Goal: Information Seeking & Learning: Learn about a topic

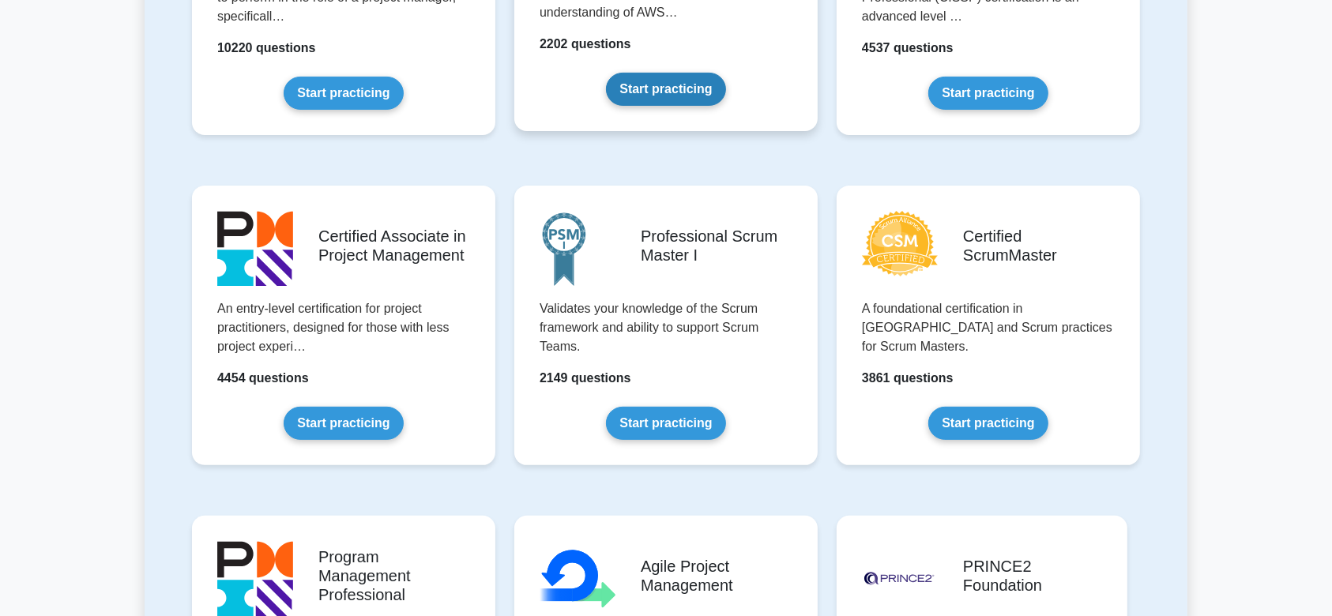
scroll to position [514, 0]
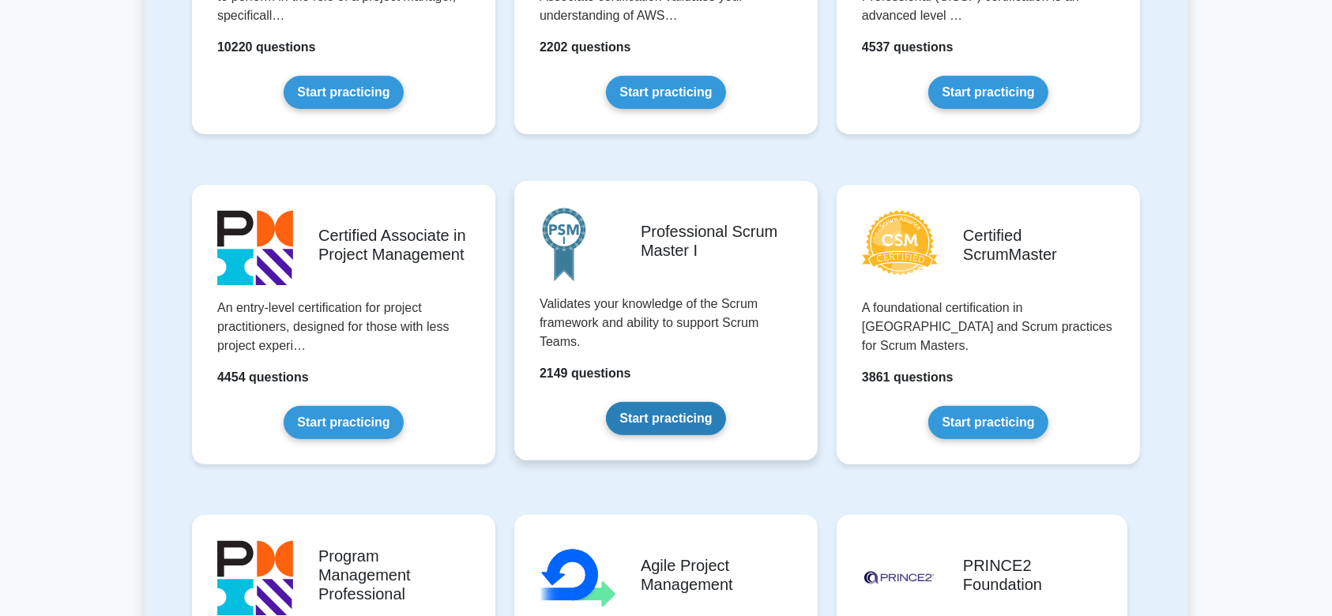
click at [671, 402] on link "Start practicing" at bounding box center [665, 418] width 119 height 33
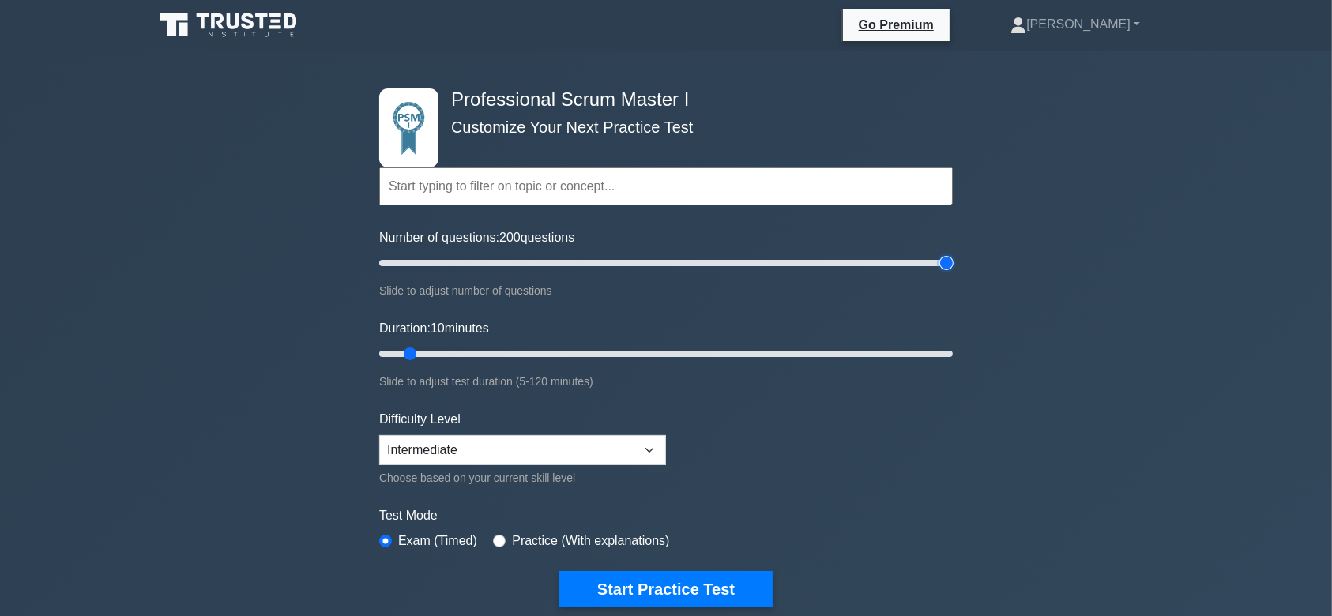
type input "200"
click at [944, 259] on input "Number of questions: 200 questions" at bounding box center [666, 263] width 574 height 19
type input "120"
click at [950, 350] on input "Duration: 120 minutes" at bounding box center [666, 354] width 574 height 19
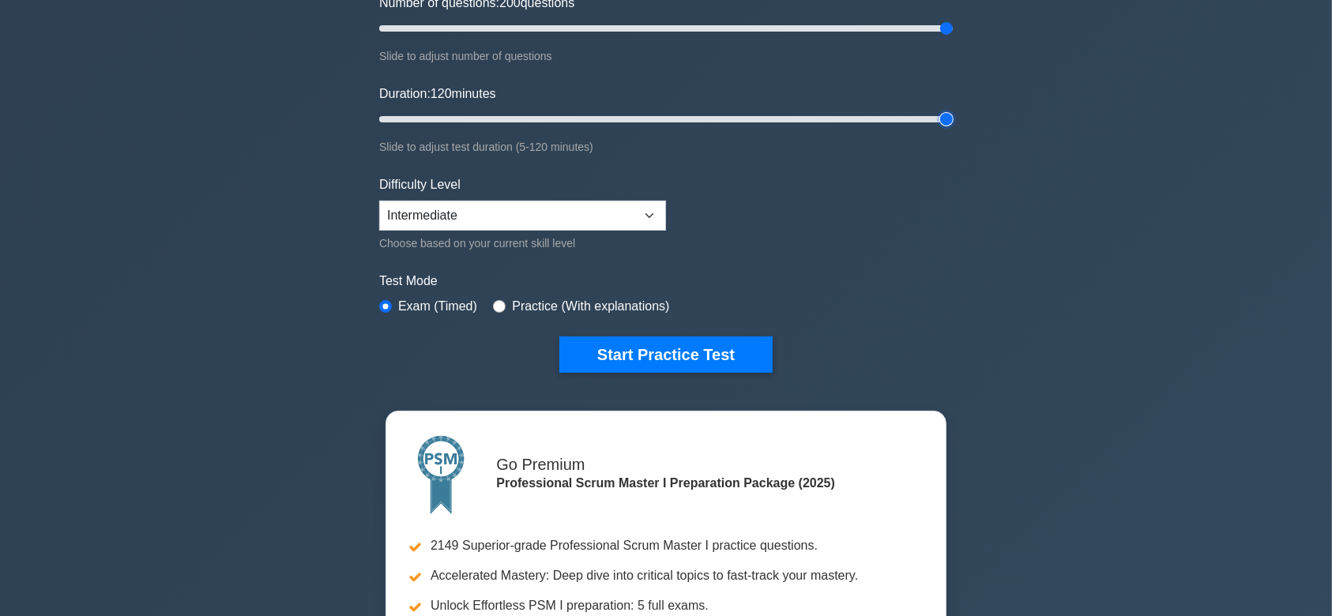
scroll to position [234, 0]
click at [504, 310] on div "Practice (With explanations)" at bounding box center [581, 307] width 176 height 19
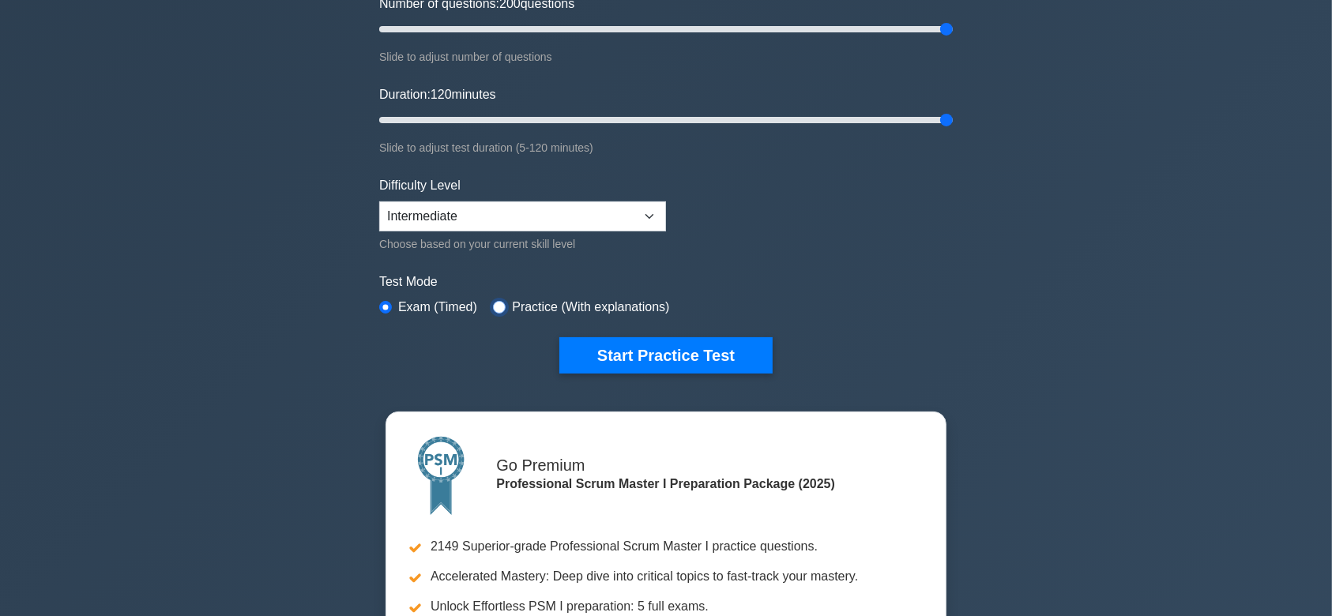
click at [496, 309] on input "radio" at bounding box center [499, 307] width 13 height 13
radio input "true"
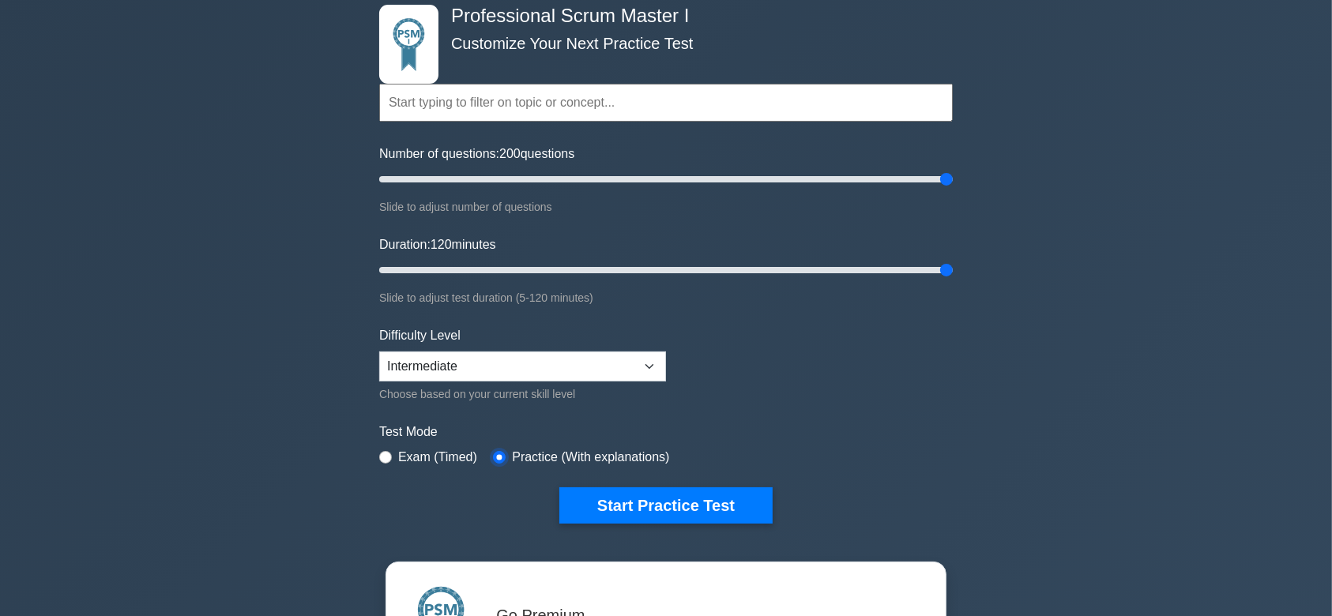
scroll to position [0, 0]
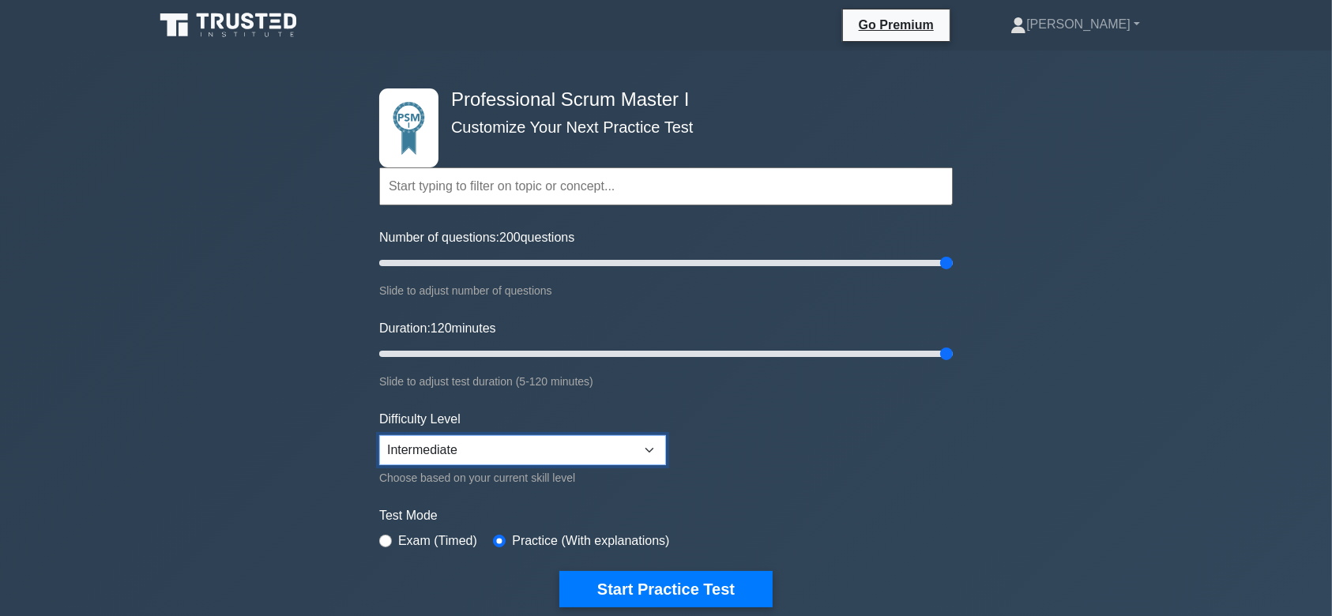
click at [601, 447] on select "Beginner Intermediate Expert" at bounding box center [522, 450] width 287 height 30
select select "expert"
click at [379, 435] on select "Beginner Intermediate Expert" at bounding box center [522, 450] width 287 height 30
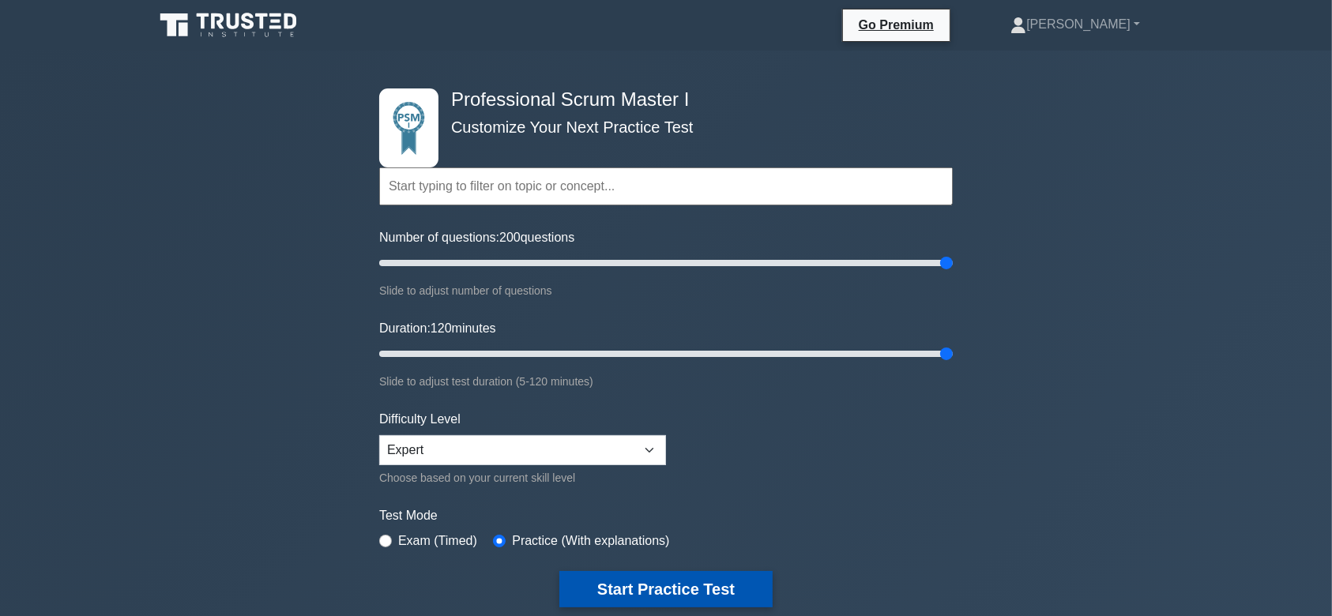
click at [710, 585] on button "Start Practice Test" at bounding box center [666, 589] width 213 height 36
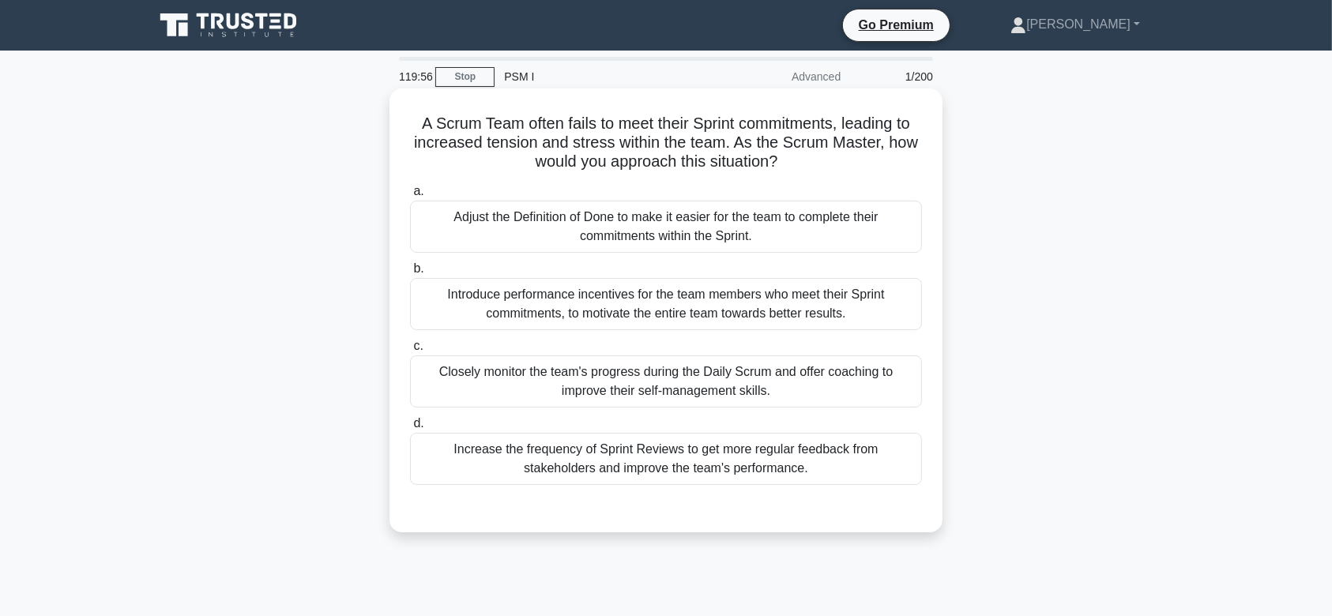
drag, startPoint x: 1019, startPoint y: 296, endPoint x: 812, endPoint y: 300, distance: 207.9
click at [812, 300] on div "A Scrum Team often fails to meet their Sprint commitments, leading to increased…" at bounding box center [666, 323] width 1043 height 463
click at [812, 300] on div "Introduce performance incentives for the team members who meet their Sprint com…" at bounding box center [666, 304] width 512 height 52
click at [410, 274] on input "b. Introduce performance incentives for the team members who meet their Sprint …" at bounding box center [410, 269] width 0 height 10
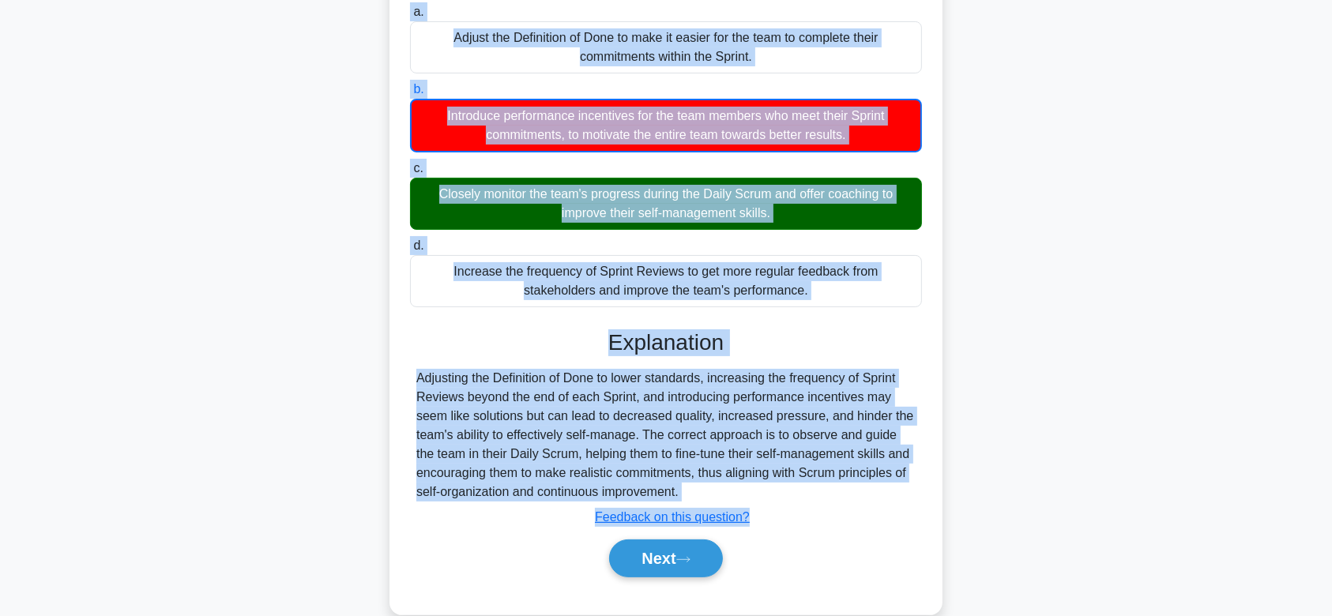
scroll to position [237, 0]
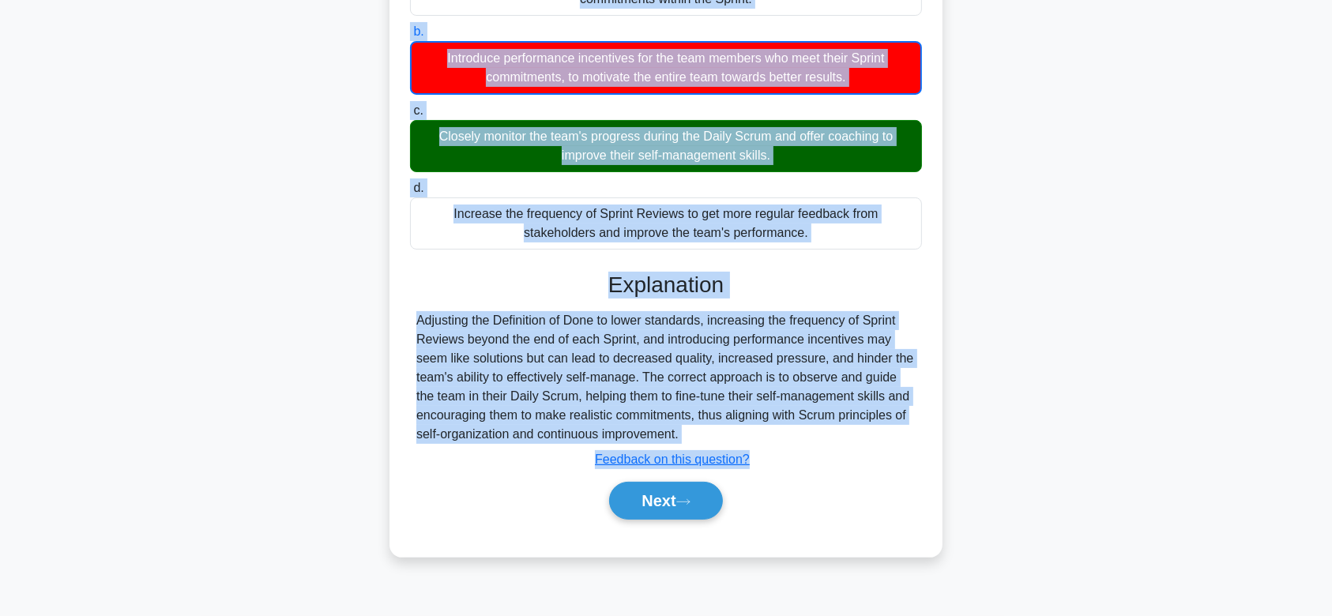
drag, startPoint x: 409, startPoint y: 122, endPoint x: 748, endPoint y: 431, distance: 459.2
click at [748, 431] on div "A Scrum Team often fails to meet their Sprint commitments, leading to increased…" at bounding box center [666, 204] width 541 height 693
copy div "A Scrum Team often fails to meet their Sprint commitments, leading to increased…"
click at [689, 492] on button "Next" at bounding box center [665, 501] width 113 height 38
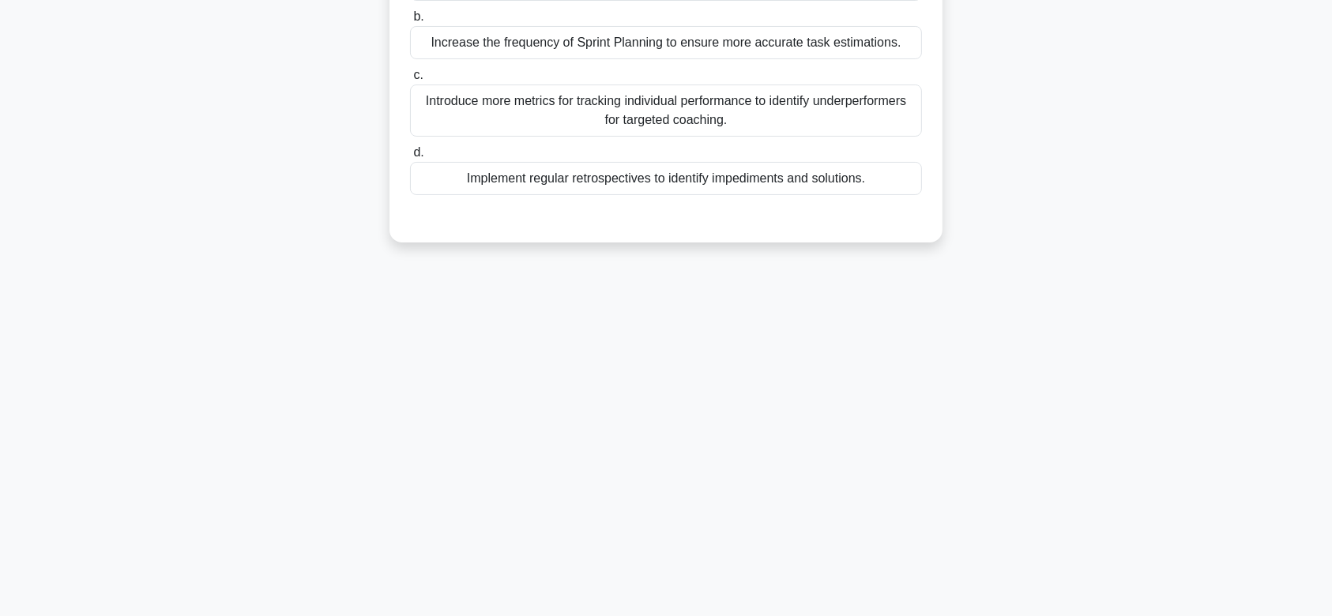
scroll to position [0, 0]
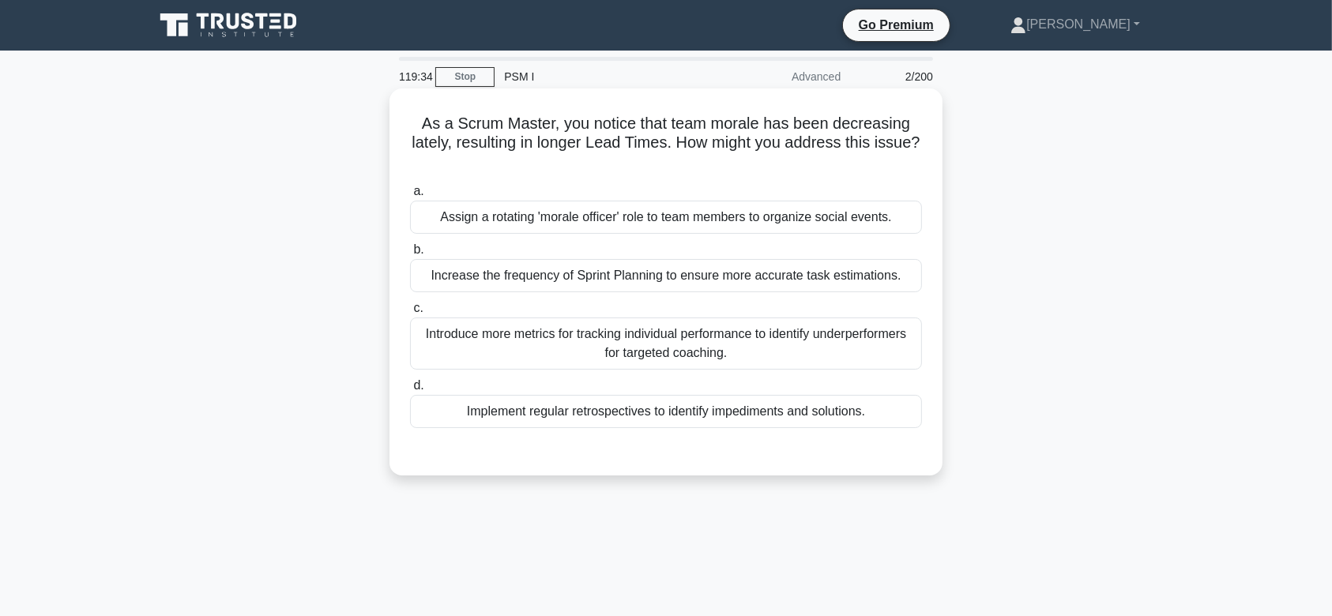
click at [774, 293] on div "a. Assign a rotating 'morale officer' role to team members to organize social e…" at bounding box center [666, 305] width 531 height 253
click at [752, 282] on div "Increase the frequency of Sprint Planning to ensure more accurate task estimati…" at bounding box center [666, 275] width 512 height 33
click at [410, 255] on input "b. Increase the frequency of Sprint Planning to ensure more accurate task estim…" at bounding box center [410, 250] width 0 height 10
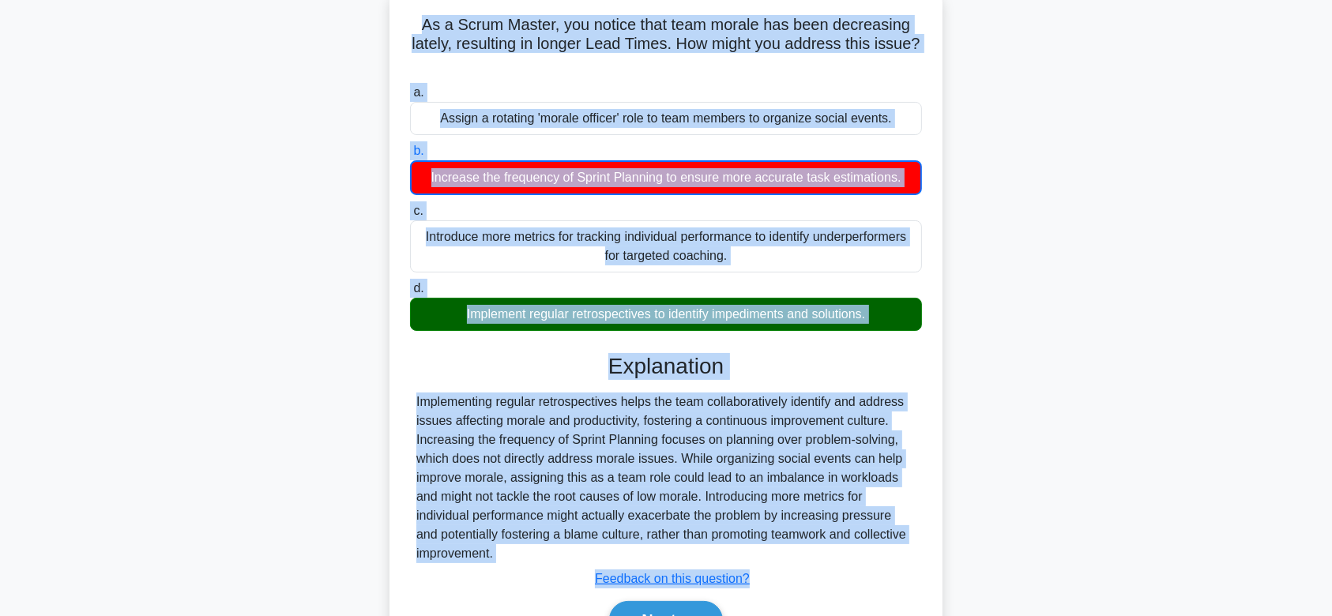
scroll to position [237, 0]
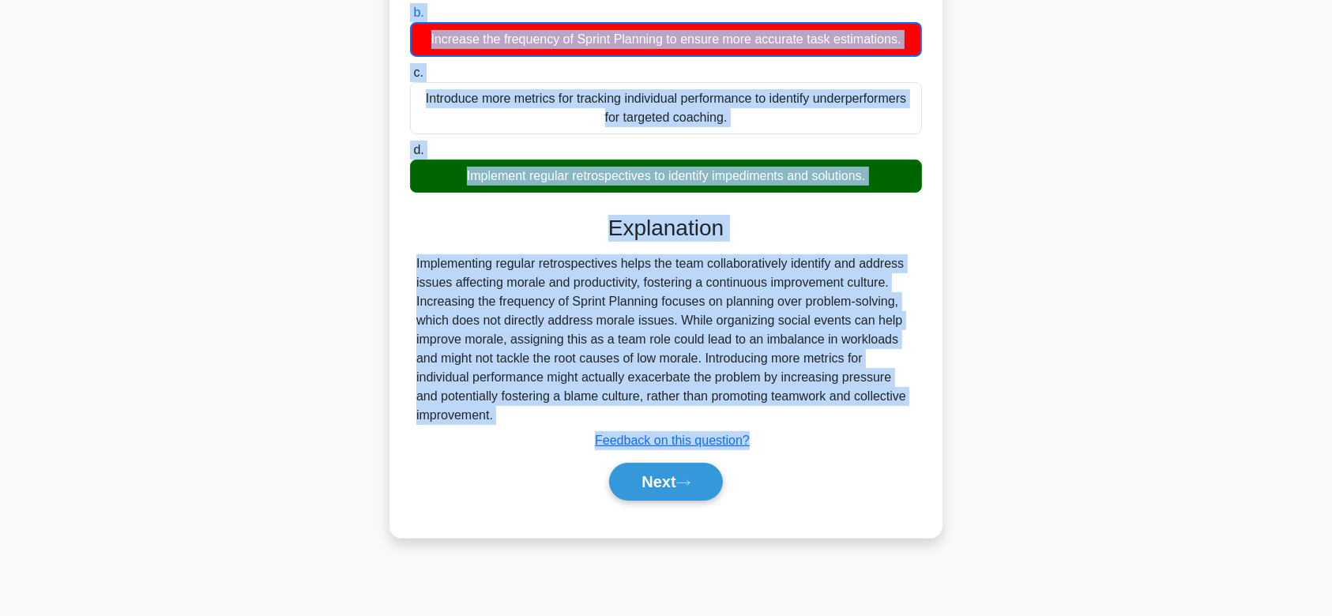
drag, startPoint x: 417, startPoint y: 122, endPoint x: 732, endPoint y: 415, distance: 429.4
click at [732, 415] on div "As a Scrum Master, you notice that team morale has been decreasing lately, resu…" at bounding box center [666, 195] width 541 height 674
copy div "As a Scrum Master, you notice that team morale has been decreasing lately, resu…"
click at [685, 488] on button "Next" at bounding box center [665, 482] width 113 height 38
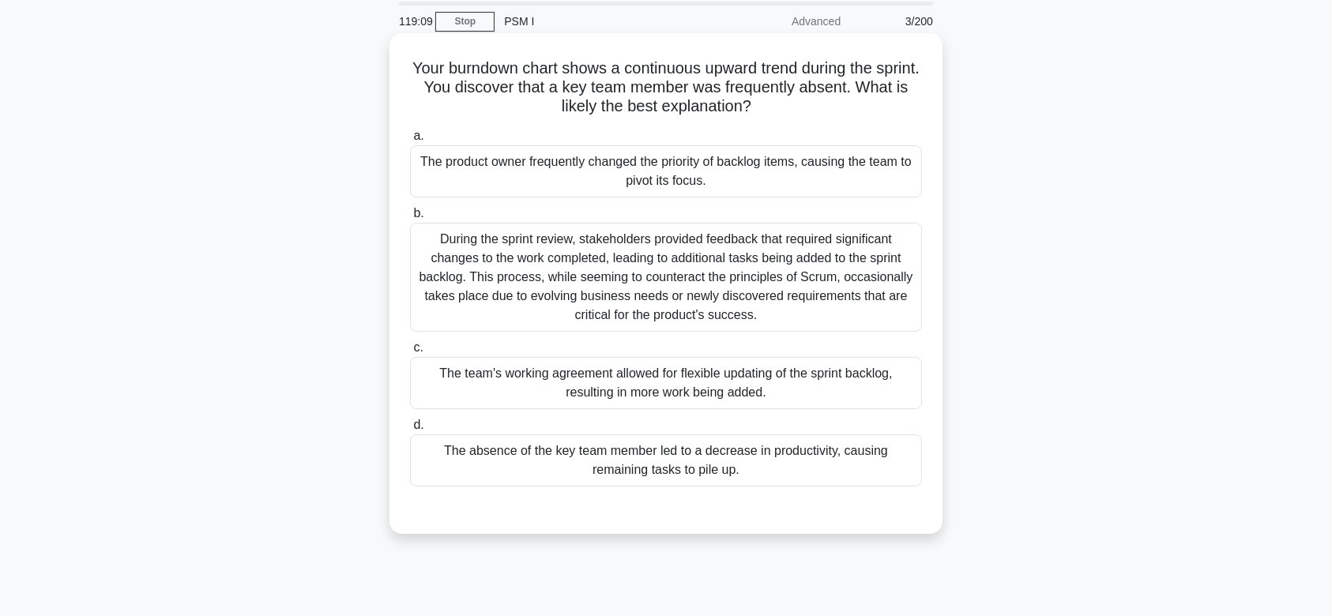
scroll to position [37, 0]
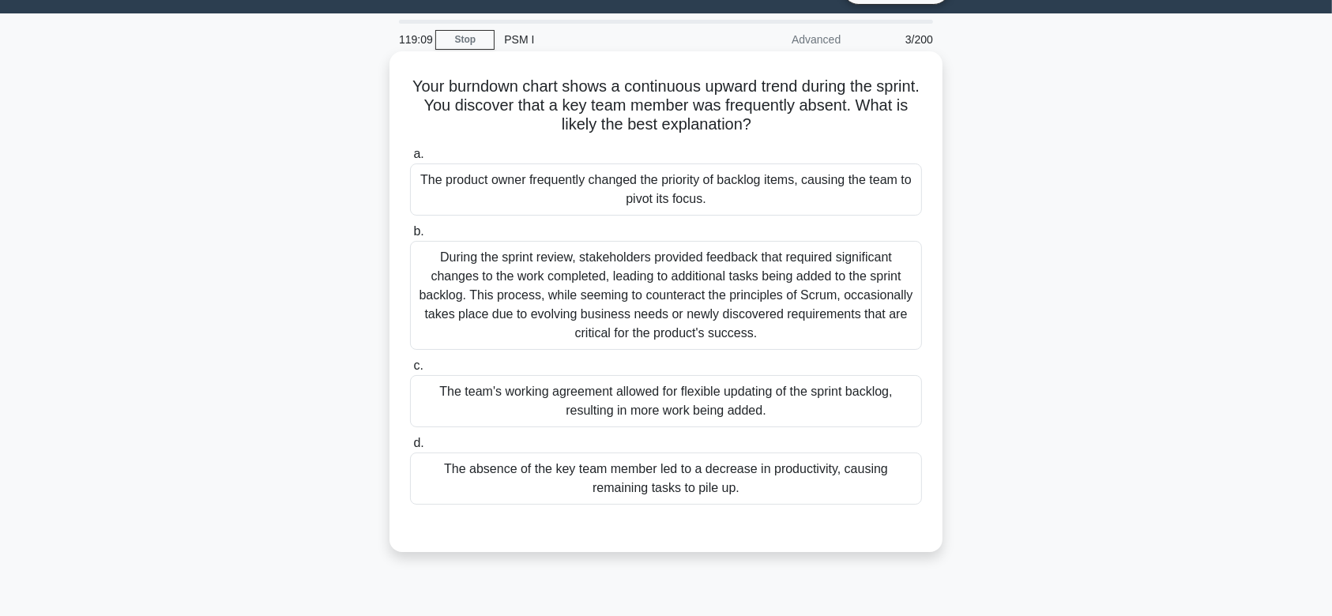
click at [716, 284] on div "During the sprint review, stakeholders provided feedback that required signific…" at bounding box center [666, 295] width 512 height 109
click at [410, 237] on input "b. During the sprint review, stakeholders provided feedback that required signi…" at bounding box center [410, 232] width 0 height 10
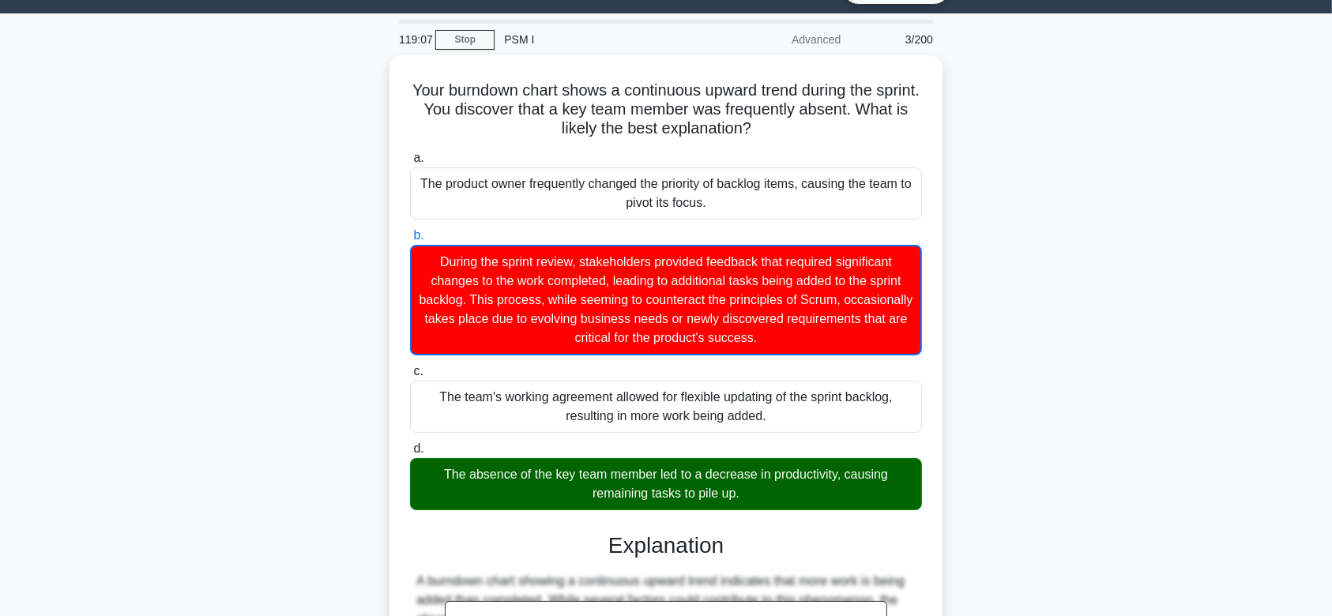
scroll to position [321, 0]
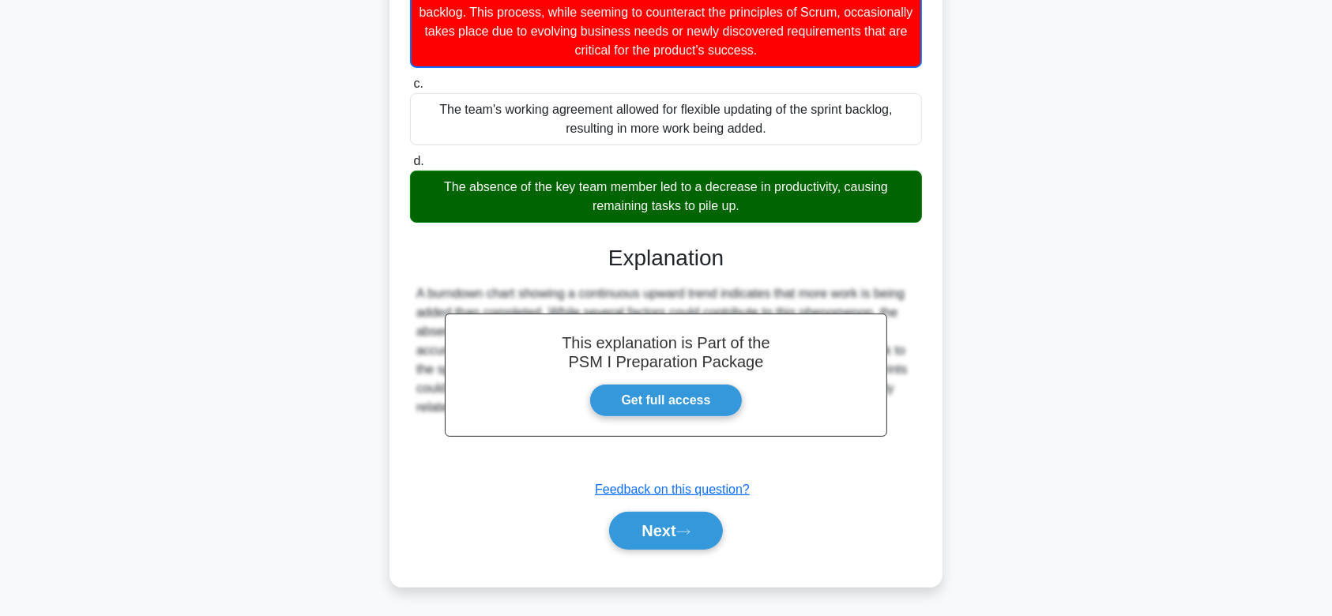
drag, startPoint x: 428, startPoint y: 86, endPoint x: 875, endPoint y: 454, distance: 578.8
click at [875, 454] on div "Your burndown chart shows a continuous upward trend during the sprint. You disc…" at bounding box center [666, 177] width 541 height 807
copy div "Your burndown chart shows a continuous upward trend during the sprint. You disc…"
click at [711, 522] on button "Next" at bounding box center [665, 531] width 113 height 38
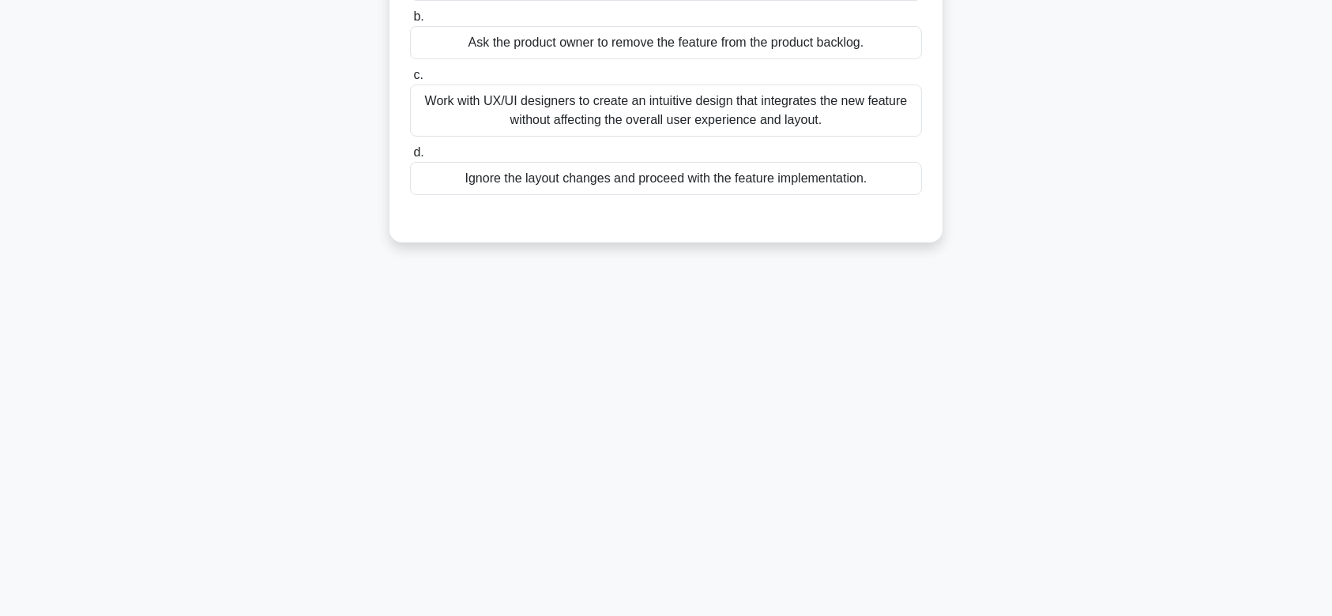
scroll to position [0, 0]
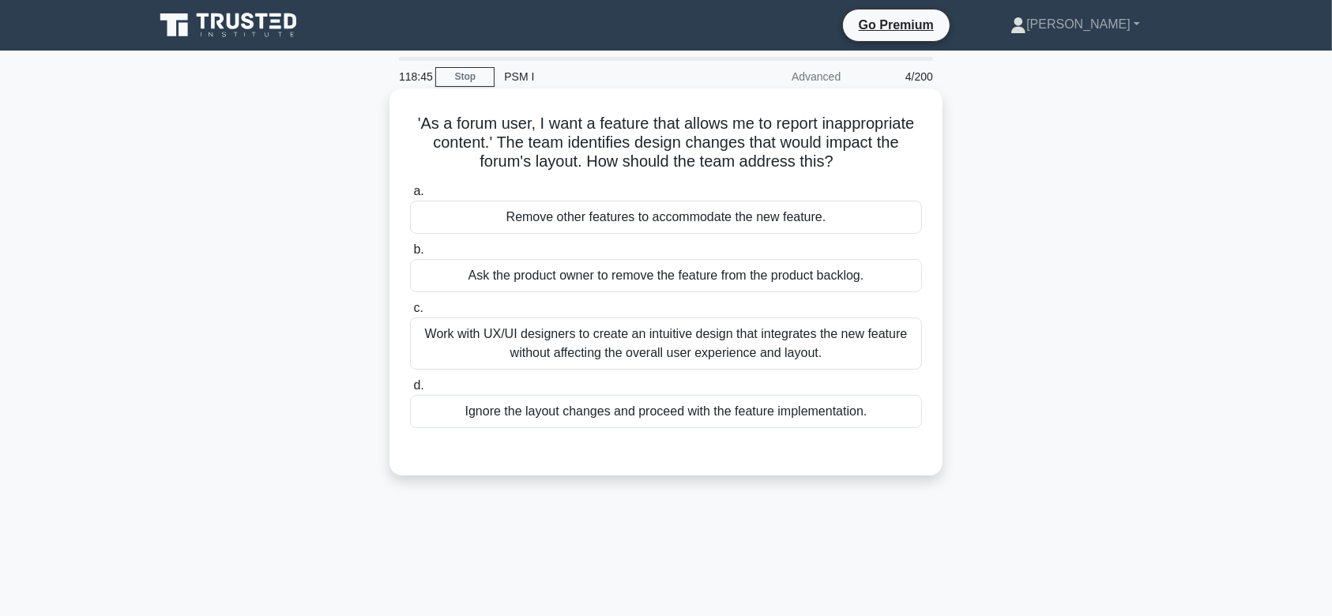
click at [771, 289] on div "Ask the product owner to remove the feature from the product backlog." at bounding box center [666, 275] width 512 height 33
click at [410, 255] on input "b. Ask the product owner to remove the feature from the product backlog." at bounding box center [410, 250] width 0 height 10
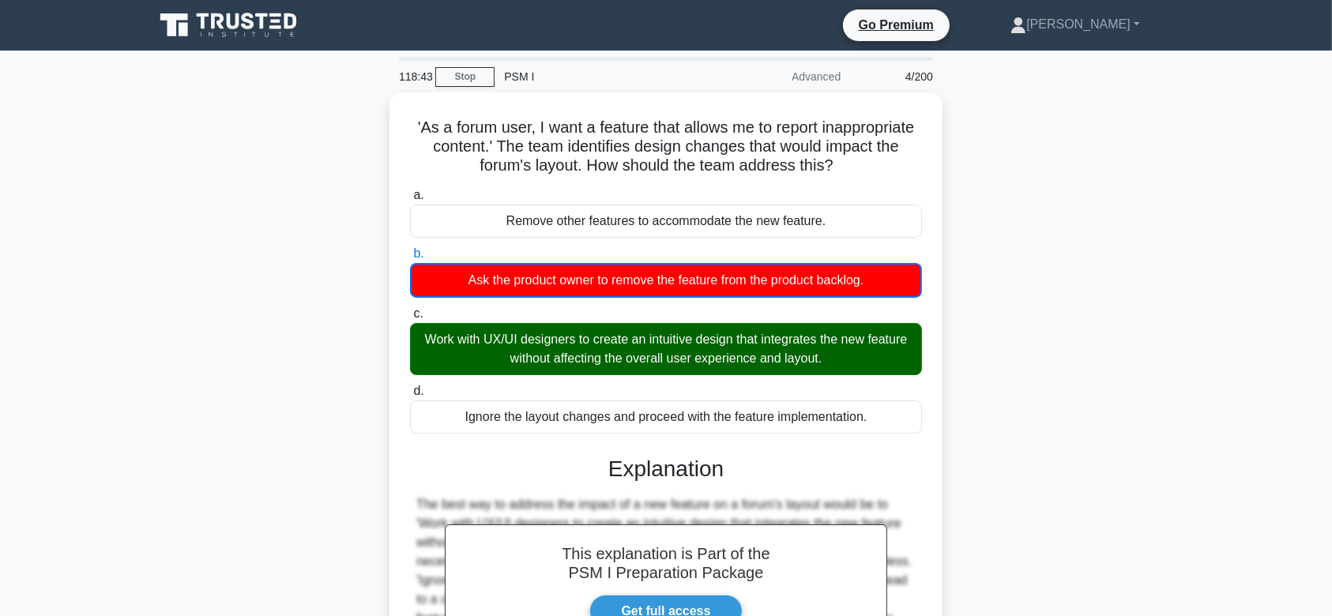
scroll to position [237, 0]
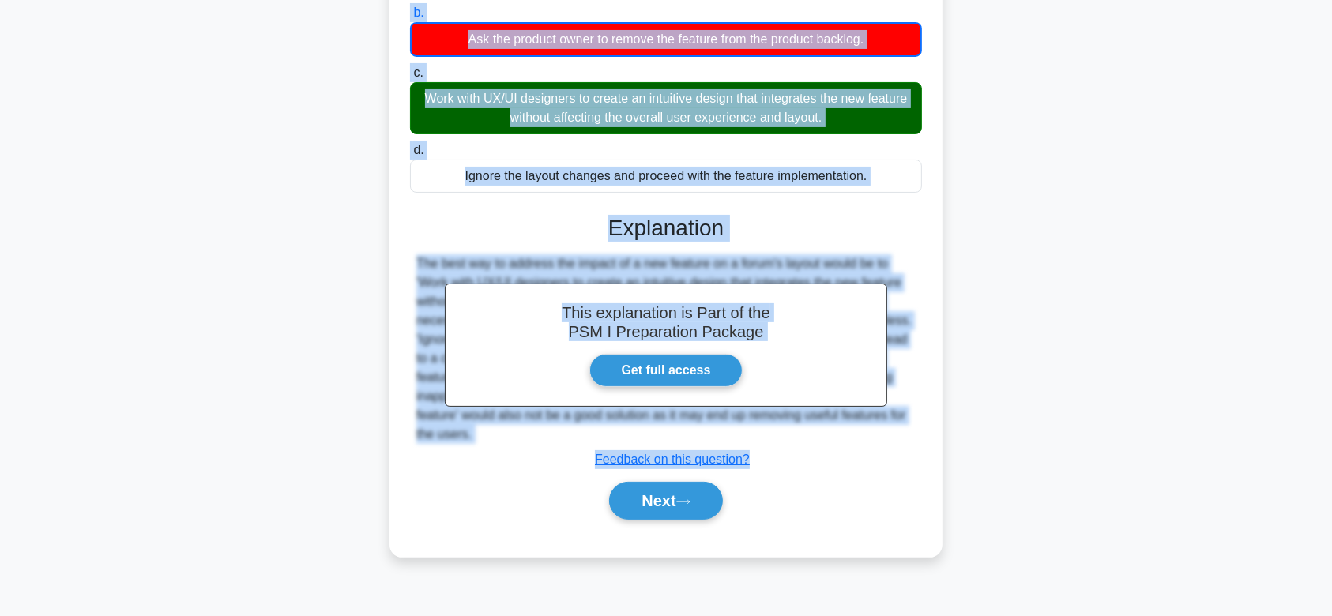
drag, startPoint x: 455, startPoint y: 116, endPoint x: 927, endPoint y: 465, distance: 586.5
click at [927, 465] on div "'As a forum user, I want a feature that allows me to report inappropriate conte…" at bounding box center [666, 204] width 541 height 693
click at [927, 465] on div "Submit feedback Feedback on this question?" at bounding box center [672, 459] width 512 height 19
drag, startPoint x: 449, startPoint y: 115, endPoint x: 793, endPoint y: 433, distance: 468.7
click at [793, 433] on div "'As a forum user, I want a feature that allows me to report inappropriate conte…" at bounding box center [666, 204] width 541 height 693
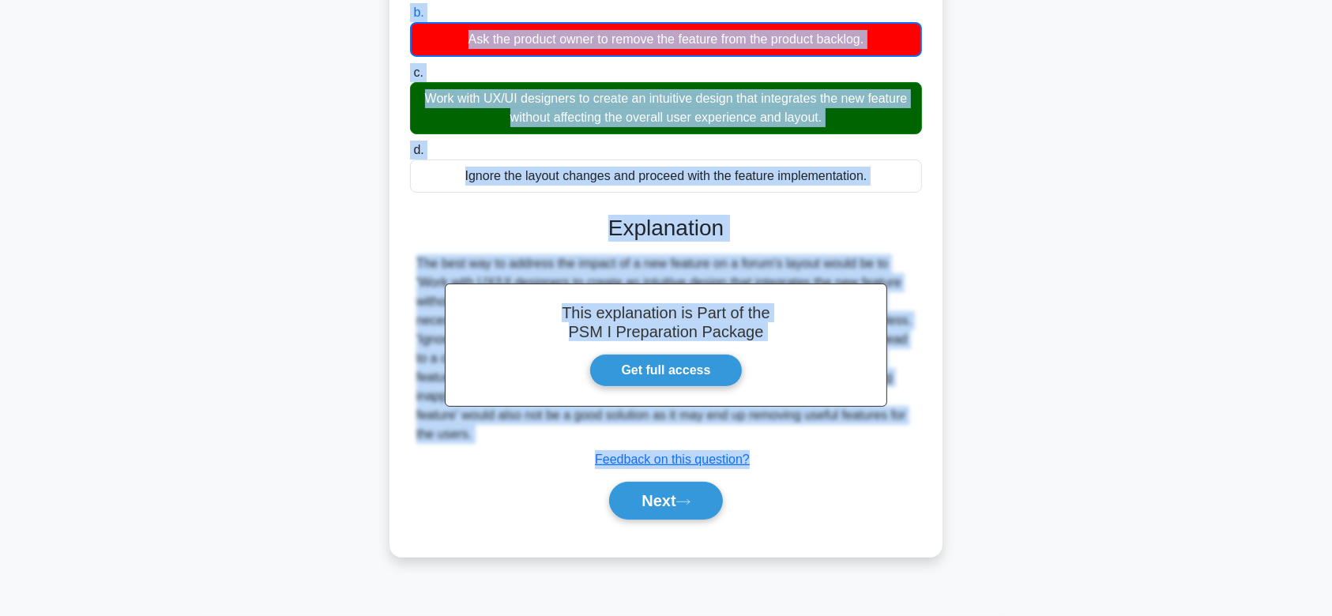
copy div "'As a forum user, I want a feature that allows me to report inappropriate conte…"
click at [679, 502] on button "Next" at bounding box center [665, 501] width 113 height 38
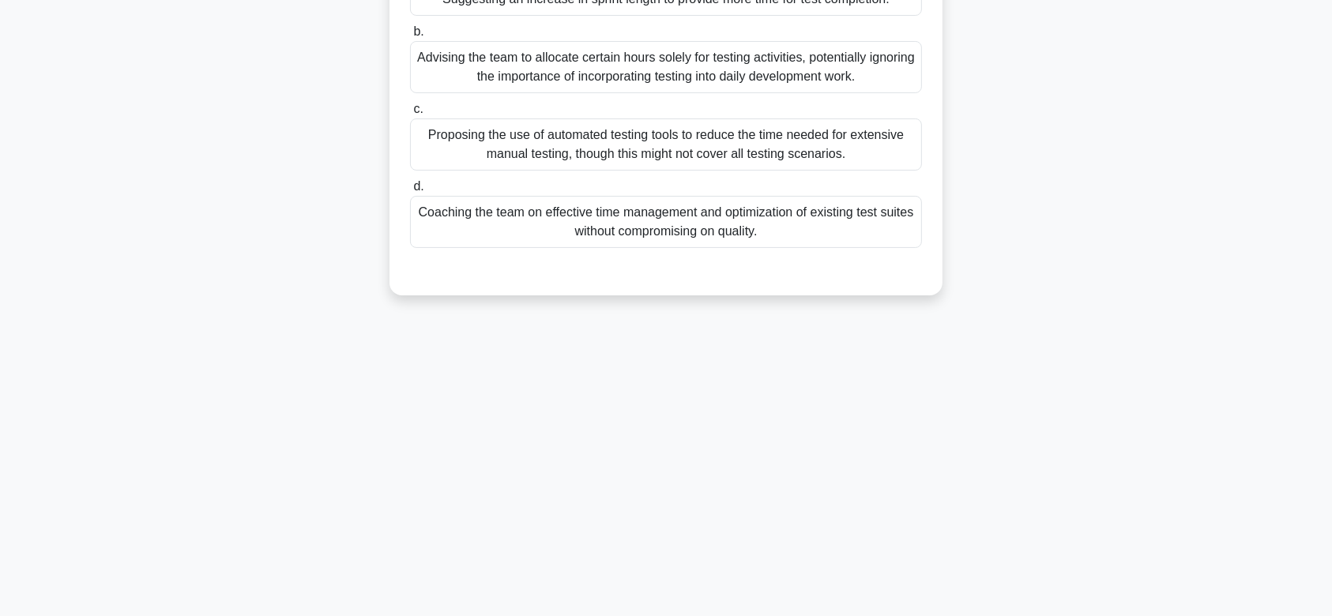
scroll to position [0, 0]
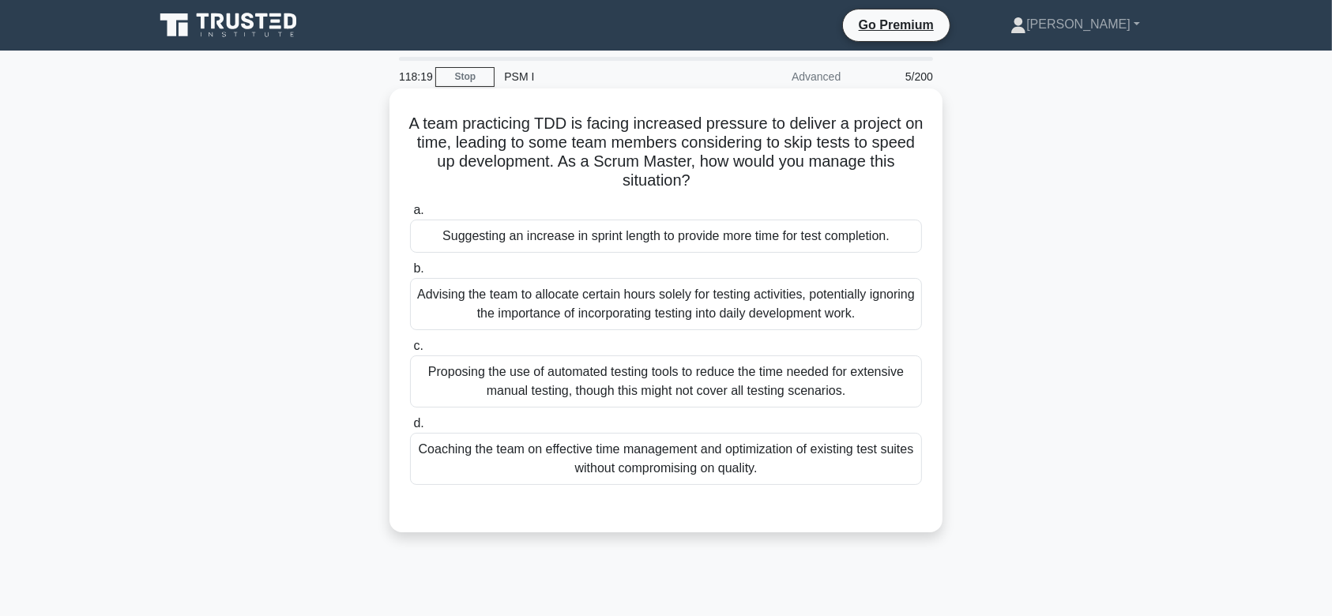
click at [716, 307] on div "Advising the team to allocate certain hours solely for testing activities, pote…" at bounding box center [666, 304] width 512 height 52
click at [410, 274] on input "b. Advising the team to allocate certain hours solely for testing activities, p…" at bounding box center [410, 269] width 0 height 10
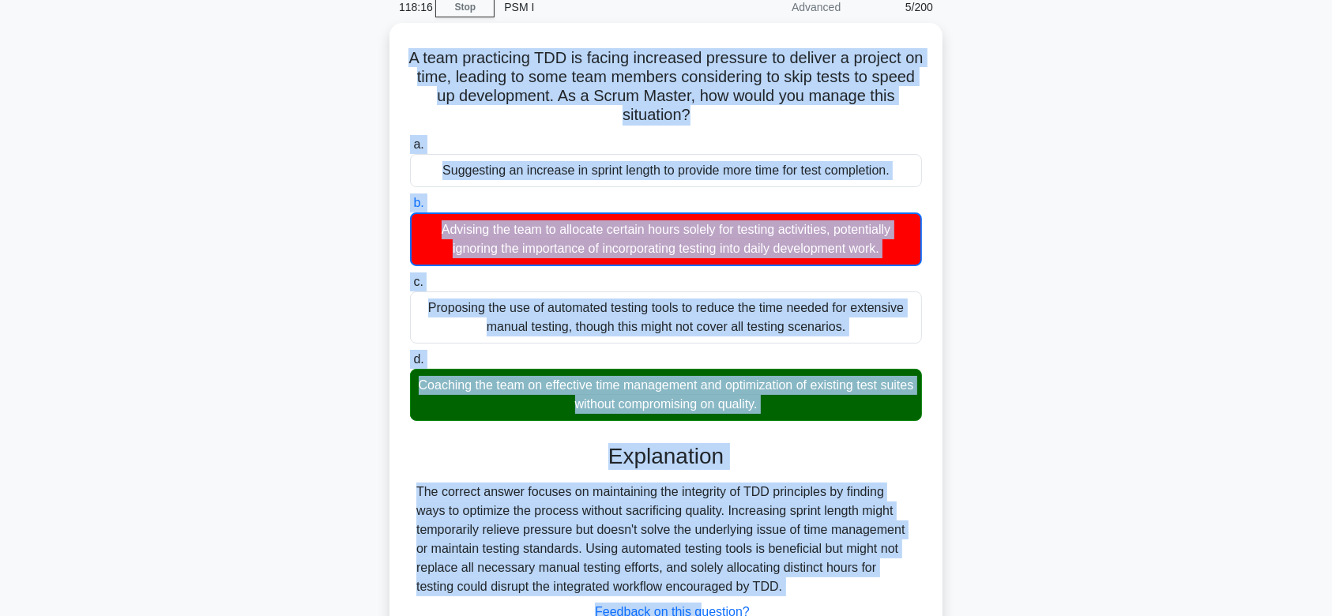
scroll to position [237, 0]
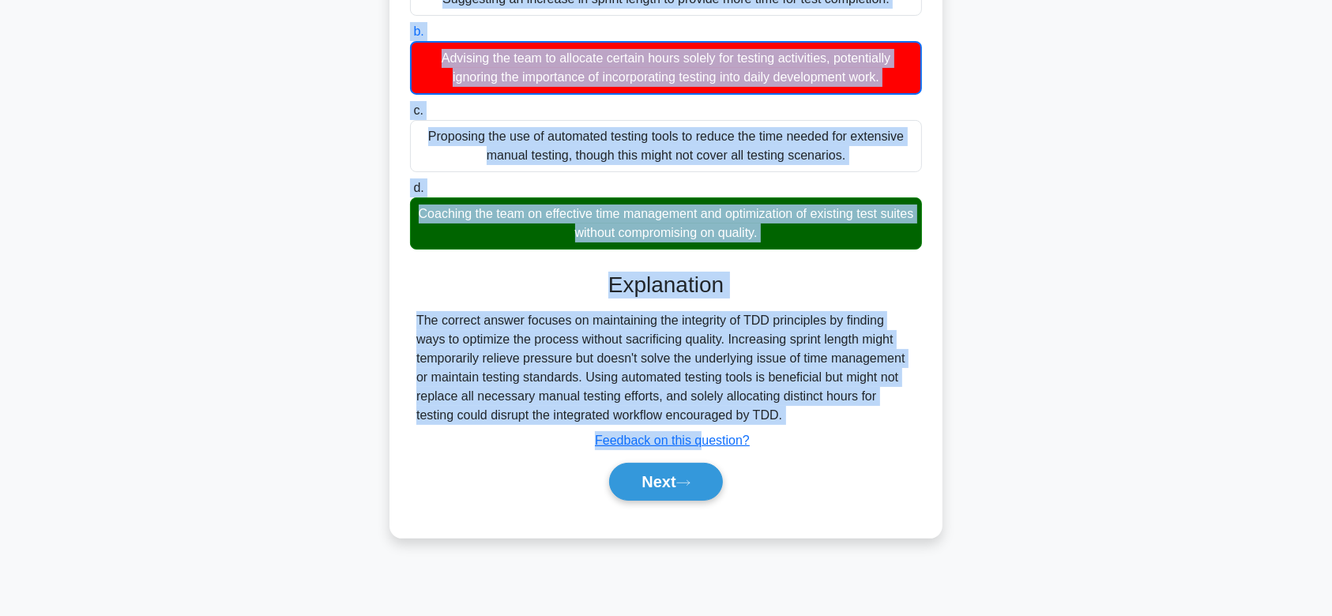
drag, startPoint x: 416, startPoint y: 119, endPoint x: 822, endPoint y: 423, distance: 507.5
click at [822, 423] on div "A team practicing TDD is facing increased pressure to deliver a project on time…" at bounding box center [666, 195] width 541 height 674
copy div "A team practicing TDD is facing increased pressure to deliver a project on time…"
click at [685, 487] on button "Next" at bounding box center [665, 482] width 113 height 38
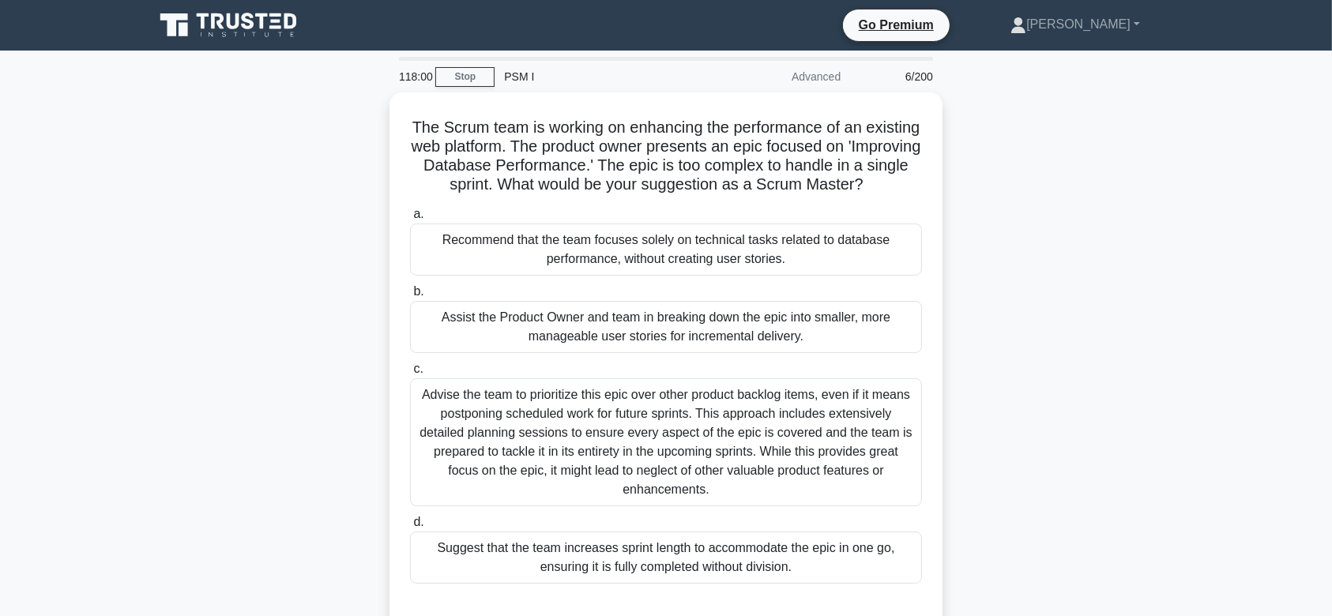
scroll to position [0, 0]
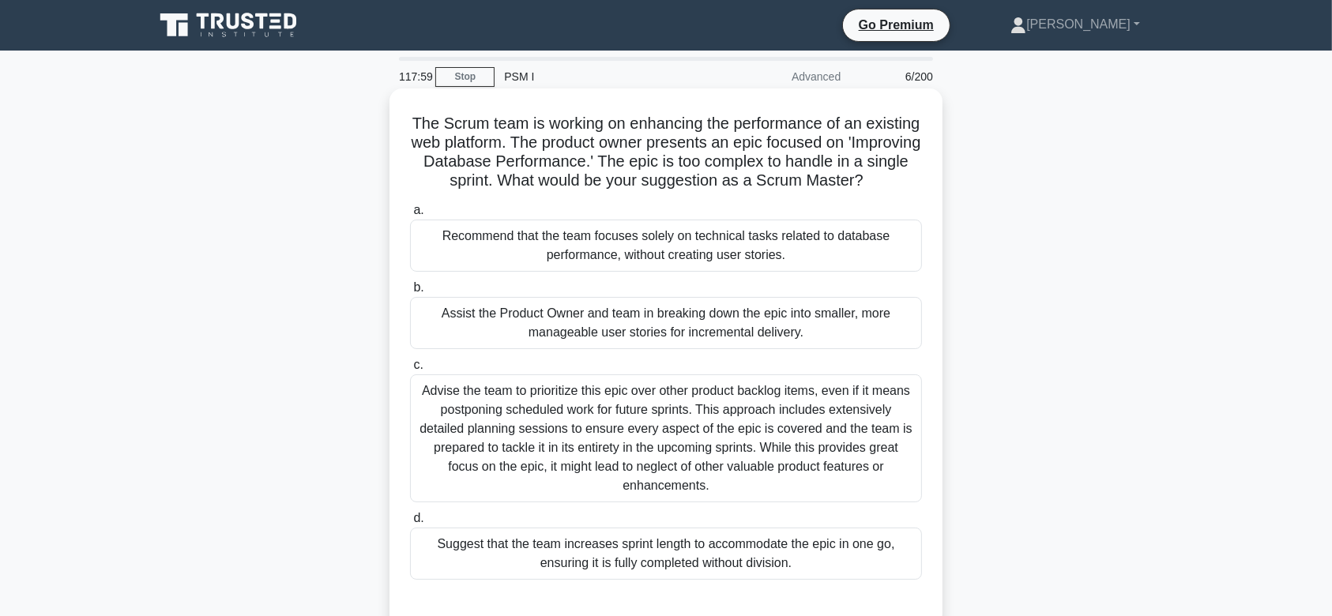
click at [698, 417] on div "Advise the team to prioritize this epic over other product backlog items, even …" at bounding box center [666, 439] width 512 height 128
click at [410, 371] on input "c. Advise the team to prioritize this epic over other product backlog items, ev…" at bounding box center [410, 365] width 0 height 10
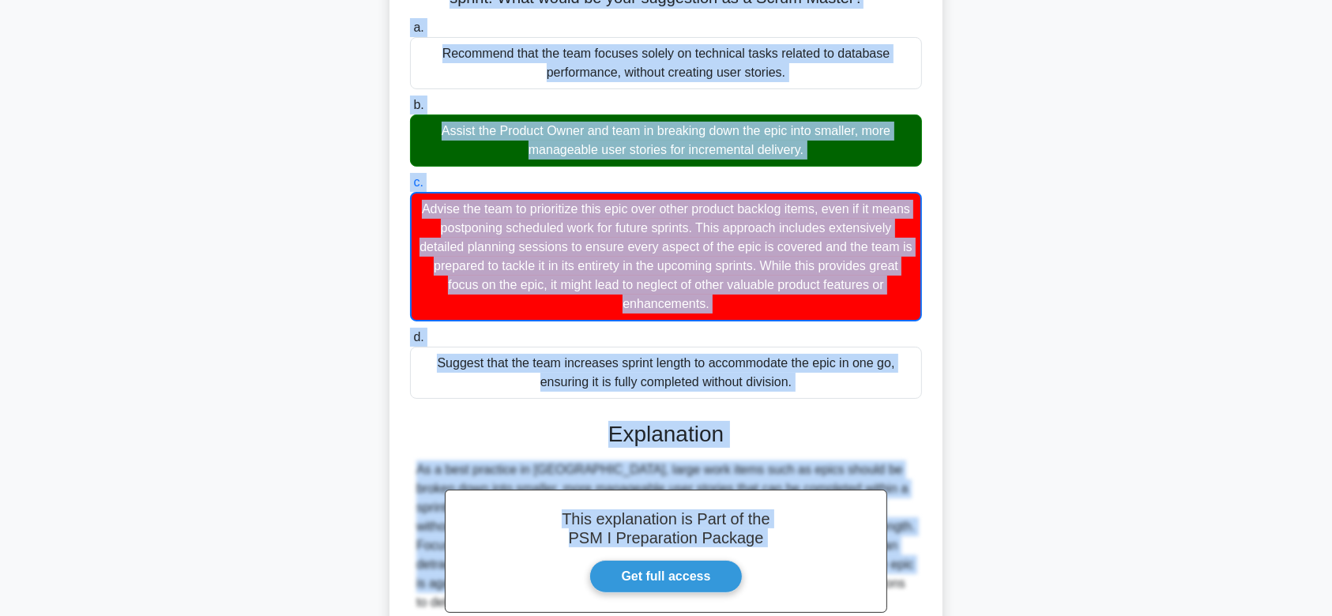
scroll to position [378, 0]
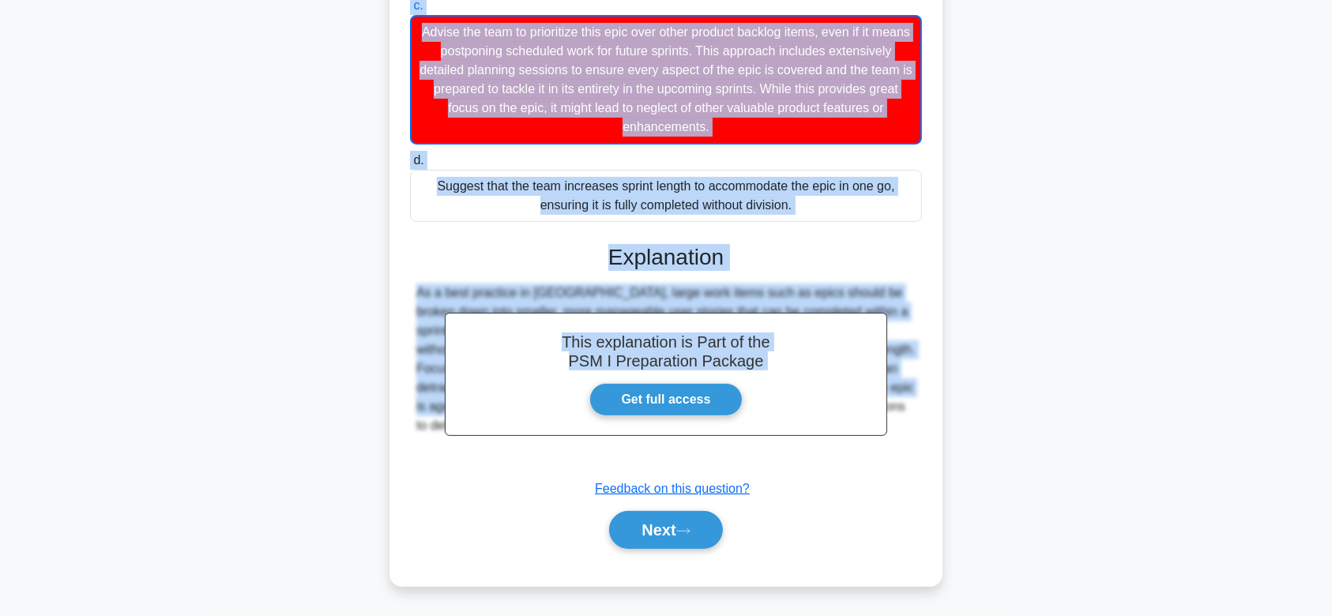
drag, startPoint x: 432, startPoint y: 120, endPoint x: 904, endPoint y: 458, distance: 580.5
click at [904, 458] on div "The Scrum team is working on enhancing the performance of an existing web platf…" at bounding box center [666, 157] width 541 height 845
copy div "The Scrum team is working on enhancing the performance of an existing web platf…"
click at [654, 534] on button "Next" at bounding box center [665, 530] width 113 height 38
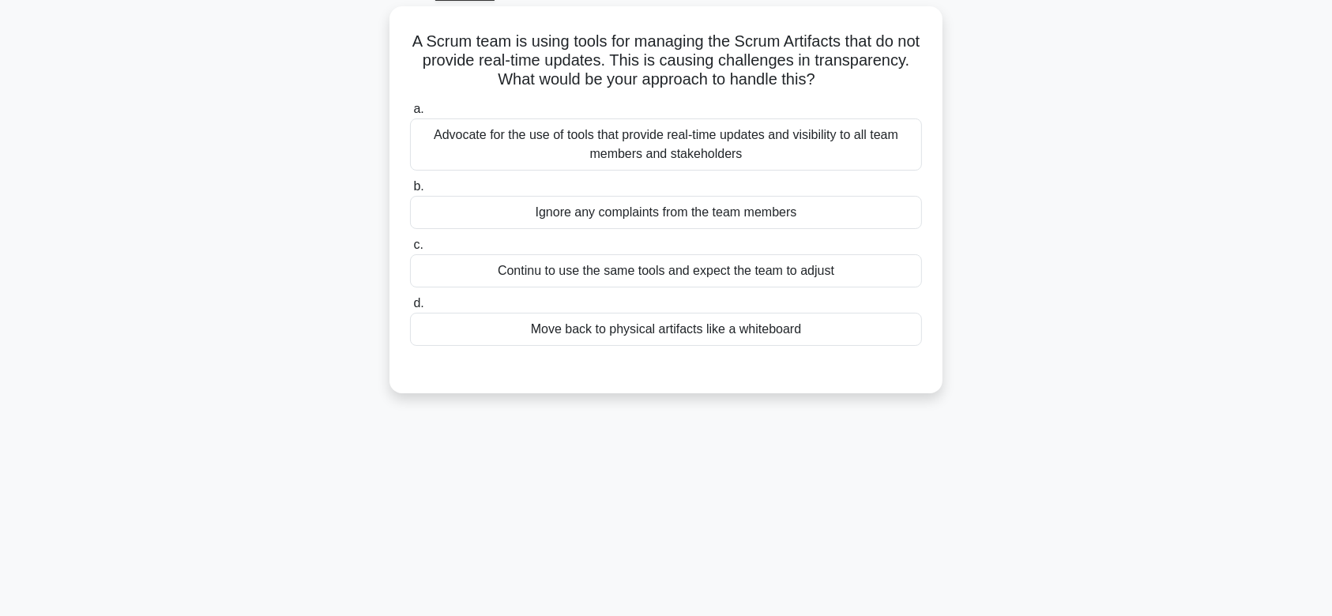
scroll to position [57, 0]
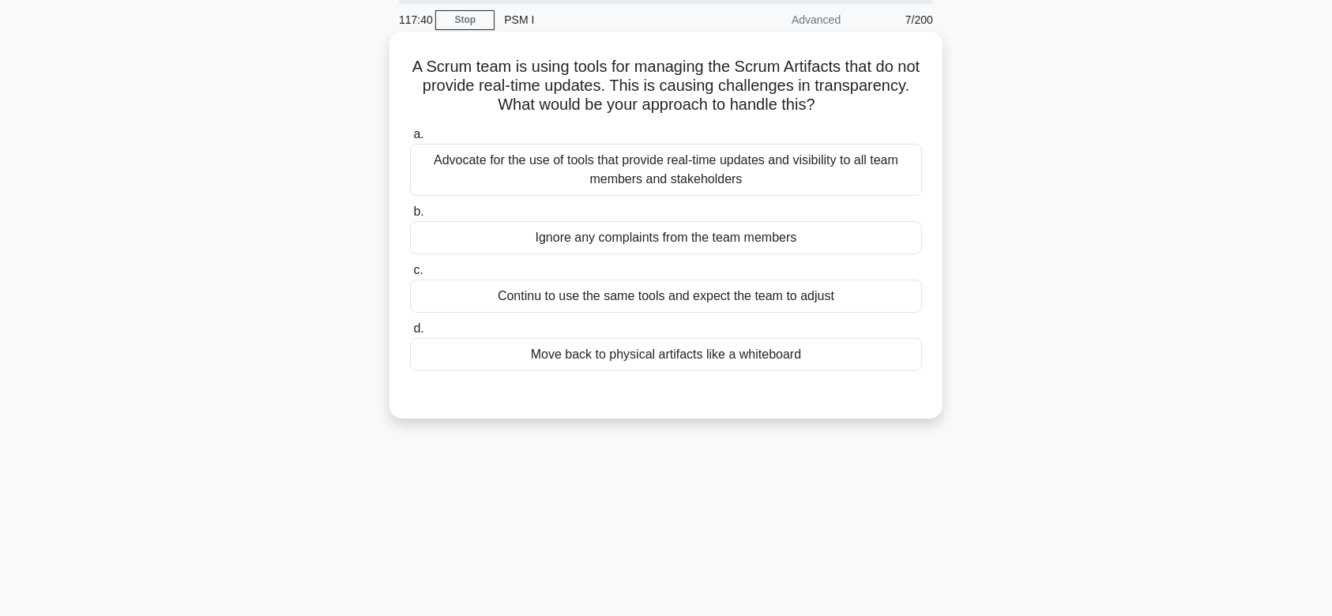
click at [705, 289] on div "Continu to use the same tools and expect the team to adjust" at bounding box center [666, 296] width 512 height 33
click at [410, 276] on input "c. Continu to use the same tools and expect the team to adjust" at bounding box center [410, 271] width 0 height 10
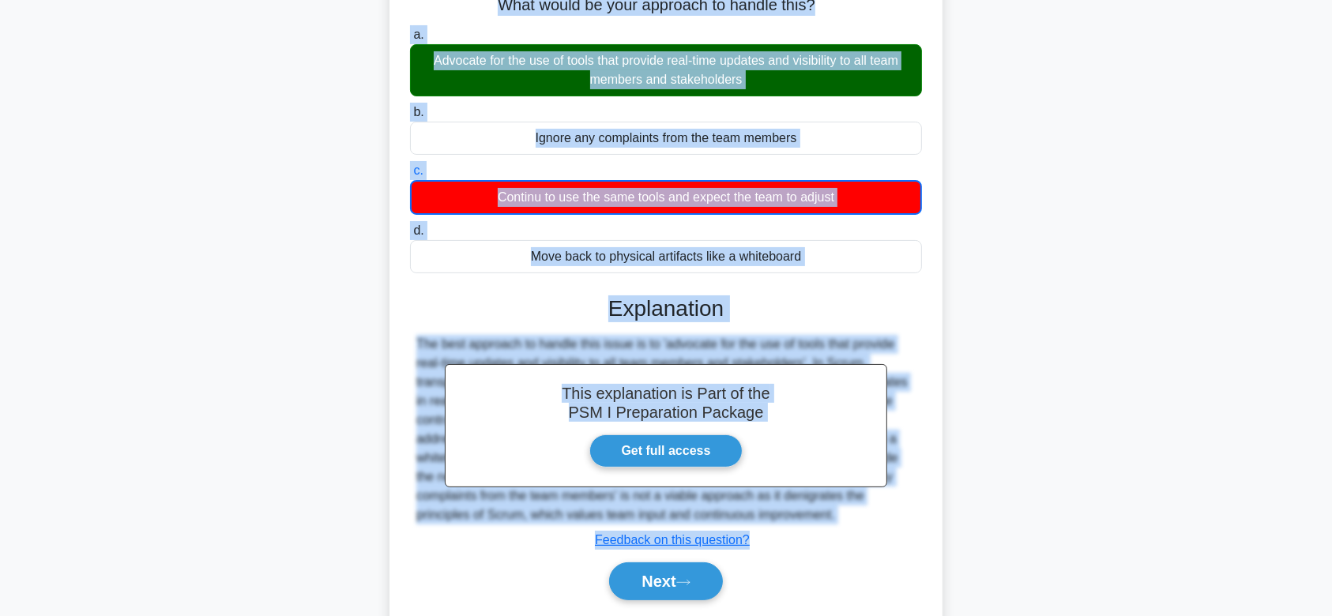
scroll to position [237, 0]
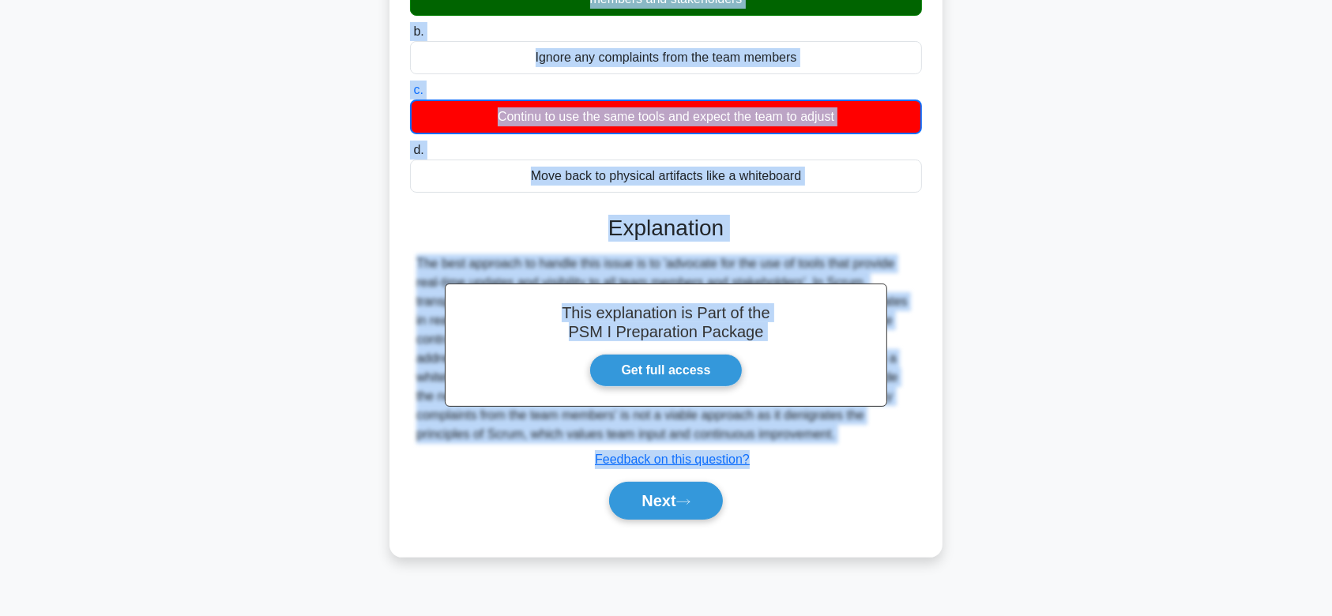
drag, startPoint x: 426, startPoint y: 59, endPoint x: 902, endPoint y: 439, distance: 609.6
click at [902, 439] on div "A Scrum team is using tools for managing the Scrum Artifacts that do not provid…" at bounding box center [666, 204] width 541 height 693
copy div "A Scrum team is using tools for managing the Scrum Artifacts that do not provid…"
click at [626, 514] on button "Next" at bounding box center [665, 501] width 113 height 38
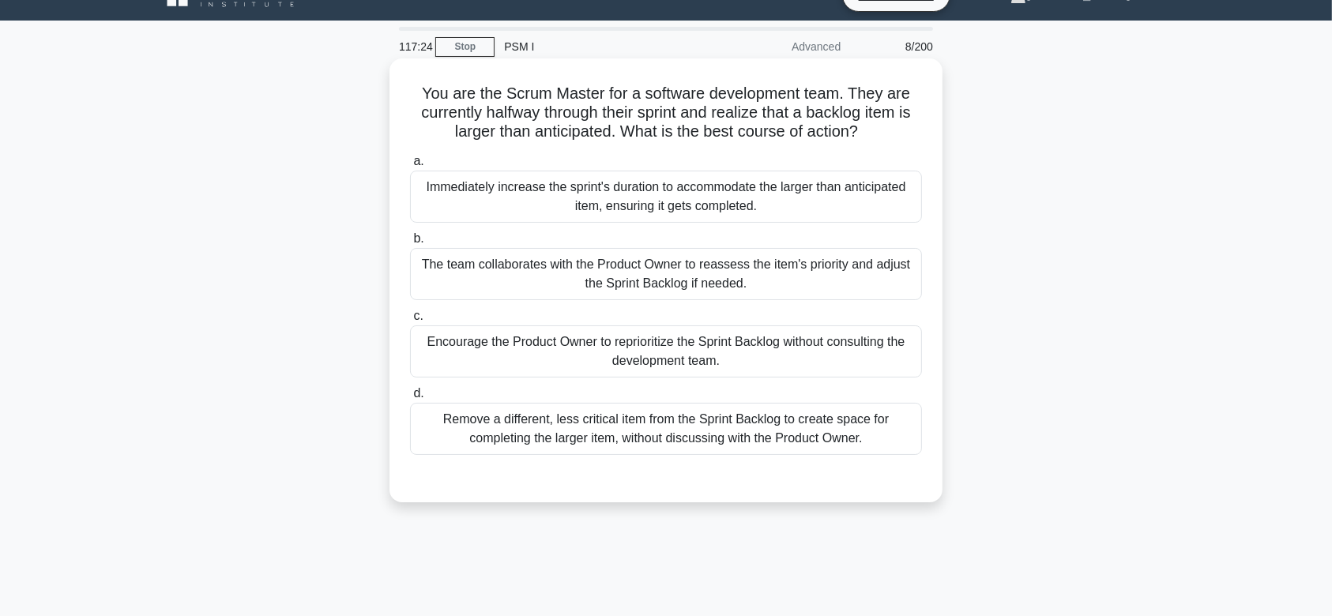
scroll to position [28, 0]
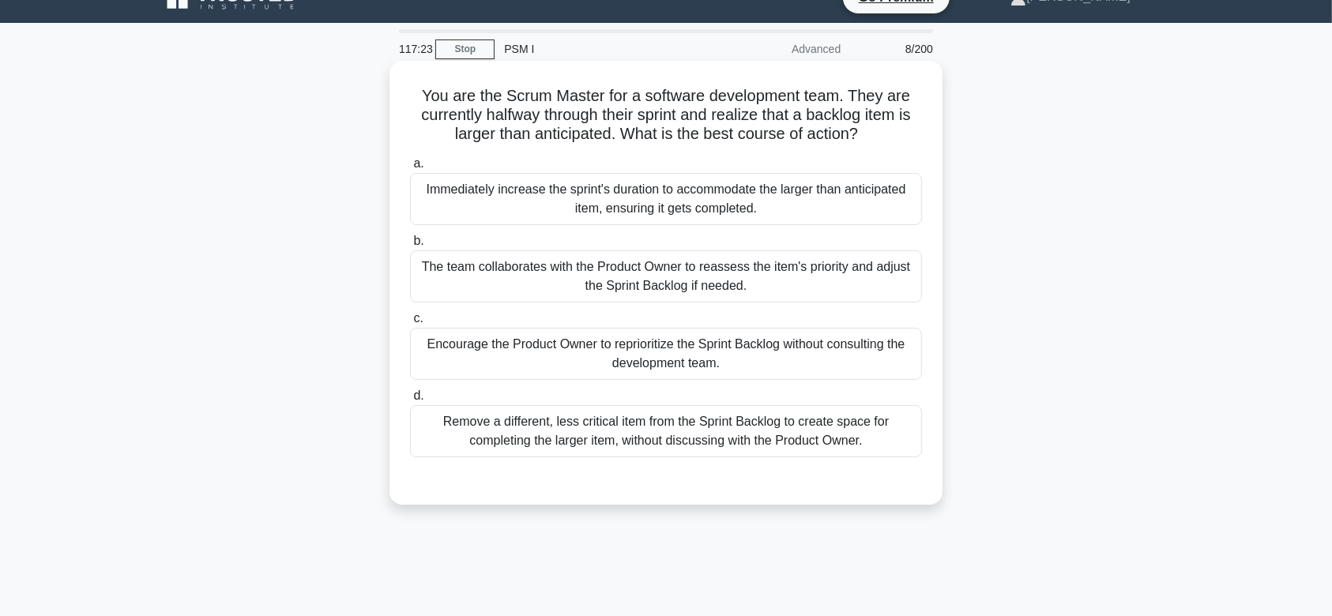
click at [759, 273] on div "The team collaborates with the Product Owner to reassess the item's priority an…" at bounding box center [666, 277] width 512 height 52
click at [410, 247] on input "b. The team collaborates with the Product Owner to reassess the item's priority…" at bounding box center [410, 241] width 0 height 10
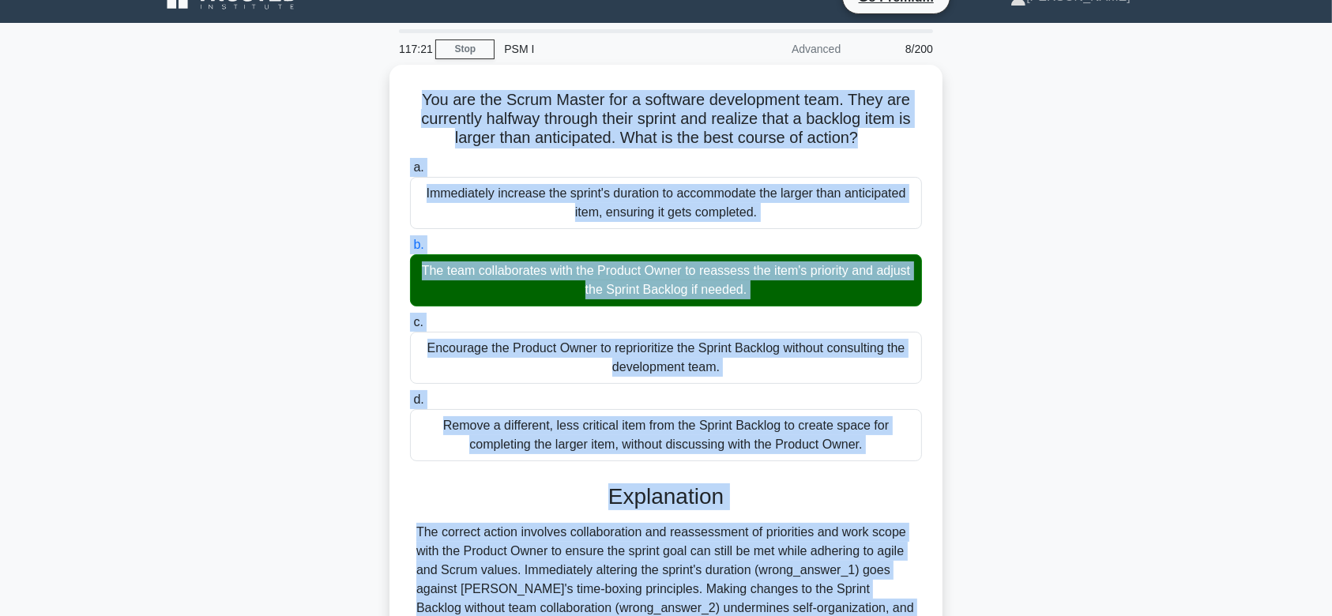
scroll to position [237, 0]
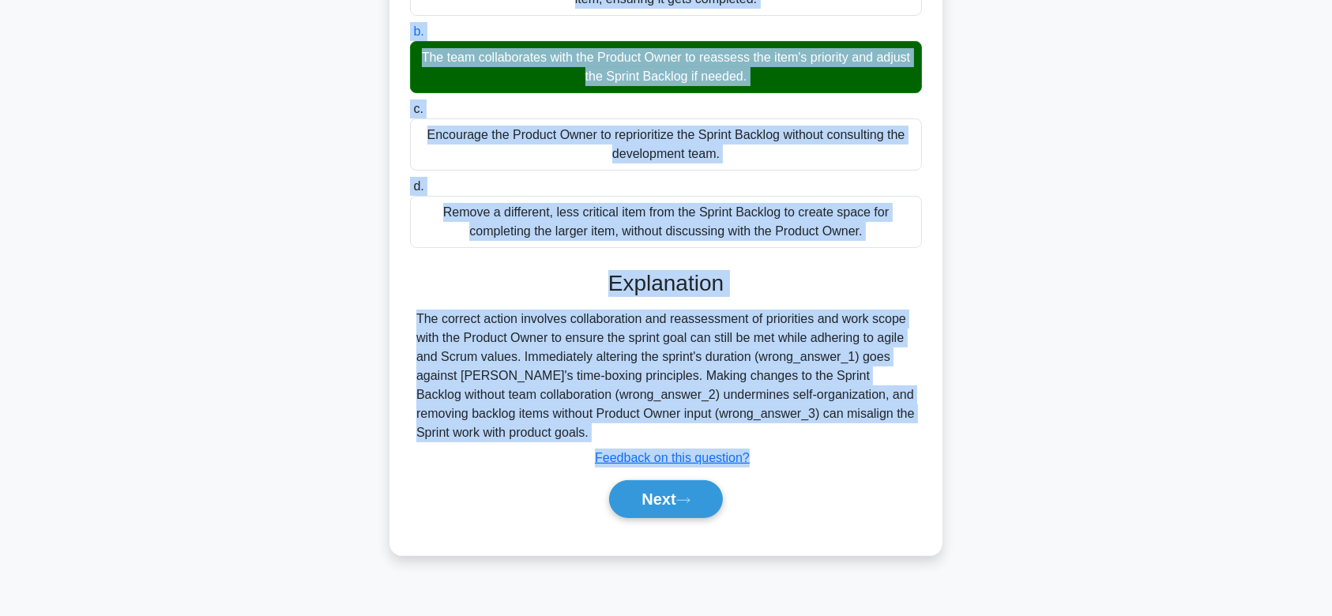
drag, startPoint x: 414, startPoint y: 96, endPoint x: 919, endPoint y: 436, distance: 608.7
click at [919, 436] on div "You are the Scrum Master for a software development team. They are currently ha…" at bounding box center [666, 203] width 541 height 691
copy div "You are the Scrum Master for a software development team. They are currently ha…"
click at [690, 504] on button "Next" at bounding box center [665, 499] width 113 height 38
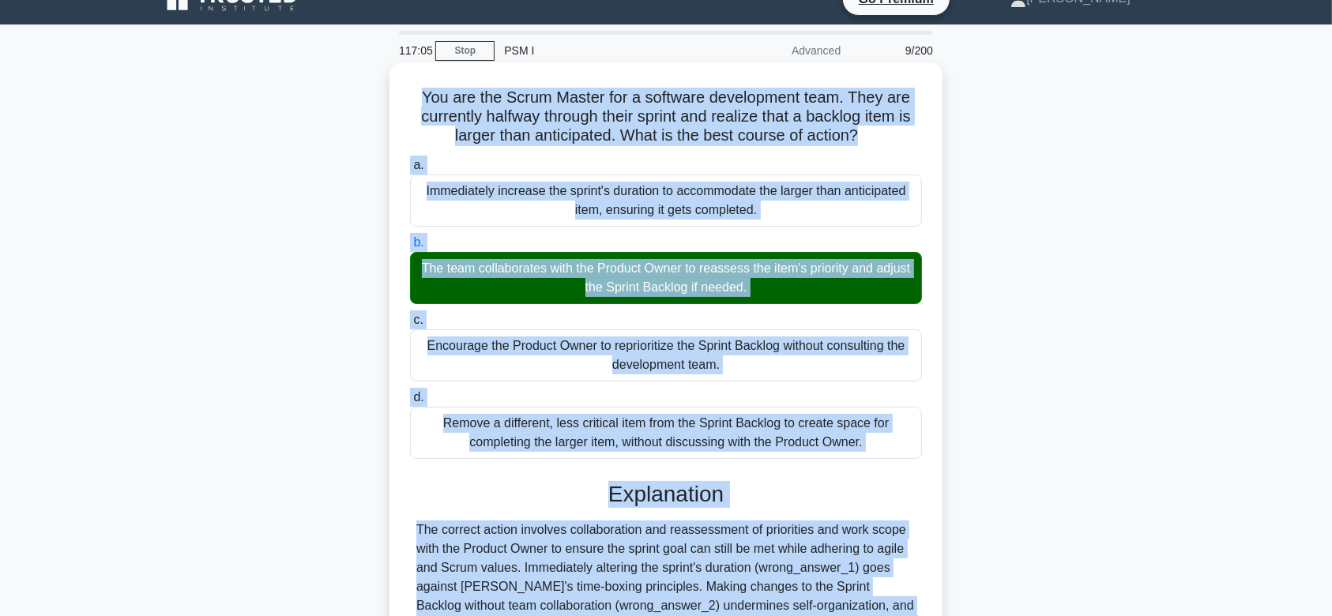
scroll to position [0, 0]
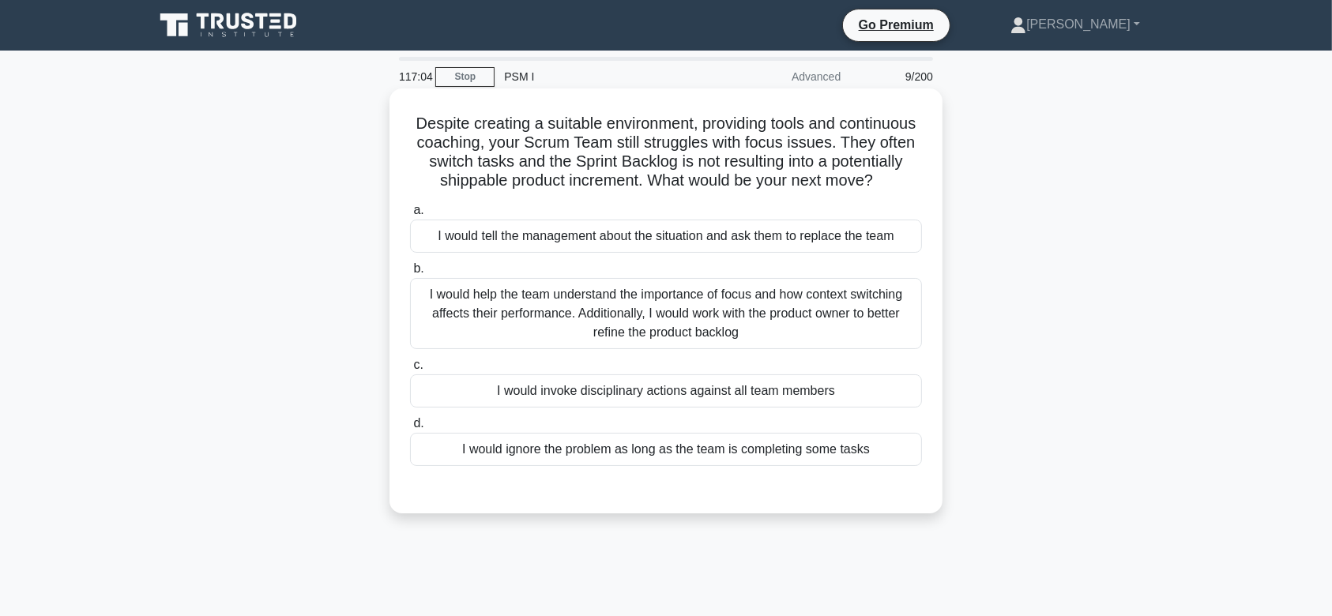
click at [683, 307] on div "I would help the team understand the importance of focus and how context switch…" at bounding box center [666, 313] width 512 height 71
click at [410, 274] on input "b. I would help the team understand the importance of focus and how context swi…" at bounding box center [410, 269] width 0 height 10
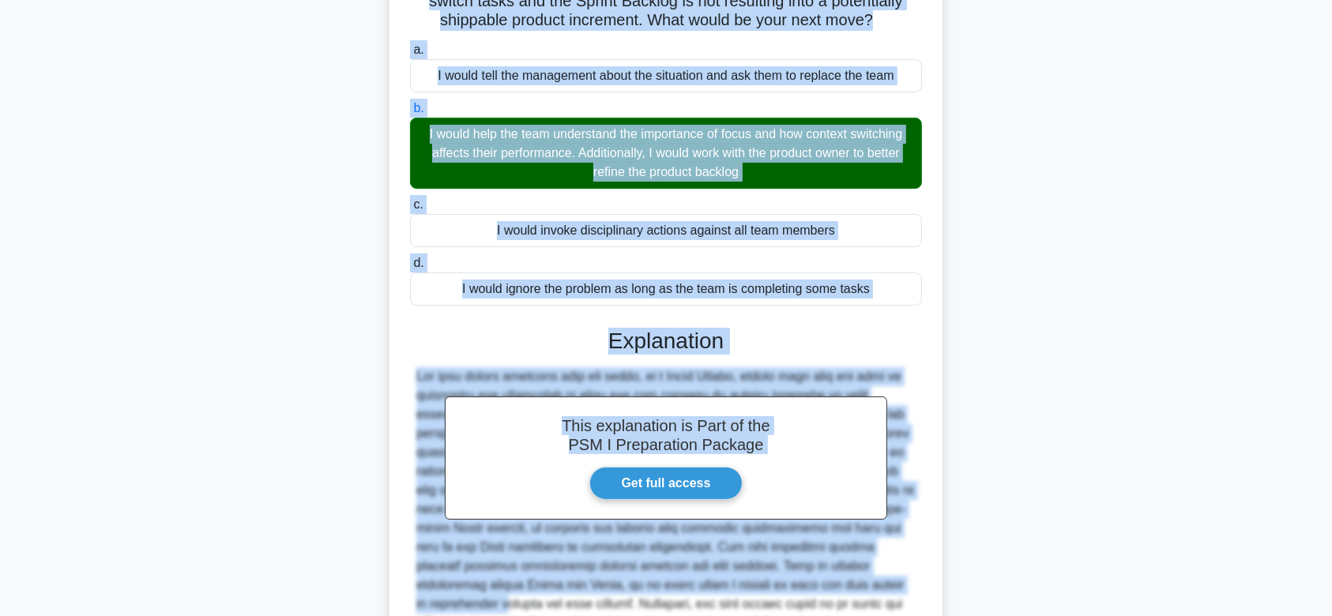
scroll to position [357, 0]
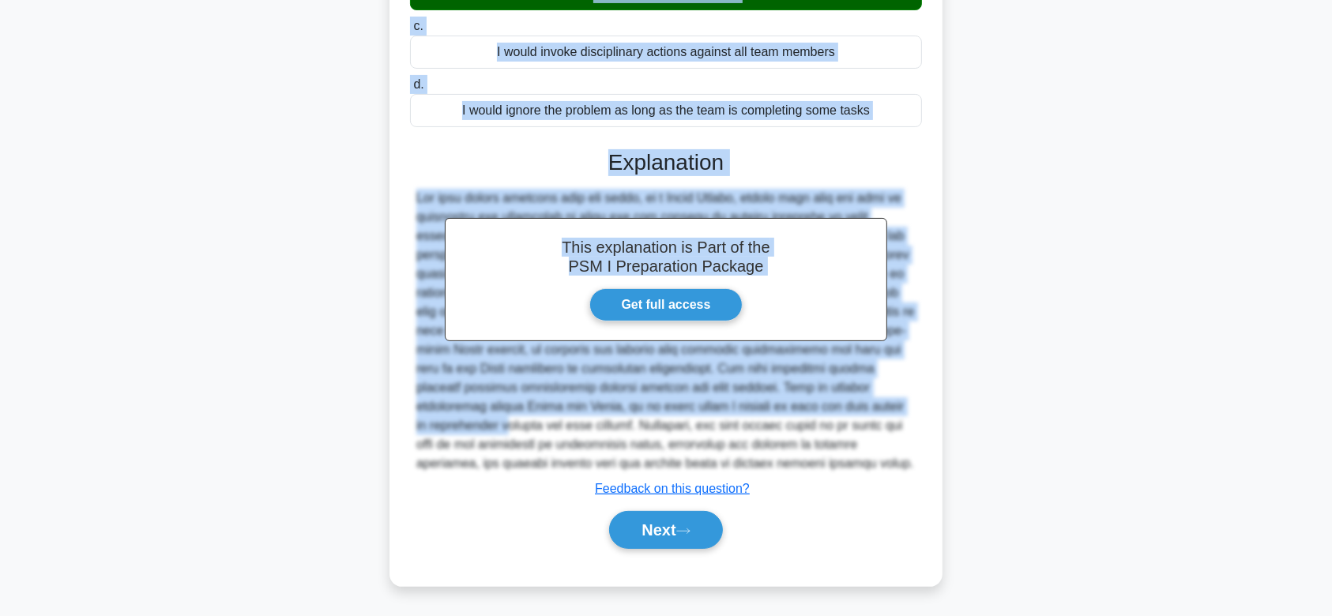
drag, startPoint x: 447, startPoint y: 126, endPoint x: 909, endPoint y: 465, distance: 573.1
click at [909, 465] on div "Despite creating a suitable environment, providing tools and continuous coachin…" at bounding box center [666, 168] width 541 height 824
copy div "Despite creating a suitable environment, providing tools and continuous coachin…"
click at [672, 520] on button "Next" at bounding box center [665, 530] width 113 height 38
click at [676, 533] on button "Next" at bounding box center [665, 530] width 113 height 38
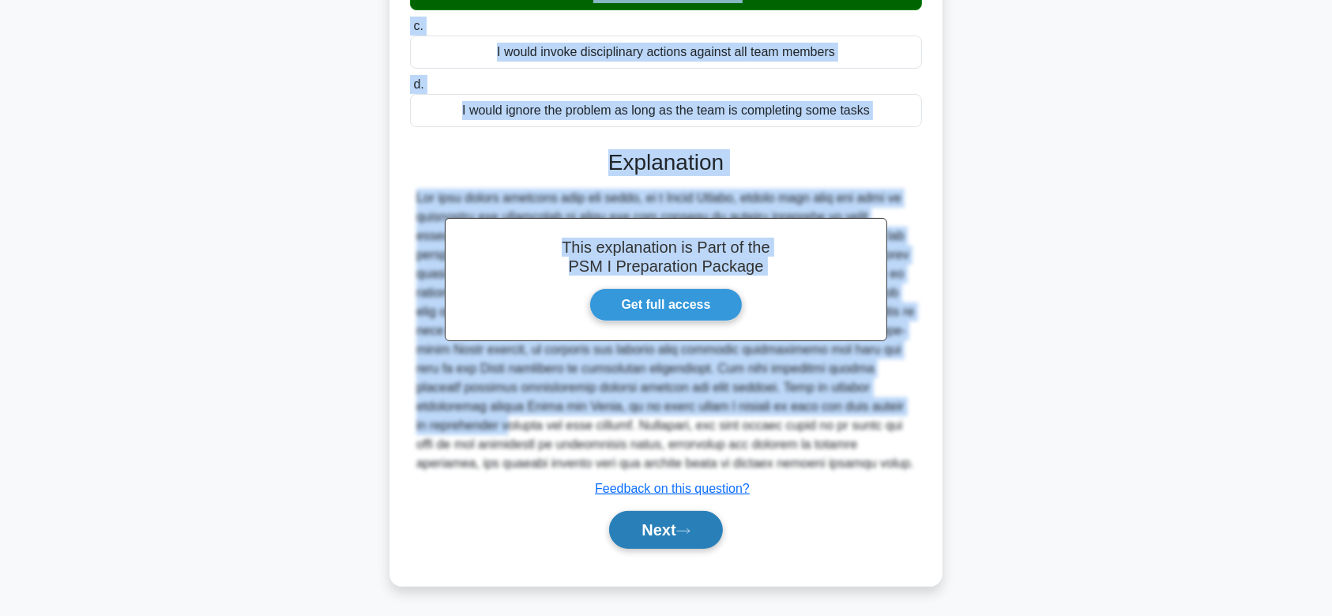
click at [672, 521] on button "Next" at bounding box center [665, 530] width 113 height 38
click at [675, 531] on button "Next" at bounding box center [665, 530] width 113 height 38
click at [658, 540] on button "Next" at bounding box center [665, 530] width 113 height 38
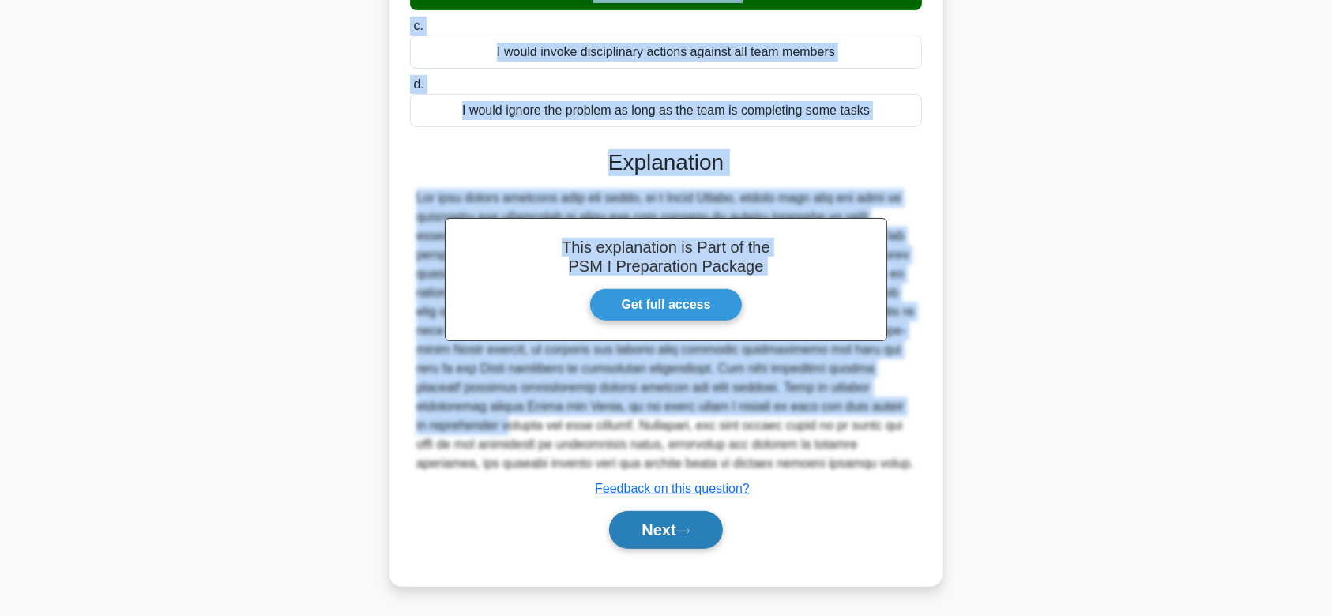
click at [658, 540] on button "Next" at bounding box center [665, 530] width 113 height 38
click at [714, 511] on button "Next" at bounding box center [665, 530] width 113 height 38
click at [689, 526] on button "Next" at bounding box center [665, 530] width 113 height 38
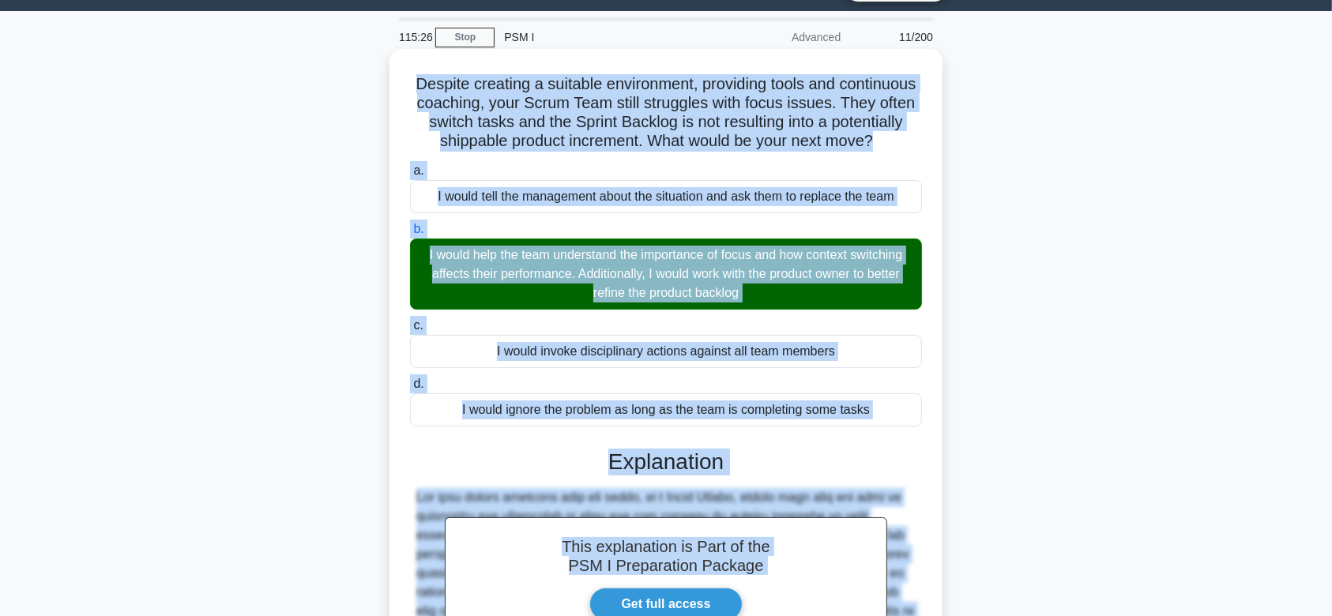
scroll to position [0, 0]
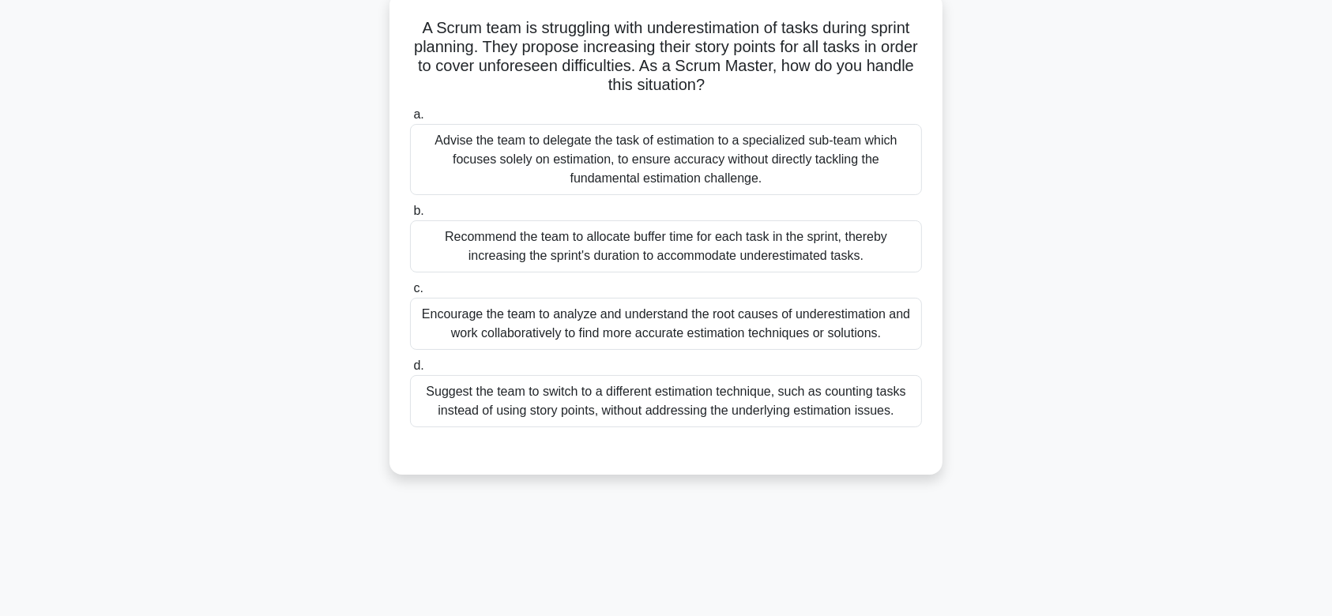
scroll to position [96, 0]
click at [778, 246] on div "Recommend the team to allocate buffer time for each task in the sprint, thereby…" at bounding box center [666, 246] width 512 height 52
click at [410, 216] on input "b. Recommend the team to allocate buffer time for each task in the sprint, ther…" at bounding box center [410, 210] width 0 height 10
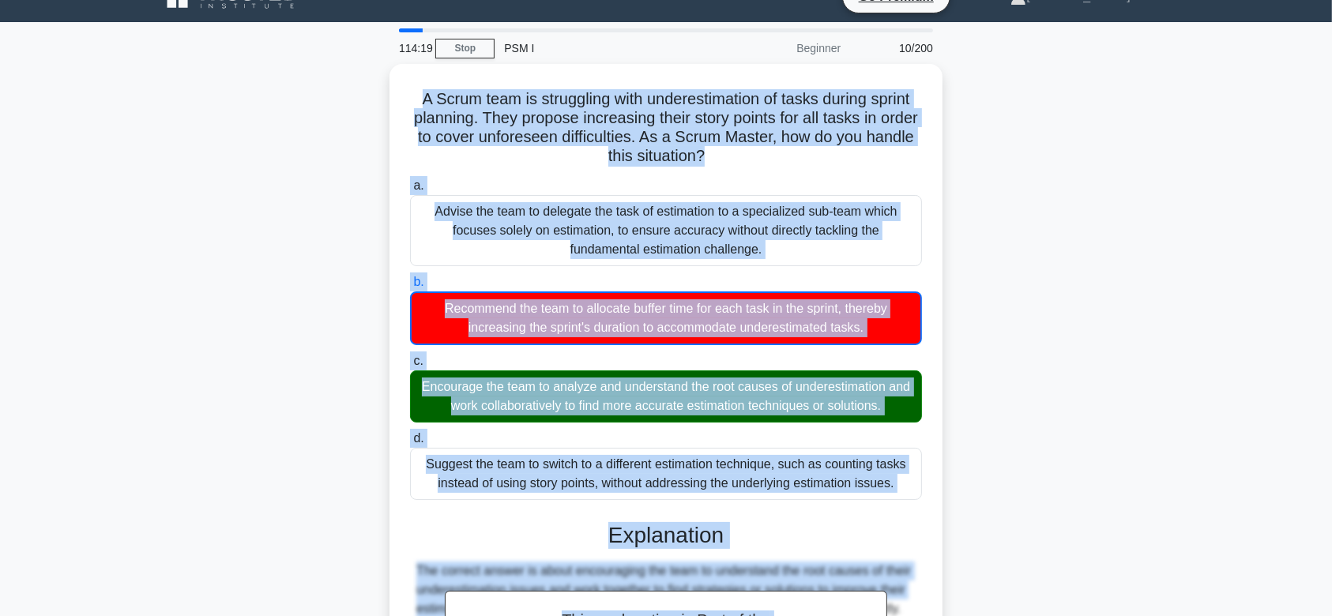
scroll to position [302, 0]
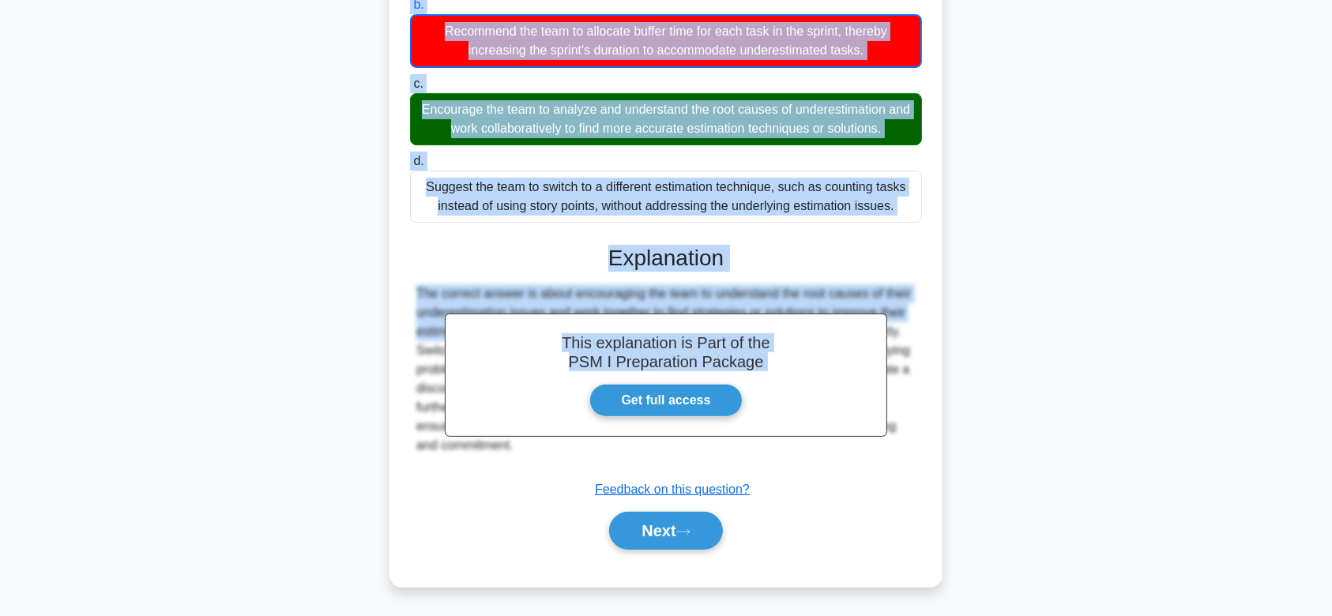
drag, startPoint x: 411, startPoint y: 124, endPoint x: 722, endPoint y: 460, distance: 457.4
click at [722, 460] on div "A Scrum team is struggling with underestimation of tasks during sprint planning…" at bounding box center [666, 187] width 541 height 788
copy div "A Scrum team is struggling with underestimation of tasks during sprint planning…"
click at [691, 535] on icon at bounding box center [683, 532] width 14 height 9
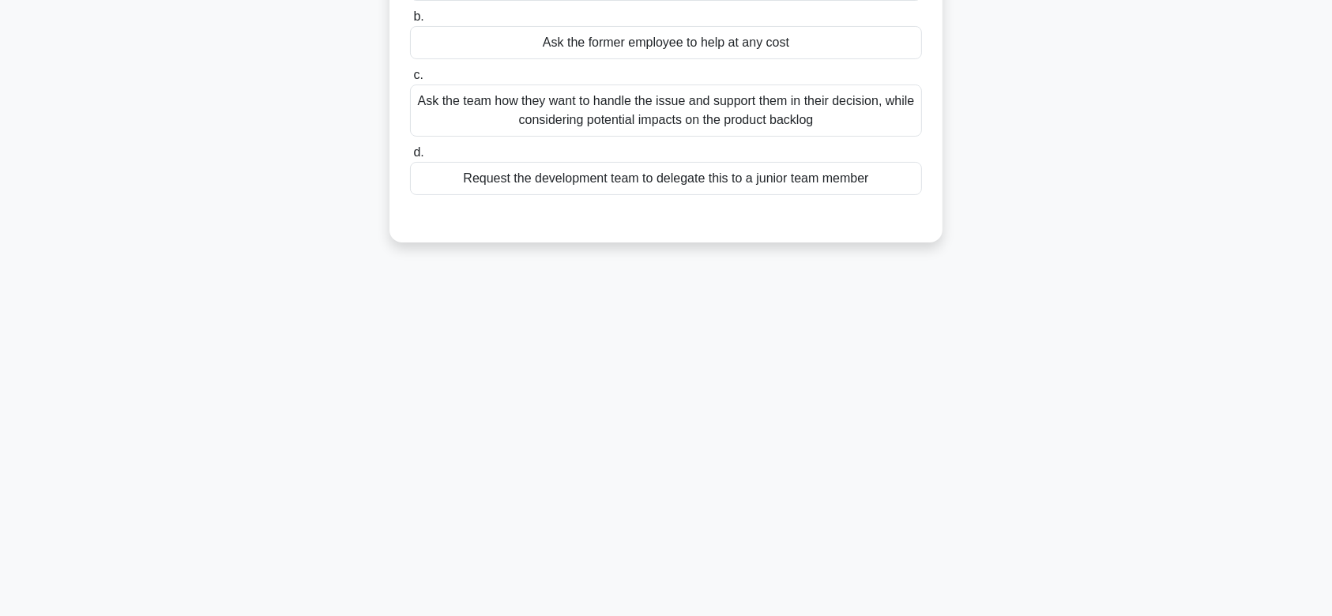
scroll to position [0, 0]
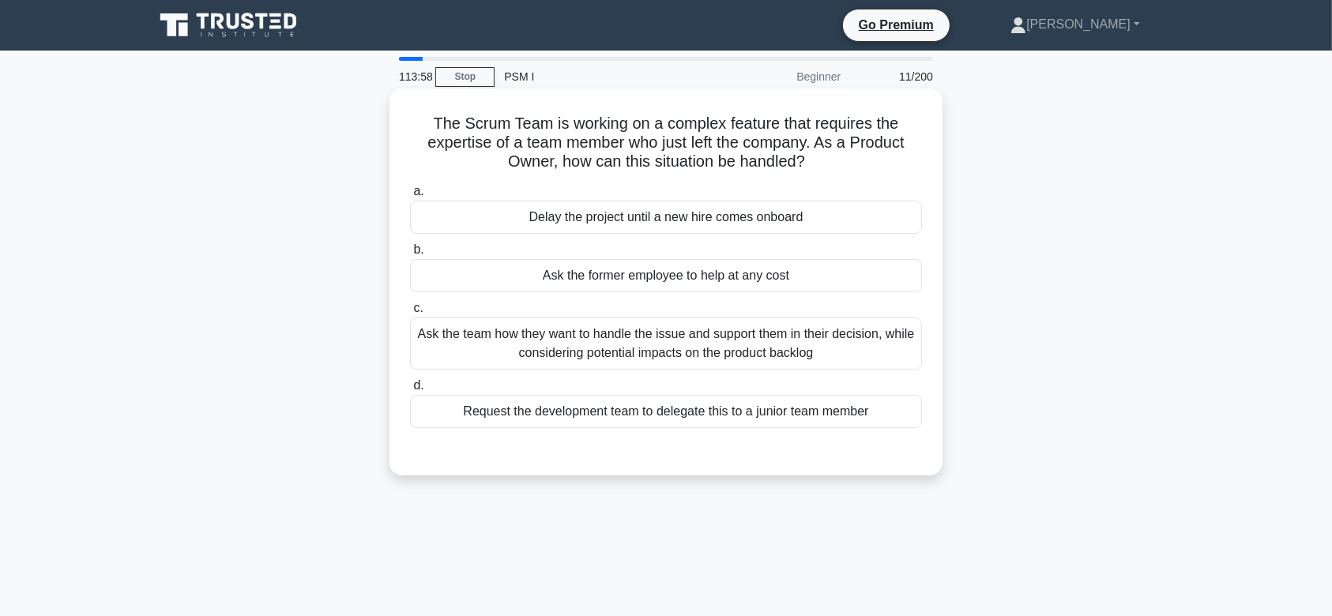
click at [708, 324] on div "Ask the team how they want to handle the issue and support them in their decisi…" at bounding box center [666, 344] width 512 height 52
click at [410, 314] on input "c. Ask the team how they want to handle the issue and support them in their dec…" at bounding box center [410, 308] width 0 height 10
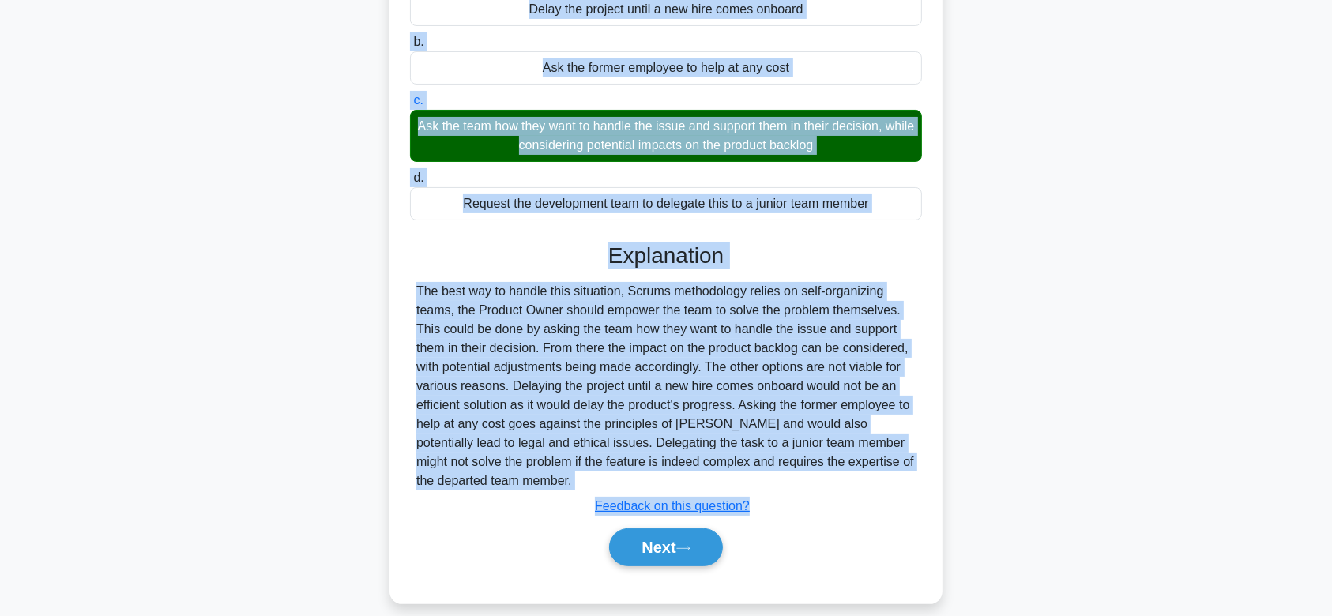
scroll to position [237, 0]
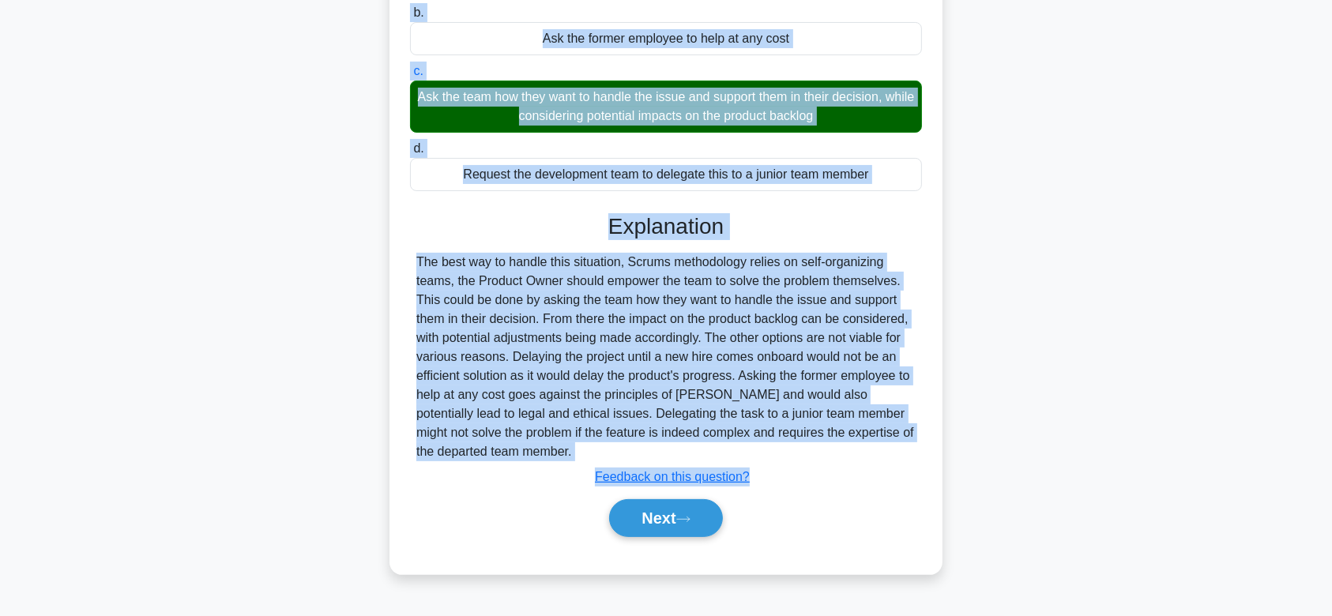
drag, startPoint x: 430, startPoint y: 124, endPoint x: 804, endPoint y: 459, distance: 502.6
click at [804, 459] on div "The Scrum Team is working on a complex feature that requires the expertise of a…" at bounding box center [666, 213] width 541 height 710
copy div "The Scrum Team is working on a complex feature that requires the expertise of a…"
click at [697, 503] on button "Next" at bounding box center [665, 518] width 113 height 38
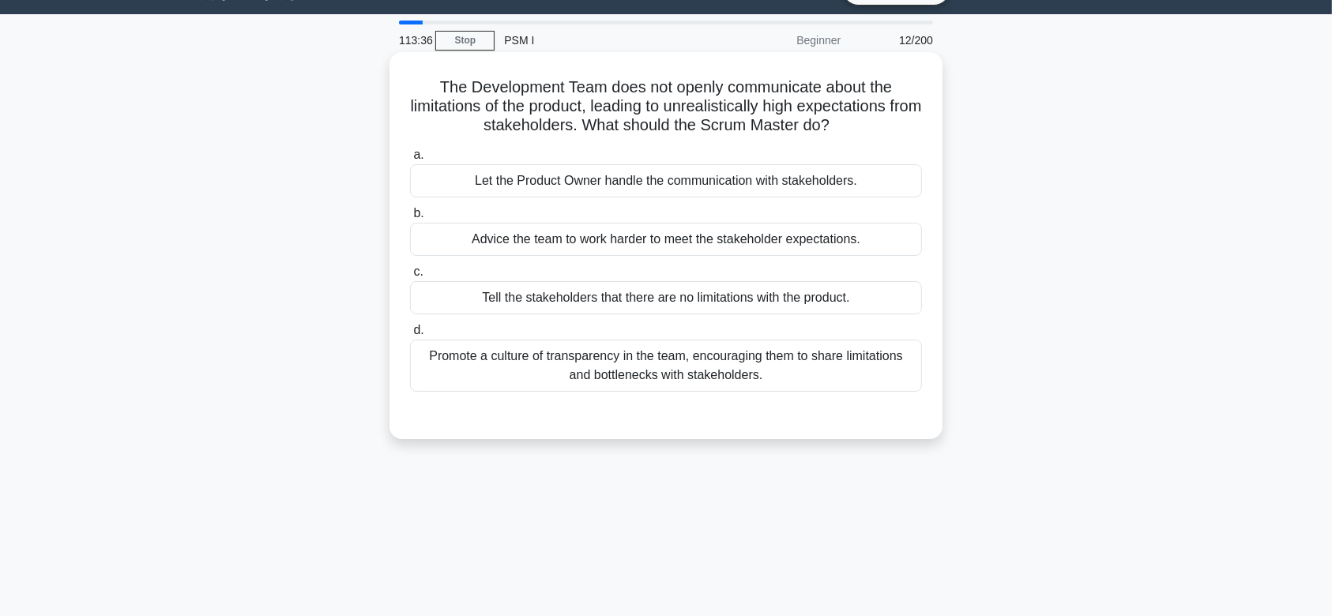
scroll to position [25, 0]
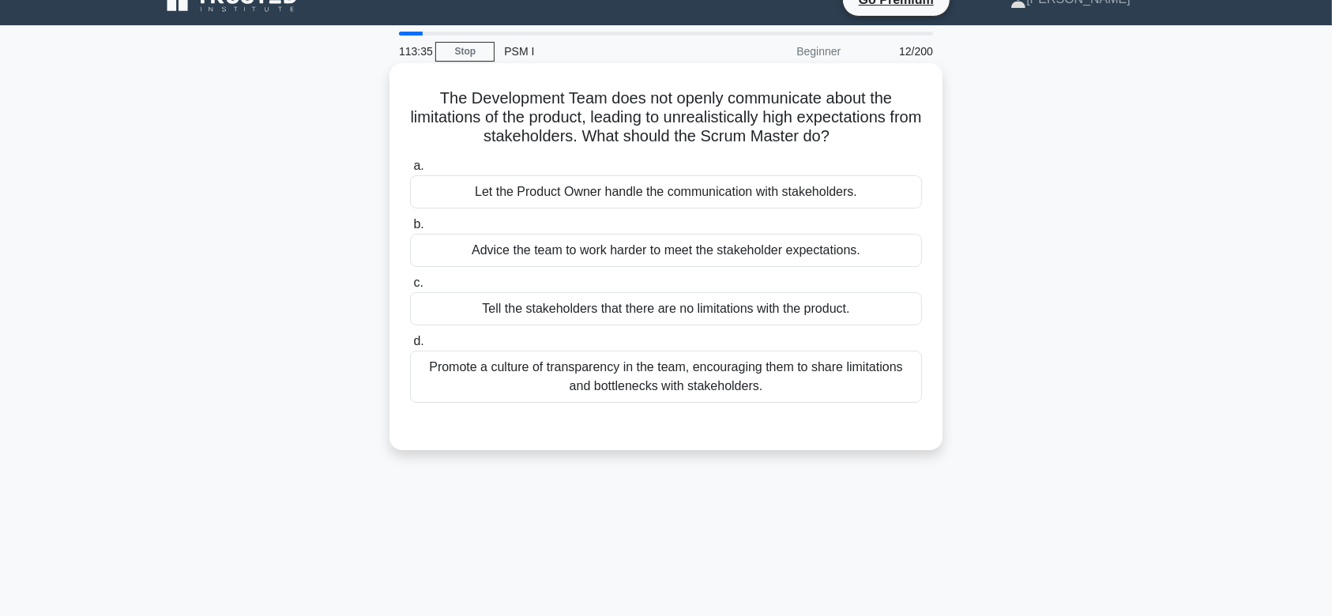
click at [741, 296] on div "Tell the stakeholders that there are no limitations with the product." at bounding box center [666, 308] width 512 height 33
click at [410, 288] on input "c. Tell the stakeholders that there are no limitations with the product." at bounding box center [410, 283] width 0 height 10
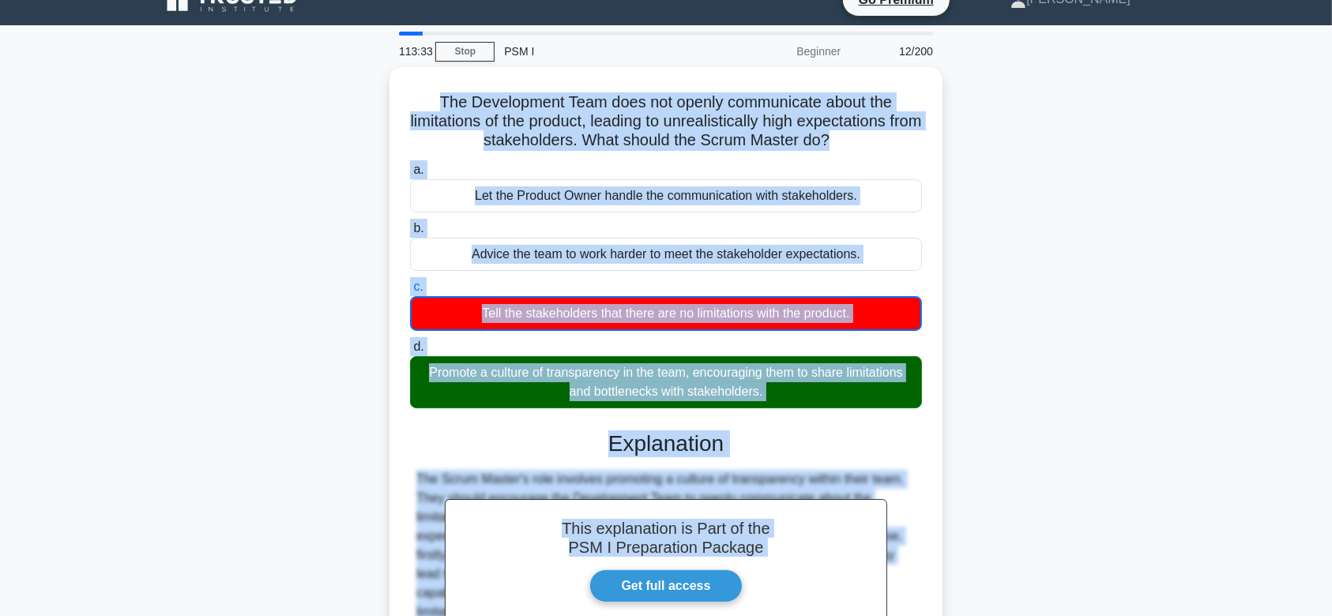
scroll to position [237, 0]
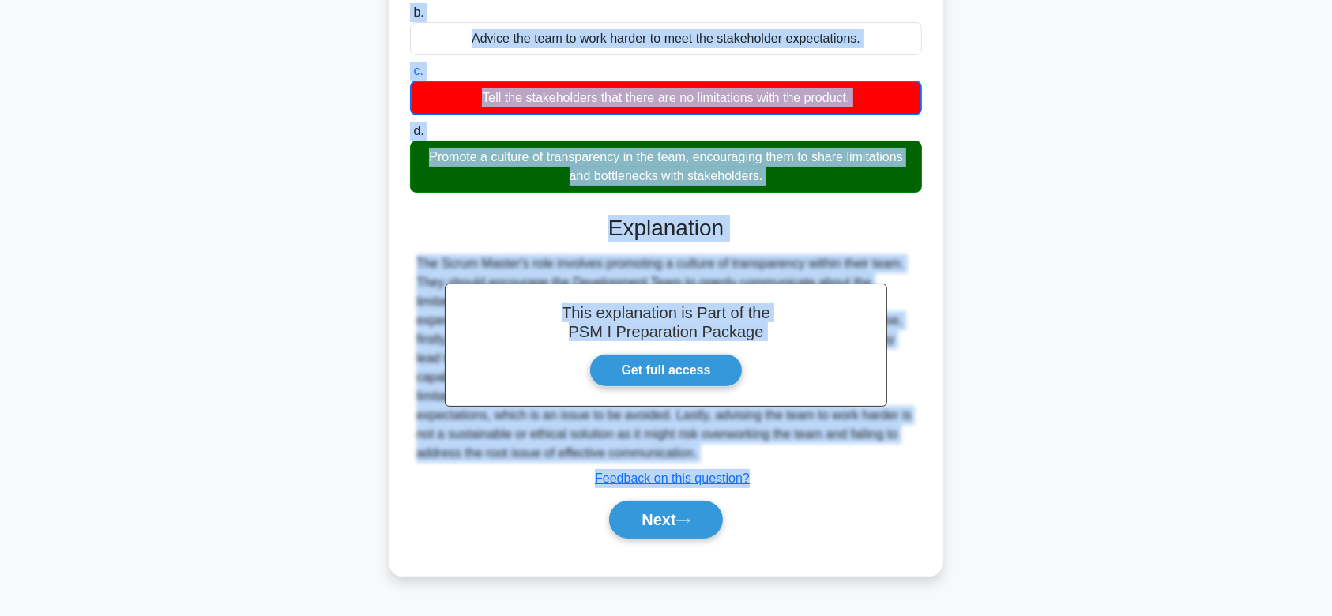
drag, startPoint x: 488, startPoint y: 101, endPoint x: 847, endPoint y: 452, distance: 502.4
click at [847, 452] on div "The Development Team does not openly communicate about the limitations of the p…" at bounding box center [666, 214] width 541 height 712
copy div "The Development Team does not openly communicate about the limitations of the p…"
click at [664, 530] on button "Next" at bounding box center [665, 520] width 113 height 38
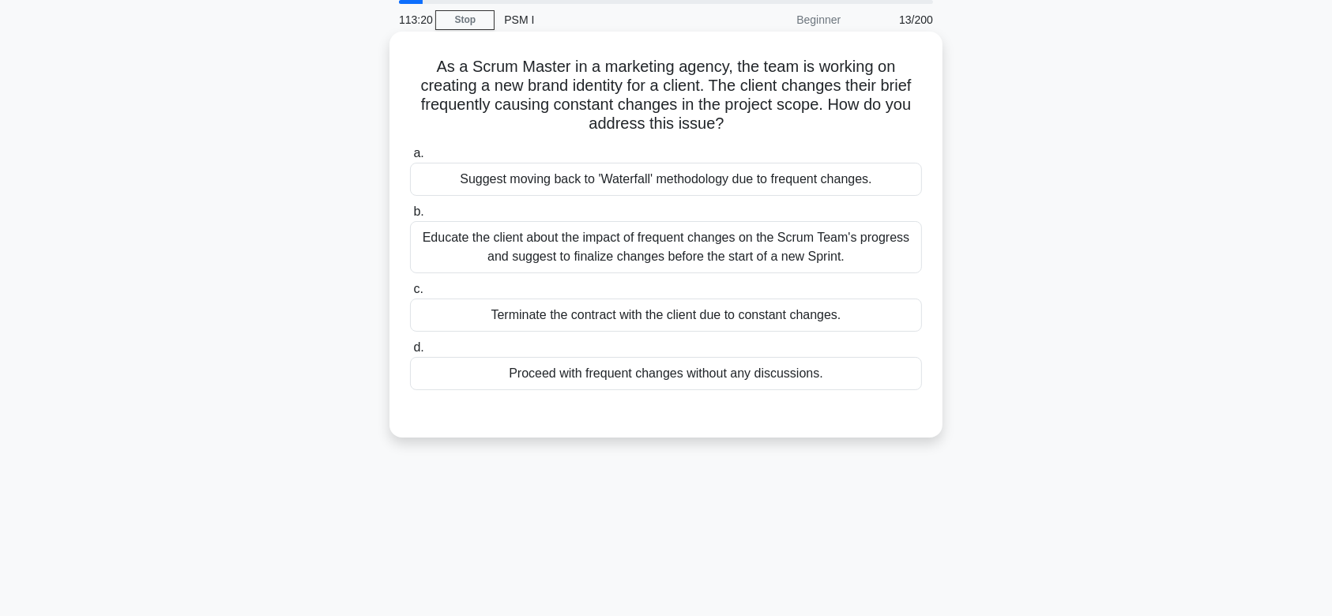
scroll to position [56, 0]
click at [683, 254] on div "Educate the client about the impact of frequent changes on the Scrum Team's pro…" at bounding box center [666, 248] width 512 height 52
click at [410, 218] on input "b. Educate the client about the impact of frequent changes on the Scrum Team's …" at bounding box center [410, 213] width 0 height 10
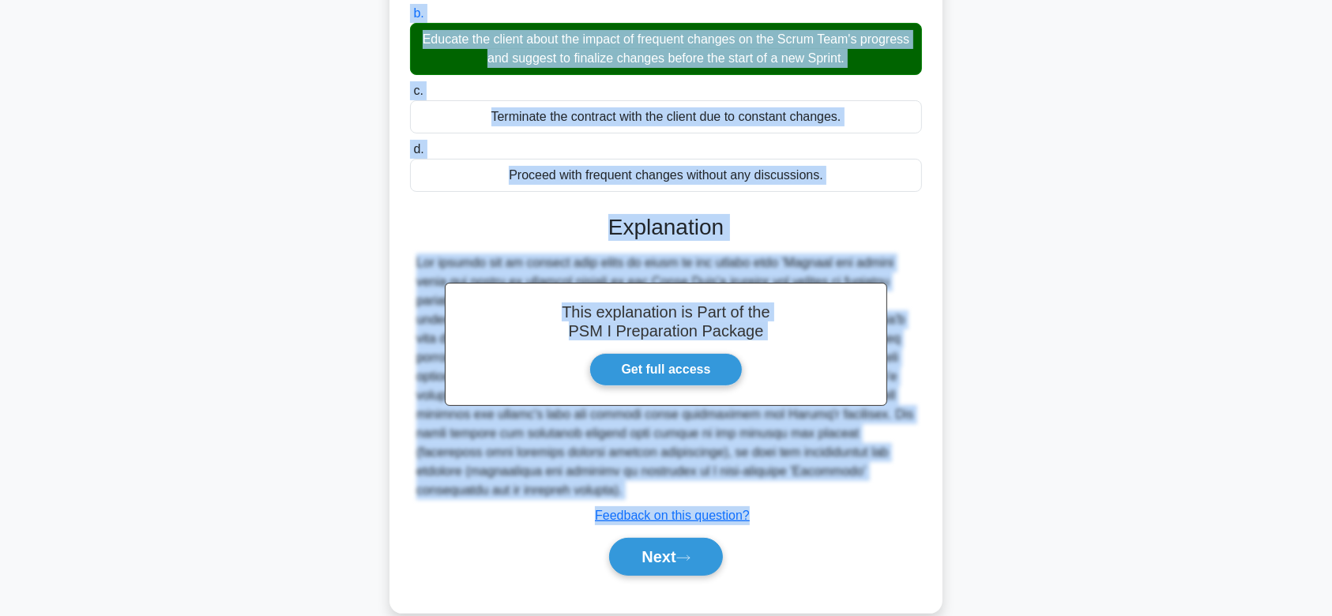
scroll to position [281, 0]
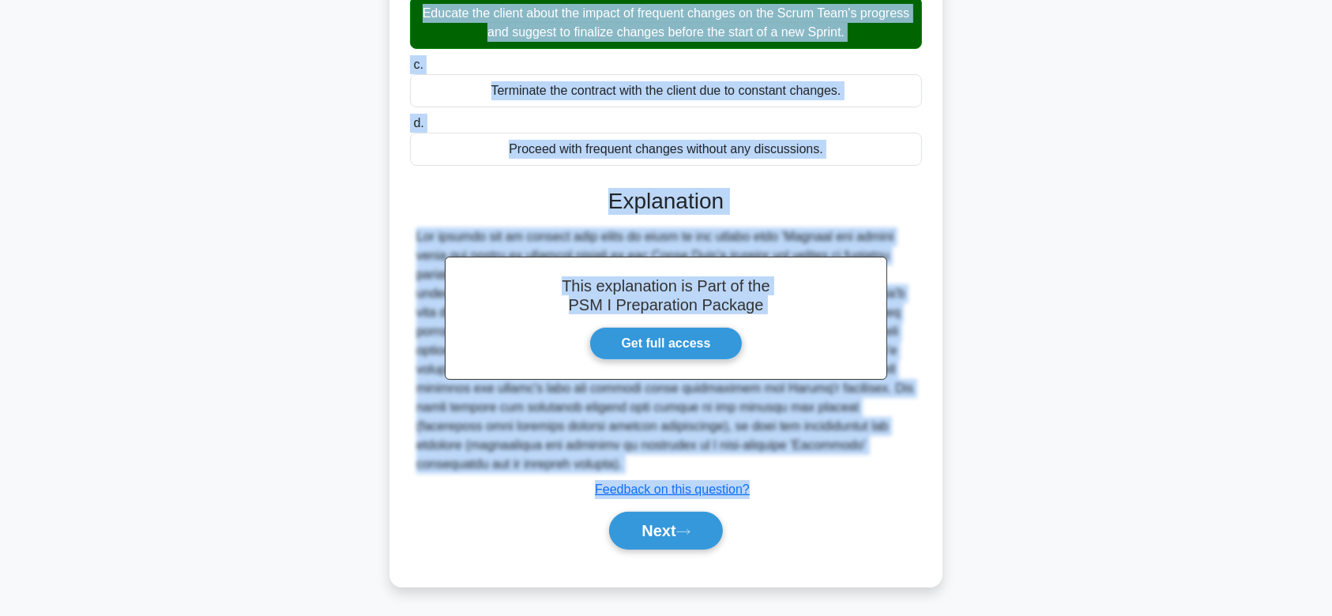
drag, startPoint x: 428, startPoint y: 65, endPoint x: 901, endPoint y: 462, distance: 617.0
click at [901, 462] on div "As a Scrum Master in a marketing agency, the team is working on creating a new …" at bounding box center [666, 196] width 541 height 767
copy div "As a Scrum Master in a marketing agency, the team is working on creating a new …"
click at [666, 533] on button "Next" at bounding box center [665, 531] width 113 height 38
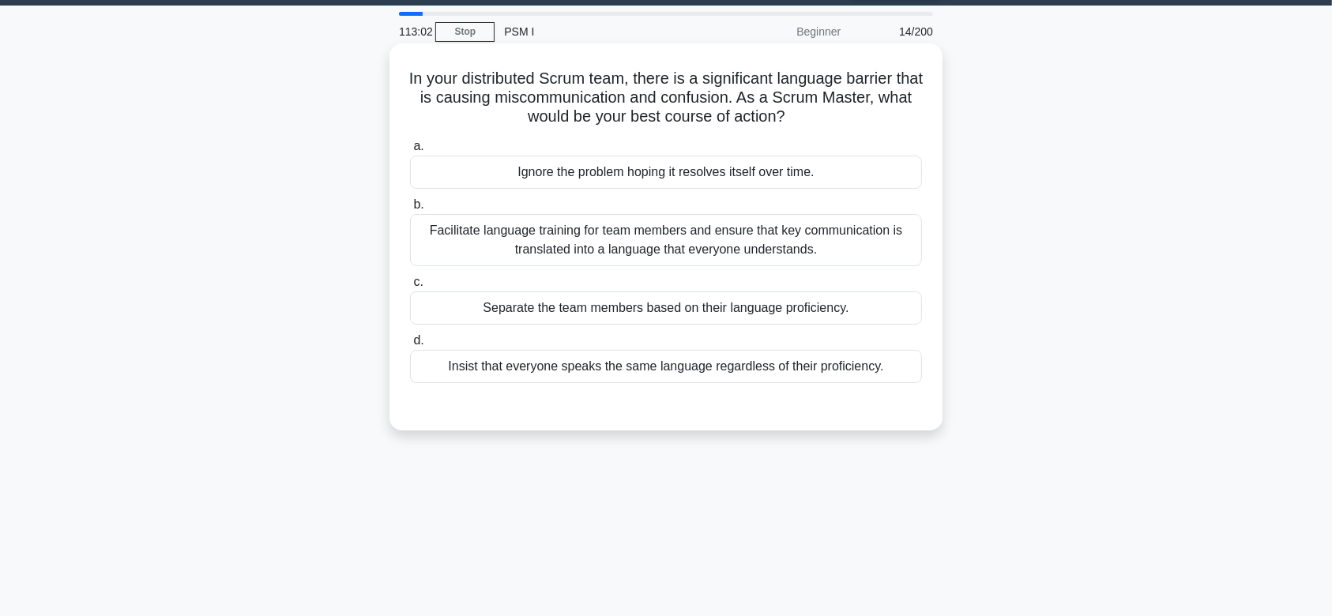
scroll to position [44, 0]
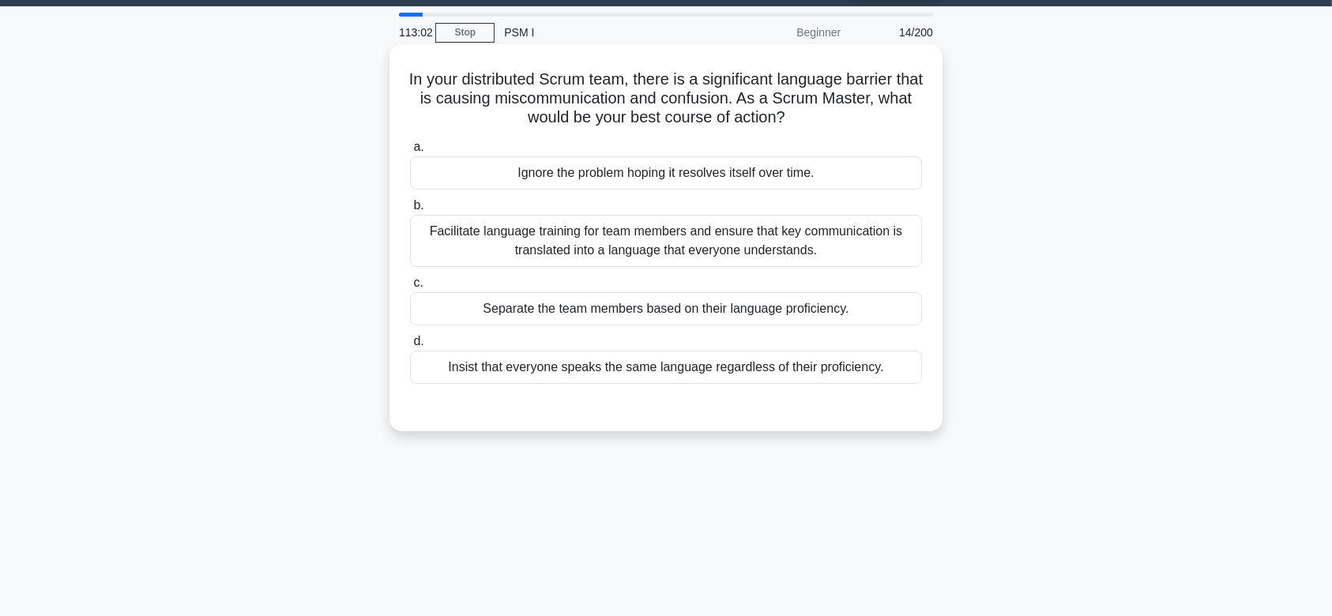
click at [646, 251] on div "Facilitate language training for team members and ensure that key communication…" at bounding box center [666, 241] width 512 height 52
click at [410, 211] on input "b. Facilitate language training for team members and ensure that key communicat…" at bounding box center [410, 206] width 0 height 10
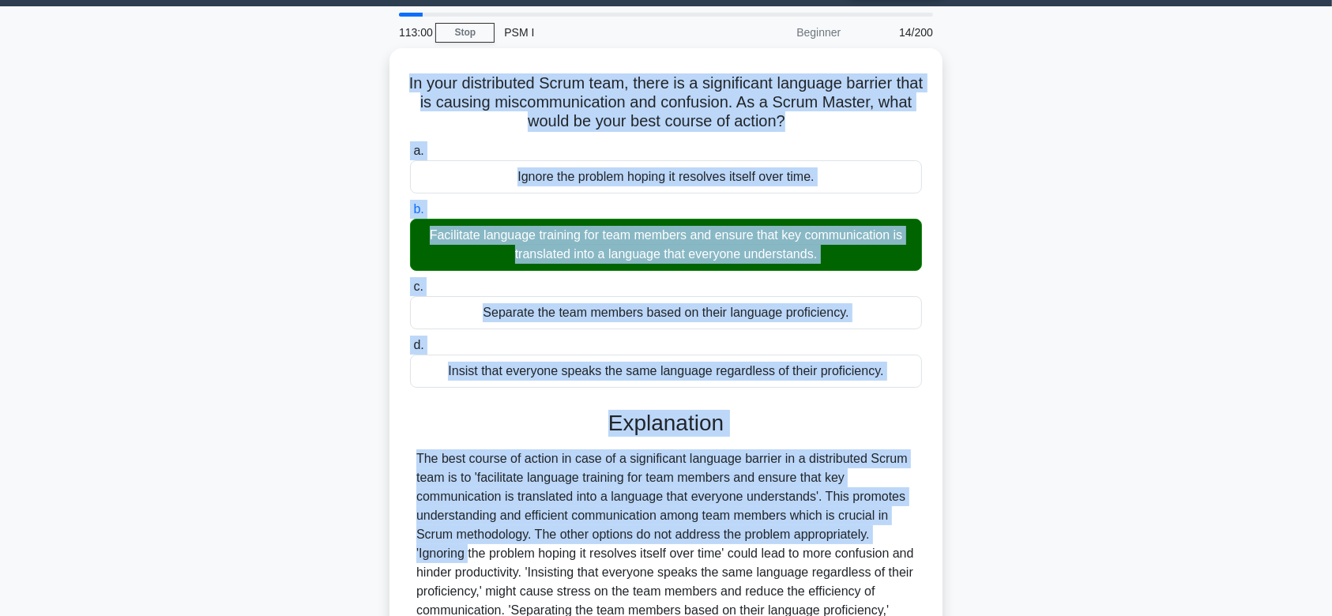
scroll to position [237, 0]
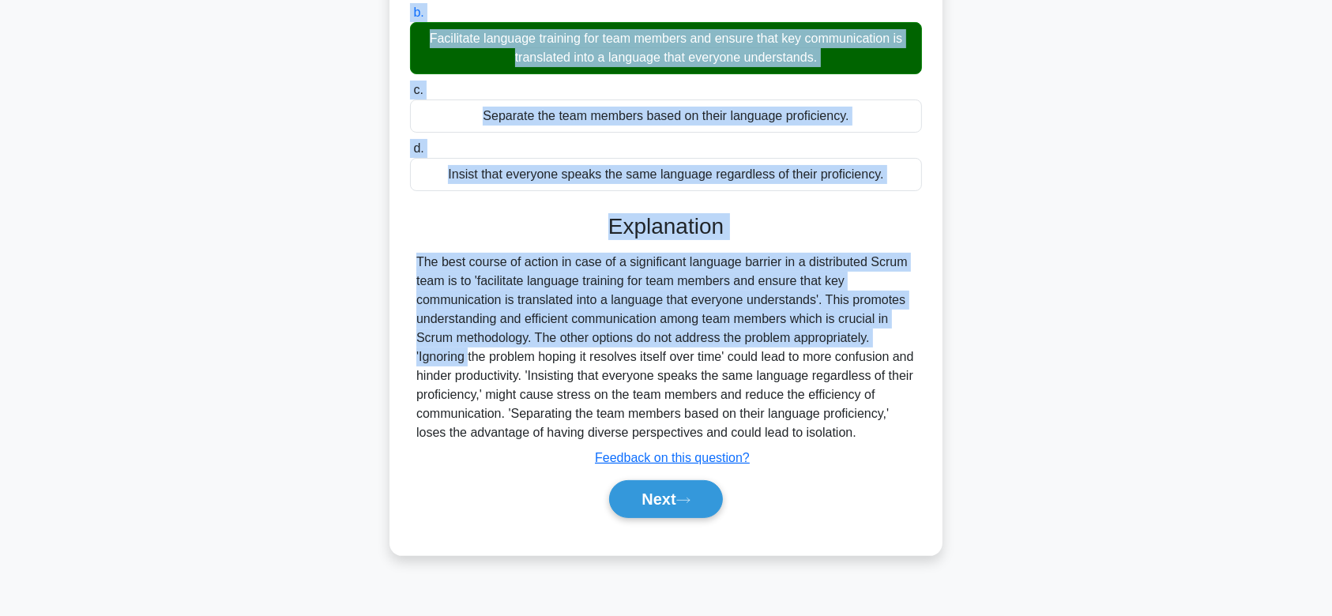
drag, startPoint x: 411, startPoint y: 79, endPoint x: 890, endPoint y: 428, distance: 592.7
click at [890, 428] on div "In your distributed Scrum team, there is a significant language barrier that is…" at bounding box center [666, 203] width 541 height 691
copy div "In your distributed Scrum team, there is a significant language barrier that is…"
click at [677, 517] on button "Next" at bounding box center [665, 499] width 113 height 38
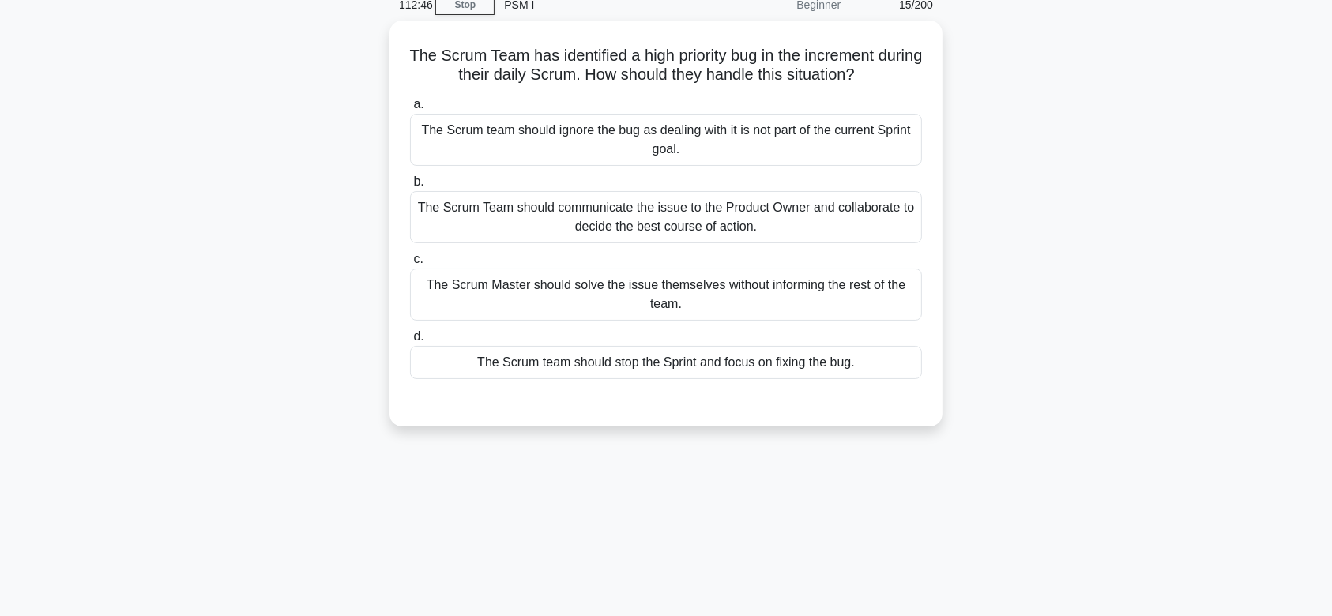
scroll to position [66, 0]
click at [708, 219] on div "The Scrum Team should communicate the issue to the Product Owner and collaborat…" at bounding box center [666, 220] width 512 height 52
click at [410, 190] on input "b. The Scrum Team should communicate the issue to the Product Owner and collabo…" at bounding box center [410, 184] width 0 height 10
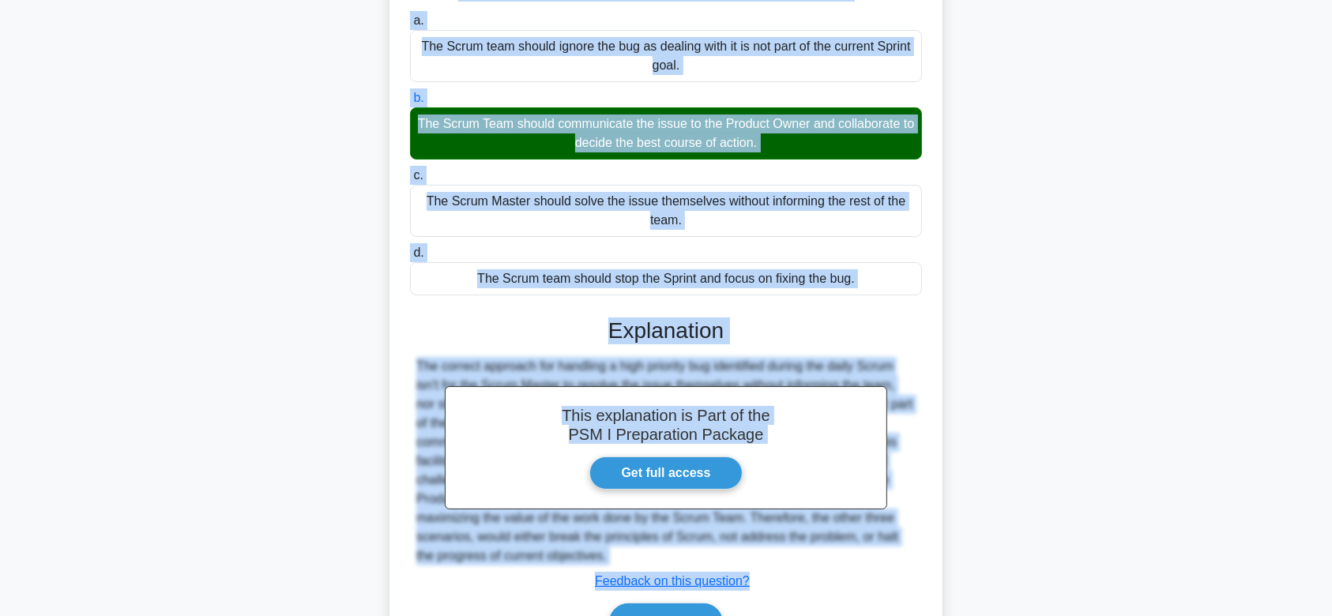
scroll to position [243, 0]
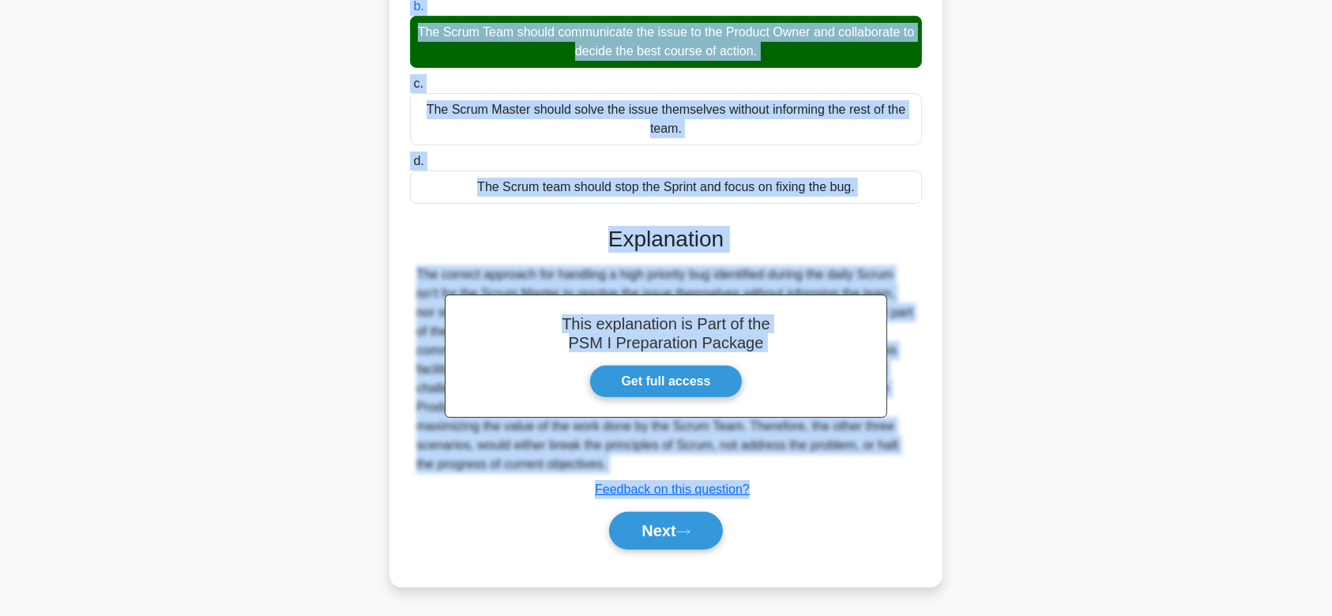
drag, startPoint x: 423, startPoint y: 58, endPoint x: 917, endPoint y: 473, distance: 646.2
click at [917, 473] on div "The Scrum Team has identified a high priority bug in the increment during their…" at bounding box center [666, 215] width 541 height 729
copy div "The Scrum Team has identified a high priority bug in the increment during their…"
click at [671, 532] on button "Next" at bounding box center [665, 531] width 113 height 38
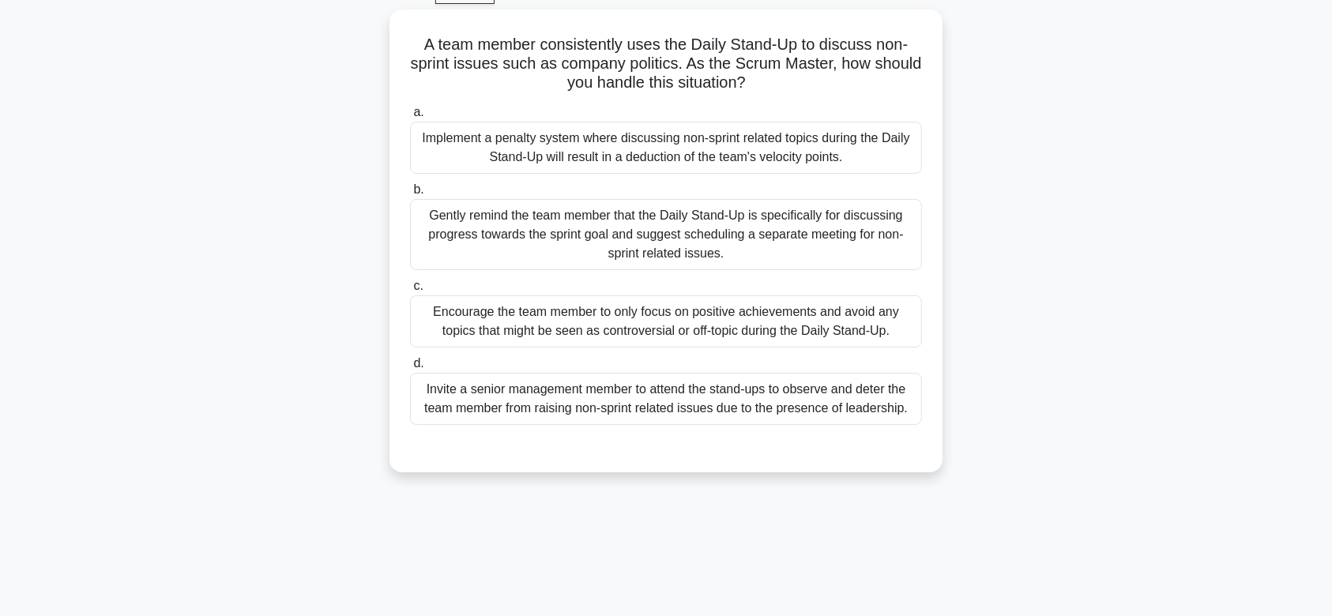
scroll to position [77, 0]
click at [695, 315] on div "Encourage the team member to only focus on positive achievements and avoid any …" at bounding box center [666, 324] width 512 height 52
click at [410, 294] on input "c. Encourage the team member to only focus on positive achievements and avoid a…" at bounding box center [410, 289] width 0 height 10
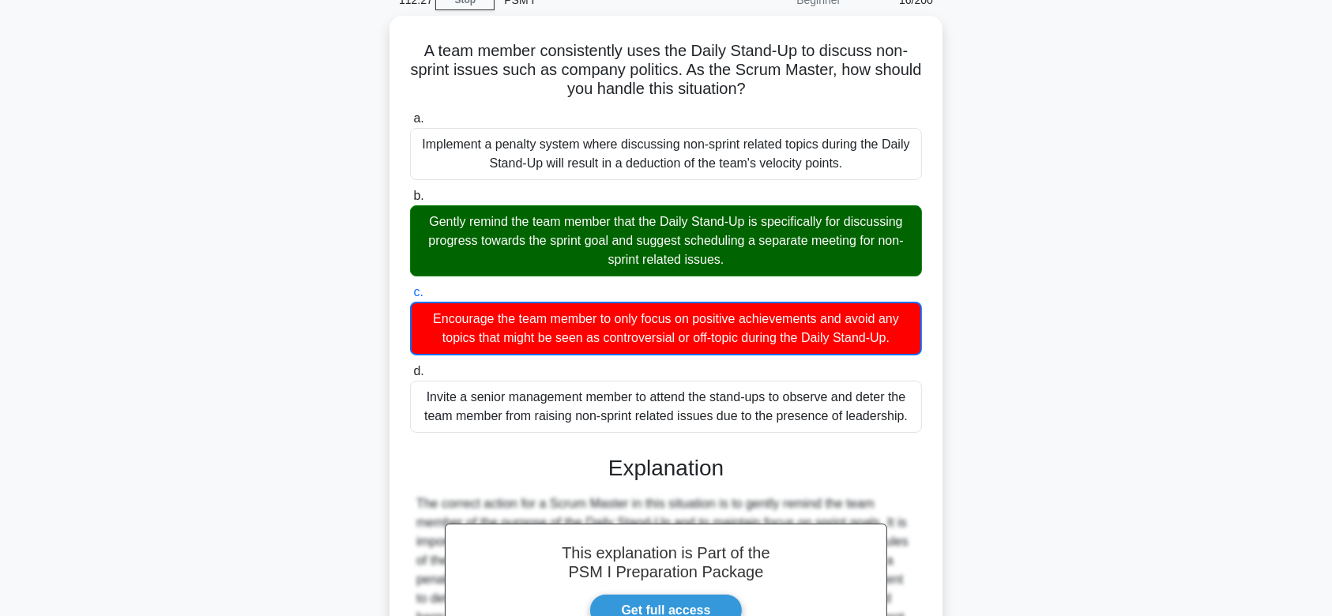
scroll to position [283, 0]
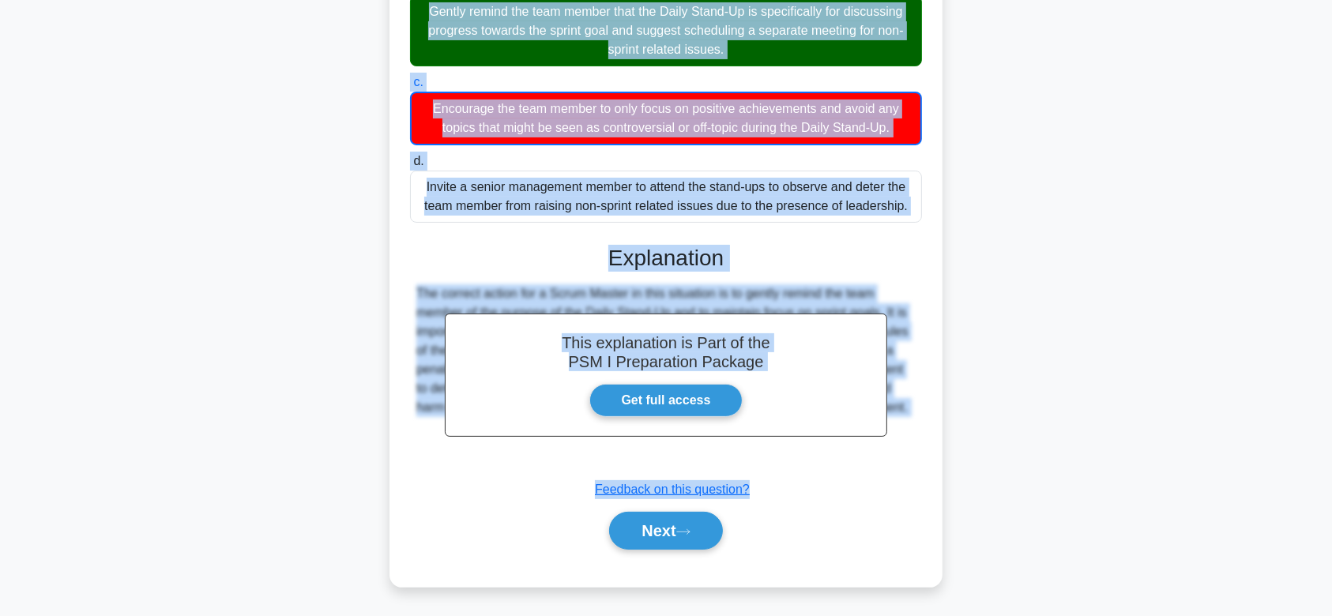
drag, startPoint x: 416, startPoint y: 44, endPoint x: 904, endPoint y: 474, distance: 650.0
click at [904, 474] on div "A team member consistently uses the Daily Stand-Up to discuss non-sprint issues…" at bounding box center [666, 196] width 541 height 769
click at [904, 474] on div "This explanation is Part of the PSM I Preparation Package Get full access Expla…" at bounding box center [666, 391] width 512 height 330
drag, startPoint x: 416, startPoint y: 122, endPoint x: 923, endPoint y: 476, distance: 617.6
click at [923, 476] on div "A team member consistently uses the Daily Stand-Up to discuss non-sprint issues…" at bounding box center [666, 196] width 541 height 769
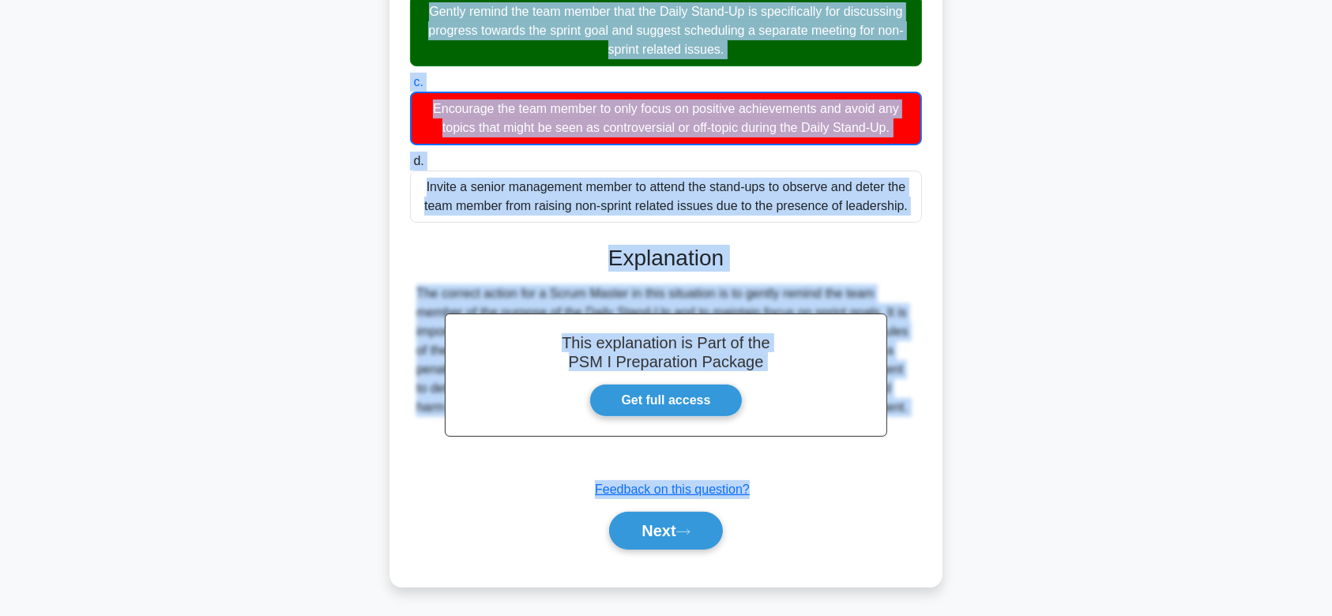
copy div "A team member consistently uses the Daily Stand-Up to discuss non-sprint issues…"
click at [671, 532] on button "Next" at bounding box center [665, 531] width 113 height 38
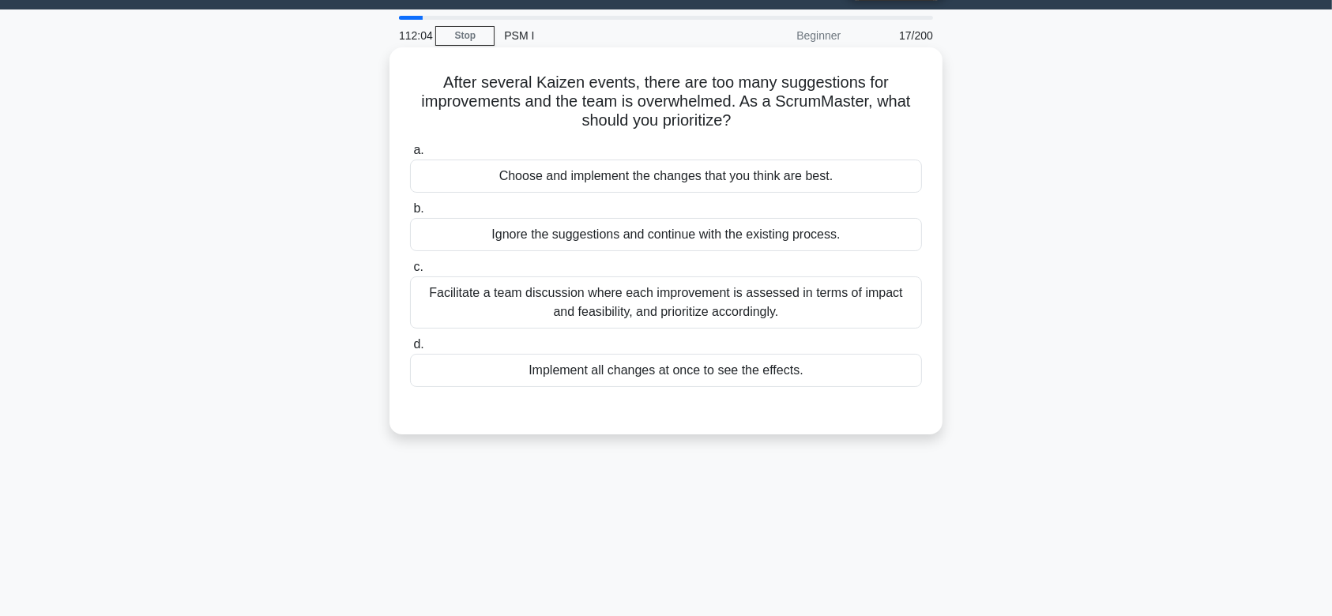
scroll to position [28, 0]
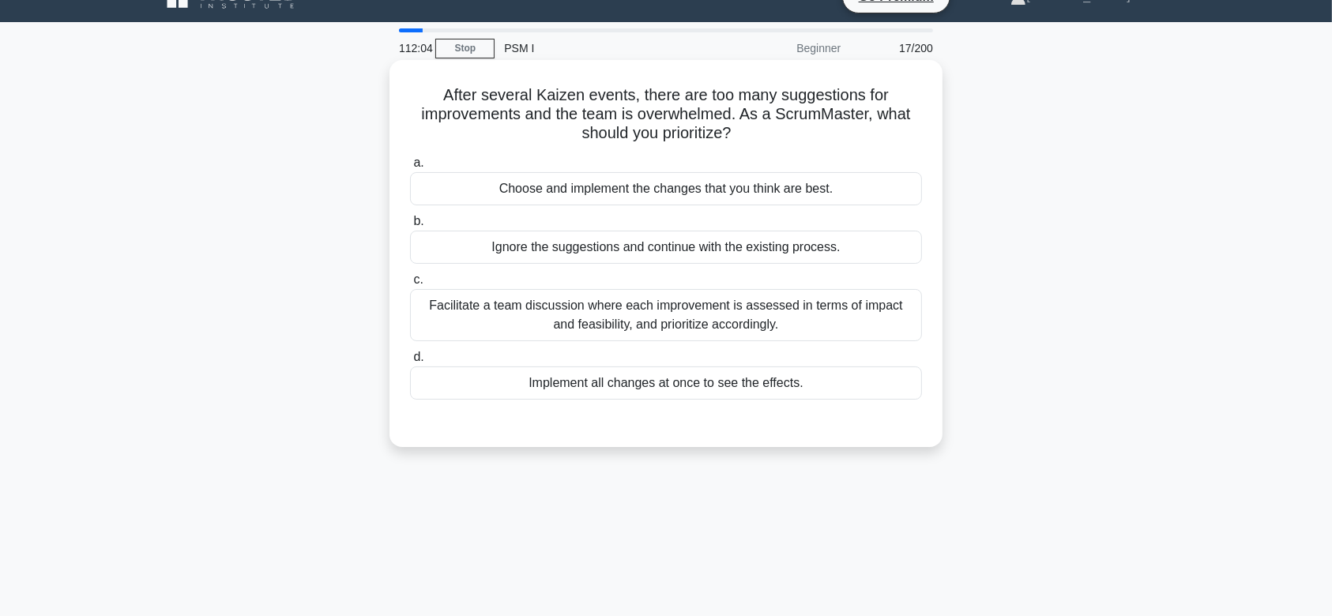
click at [726, 336] on div "Facilitate a team discussion where each improvement is assessed in terms of imp…" at bounding box center [666, 315] width 512 height 52
click at [410, 285] on input "c. Facilitate a team discussion where each improvement is assessed in terms of …" at bounding box center [410, 280] width 0 height 10
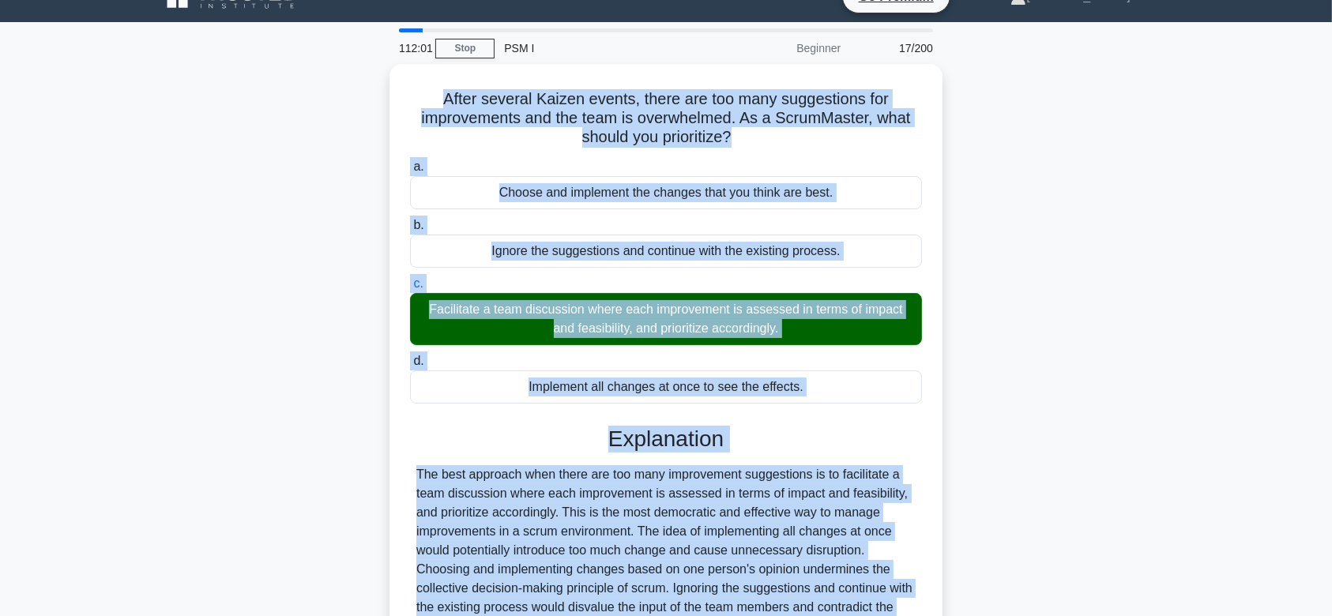
scroll to position [237, 0]
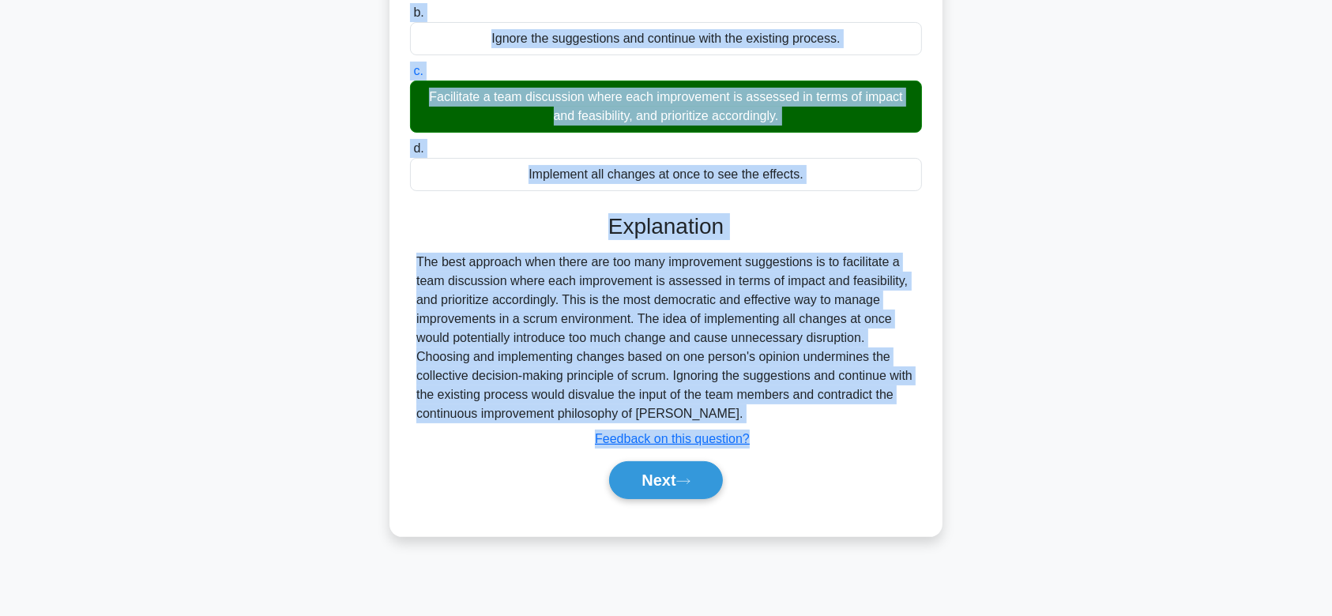
drag, startPoint x: 438, startPoint y: 95, endPoint x: 767, endPoint y: 414, distance: 458.8
click at [767, 414] on div "After several Kaizen events, there are too many suggestions for improvements an…" at bounding box center [666, 194] width 541 height 673
copy div "After several Kaizen events, there are too many suggestions for improvements an…"
click at [671, 486] on button "Next" at bounding box center [665, 481] width 113 height 38
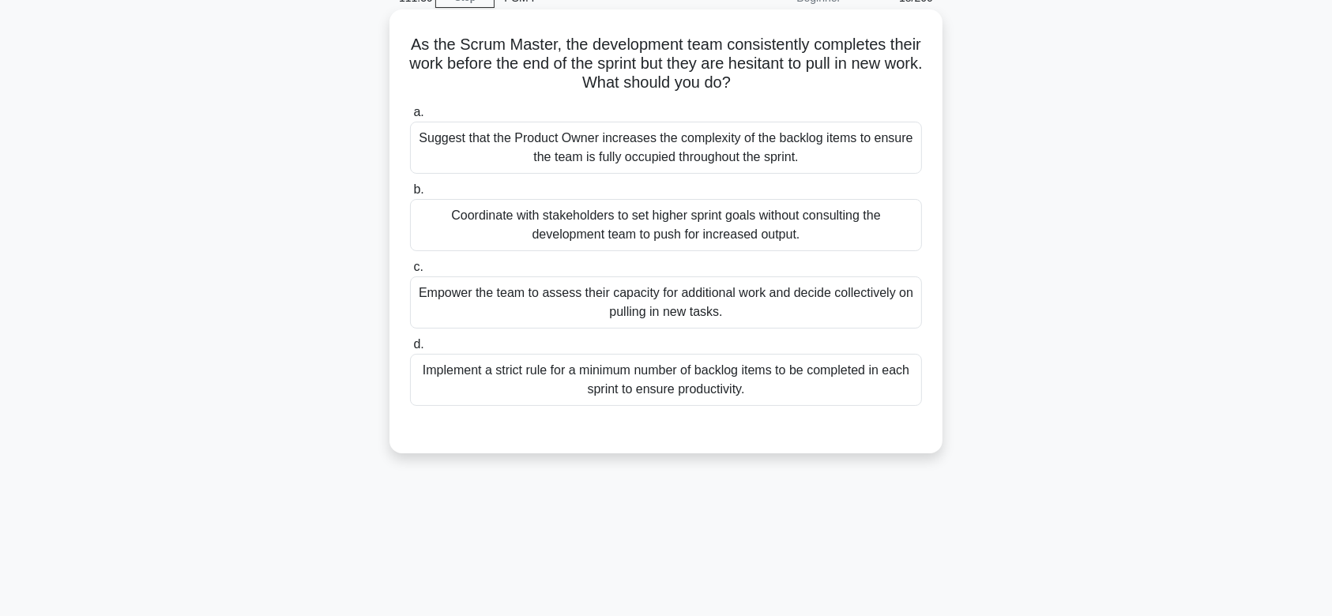
scroll to position [77, 0]
click at [729, 207] on div "Coordinate with stakeholders to set higher sprint goals without consulting the …" at bounding box center [666, 228] width 512 height 52
click at [410, 198] on input "b. Coordinate with stakeholders to set higher sprint goals without consulting t…" at bounding box center [410, 192] width 0 height 10
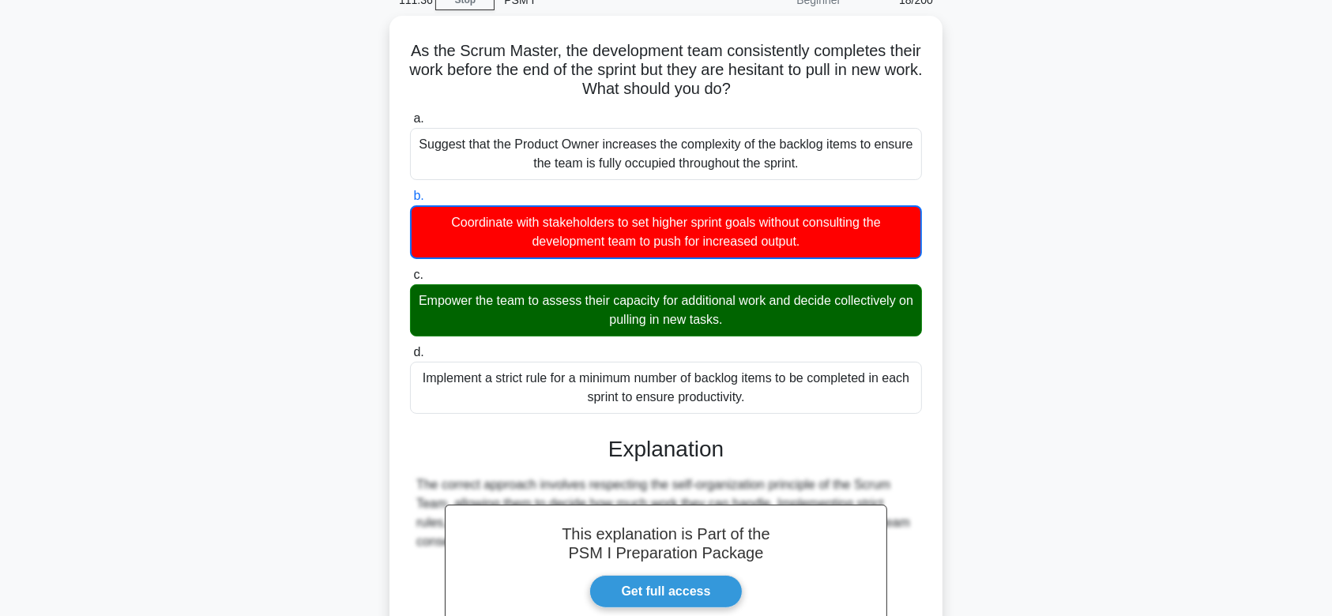
scroll to position [264, 0]
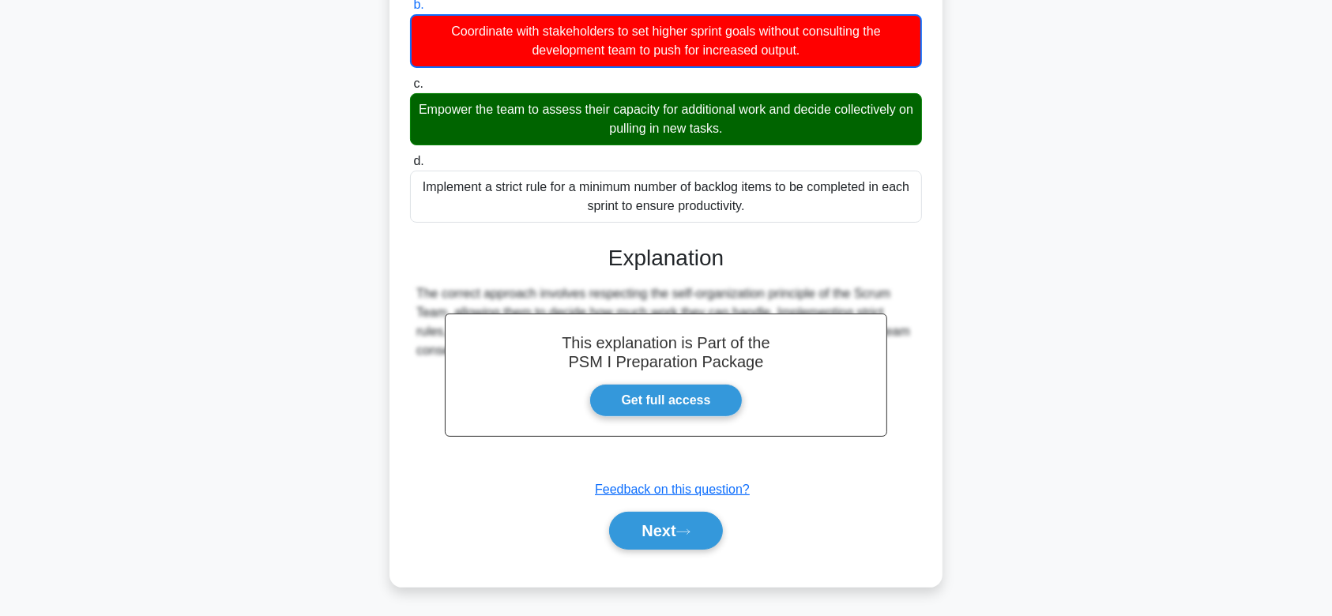
drag, startPoint x: 422, startPoint y: 46, endPoint x: 901, endPoint y: 395, distance: 592.7
click at [901, 395] on div "As the Scrum Master, the development team consistently completes their work bef…" at bounding box center [666, 206] width 541 height 750
copy div "As the Scrum Master, the development team consistently completes their work bef…"
click at [670, 529] on button "Next" at bounding box center [665, 531] width 113 height 38
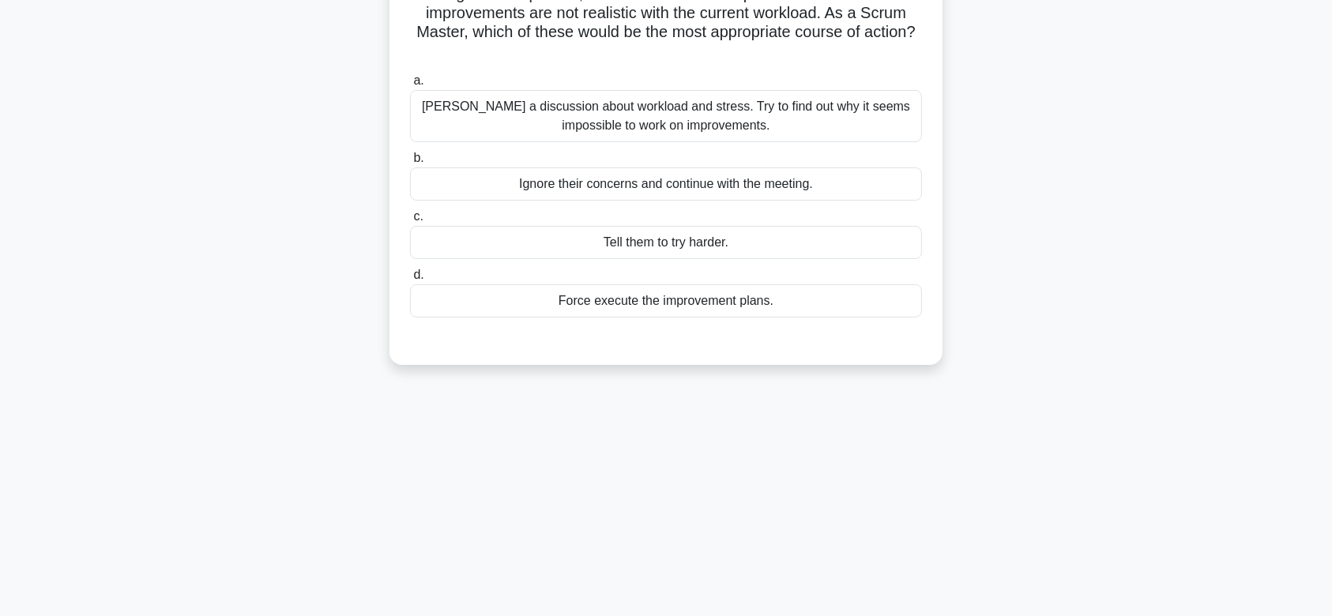
scroll to position [125, 0]
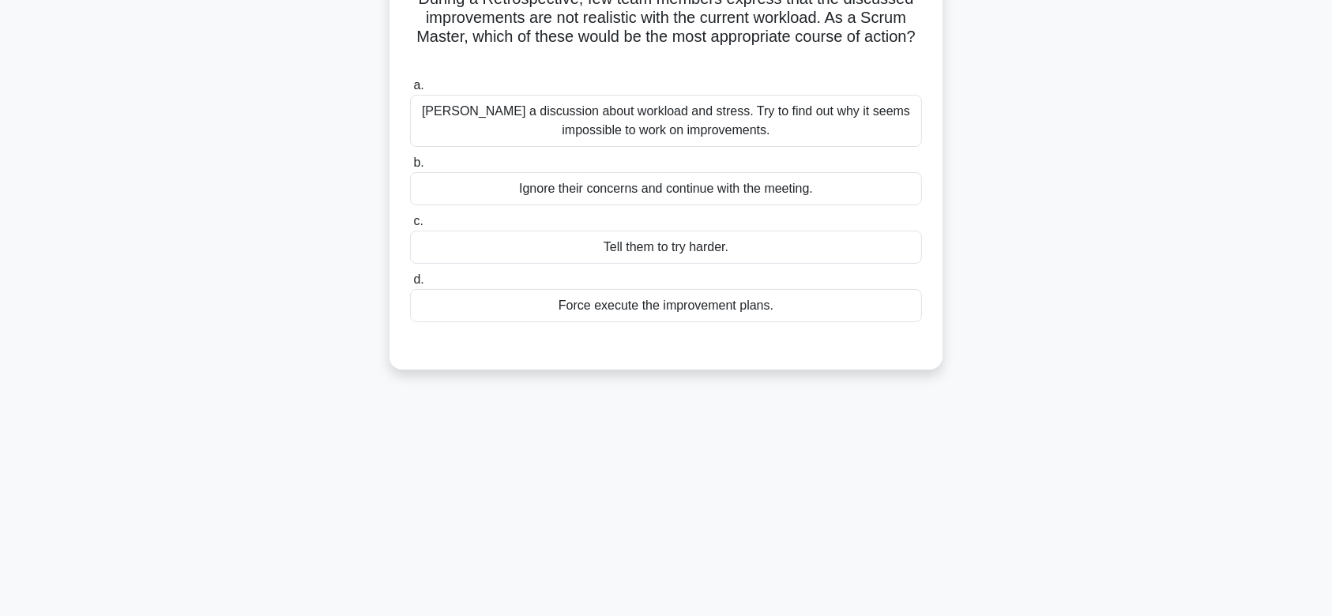
click at [743, 129] on div "[PERSON_NAME] a discussion about workload and stress. Try to find out why it se…" at bounding box center [666, 121] width 512 height 52
click at [410, 91] on input "[PERSON_NAME] a discussion about workload and stress. Try to find out why it se…" at bounding box center [410, 86] width 0 height 10
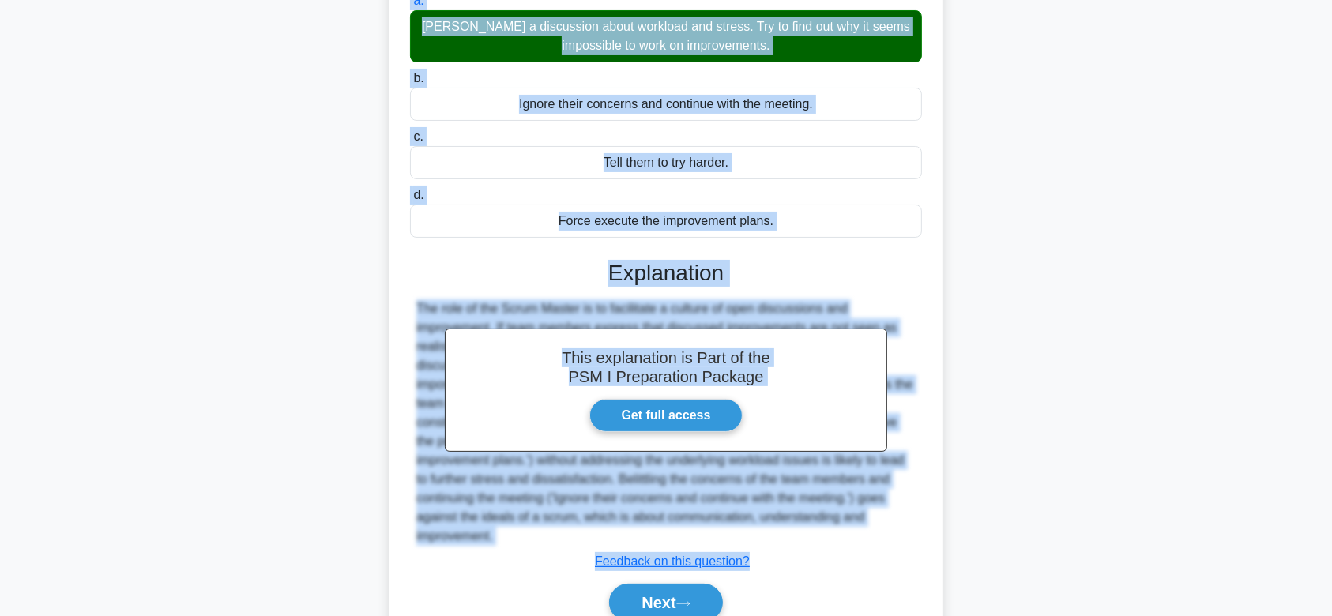
scroll to position [262, 0]
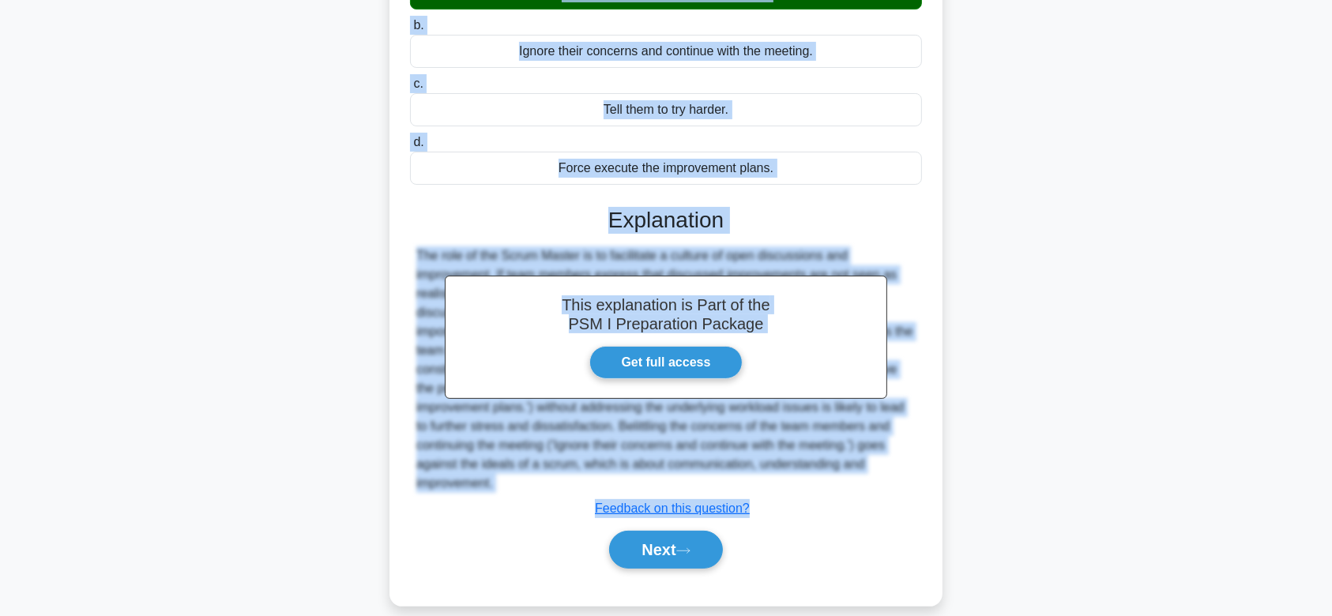
drag, startPoint x: 409, startPoint y: 118, endPoint x: 917, endPoint y: 465, distance: 615.1
click at [917, 465] on div "During a Retrospective, few team members express that the discussed improvement…" at bounding box center [666, 215] width 541 height 767
copy div "During a Retrospective, few team members express that the discussed improvement…"
click at [651, 531] on button "Next" at bounding box center [665, 550] width 113 height 38
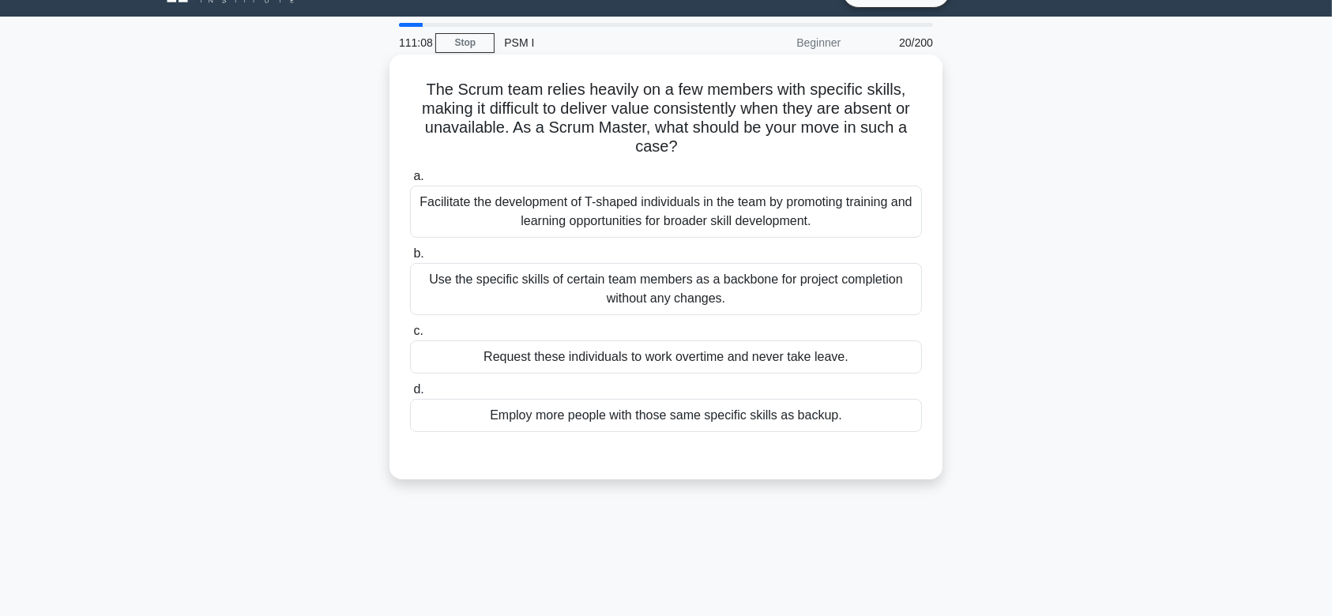
scroll to position [22, 0]
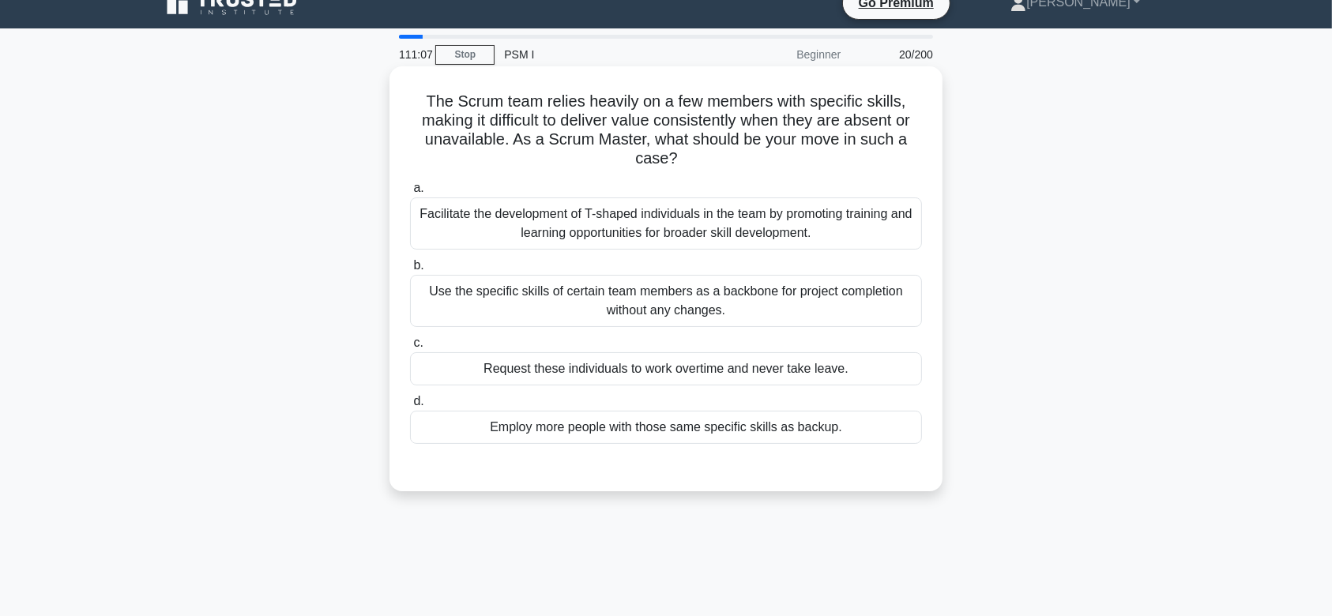
click at [677, 231] on div "Facilitate the development of T-shaped individuals in the team by promoting tra…" at bounding box center [666, 224] width 512 height 52
click at [410, 194] on input "a. Facilitate the development of T-shaped individuals in the team by promoting …" at bounding box center [410, 188] width 0 height 10
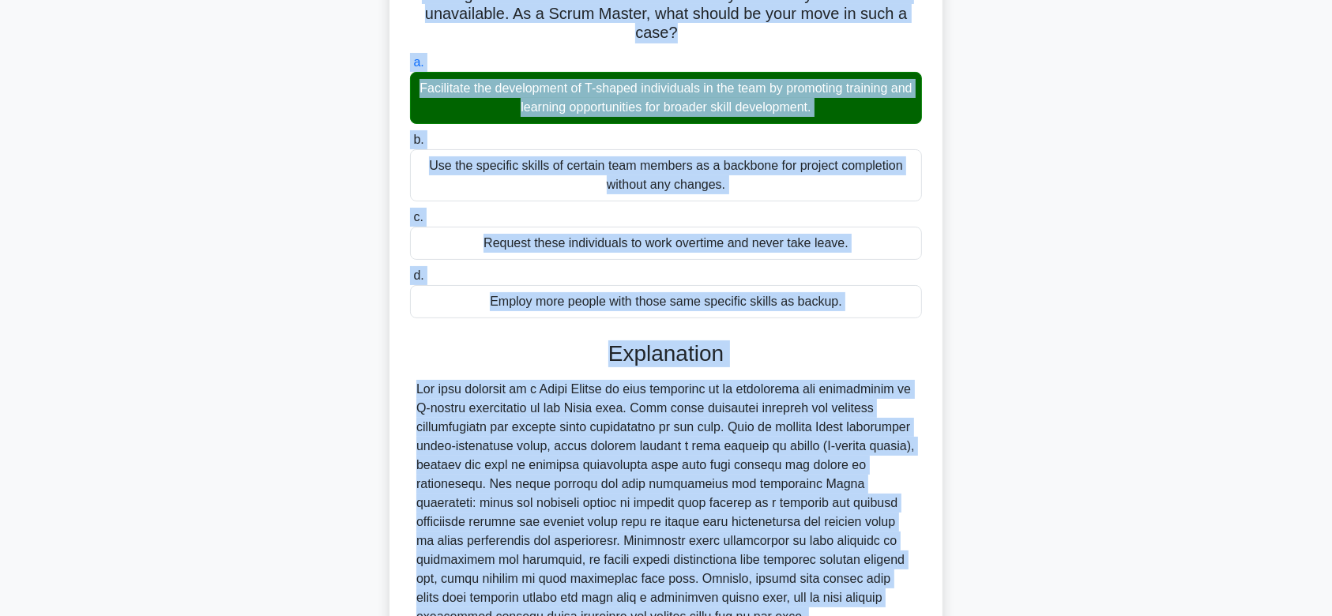
scroll to position [300, 0]
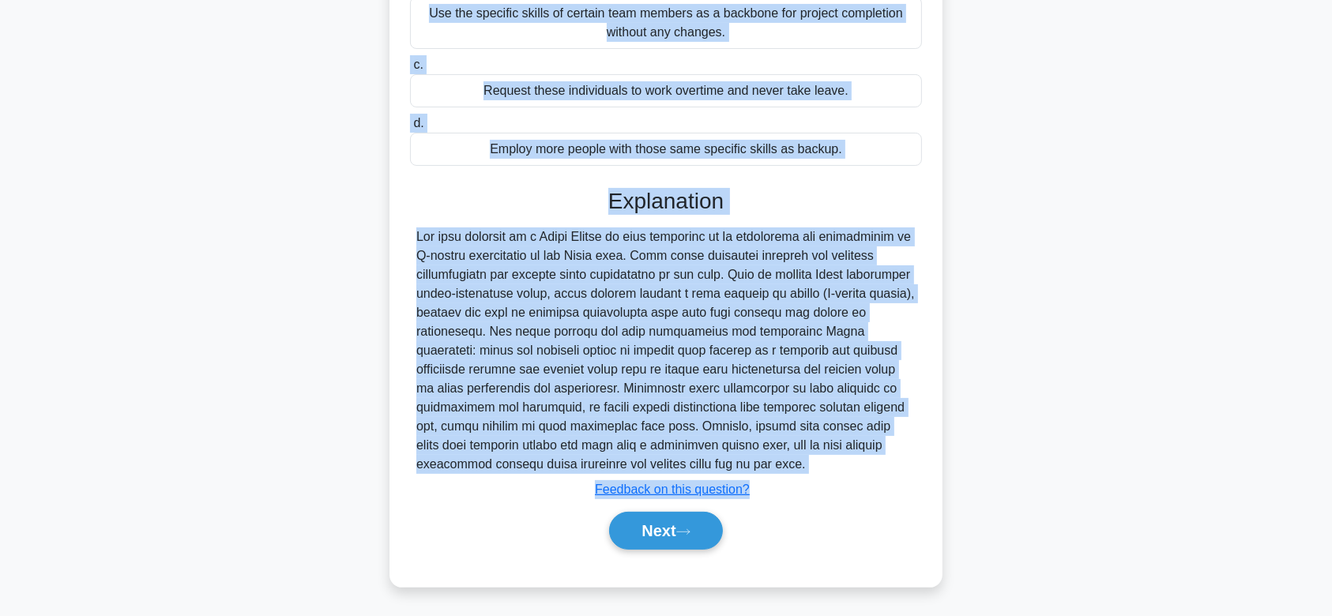
drag, startPoint x: 420, startPoint y: 100, endPoint x: 868, endPoint y: 463, distance: 576.5
click at [868, 463] on div "The Scrum team relies heavily on a few members with specific skills, making it …" at bounding box center [666, 188] width 541 height 786
click at [684, 538] on button "Next" at bounding box center [665, 531] width 113 height 38
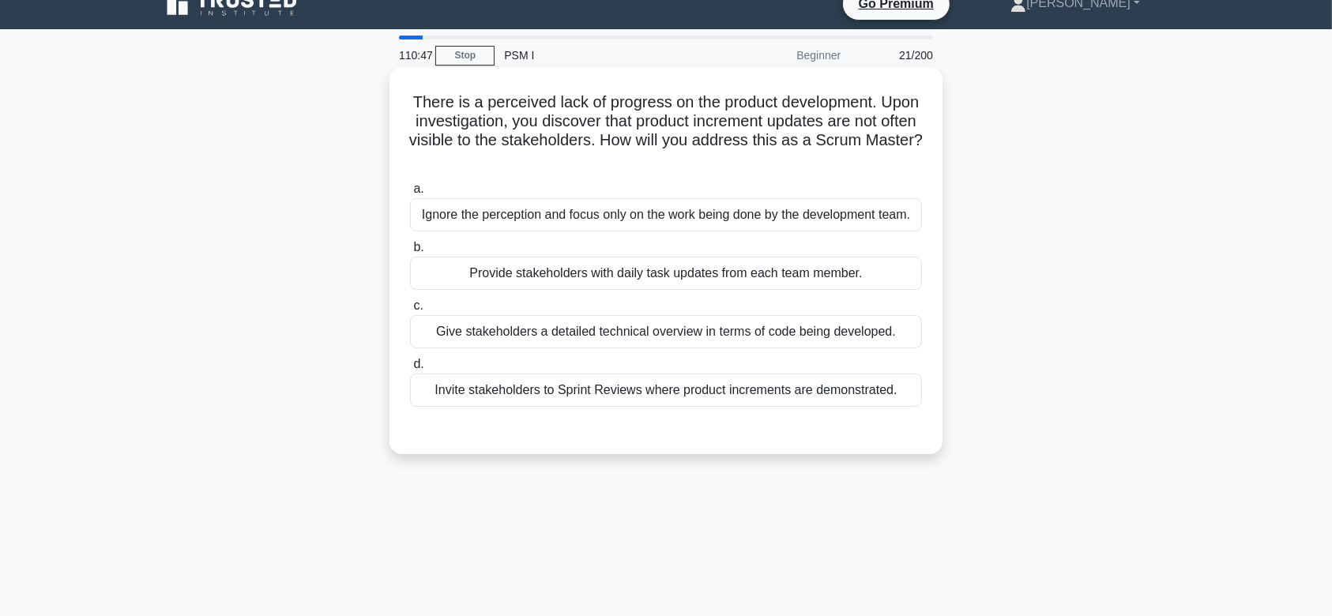
scroll to position [16, 0]
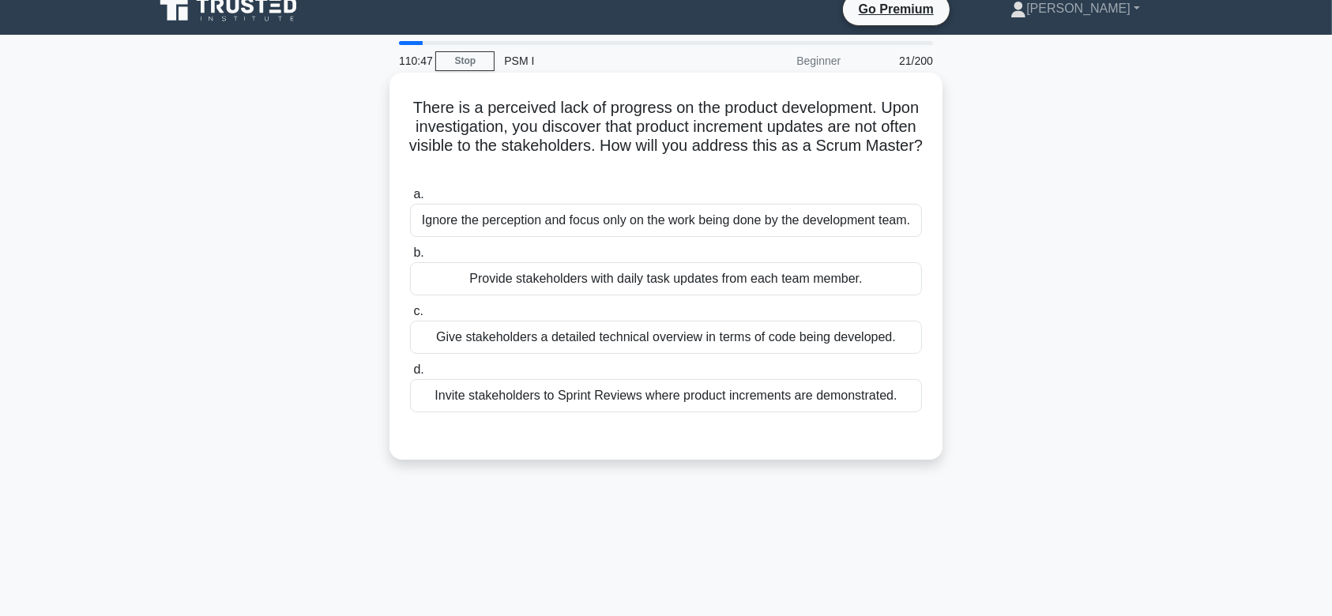
click at [644, 268] on div "Provide stakeholders with daily task updates from each team member." at bounding box center [666, 278] width 512 height 33
click at [410, 258] on input "b. Provide stakeholders with daily task updates from each team member." at bounding box center [410, 253] width 0 height 10
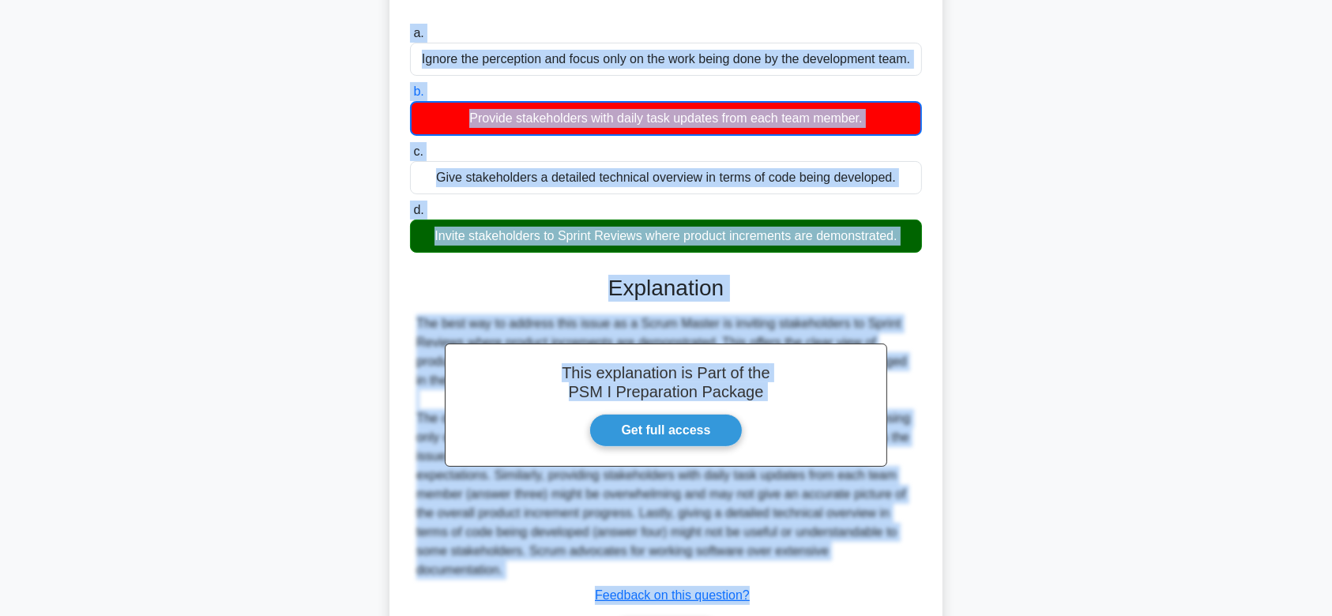
scroll to position [264, 0]
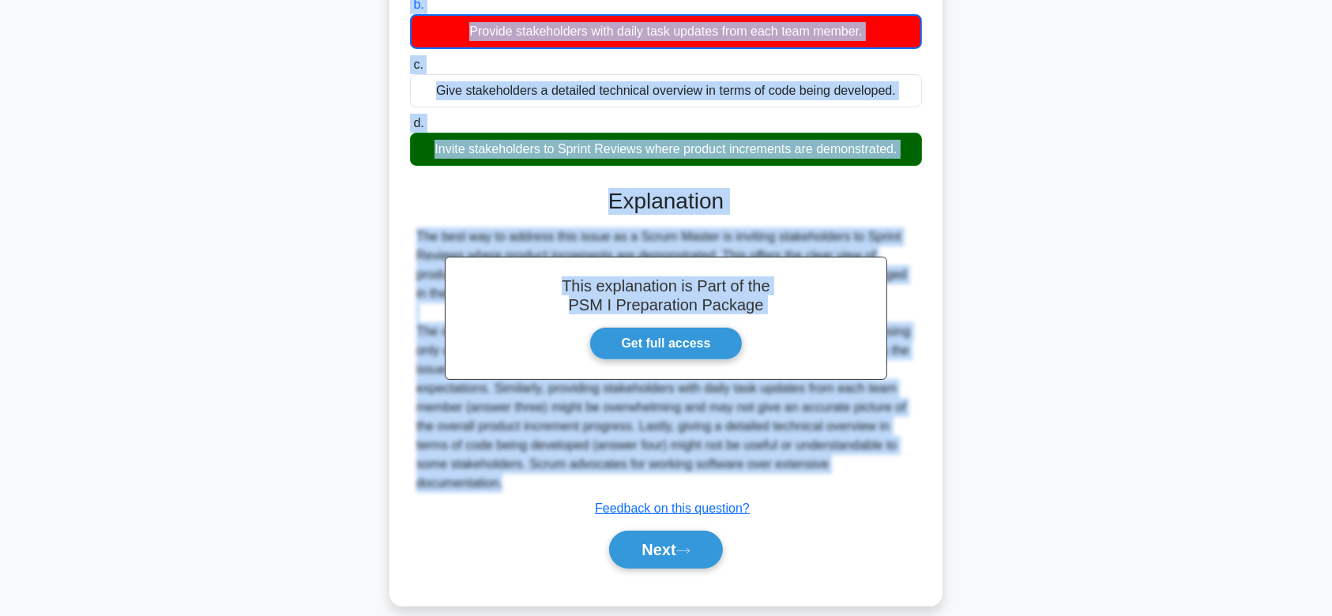
drag, startPoint x: 428, startPoint y: 104, endPoint x: 922, endPoint y: 458, distance: 607.7
click at [922, 458] on div "There is a perceived lack of progress on the product development. Upon investig…" at bounding box center [666, 215] width 541 height 769
click at [706, 531] on button "Next" at bounding box center [665, 550] width 113 height 38
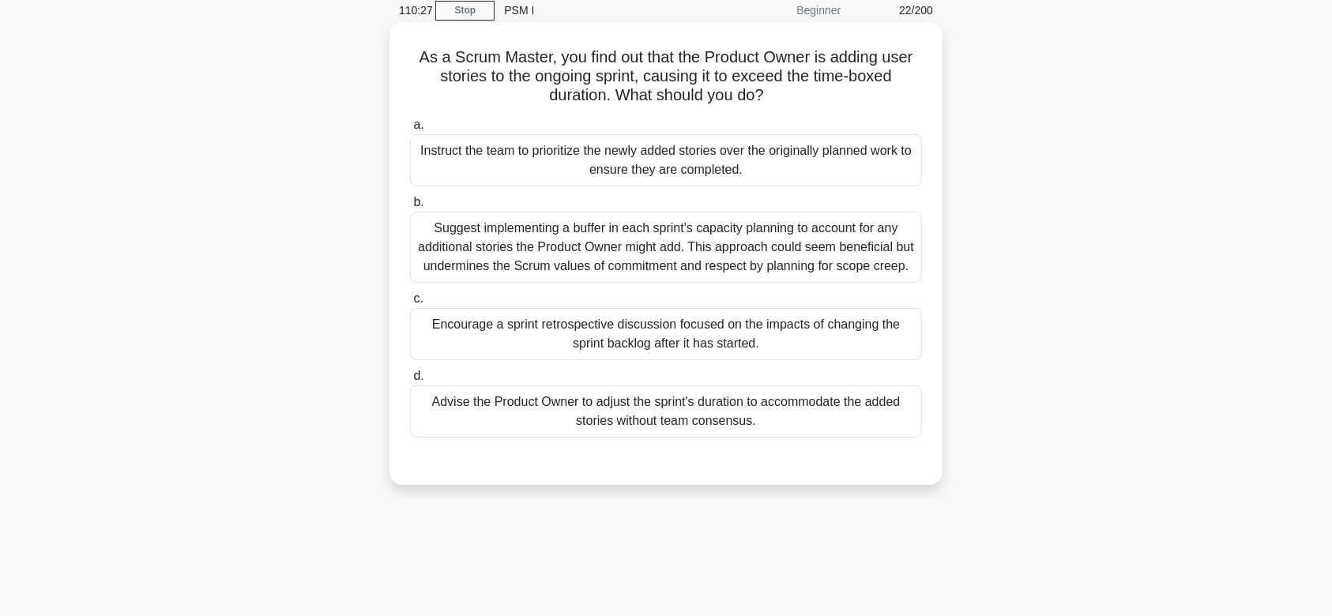
scroll to position [66, 0]
click at [762, 254] on div "Suggest implementing a buffer in each sprint's capacity planning to account for…" at bounding box center [666, 248] width 512 height 71
click at [410, 209] on input "b. Suggest implementing a buffer in each sprint's capacity planning to account …" at bounding box center [410, 203] width 0 height 10
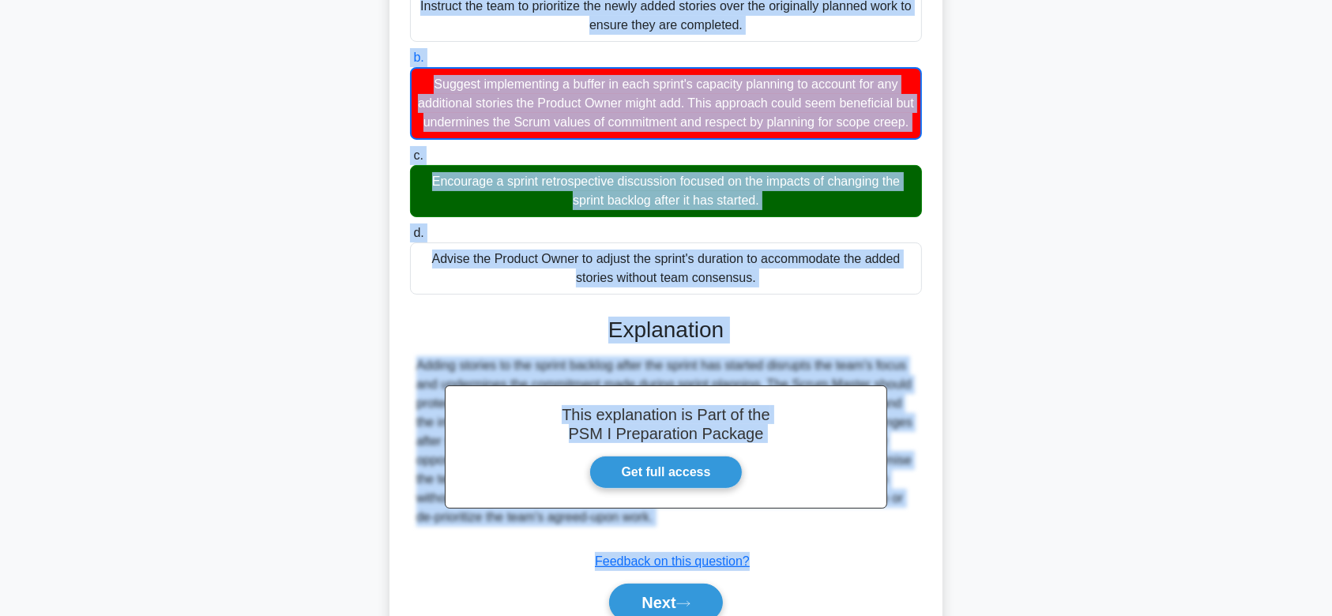
scroll to position [302, 0]
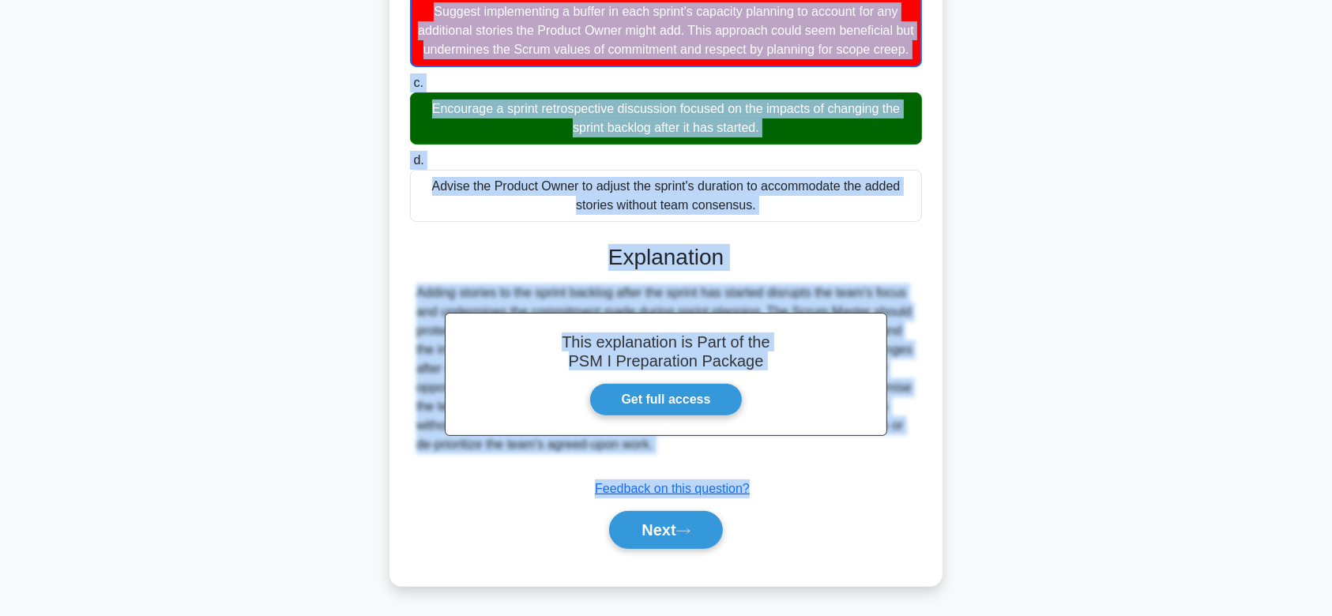
drag, startPoint x: 413, startPoint y: 59, endPoint x: 896, endPoint y: 450, distance: 621.5
click at [896, 450] on div "As a Scrum Master, you find out that the Product Owner is adding user stories t…" at bounding box center [666, 195] width 541 height 769
click at [676, 539] on button "Next" at bounding box center [665, 530] width 113 height 38
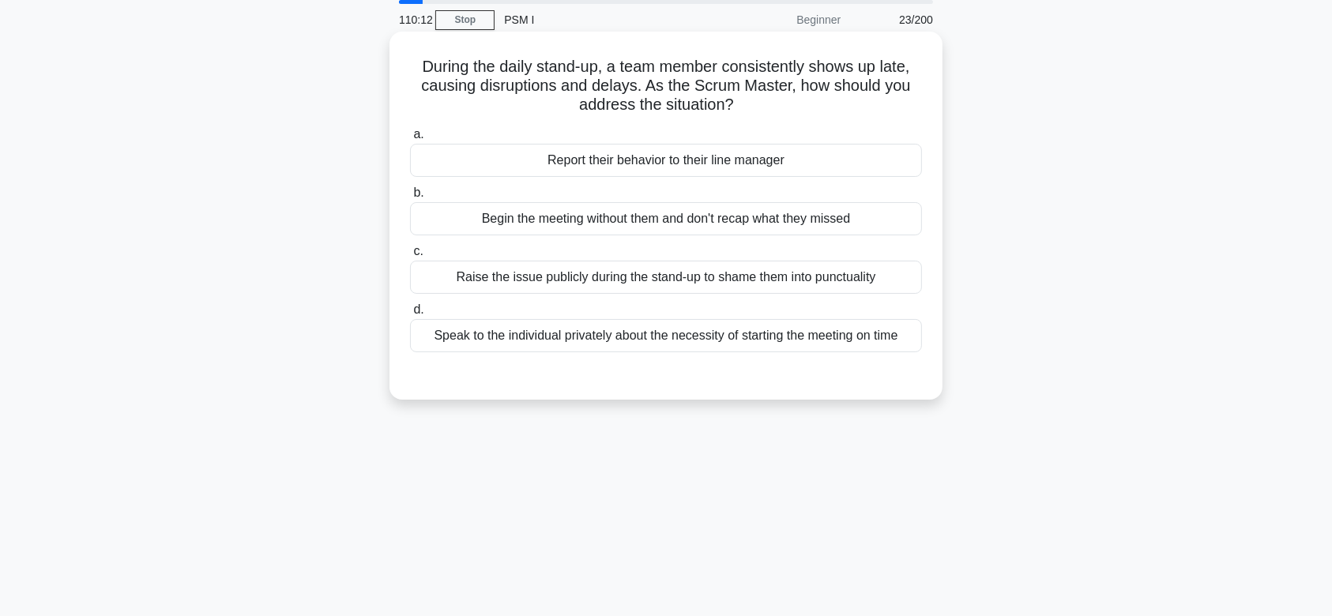
scroll to position [51, 0]
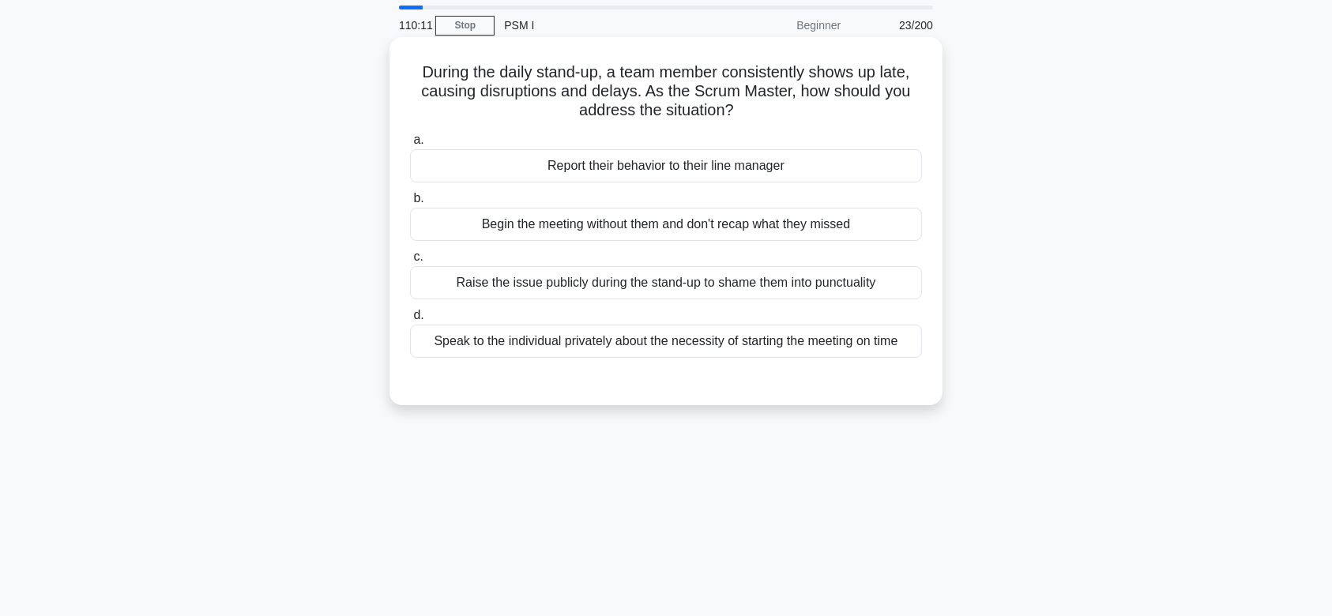
click at [709, 243] on div "a. Report their behavior to their line manager b. Begin the meeting without the…" at bounding box center [666, 244] width 531 height 234
click at [685, 225] on div "Begin the meeting without them and don't recap what they missed" at bounding box center [666, 224] width 512 height 33
click at [410, 204] on input "b. Begin the meeting without them and don't recap what they missed" at bounding box center [410, 199] width 0 height 10
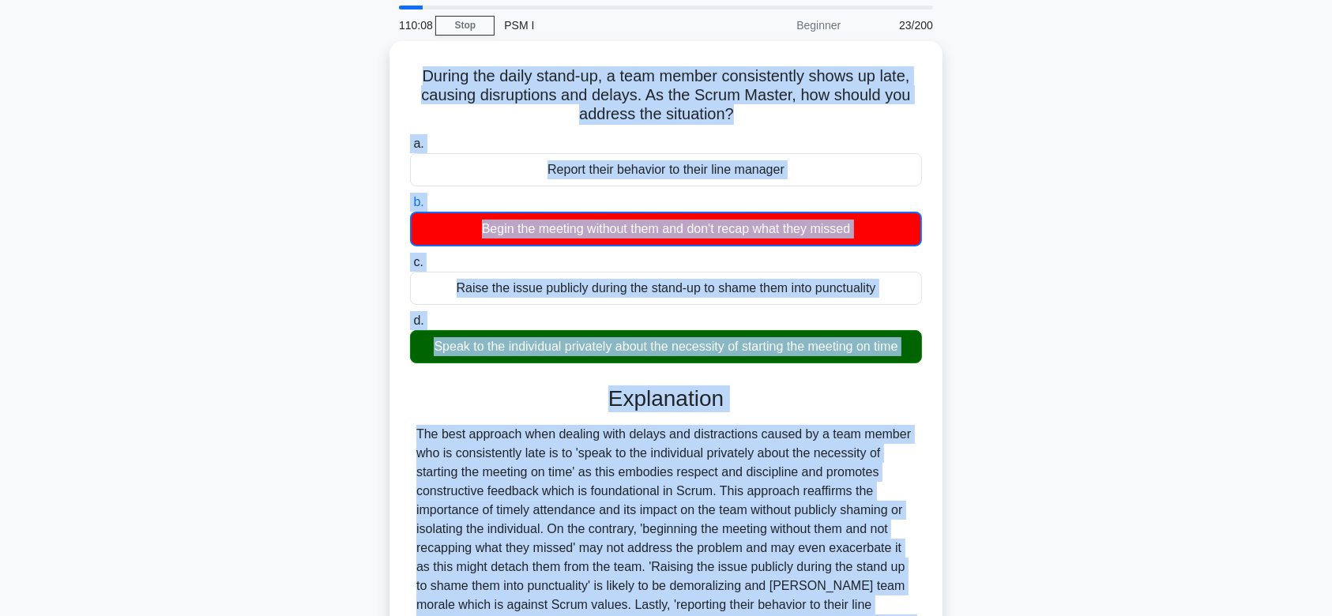
scroll to position [237, 0]
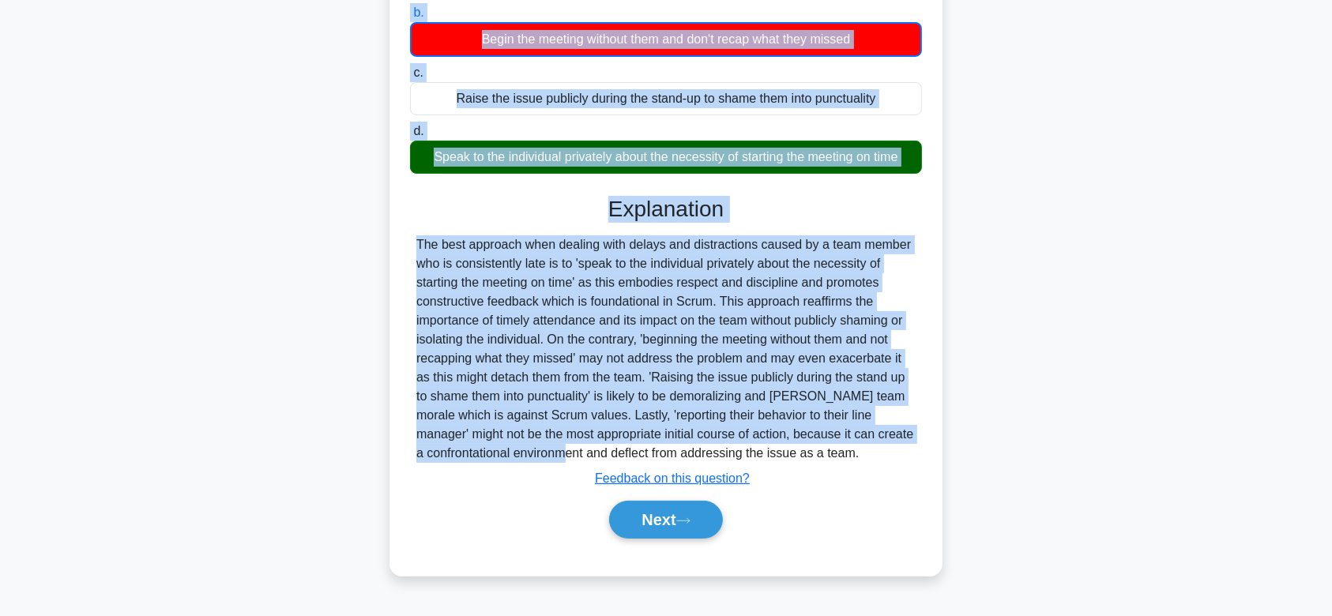
drag, startPoint x: 413, startPoint y: 66, endPoint x: 885, endPoint y: 453, distance: 609.8
click at [885, 453] on div "During the daily stand-up, a team member consistently shows up late, causing di…" at bounding box center [666, 214] width 541 height 712
click at [707, 506] on button "Next" at bounding box center [665, 520] width 113 height 38
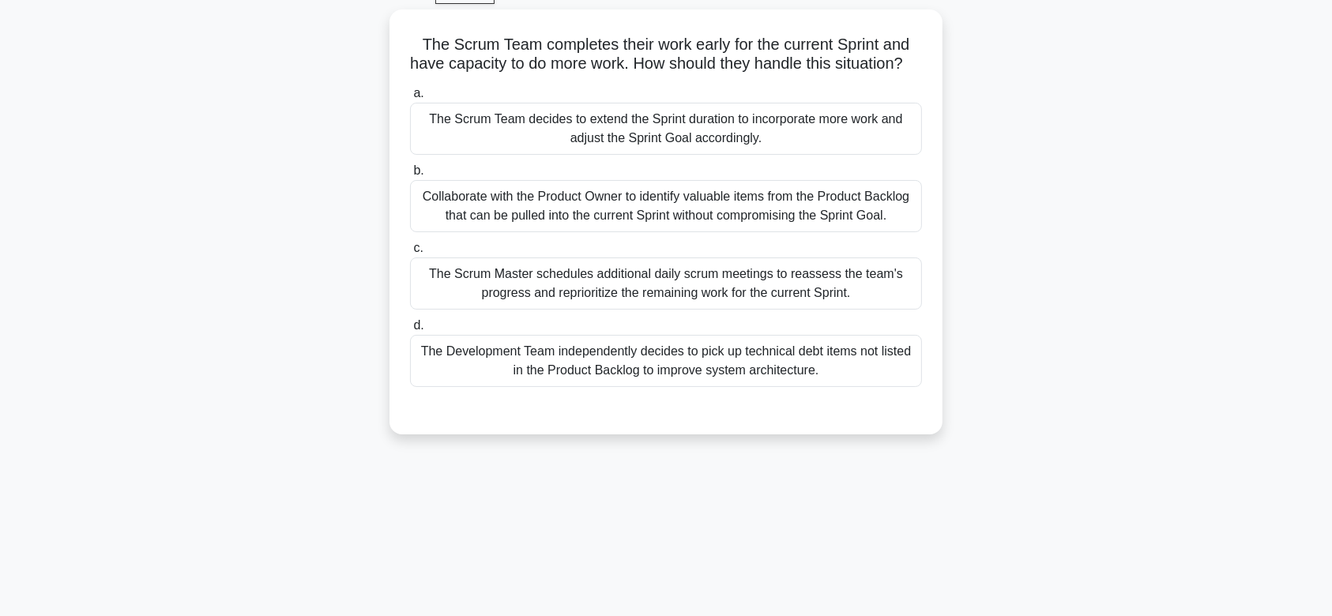
scroll to position [76, 0]
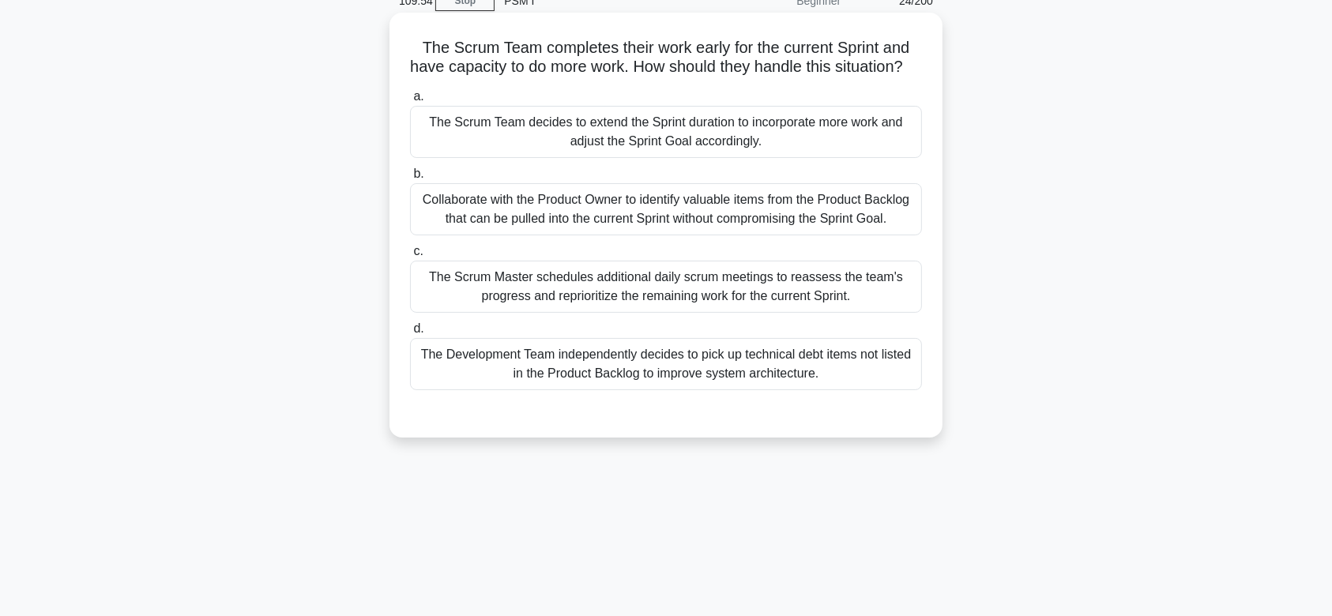
click at [718, 235] on div "Collaborate with the Product Owner to identify valuable items from the Product …" at bounding box center [666, 209] width 512 height 52
click at [410, 179] on input "b. Collaborate with the Product Owner to identify valuable items from the Produ…" at bounding box center [410, 174] width 0 height 10
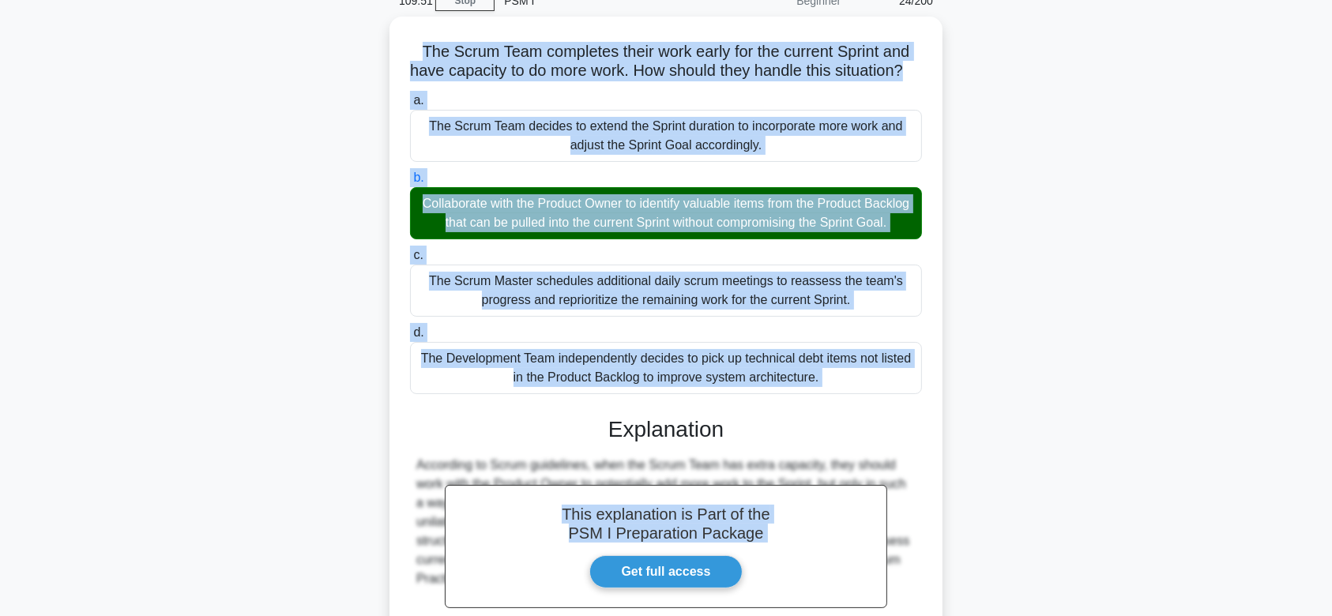
scroll to position [281, 0]
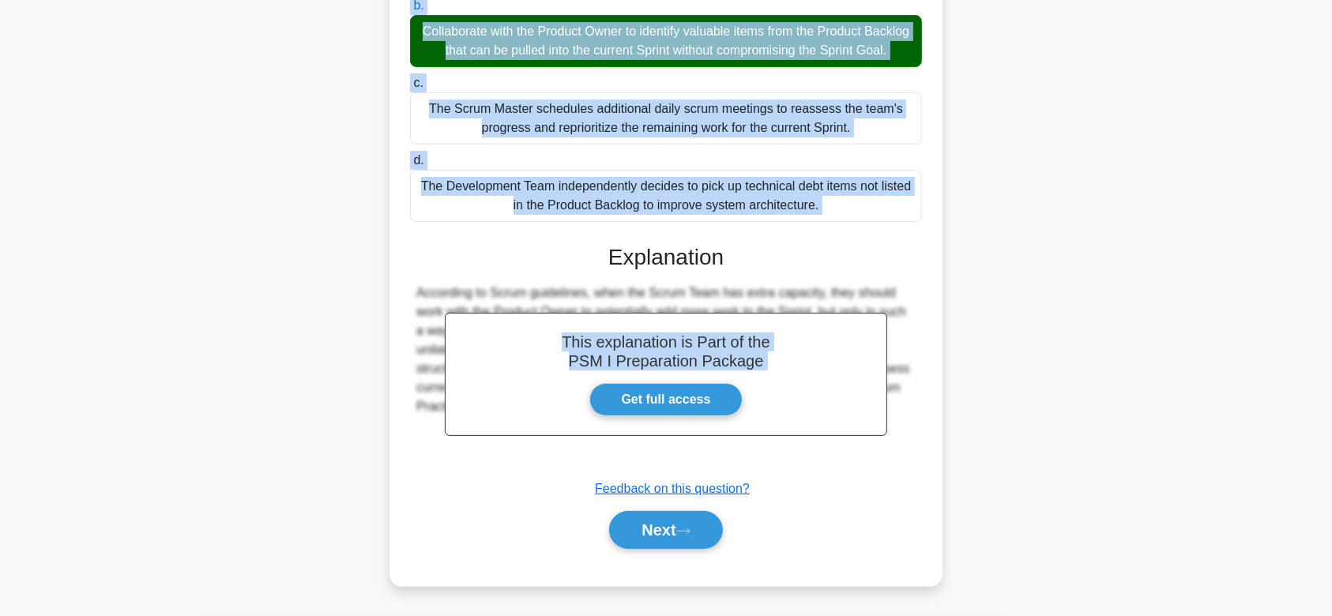
drag, startPoint x: 416, startPoint y: 42, endPoint x: 831, endPoint y: 439, distance: 575.1
click at [831, 439] on div "The Scrum Team completes their work early for the current Sprint and have capac…" at bounding box center [666, 215] width 541 height 729
click at [676, 513] on button "Next" at bounding box center [665, 530] width 113 height 38
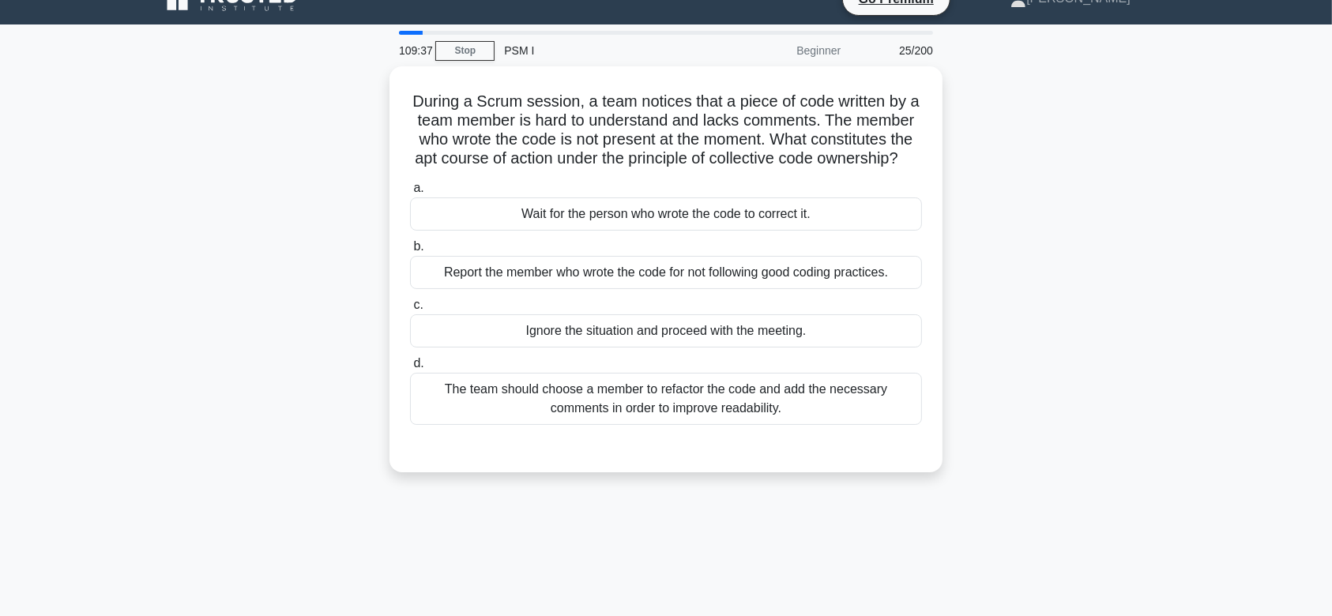
scroll to position [0, 0]
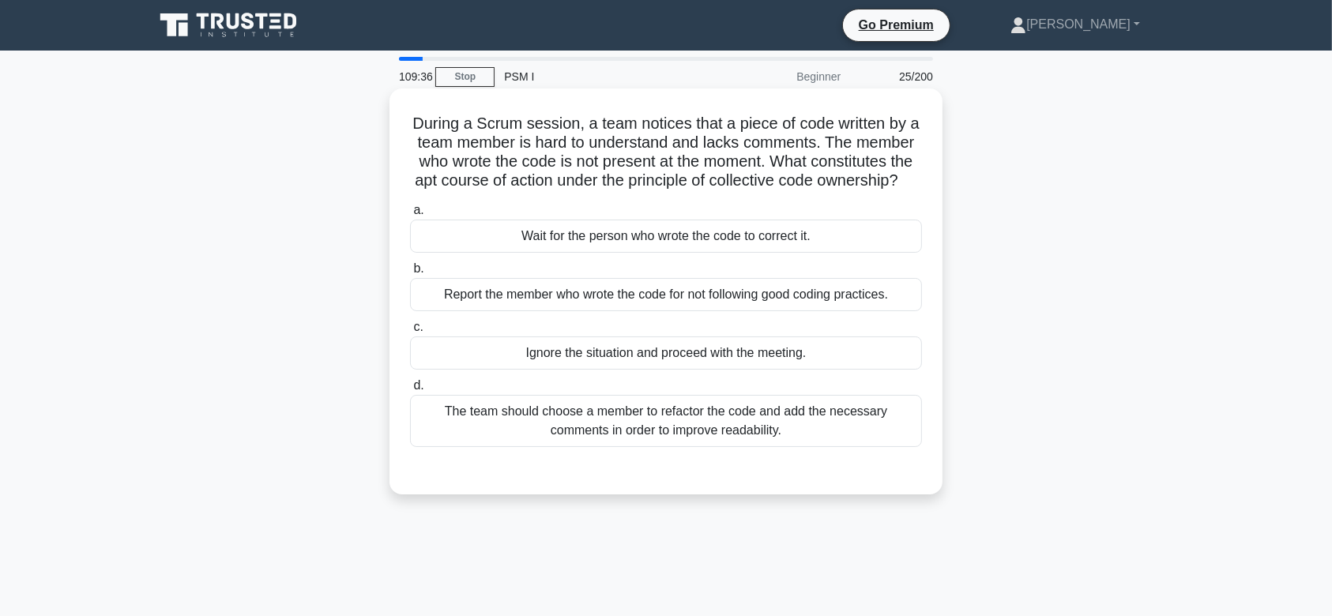
click at [749, 311] on div "Report the member who wrote the code for not following good coding practices." at bounding box center [666, 294] width 512 height 33
click at [410, 274] on input "b. Report the member who wrote the code for not following good coding practices." at bounding box center [410, 269] width 0 height 10
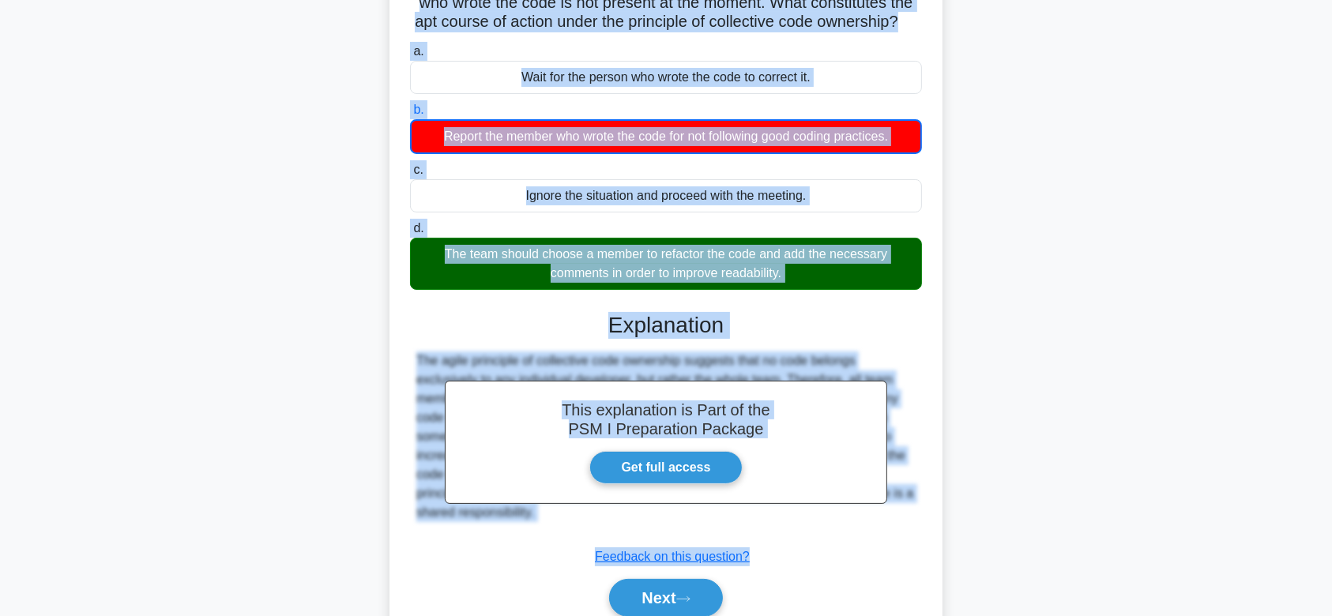
scroll to position [245, 0]
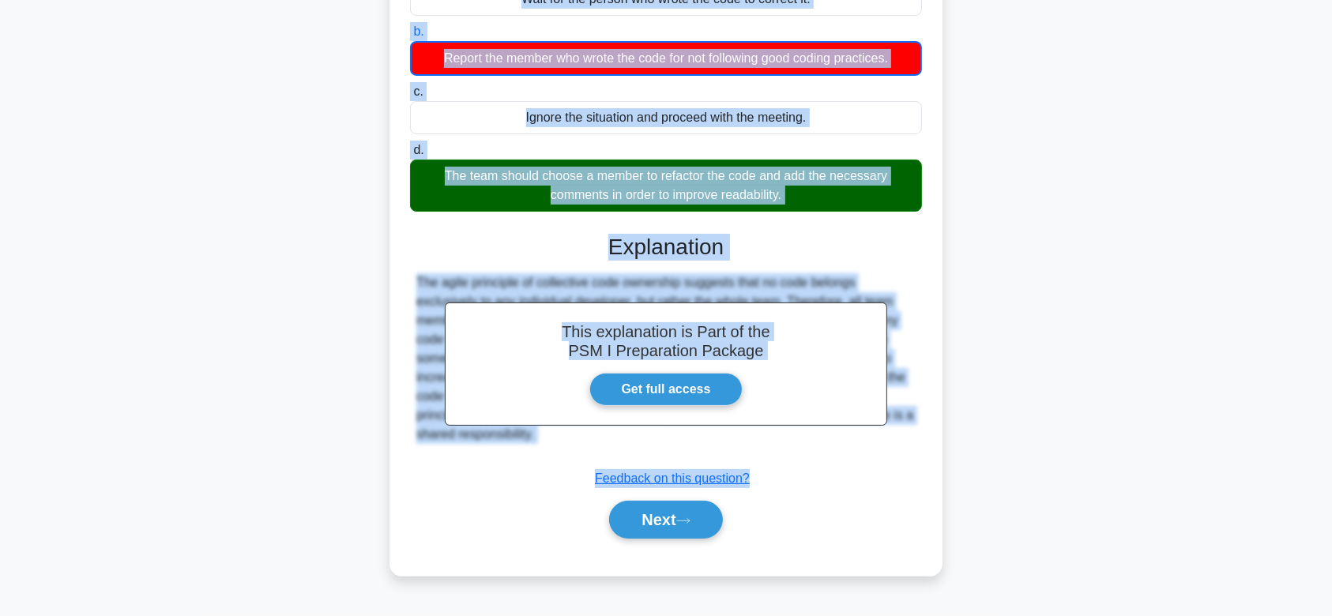
drag, startPoint x: 412, startPoint y: 123, endPoint x: 797, endPoint y: 464, distance: 514.5
click at [797, 464] on div "During a Scrum session, a team notices that a piece of code written by a team m…" at bounding box center [666, 214] width 541 height 712
click at [665, 522] on button "Next" at bounding box center [665, 520] width 113 height 38
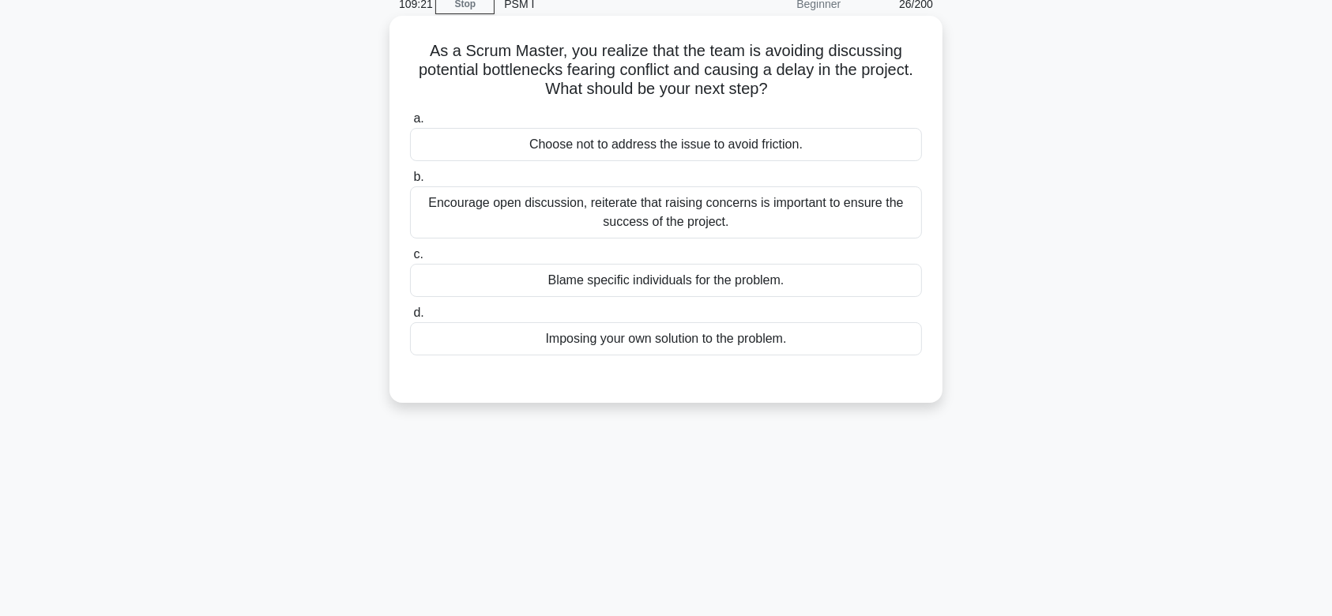
scroll to position [60, 0]
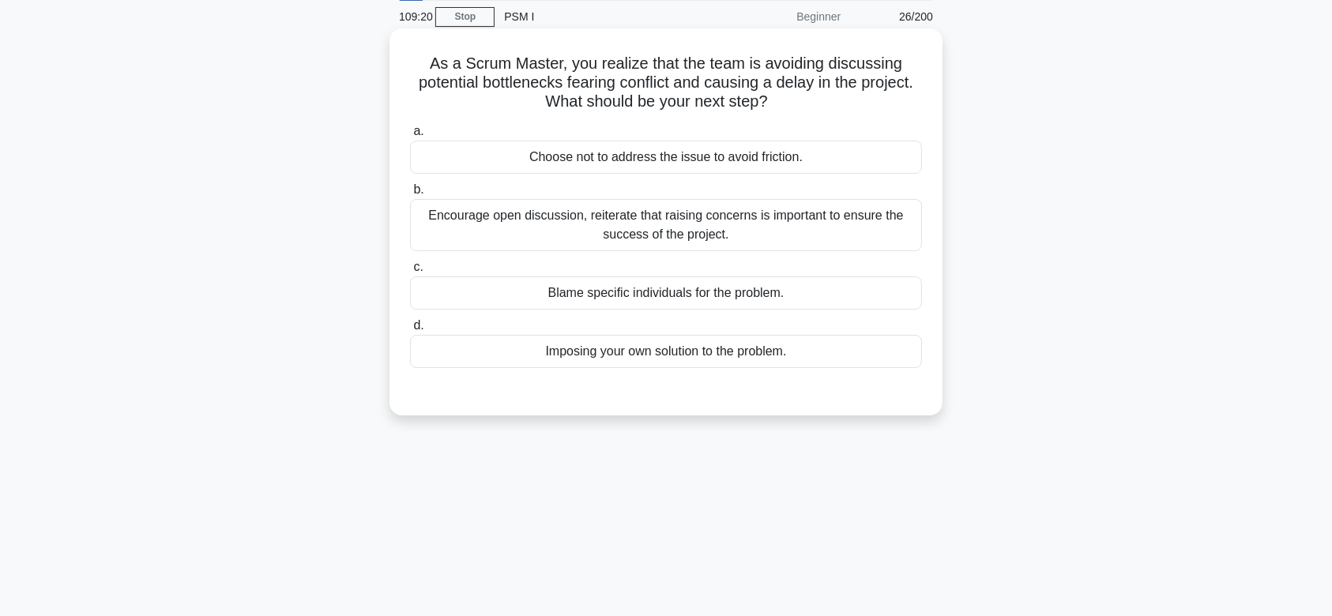
click at [722, 243] on div "Encourage open discussion, reiterate that raising concerns is important to ensu…" at bounding box center [666, 225] width 512 height 52
click at [410, 195] on input "b. Encourage open discussion, reiterate that raising concerns is important to e…" at bounding box center [410, 190] width 0 height 10
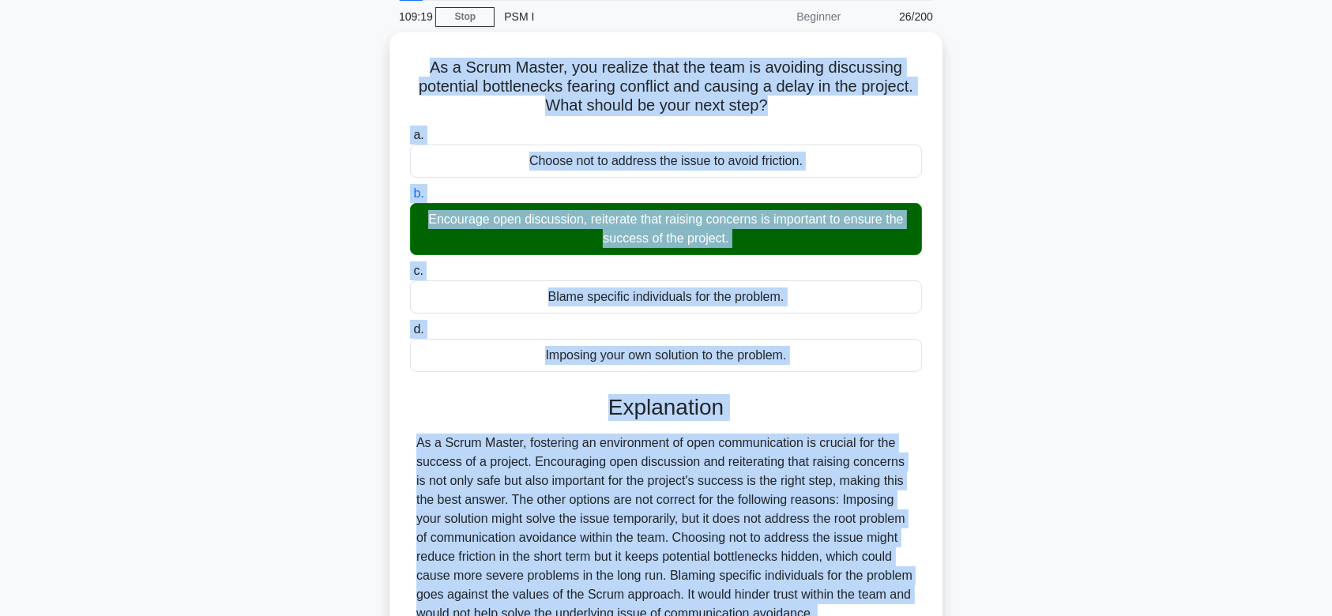
scroll to position [237, 0]
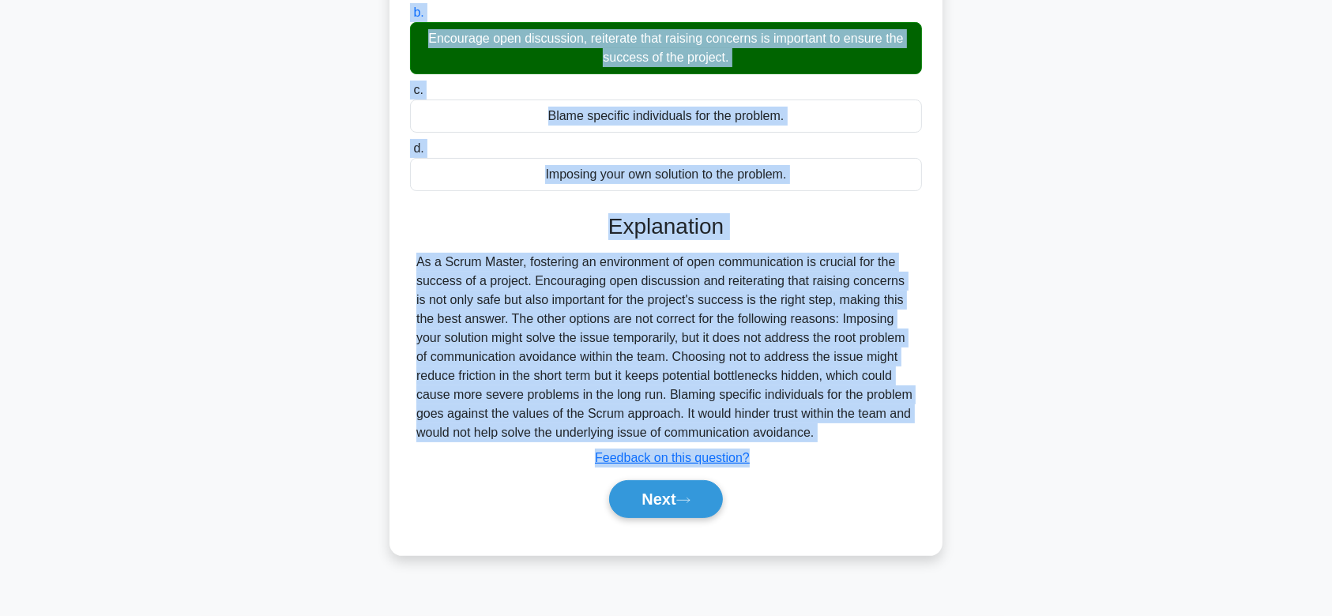
drag, startPoint x: 424, startPoint y: 59, endPoint x: 894, endPoint y: 425, distance: 595.2
click at [894, 425] on div "As a Scrum Master, you realize that the team is avoiding discussing potential b…" at bounding box center [666, 203] width 541 height 691
click at [691, 502] on icon at bounding box center [683, 500] width 14 height 9
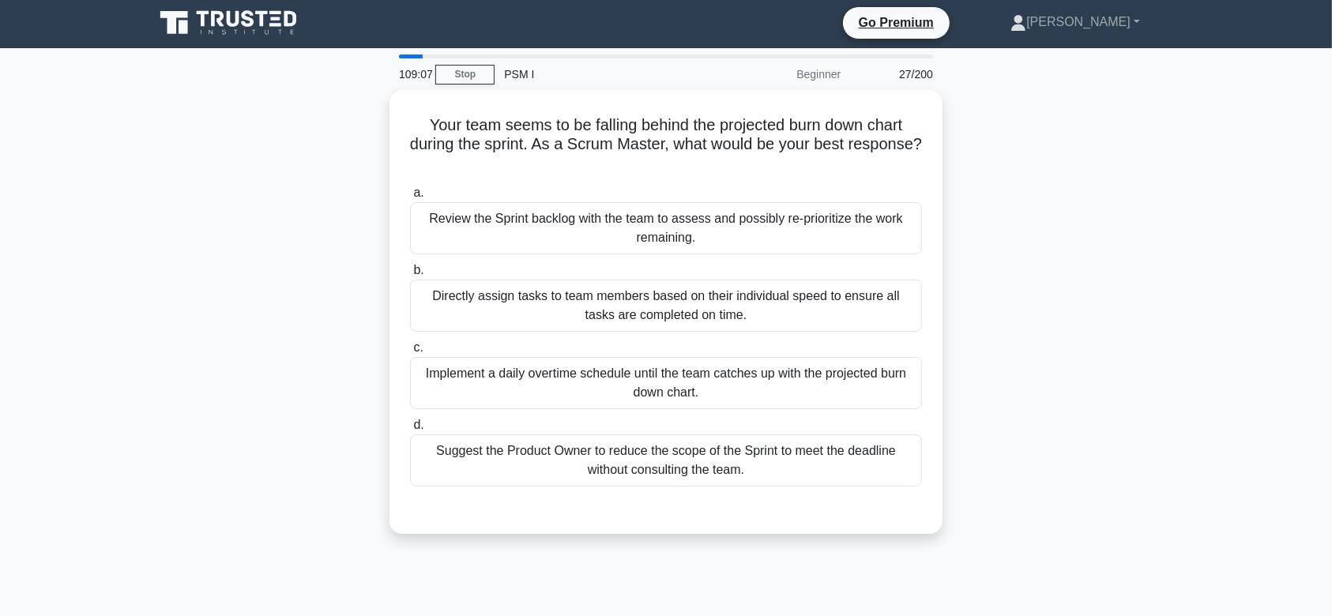
scroll to position [0, 0]
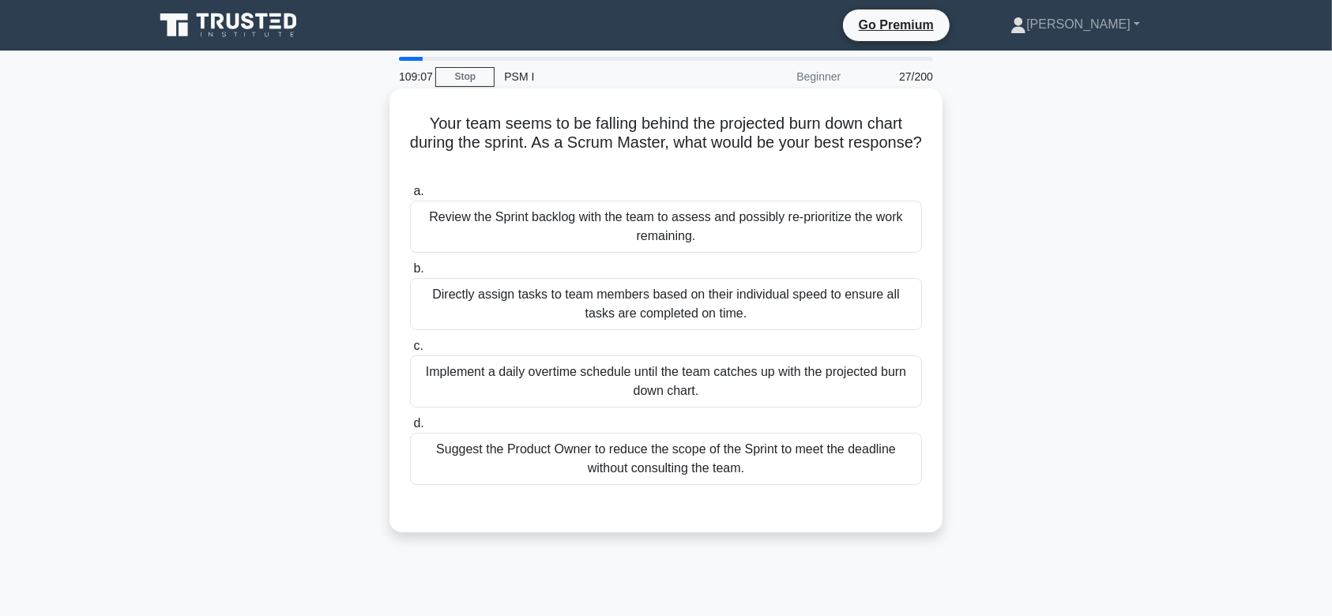
click at [721, 291] on div "Directly assign tasks to team members based on their individual speed to ensure…" at bounding box center [666, 304] width 512 height 52
click at [410, 274] on input "b. Directly assign tasks to team members based on their individual speed to ens…" at bounding box center [410, 269] width 0 height 10
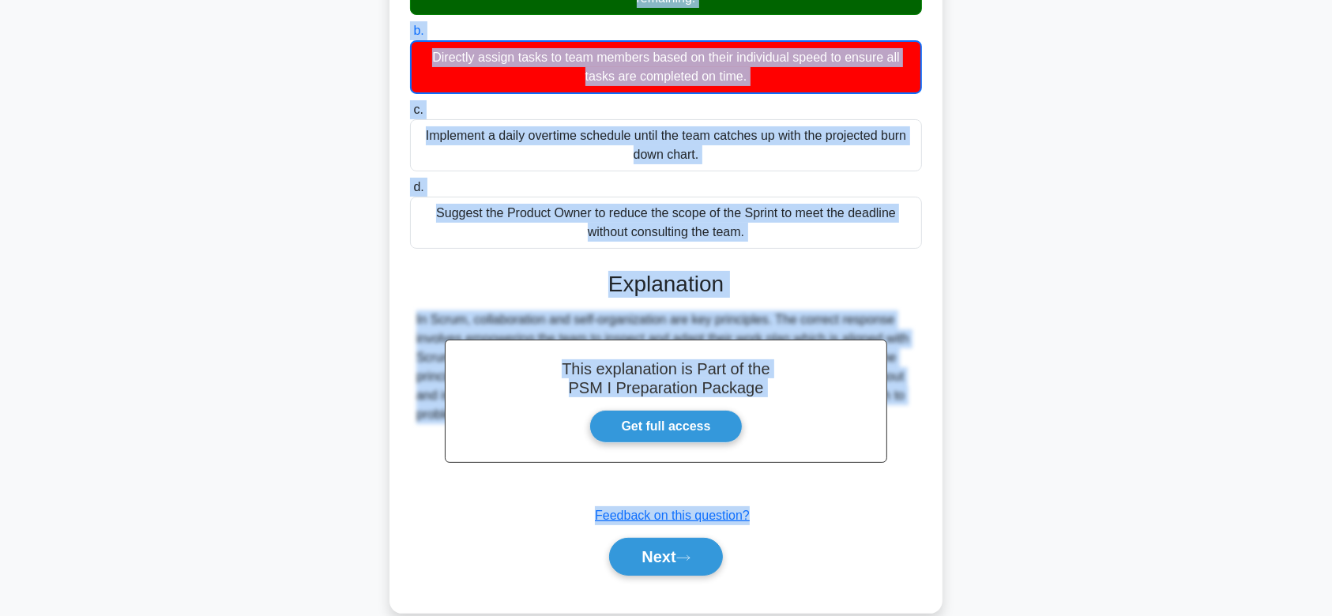
scroll to position [264, 0]
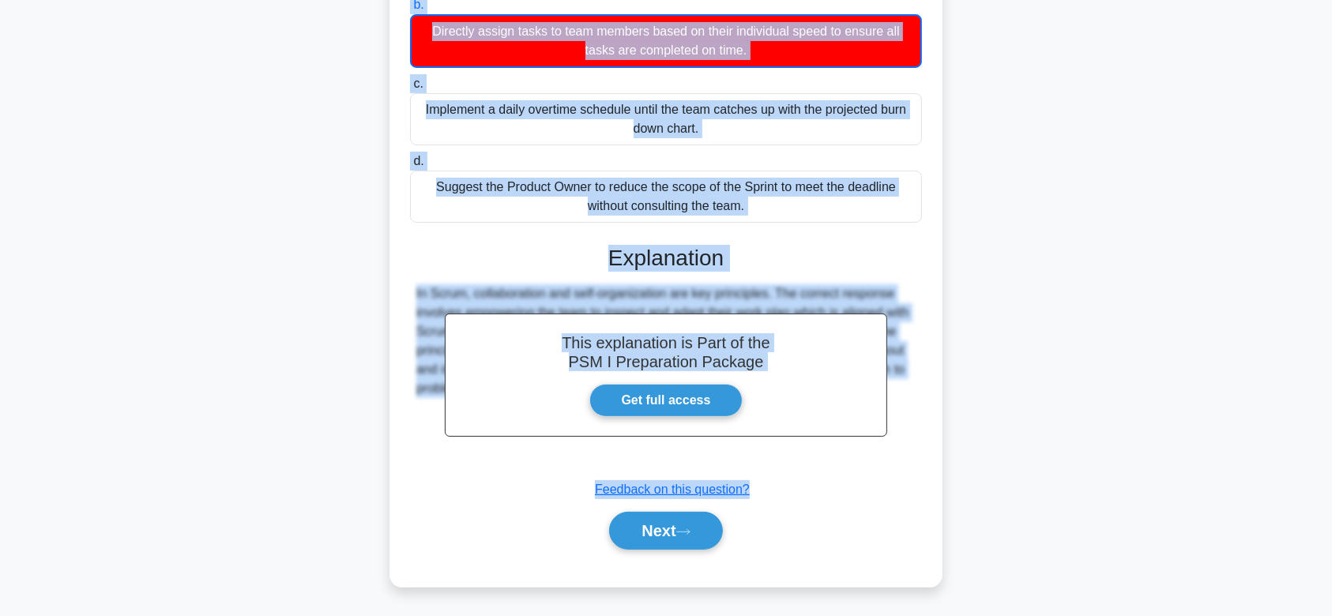
drag, startPoint x: 420, startPoint y: 120, endPoint x: 917, endPoint y: 431, distance: 587.2
click at [917, 431] on div "Your team seems to be falling behind the projected burn down chart during the s…" at bounding box center [666, 206] width 541 height 750
click at [682, 513] on button "Next" at bounding box center [665, 531] width 113 height 38
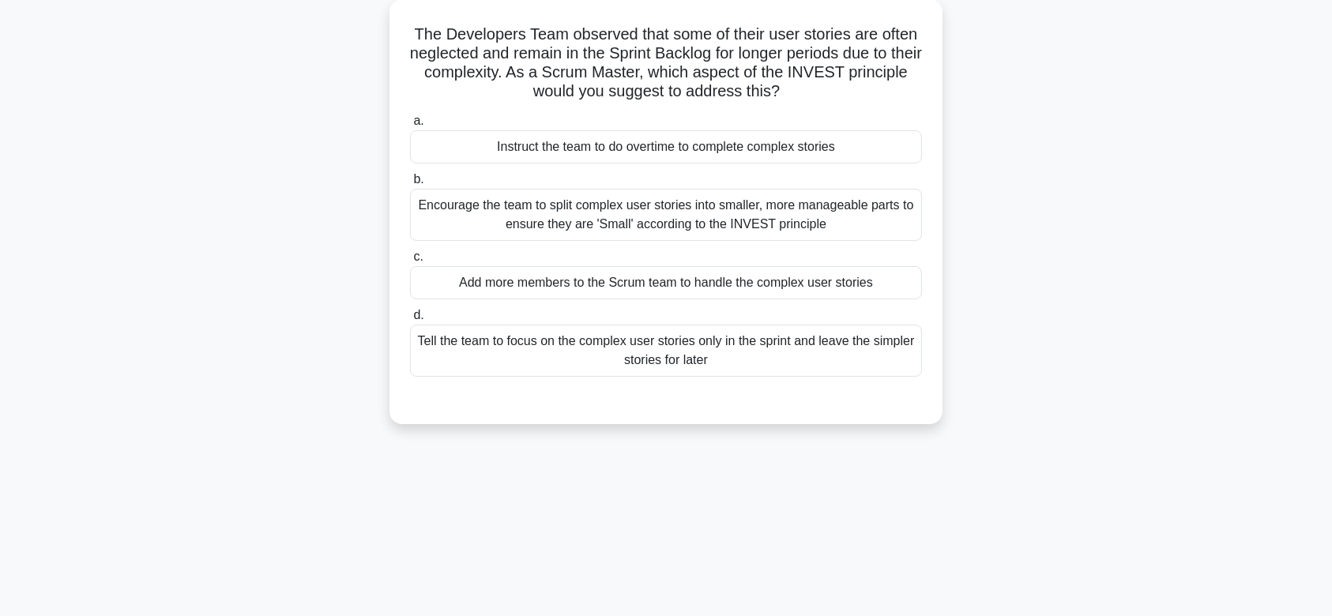
scroll to position [89, 0]
click at [742, 213] on div "Encourage the team to split complex user stories into smaller, more manageable …" at bounding box center [666, 216] width 512 height 52
click at [410, 186] on input "b. Encourage the team to split complex user stories into smaller, more manageab…" at bounding box center [410, 180] width 0 height 10
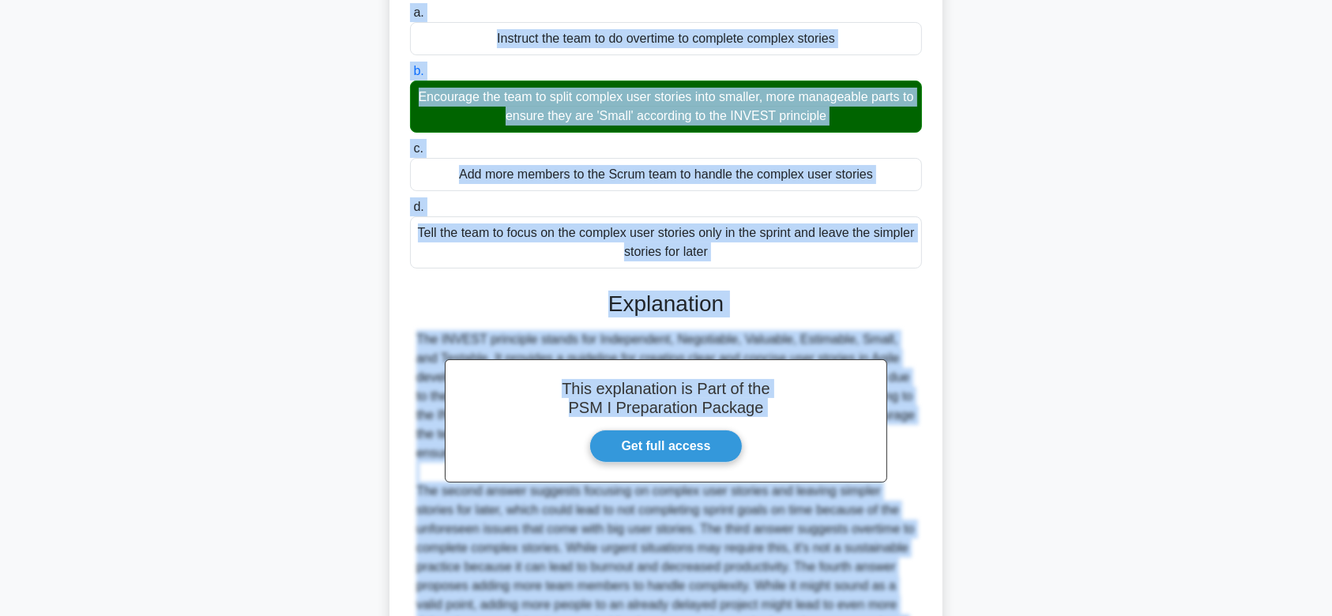
scroll to position [376, 0]
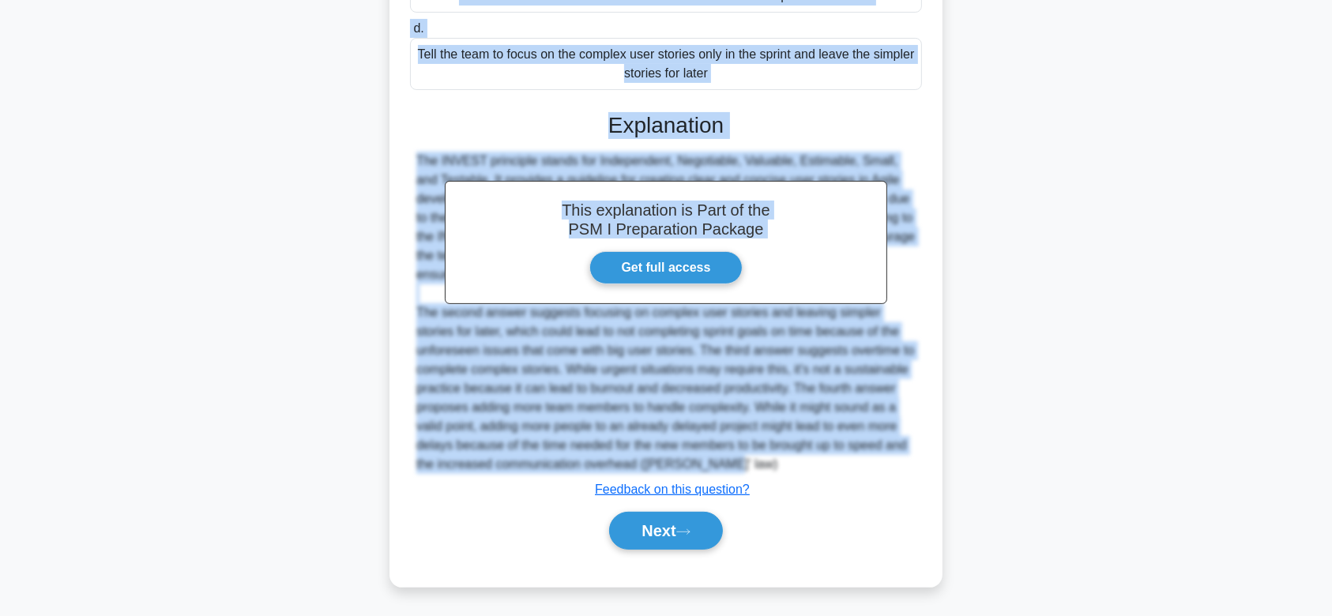
drag, startPoint x: 407, startPoint y: 33, endPoint x: 933, endPoint y: 465, distance: 680.5
click at [933, 465] on div "The Developers Team observed that some of their user stories are often neglecte…" at bounding box center [666, 150] width 541 height 862
click at [684, 534] on icon at bounding box center [683, 532] width 14 height 9
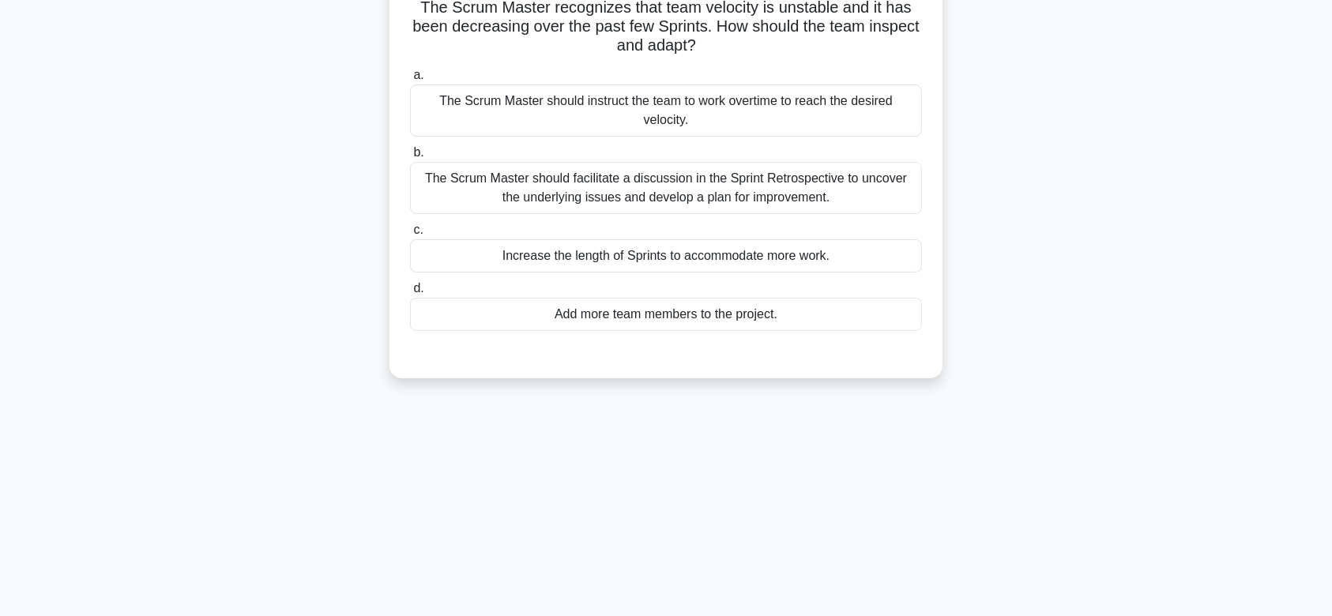
scroll to position [117, 0]
click at [744, 178] on div "The Scrum Master should facilitate a discussion in the Sprint Retrospective to …" at bounding box center [666, 187] width 512 height 52
click at [410, 157] on input "b. The Scrum Master should facilitate a discussion in the Sprint Retrospective …" at bounding box center [410, 152] width 0 height 10
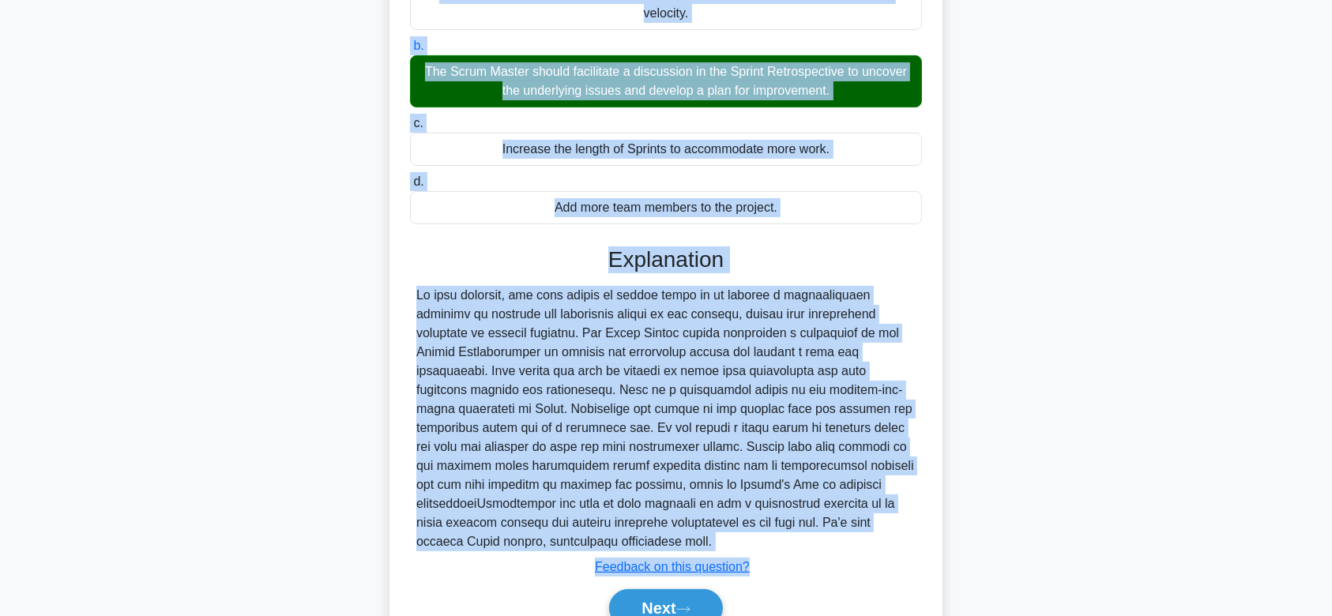
scroll to position [300, 0]
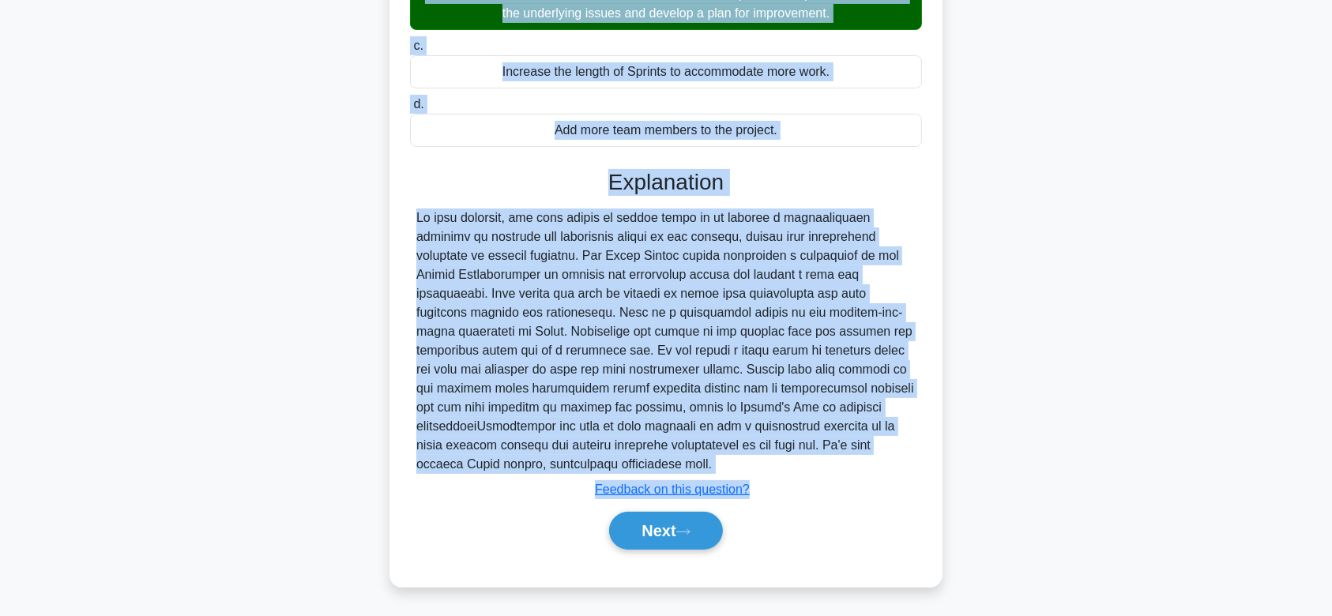
drag, startPoint x: 413, startPoint y: 117, endPoint x: 813, endPoint y: 471, distance: 534.1
click at [813, 471] on div "The Scrum Master recognizes that team velocity is unstable and it has been decr…" at bounding box center [666, 188] width 541 height 786
click at [710, 542] on button "Next" at bounding box center [665, 531] width 113 height 38
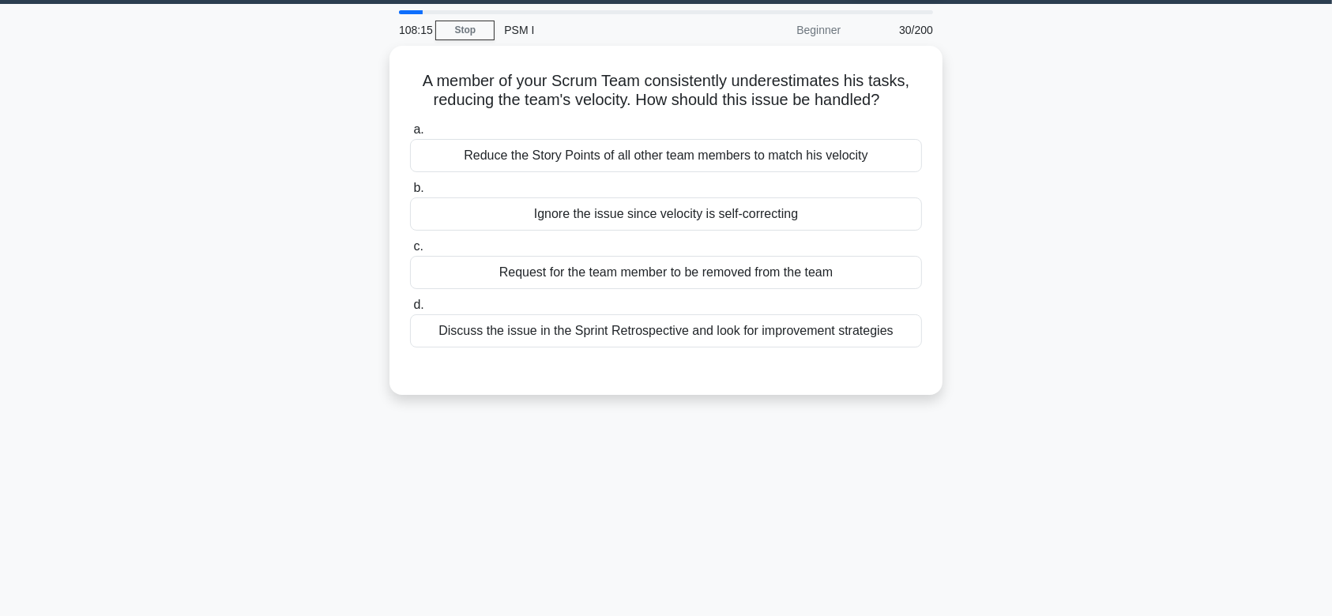
scroll to position [32, 0]
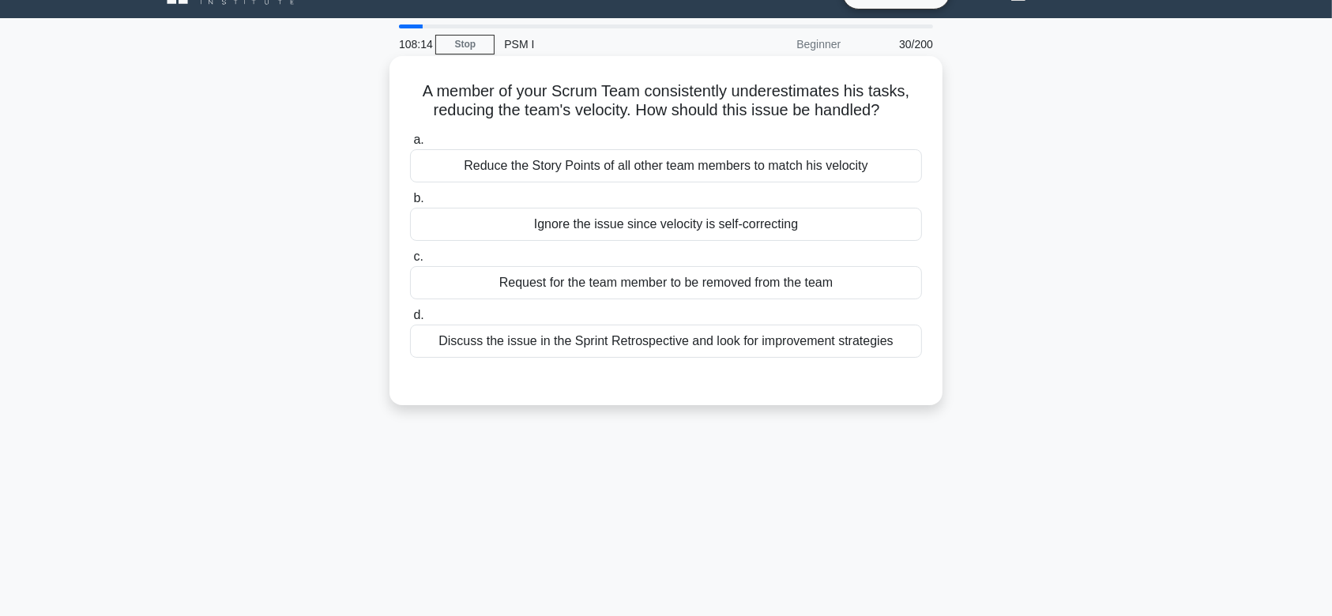
click at [708, 220] on div "Ignore the issue since velocity is self-correcting" at bounding box center [666, 224] width 512 height 33
click at [410, 204] on input "b. Ignore the issue since velocity is self-correcting" at bounding box center [410, 199] width 0 height 10
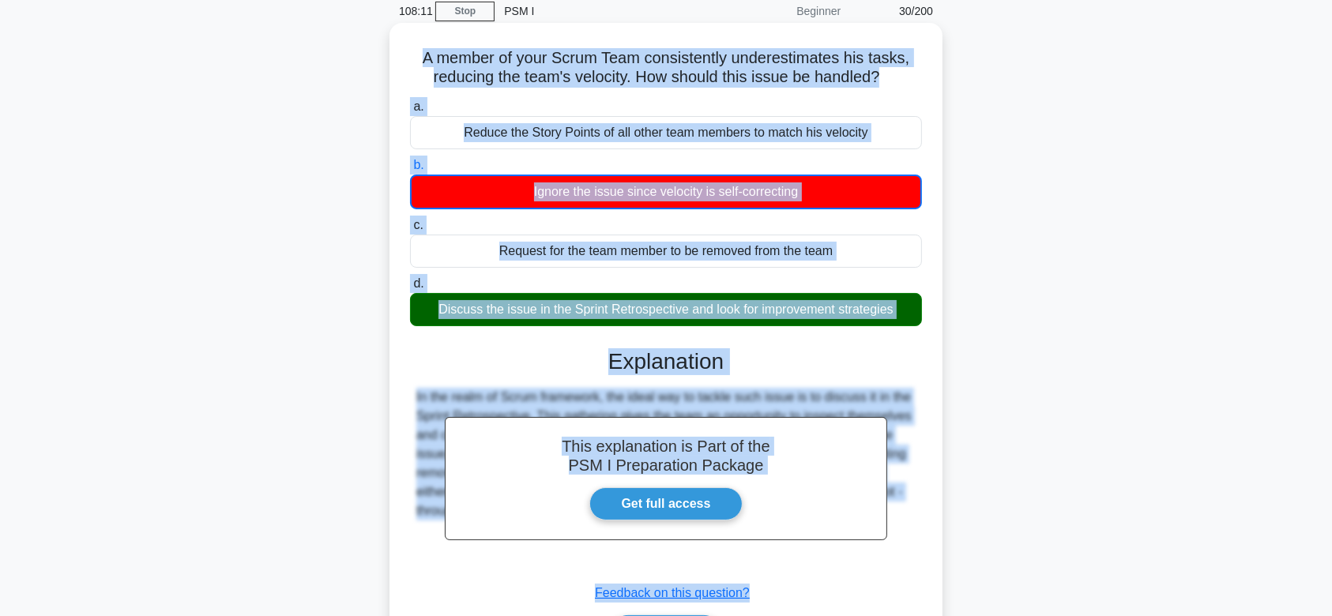
scroll to position [68, 0]
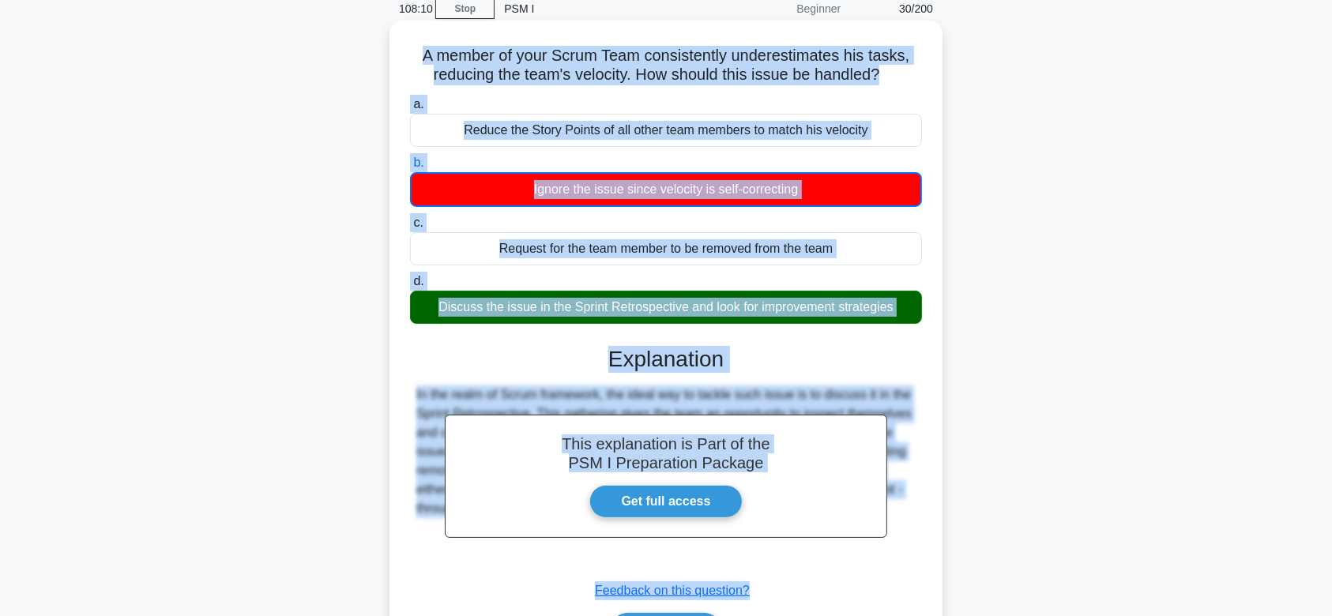
drag, startPoint x: 421, startPoint y: 92, endPoint x: 910, endPoint y: 526, distance: 652.7
click at [910, 526] on div "A member of your Scrum Team consistently underestimates his tasks, reducing the…" at bounding box center [666, 354] width 541 height 655
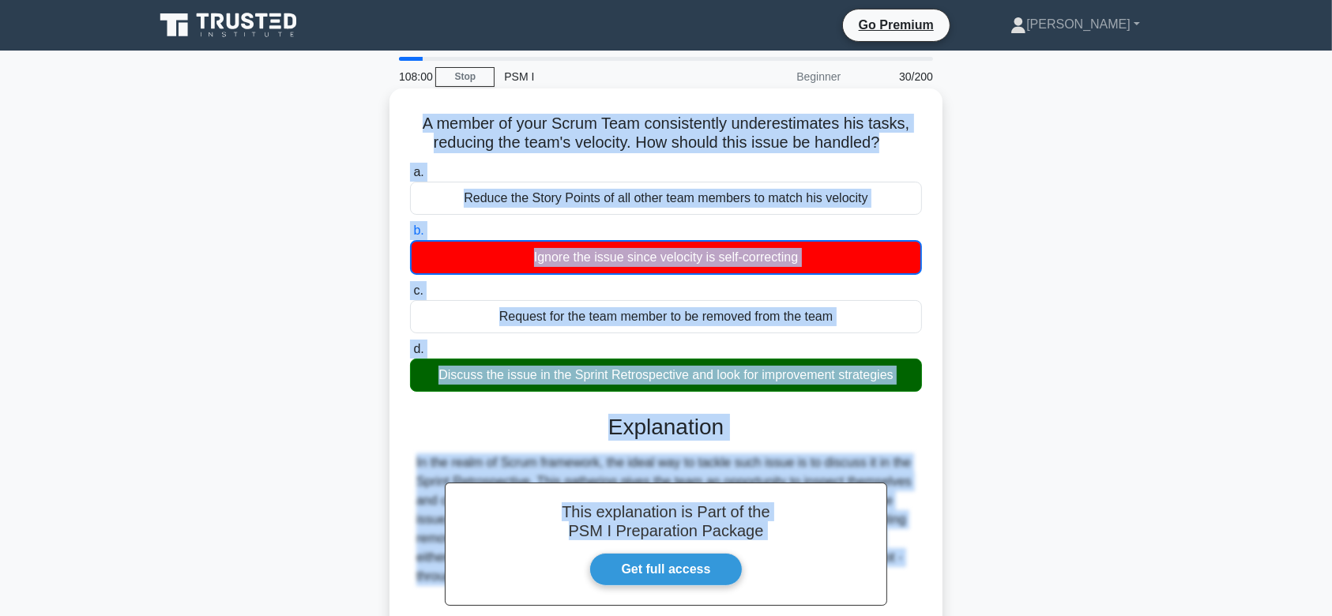
scroll to position [237, 0]
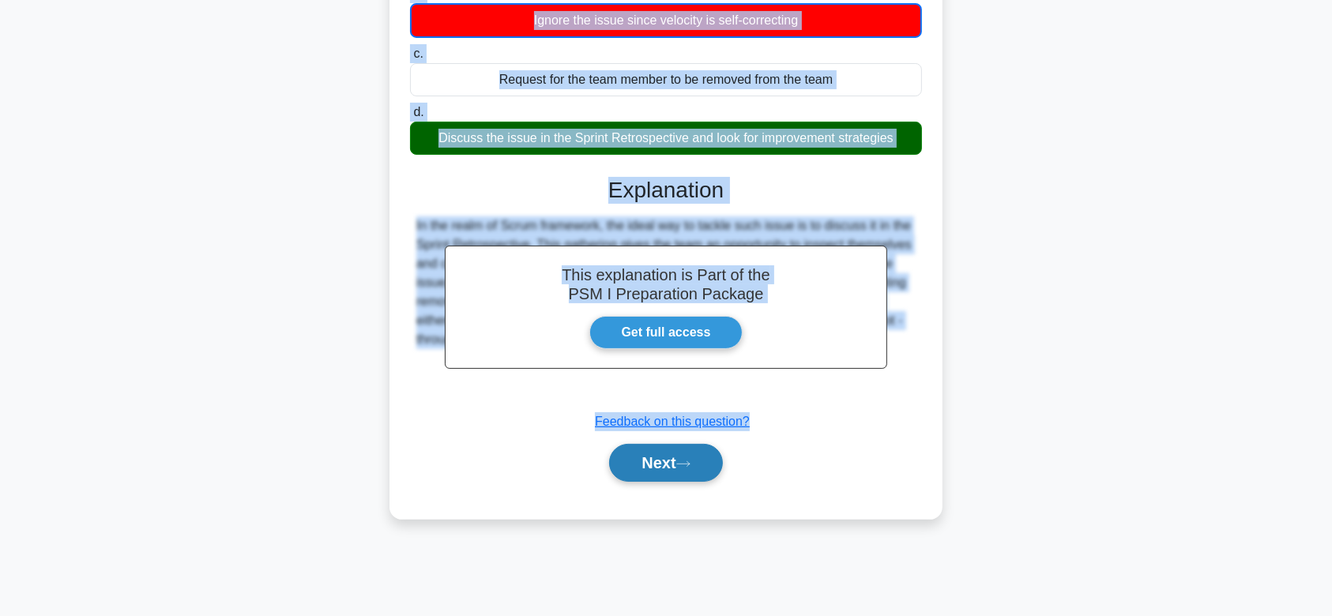
click at [703, 472] on button "Next" at bounding box center [665, 463] width 113 height 38
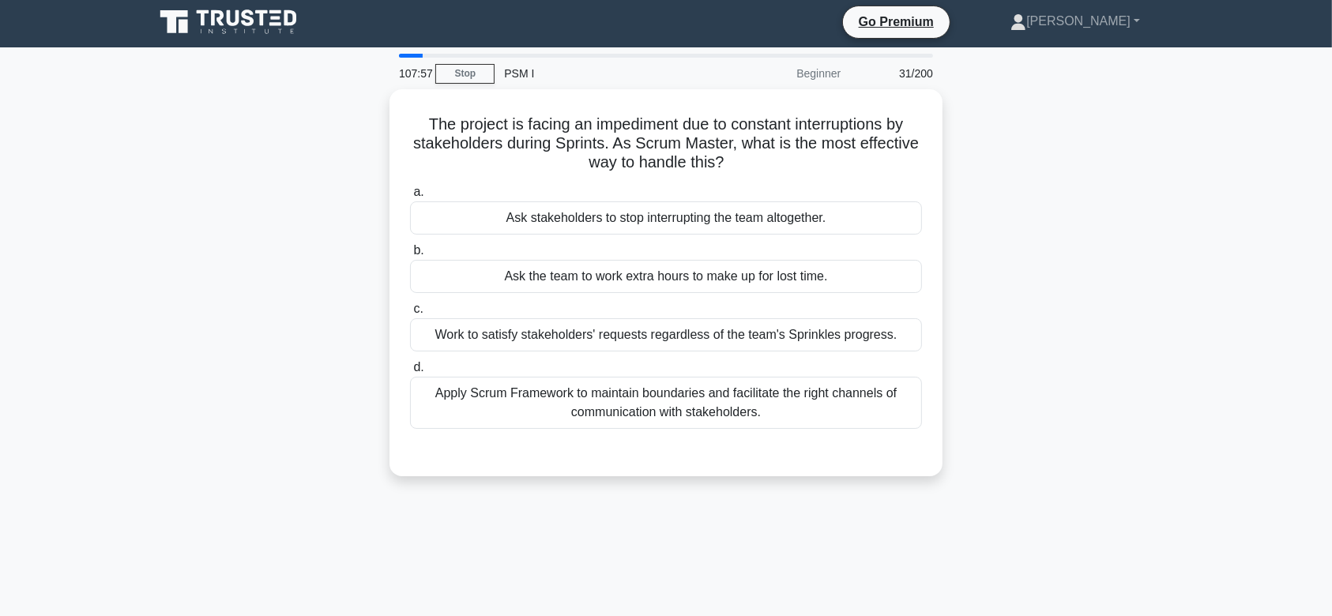
scroll to position [0, 0]
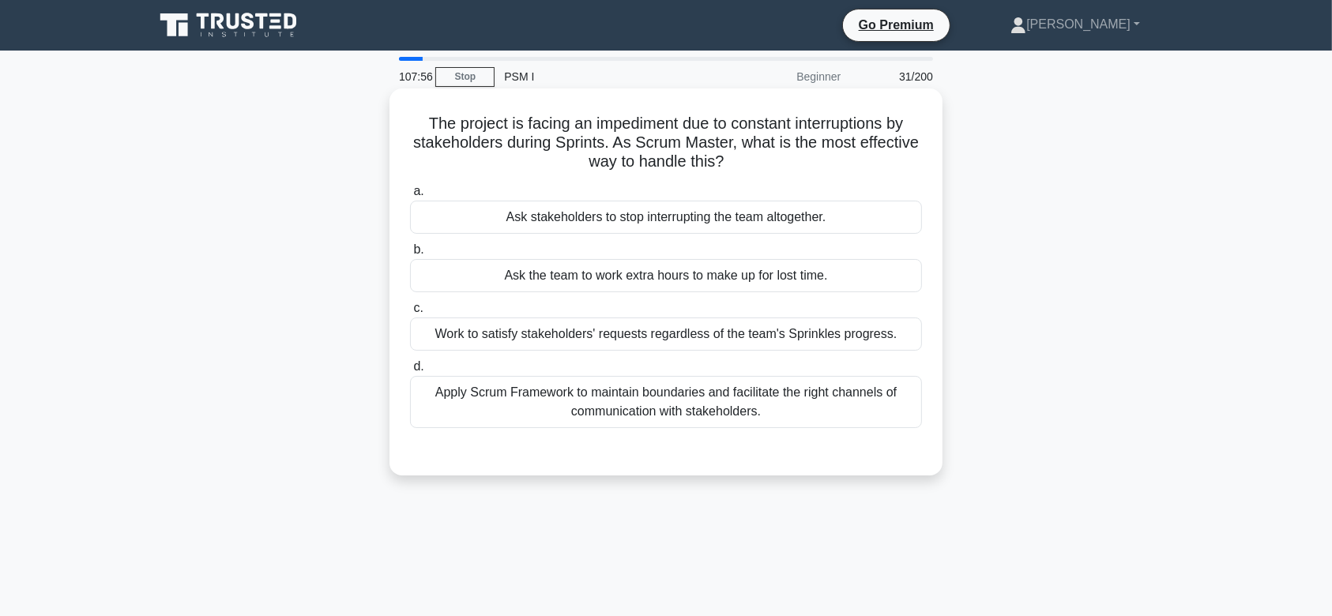
click at [664, 267] on div "Ask the team to work extra hours to make up for lost time." at bounding box center [666, 275] width 512 height 33
click at [410, 255] on input "b. Ask the team to work extra hours to make up for lost time." at bounding box center [410, 250] width 0 height 10
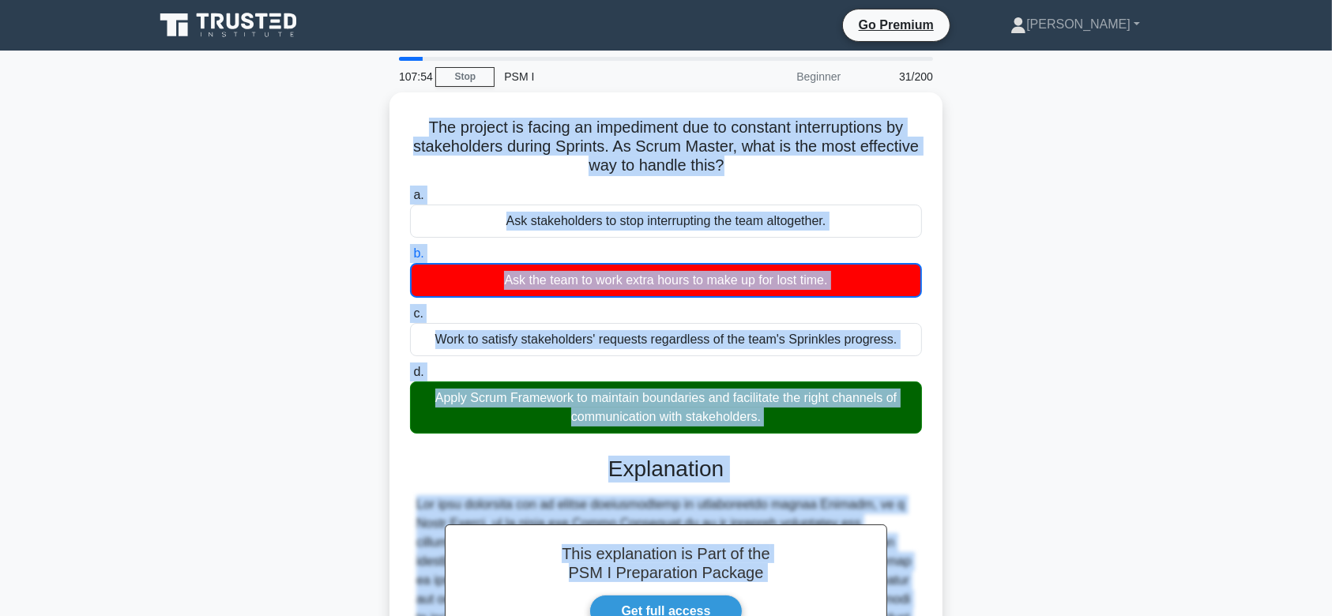
scroll to position [264, 0]
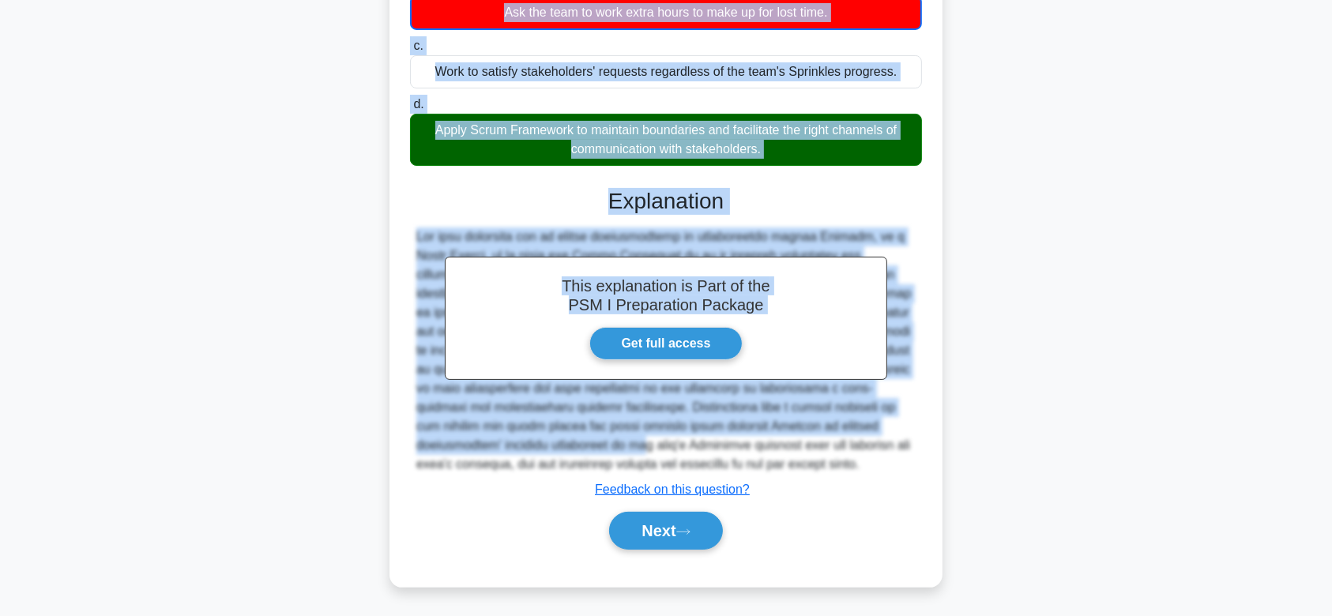
drag, startPoint x: 413, startPoint y: 120, endPoint x: 904, endPoint y: 468, distance: 601.4
click at [904, 468] on div "The project is facing an impediment due to constant interruptions by stakeholde…" at bounding box center [666, 206] width 541 height 750
click at [669, 523] on button "Next" at bounding box center [665, 531] width 113 height 38
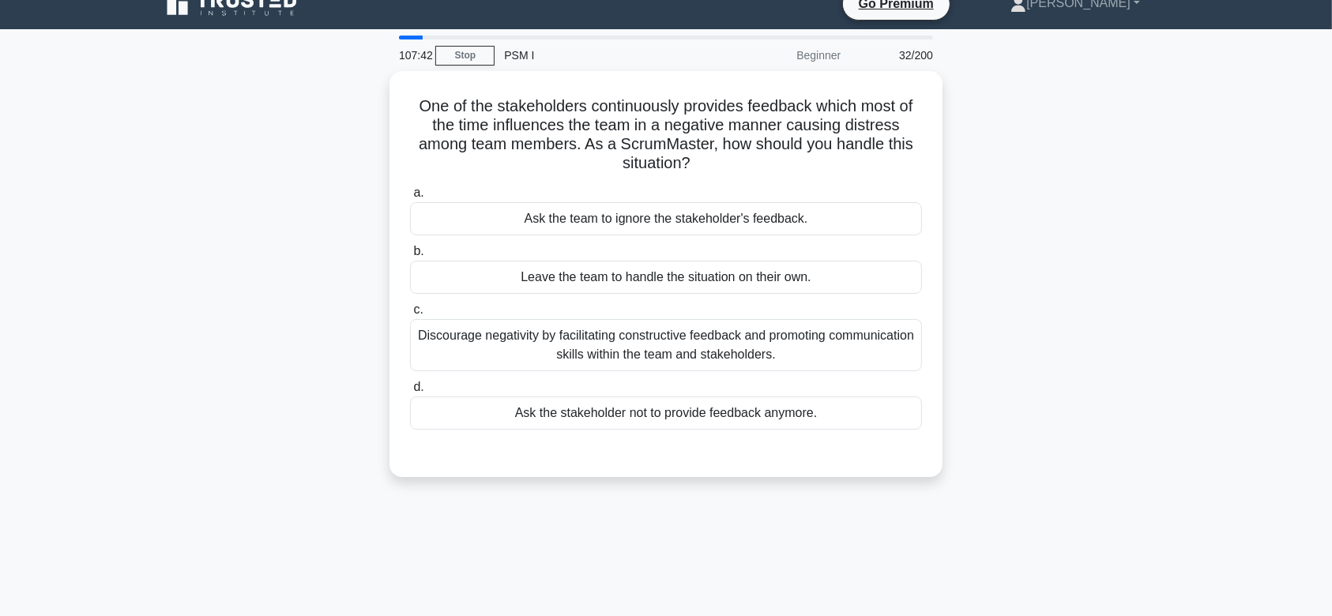
scroll to position [15, 0]
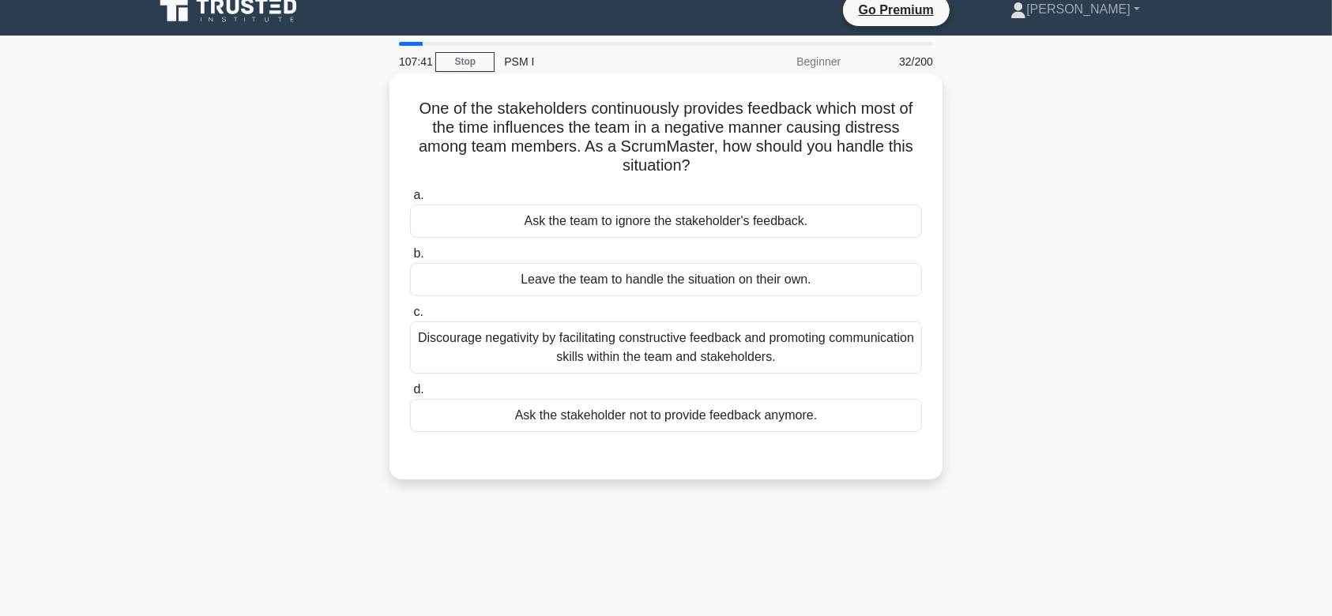
click at [699, 364] on div "Discourage negativity by facilitating constructive feedback and promoting commu…" at bounding box center [666, 348] width 512 height 52
click at [410, 318] on input "c. Discourage negativity by facilitating constructive feedback and promoting co…" at bounding box center [410, 312] width 0 height 10
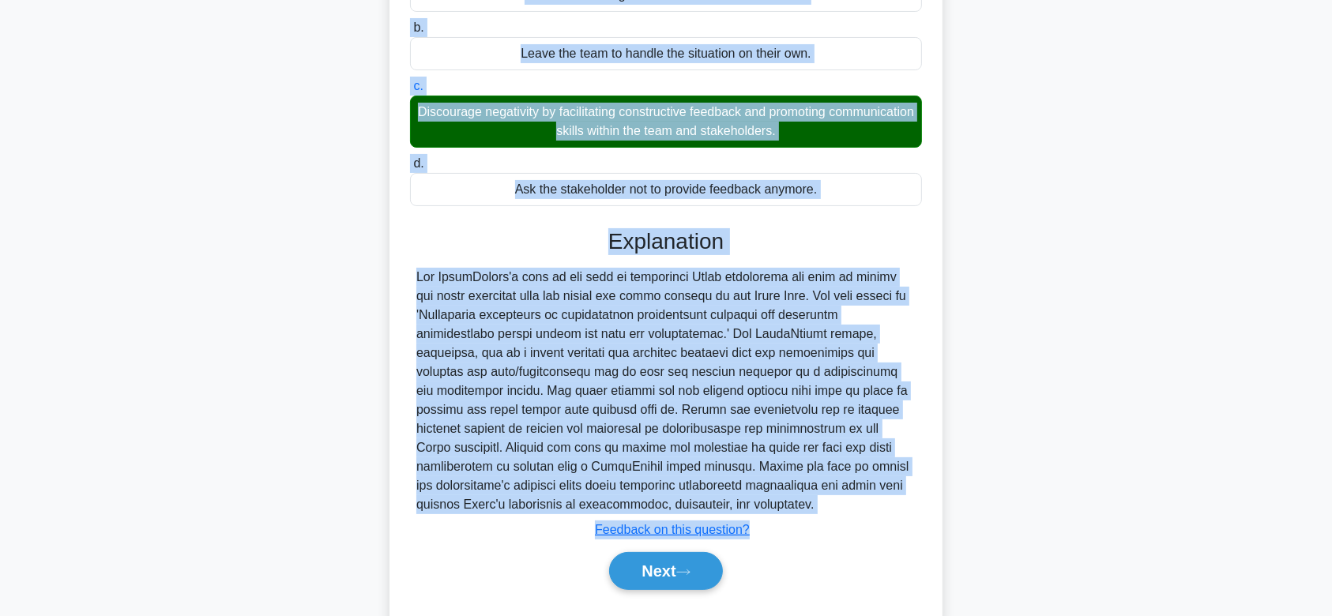
scroll to position [281, 0]
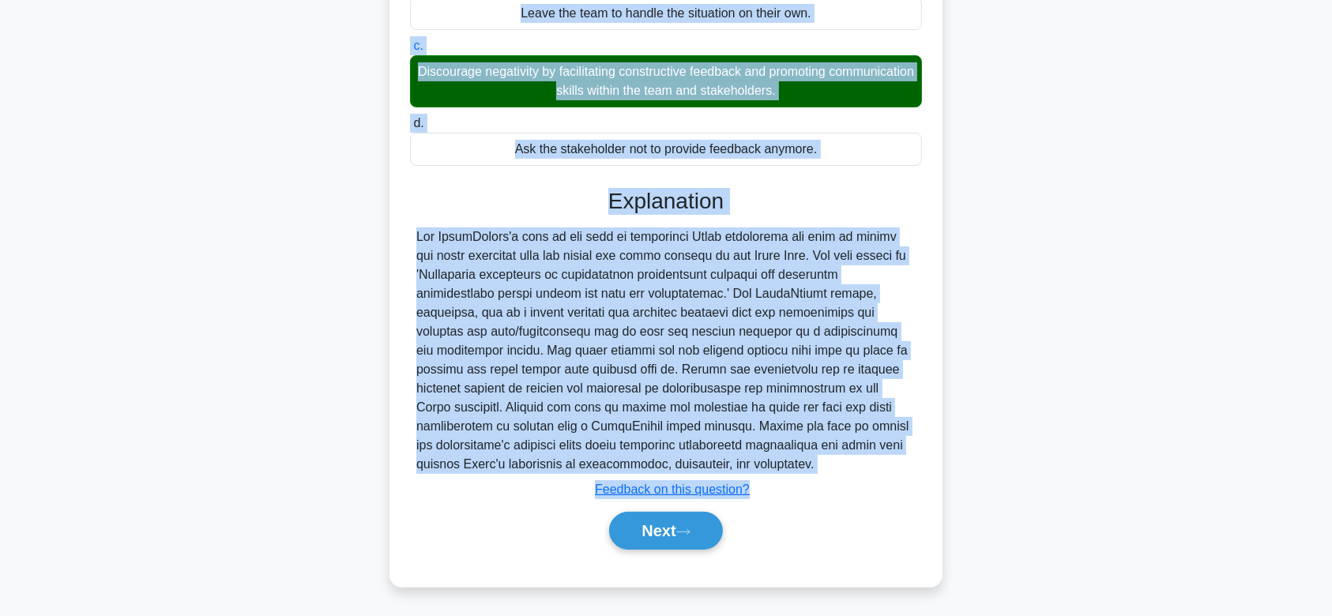
drag, startPoint x: 406, startPoint y: 108, endPoint x: 835, endPoint y: 457, distance: 552.8
click at [835, 457] on div "One of the stakeholders continuously provides feedback which most of the time i…" at bounding box center [666, 196] width 541 height 767
click at [695, 522] on button "Next" at bounding box center [665, 531] width 113 height 38
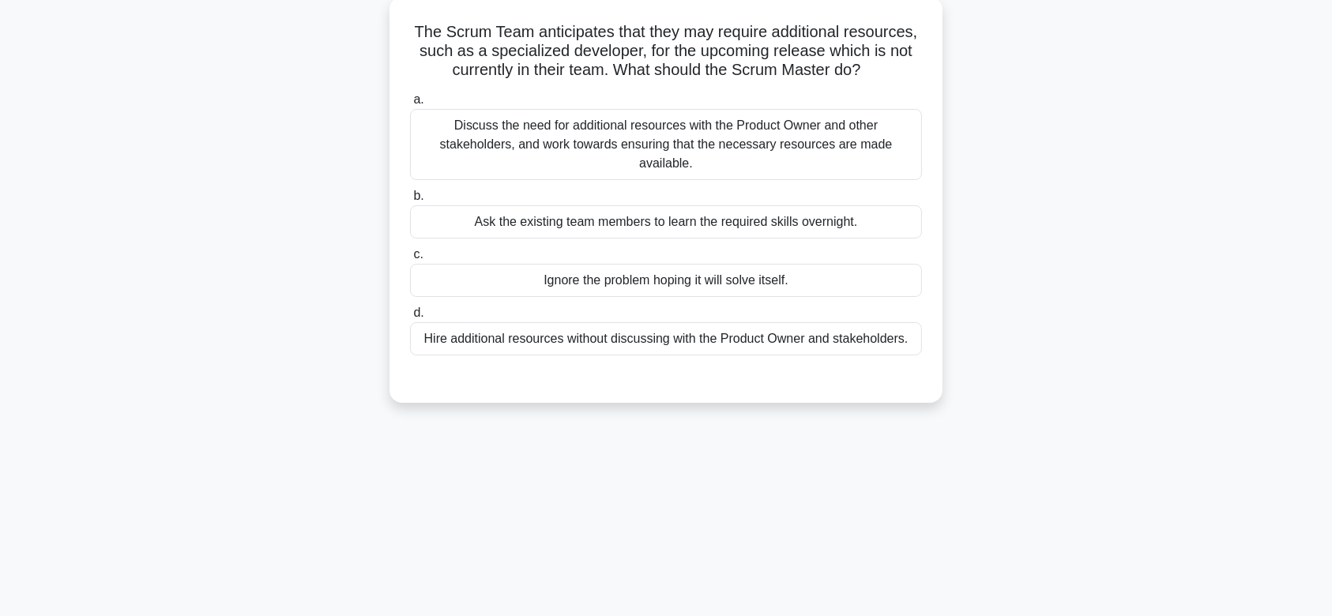
scroll to position [92, 0]
click at [688, 147] on div "Discuss the need for additional resources with the Product Owner and other stak…" at bounding box center [666, 144] width 512 height 71
click at [410, 105] on input "a. Discuss the need for additional resources with the Product Owner and other s…" at bounding box center [410, 100] width 0 height 10
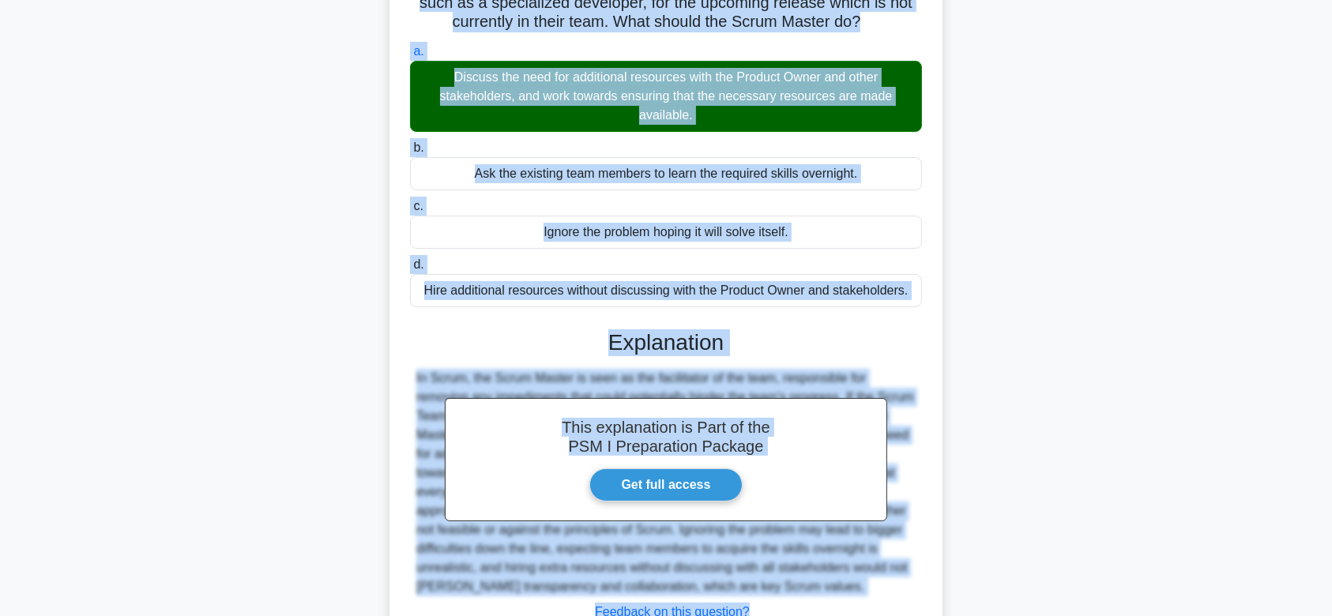
scroll to position [147, 0]
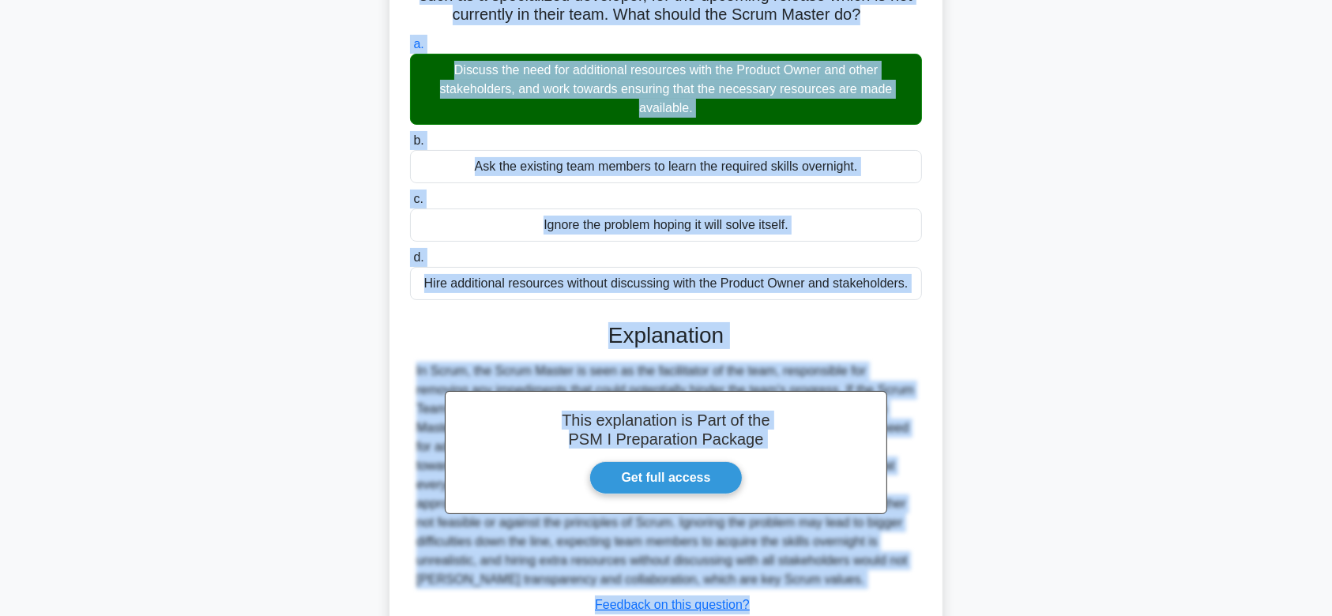
drag, startPoint x: 405, startPoint y: 24, endPoint x: 872, endPoint y: 585, distance: 729.9
click at [872, 585] on div "The Scrum Team anticipates that they may require additional resources, such as …" at bounding box center [666, 322] width 541 height 748
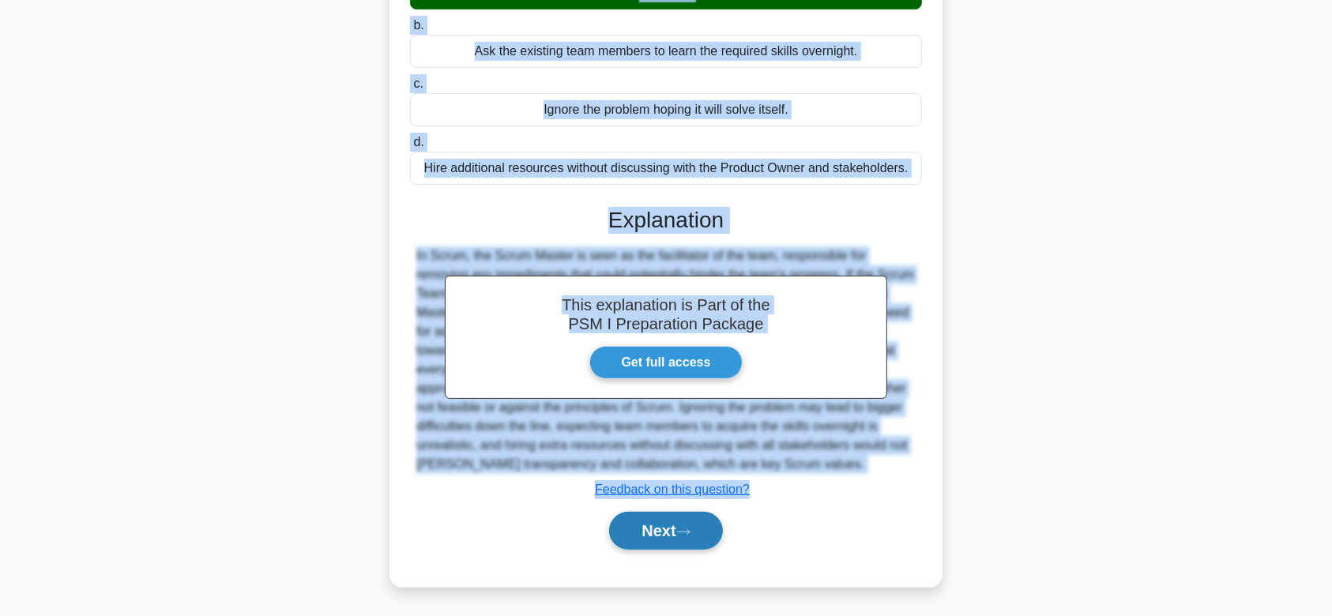
click at [677, 522] on button "Next" at bounding box center [665, 531] width 113 height 38
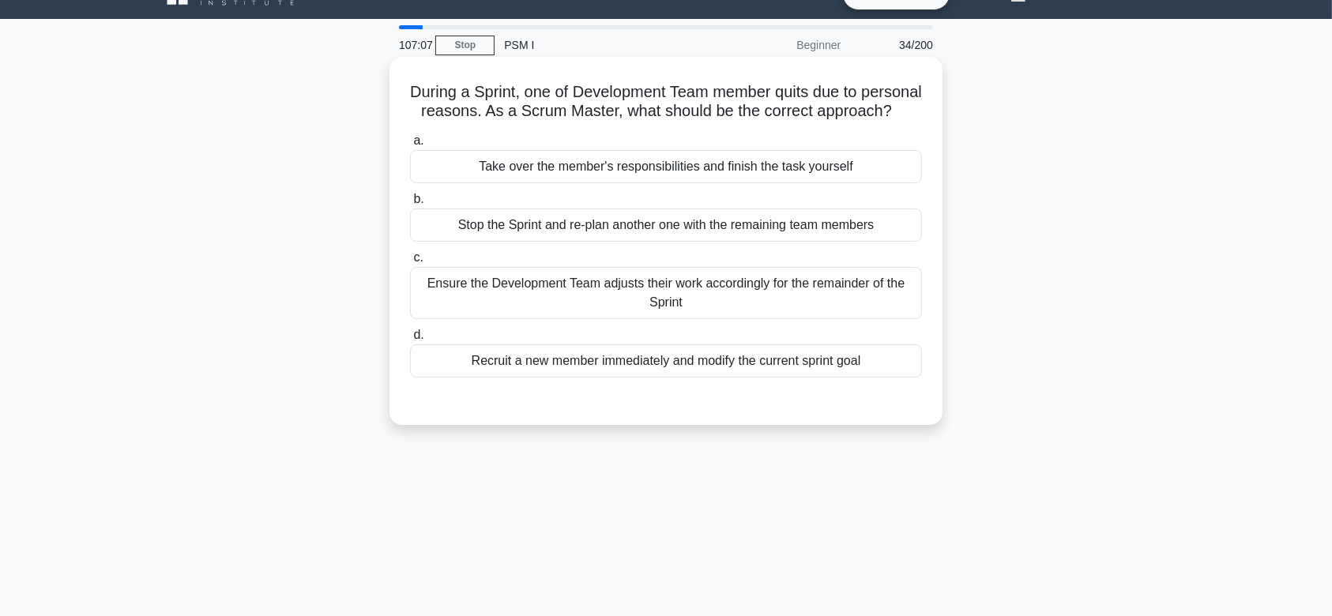
scroll to position [21, 0]
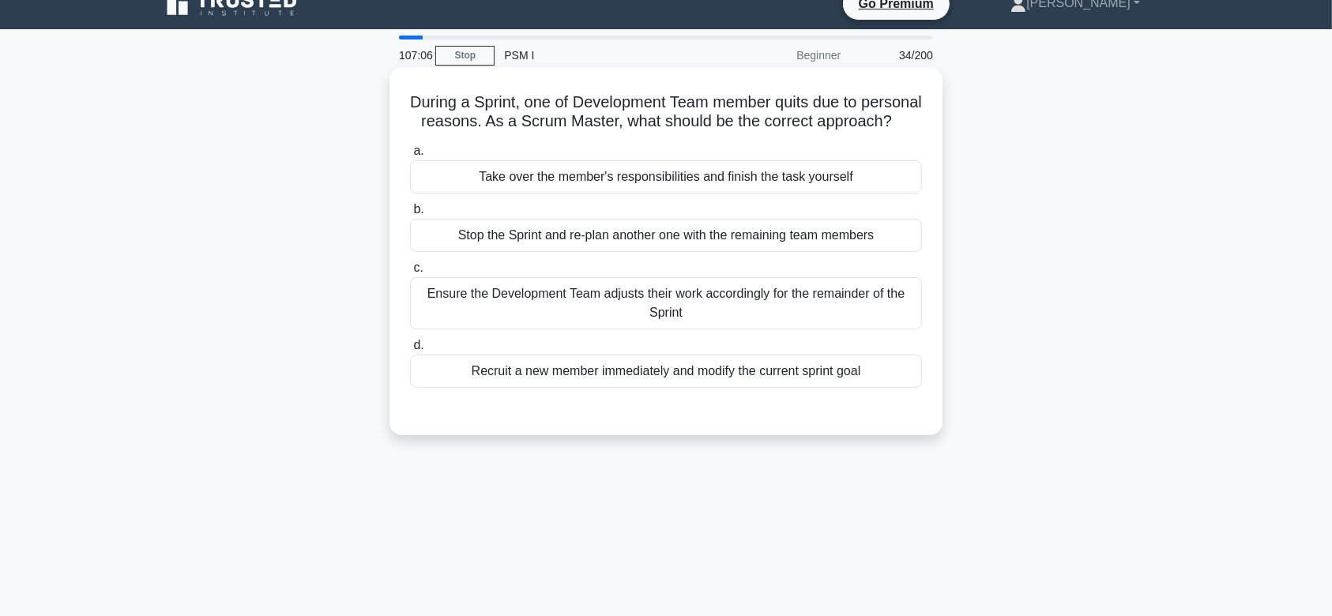
click at [682, 252] on div "Stop the Sprint and re-plan another one with the remaining team members" at bounding box center [666, 235] width 512 height 33
click at [410, 215] on input "b. Stop the Sprint and re-plan another one with the remaining team members" at bounding box center [410, 210] width 0 height 10
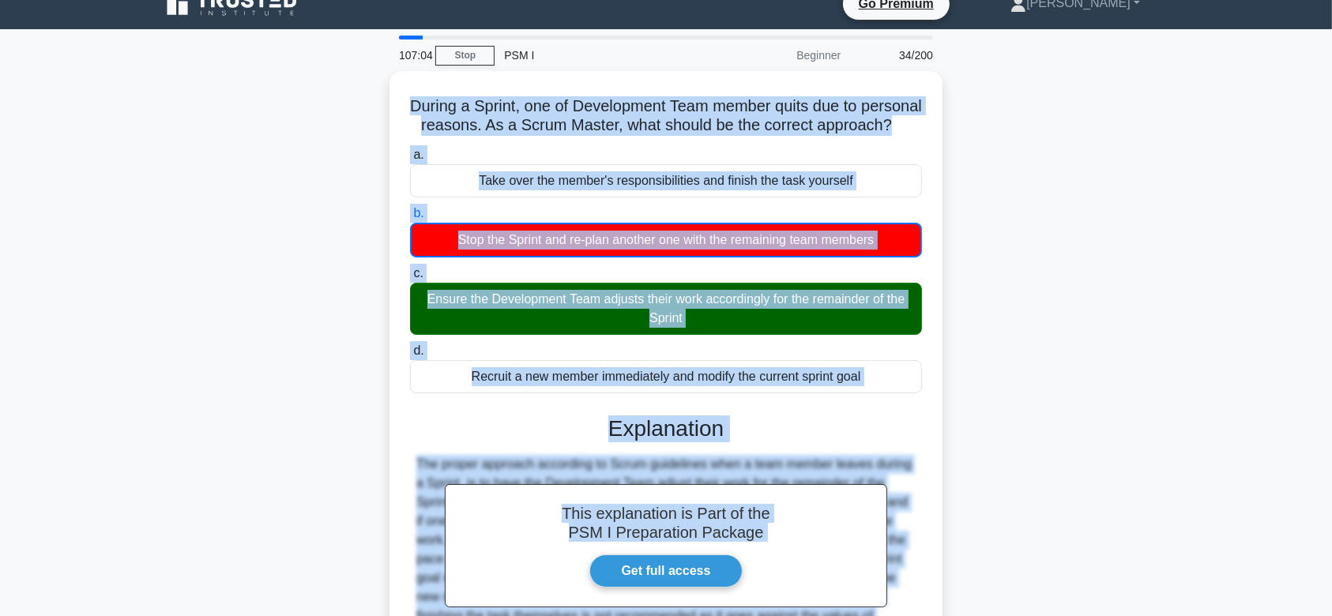
scroll to position [245, 0]
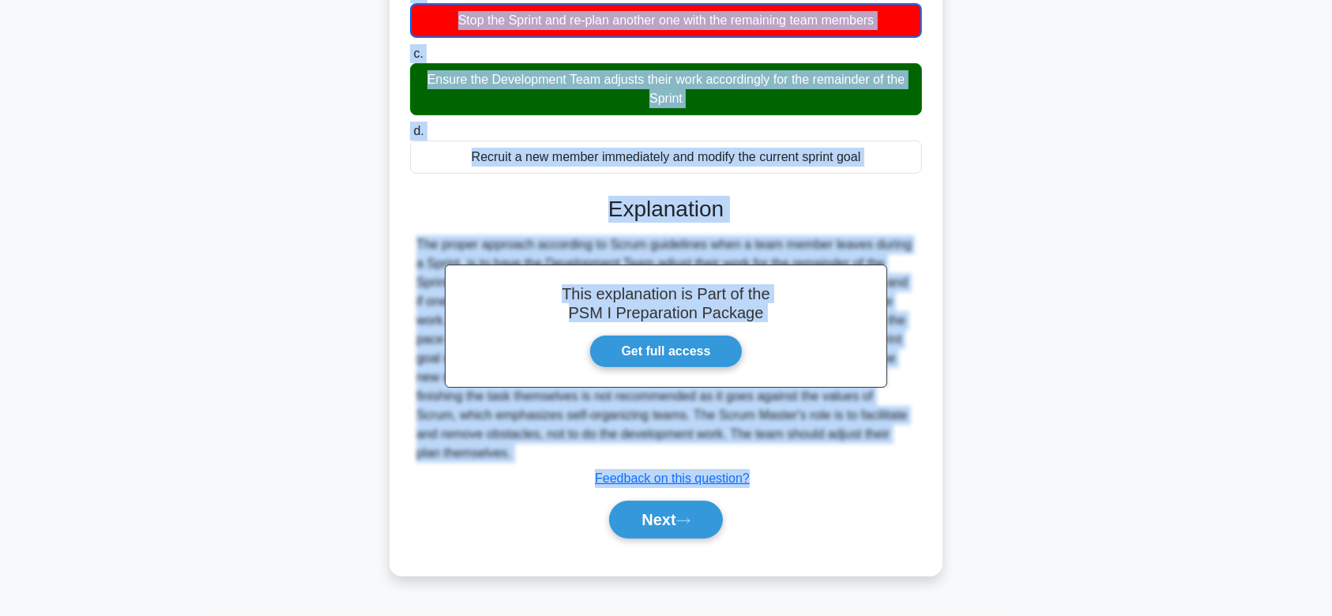
drag, startPoint x: 434, startPoint y: 99, endPoint x: 785, endPoint y: 459, distance: 503.0
click at [785, 459] on div "During a Sprint, one of Development Team member quits due to personal reasons. …" at bounding box center [666, 214] width 541 height 712
click at [666, 523] on button "Next" at bounding box center [665, 520] width 113 height 38
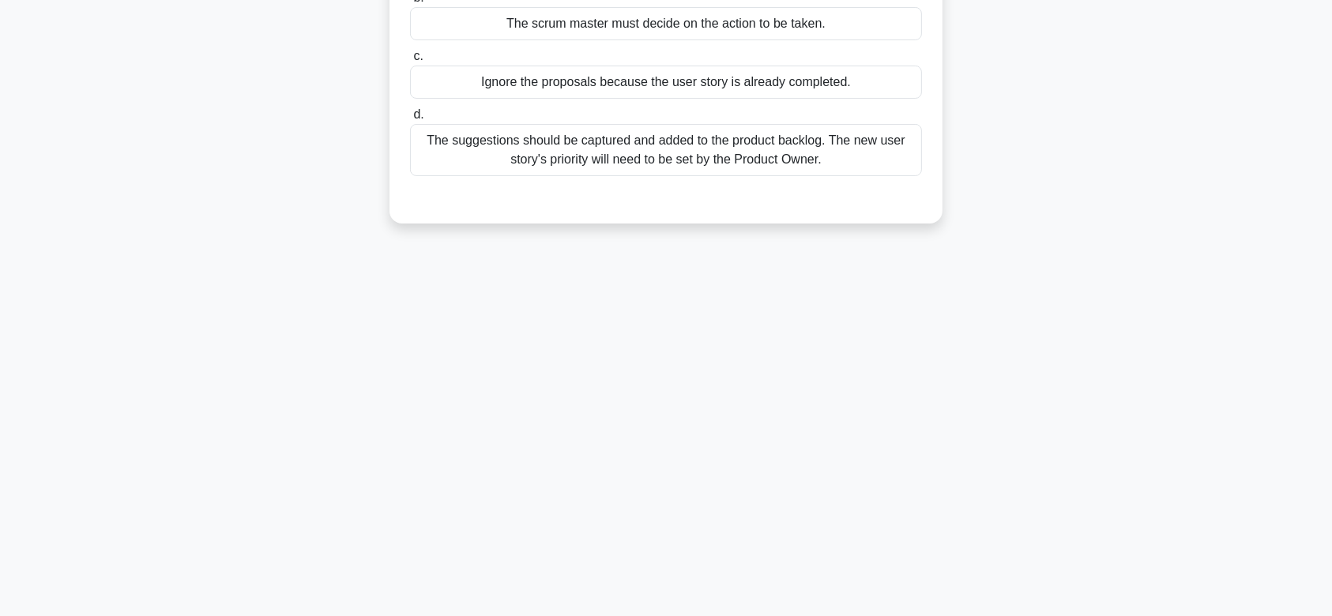
scroll to position [0, 0]
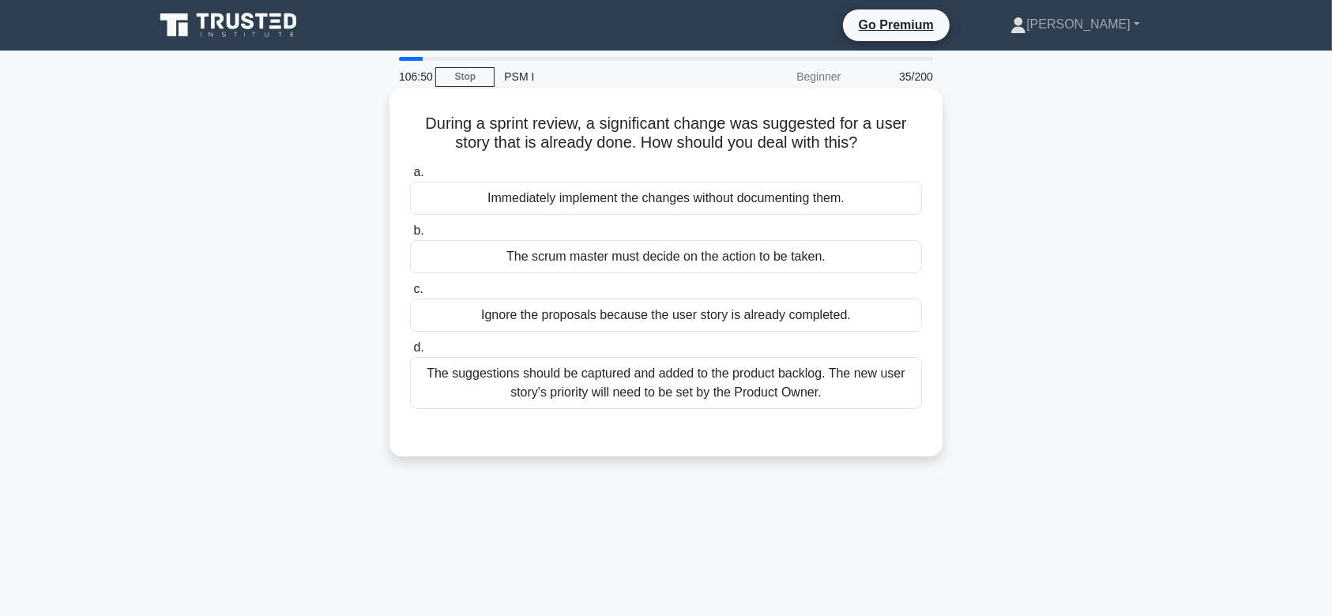
click at [693, 251] on div "The scrum master must decide on the action to be taken." at bounding box center [666, 256] width 512 height 33
click at [410, 236] on input "b. The scrum master must decide on the action to be taken." at bounding box center [410, 231] width 0 height 10
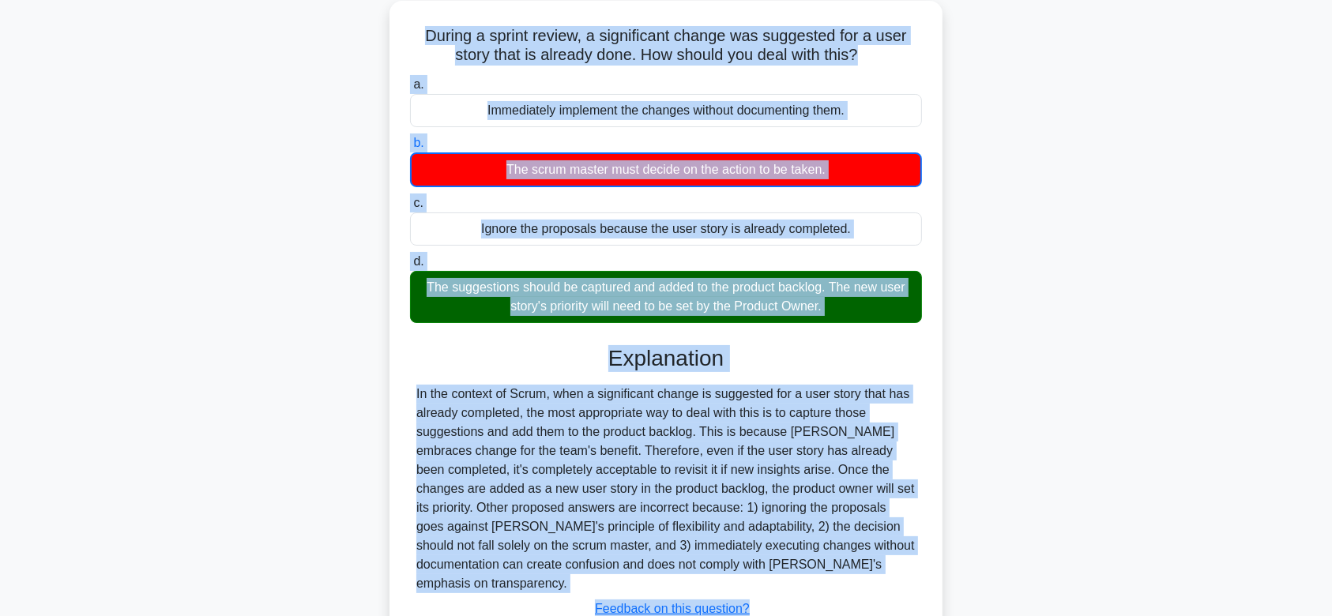
scroll to position [237, 0]
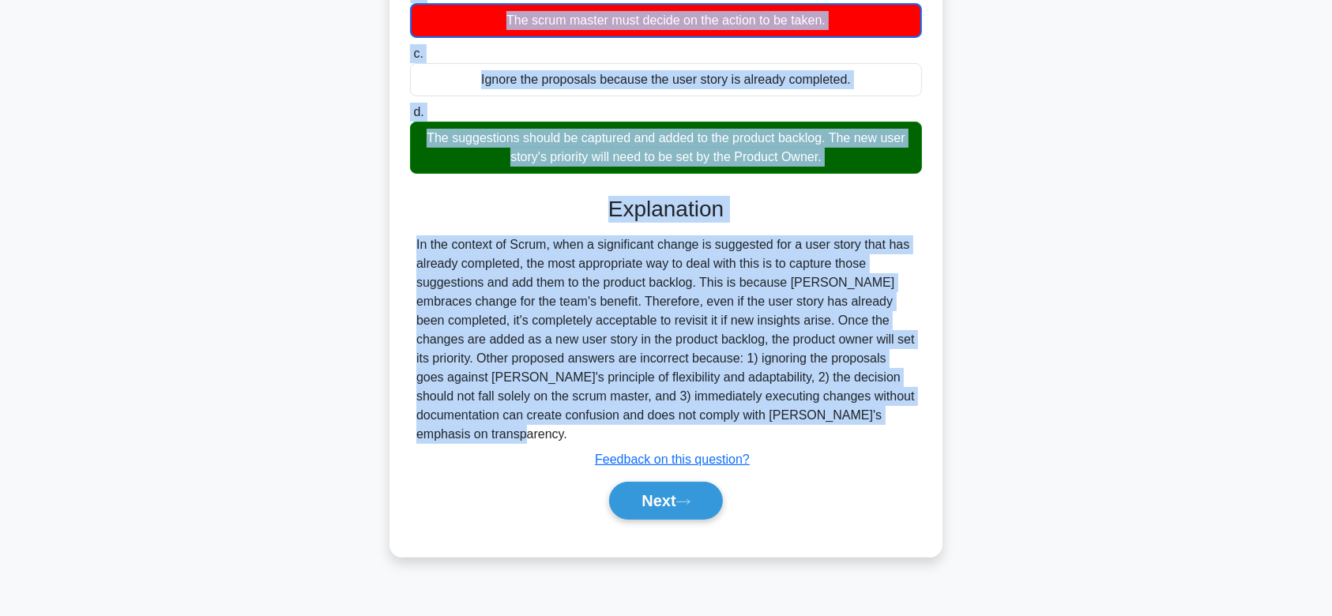
drag, startPoint x: 418, startPoint y: 122, endPoint x: 801, endPoint y: 439, distance: 497.2
click at [801, 439] on div "During a sprint review, a significant change was suggested for a user story tha…" at bounding box center [666, 204] width 541 height 693
click at [669, 487] on button "Next" at bounding box center [665, 501] width 113 height 38
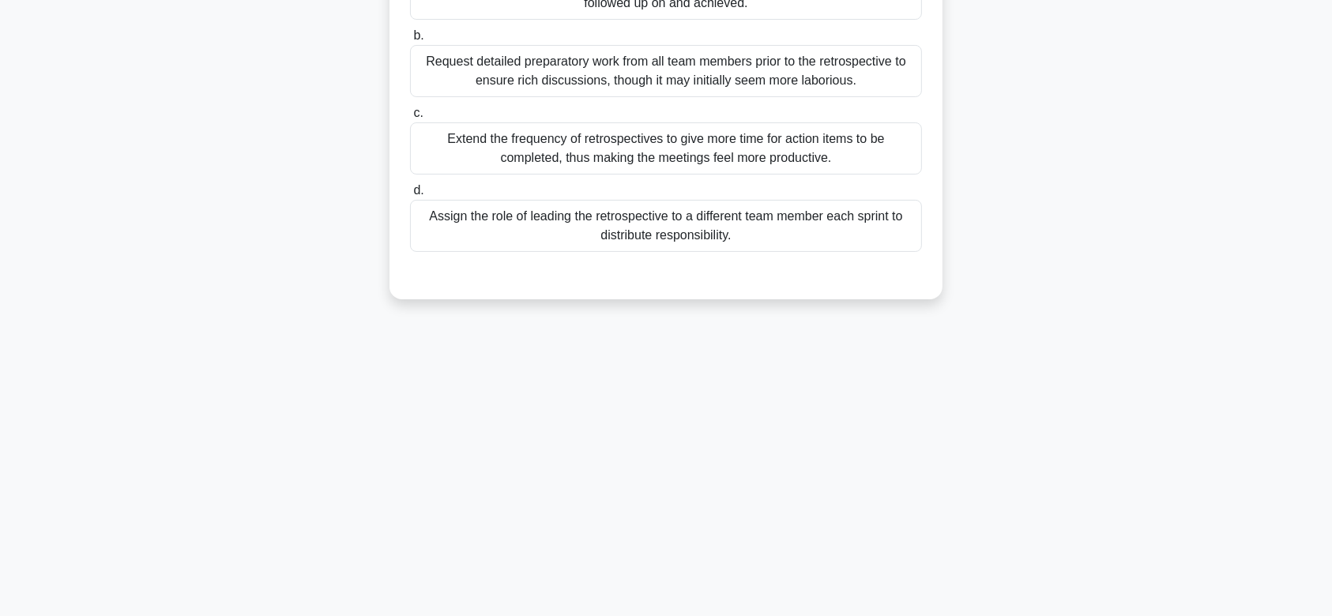
scroll to position [0, 0]
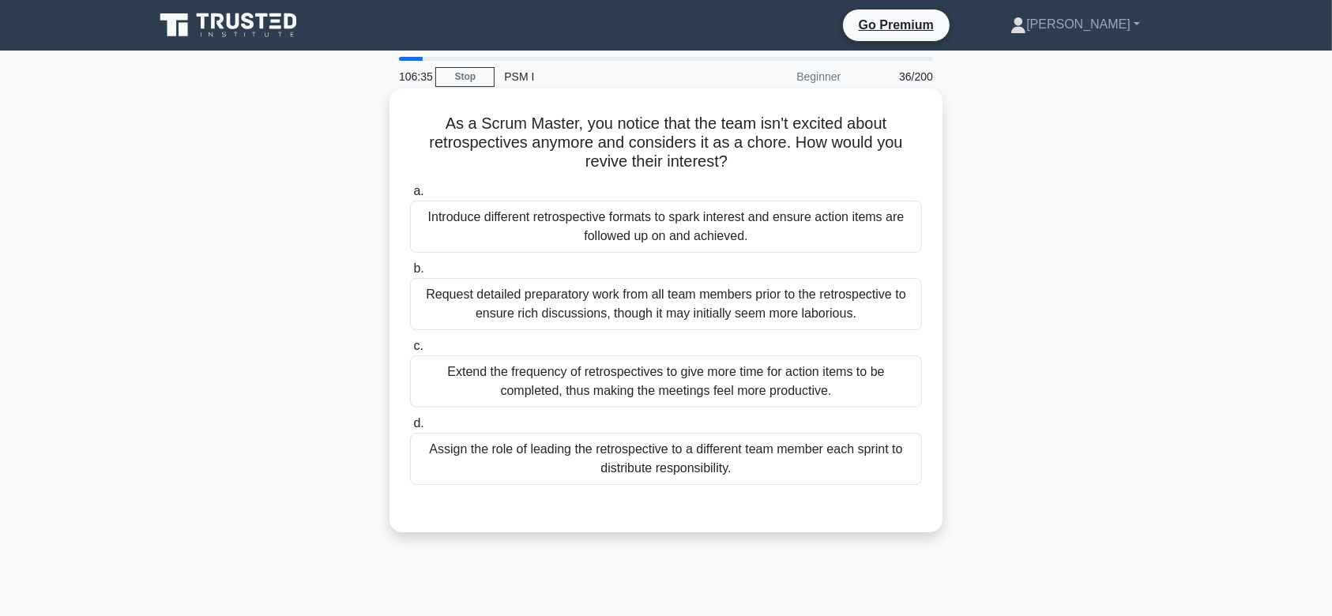
click at [661, 224] on div "Introduce different retrospective formats to spark interest and ensure action i…" at bounding box center [666, 227] width 512 height 52
click at [410, 197] on input "a. Introduce different retrospective formats to spark interest and ensure actio…" at bounding box center [410, 192] width 0 height 10
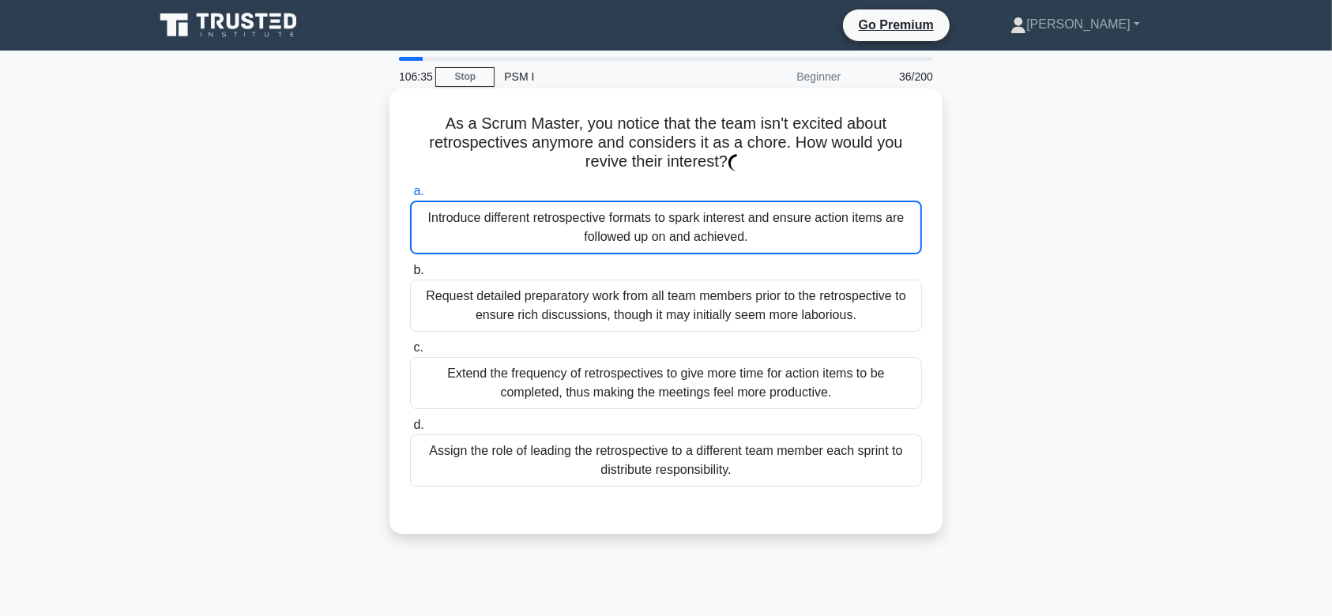
click at [661, 224] on div "Introduce different retrospective formats to spark interest and ensure action i…" at bounding box center [666, 228] width 512 height 54
click at [410, 197] on input "a. Introduce different retrospective formats to spark interest and ensure actio…" at bounding box center [410, 192] width 0 height 10
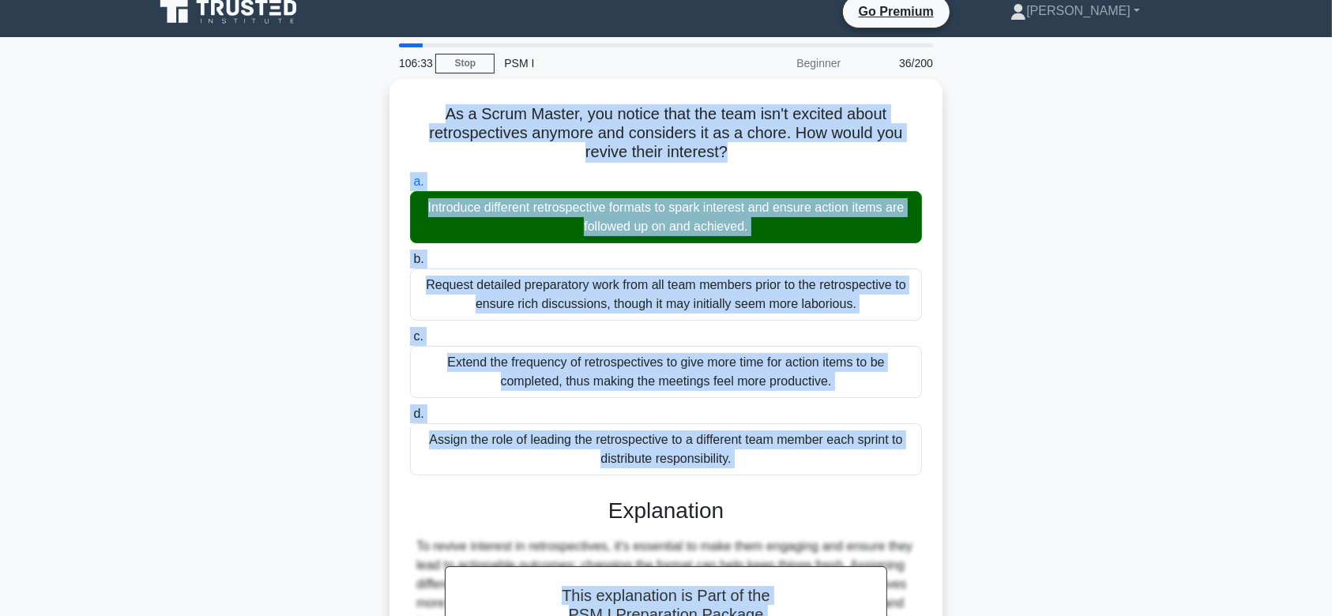
scroll to position [262, 0]
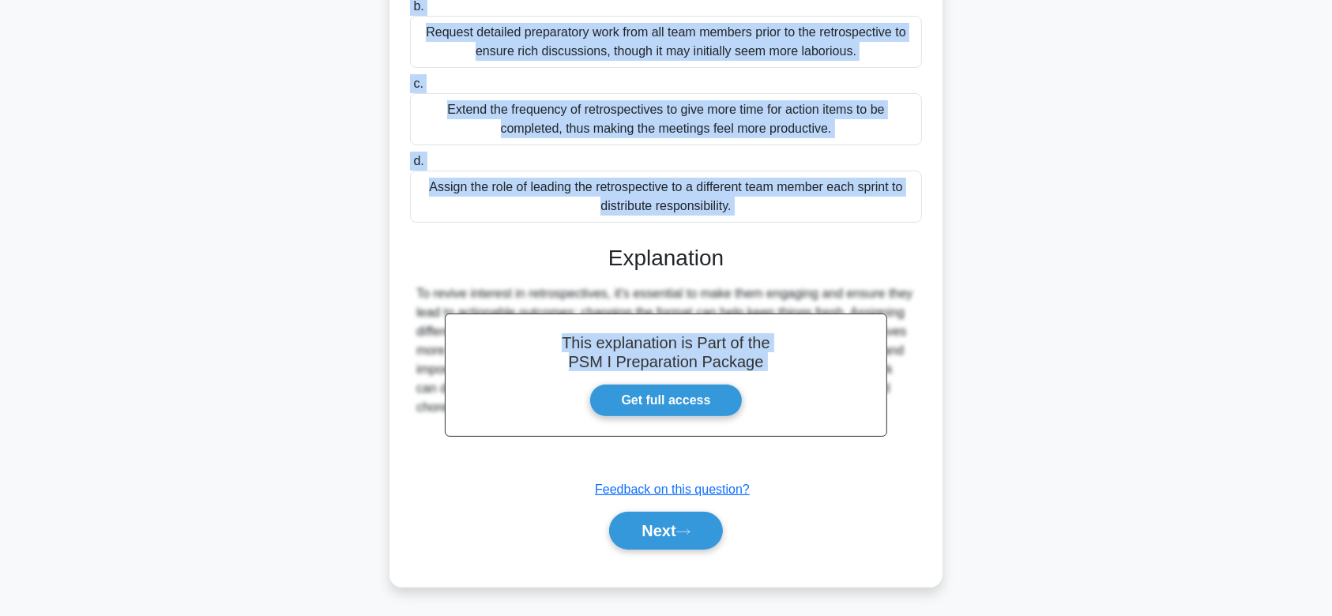
drag, startPoint x: 436, startPoint y: 122, endPoint x: 868, endPoint y: 442, distance: 537.9
click at [868, 442] on div "As a Scrum Master, you notice that the team isn't excited about retrospectives …" at bounding box center [666, 206] width 541 height 748
click at [703, 523] on button "Next" at bounding box center [665, 531] width 113 height 38
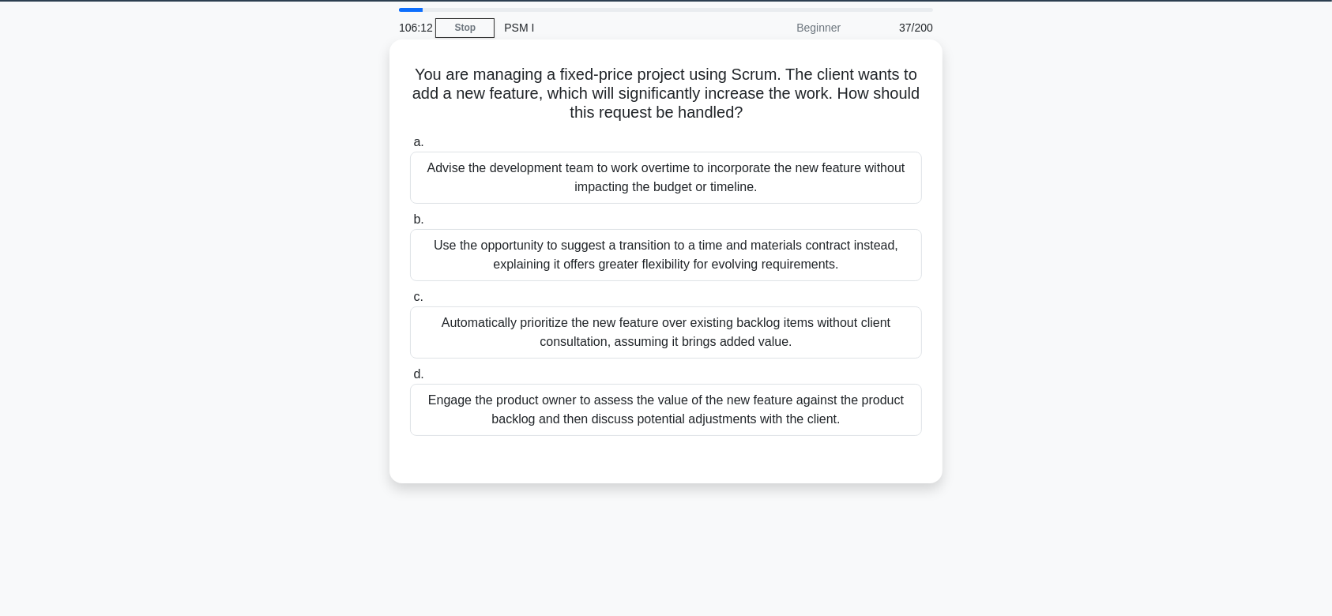
scroll to position [47, 0]
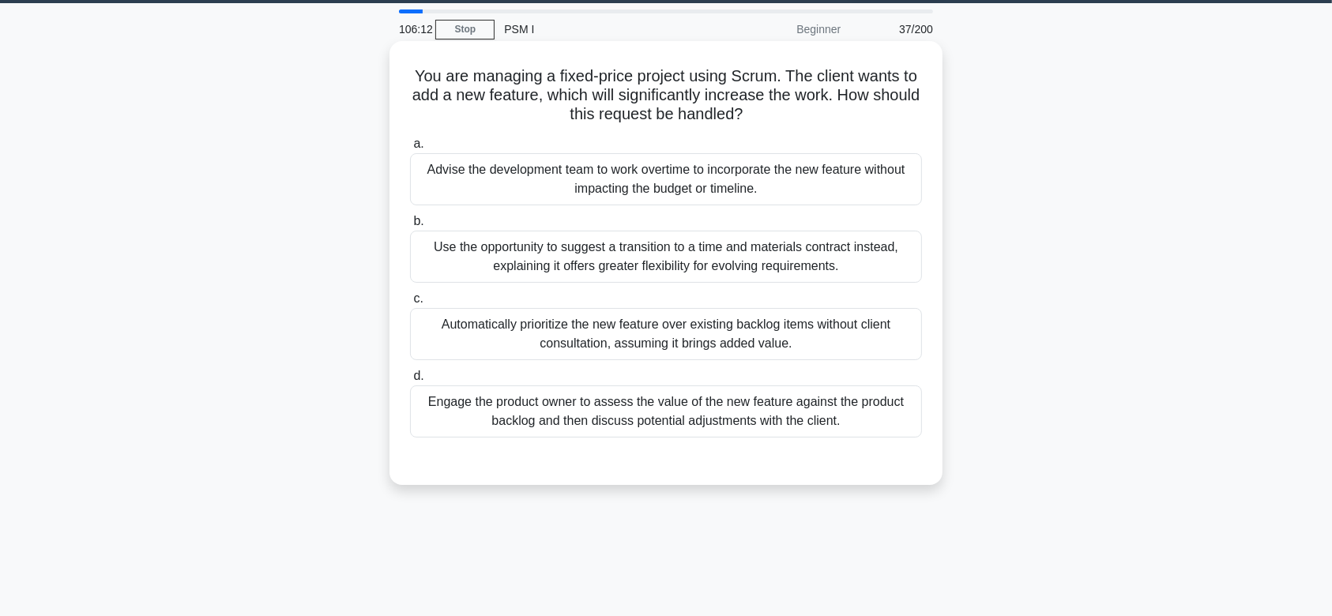
click at [691, 313] on div "Automatically prioritize the new feature over existing backlog items without cl…" at bounding box center [666, 334] width 512 height 52
click at [410, 304] on input "c. Automatically prioritize the new feature over existing backlog items without…" at bounding box center [410, 299] width 0 height 10
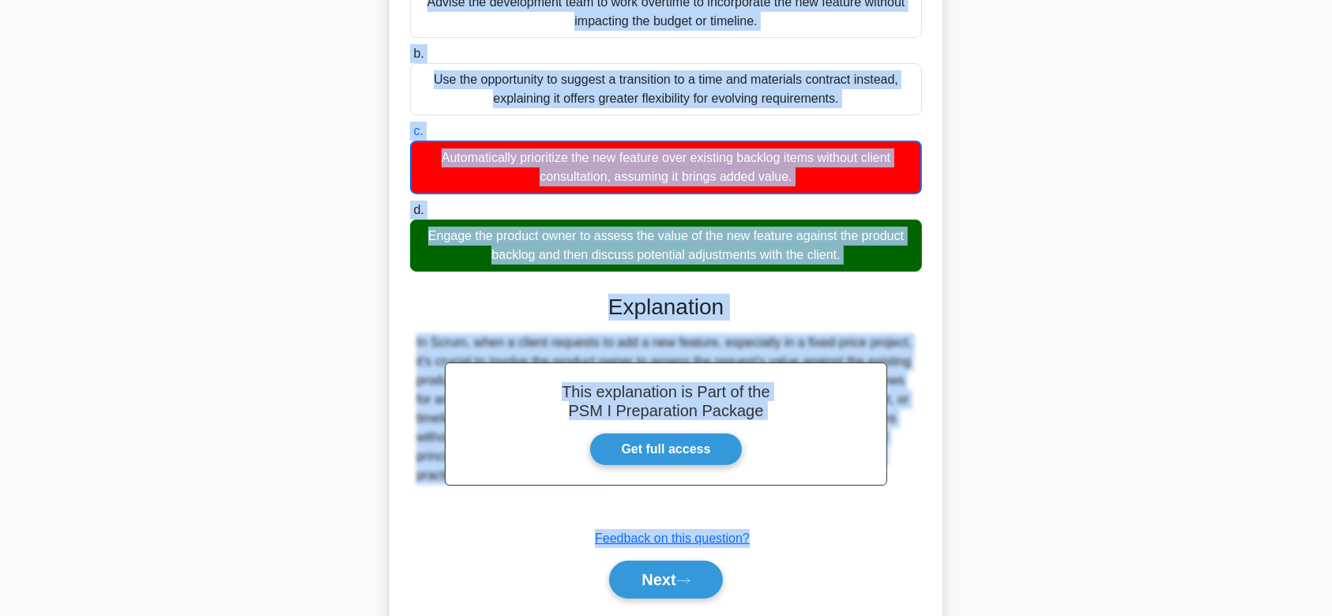
scroll to position [264, 0]
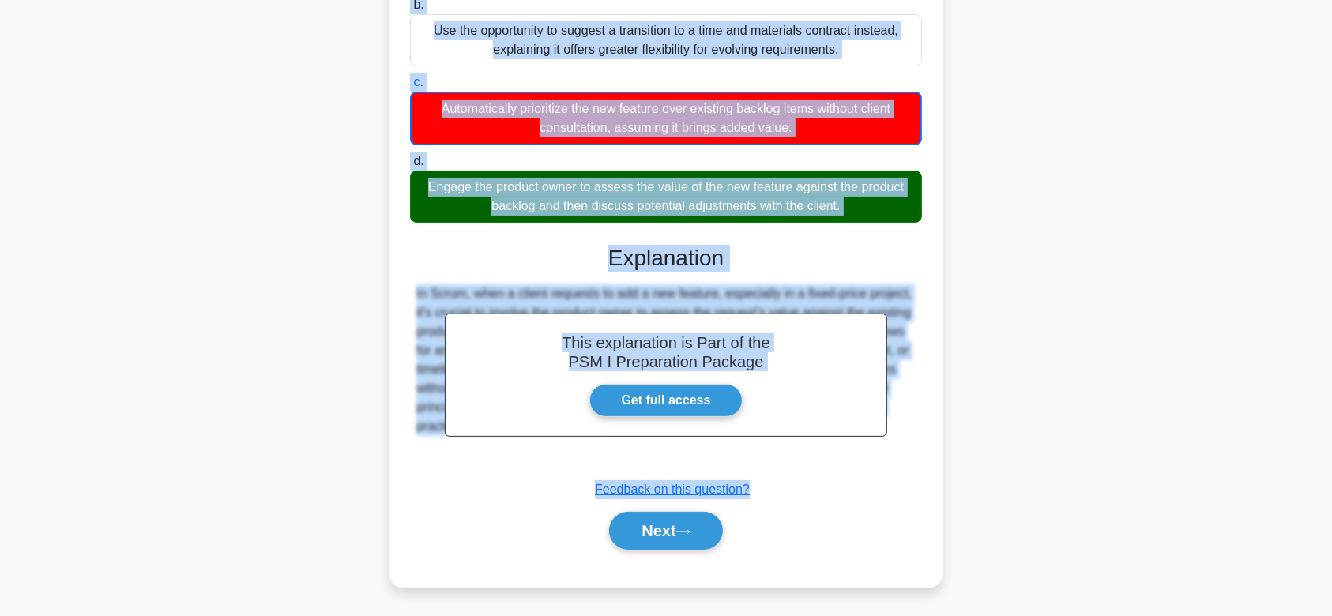
drag, startPoint x: 409, startPoint y: 73, endPoint x: 871, endPoint y: 454, distance: 598.4
click at [871, 454] on div "You are managing a fixed-price project using Scrum. The client wants to add a n…" at bounding box center [666, 206] width 541 height 750
click at [646, 520] on button "Next" at bounding box center [665, 531] width 113 height 38
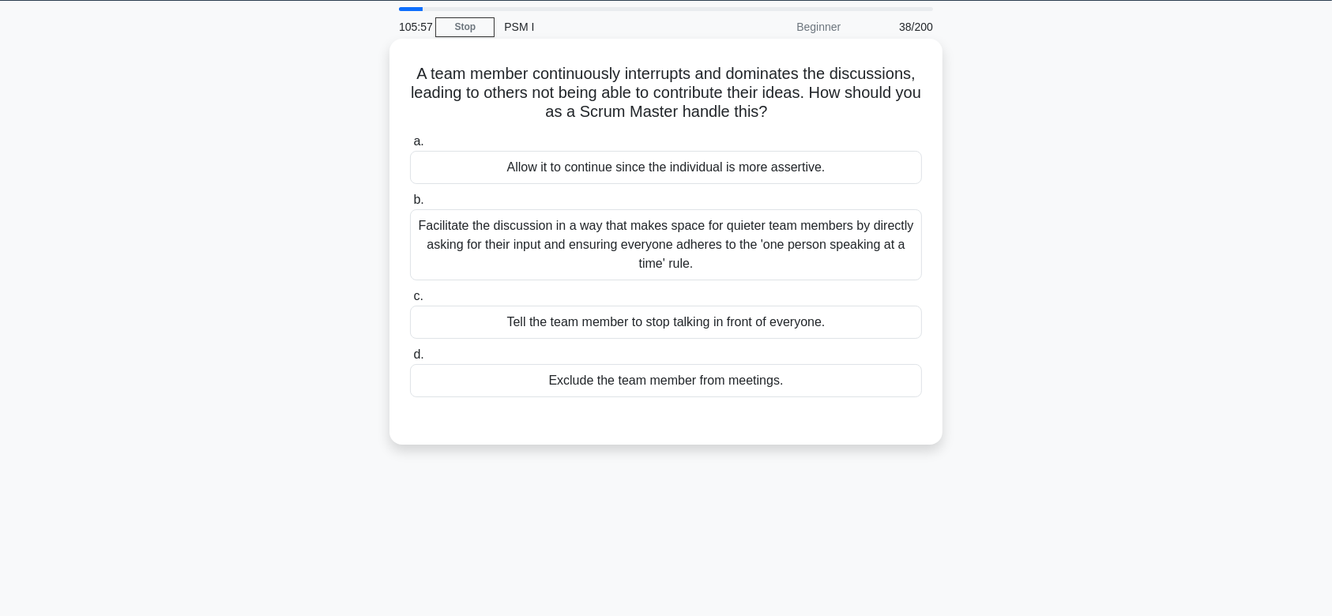
scroll to position [43, 0]
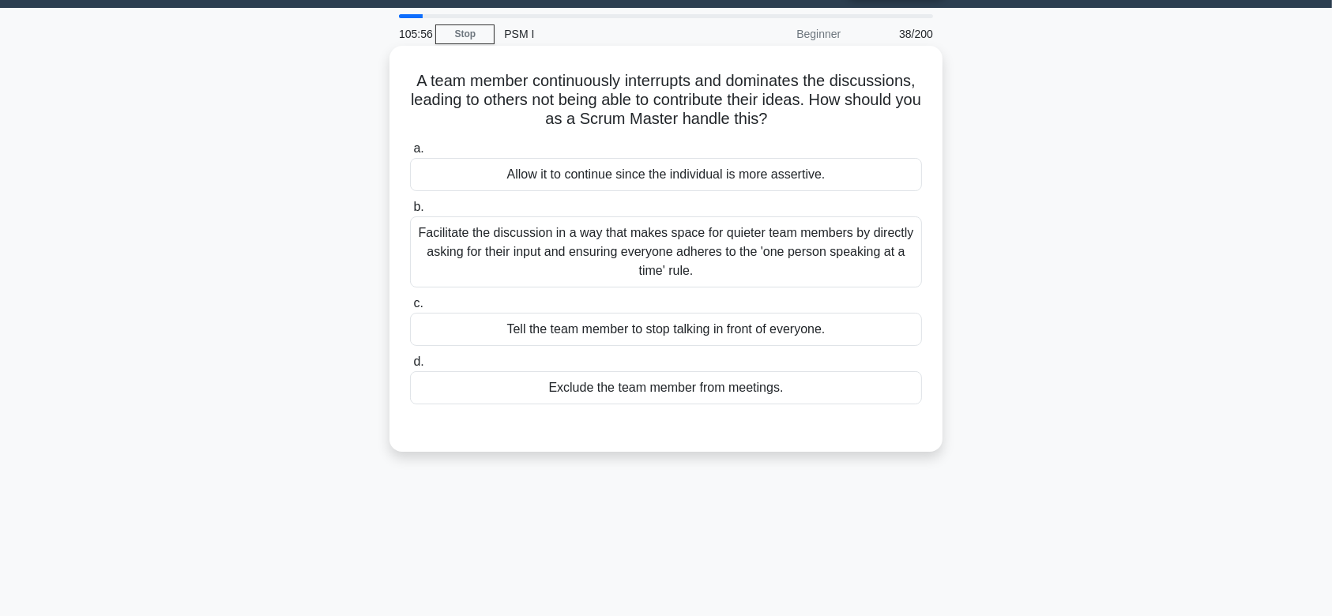
click at [710, 234] on div "Facilitate the discussion in a way that makes space for quieter team members by…" at bounding box center [666, 252] width 512 height 71
click at [410, 213] on input "b. Facilitate the discussion in a way that makes space for quieter team members…" at bounding box center [410, 207] width 0 height 10
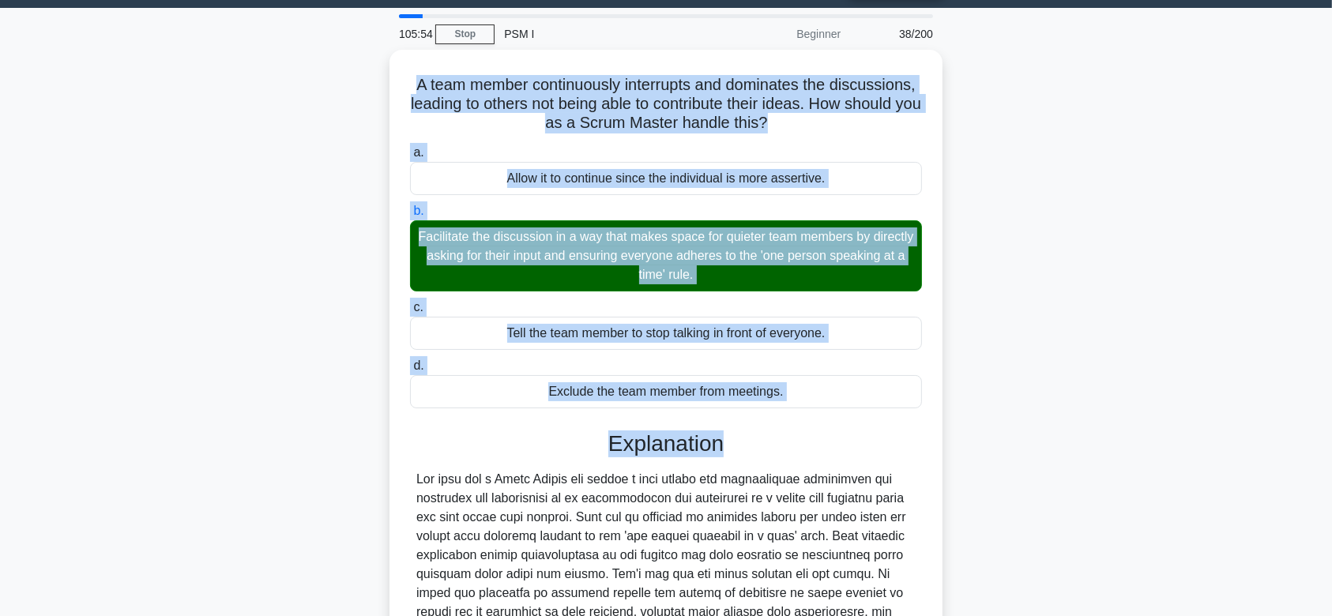
scroll to position [300, 0]
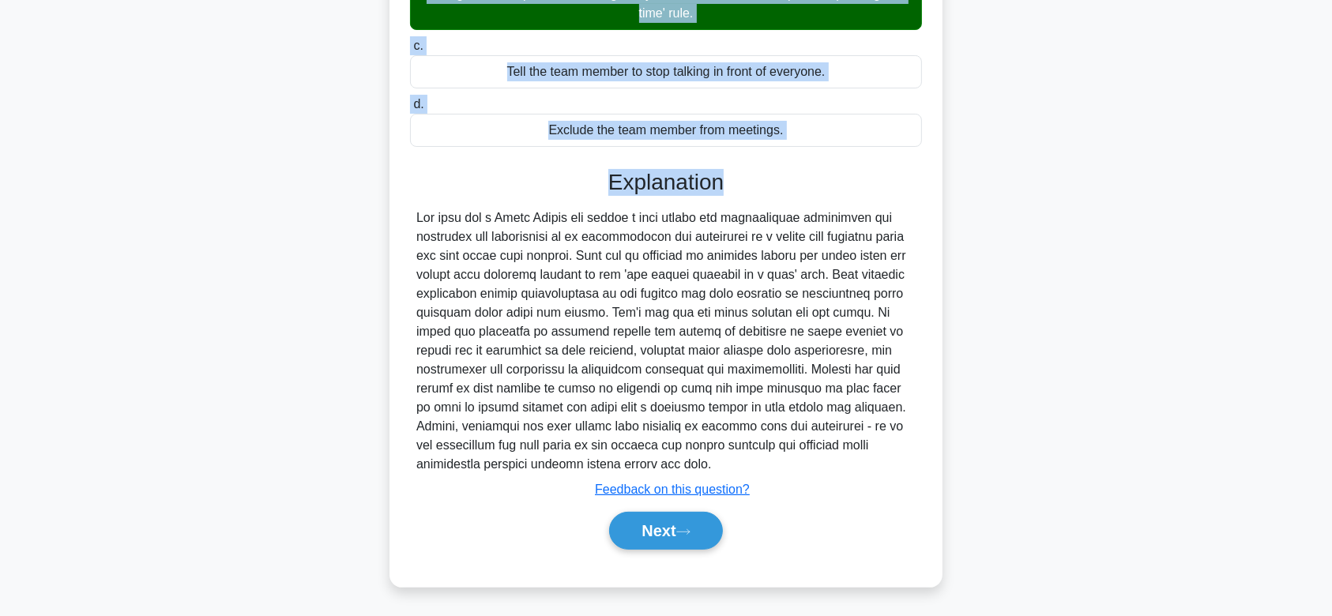
drag, startPoint x: 409, startPoint y: 81, endPoint x: 931, endPoint y: 473, distance: 653.5
click at [931, 473] on div "A team member continuously interrupts and dominates the discussions, leading to…" at bounding box center [666, 188] width 541 height 786
click at [710, 519] on button "Next" at bounding box center [665, 531] width 113 height 38
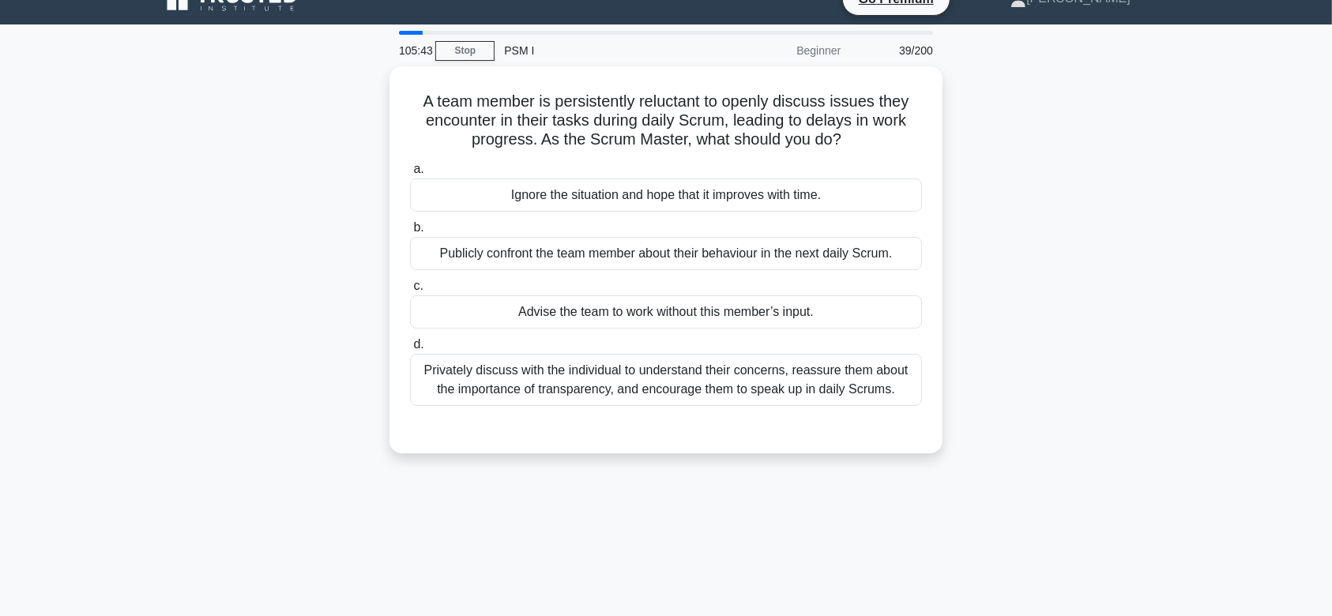
scroll to position [0, 0]
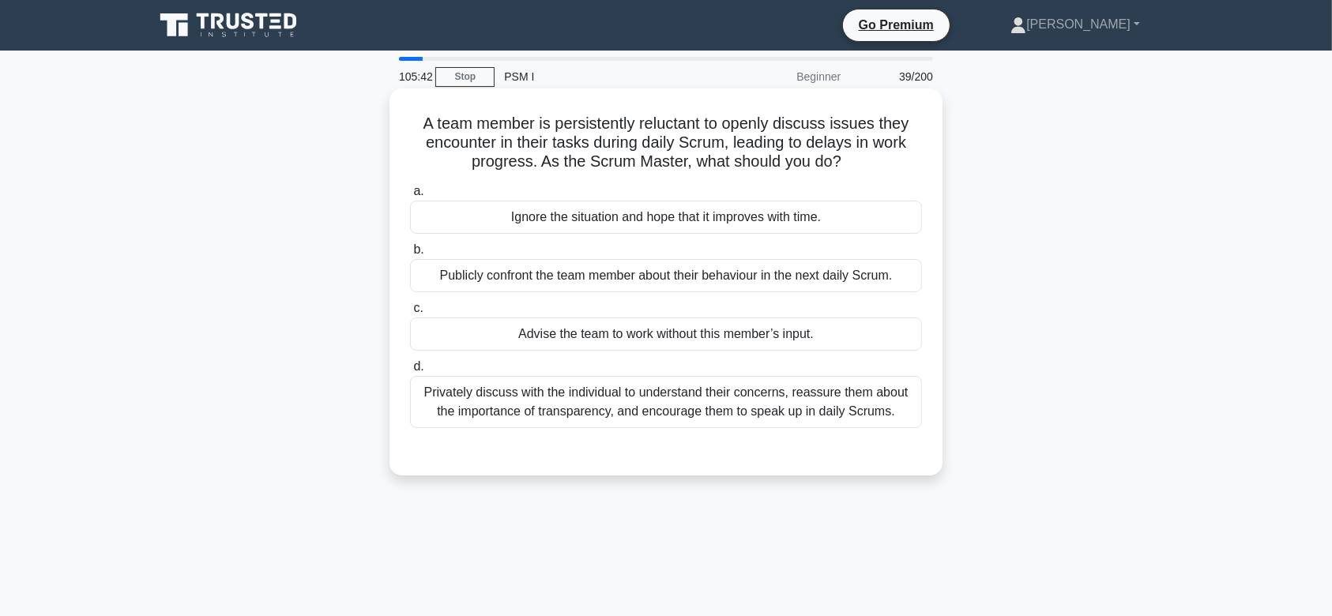
click at [754, 258] on label "b. Publicly confront the team member about their behaviour in the next daily Sc…" at bounding box center [666, 266] width 512 height 52
click at [410, 255] on input "b. Publicly confront the team member about their behaviour in the next daily Sc…" at bounding box center [410, 250] width 0 height 10
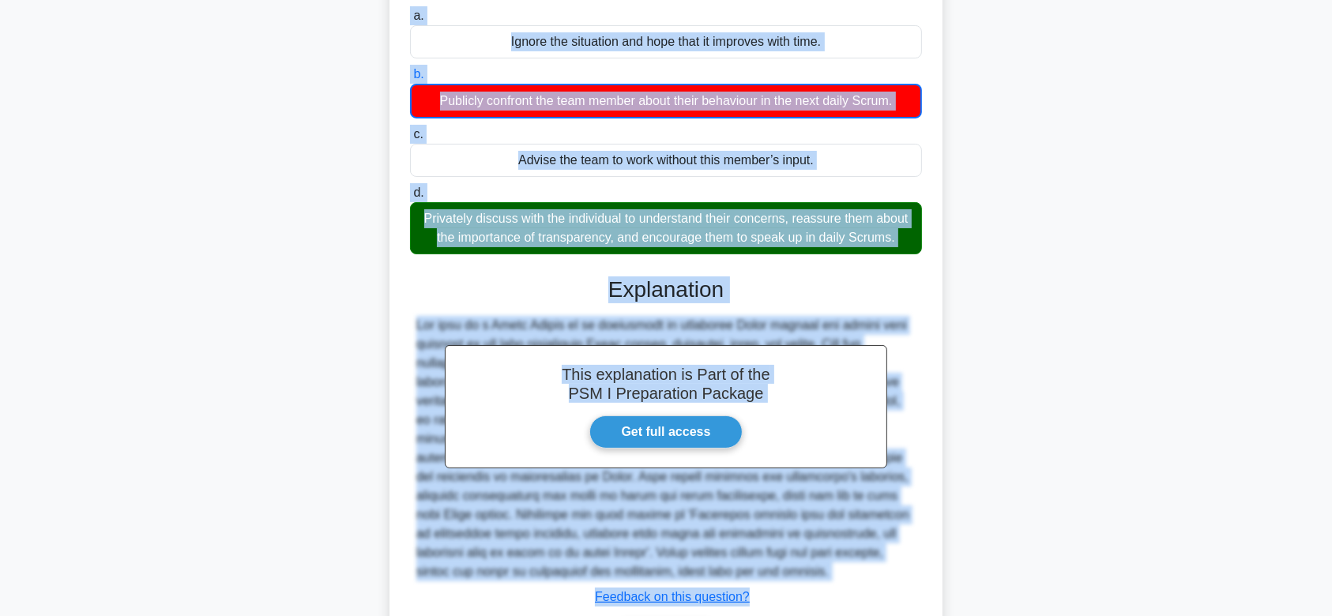
scroll to position [283, 0]
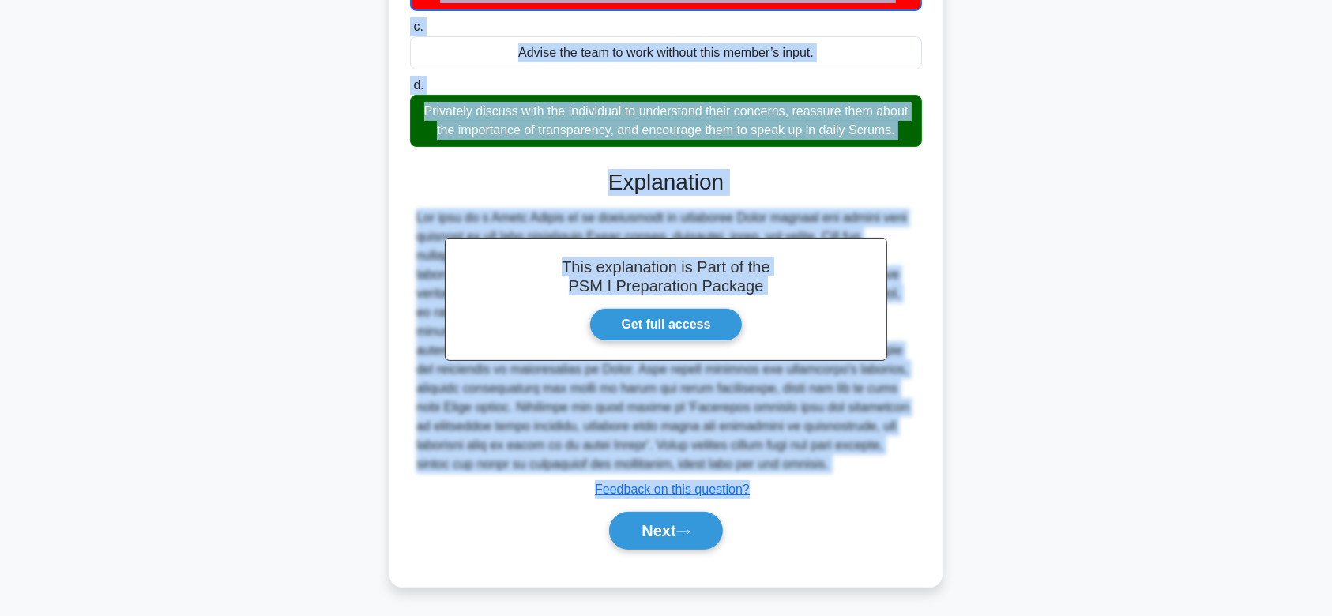
drag, startPoint x: 416, startPoint y: 122, endPoint x: 913, endPoint y: 469, distance: 606.2
click at [913, 469] on div "A team member is persistently reluctant to openly discuss issues they encounter…" at bounding box center [666, 196] width 541 height 769
click at [684, 528] on icon at bounding box center [683, 532] width 14 height 9
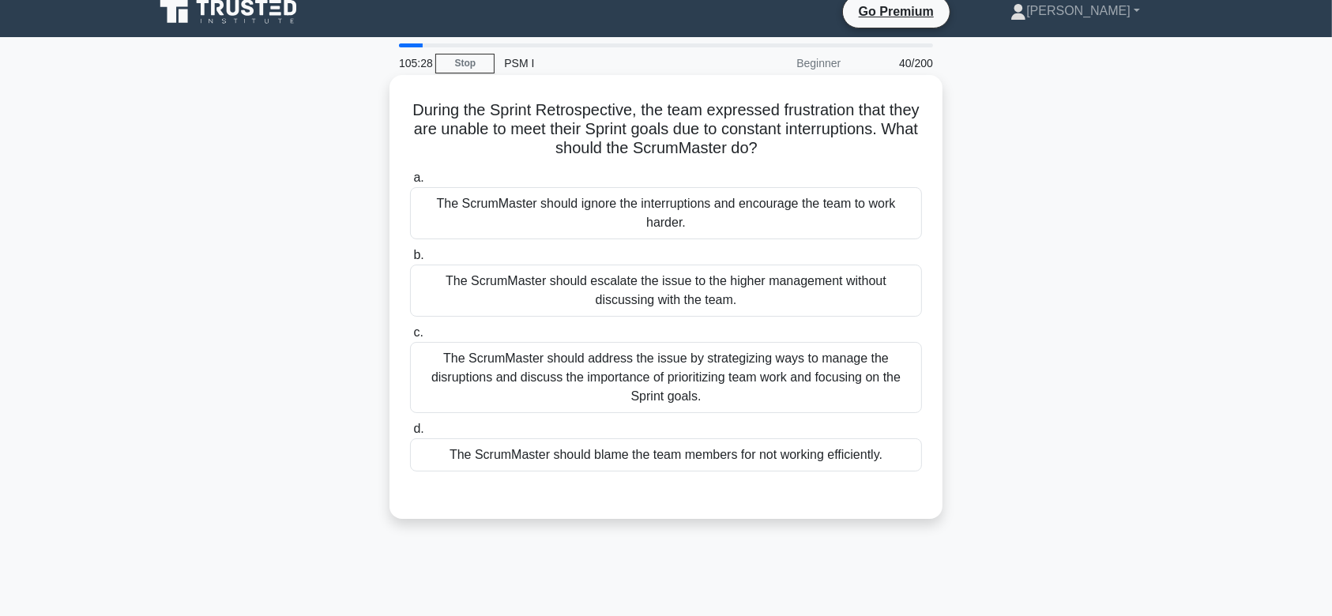
scroll to position [6, 0]
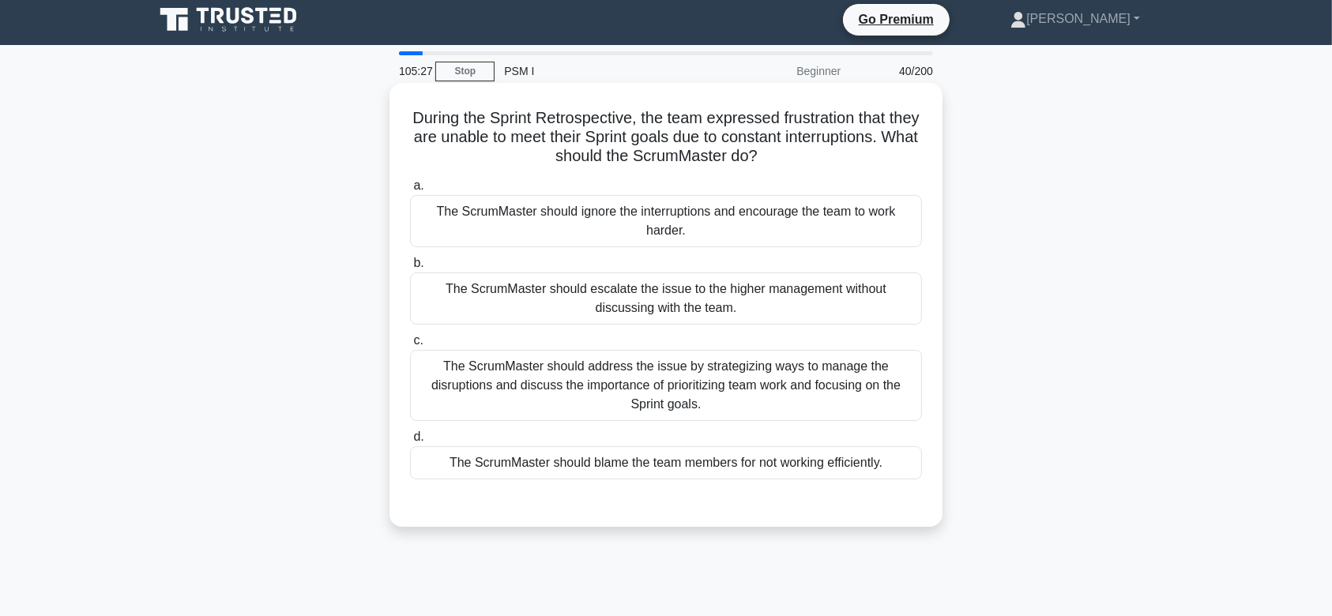
click at [714, 357] on div "The ScrumMaster should address the issue by strategizing ways to manage the dis…" at bounding box center [666, 385] width 512 height 71
click at [410, 346] on input "c. The ScrumMaster should address the issue by strategizing ways to manage the …" at bounding box center [410, 341] width 0 height 10
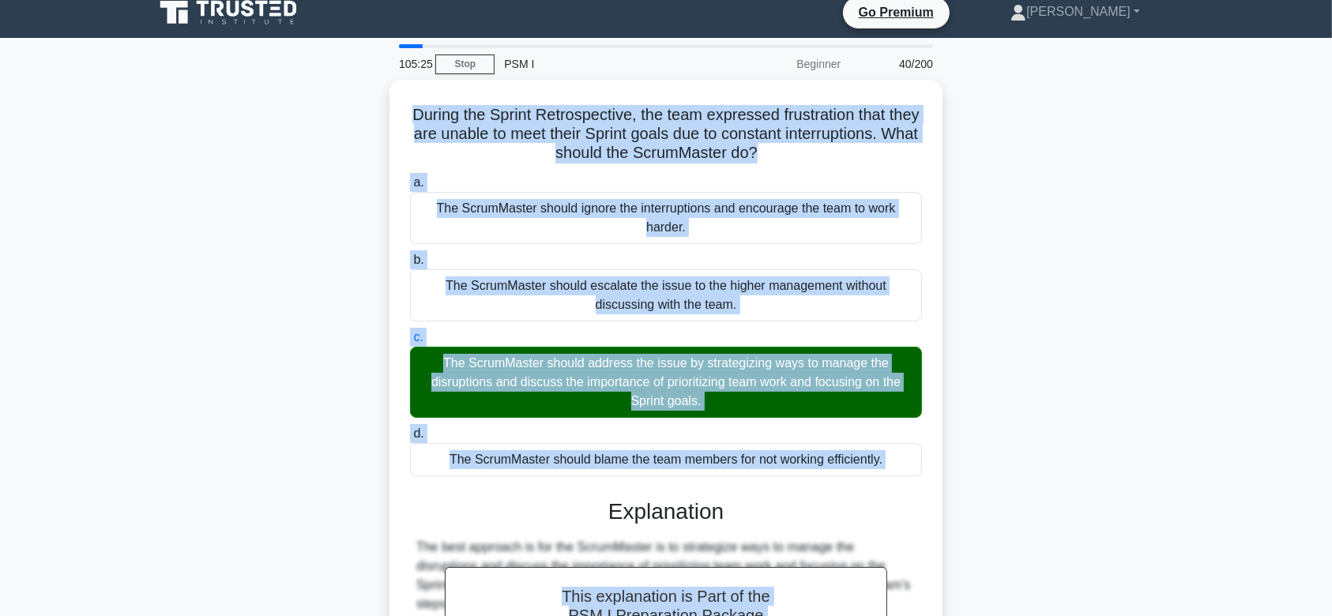
scroll to position [262, 0]
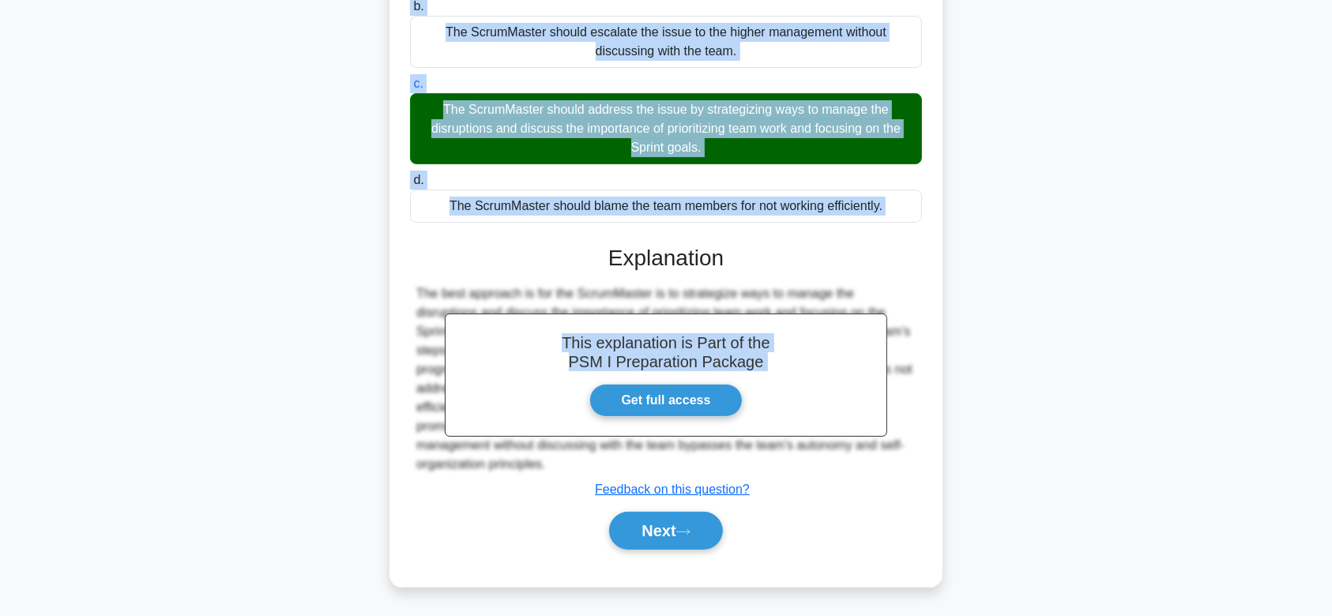
drag, startPoint x: 419, startPoint y: 115, endPoint x: 929, endPoint y: 450, distance: 610.2
click at [929, 450] on div "During the Sprint Retrospective, the team expressed frustration that they are u…" at bounding box center [666, 206] width 541 height 748
click at [691, 543] on button "Next" at bounding box center [665, 531] width 113 height 38
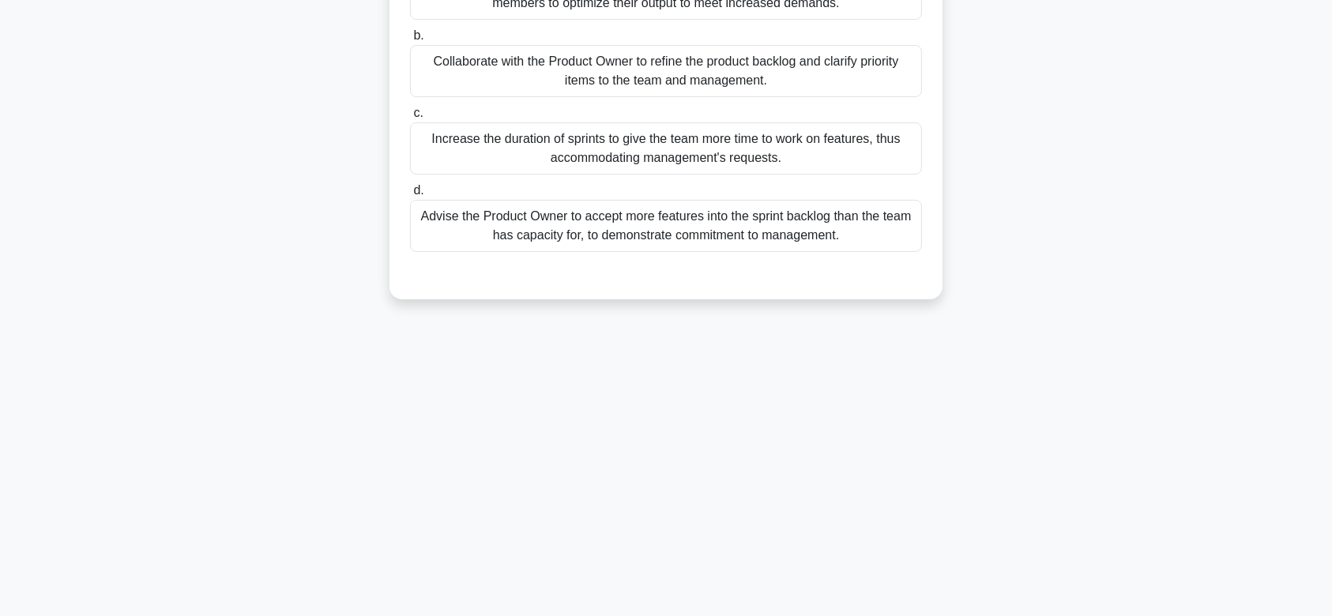
scroll to position [0, 0]
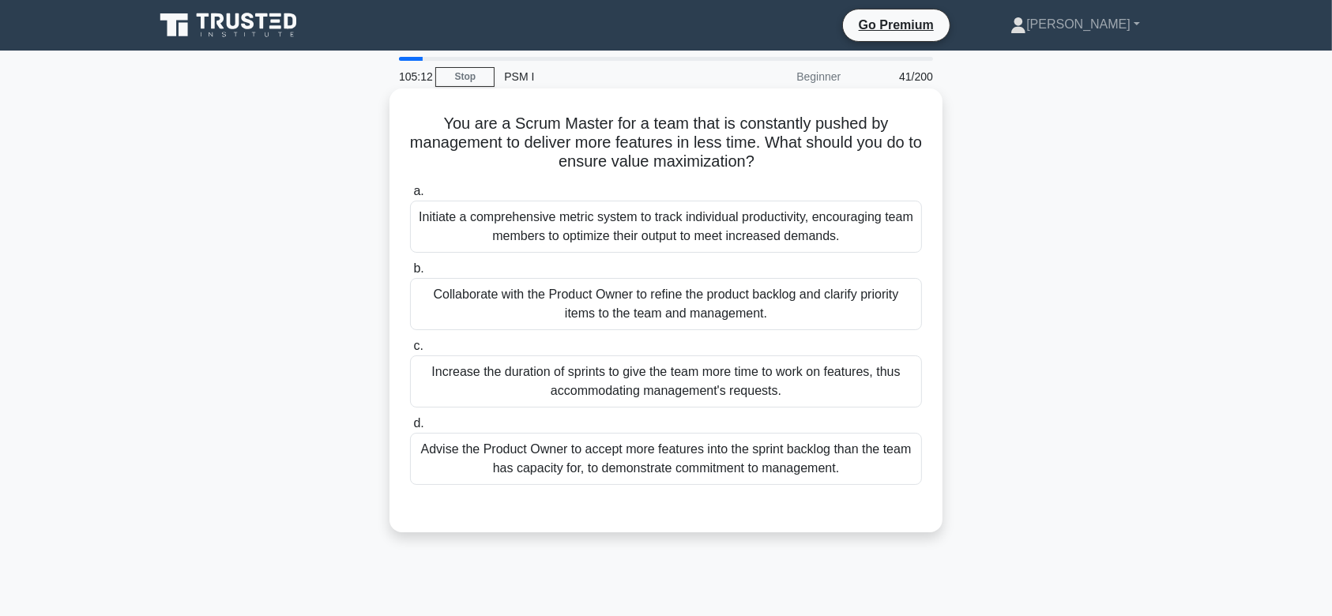
click at [716, 307] on div "Collaborate with the Product Owner to refine the product backlog and clarify pr…" at bounding box center [666, 304] width 512 height 52
click at [410, 274] on input "b. Collaborate with the Product Owner to refine the product backlog and clarify…" at bounding box center [410, 269] width 0 height 10
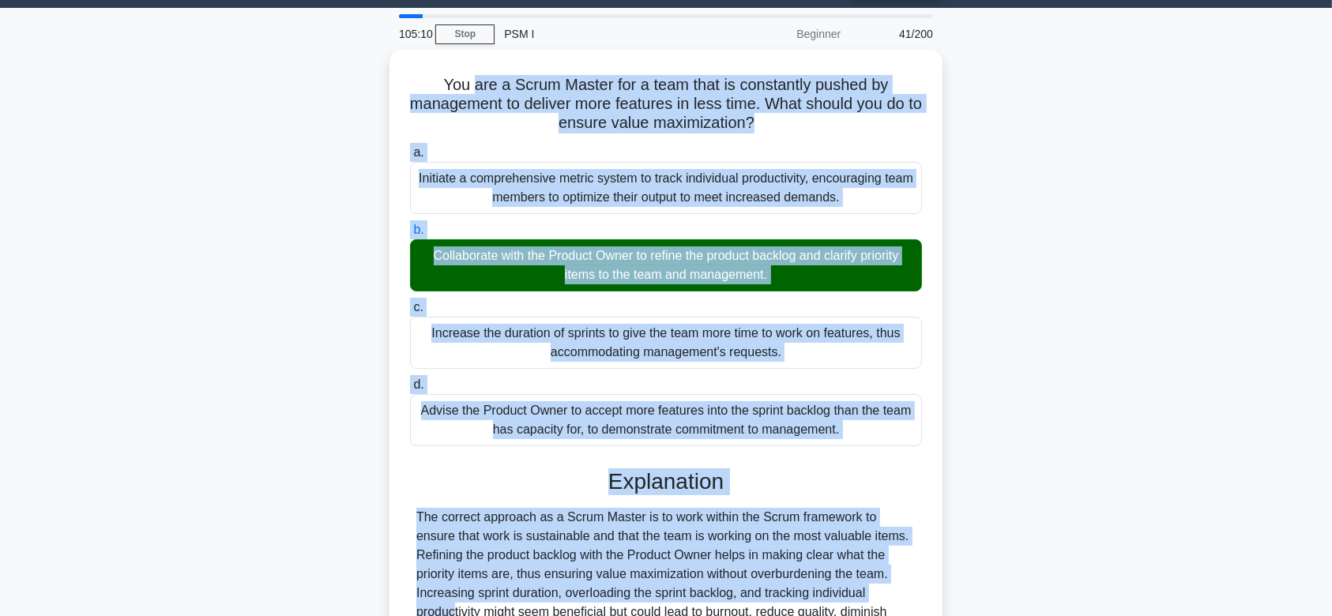
scroll to position [237, 0]
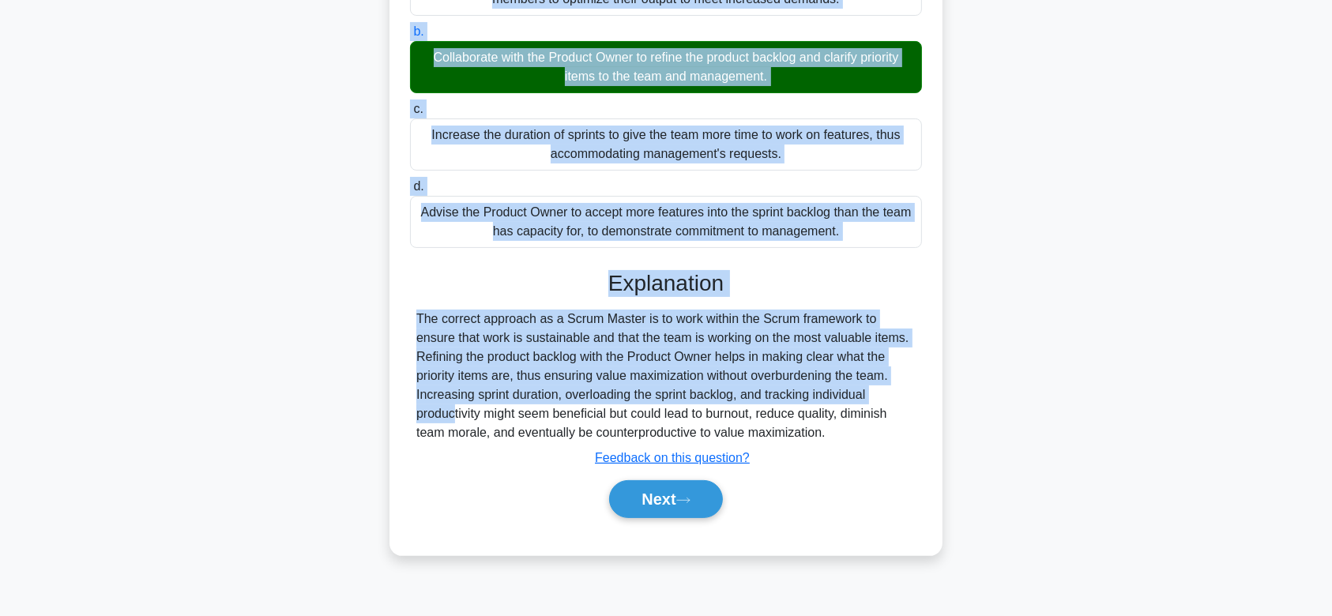
drag, startPoint x: 634, startPoint y: 214, endPoint x: 866, endPoint y: 439, distance: 323.0
click at [866, 439] on div "You are a Scrum Master for a team that is constantly pushed by management to de…" at bounding box center [666, 203] width 541 height 691
click at [715, 506] on button "Next" at bounding box center [665, 499] width 113 height 38
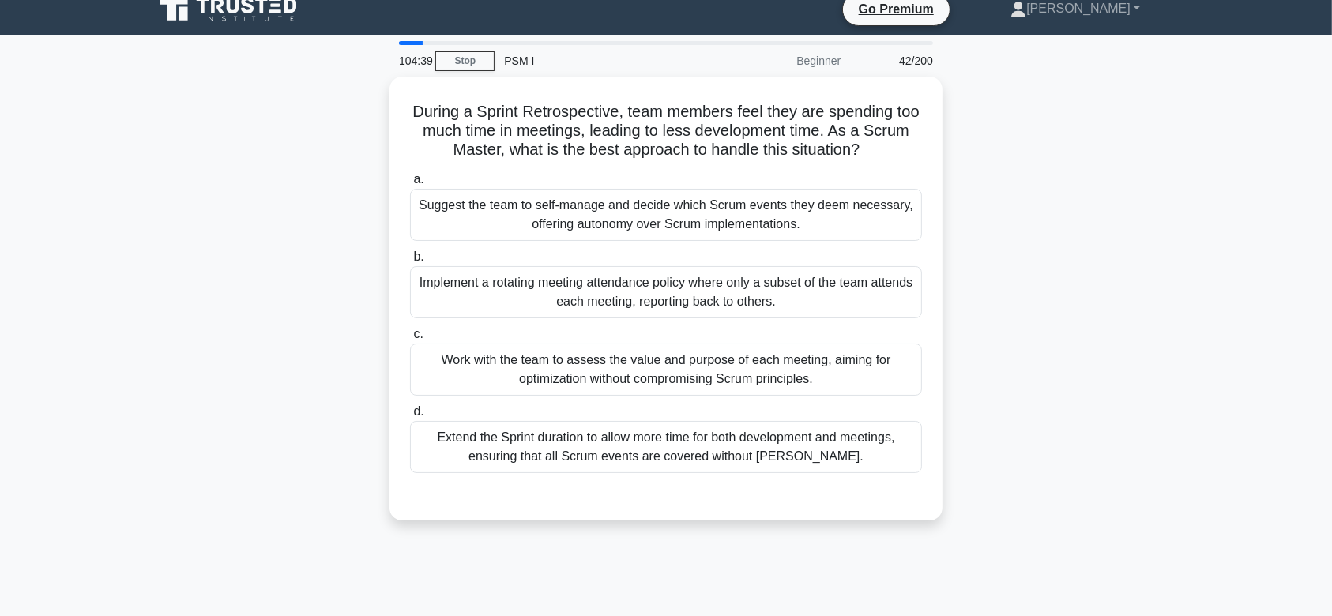
scroll to position [0, 0]
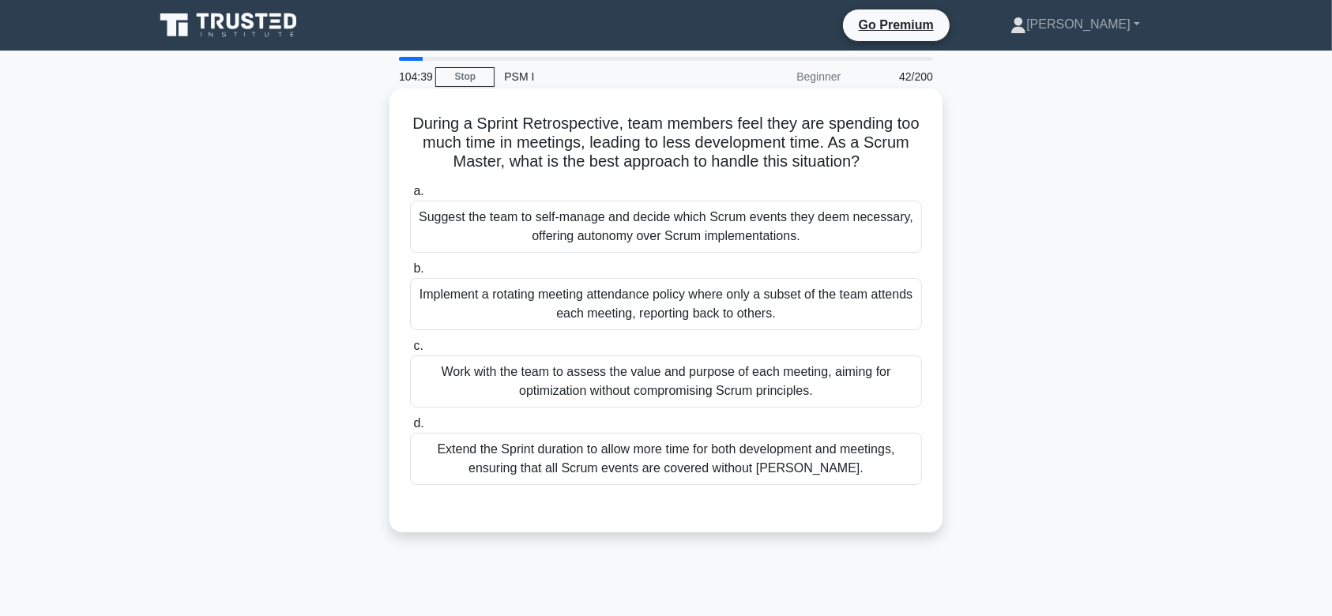
click at [703, 303] on div "Implement a rotating meeting attendance policy where only a subset of the team …" at bounding box center [666, 304] width 512 height 52
click at [410, 274] on input "b. Implement a rotating meeting attendance policy where only a subset of the te…" at bounding box center [410, 269] width 0 height 10
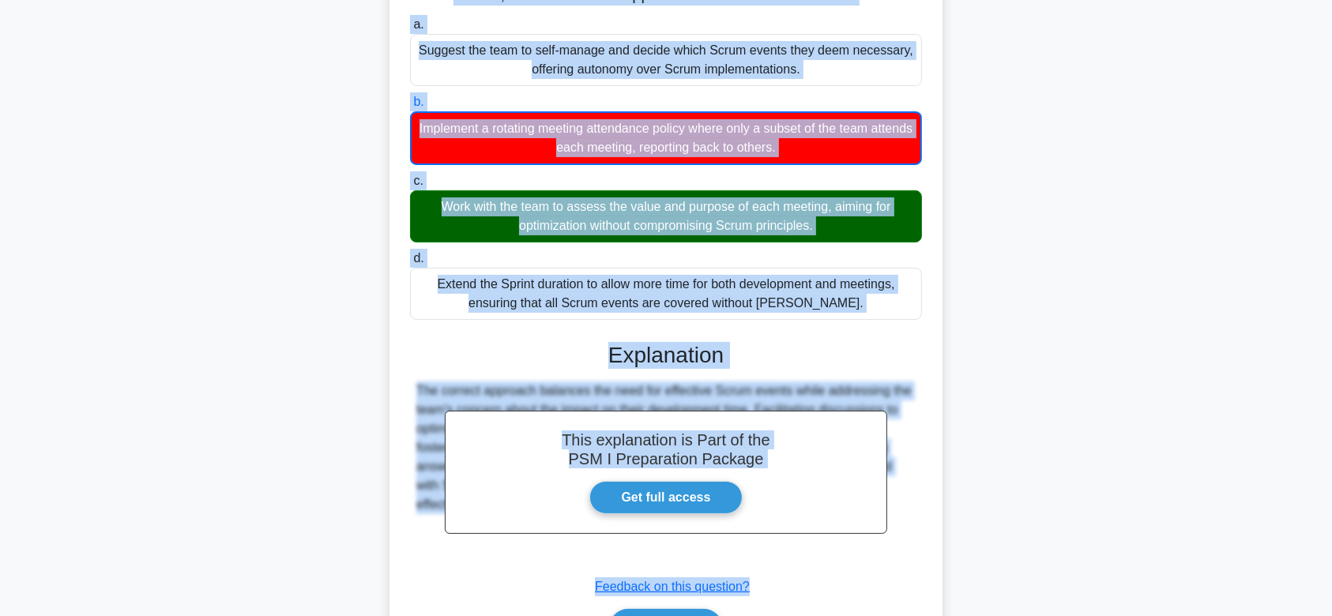
scroll to position [264, 0]
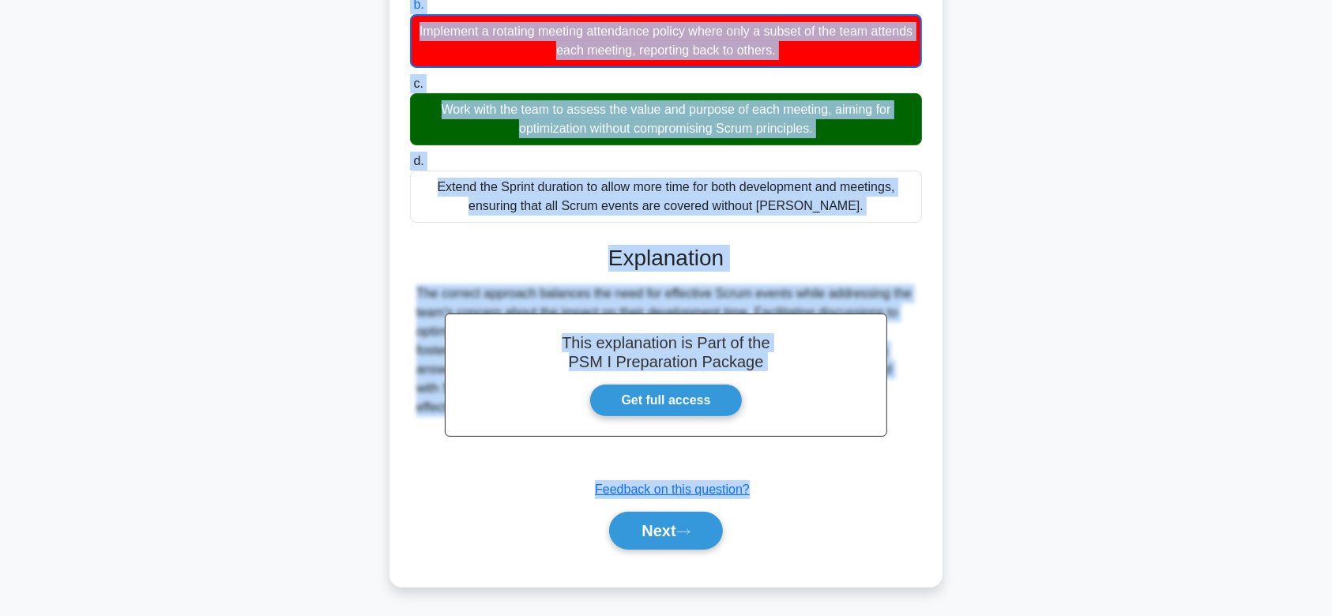
drag, startPoint x: 420, startPoint y: 117, endPoint x: 929, endPoint y: 446, distance: 606.5
click at [929, 446] on div "During a Sprint Retrospective, team members feel they are spending too much tim…" at bounding box center [666, 206] width 541 height 750
click at [678, 514] on button "Next" at bounding box center [665, 531] width 113 height 38
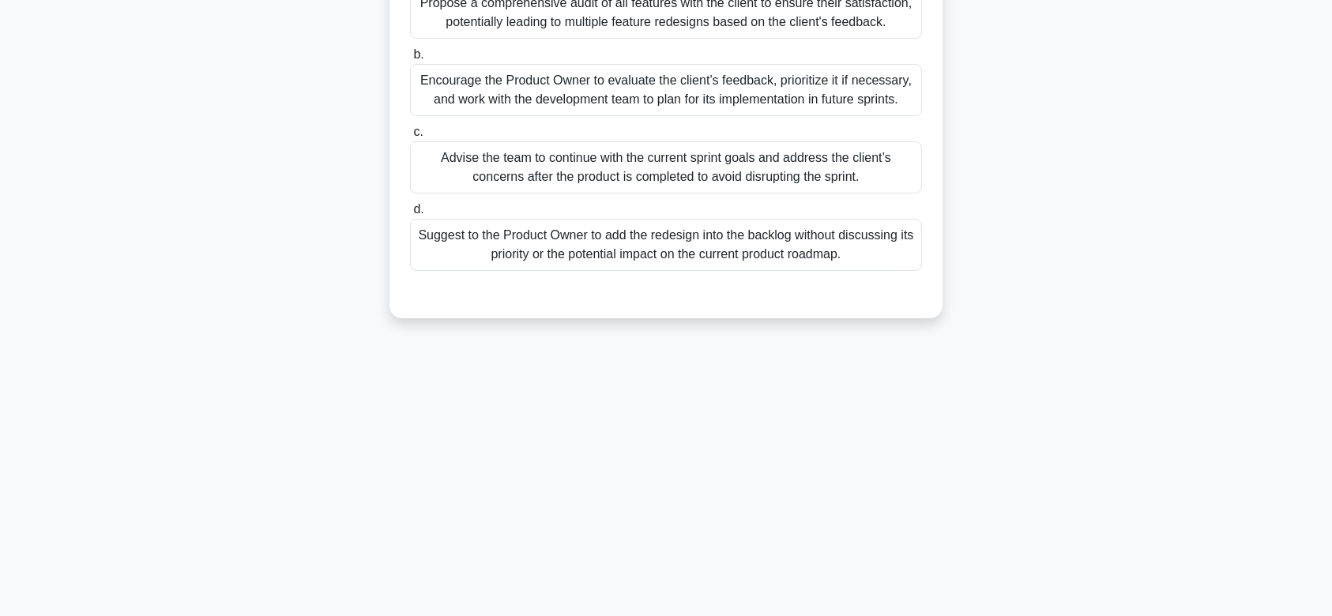
scroll to position [0, 0]
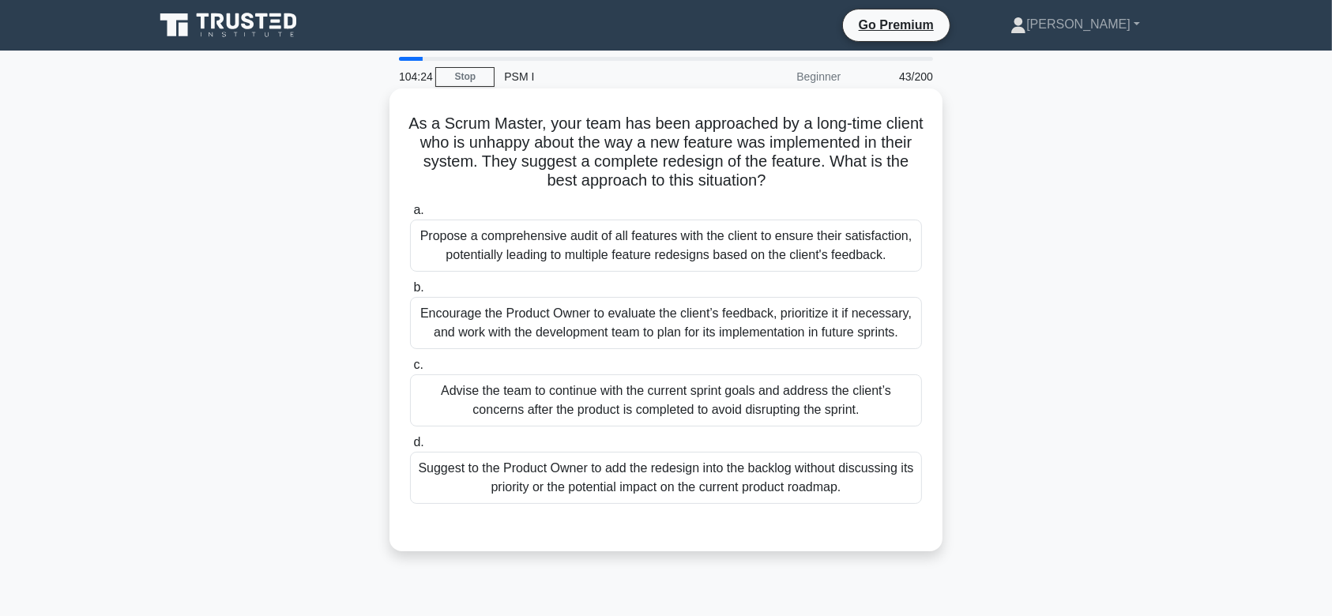
click at [714, 309] on div "Encourage the Product Owner to evaluate the client’s feedback, prioritize it if…" at bounding box center [666, 323] width 512 height 52
click at [410, 293] on input "b. Encourage the Product Owner to evaluate the client’s feedback, prioritize it…" at bounding box center [410, 288] width 0 height 10
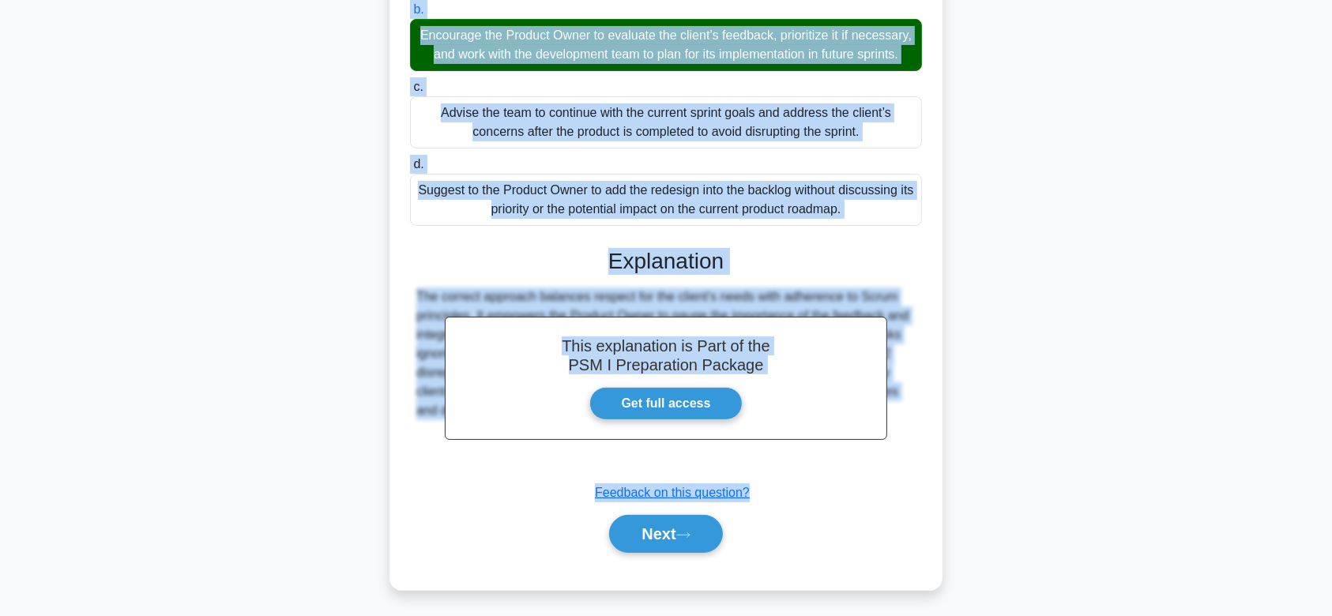
scroll to position [300, 0]
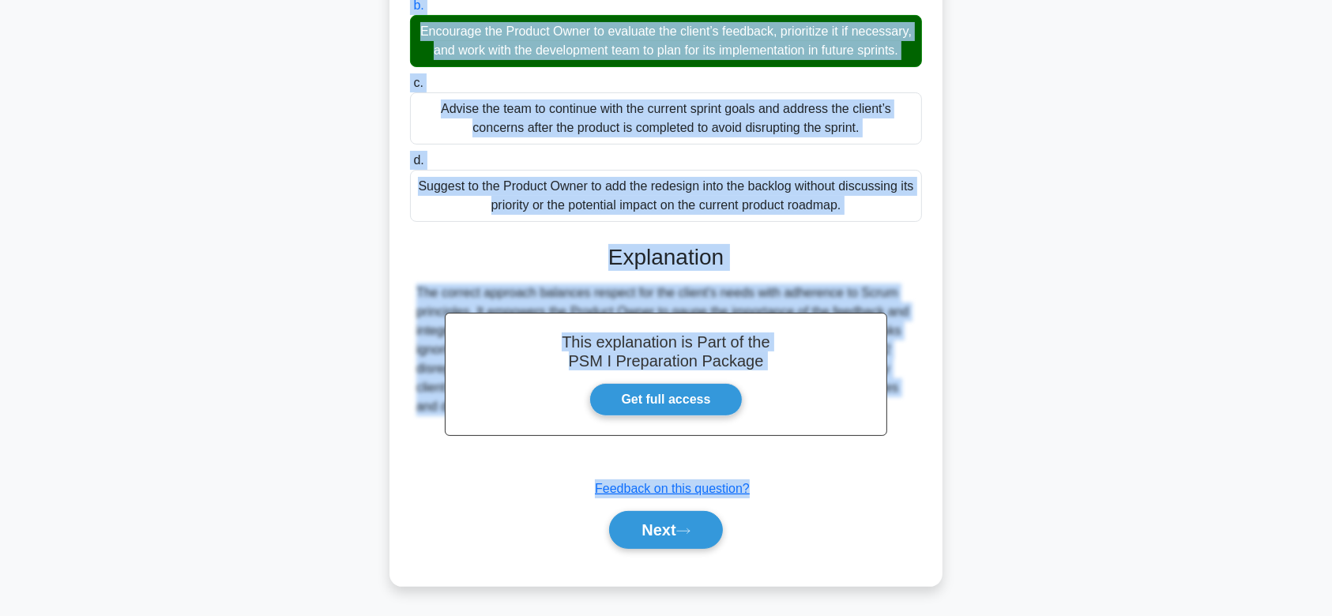
drag, startPoint x: 422, startPoint y: 118, endPoint x: 930, endPoint y: 428, distance: 595.5
click at [930, 428] on div "As a Scrum Master, your team has been approached by a long-time client who is u…" at bounding box center [666, 196] width 541 height 767
click at [674, 529] on button "Next" at bounding box center [665, 530] width 113 height 38
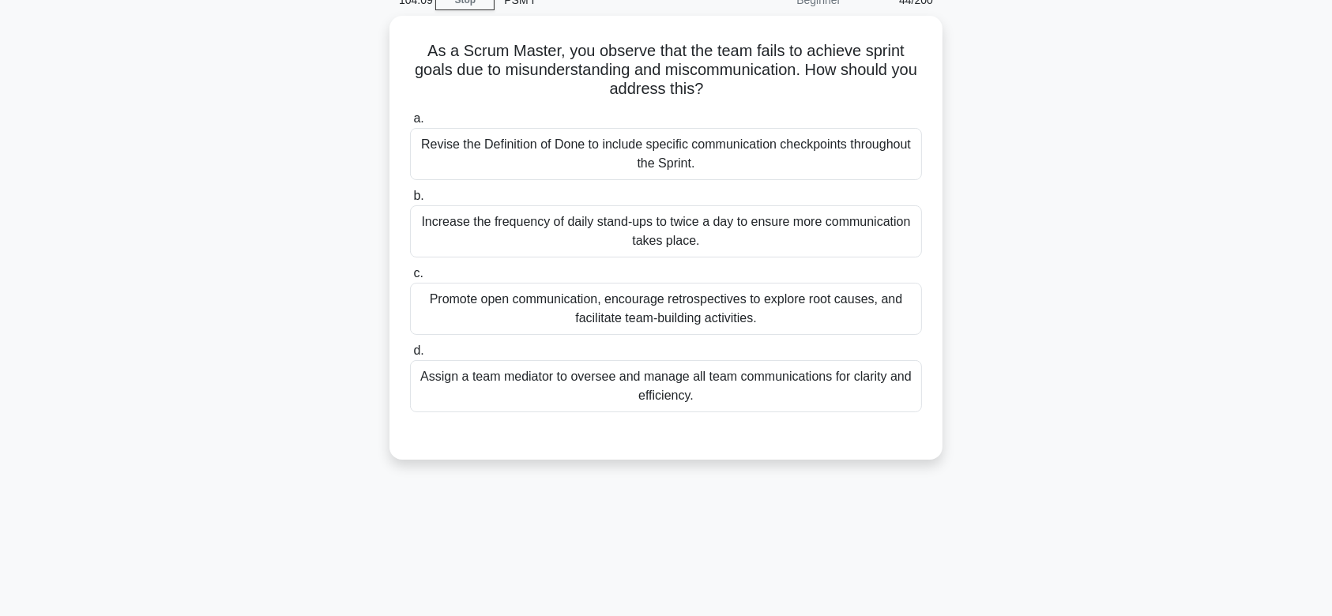
scroll to position [70, 0]
click at [725, 233] on div "Increase the frequency of daily stand-ups to twice a day to ensure more communi…" at bounding box center [666, 234] width 512 height 52
click at [410, 204] on input "b. Increase the frequency of daily stand-ups to twice a day to ensure more comm…" at bounding box center [410, 199] width 0 height 10
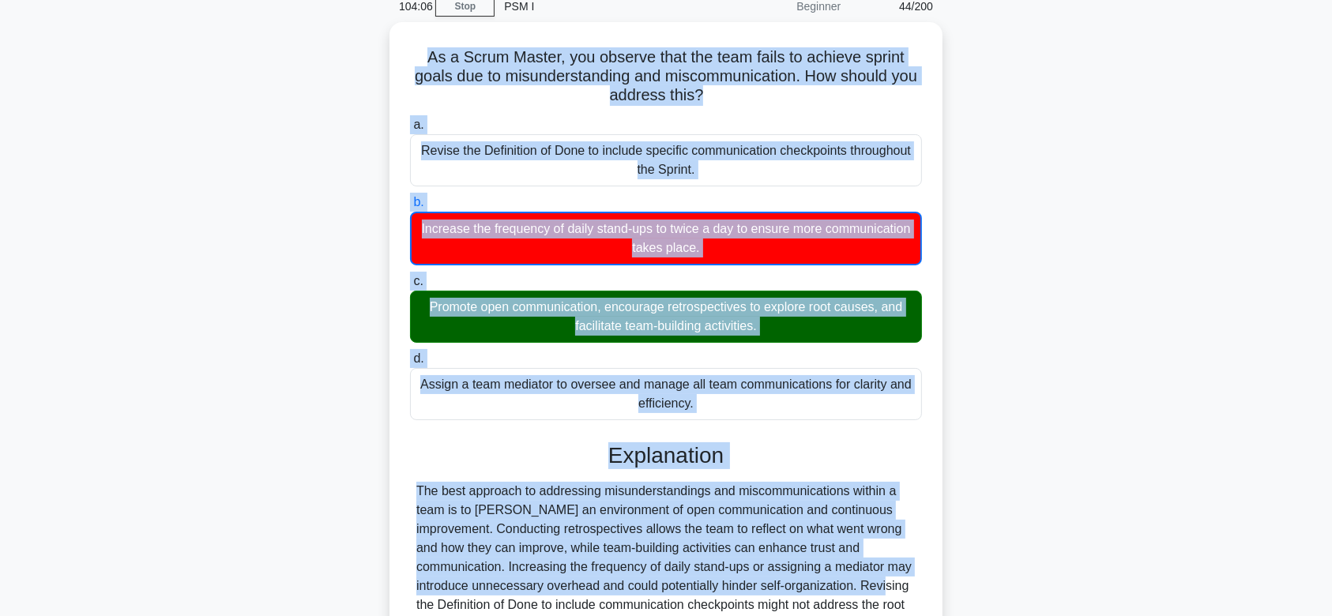
scroll to position [237, 0]
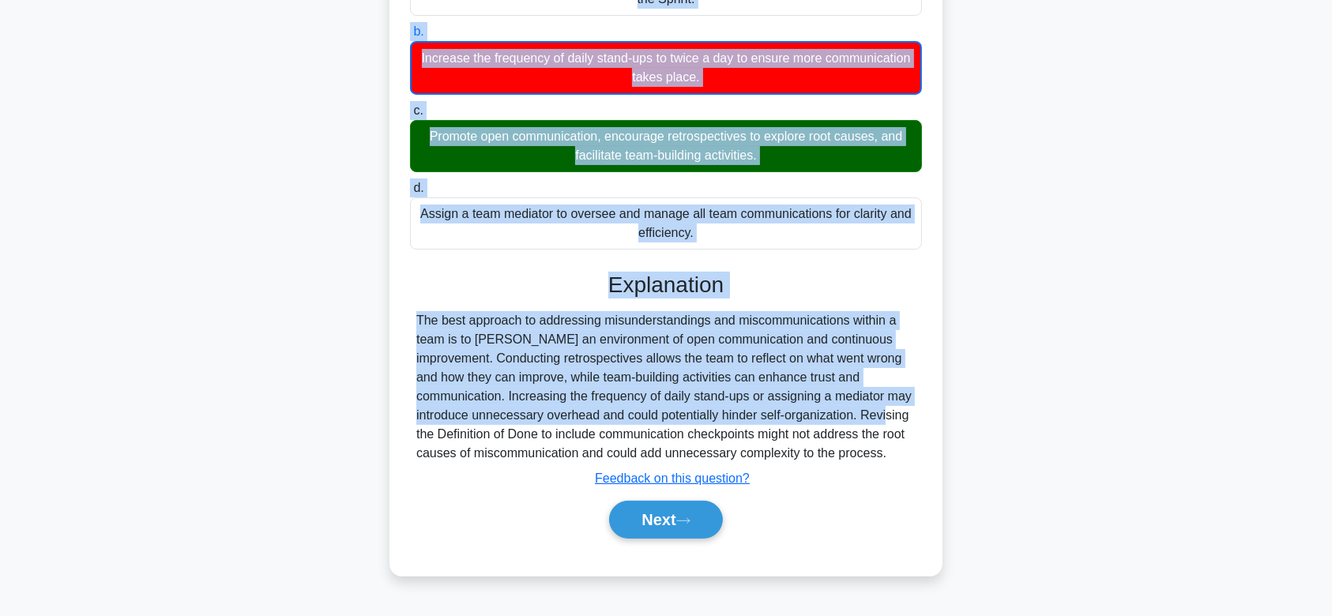
drag, startPoint x: 423, startPoint y: 51, endPoint x: 917, endPoint y: 455, distance: 638.6
click at [917, 455] on div "As a Scrum Master, you observe that the team fails to achieve sprint goals due …" at bounding box center [666, 214] width 541 height 712
click at [714, 507] on button "Next" at bounding box center [665, 520] width 113 height 38
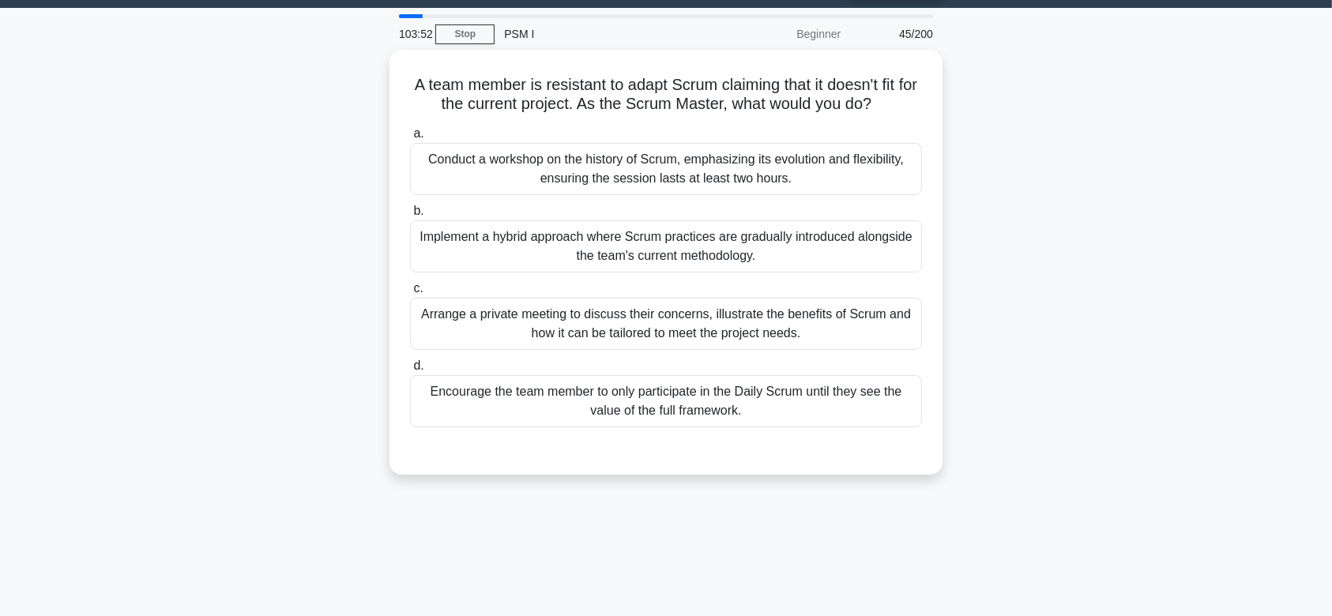
scroll to position [35, 0]
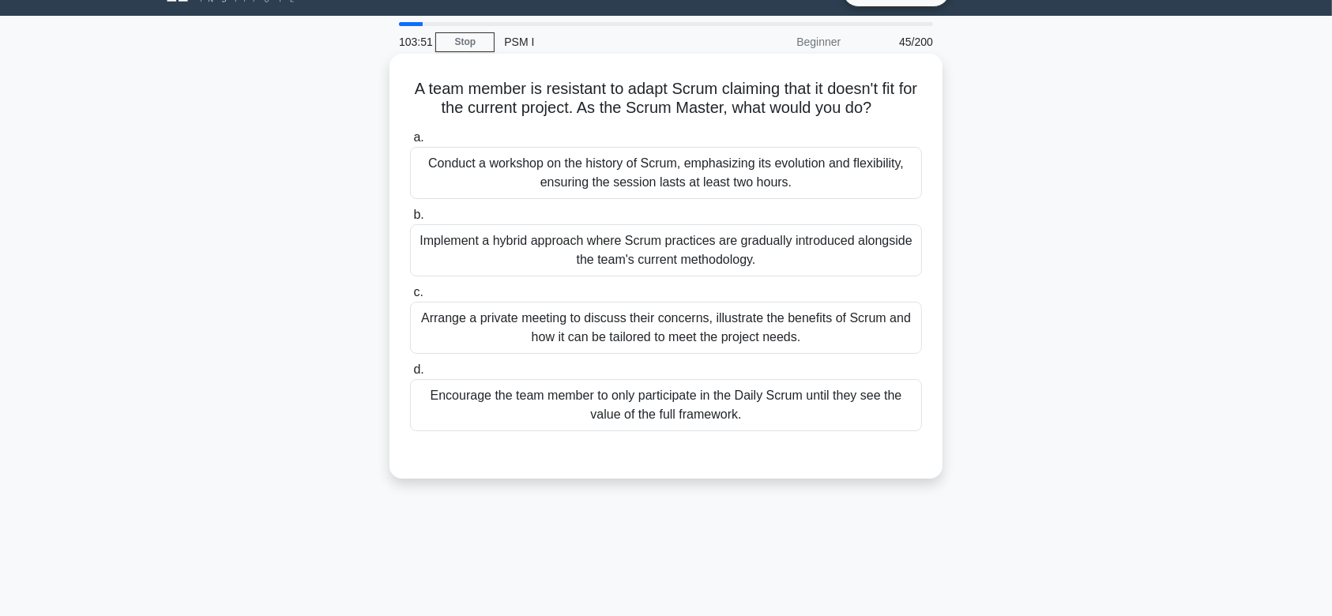
click at [688, 257] on div "Implement a hybrid approach where Scrum practices are gradually introduced alon…" at bounding box center [666, 250] width 512 height 52
click at [410, 220] on input "b. Implement a hybrid approach where Scrum practices are gradually introduced a…" at bounding box center [410, 215] width 0 height 10
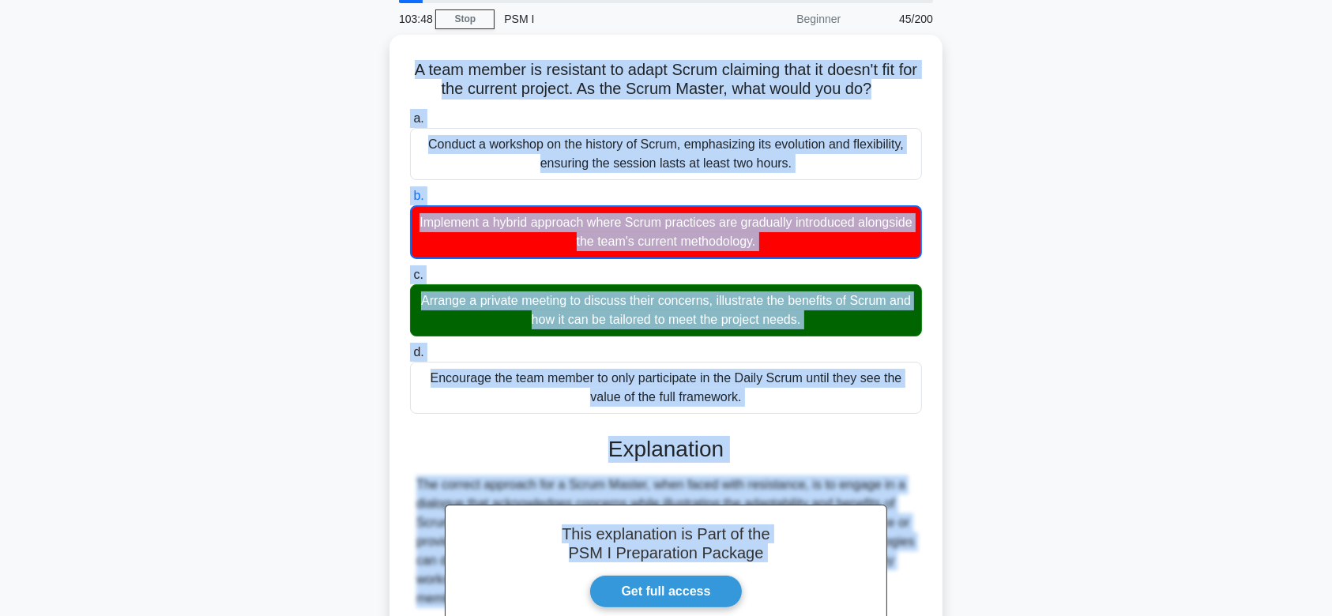
scroll to position [245, 0]
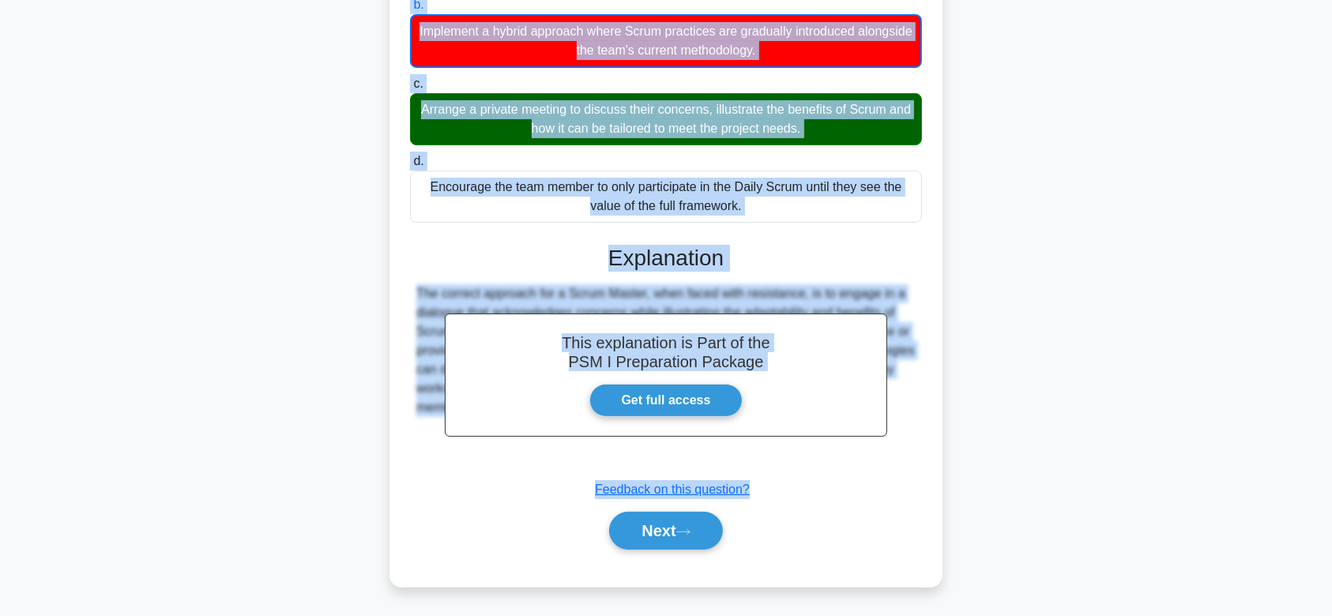
drag, startPoint x: 411, startPoint y: 90, endPoint x: 940, endPoint y: 425, distance: 626.6
click at [940, 425] on div "A team member is resistant to adapt Scrum claiming that it doesn't fit for the …" at bounding box center [666, 216] width 553 height 744
click at [676, 519] on button "Next" at bounding box center [665, 531] width 113 height 38
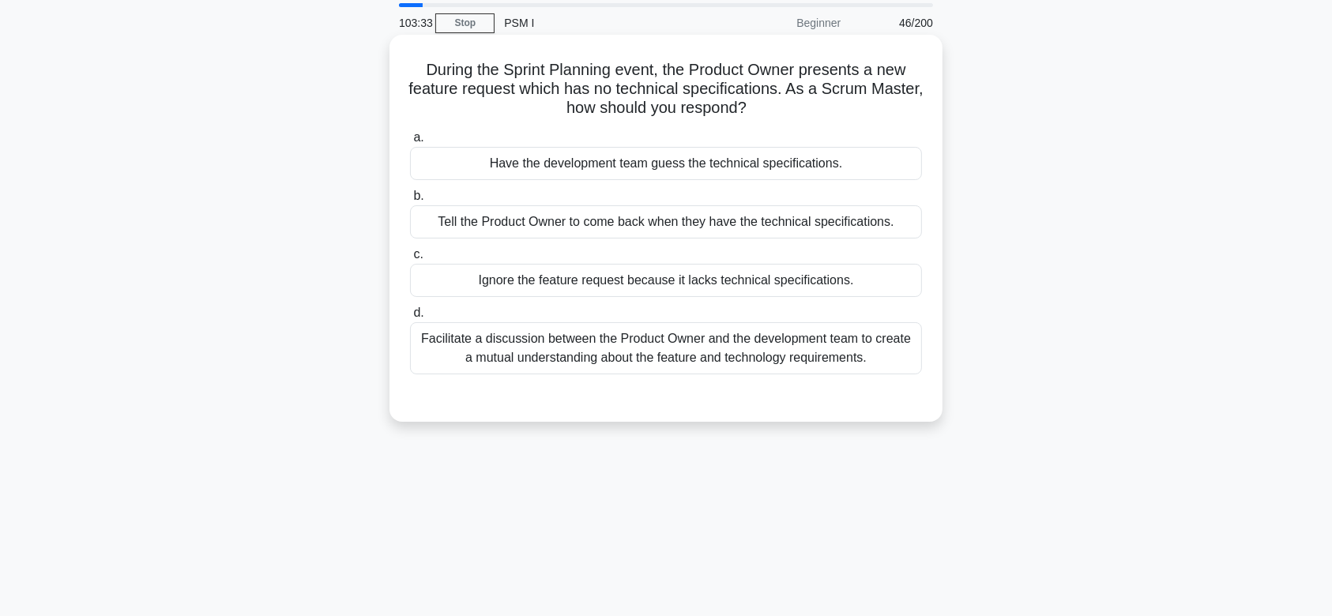
scroll to position [0, 0]
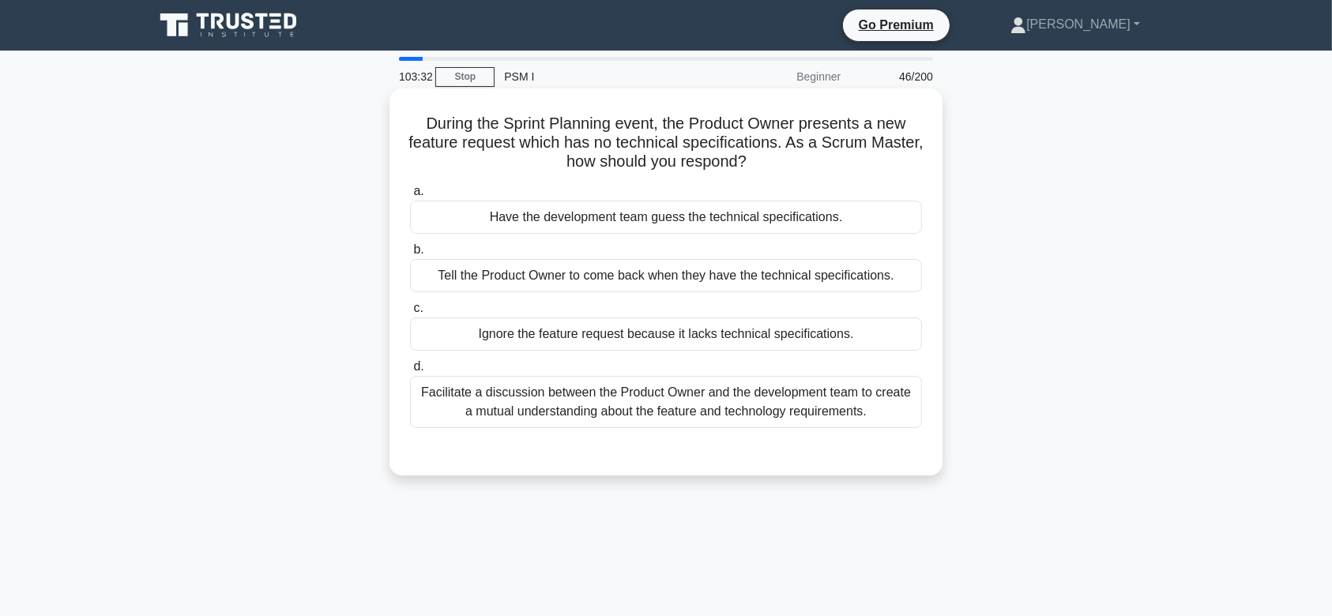
click at [704, 270] on div "Tell the Product Owner to come back when they have the technical specifications." at bounding box center [666, 275] width 512 height 33
click at [410, 255] on input "b. Tell the Product Owner to come back when they have the technical specificati…" at bounding box center [410, 250] width 0 height 10
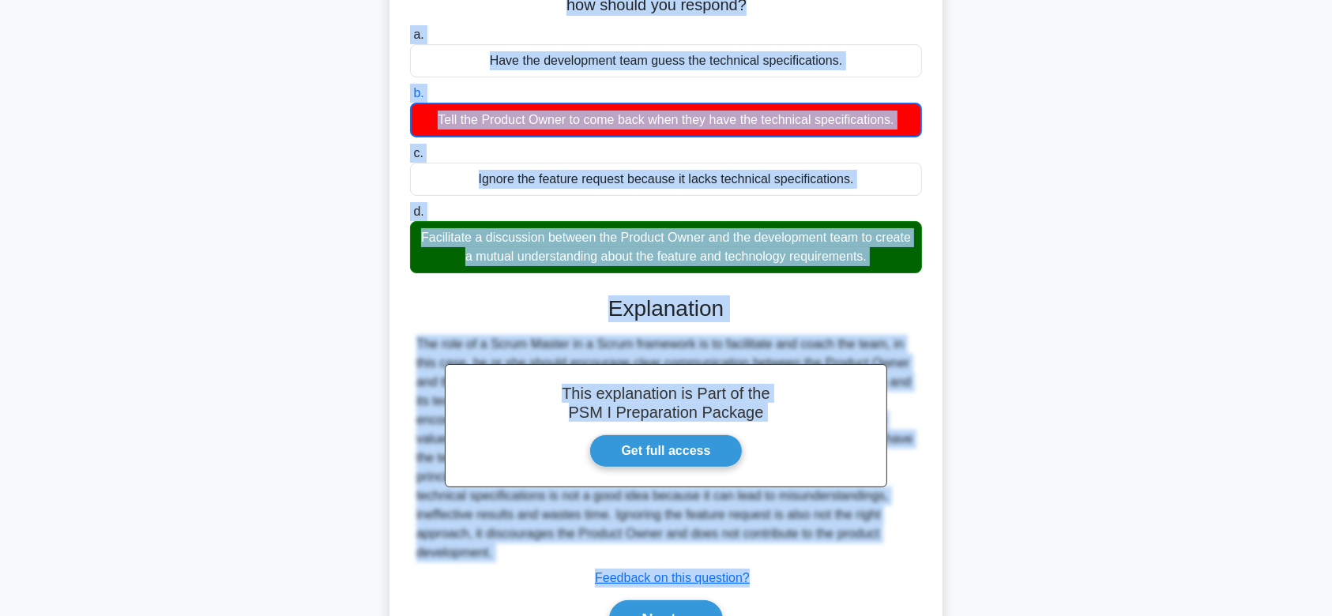
scroll to position [237, 0]
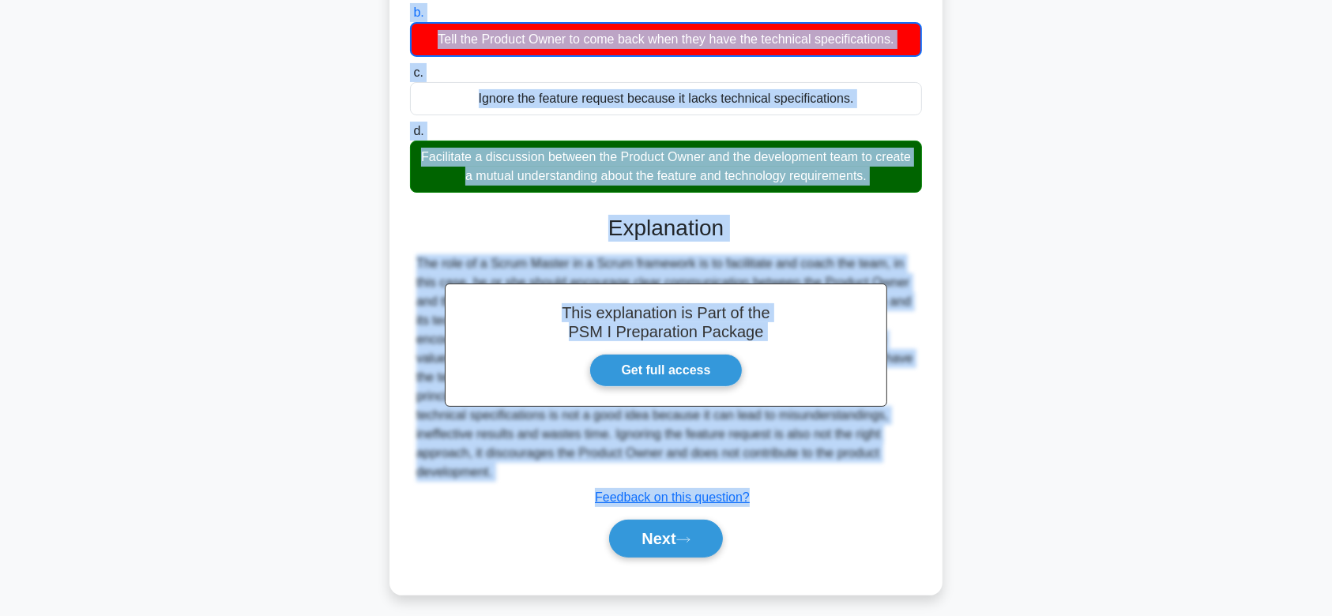
drag, startPoint x: 410, startPoint y: 117, endPoint x: 926, endPoint y: 457, distance: 617.9
click at [926, 457] on div "During the Sprint Planning event, the Product Owner presents a new feature requ…" at bounding box center [666, 223] width 541 height 731
click at [681, 520] on button "Next" at bounding box center [665, 539] width 113 height 38
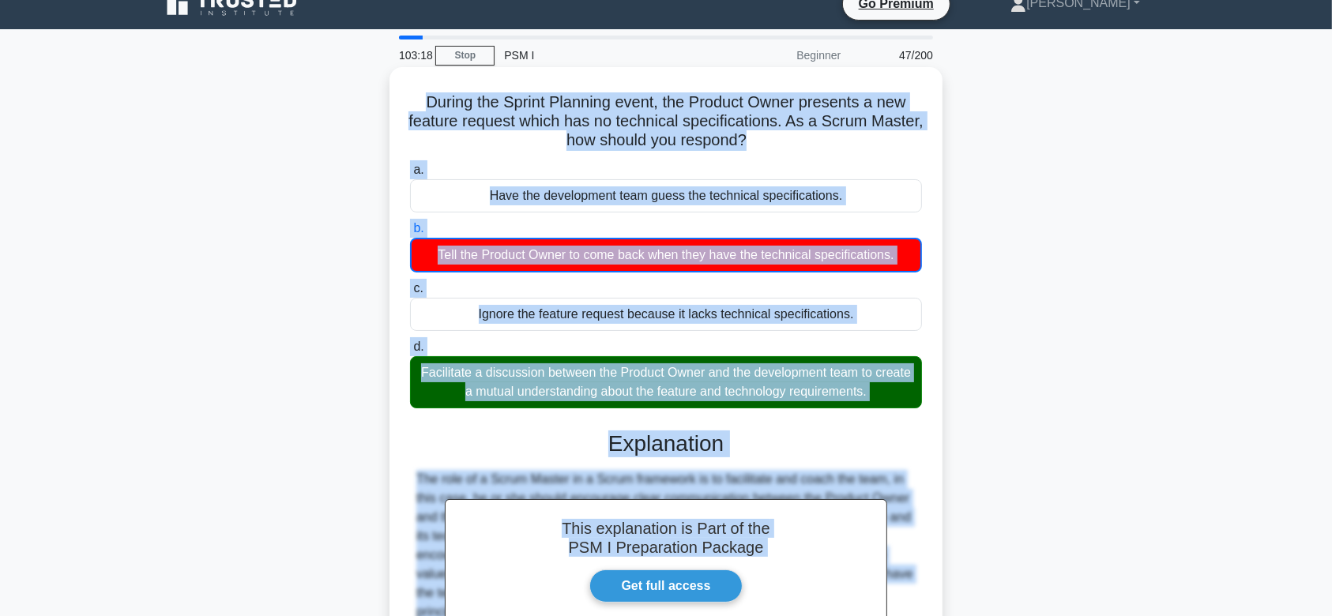
scroll to position [0, 0]
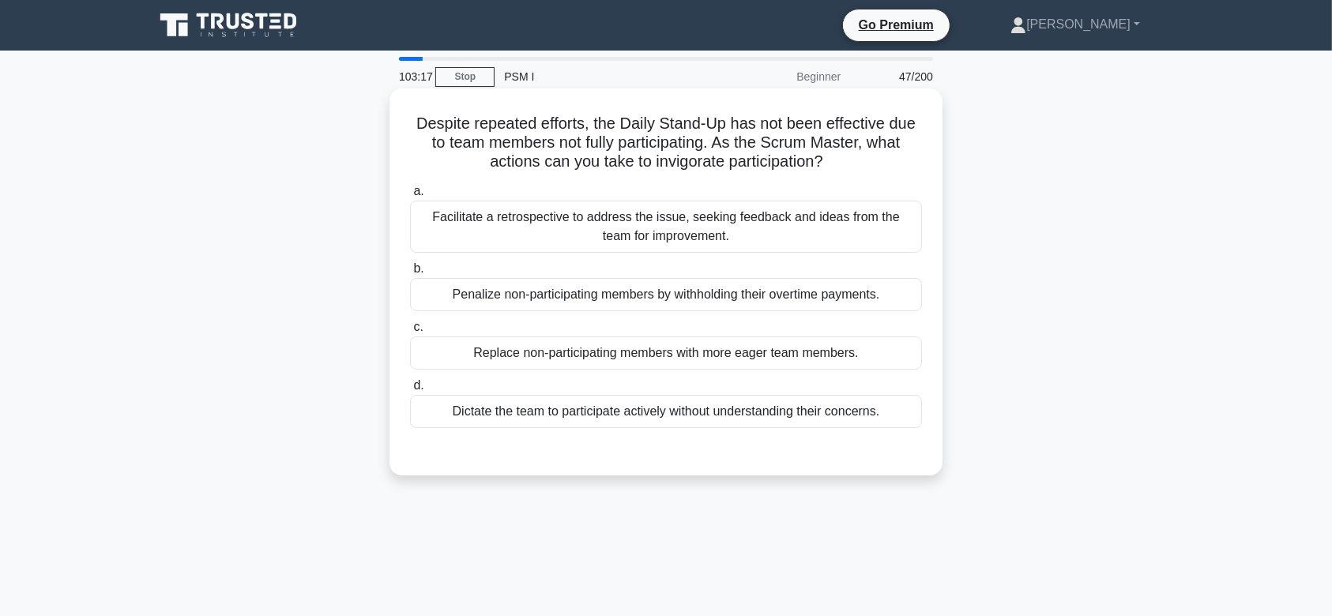
click at [675, 302] on div "Penalize non-participating members by withholding their overtime payments." at bounding box center [666, 294] width 512 height 33
click at [410, 274] on input "b. Penalize non-participating members by withholding their overtime payments." at bounding box center [410, 269] width 0 height 10
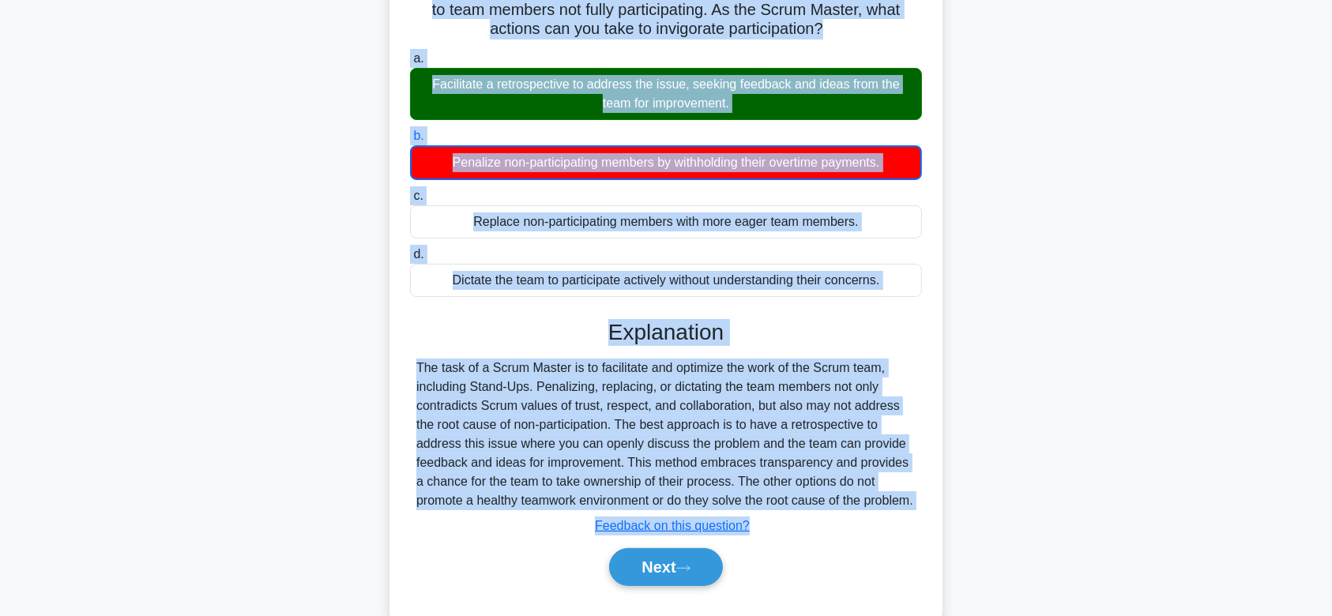
scroll to position [237, 0]
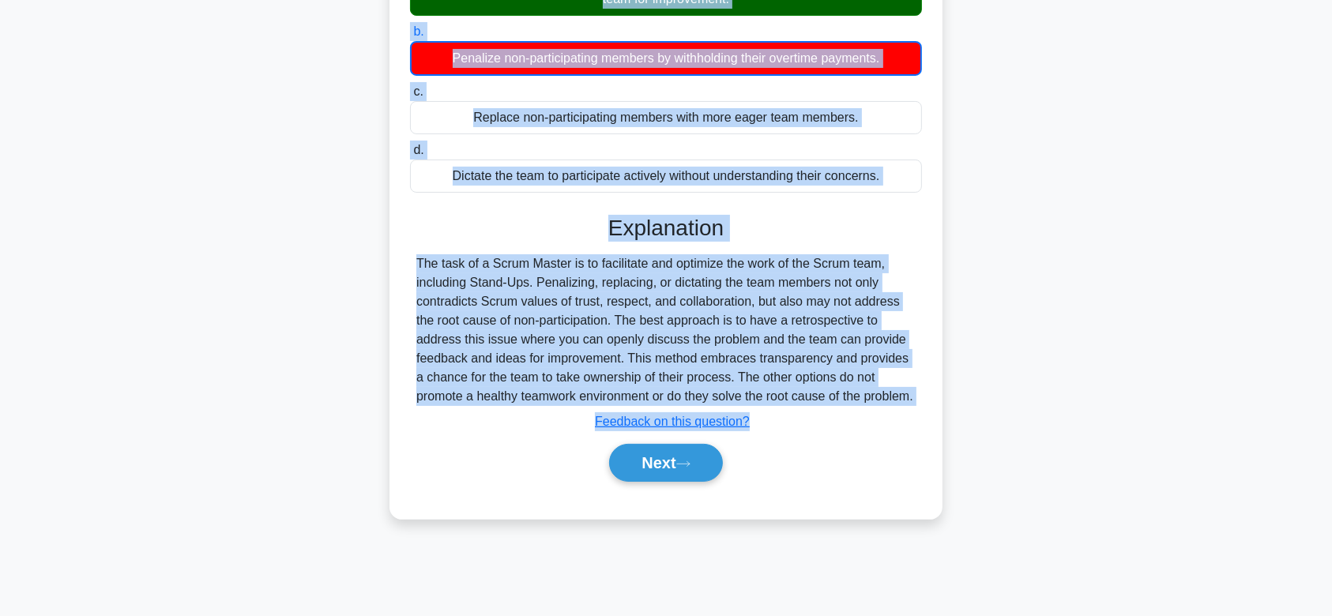
drag, startPoint x: 407, startPoint y: 121, endPoint x: 872, endPoint y: 407, distance: 545.7
click at [872, 407] on div "Despite repeated efforts, the Daily Stand-Up has not been effective due to team…" at bounding box center [666, 185] width 541 height 655
click at [662, 470] on button "Next" at bounding box center [665, 463] width 113 height 38
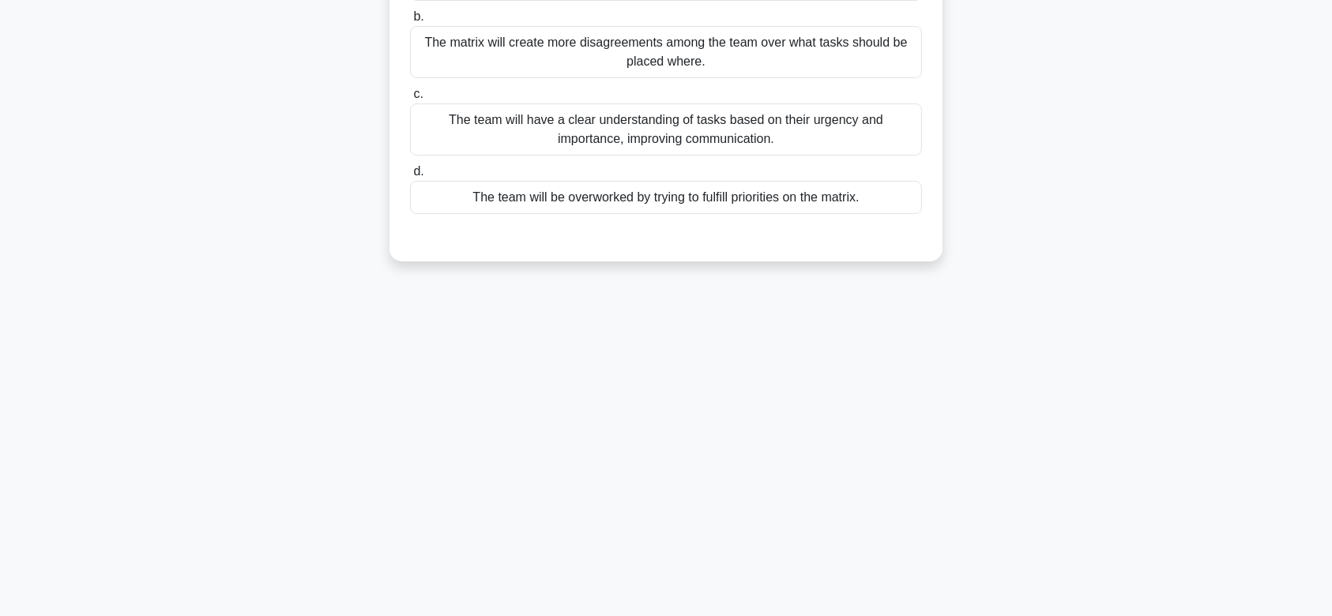
scroll to position [0, 0]
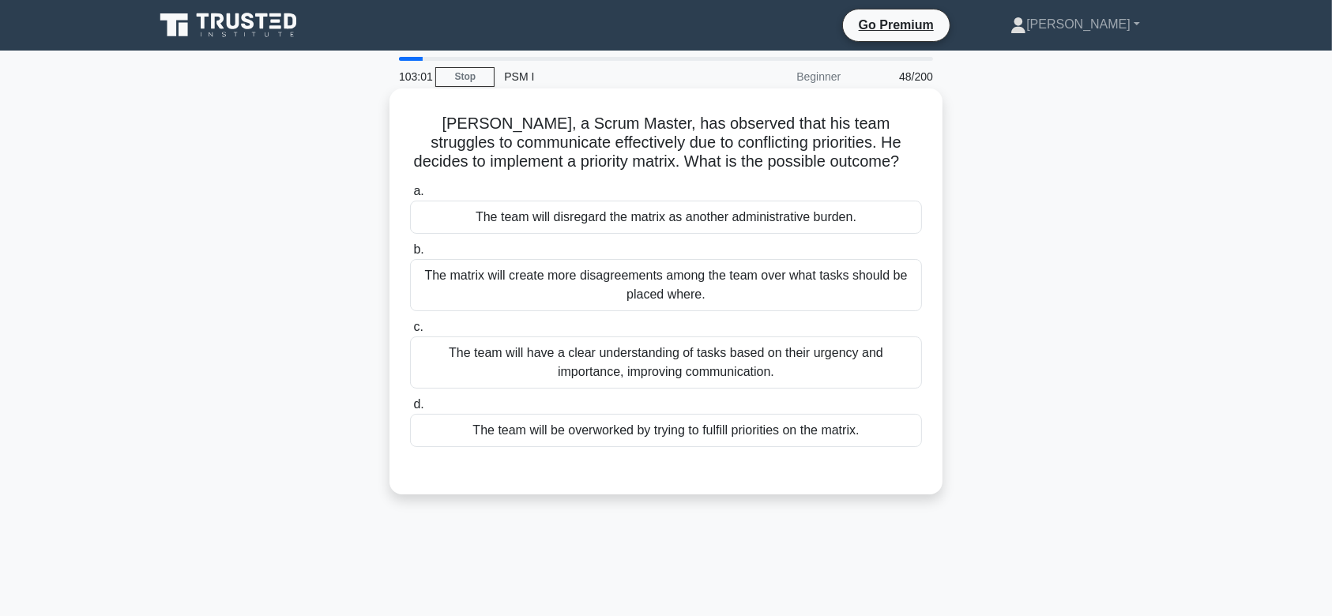
click at [706, 274] on div "The matrix will create more disagreements among the team over what tasks should…" at bounding box center [666, 285] width 512 height 52
click at [410, 255] on input "b. The matrix will create more disagreements among the team over what tasks sho…" at bounding box center [410, 250] width 0 height 10
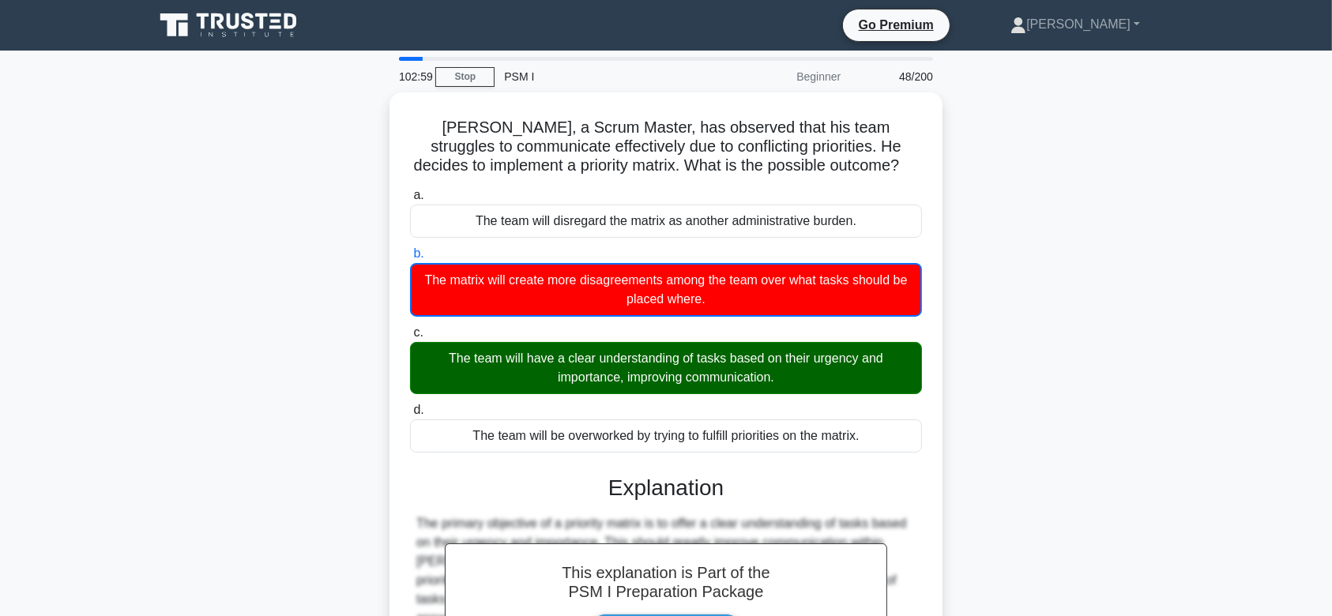
scroll to position [237, 0]
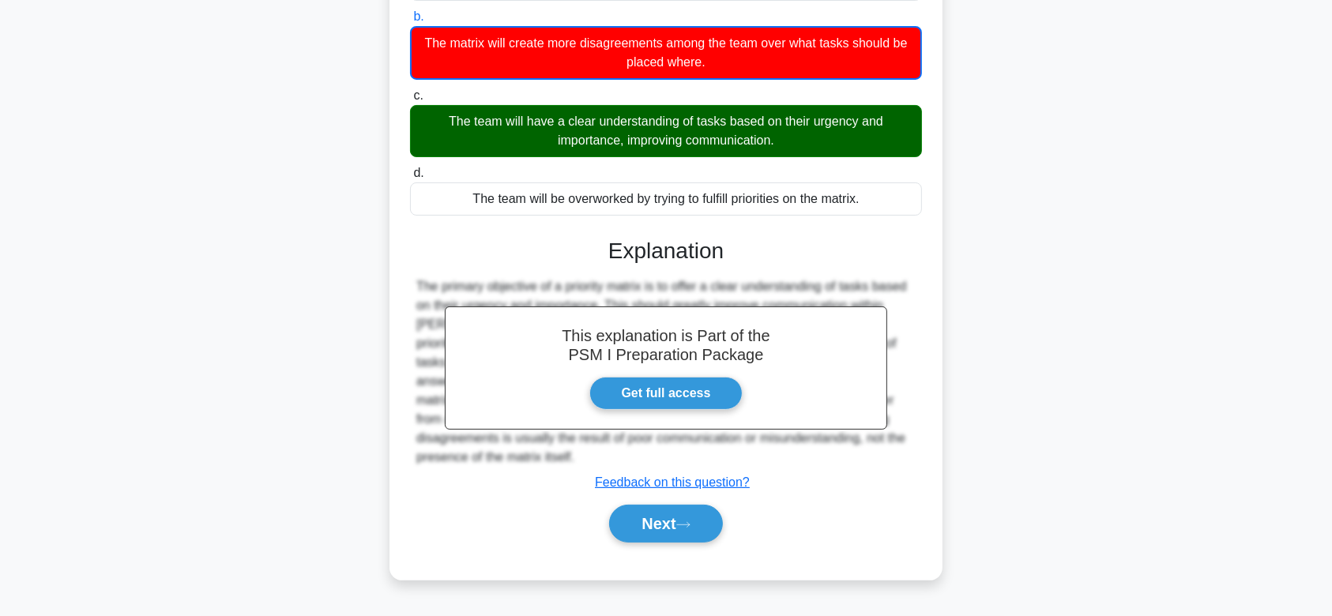
drag, startPoint x: 430, startPoint y: 126, endPoint x: 958, endPoint y: 455, distance: 622.3
click at [958, 455] on div "[PERSON_NAME], a Scrum Master, has observed that his team struggles to communic…" at bounding box center [666, 227] width 1043 height 744
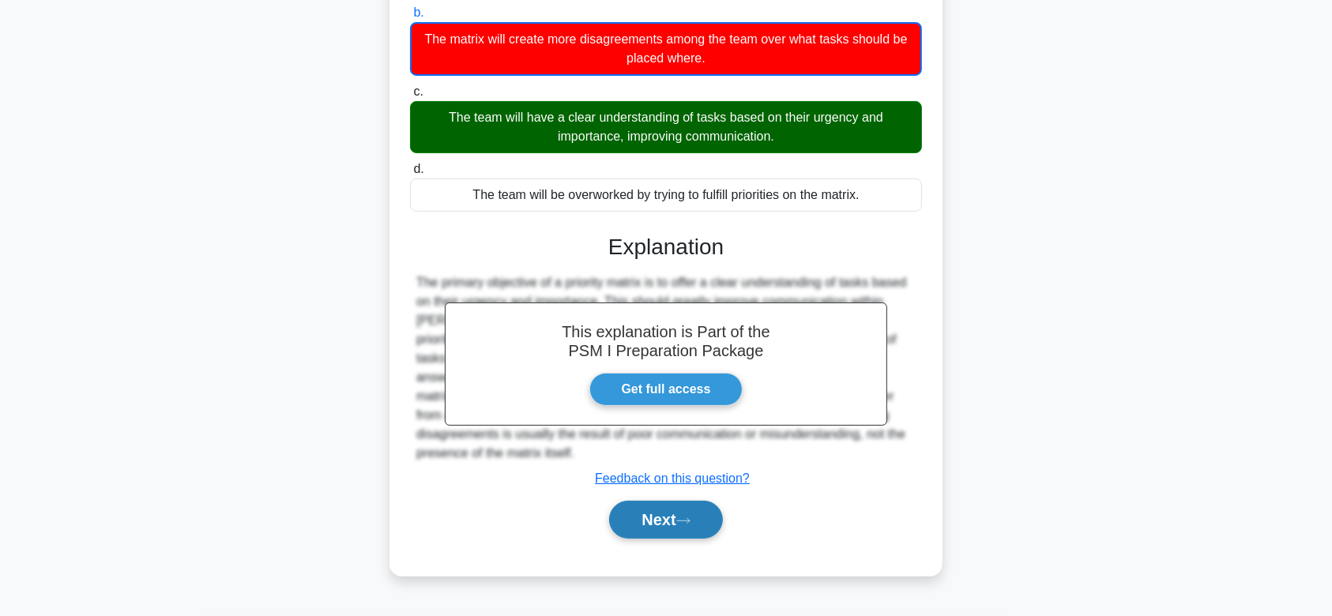
click at [669, 528] on button "Next" at bounding box center [665, 520] width 113 height 38
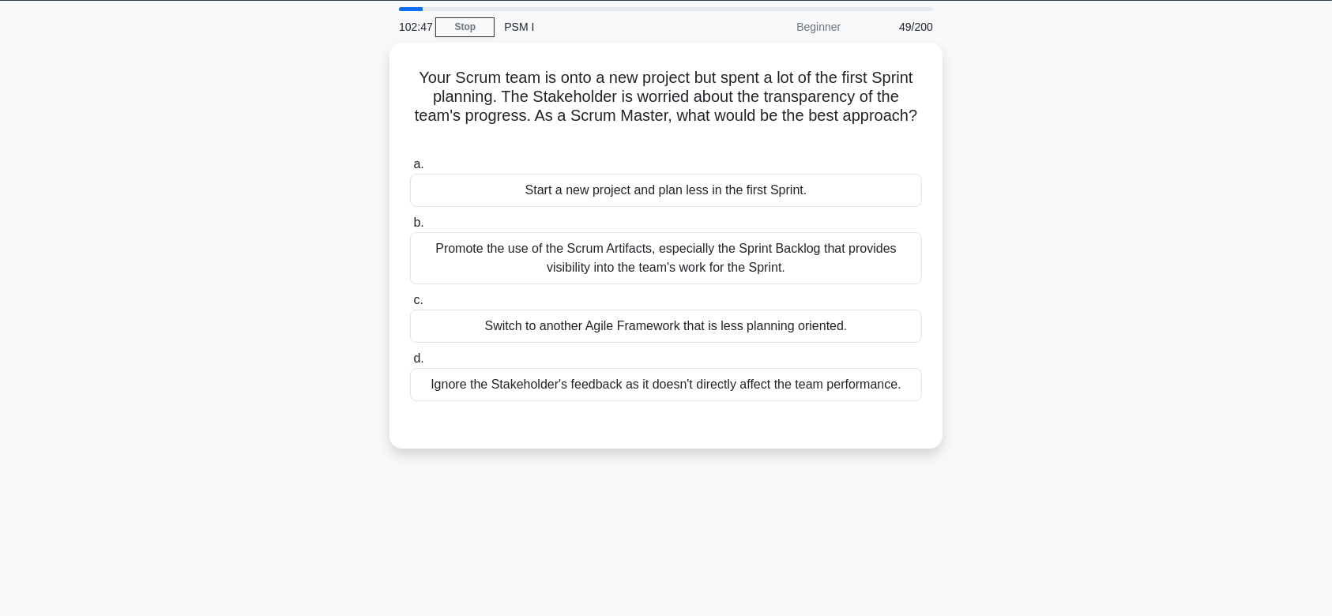
scroll to position [44, 0]
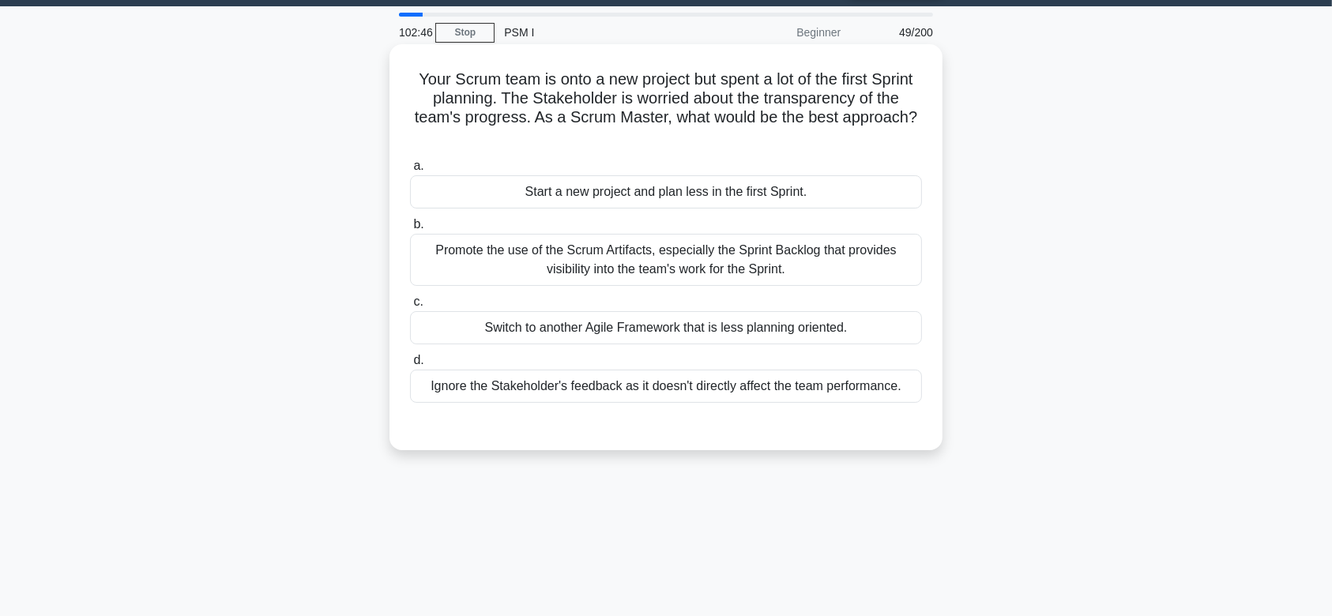
click at [788, 269] on div "Promote the use of the Scrum Artifacts, especially the Sprint Backlog that prov…" at bounding box center [666, 260] width 512 height 52
click at [410, 230] on input "b. Promote the use of the Scrum Artifacts, especially the Sprint Backlog that p…" at bounding box center [410, 225] width 0 height 10
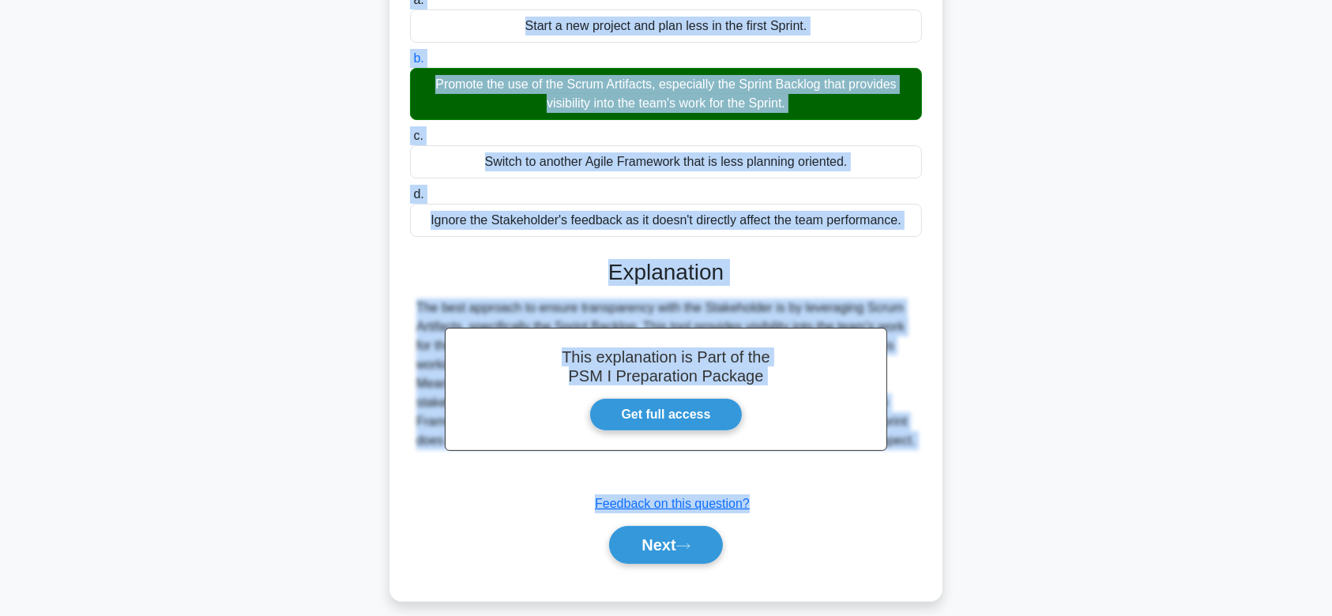
scroll to position [237, 0]
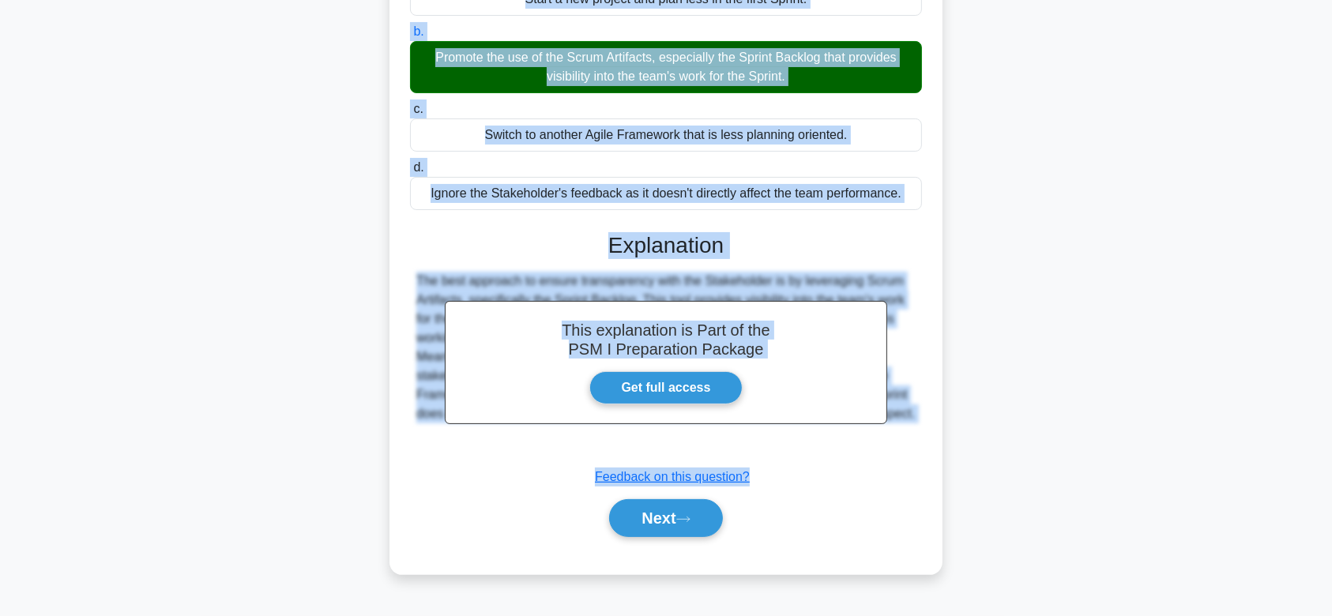
drag, startPoint x: 408, startPoint y: 77, endPoint x: 940, endPoint y: 427, distance: 636.9
click at [940, 427] on div "Your Scrum team is onto a new project but spent a lot of the first Sprint plann…" at bounding box center [666, 212] width 553 height 723
click at [699, 522] on button "Next" at bounding box center [665, 518] width 113 height 38
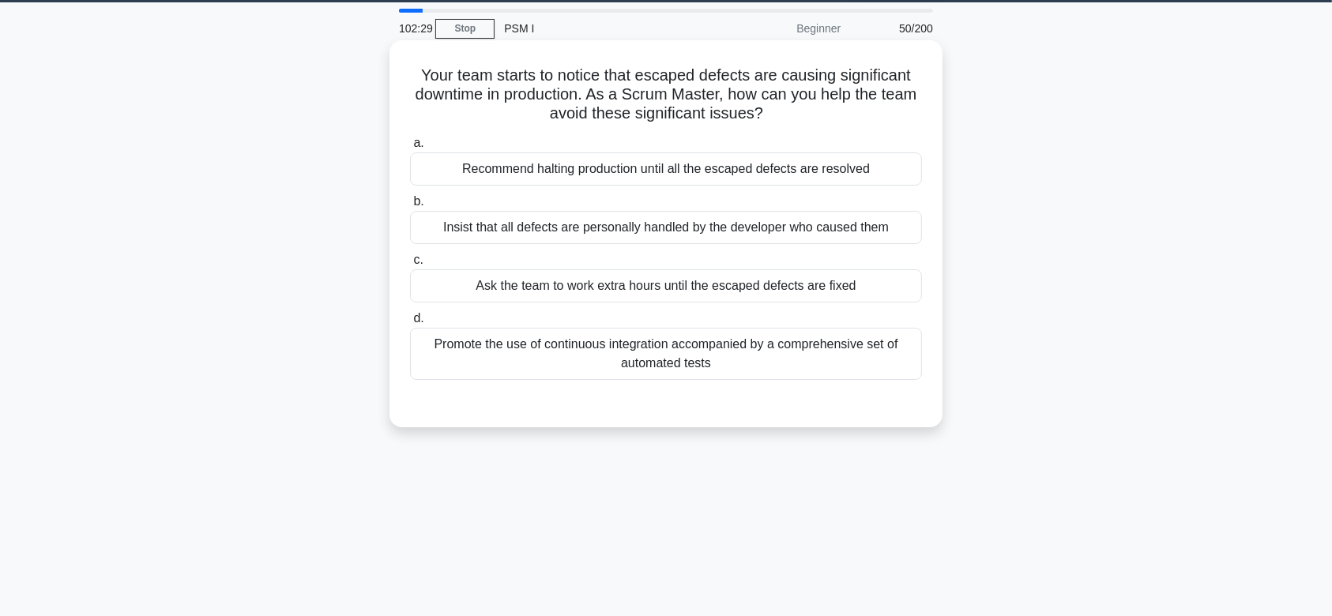
scroll to position [41, 0]
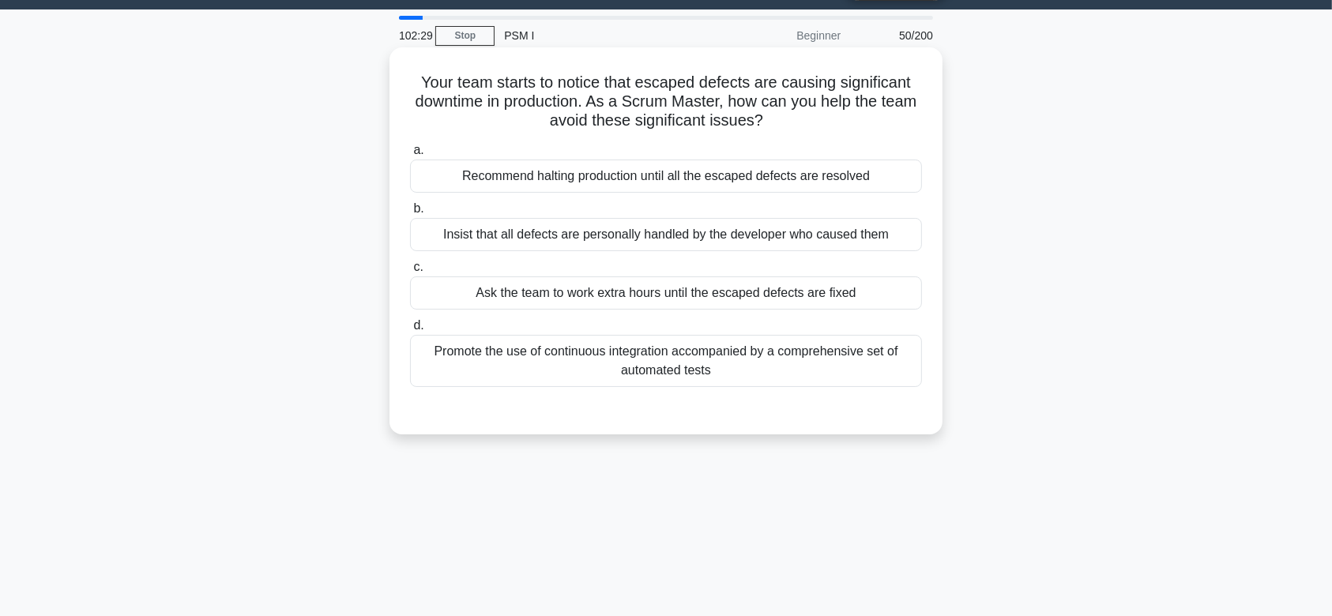
click at [672, 242] on div "Insist that all defects are personally handled by the developer who caused them" at bounding box center [666, 234] width 512 height 33
click at [410, 214] on input "b. Insist that all defects are personally handled by the developer who caused t…" at bounding box center [410, 209] width 0 height 10
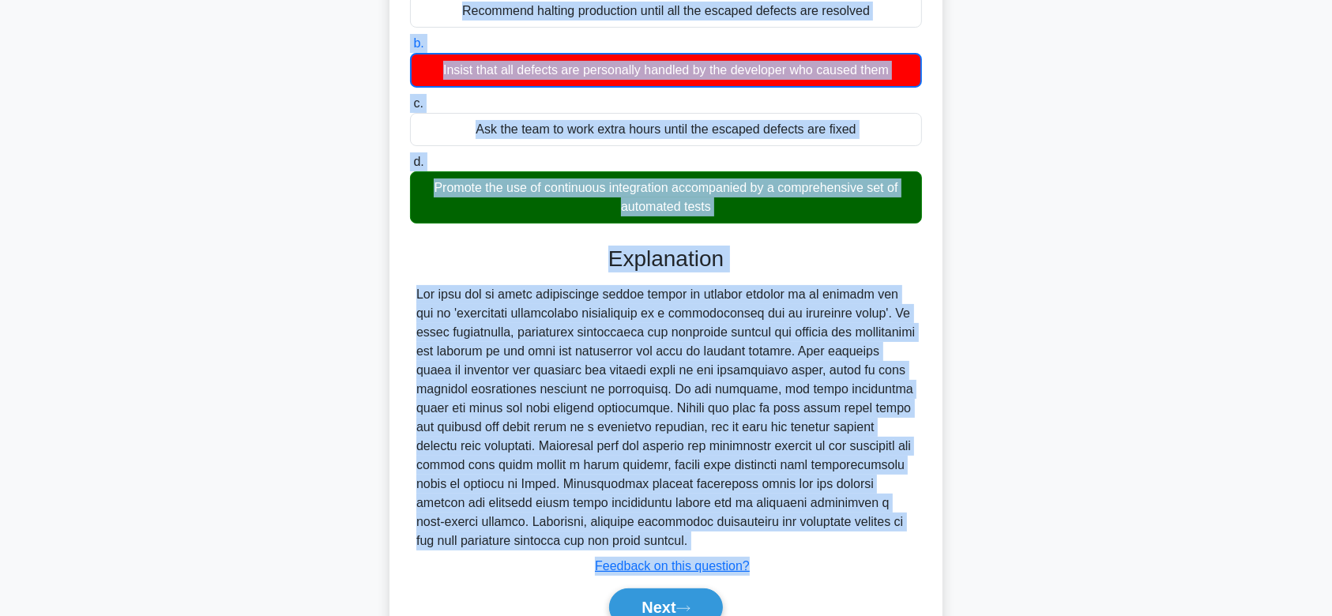
scroll to position [283, 0]
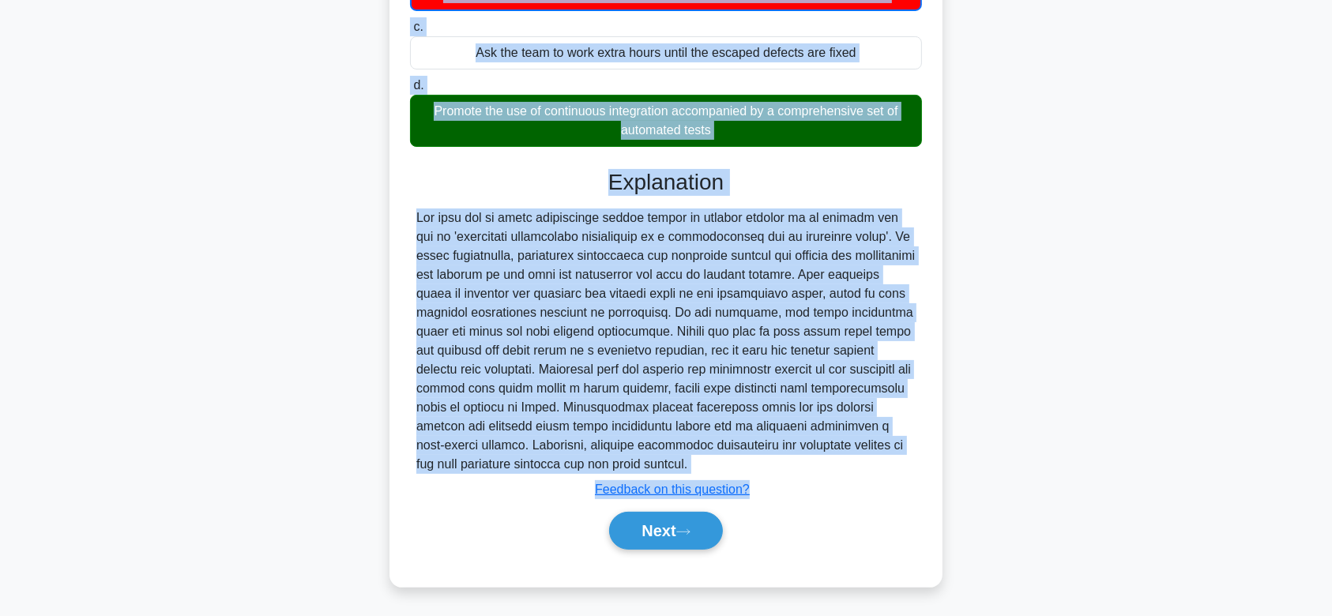
drag, startPoint x: 416, startPoint y: 78, endPoint x: 831, endPoint y: 460, distance: 563.8
click at [831, 460] on div "Your team starts to notice that escaped defects are causing significant downtim…" at bounding box center [666, 196] width 541 height 769
click at [705, 515] on button "Next" at bounding box center [665, 531] width 113 height 38
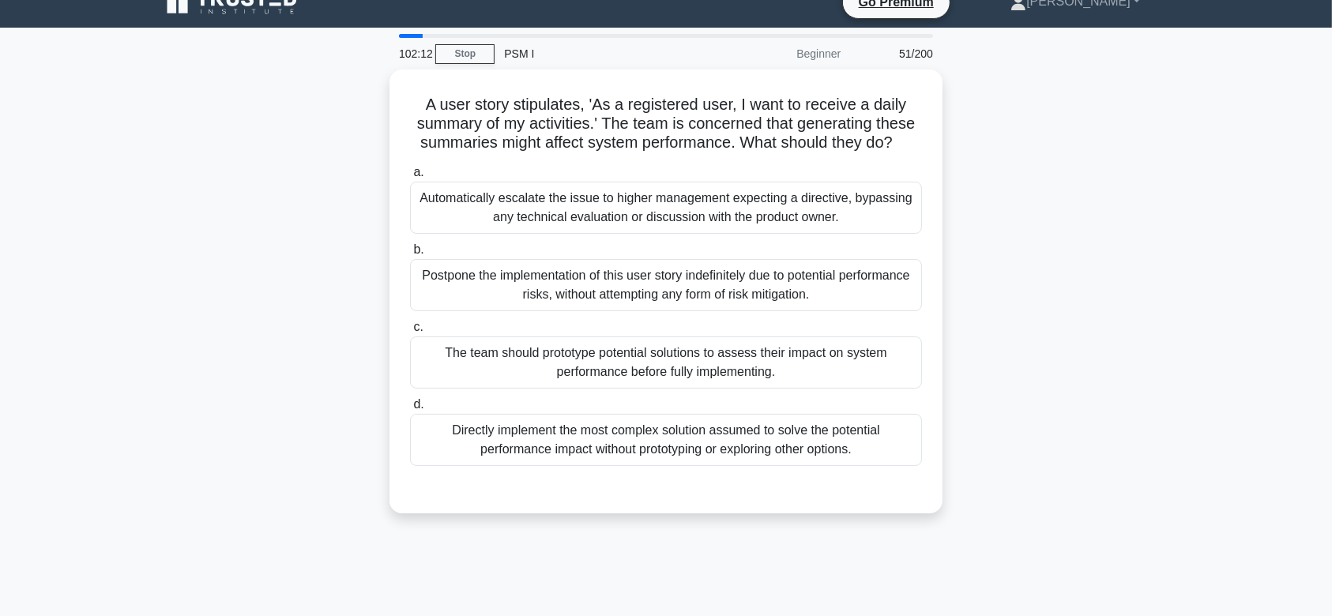
scroll to position [7, 0]
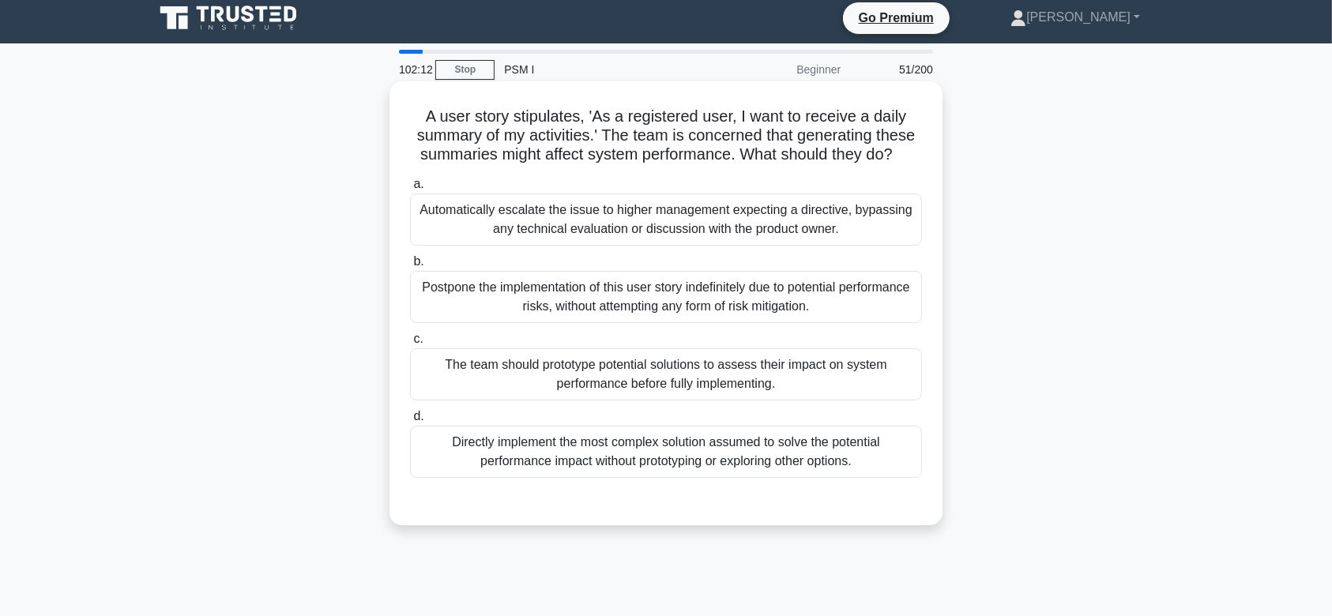
click at [760, 290] on div "Postpone the implementation of this user story indefinitely due to potential pe…" at bounding box center [666, 297] width 512 height 52
click at [410, 267] on input "b. Postpone the implementation of this user story indefinitely due to potential…" at bounding box center [410, 262] width 0 height 10
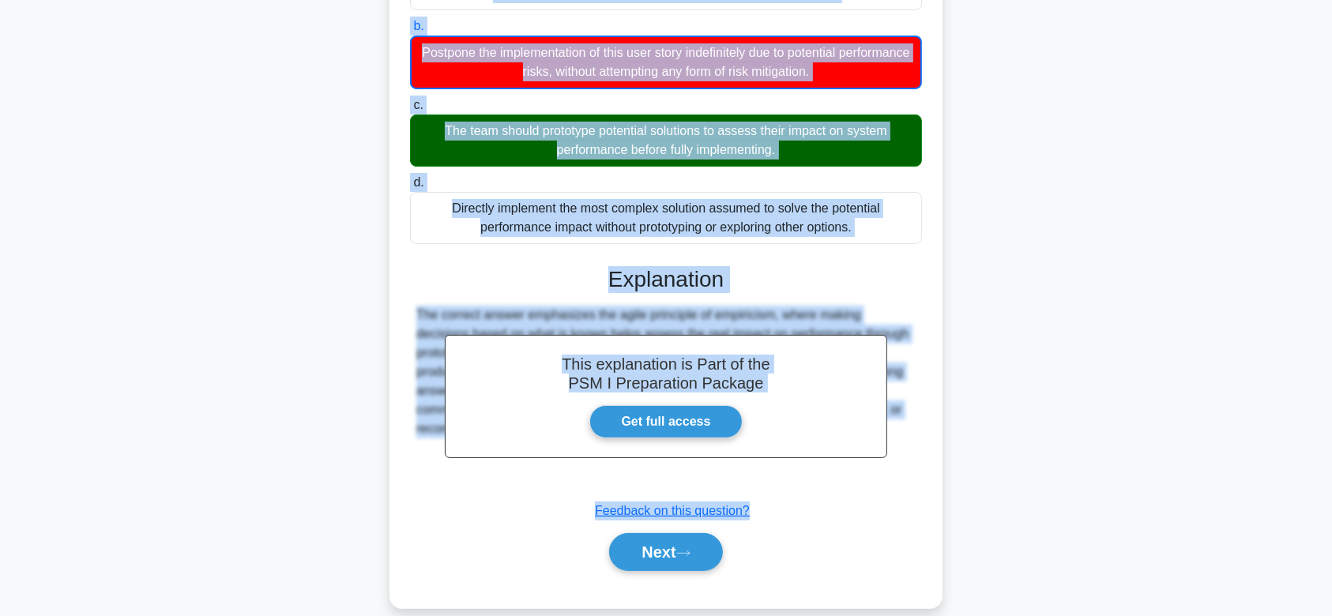
scroll to position [264, 0]
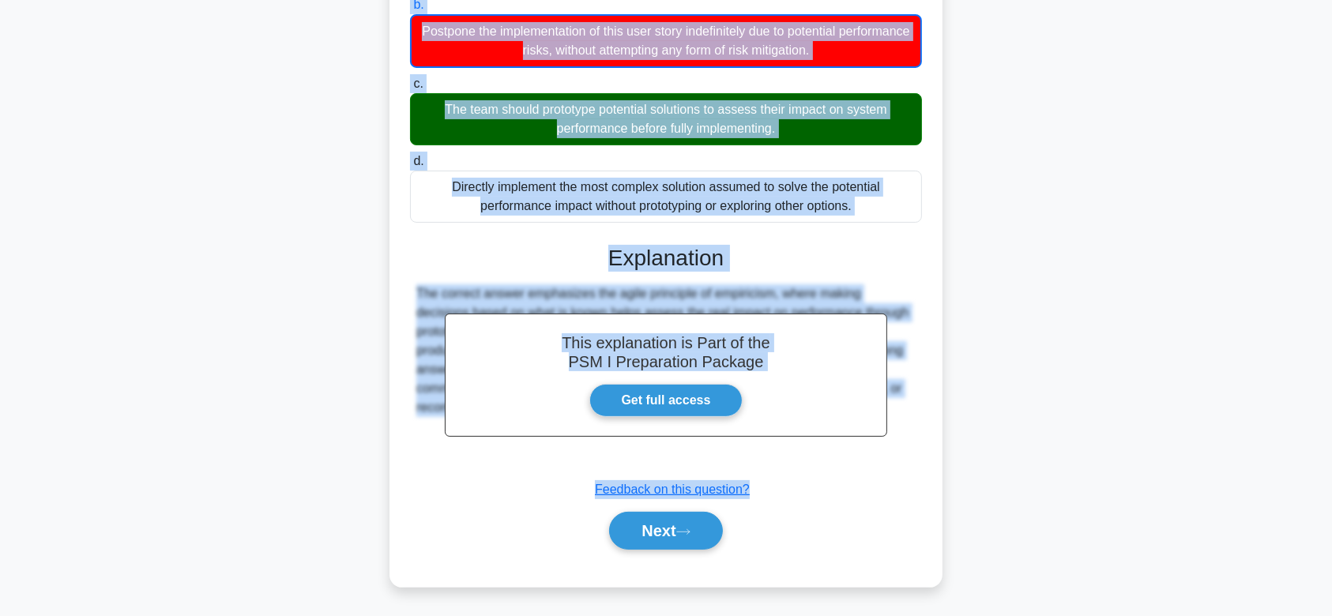
drag, startPoint x: 420, startPoint y: 115, endPoint x: 910, endPoint y: 439, distance: 588.1
click at [910, 439] on div "A user story stipulates, 'As a registered user, I want to receive a daily summa…" at bounding box center [666, 206] width 541 height 750
click at [630, 532] on button "Next" at bounding box center [665, 531] width 113 height 38
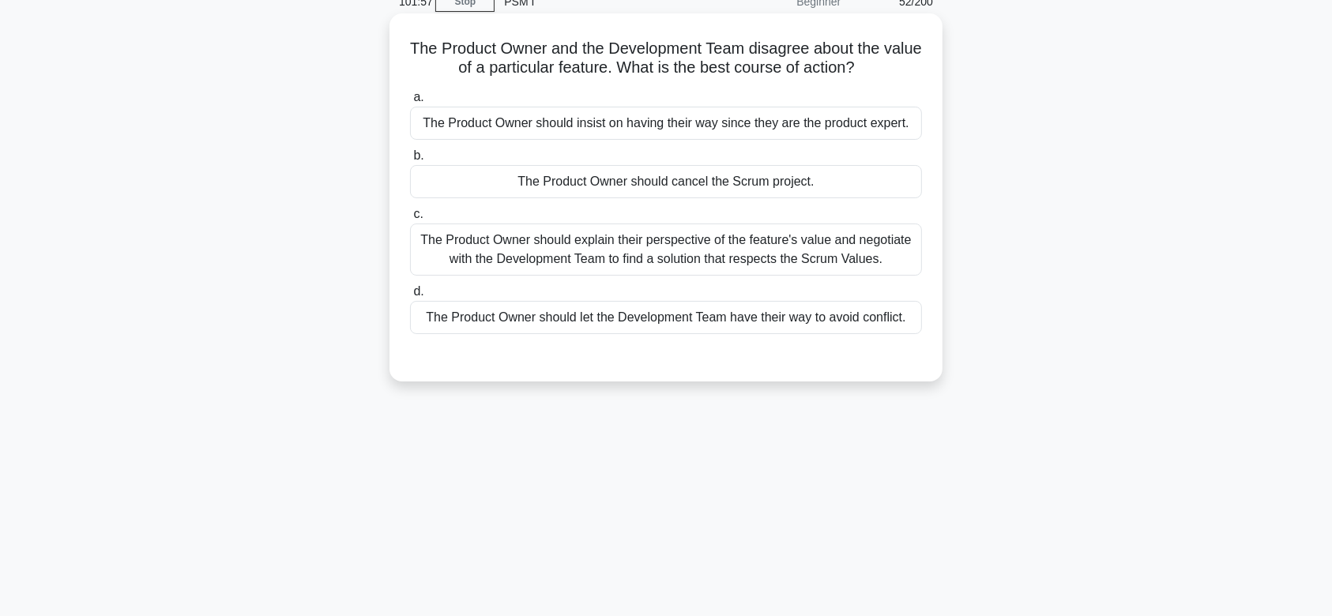
scroll to position [69, 0]
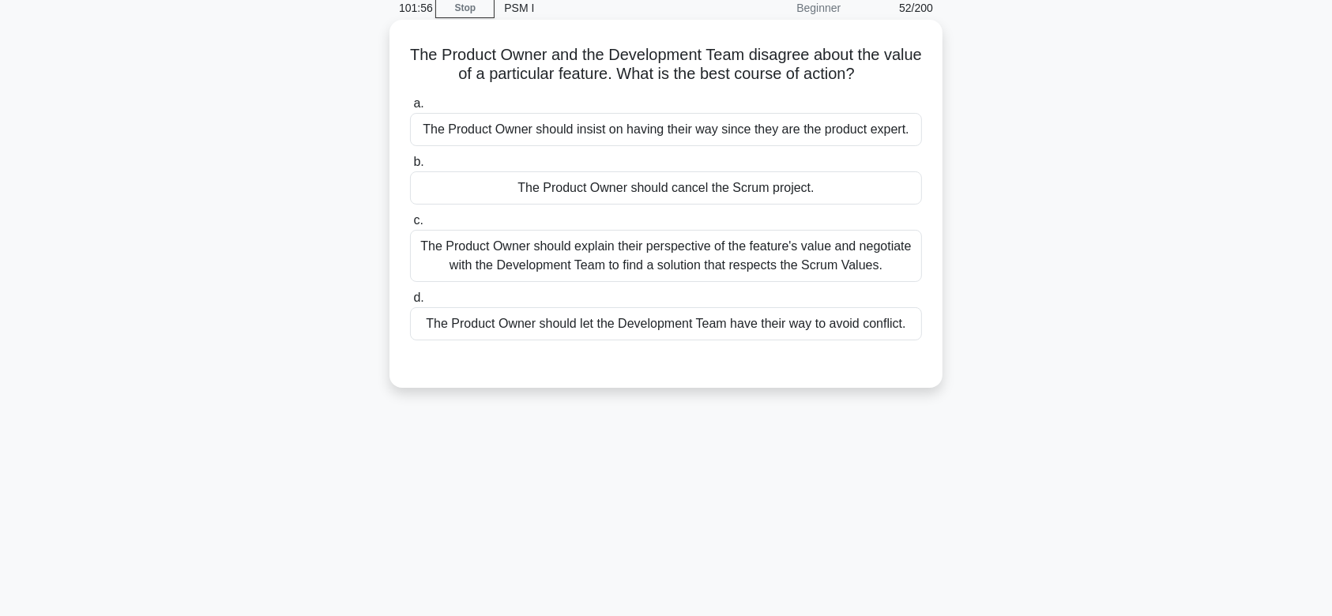
click at [706, 255] on div "The Product Owner should explain their perspective of the feature's value and n…" at bounding box center [666, 256] width 512 height 52
click at [410, 226] on input "c. The Product Owner should explain their perspective of the feature's value an…" at bounding box center [410, 221] width 0 height 10
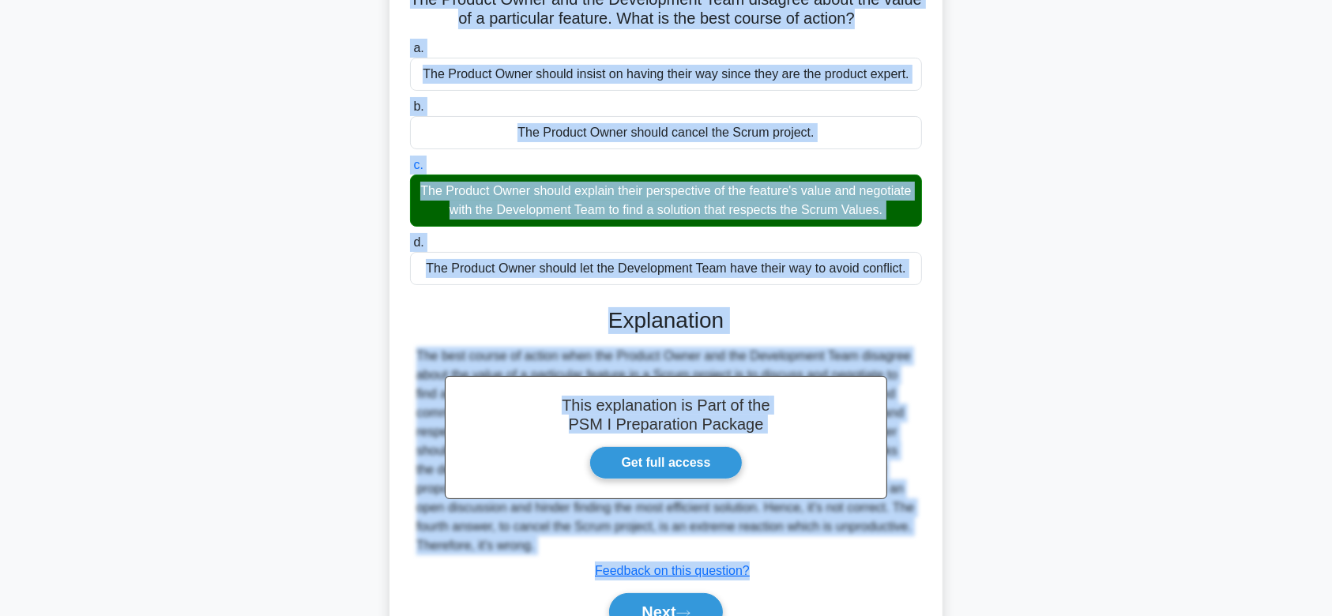
scroll to position [237, 0]
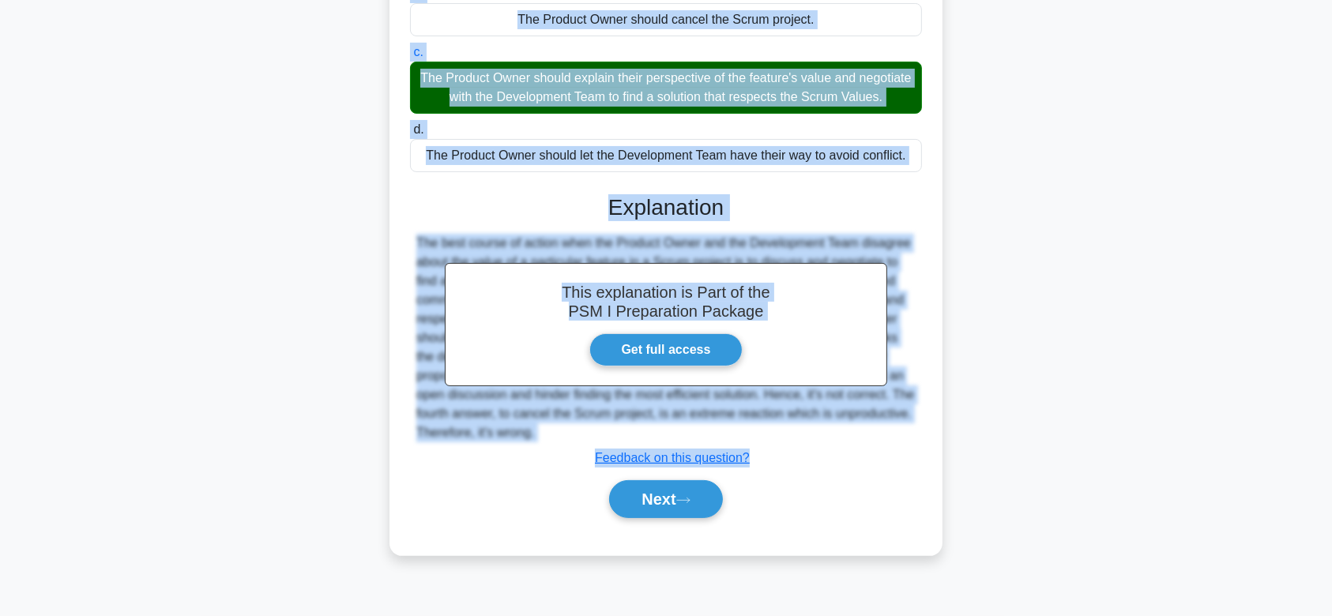
drag, startPoint x: 424, startPoint y: 54, endPoint x: 871, endPoint y: 455, distance: 601.0
click at [871, 455] on div "The Product Owner and the Development Team disagree about the value of a partic…" at bounding box center [666, 203] width 541 height 691
click at [663, 506] on button "Next" at bounding box center [665, 499] width 113 height 38
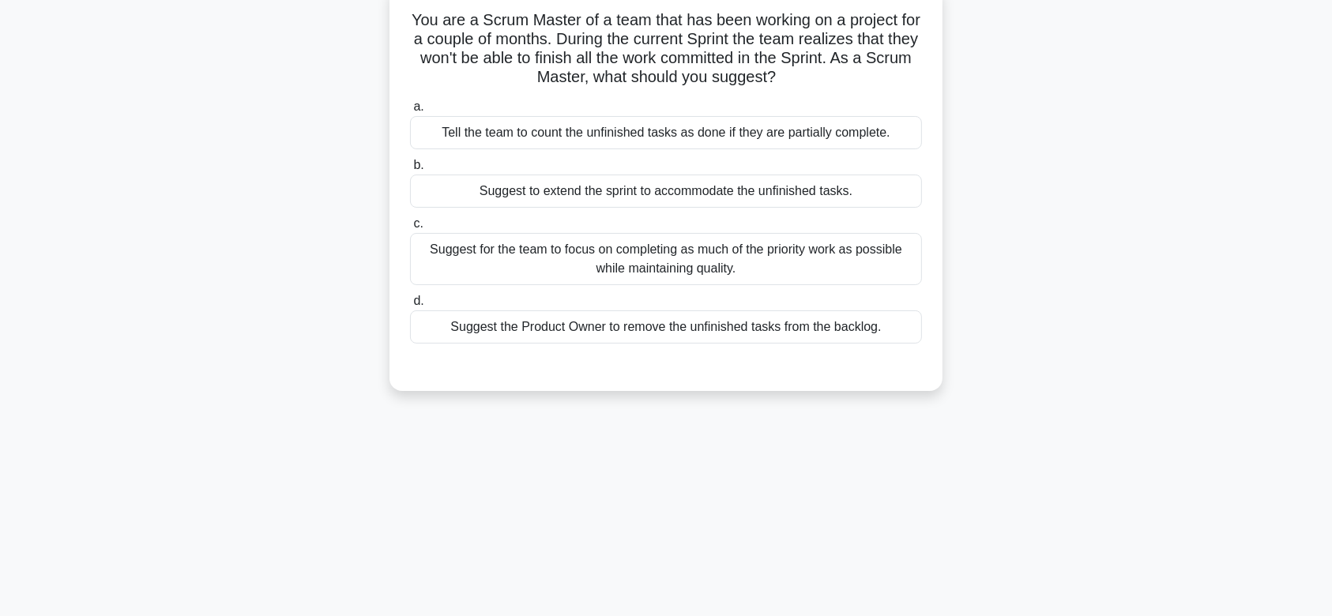
scroll to position [100, 0]
click at [728, 253] on div "Suggest for the team to focus on completing as much of the priority work as pos…" at bounding box center [666, 262] width 512 height 52
click at [410, 232] on input "c. Suggest for the team to focus on completing as much of the priority work as …" at bounding box center [410, 227] width 0 height 10
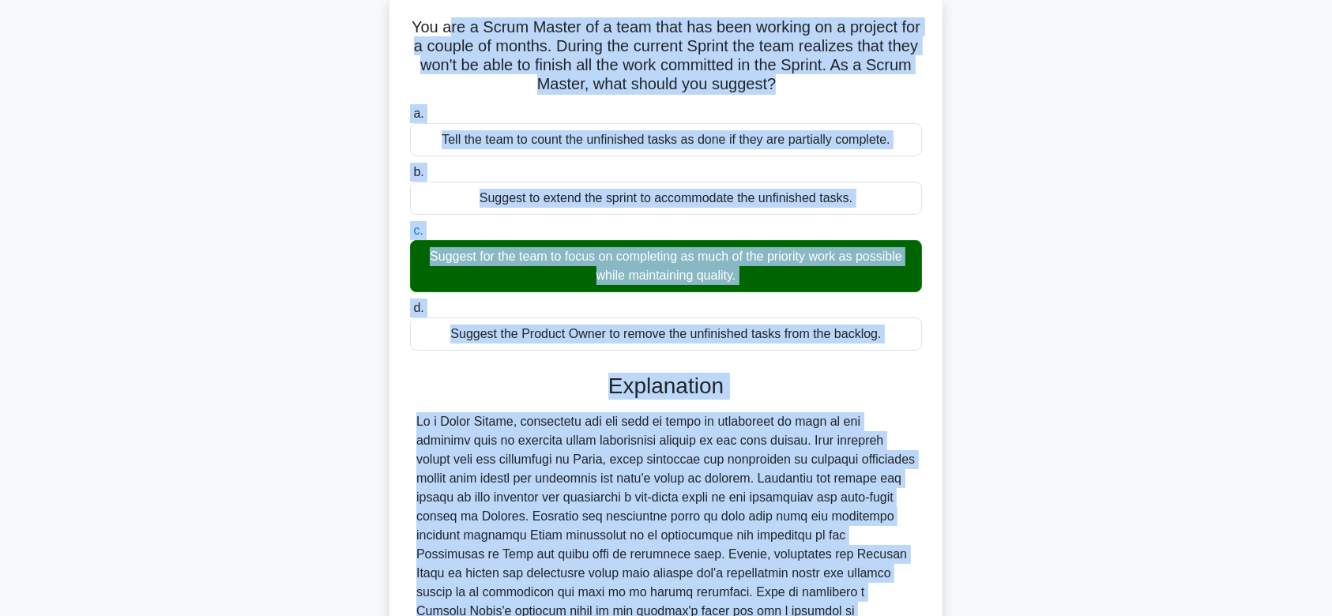
scroll to position [319, 0]
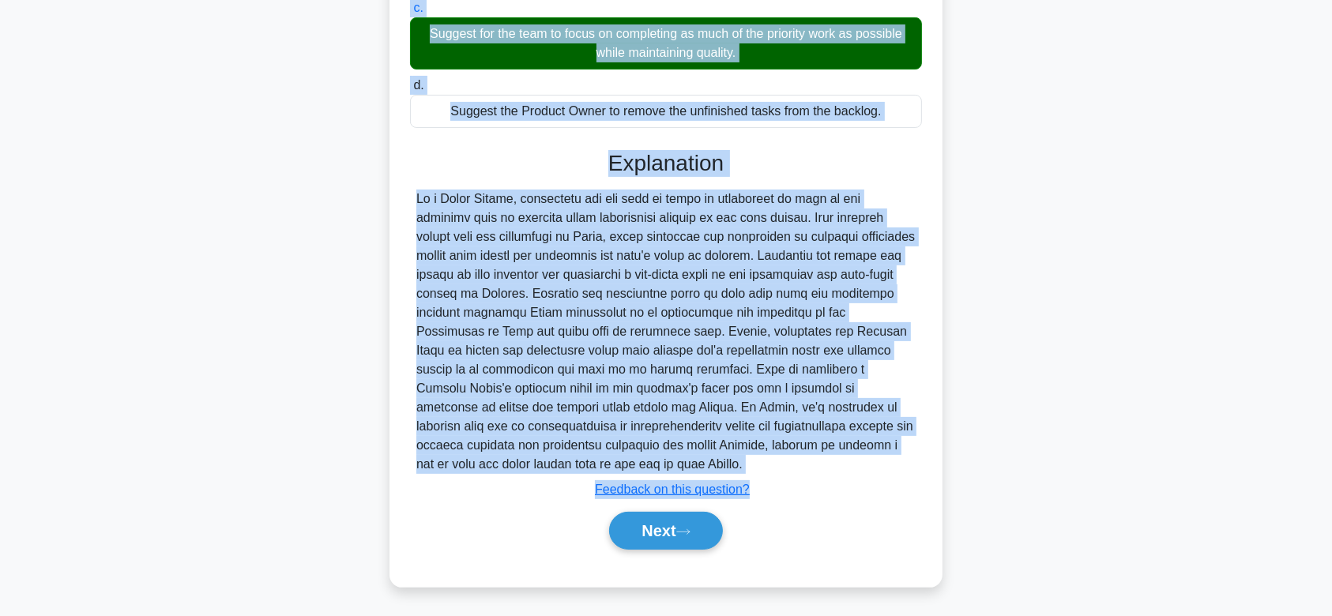
drag, startPoint x: 637, startPoint y: 232, endPoint x: 682, endPoint y: 462, distance: 235.1
click at [682, 462] on div "You are a Scrum Master of a team that has been working on a project for a coupl…" at bounding box center [666, 178] width 541 height 805
click at [699, 531] on button "Next" at bounding box center [665, 531] width 113 height 38
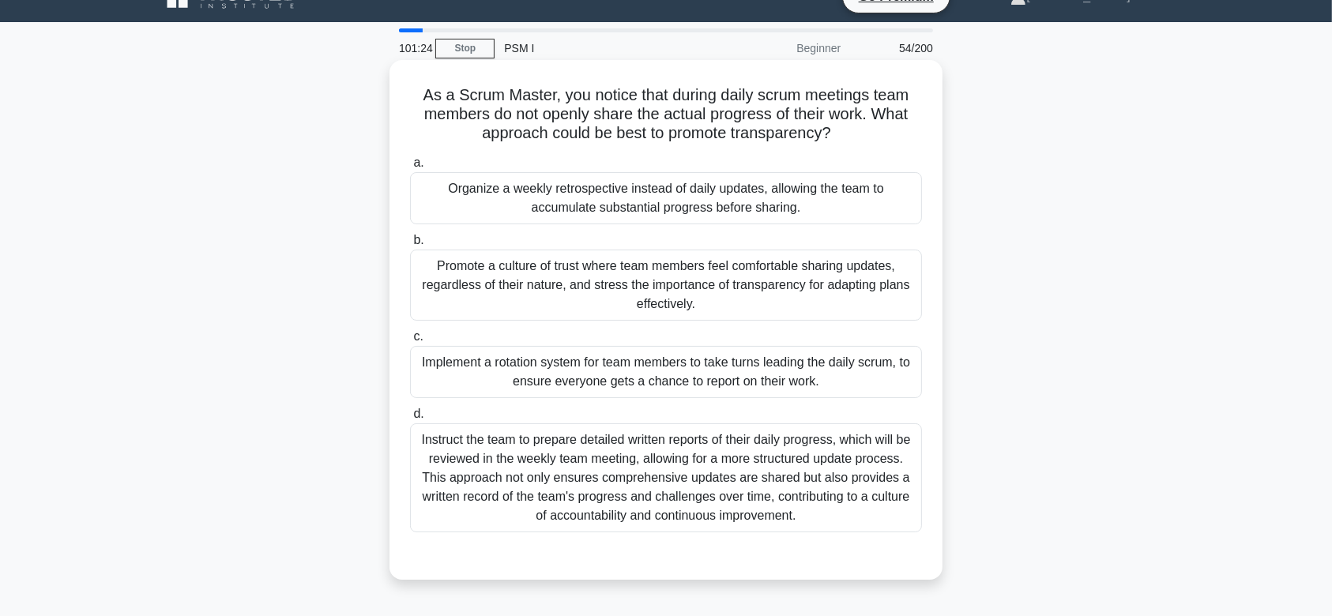
scroll to position [18, 0]
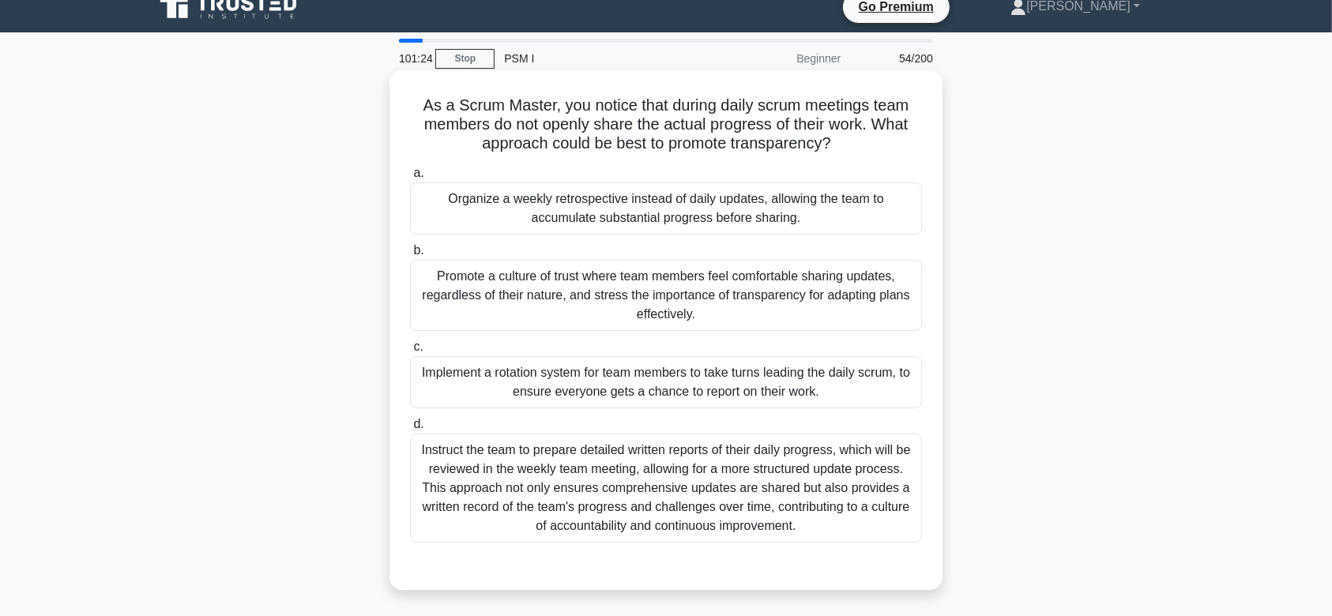
click at [730, 353] on label "c. Implement a rotation system for team members to take turns leading the daily…" at bounding box center [666, 372] width 512 height 71
click at [410, 352] on input "c. Implement a rotation system for team members to take turns leading the daily…" at bounding box center [410, 347] width 0 height 10
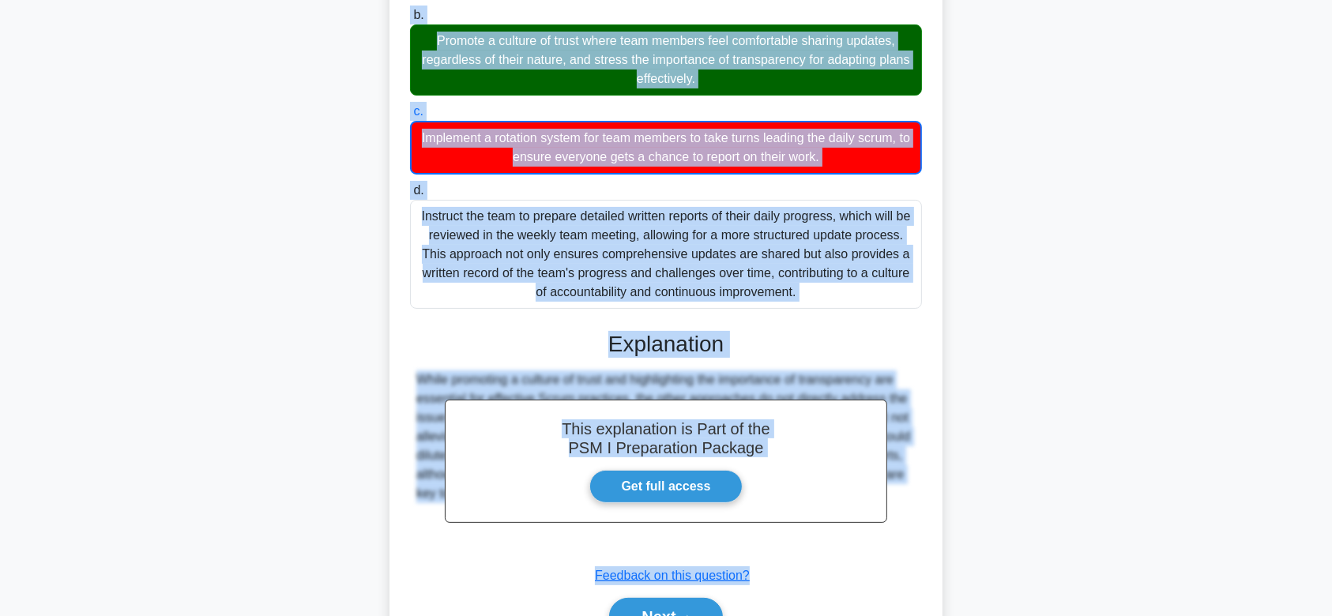
scroll to position [340, 0]
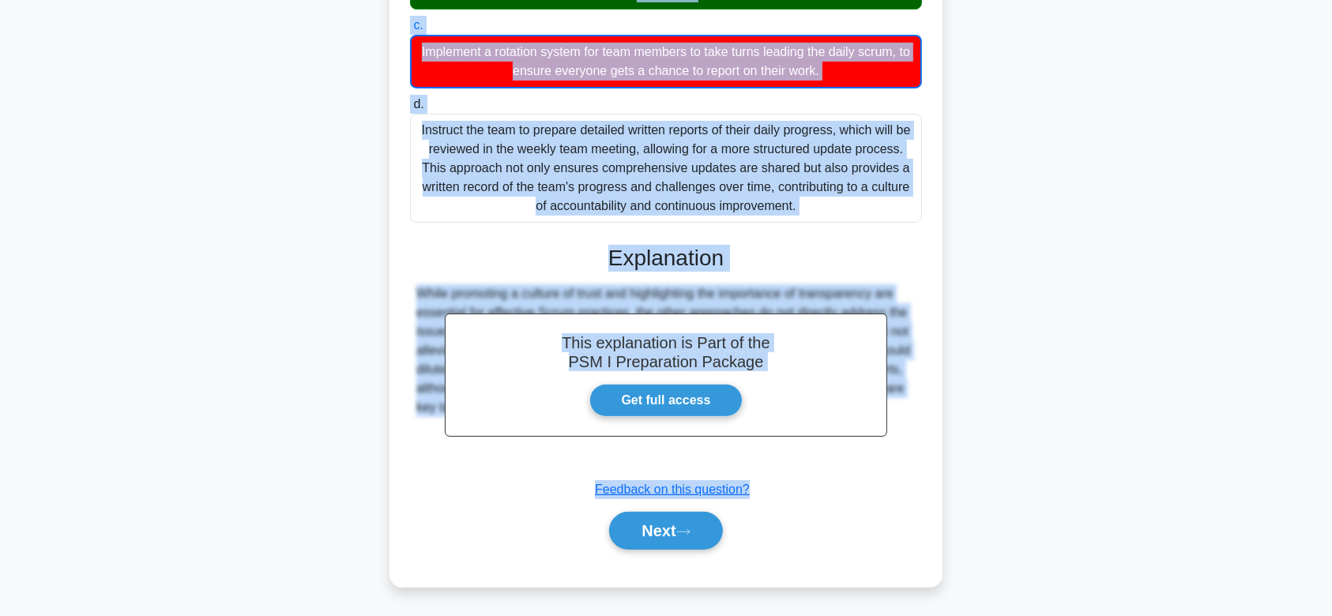
drag, startPoint x: 414, startPoint y: 104, endPoint x: 901, endPoint y: 440, distance: 591.4
click at [901, 440] on div "As a Scrum Master, you notice that during daily scrum meetings team members do …" at bounding box center [666, 168] width 541 height 826
click at [684, 532] on icon at bounding box center [683, 532] width 14 height 9
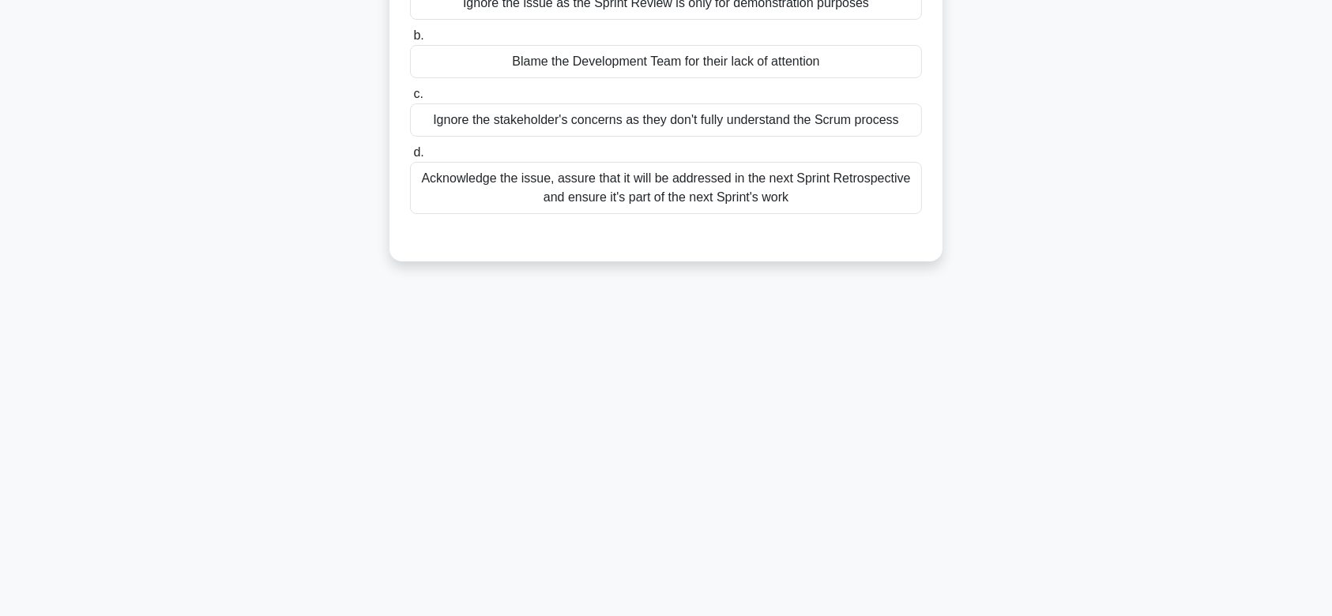
scroll to position [0, 0]
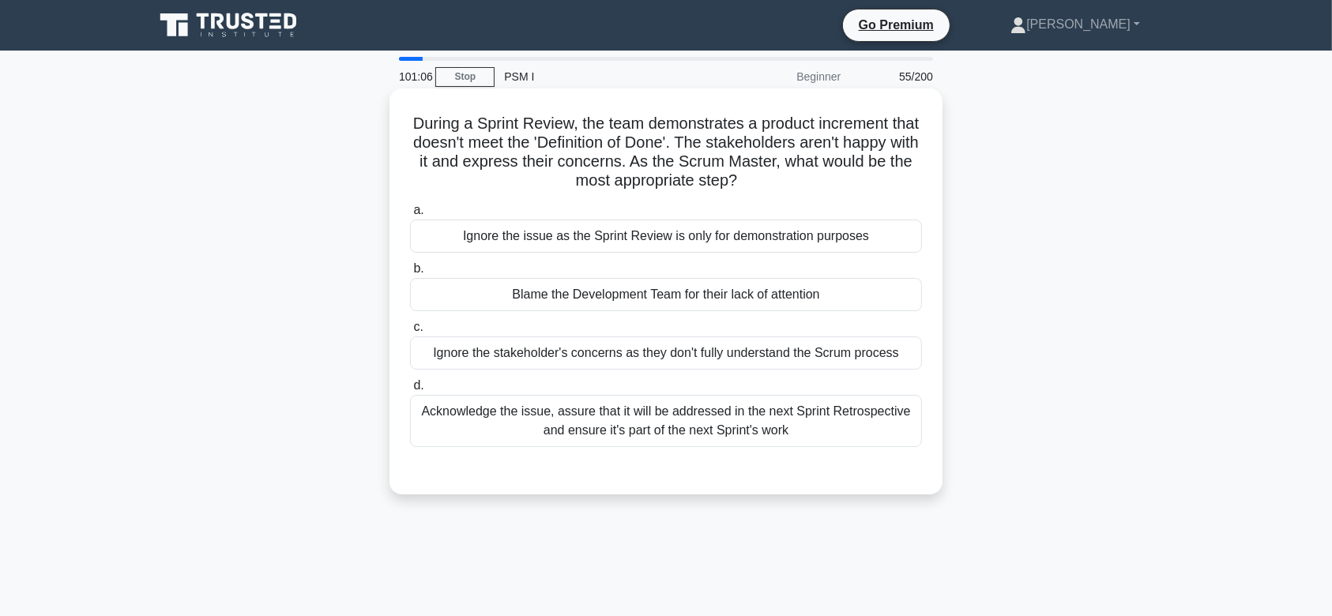
click at [727, 351] on div "Ignore the stakeholder's concerns as they don't fully understand the Scrum proc…" at bounding box center [666, 353] width 512 height 33
click at [410, 333] on input "c. Ignore the stakeholder's concerns as they don't fully understand the Scrum p…" at bounding box center [410, 327] width 0 height 10
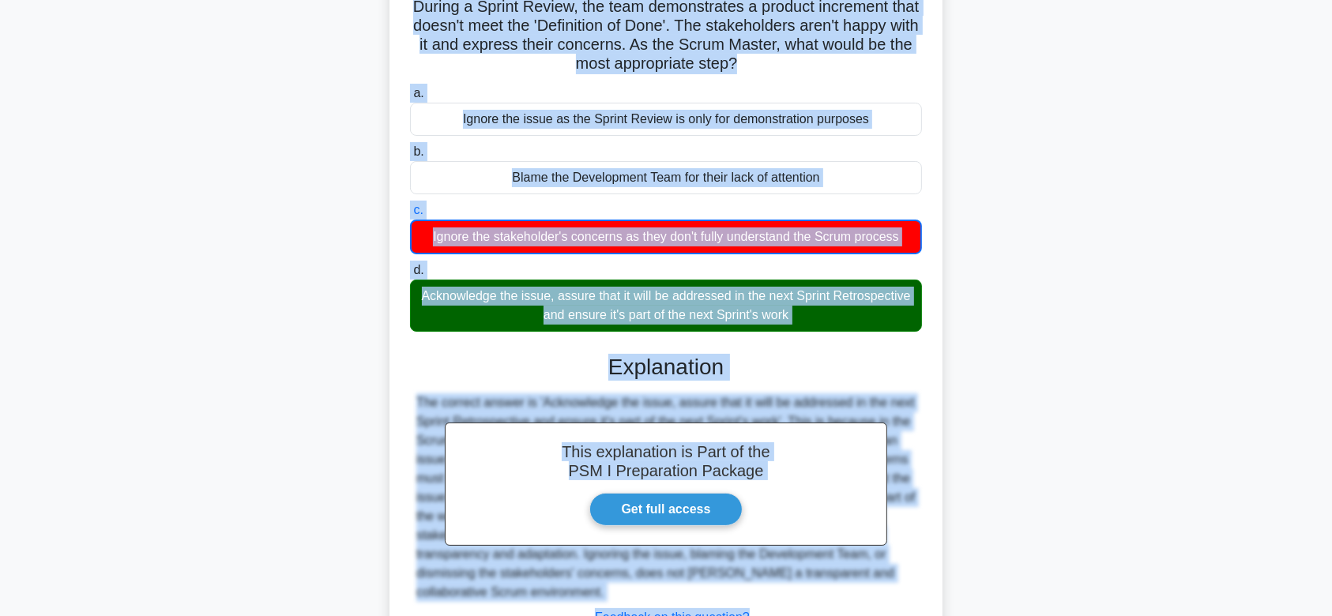
scroll to position [245, 0]
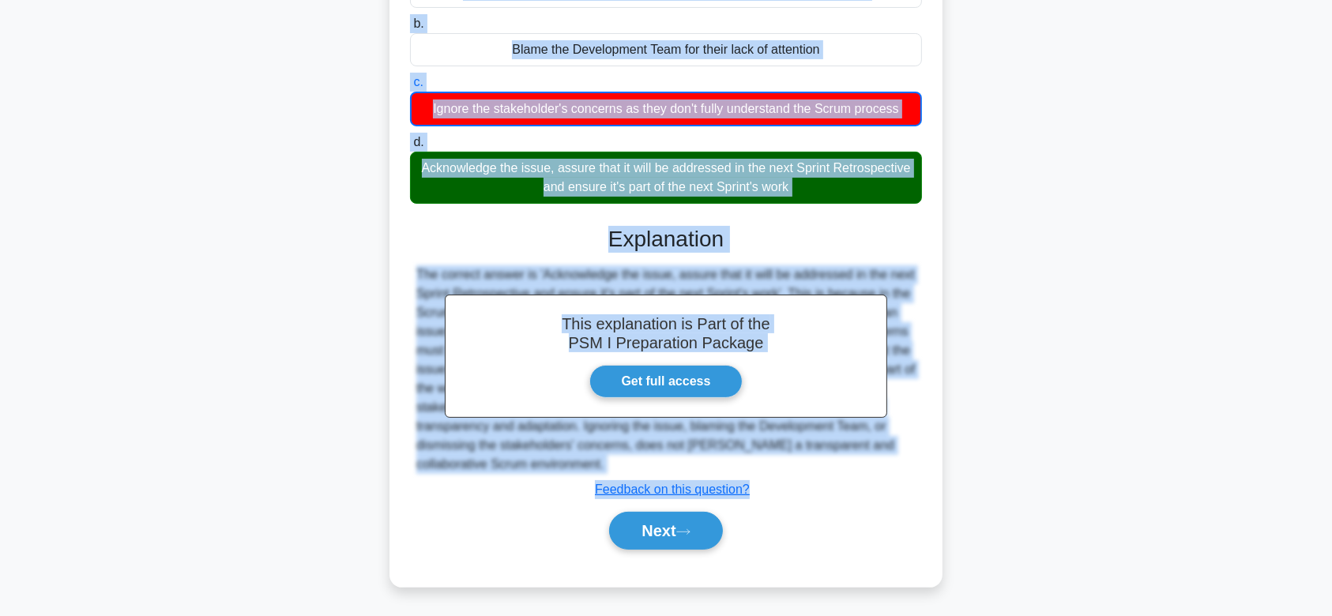
drag, startPoint x: 419, startPoint y: 119, endPoint x: 836, endPoint y: 460, distance: 538.6
click at [836, 460] on div "During a Sprint Review, the team demonstrates a product increment that doesn't …" at bounding box center [666, 215] width 541 height 731
click at [673, 527] on button "Next" at bounding box center [665, 531] width 113 height 38
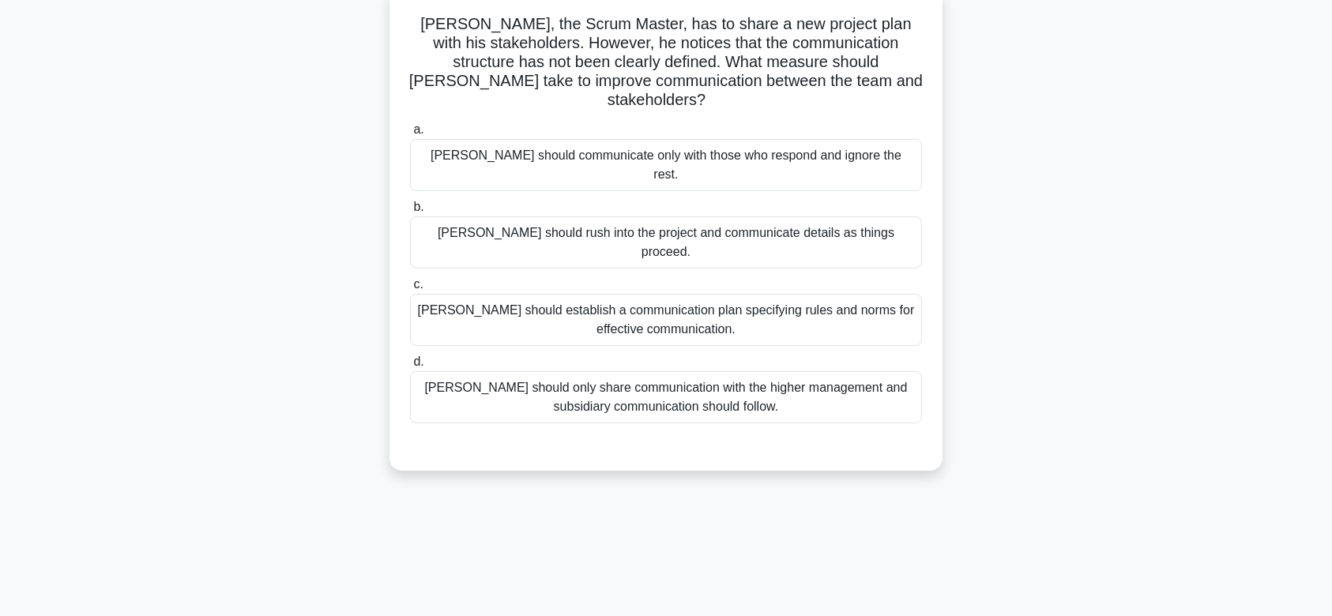
scroll to position [0, 0]
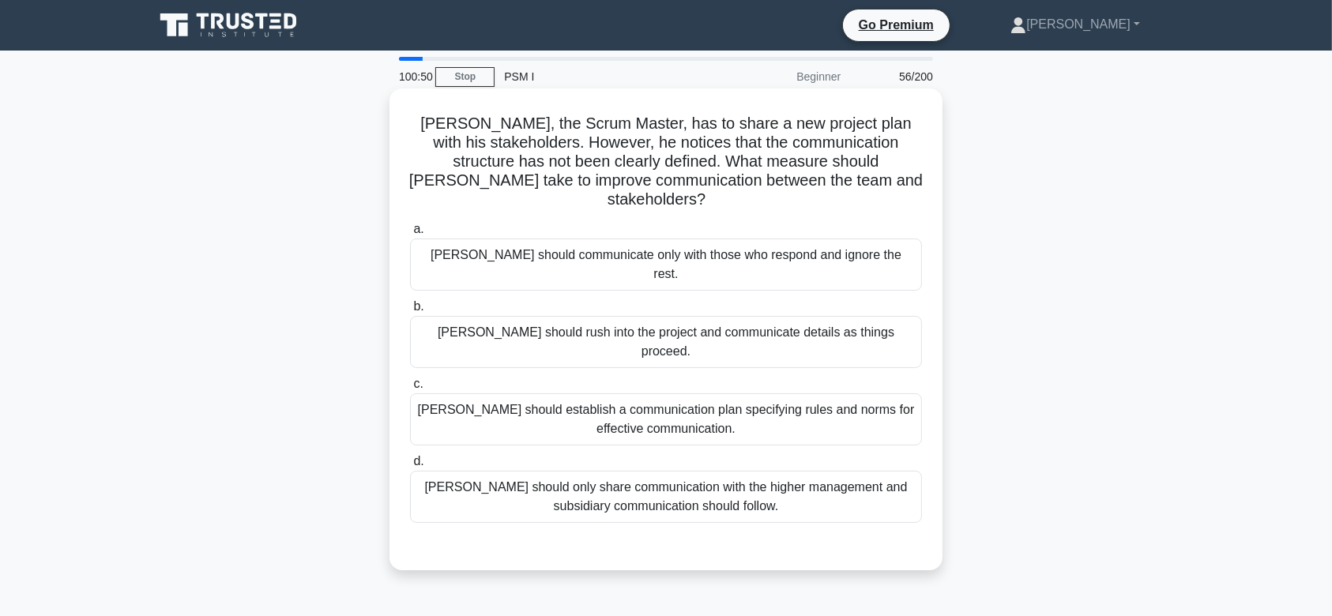
click at [718, 394] on div "[PERSON_NAME] should establish a communication plan specifying rules and norms …" at bounding box center [666, 420] width 512 height 52
click at [410, 379] on input "[PERSON_NAME] should establish a communication plan specifying rules and norms …" at bounding box center [410, 384] width 0 height 10
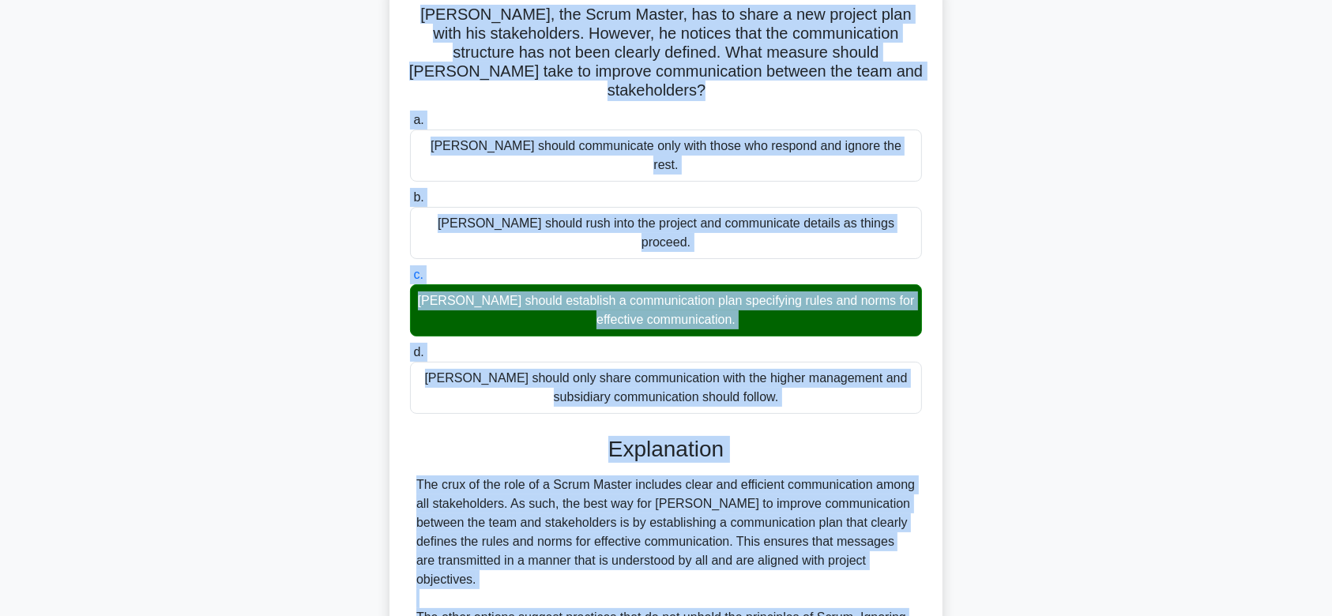
scroll to position [262, 0]
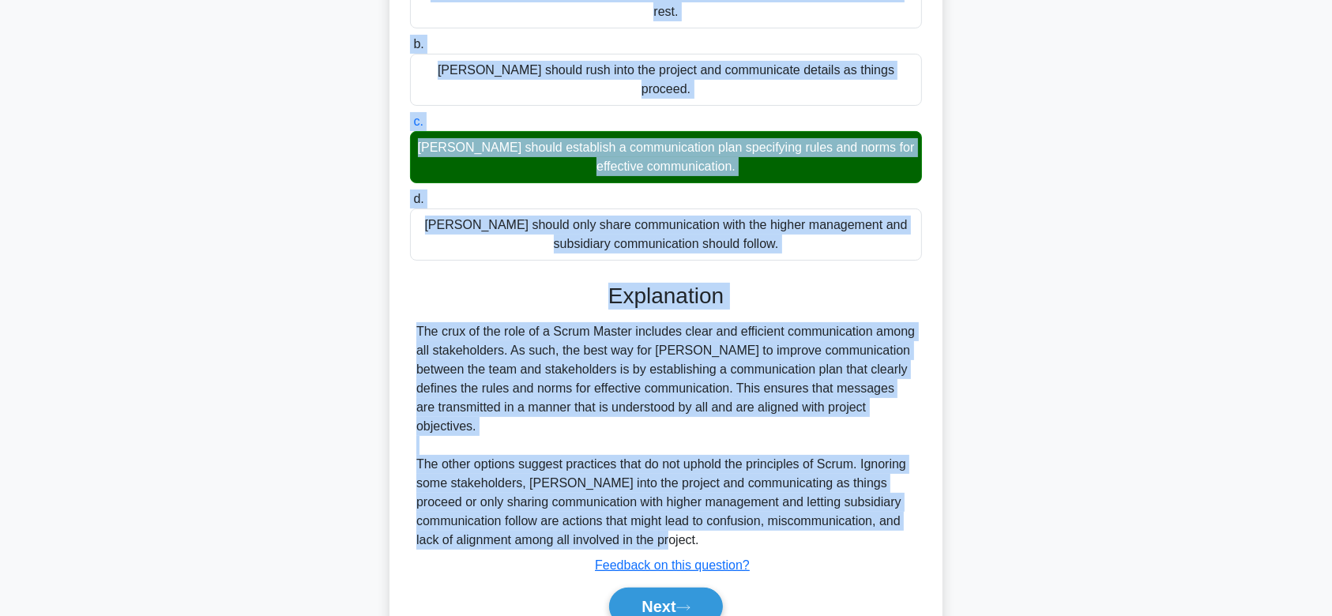
drag, startPoint x: 424, startPoint y: 123, endPoint x: 792, endPoint y: 465, distance: 502.2
click at [792, 465] on div "[PERSON_NAME], the Scrum Master, has to share a new project plan with his stake…" at bounding box center [666, 244] width 541 height 824
click at [699, 588] on button "Next" at bounding box center [665, 607] width 113 height 38
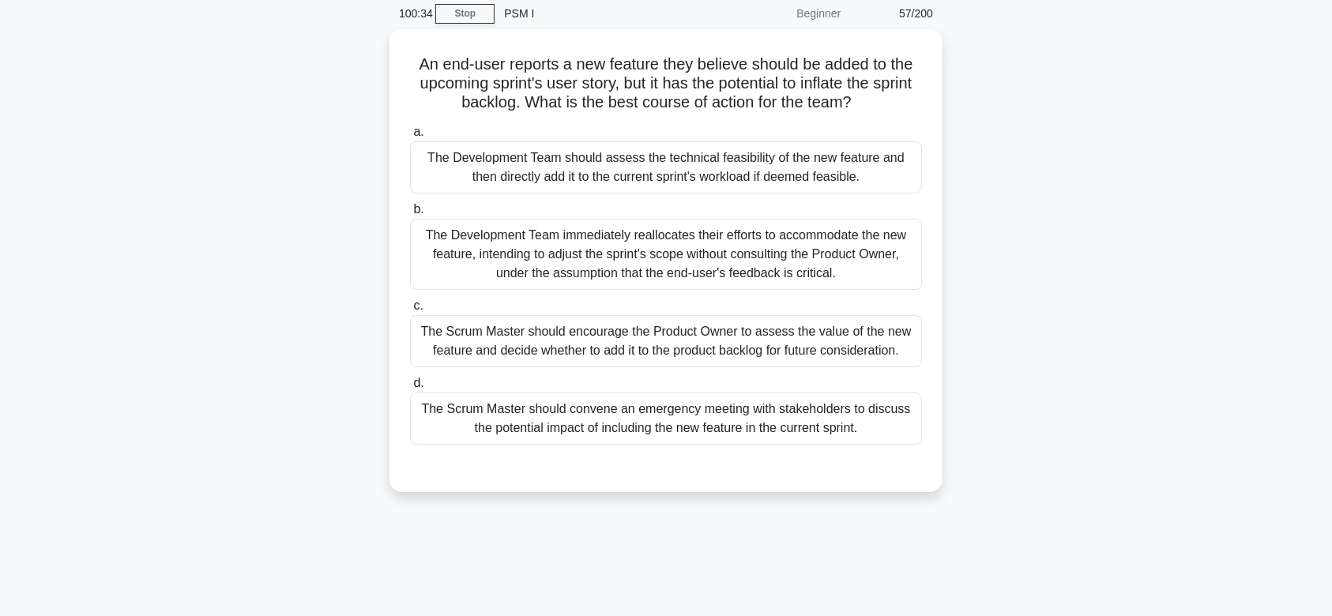
scroll to position [0, 0]
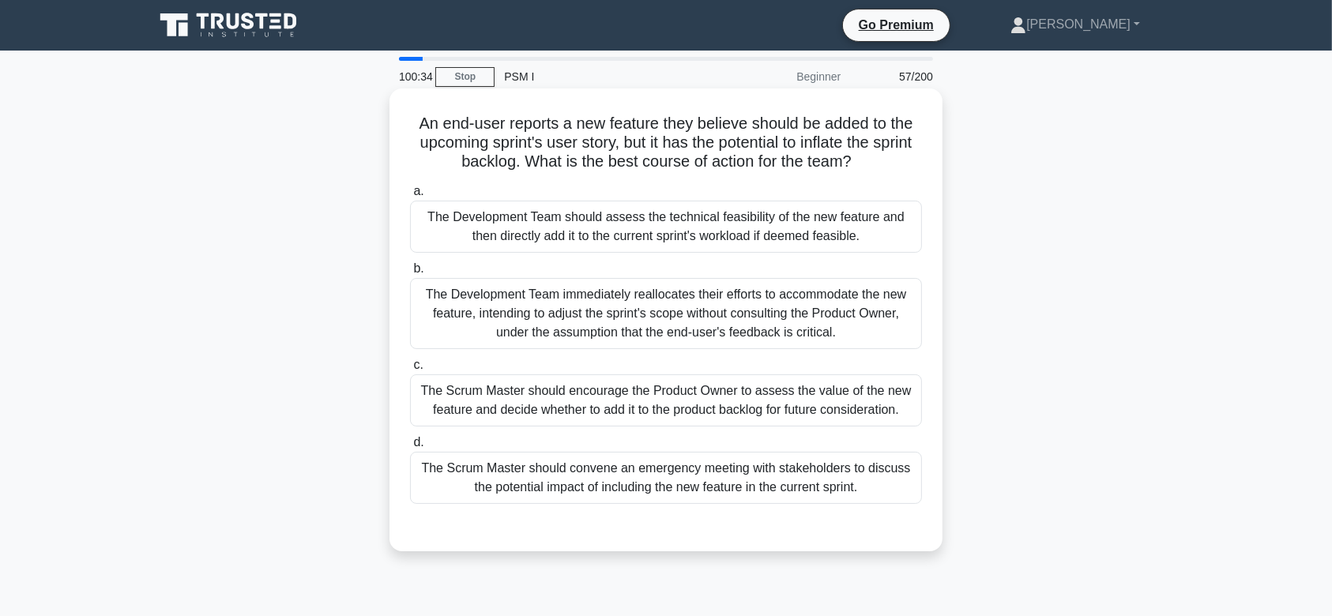
click at [710, 330] on div "The Development Team immediately reallocates their efforts to accommodate the n…" at bounding box center [666, 313] width 512 height 71
click at [410, 274] on input "b. The Development Team immediately reallocates their efforts to accommodate th…" at bounding box center [410, 269] width 0 height 10
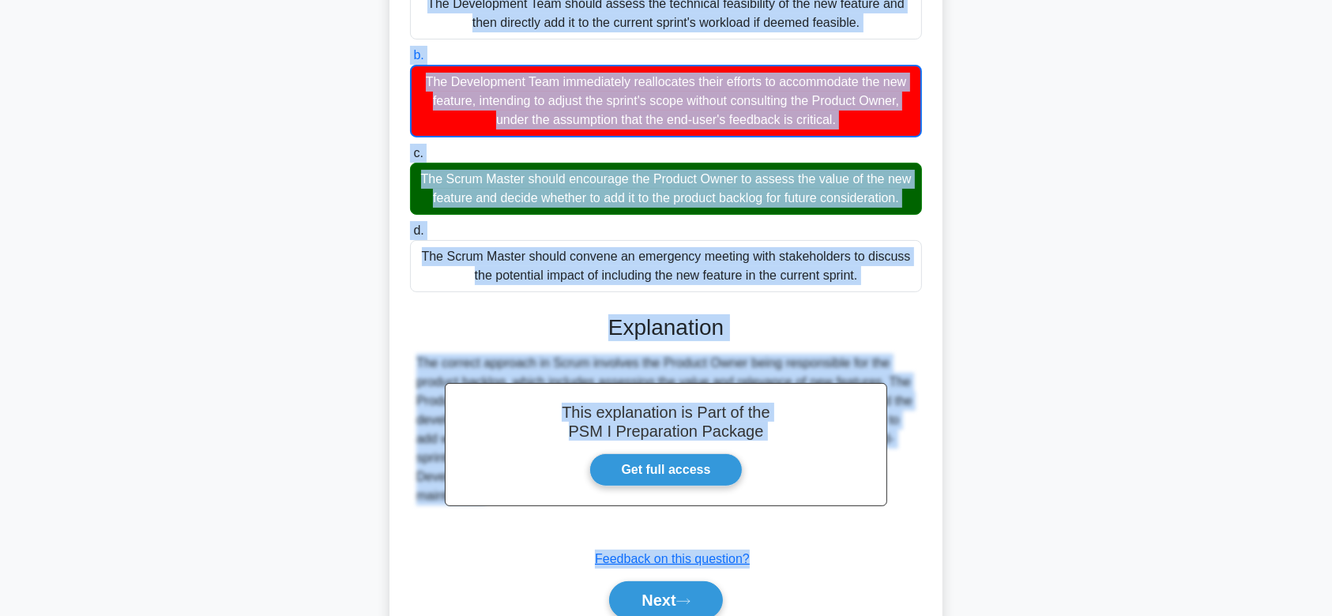
scroll to position [283, 0]
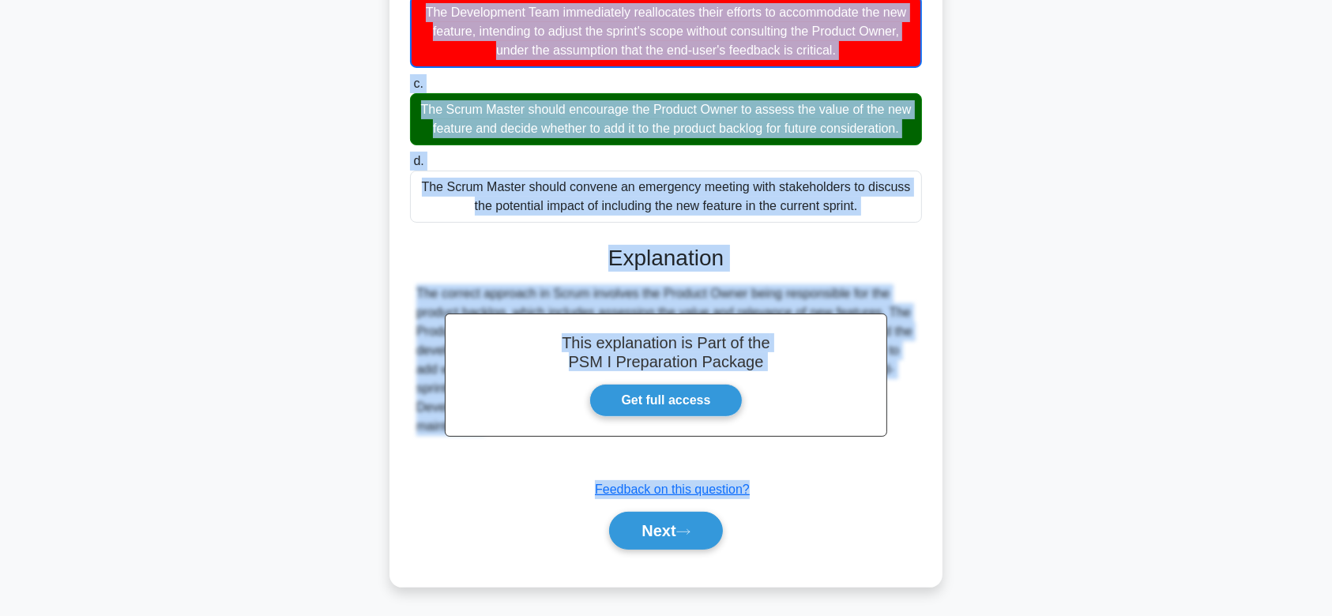
drag, startPoint x: 408, startPoint y: 111, endPoint x: 872, endPoint y: 452, distance: 576.6
click at [872, 452] on div "An end-user reports a new feature they believe should be added to the upcoming …" at bounding box center [666, 196] width 541 height 769
click at [636, 535] on button "Next" at bounding box center [665, 531] width 113 height 38
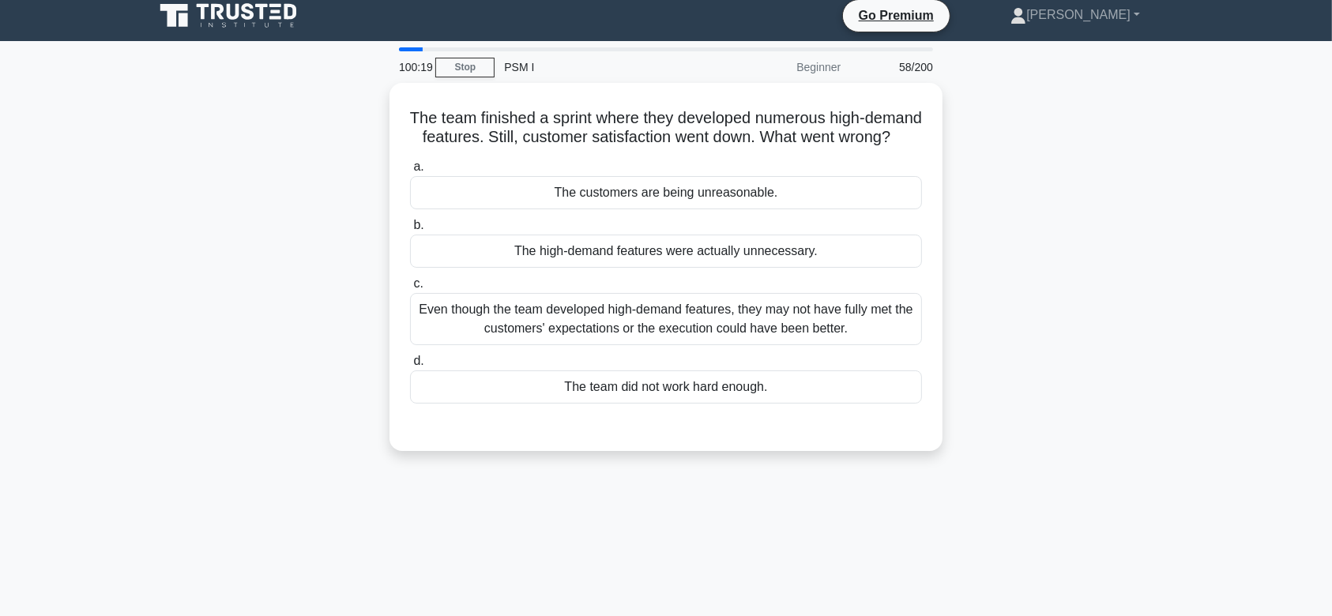
scroll to position [0, 0]
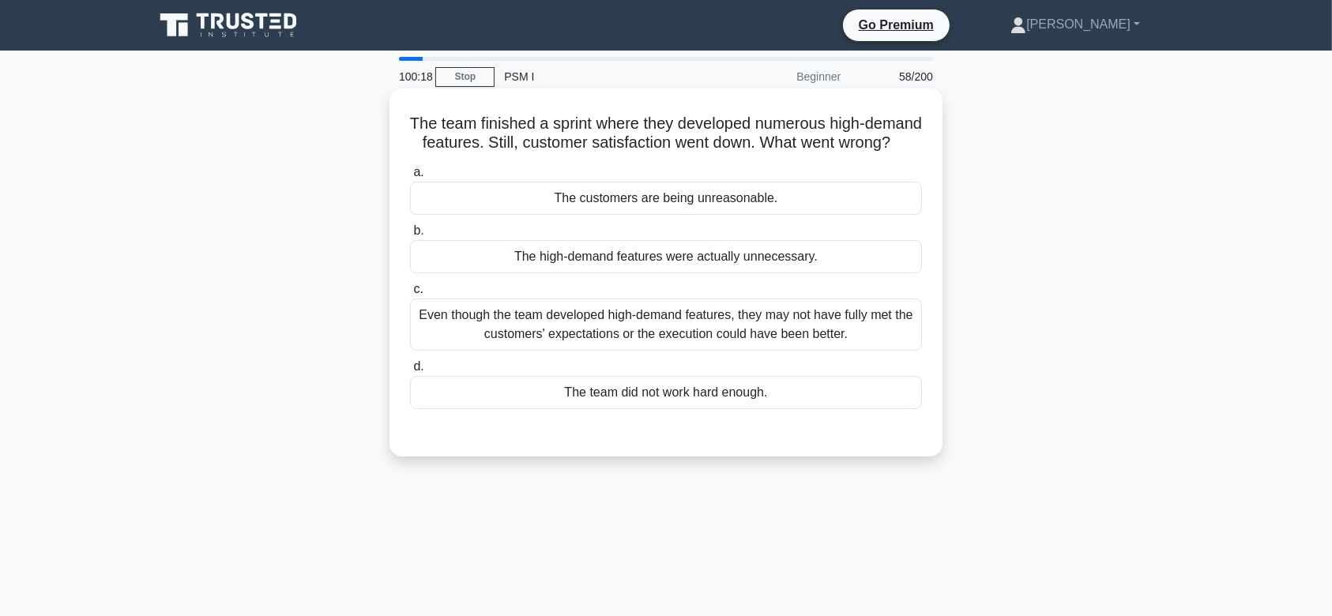
click at [750, 337] on div "Even though the team developed high-demand features, they may not have fully me…" at bounding box center [666, 325] width 512 height 52
click at [410, 295] on input "c. Even though the team developed high-demand features, they may not have fully…" at bounding box center [410, 289] width 0 height 10
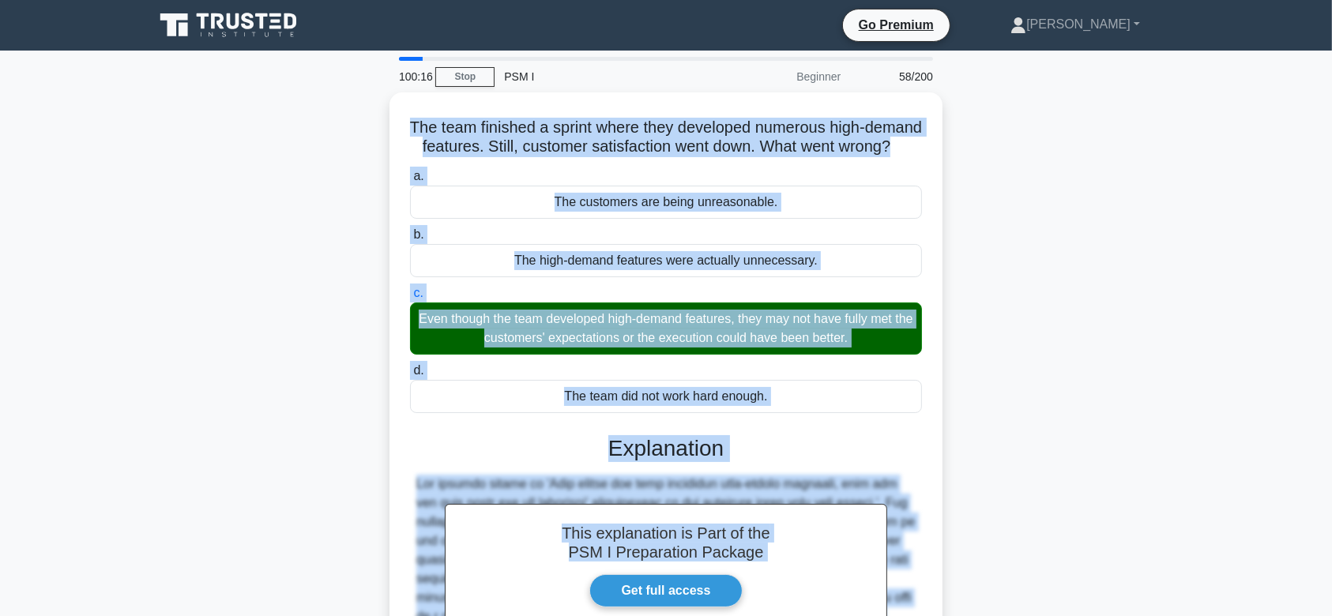
scroll to position [262, 0]
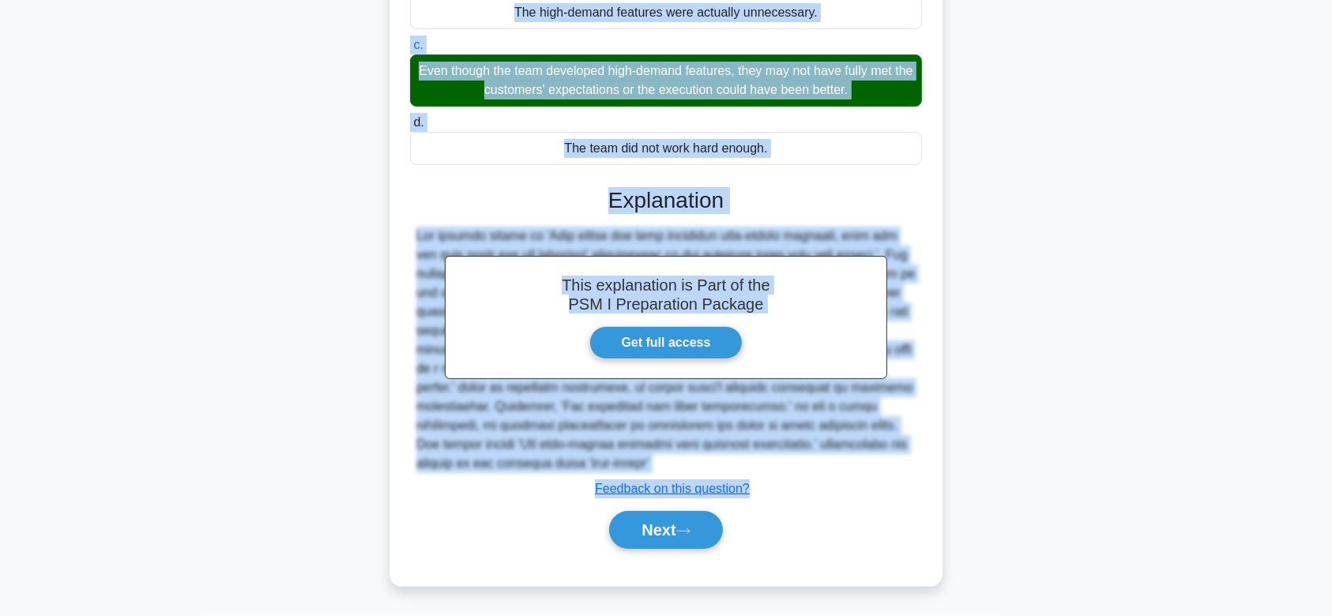
drag, startPoint x: 429, startPoint y: 122, endPoint x: 887, endPoint y: 465, distance: 571.8
click at [887, 465] on div "The team finished a sprint where they developed numerous high-demand features. …" at bounding box center [666, 215] width 541 height 729
click at [691, 528] on icon at bounding box center [683, 531] width 14 height 9
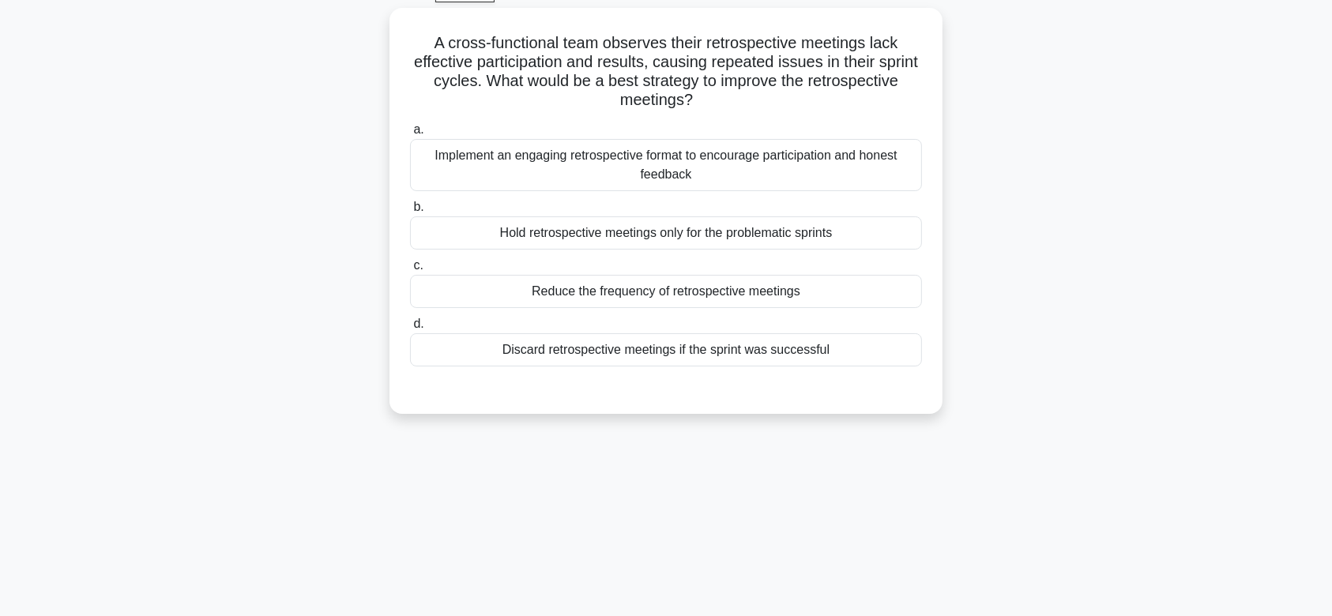
scroll to position [74, 0]
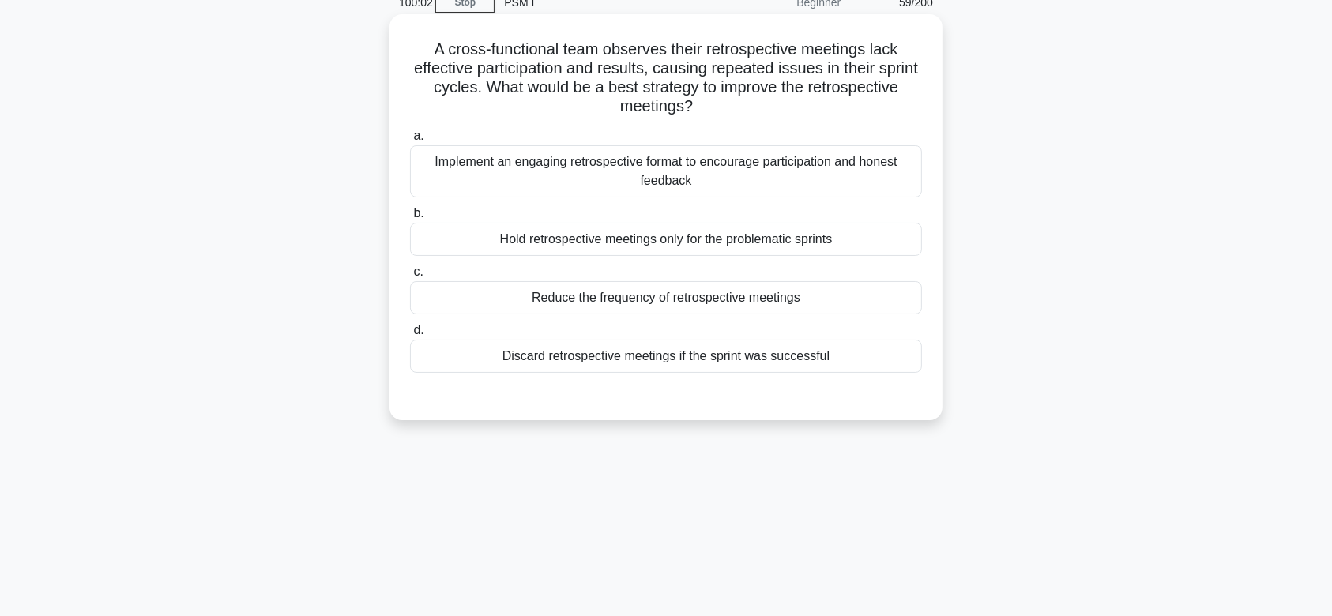
click at [786, 246] on div "Hold retrospective meetings only for the problematic sprints" at bounding box center [666, 239] width 512 height 33
click at [410, 219] on input "b. Hold retrospective meetings only for the problematic sprints" at bounding box center [410, 214] width 0 height 10
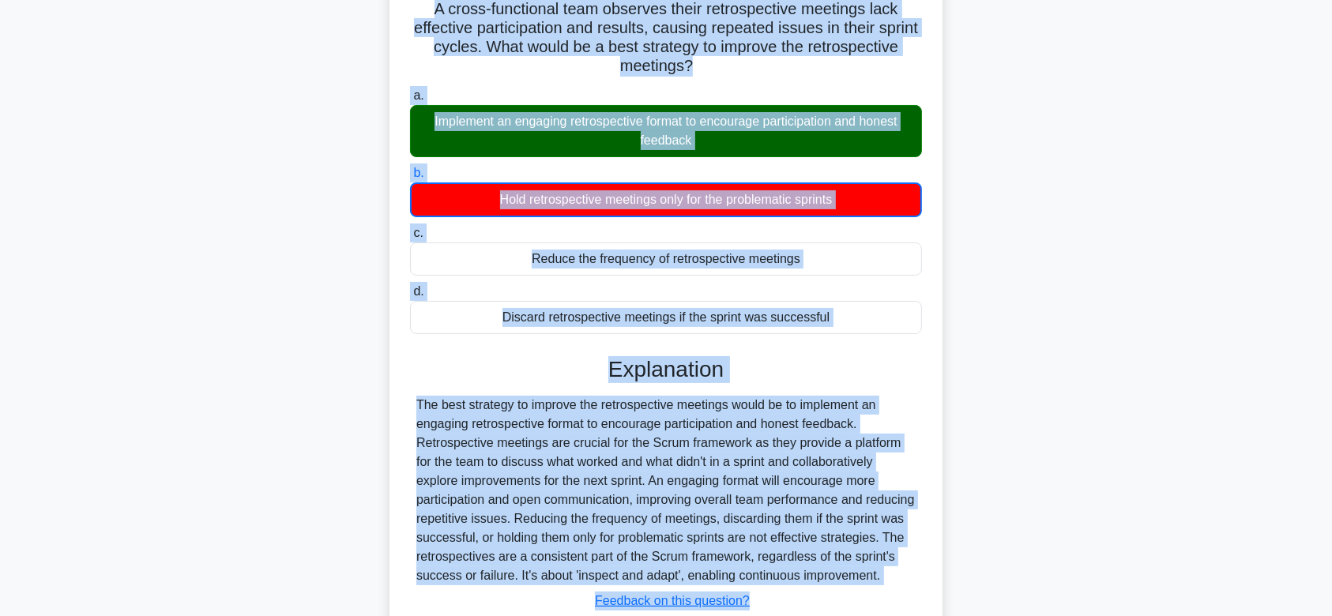
scroll to position [245, 0]
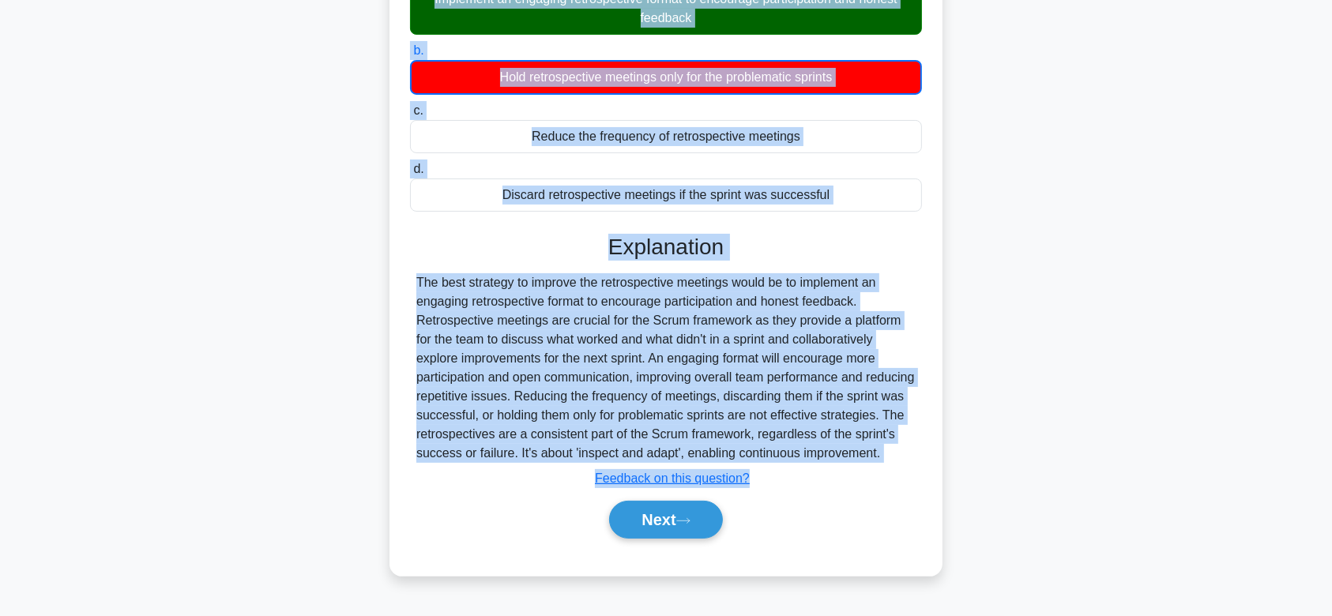
drag, startPoint x: 425, startPoint y: 52, endPoint x: 880, endPoint y: 472, distance: 618.5
click at [880, 472] on div "A cross-functional team observes their retrospective meetings lack effective pa…" at bounding box center [666, 214] width 541 height 712
click at [658, 529] on button "Next" at bounding box center [665, 520] width 113 height 38
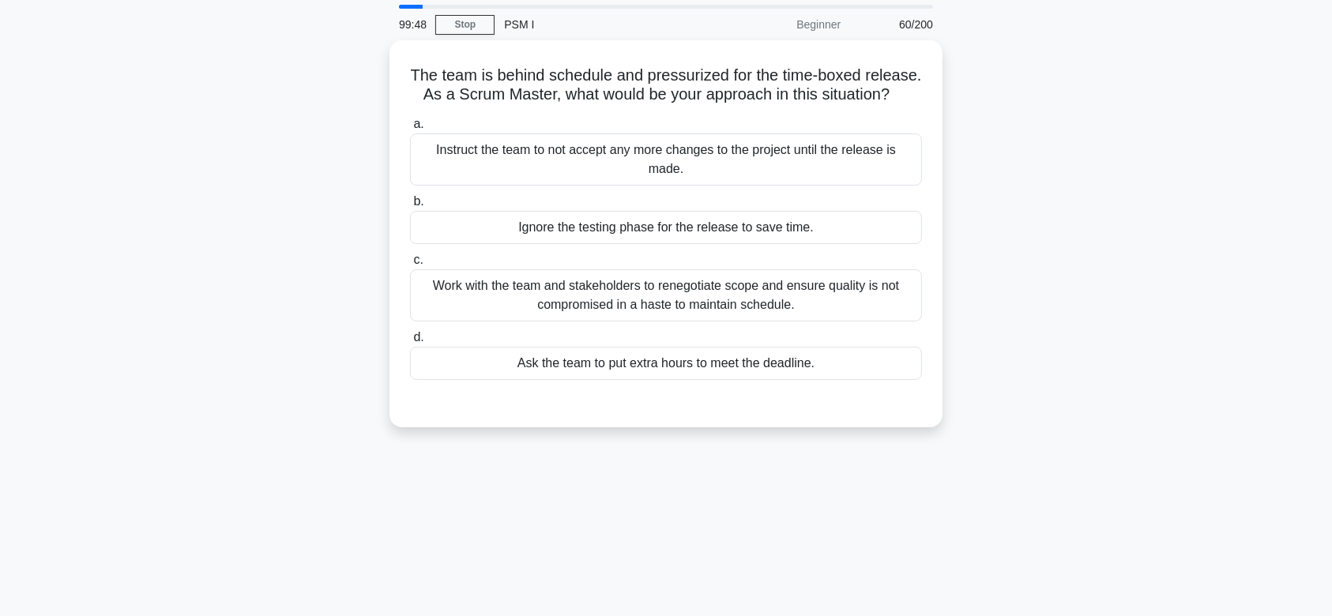
scroll to position [43, 0]
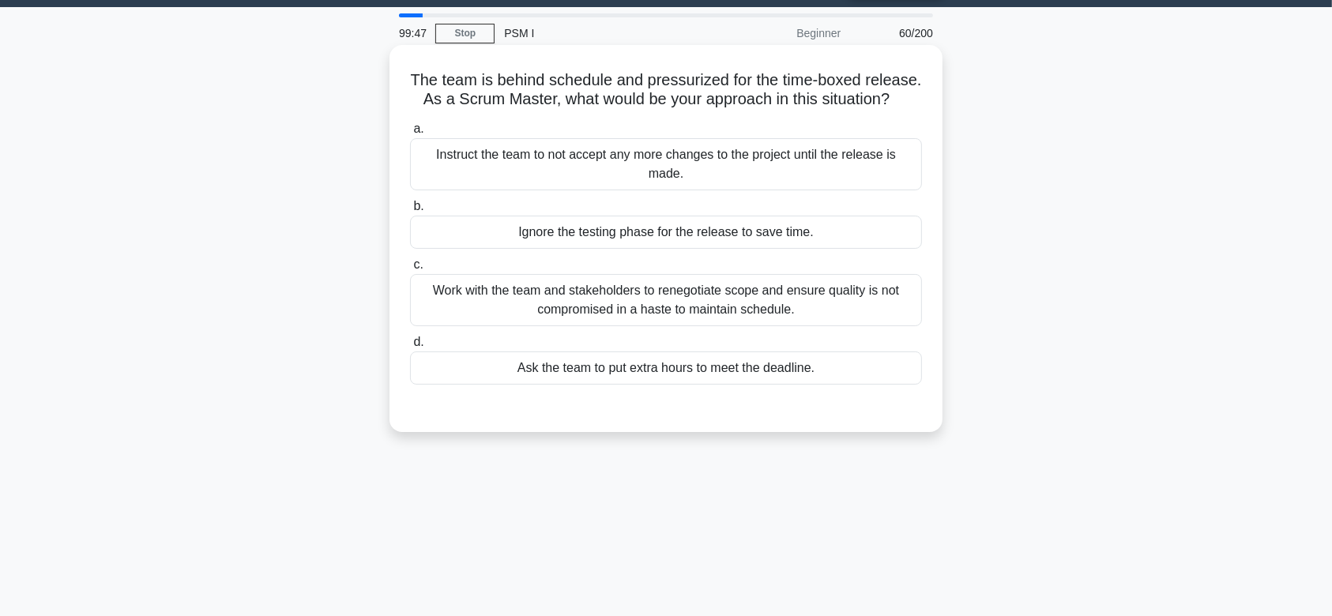
click at [689, 320] on div "Work with the team and stakeholders to renegotiate scope and ensure quality is …" at bounding box center [666, 300] width 512 height 52
click at [410, 270] on input "c. Work with the team and stakeholders to renegotiate scope and ensure quality …" at bounding box center [410, 265] width 0 height 10
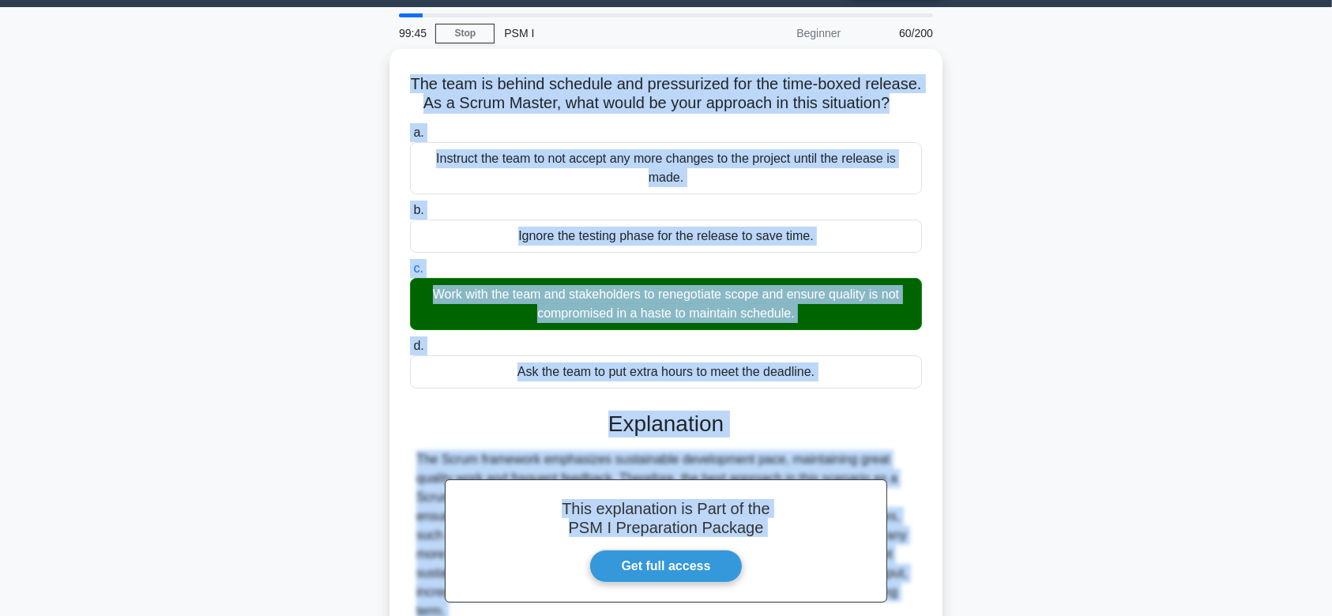
scroll to position [237, 0]
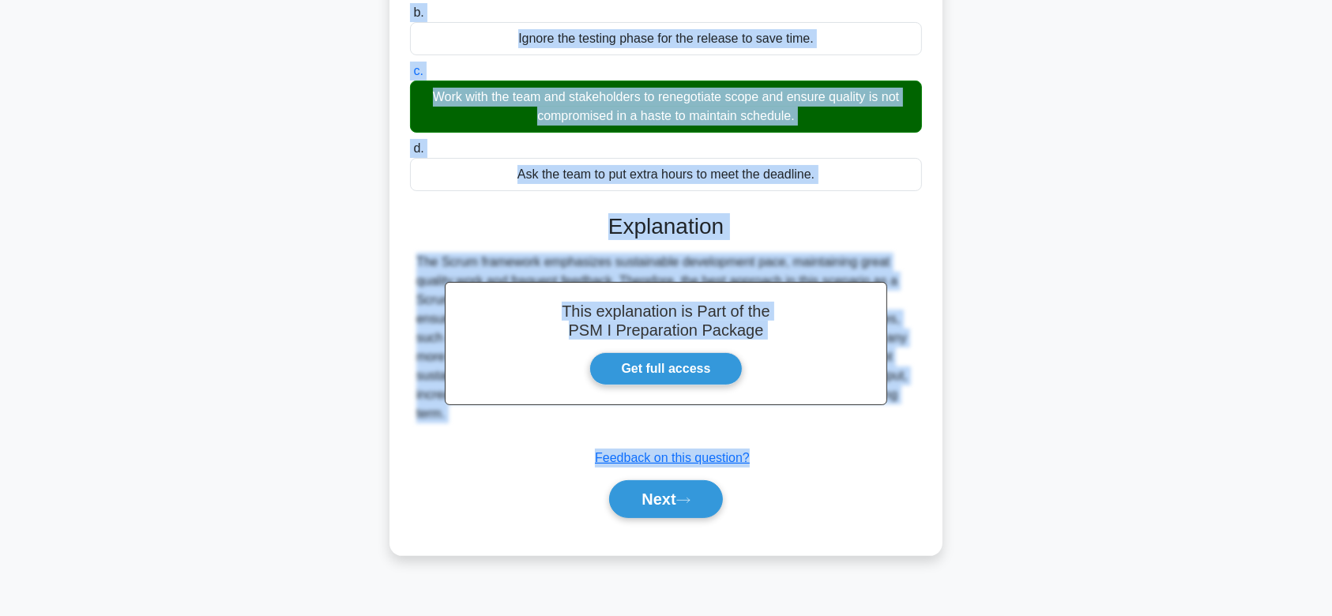
drag, startPoint x: 433, startPoint y: 73, endPoint x: 873, endPoint y: 452, distance: 581.1
click at [873, 452] on div "The team is behind schedule and pressurized for the time-boxed release. As a Sc…" at bounding box center [666, 203] width 541 height 691
click at [679, 506] on button "Next" at bounding box center [665, 499] width 113 height 38
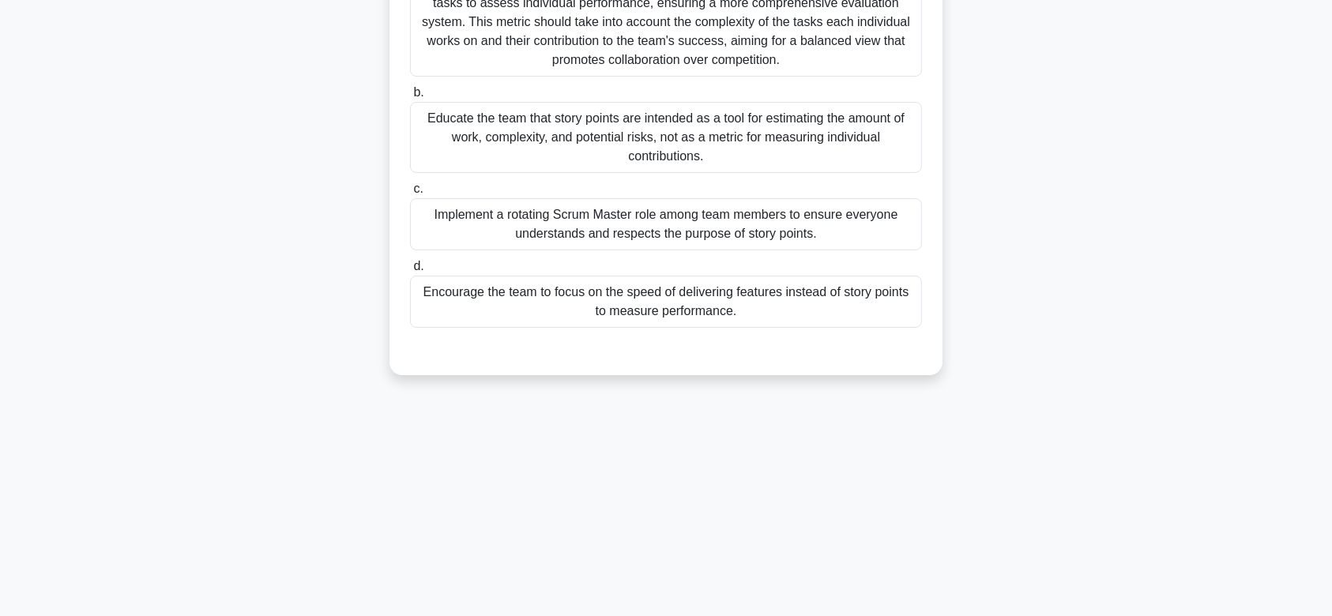
scroll to position [0, 0]
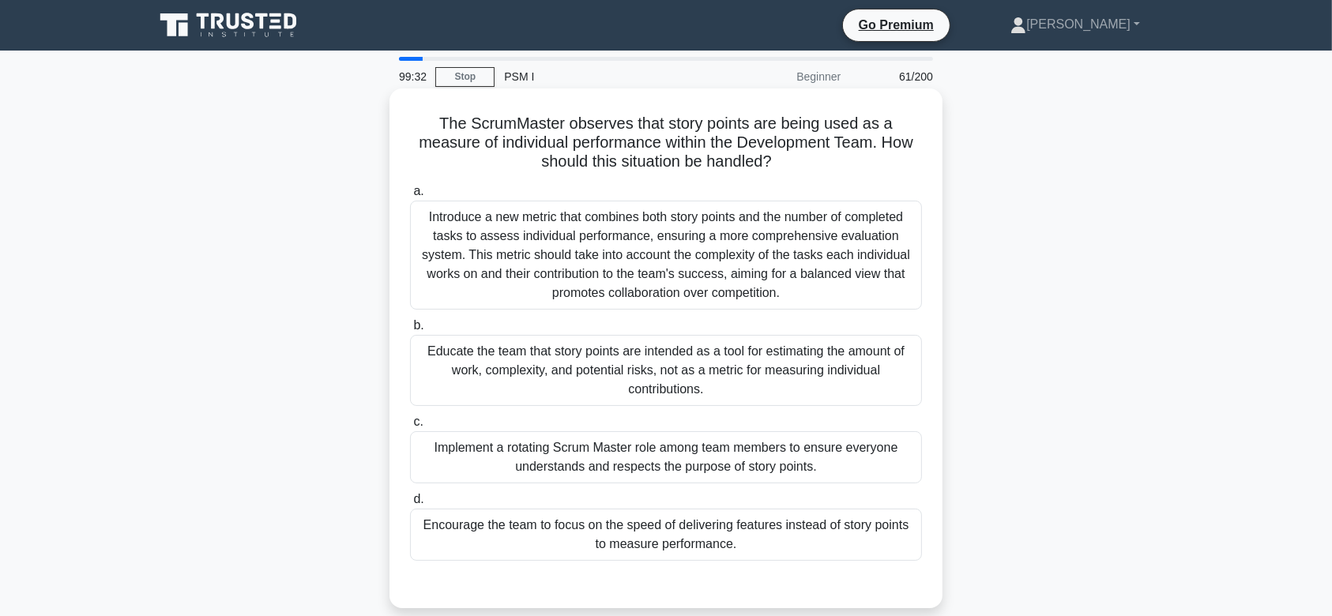
click at [686, 273] on div "Introduce a new metric that combines both story points and the number of comple…" at bounding box center [666, 255] width 512 height 109
click at [410, 197] on input "a. Introduce a new metric that combines both story points and the number of com…" at bounding box center [410, 192] width 0 height 10
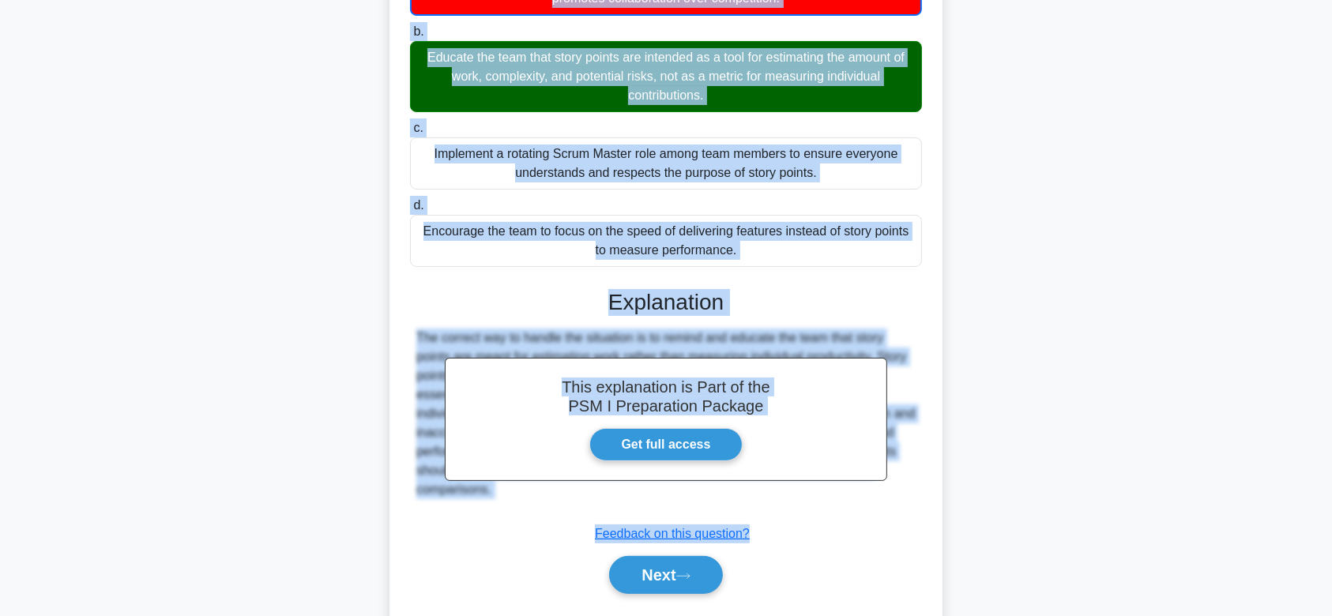
scroll to position [340, 0]
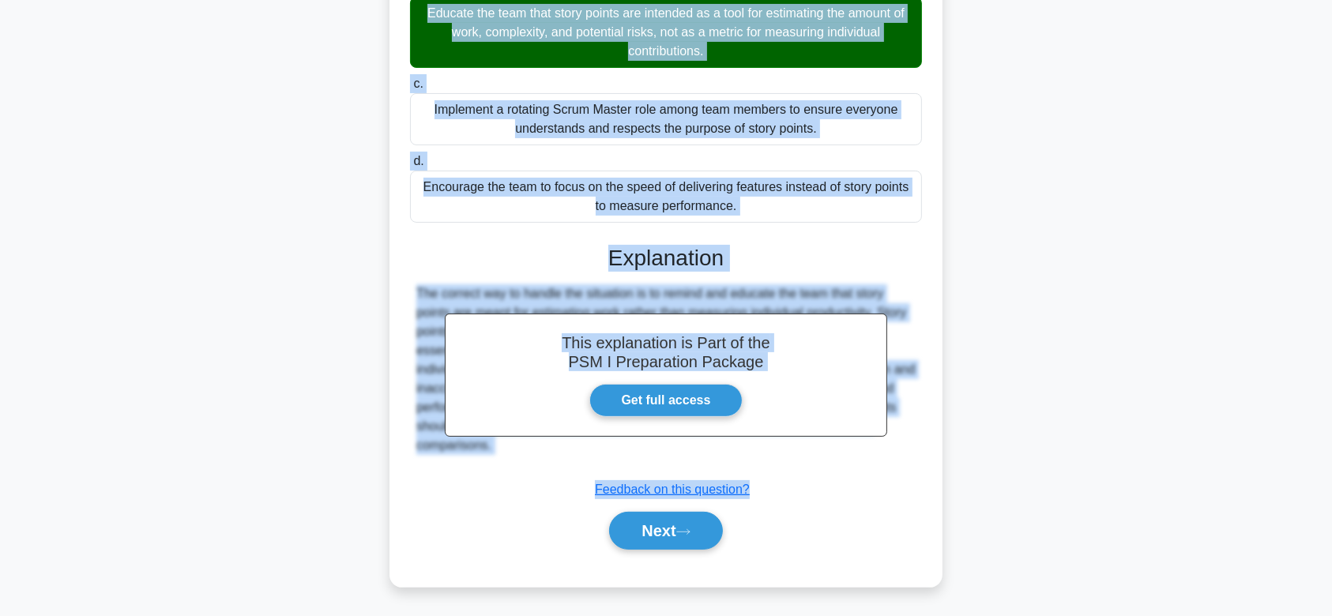
drag, startPoint x: 435, startPoint y: 121, endPoint x: 819, endPoint y: 465, distance: 515.4
click at [819, 465] on div "The ScrumMaster observes that story points are being used as a measure of indiv…" at bounding box center [666, 168] width 541 height 826
click at [684, 530] on icon at bounding box center [683, 532] width 14 height 9
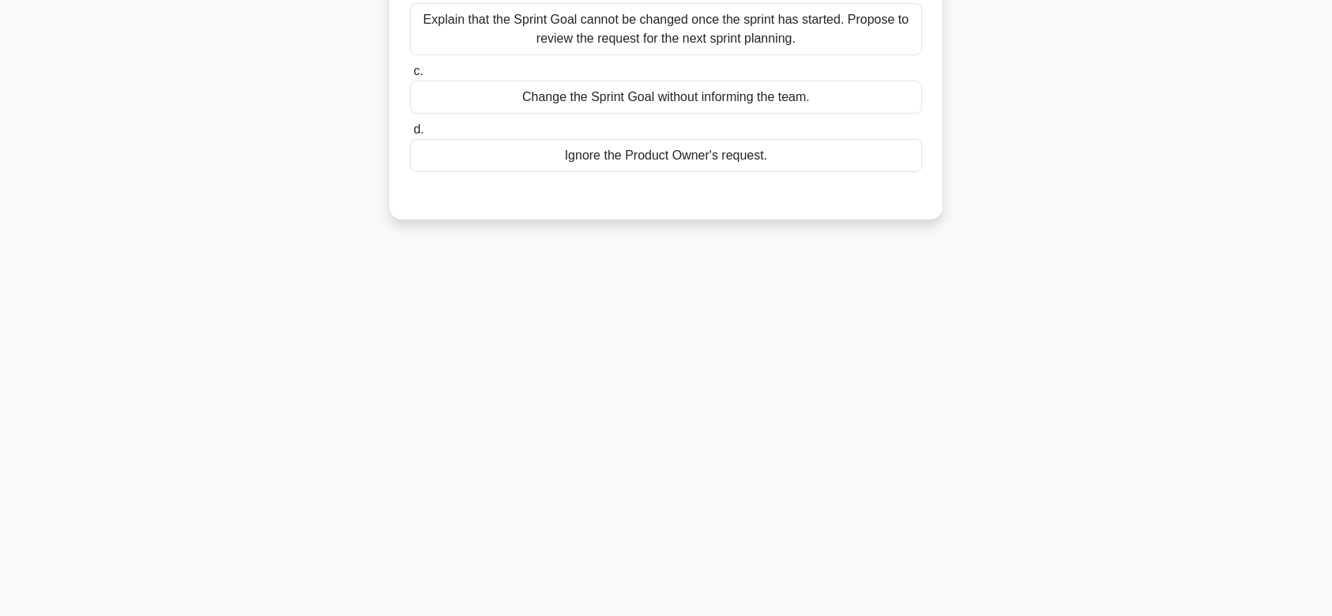
scroll to position [0, 0]
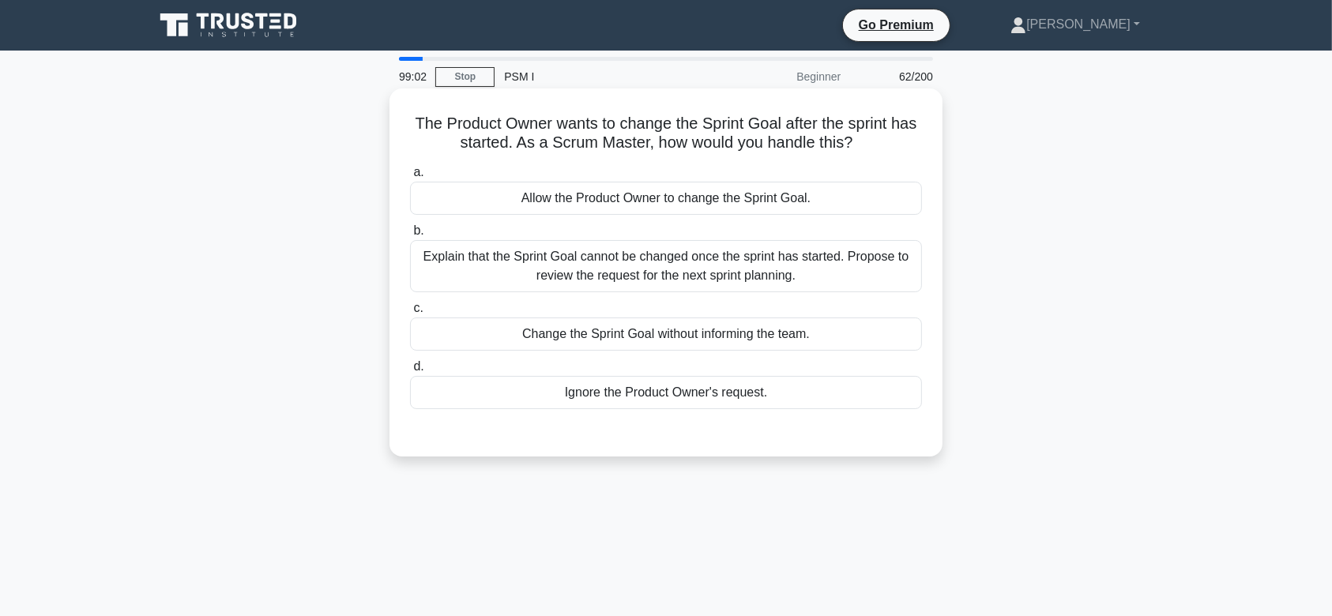
click at [683, 288] on div "Explain that the Sprint Goal cannot be changed once the sprint has started. Pro…" at bounding box center [666, 266] width 512 height 52
click at [410, 236] on input "b. Explain that the Sprint Goal cannot be changed once the sprint has started. …" at bounding box center [410, 231] width 0 height 10
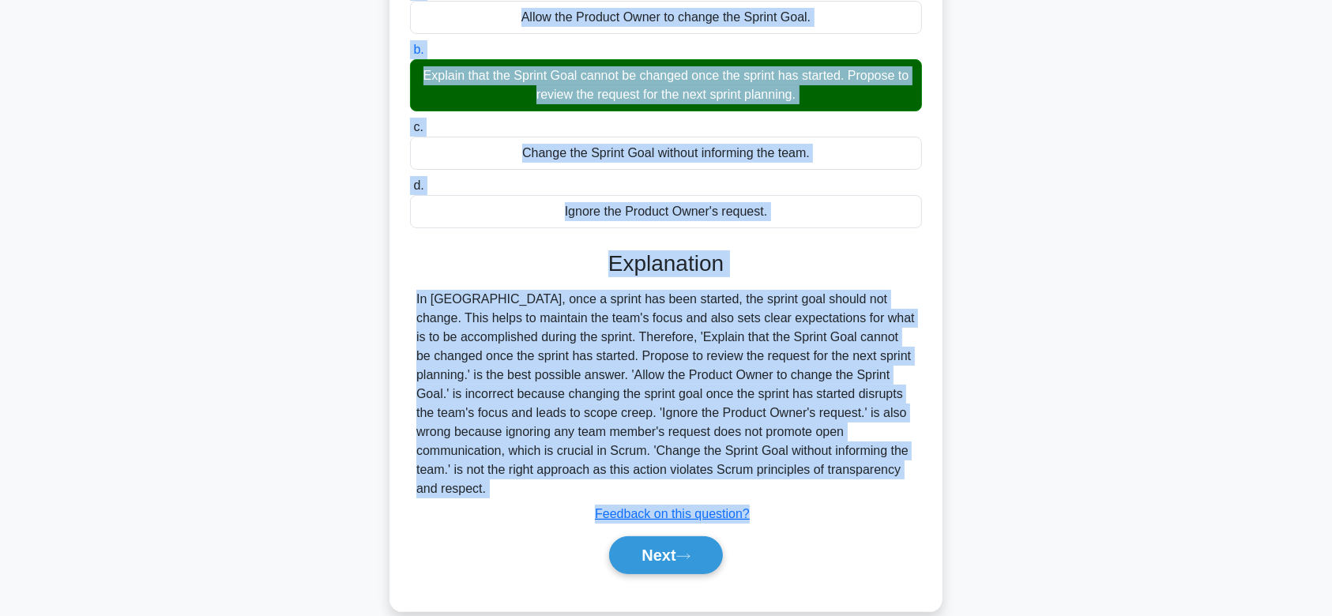
scroll to position [237, 0]
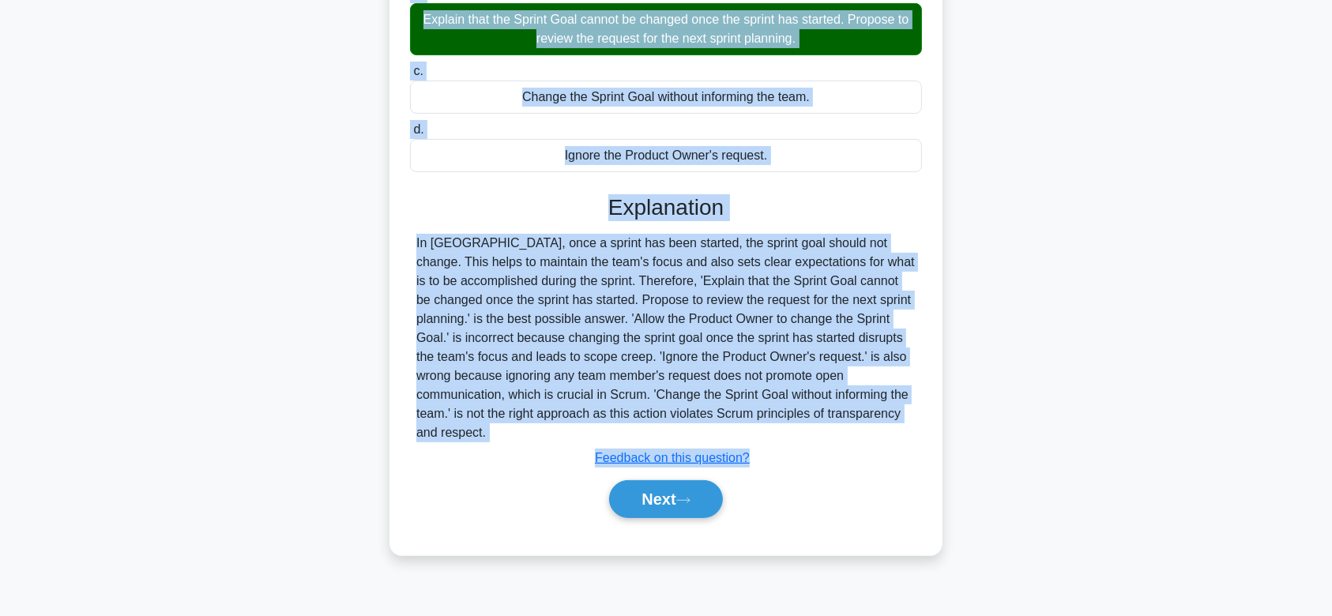
drag, startPoint x: 398, startPoint y: 119, endPoint x: 880, endPoint y: 414, distance: 564.8
click at [880, 414] on div "The Product Owner wants to change the Sprint Goal after the sprint has started.…" at bounding box center [666, 203] width 541 height 691
click at [703, 481] on button "Next" at bounding box center [665, 499] width 113 height 38
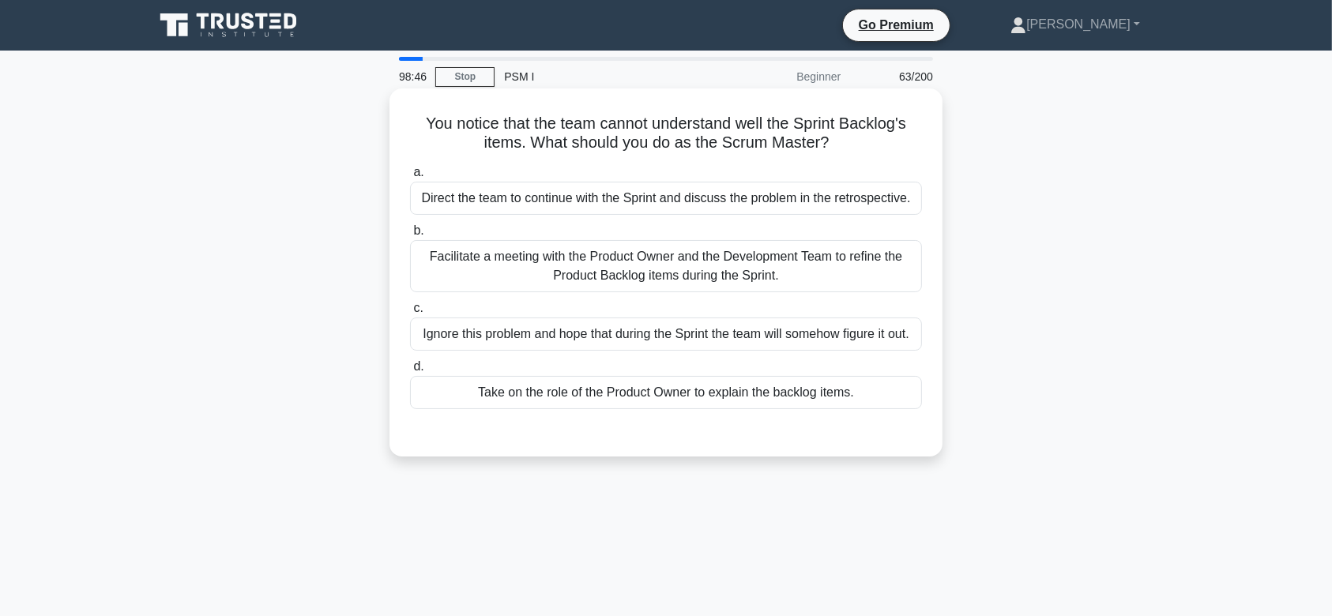
click at [714, 262] on div "Facilitate a meeting with the Product Owner and the Development Team to refine …" at bounding box center [666, 266] width 512 height 52
click at [410, 236] on input "b. Facilitate a meeting with the Product Owner and the Development Team to refi…" at bounding box center [410, 231] width 0 height 10
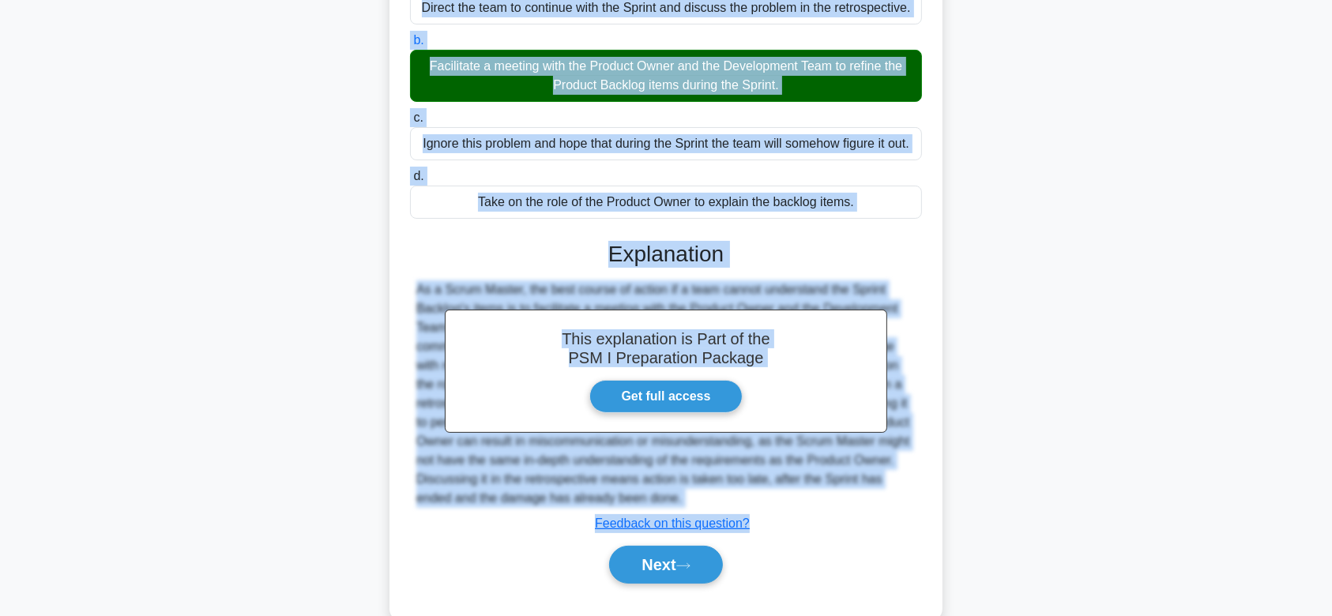
scroll to position [237, 0]
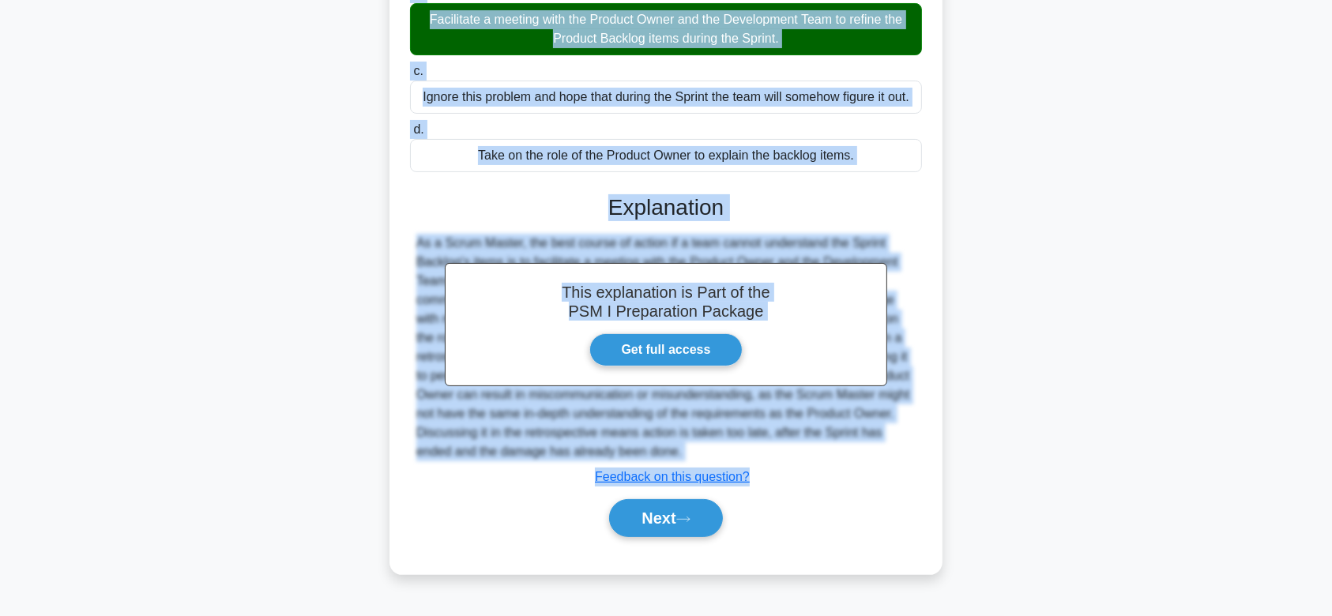
drag, startPoint x: 418, startPoint y: 119, endPoint x: 915, endPoint y: 448, distance: 595.9
click at [915, 448] on div "You notice that the team cannot understand well the Sprint Backlog's items. Wha…" at bounding box center [666, 213] width 541 height 710
click at [650, 503] on button "Next" at bounding box center [665, 518] width 113 height 38
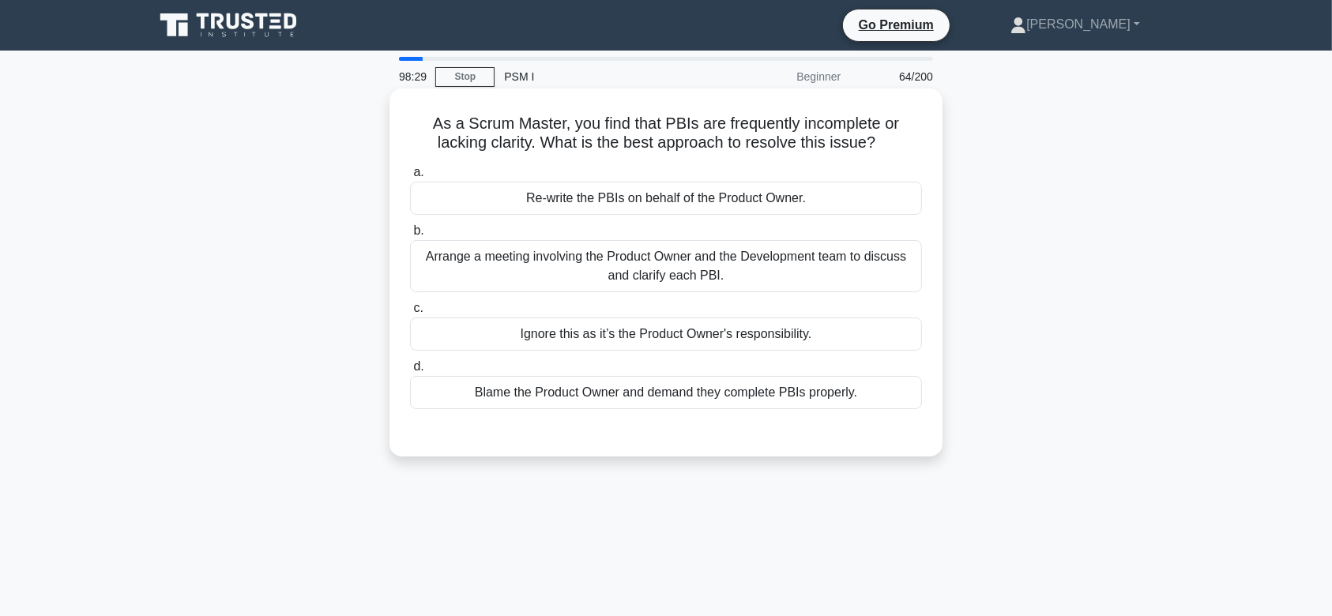
click at [724, 261] on div "Arrange a meeting involving the Product Owner and the Development team to discu…" at bounding box center [666, 266] width 512 height 52
click at [410, 236] on input "b. Arrange a meeting involving the Product Owner and the Development team to di…" at bounding box center [410, 231] width 0 height 10
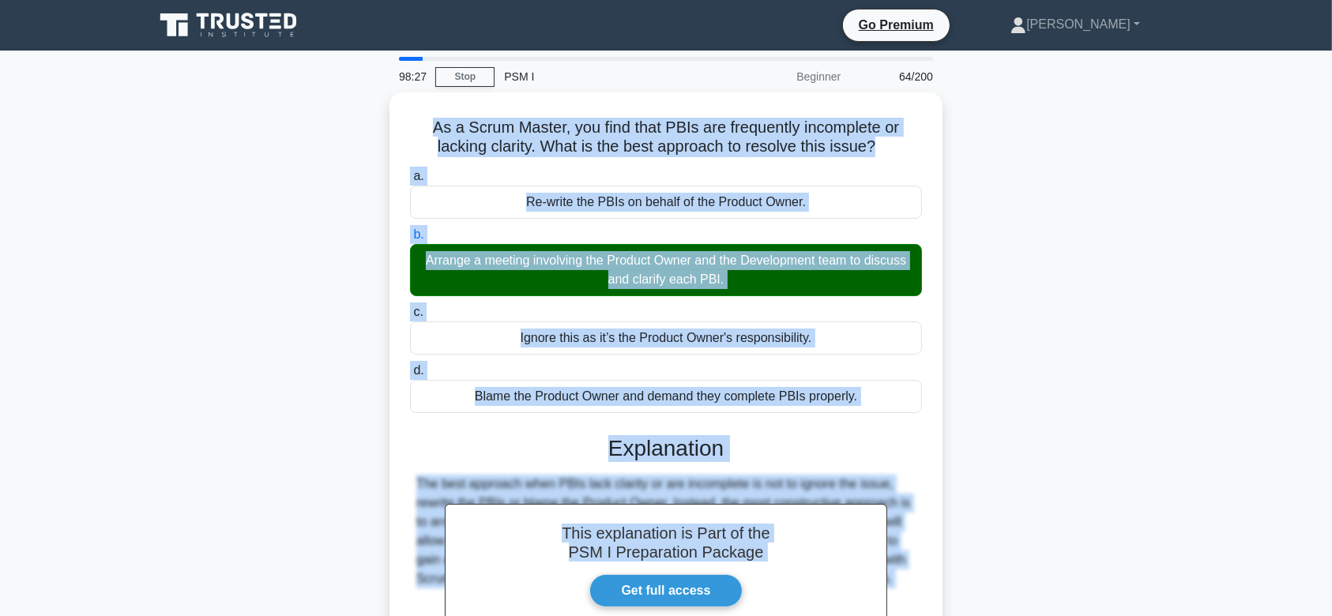
scroll to position [237, 0]
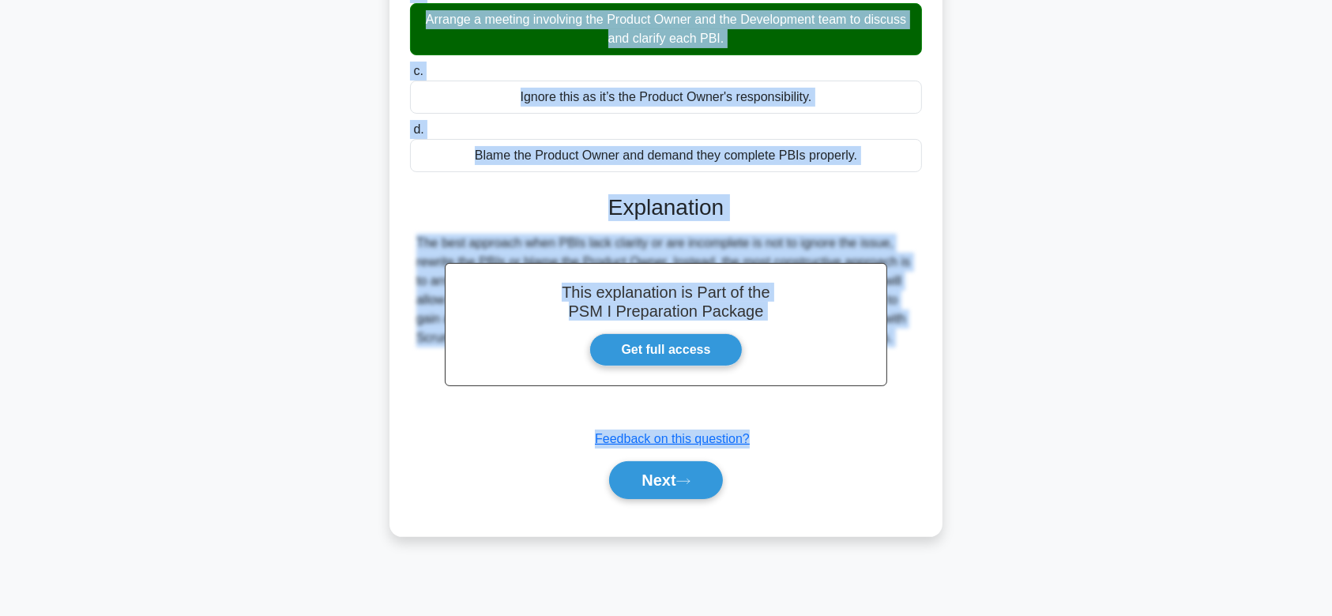
drag, startPoint x: 428, startPoint y: 126, endPoint x: 914, endPoint y: 379, distance: 547.2
click at [914, 379] on div "As a Scrum Master, you find that PBIs are frequently incomplete or lacking clar…" at bounding box center [666, 194] width 541 height 673
click at [710, 478] on button "Next" at bounding box center [665, 481] width 113 height 38
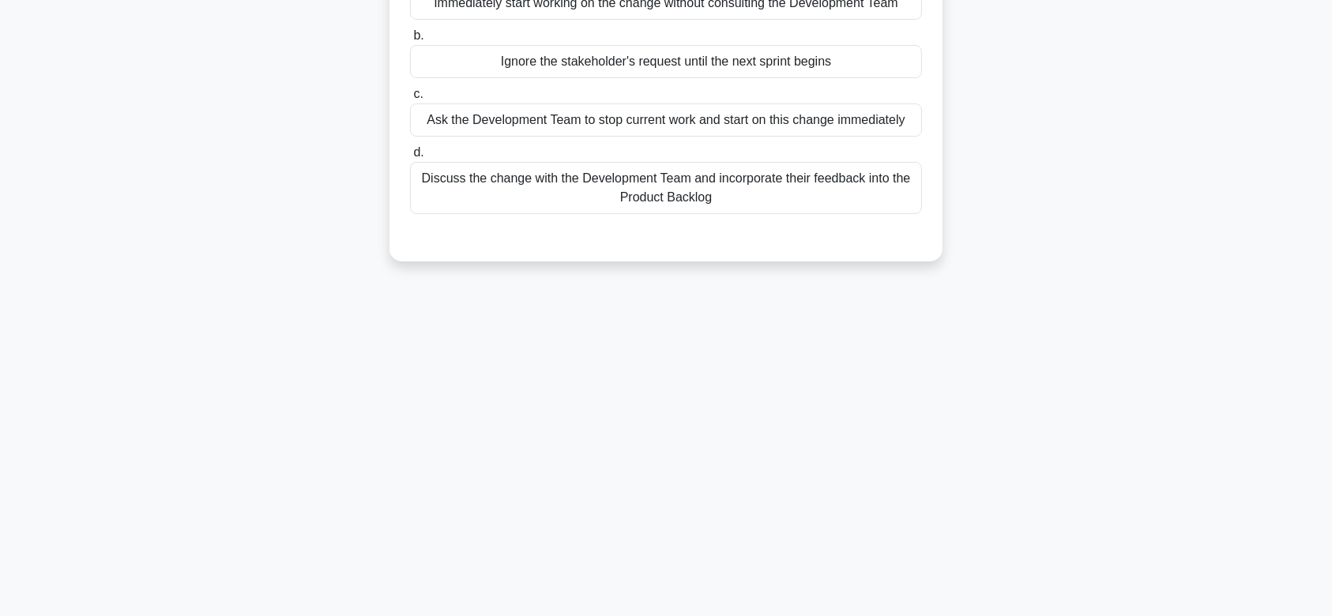
scroll to position [0, 0]
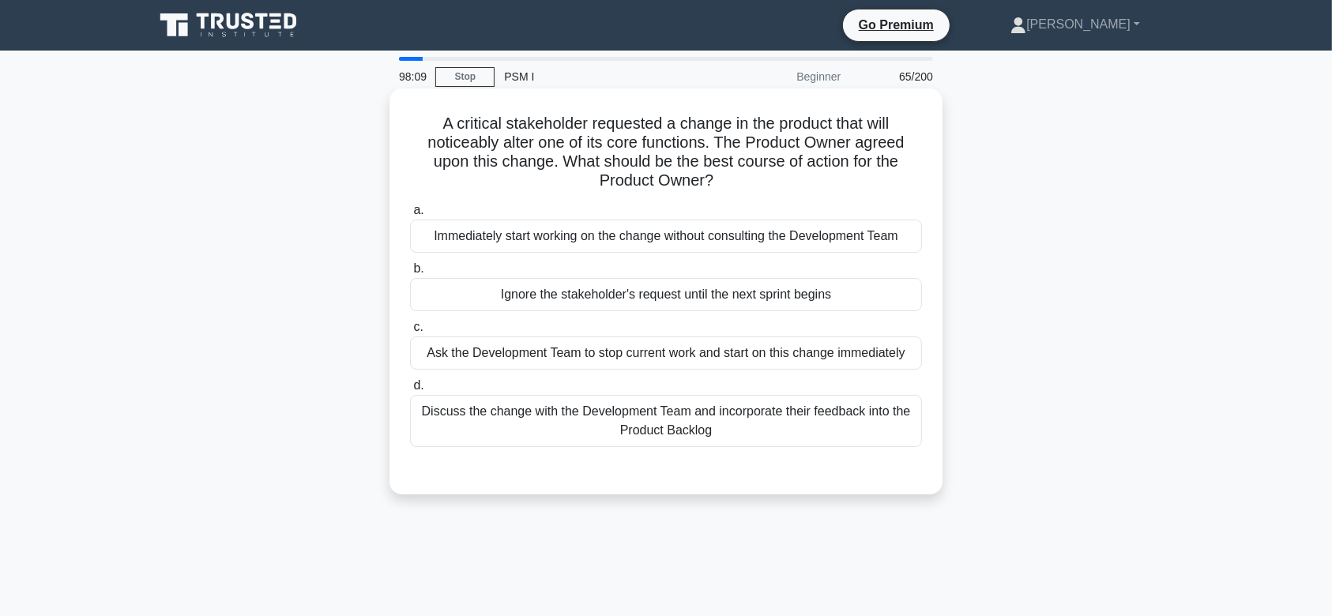
click at [699, 304] on div "Ignore the stakeholder's request until the next sprint begins" at bounding box center [666, 294] width 512 height 33
click at [410, 274] on input "b. Ignore the stakeholder's request until the next sprint begins" at bounding box center [410, 269] width 0 height 10
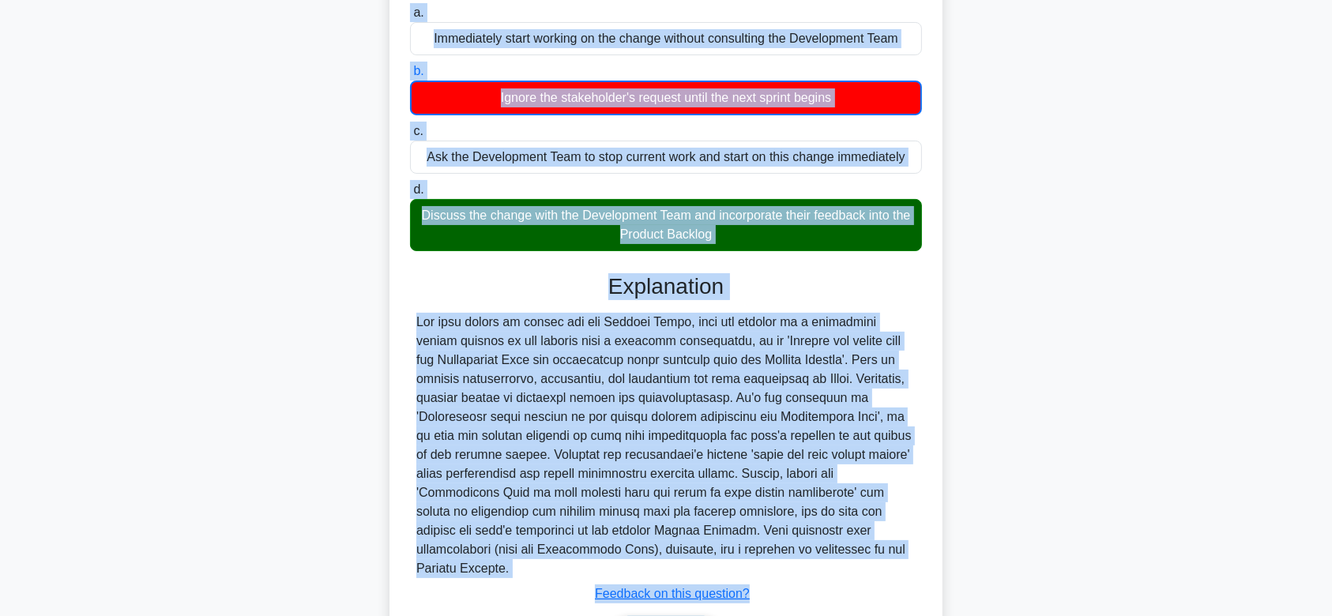
scroll to position [283, 0]
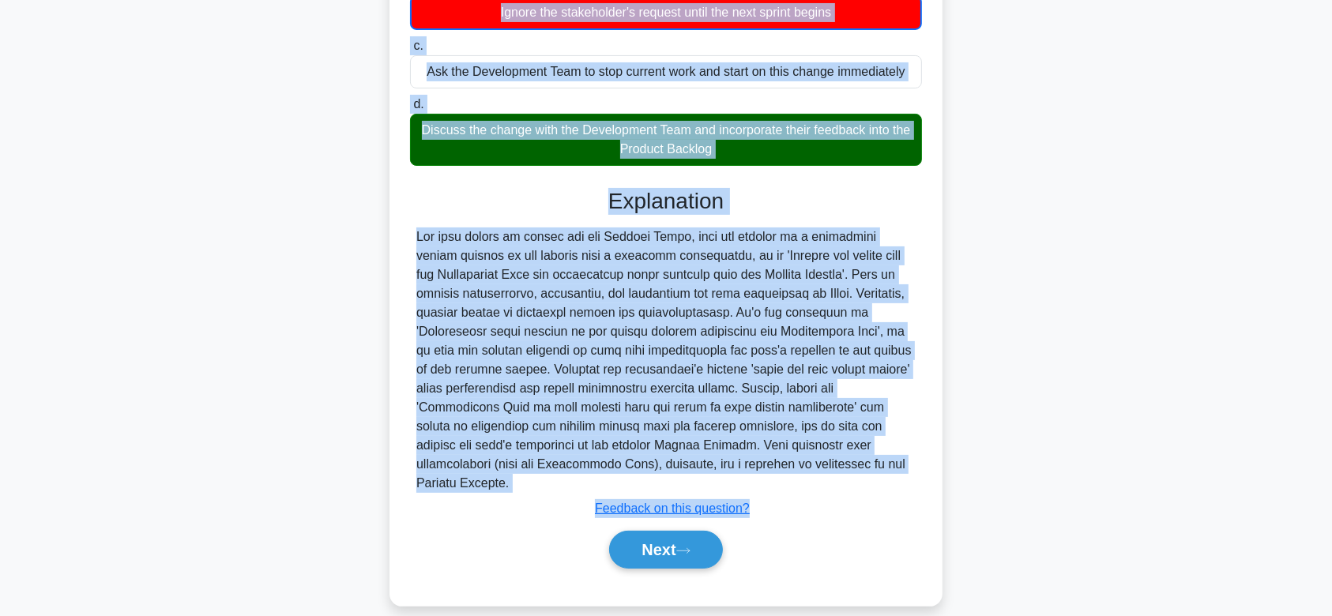
drag, startPoint x: 435, startPoint y: 122, endPoint x: 934, endPoint y: 467, distance: 606.1
click at [934, 467] on div "A critical stakeholder requested a change in the product that will noticeably a…" at bounding box center [666, 206] width 541 height 788
click at [679, 531] on button "Next" at bounding box center [665, 550] width 113 height 38
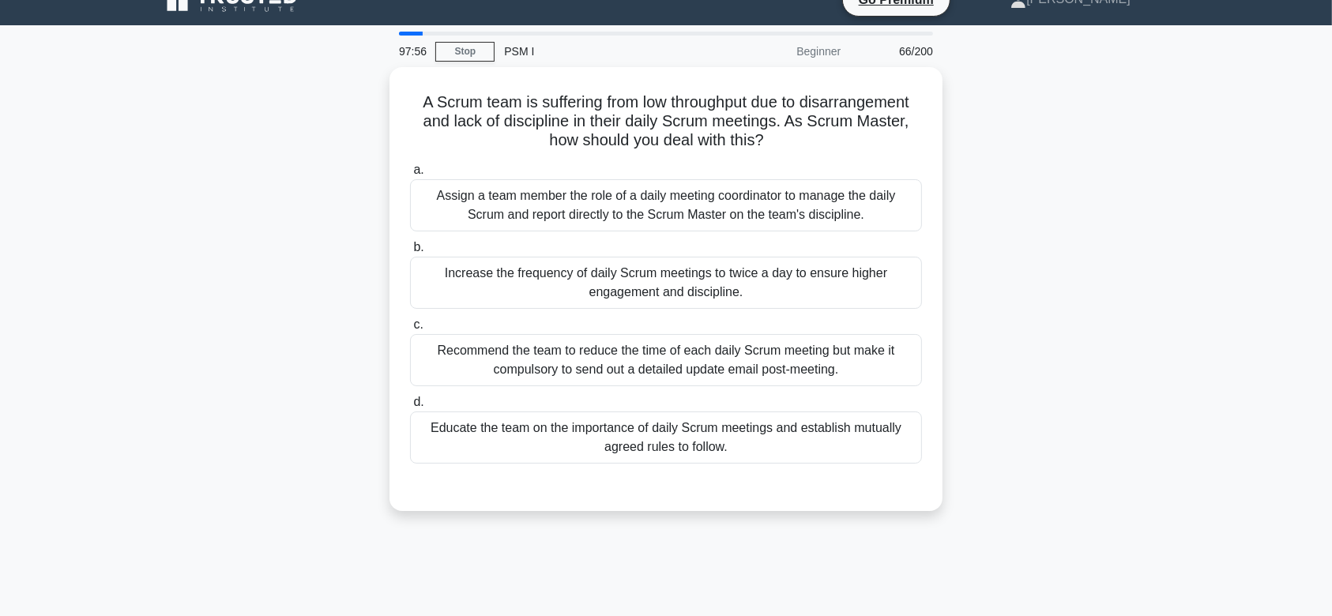
scroll to position [12, 0]
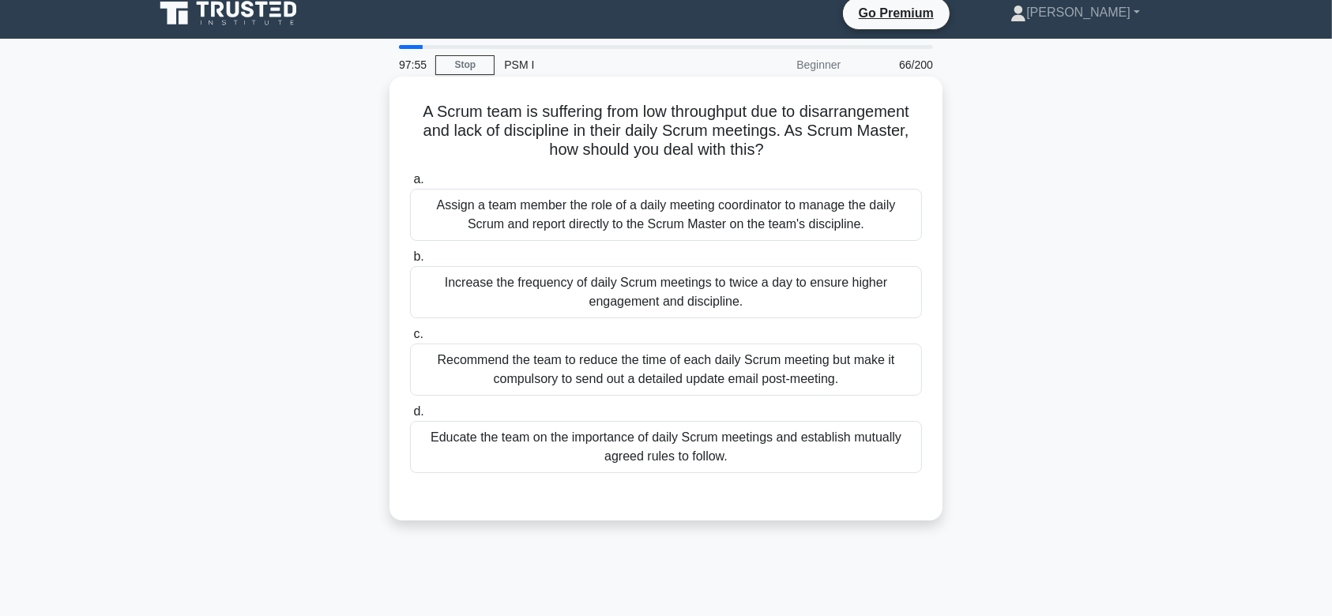
click at [705, 284] on div "Increase the frequency of daily Scrum meetings to twice a day to ensure higher …" at bounding box center [666, 292] width 512 height 52
click at [410, 262] on input "b. Increase the frequency of daily Scrum meetings to twice a day to ensure high…" at bounding box center [410, 257] width 0 height 10
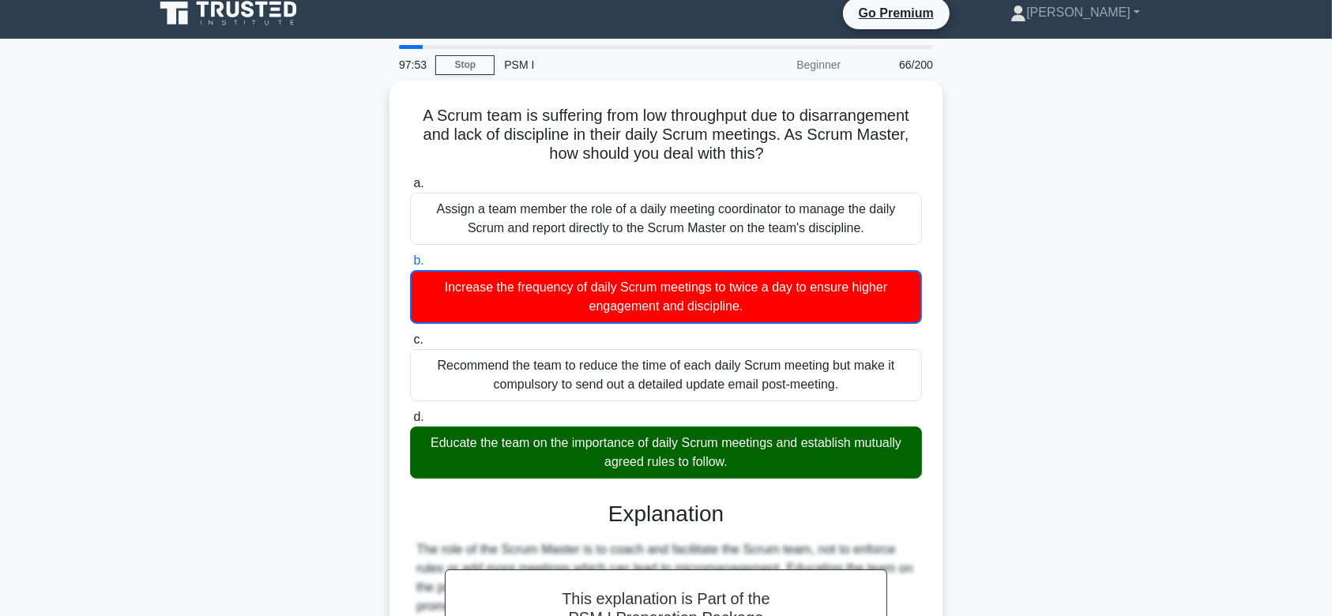
scroll to position [264, 0]
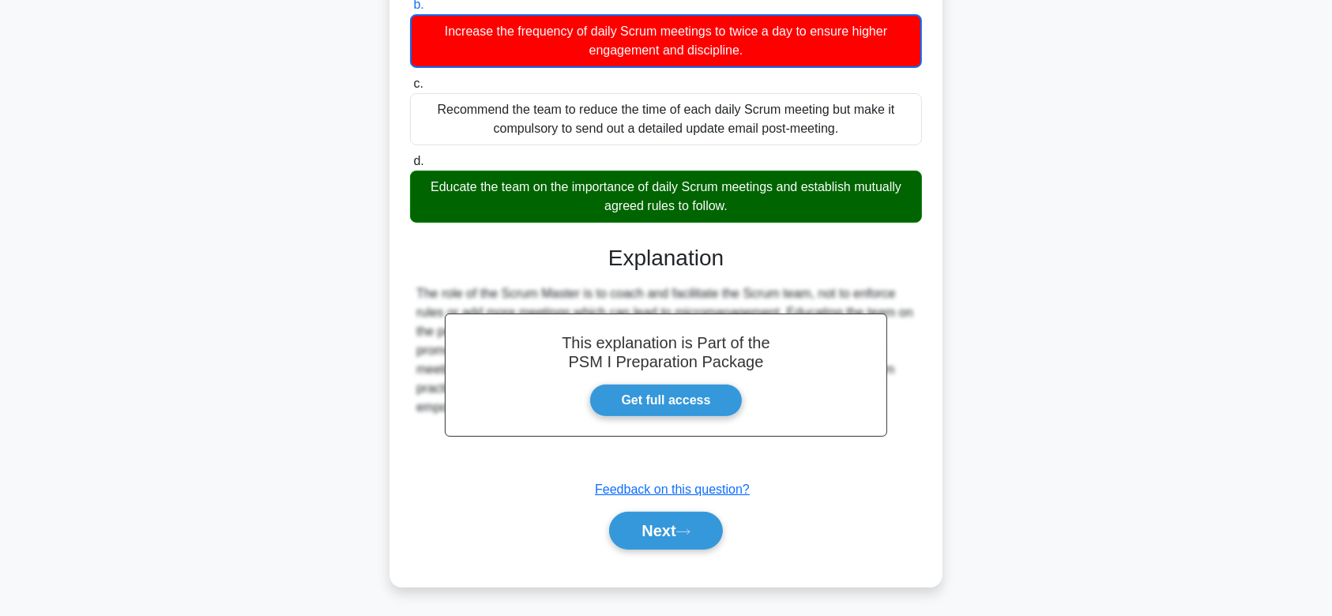
drag, startPoint x: 405, startPoint y: 110, endPoint x: 900, endPoint y: 433, distance: 591.6
click at [900, 433] on div "A Scrum team is suffering from low throughput due to disarrangement and lack of…" at bounding box center [666, 206] width 541 height 750
click at [673, 533] on button "Next" at bounding box center [665, 531] width 113 height 38
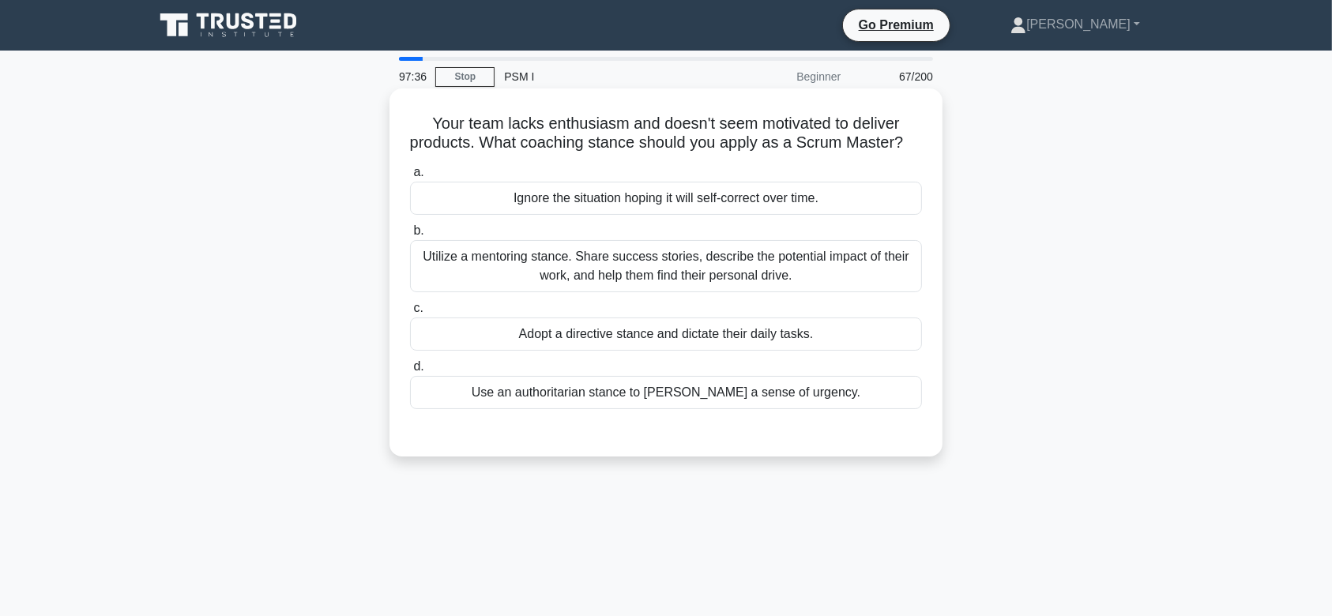
click at [675, 292] on div "Utilize a mentoring stance. Share success stories, describe the potential impac…" at bounding box center [666, 266] width 512 height 52
click at [410, 236] on input "b. Utilize a mentoring stance. Share success stories, describe the potential im…" at bounding box center [410, 231] width 0 height 10
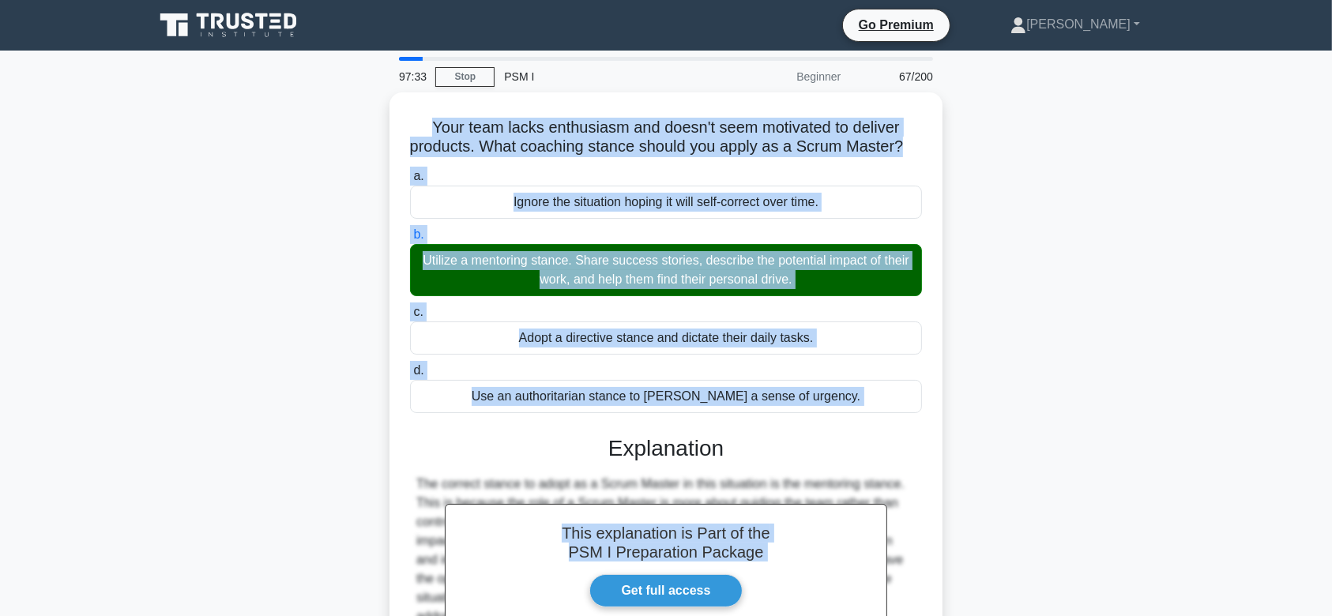
scroll to position [237, 0]
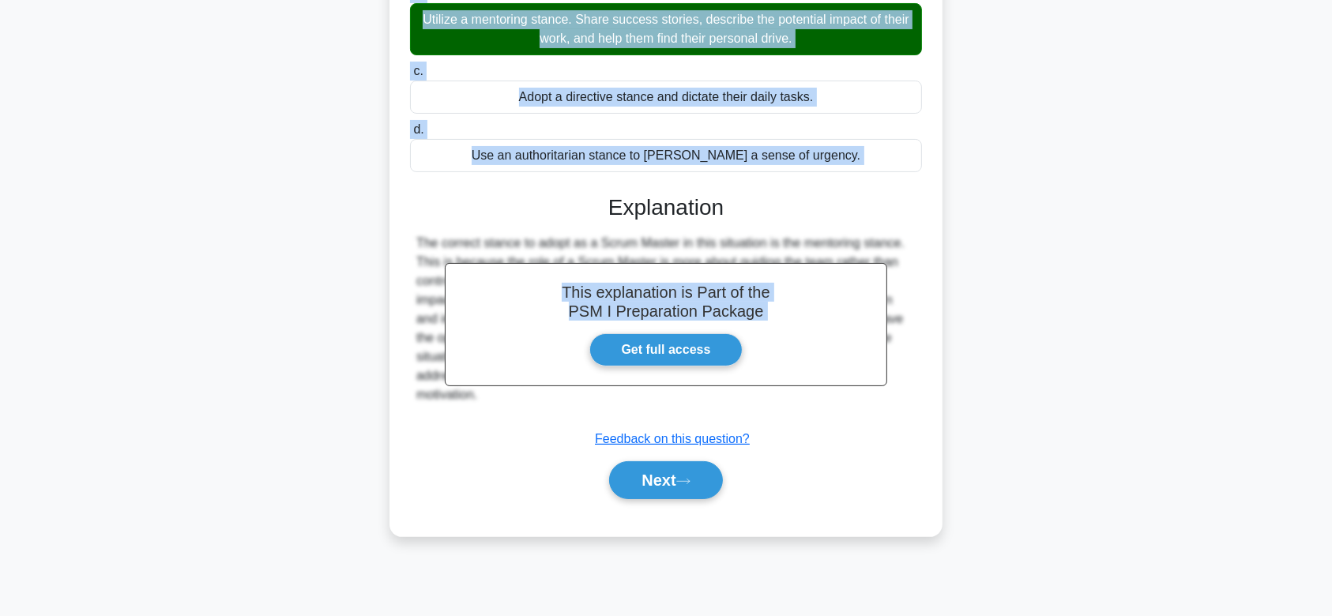
drag, startPoint x: 424, startPoint y: 121, endPoint x: 929, endPoint y: 416, distance: 585.1
click at [929, 416] on div "Your team lacks enthusiasm and doesn't seem motivated to deliver products. What…" at bounding box center [666, 194] width 541 height 673
click at [650, 491] on button "Next" at bounding box center [665, 481] width 113 height 38
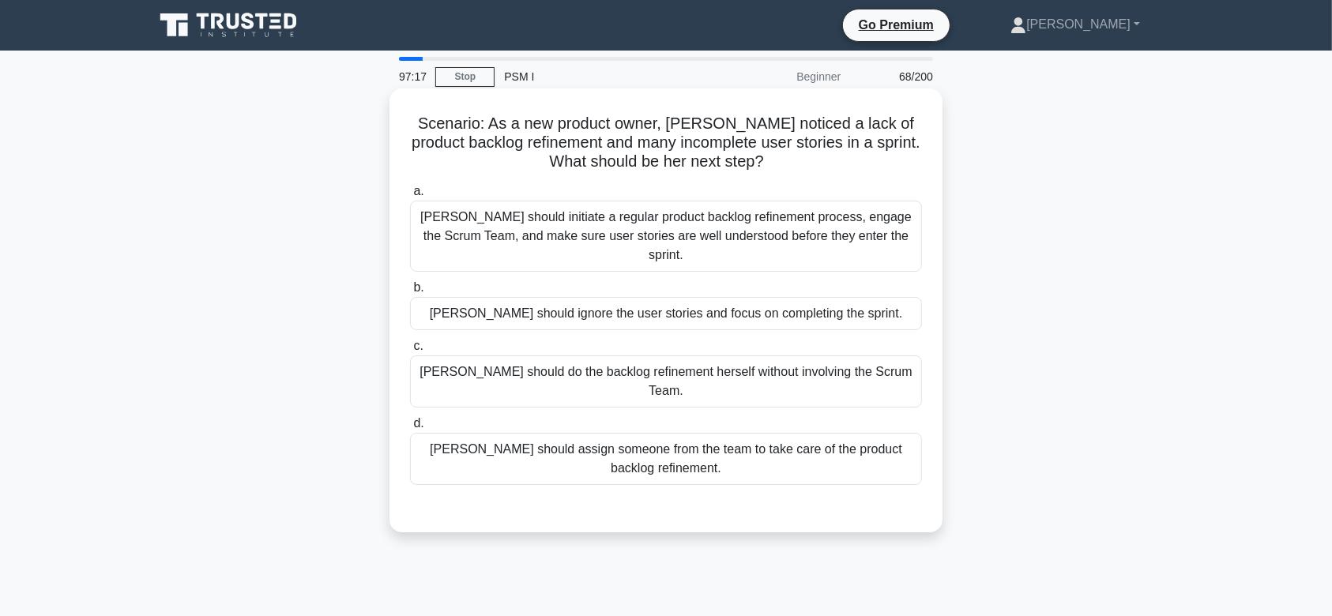
click at [682, 297] on div "[PERSON_NAME] should ignore the user stories and focus on completing the sprint." at bounding box center [666, 313] width 512 height 33
click at [410, 293] on input "b. [PERSON_NAME] should ignore the user stories and focus on completing the spr…" at bounding box center [410, 288] width 0 height 10
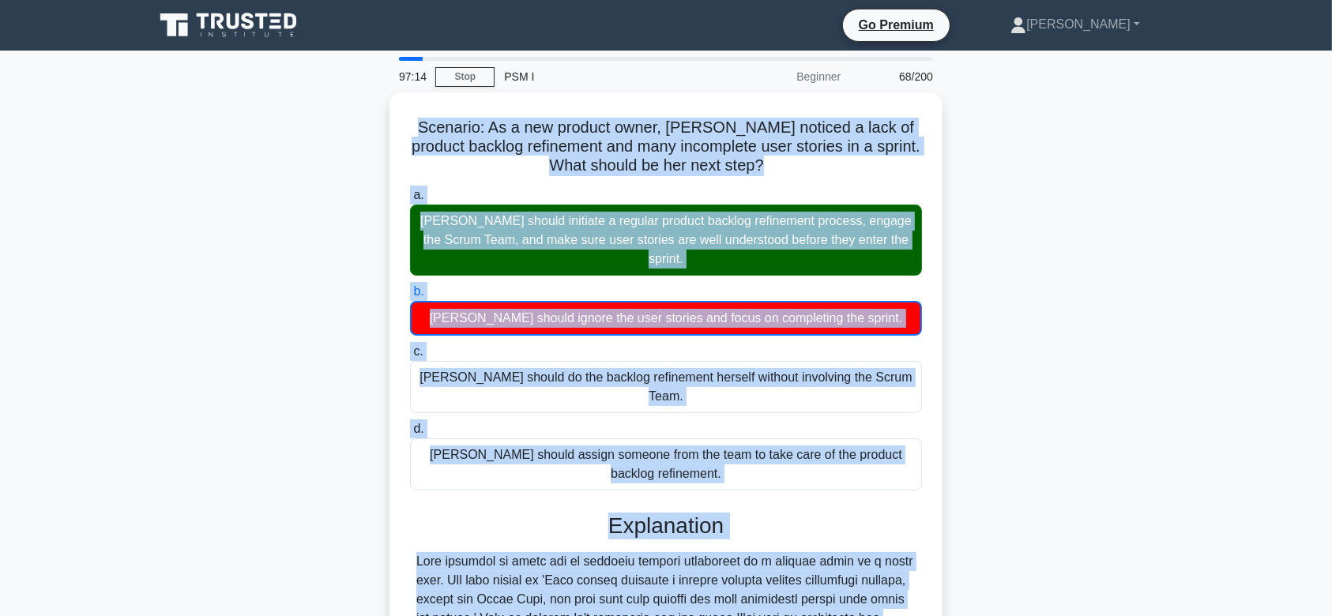
scroll to position [283, 0]
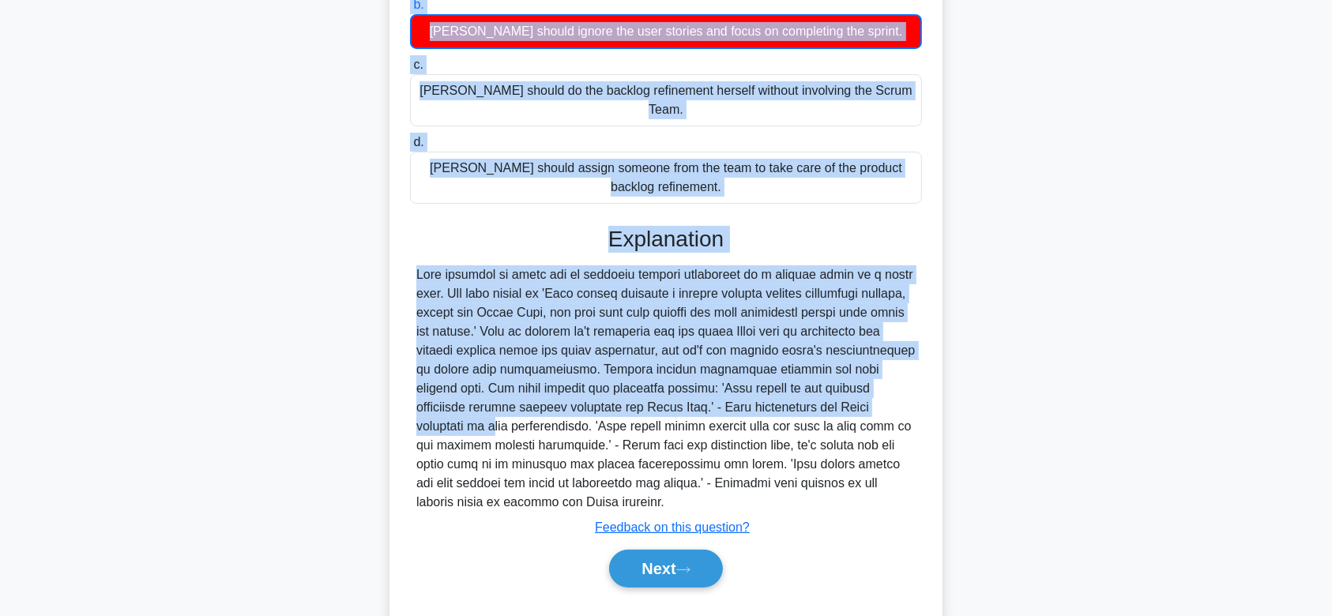
drag, startPoint x: 432, startPoint y: 122, endPoint x: 847, endPoint y: 471, distance: 542.3
click at [847, 471] on div "Scenario: As a new product owner, [PERSON_NAME] noticed a lack of product backl…" at bounding box center [666, 215] width 541 height 807
click at [661, 550] on button "Next" at bounding box center [665, 569] width 113 height 38
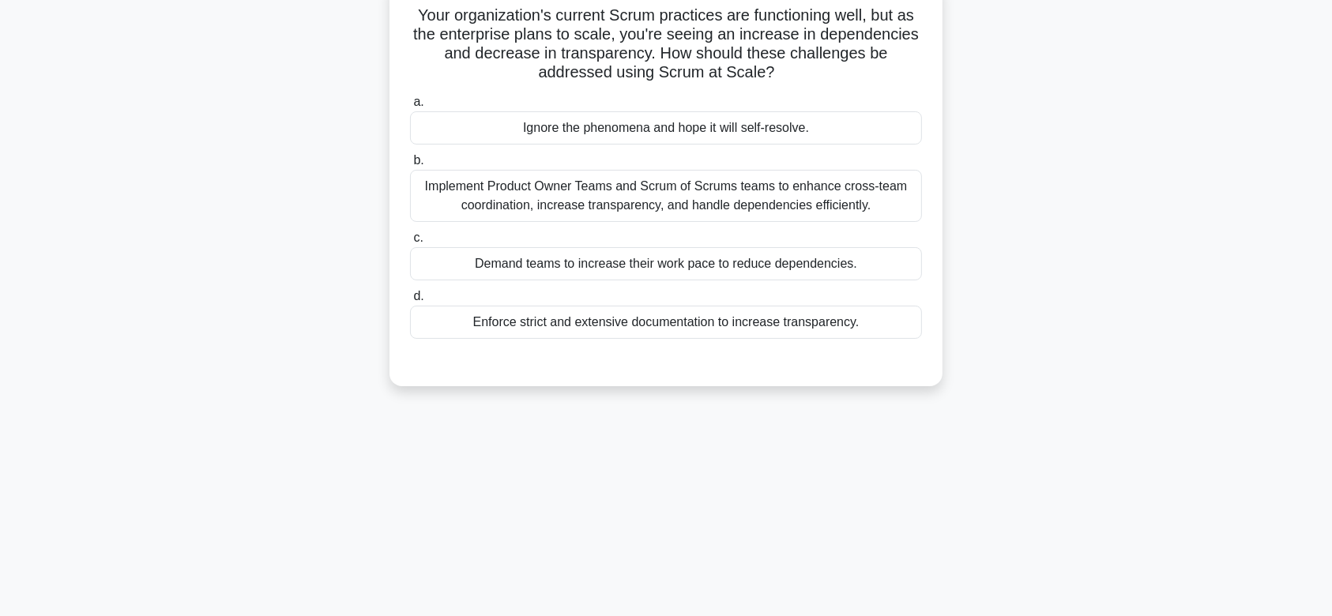
scroll to position [104, 0]
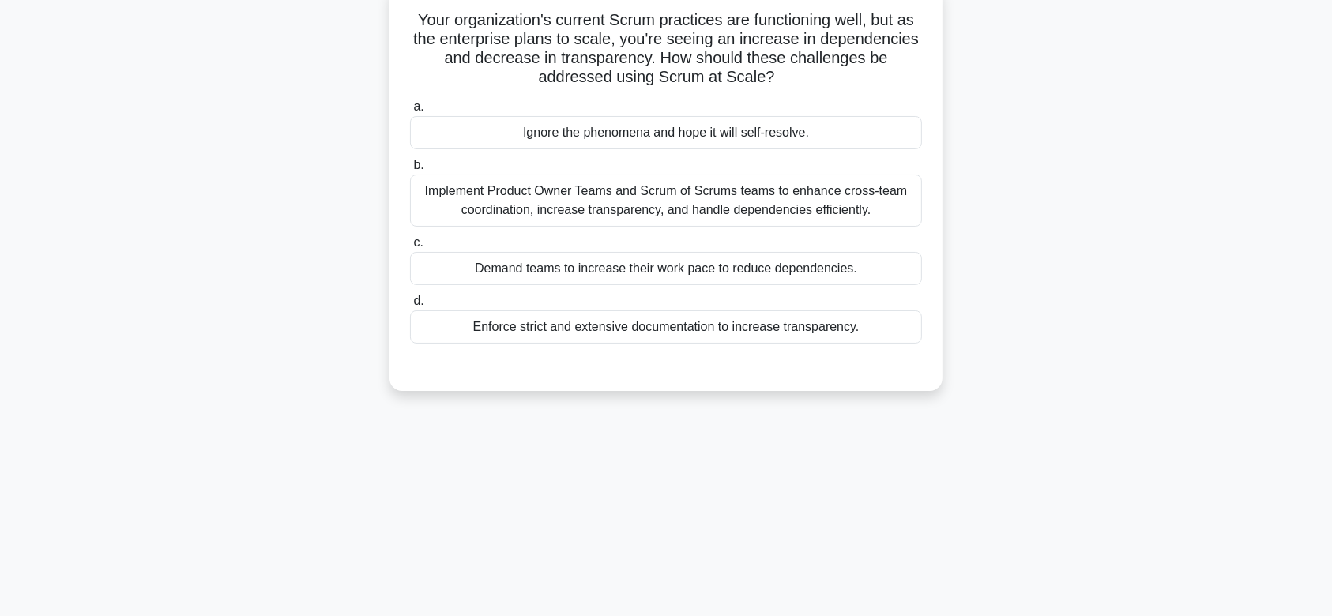
click at [799, 190] on div "Implement Product Owner Teams and Scrum of Scrums teams to enhance cross-team c…" at bounding box center [666, 201] width 512 height 52
click at [410, 171] on input "b. Implement Product Owner Teams and Scrum of Scrums teams to enhance cross-tea…" at bounding box center [410, 165] width 0 height 10
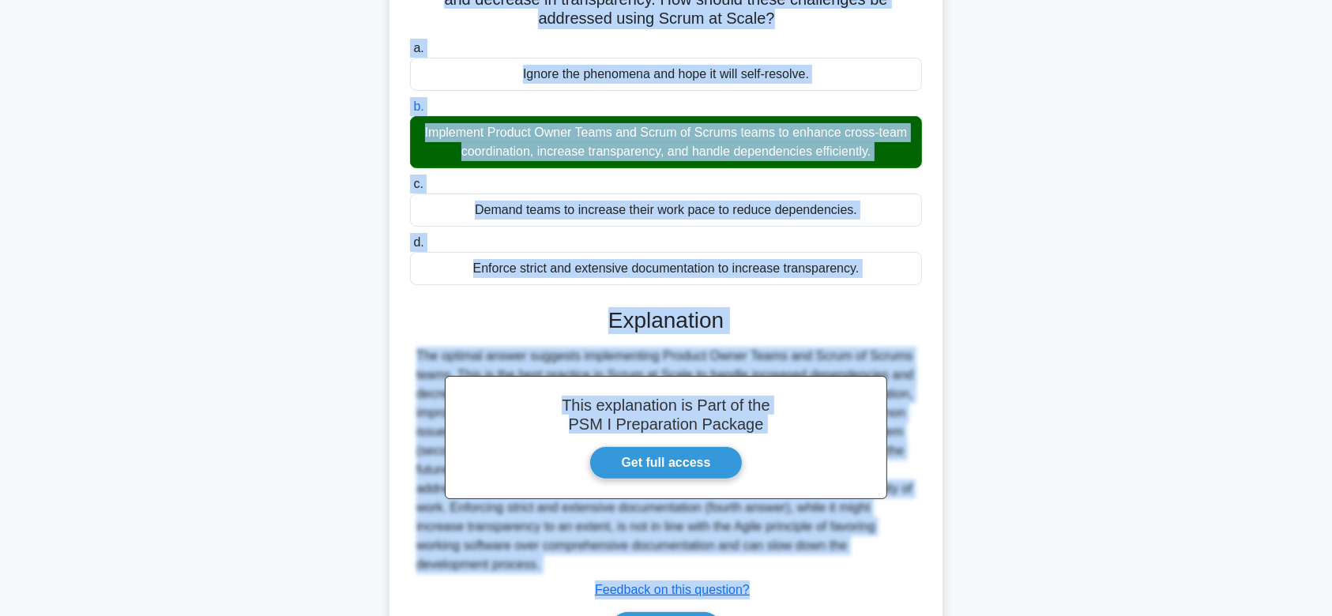
scroll to position [262, 0]
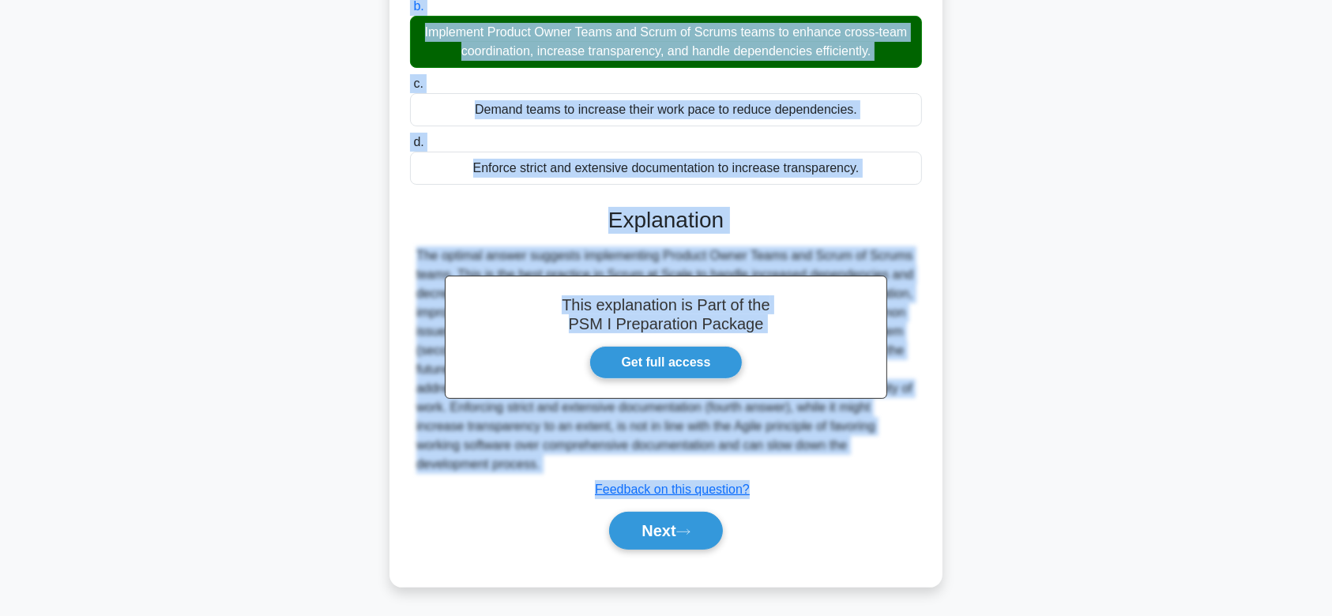
drag, startPoint x: 411, startPoint y: 76, endPoint x: 833, endPoint y: 471, distance: 578.1
click at [833, 471] on div "Your organization's current Scrum practices are functioning well, but as the en…" at bounding box center [666, 206] width 541 height 748
click at [663, 522] on button "Next" at bounding box center [665, 531] width 113 height 38
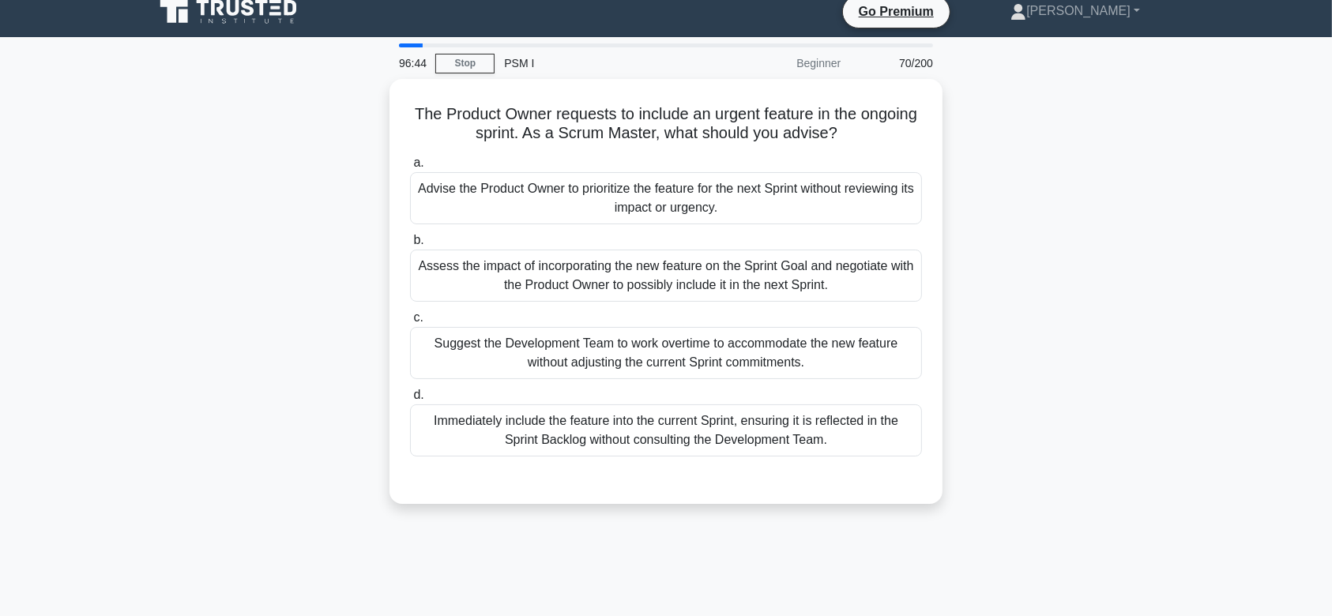
scroll to position [0, 0]
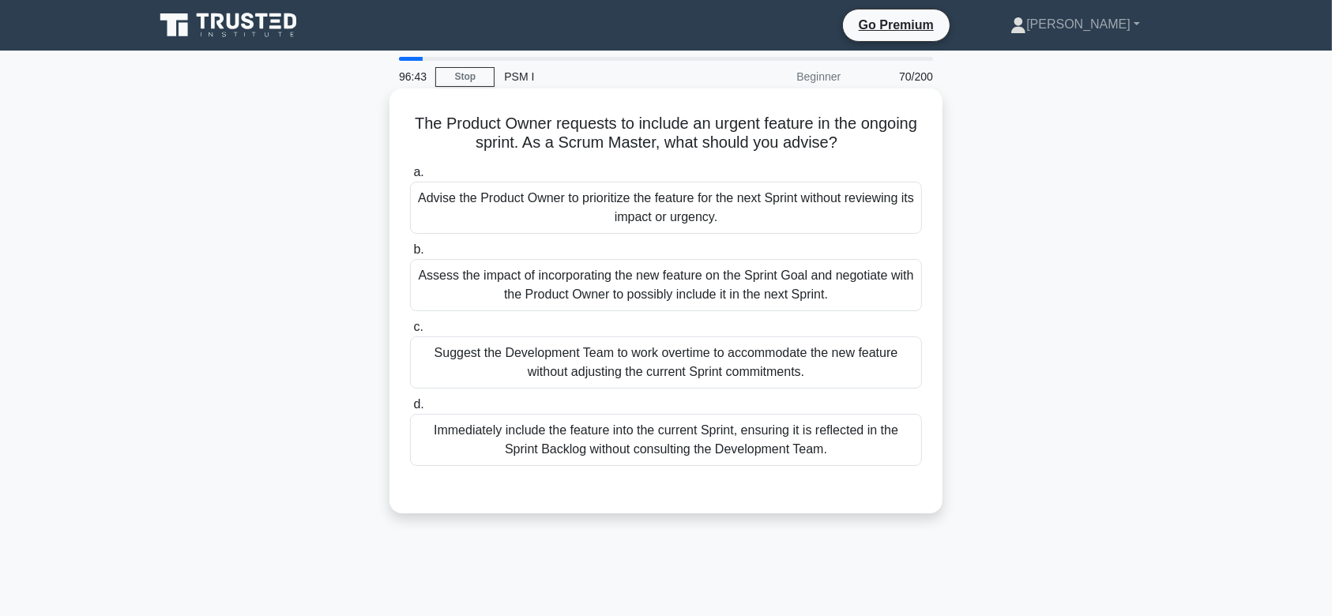
click at [702, 288] on div "Assess the impact of incorporating the new feature on the Sprint Goal and negot…" at bounding box center [666, 285] width 512 height 52
click at [410, 255] on input "b. Assess the impact of incorporating the new feature on the Sprint Goal and ne…" at bounding box center [410, 250] width 0 height 10
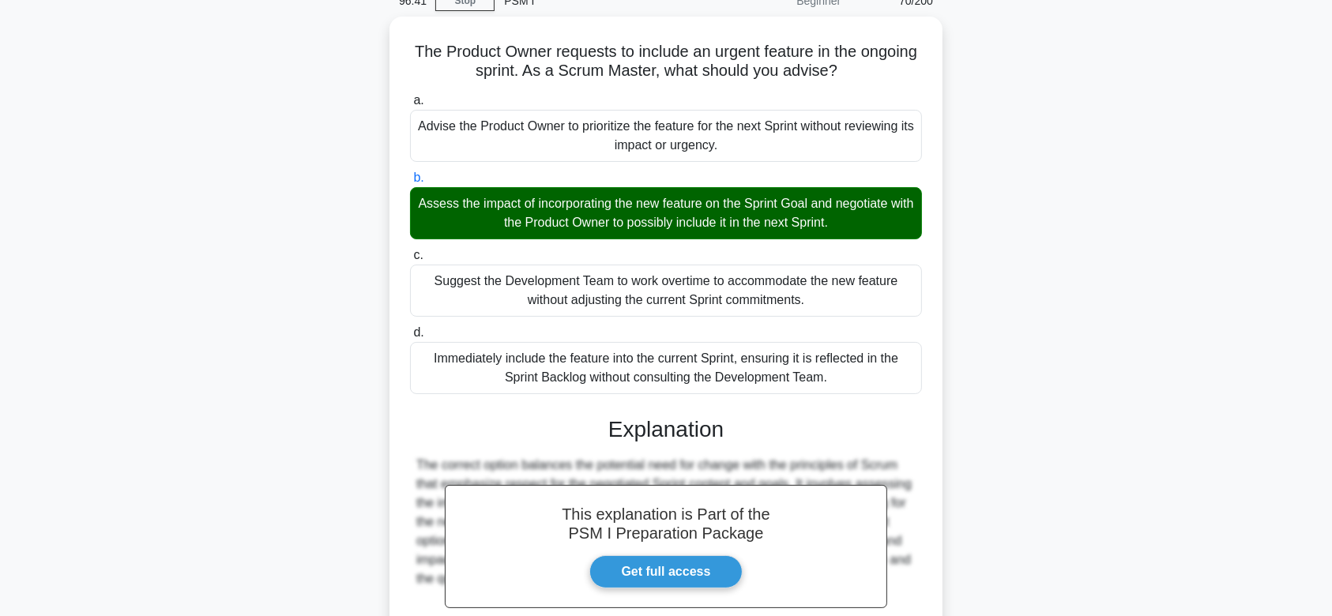
scroll to position [243, 0]
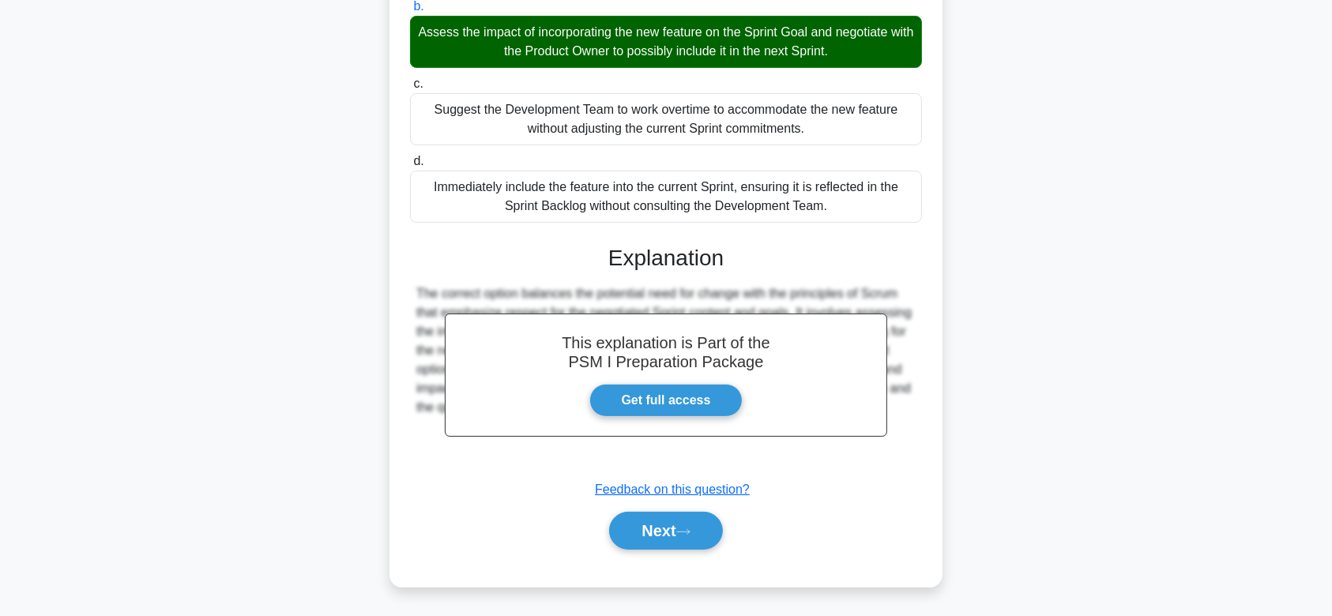
drag, startPoint x: 435, startPoint y: 115, endPoint x: 907, endPoint y: 460, distance: 585.3
click at [907, 460] on div "The Product Owner requests to include an urgent feature in the ongoing sprint. …" at bounding box center [666, 215] width 541 height 729
click at [678, 531] on button "Next" at bounding box center [665, 531] width 113 height 38
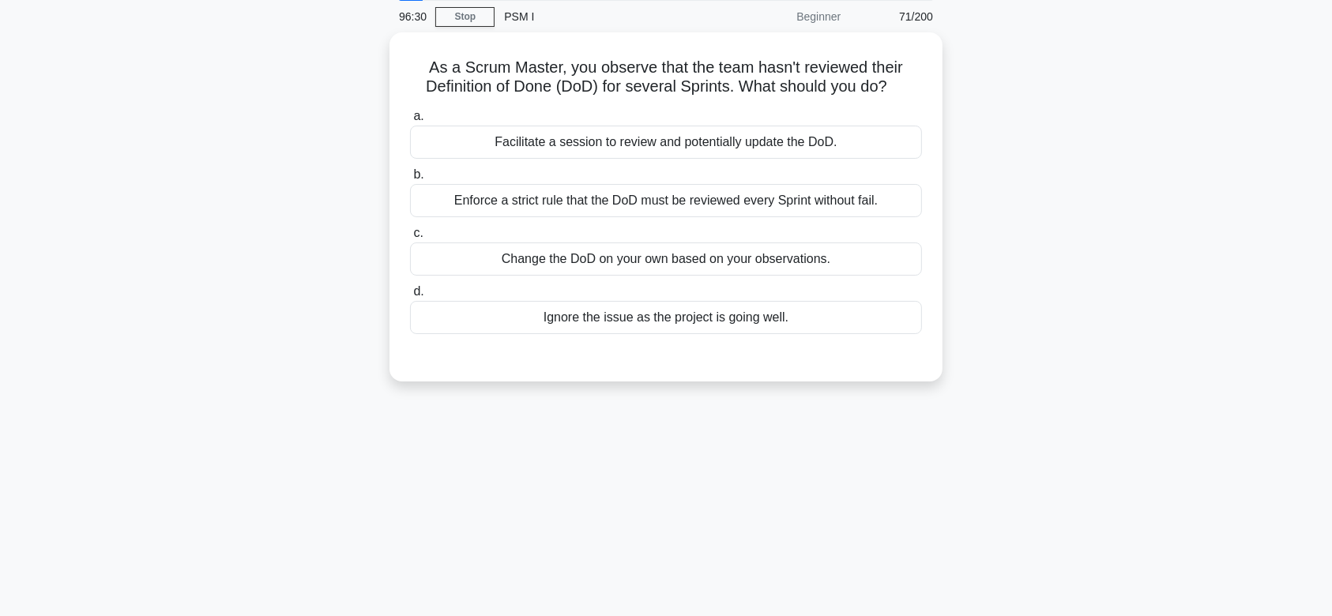
scroll to position [43, 0]
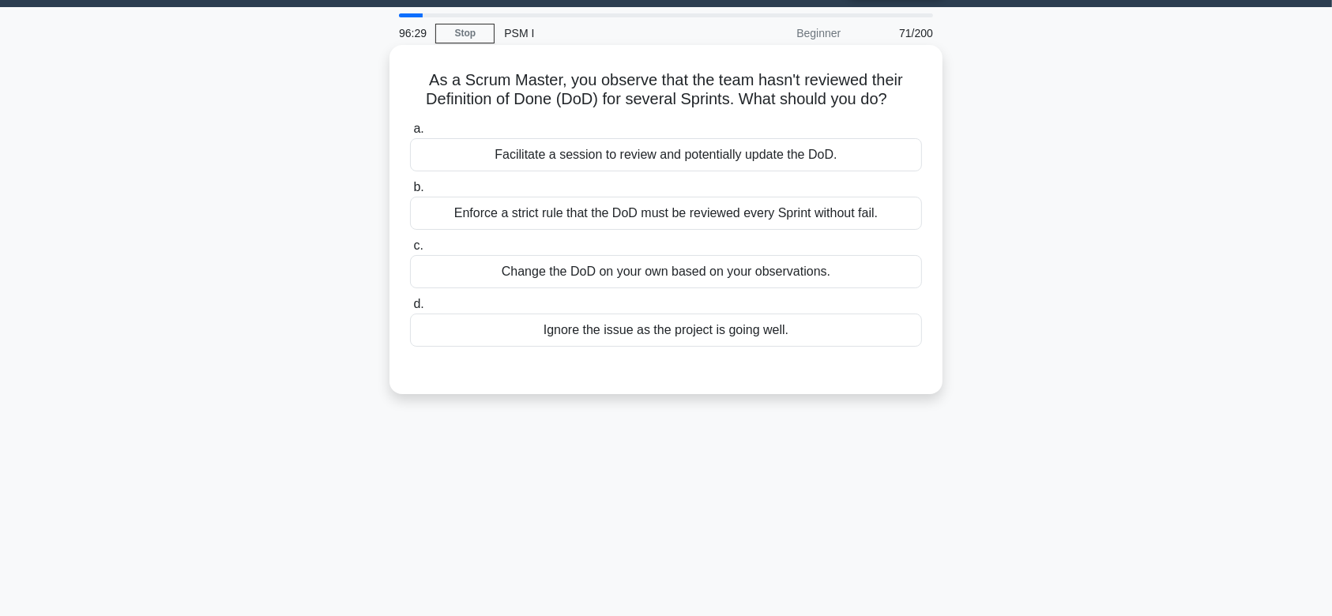
click at [790, 221] on div "Enforce a strict rule that the DoD must be reviewed every Sprint without fail." at bounding box center [666, 213] width 512 height 33
click at [410, 193] on input "b. Enforce a strict rule that the DoD must be reviewed every Sprint without fai…" at bounding box center [410, 188] width 0 height 10
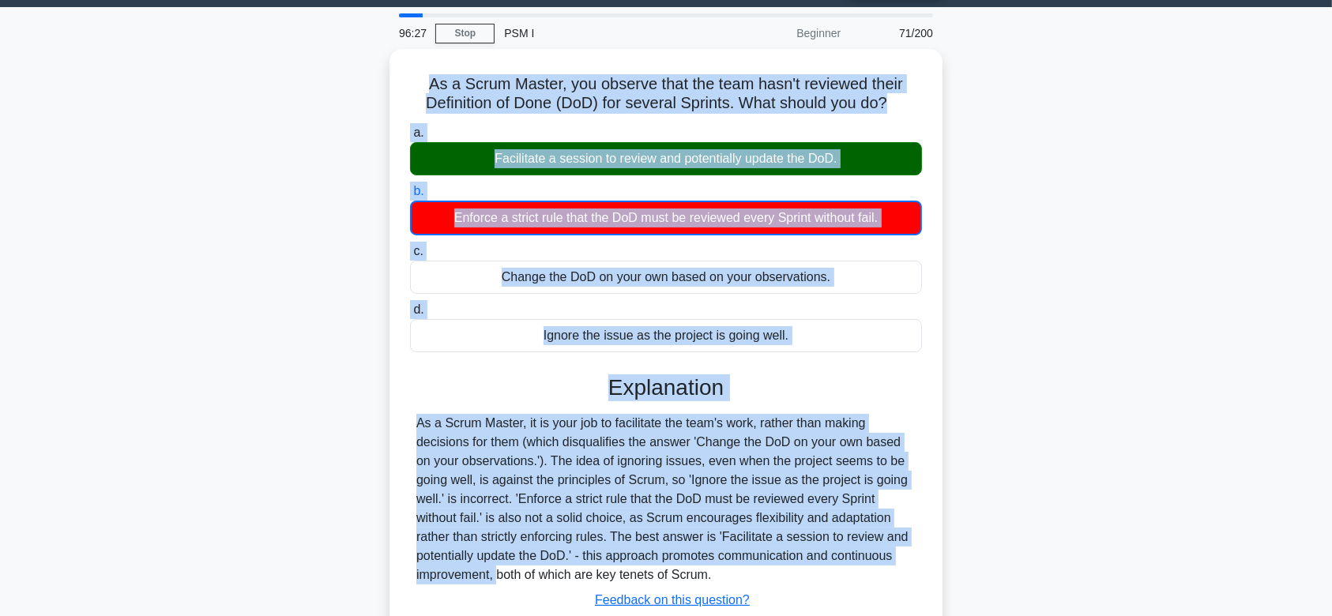
scroll to position [237, 0]
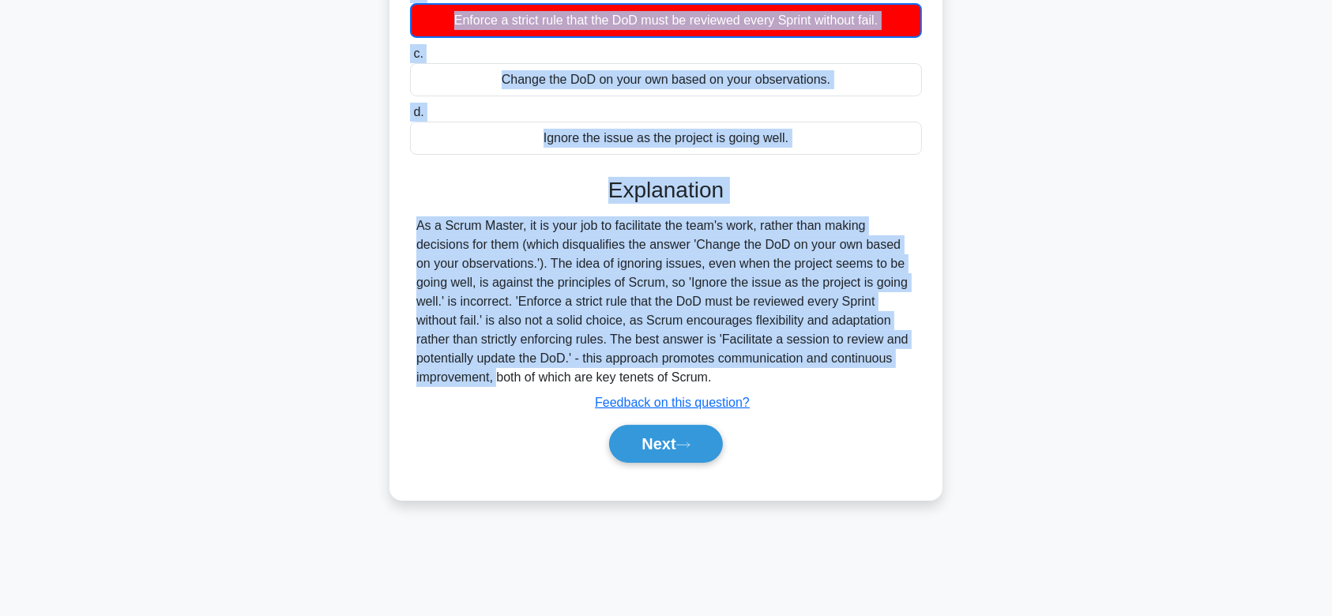
drag, startPoint x: 422, startPoint y: 74, endPoint x: 857, endPoint y: 375, distance: 529.4
click at [857, 375] on div "As a Scrum Master, you observe that the team hasn't reviewed their Definition o…" at bounding box center [666, 176] width 541 height 636
click at [703, 448] on button "Next" at bounding box center [665, 444] width 113 height 38
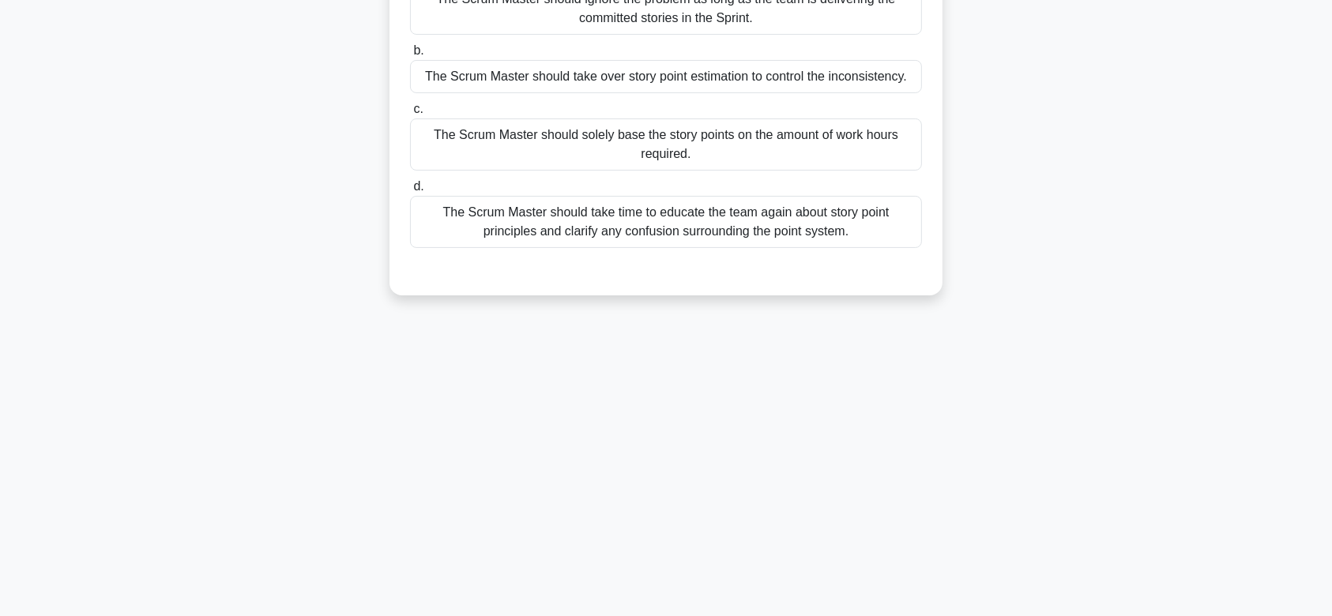
scroll to position [0, 0]
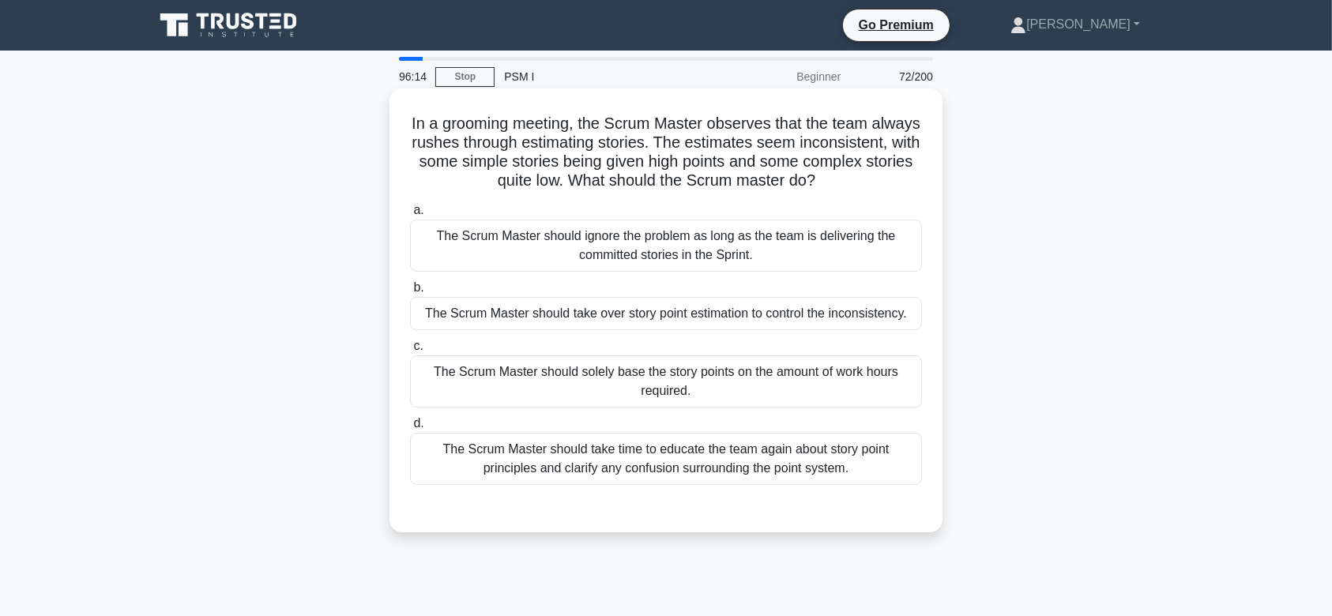
click at [749, 346] on label "c. The Scrum Master should solely base the story points on the amount of work h…" at bounding box center [666, 372] width 512 height 71
click at [410, 346] on input "c. The Scrum Master should solely base the story points on the amount of work h…" at bounding box center [410, 346] width 0 height 10
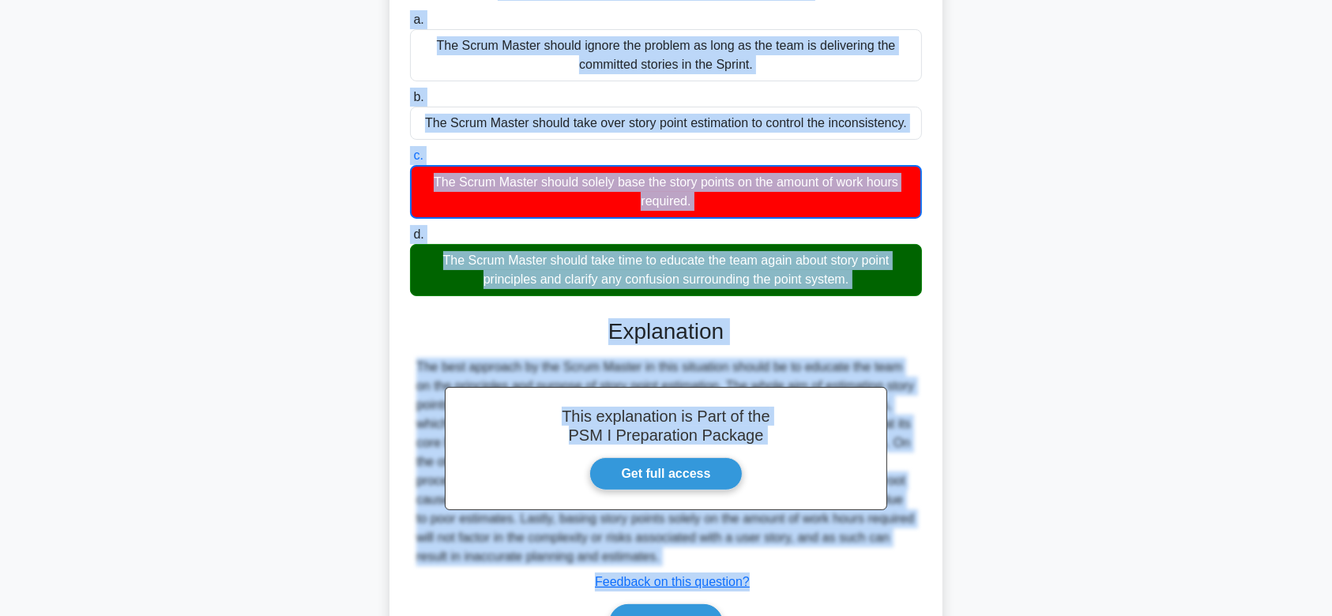
scroll to position [283, 0]
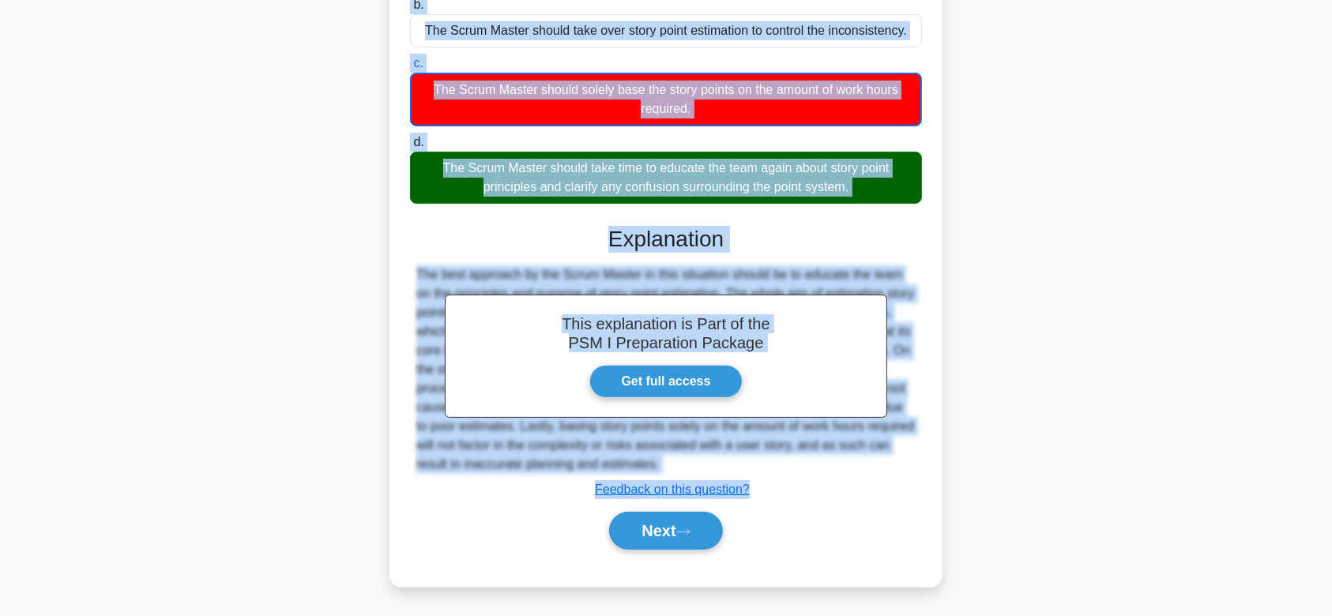
drag, startPoint x: 416, startPoint y: 128, endPoint x: 900, endPoint y: 469, distance: 592.6
click at [900, 469] on div "In a grooming meeting, the Scrum Master observes that the team always rushes th…" at bounding box center [666, 196] width 541 height 769
click at [630, 519] on button "Next" at bounding box center [665, 531] width 113 height 38
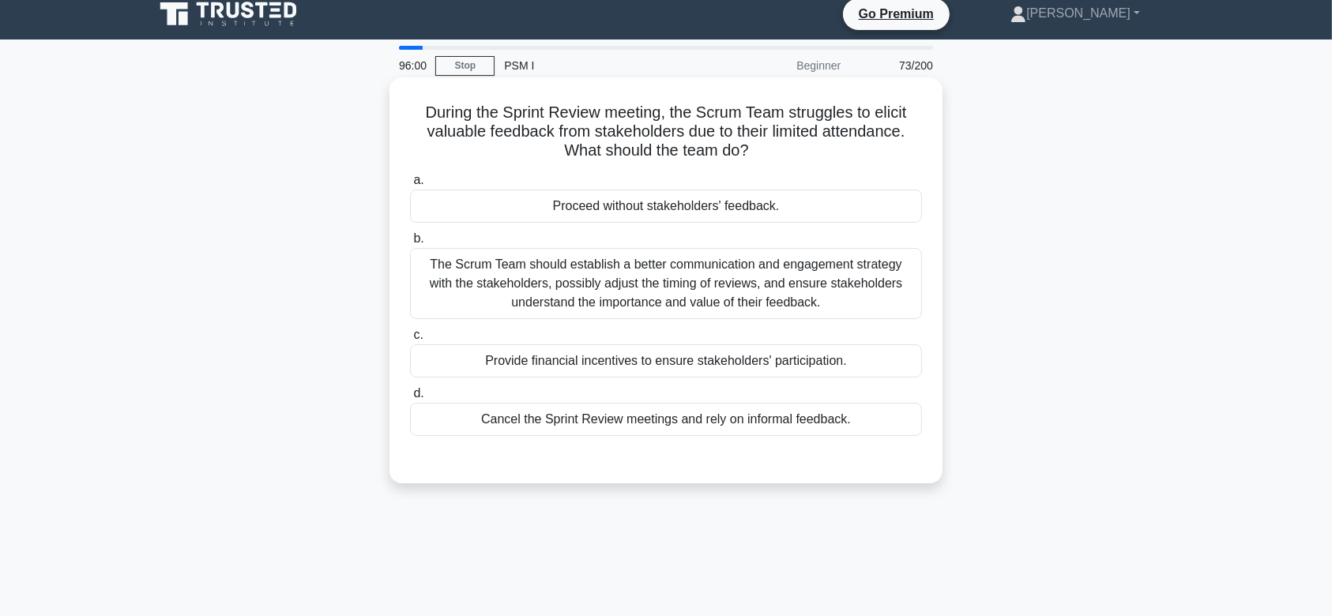
scroll to position [9, 0]
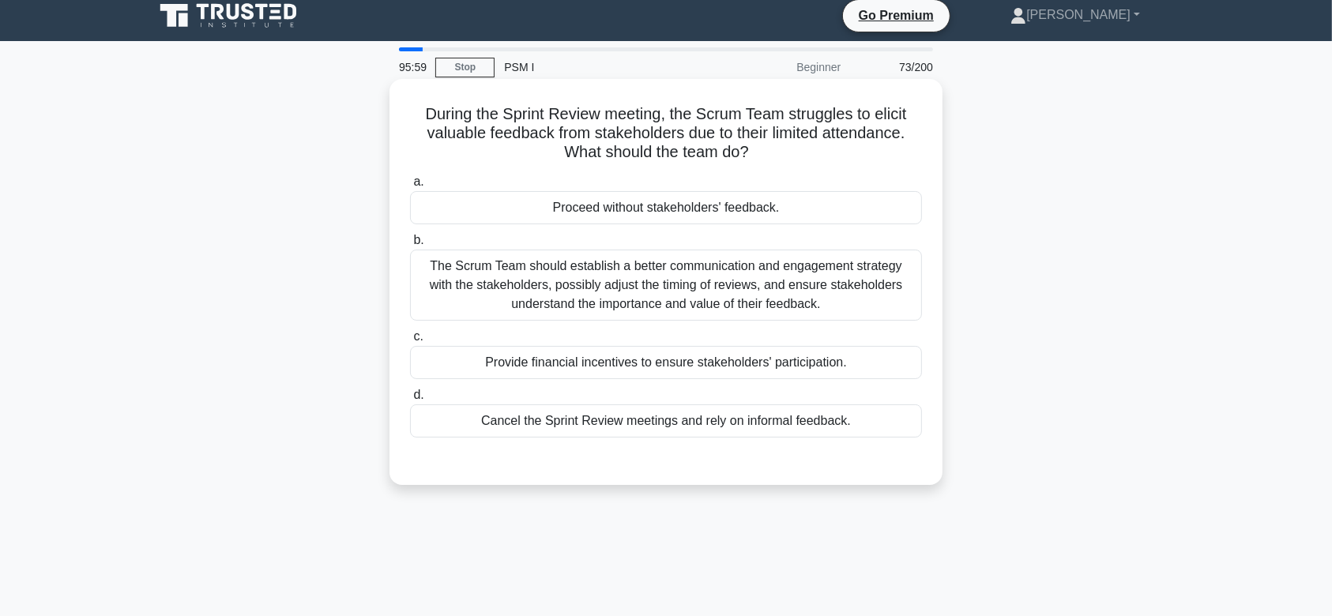
click at [735, 322] on div "a. Proceed without stakeholders' feedback. b. c. d." at bounding box center [666, 305] width 531 height 272
click at [717, 244] on label "b. The Scrum Team should establish a better communication and engagement strate…" at bounding box center [666, 276] width 512 height 90
click at [410, 244] on input "b. The Scrum Team should establish a better communication and engagement strate…" at bounding box center [410, 240] width 0 height 10
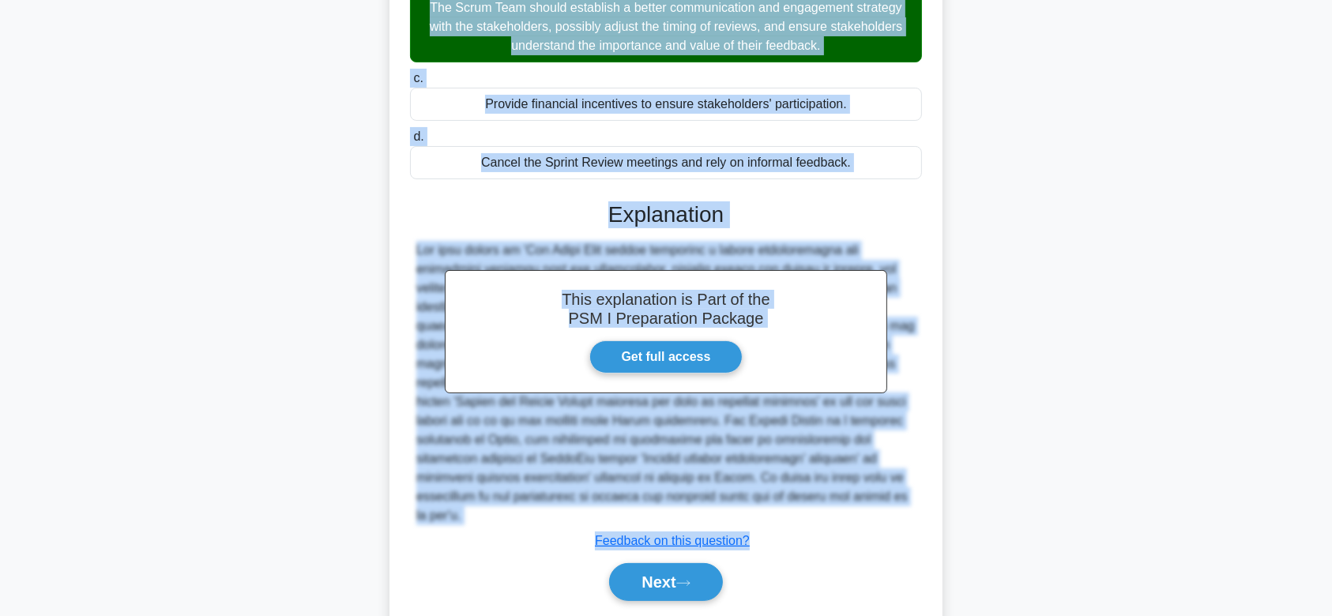
scroll to position [300, 0]
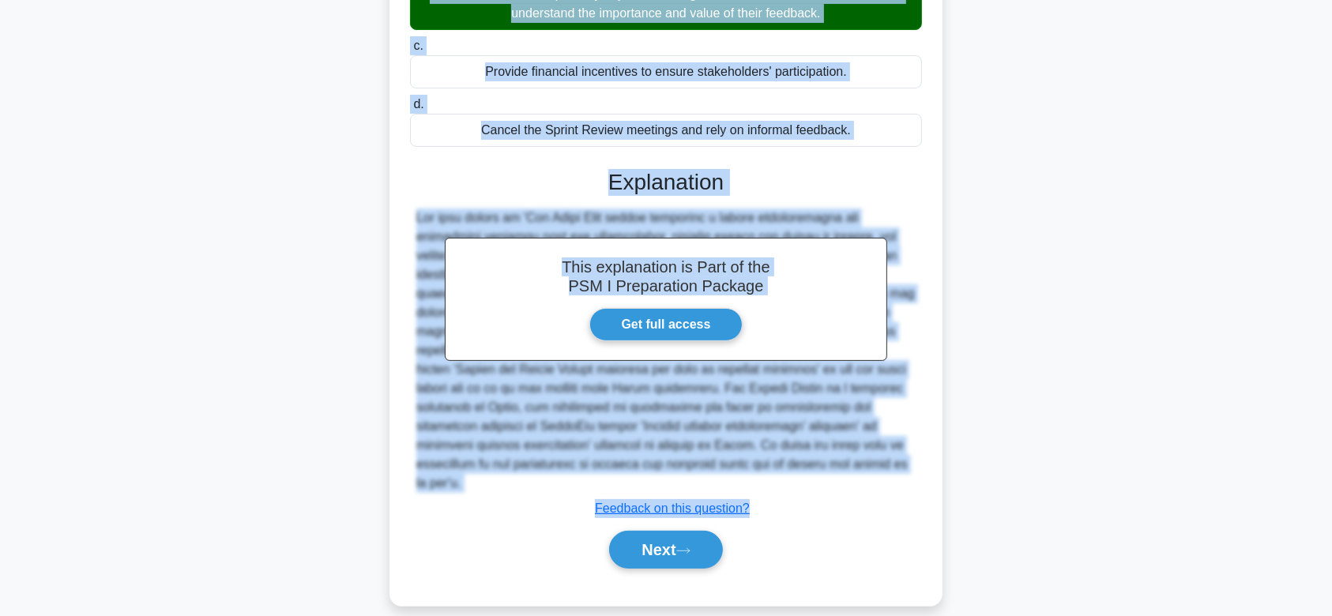
drag, startPoint x: 416, startPoint y: 114, endPoint x: 914, endPoint y: 468, distance: 610.3
click at [914, 468] on div "During the Sprint Review meeting, the Scrum Team struggles to elicit valuable f…" at bounding box center [666, 197] width 541 height 805
click at [666, 548] on button "Next" at bounding box center [665, 550] width 113 height 38
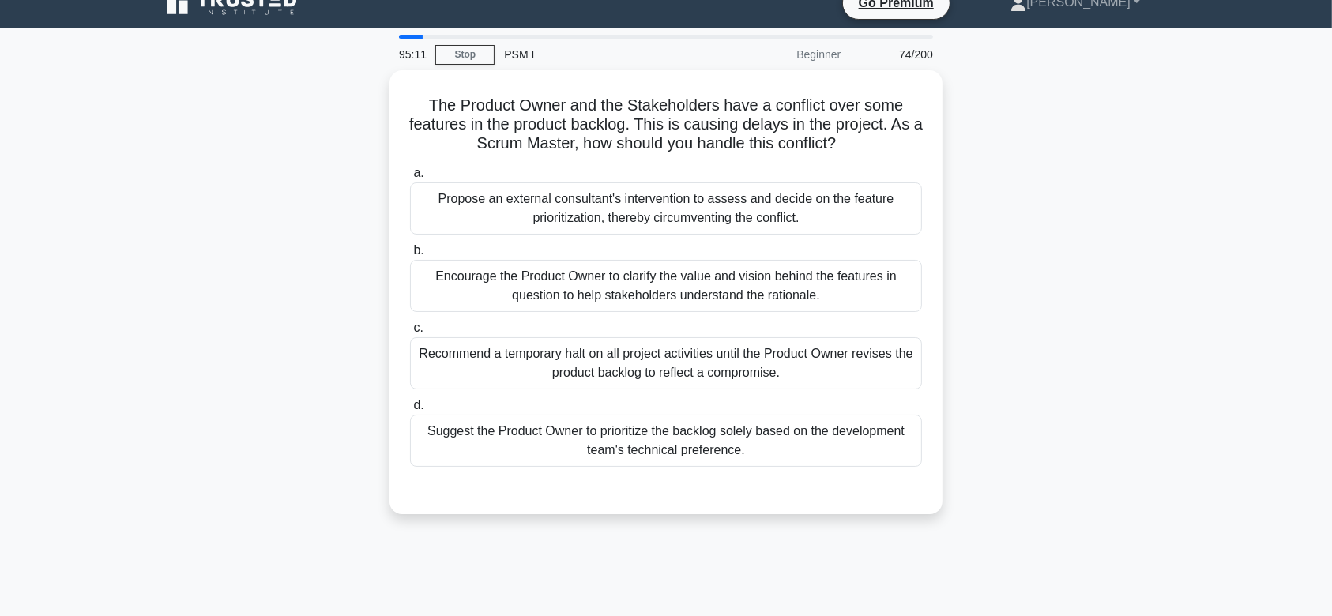
scroll to position [0, 0]
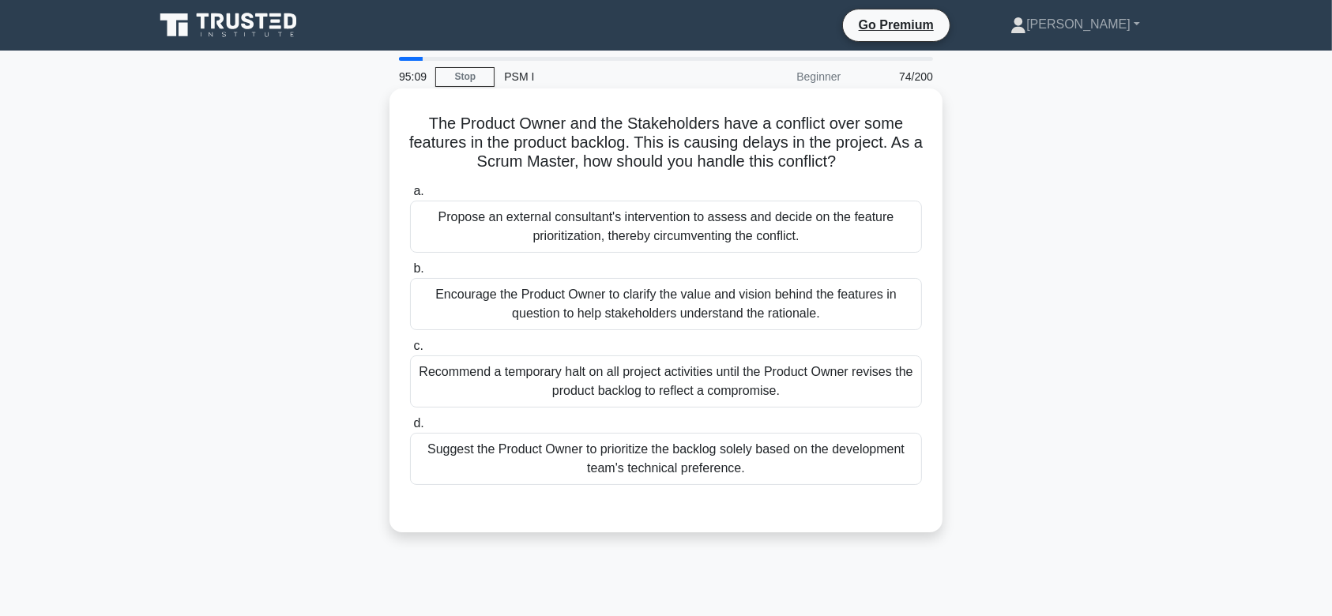
click at [672, 292] on div "Encourage the Product Owner to clarify the value and vision behind the features…" at bounding box center [666, 304] width 512 height 52
click at [410, 274] on input "b. Encourage the Product Owner to clarify the value and vision behind the featu…" at bounding box center [410, 269] width 0 height 10
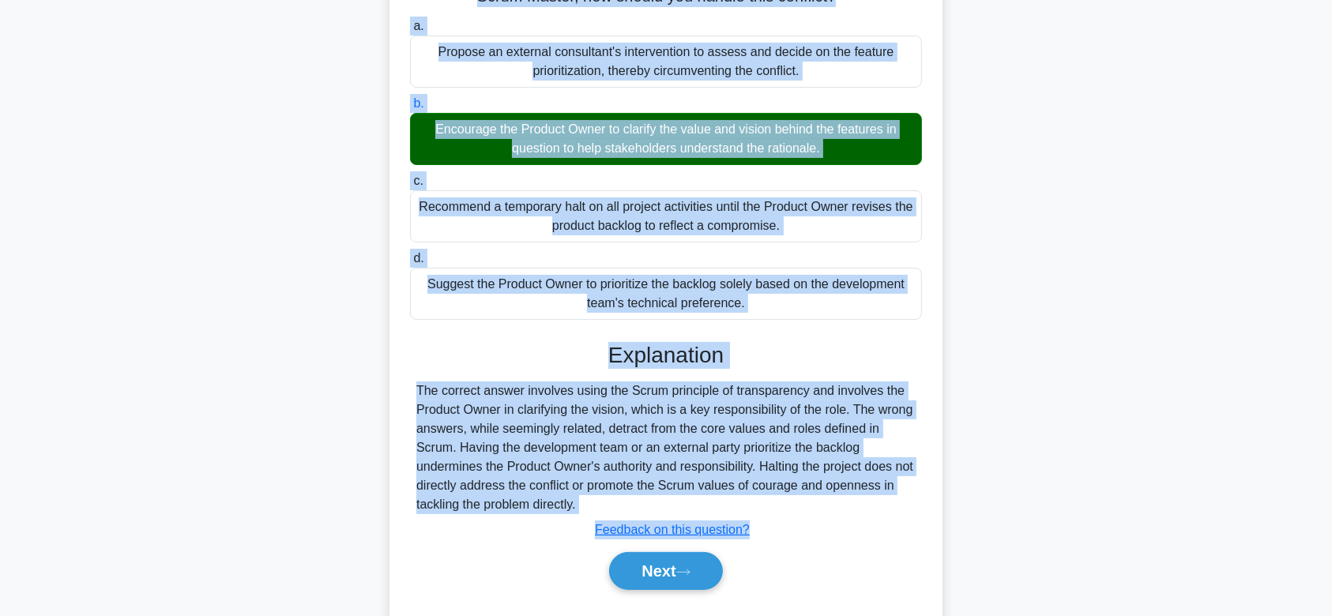
scroll to position [237, 0]
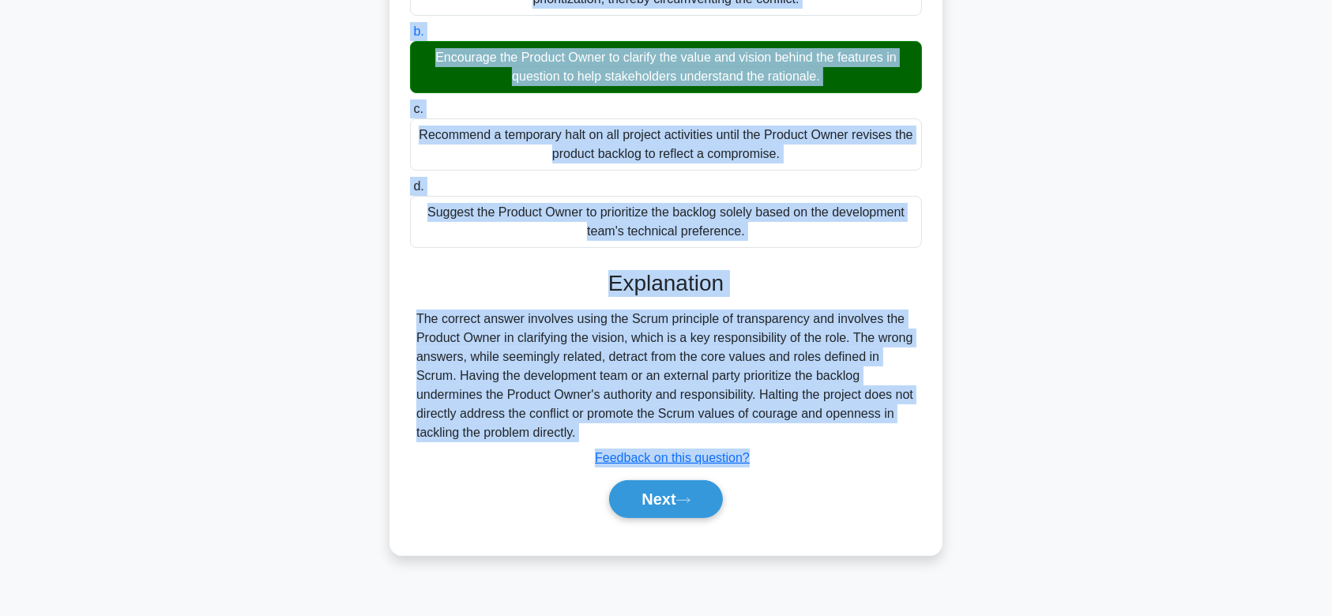
drag, startPoint x: 424, startPoint y: 128, endPoint x: 872, endPoint y: 435, distance: 542.9
click at [872, 435] on div "The Product Owner and the Stakeholders have a conflict over some features in th…" at bounding box center [666, 203] width 541 height 691
click at [669, 484] on button "Next" at bounding box center [665, 499] width 113 height 38
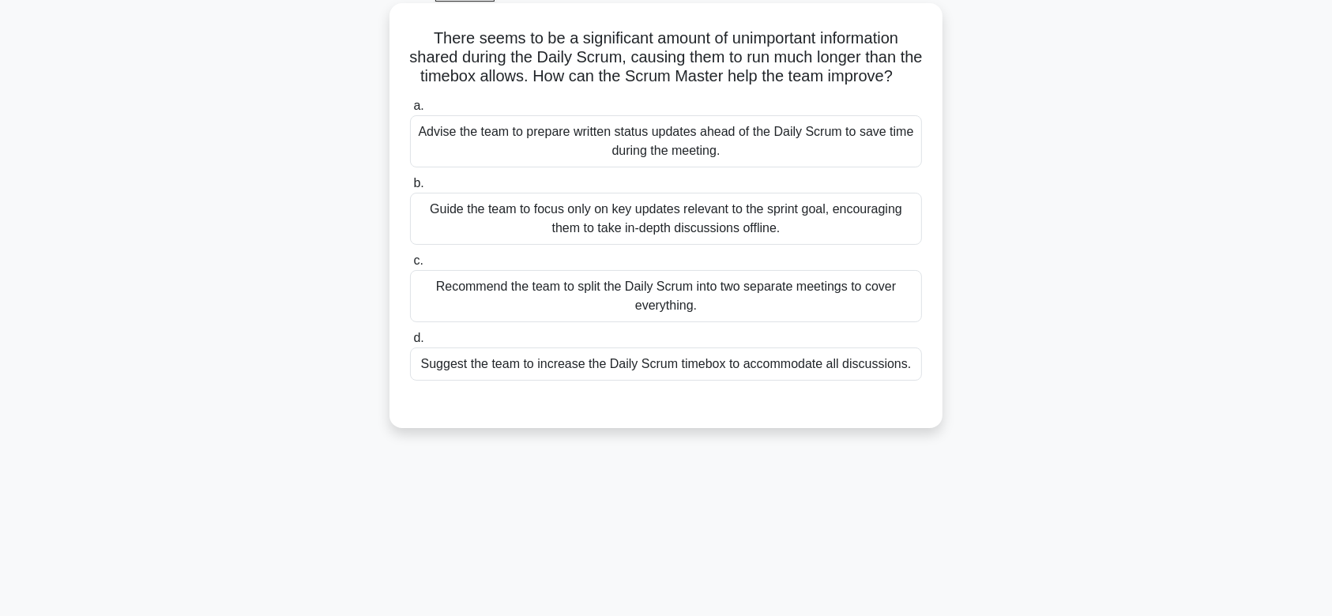
scroll to position [36, 0]
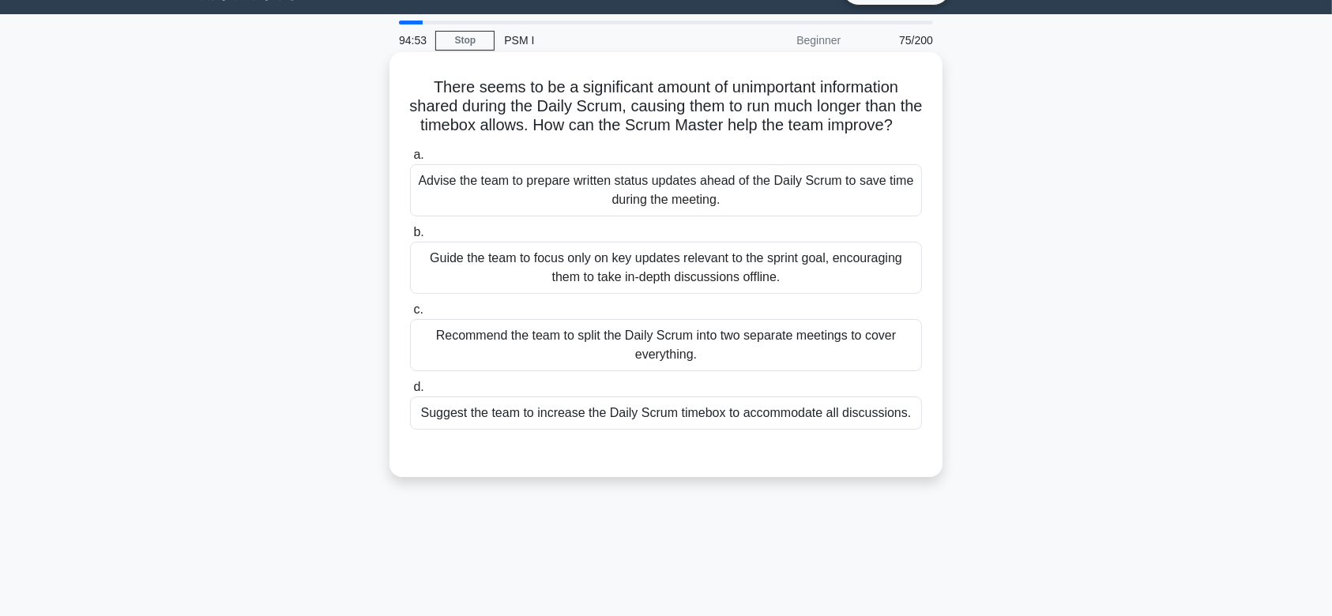
click at [705, 294] on div "Guide the team to focus only on key updates relevant to the sprint goal, encour…" at bounding box center [666, 268] width 512 height 52
click at [410, 238] on input "b. Guide the team to focus only on key updates relevant to the sprint goal, enc…" at bounding box center [410, 233] width 0 height 10
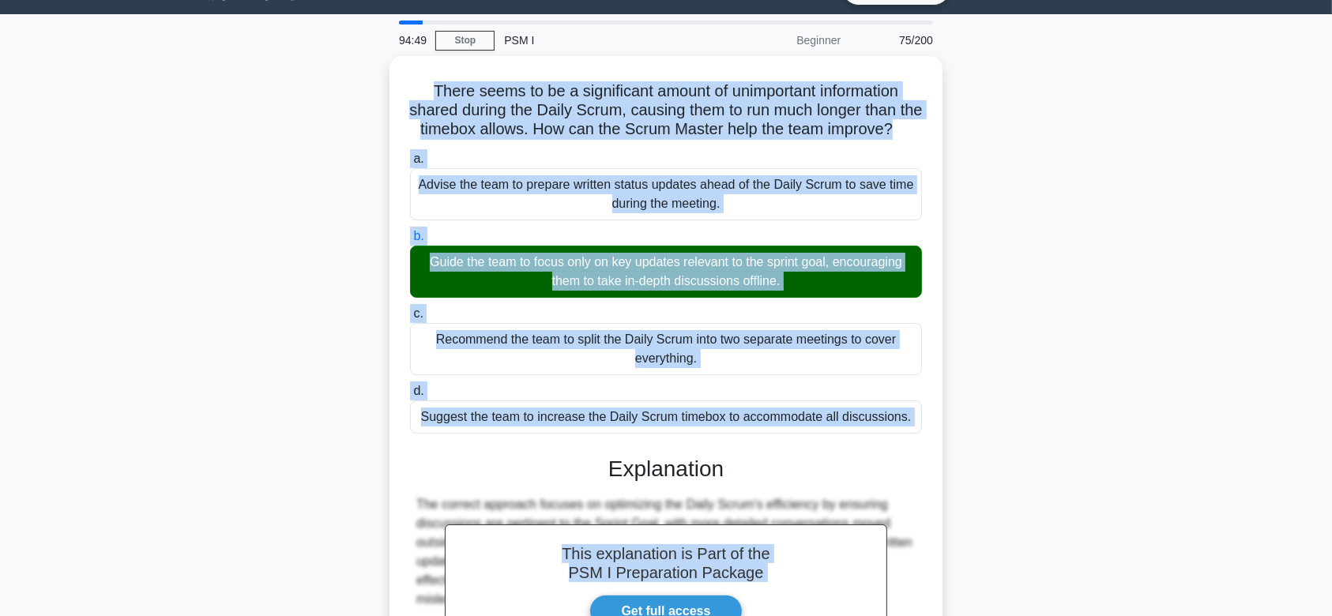
scroll to position [262, 0]
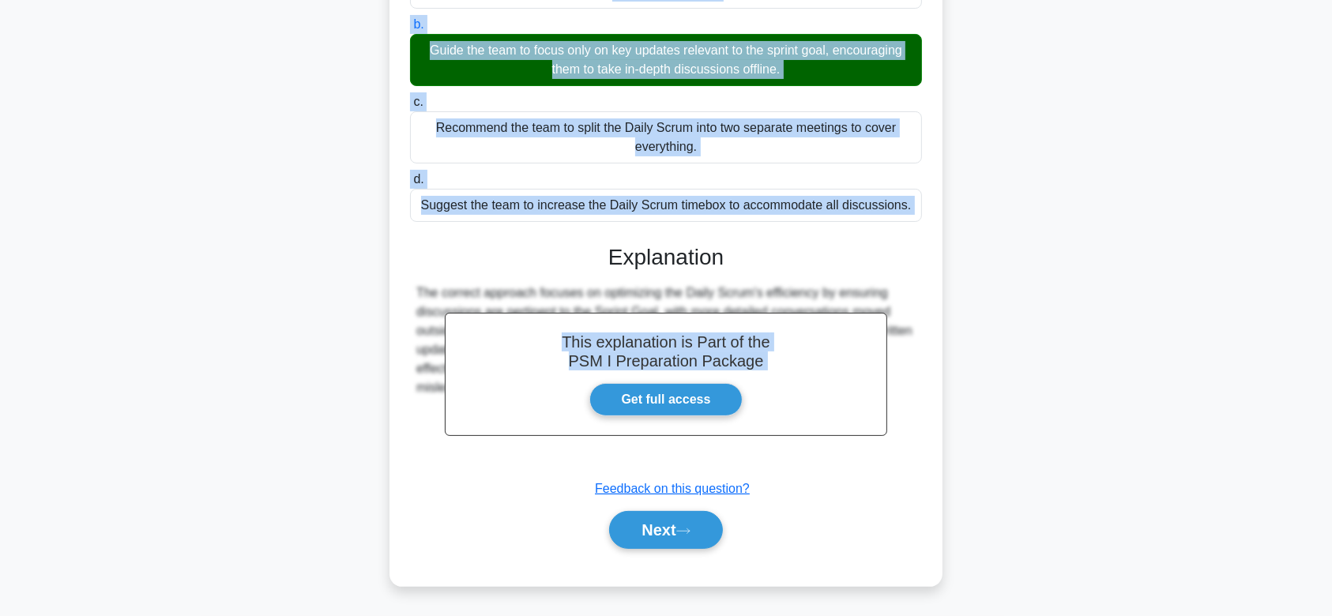
drag, startPoint x: 420, startPoint y: 86, endPoint x: 921, endPoint y: 454, distance: 622.0
click at [921, 454] on div "There seems to be a significant amount of unimportant information shared during…" at bounding box center [666, 215] width 541 height 729
click at [650, 527] on button "Next" at bounding box center [665, 530] width 113 height 38
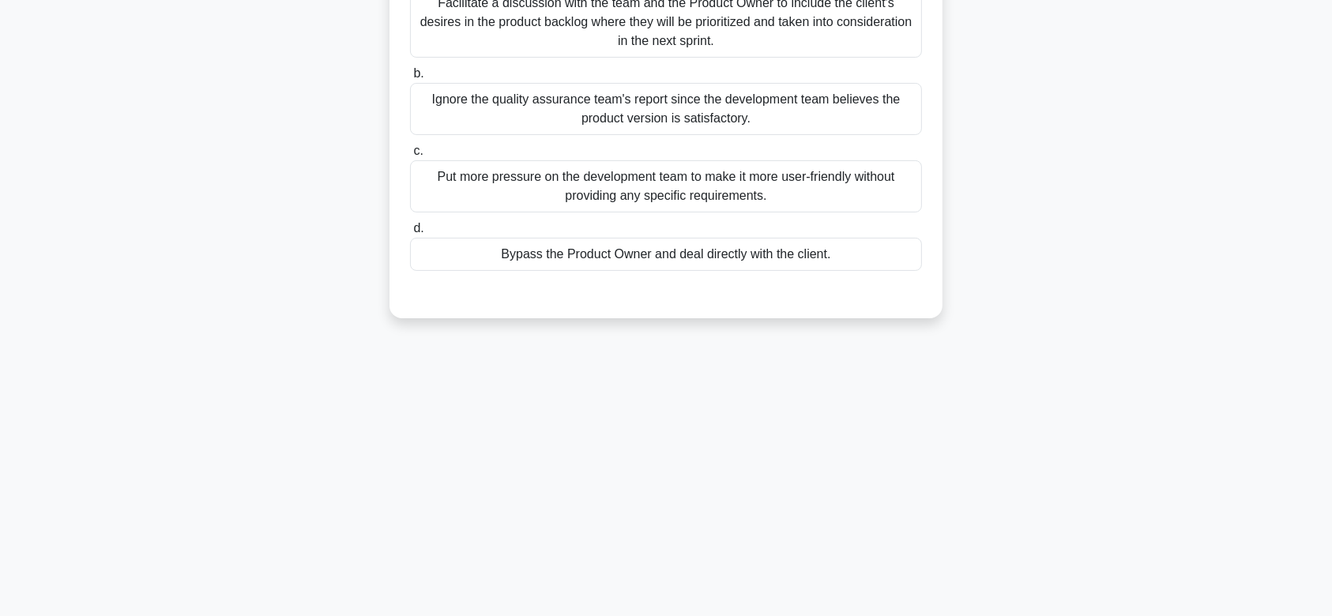
scroll to position [237, 0]
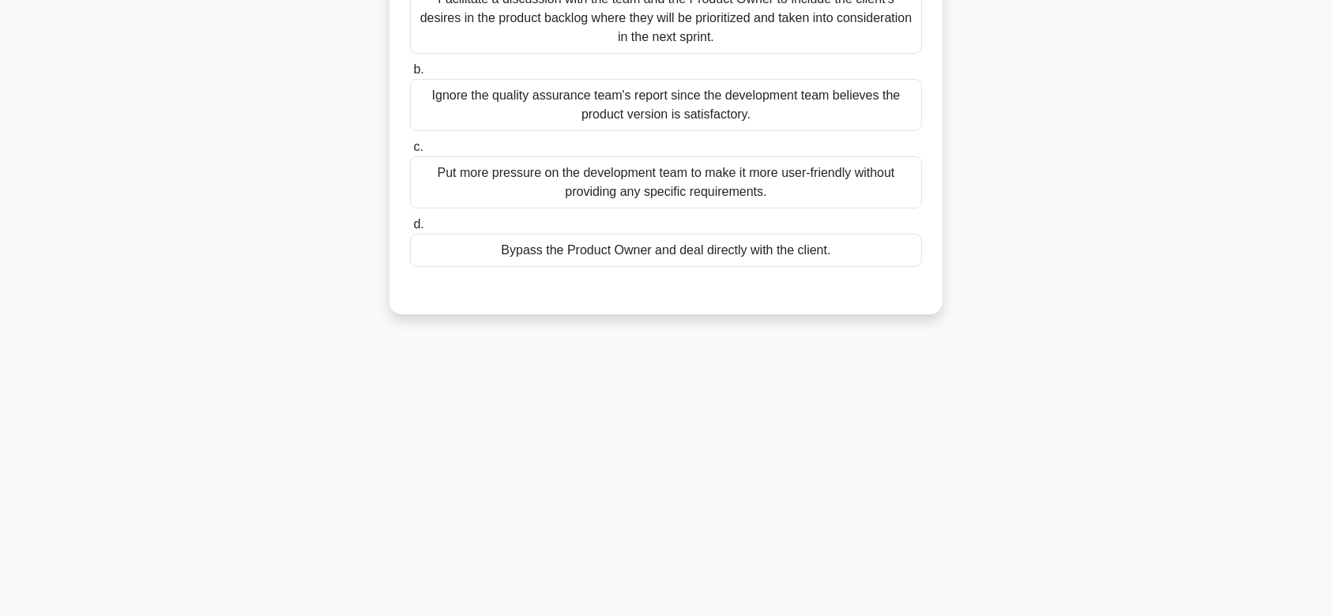
click at [722, 112] on div "Ignore the quality assurance team's report since the development team believes …" at bounding box center [666, 105] width 512 height 52
click at [410, 75] on input "b. Ignore the quality assurance team's report since the development team believ…" at bounding box center [410, 70] width 0 height 10
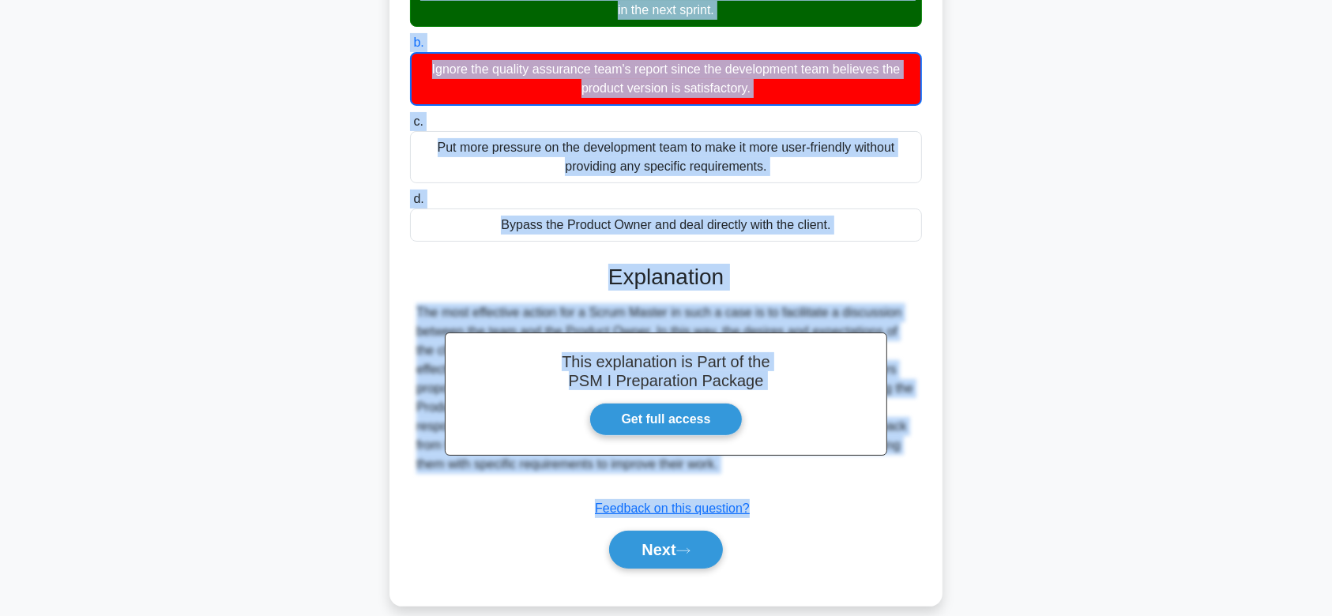
scroll to position [283, 0]
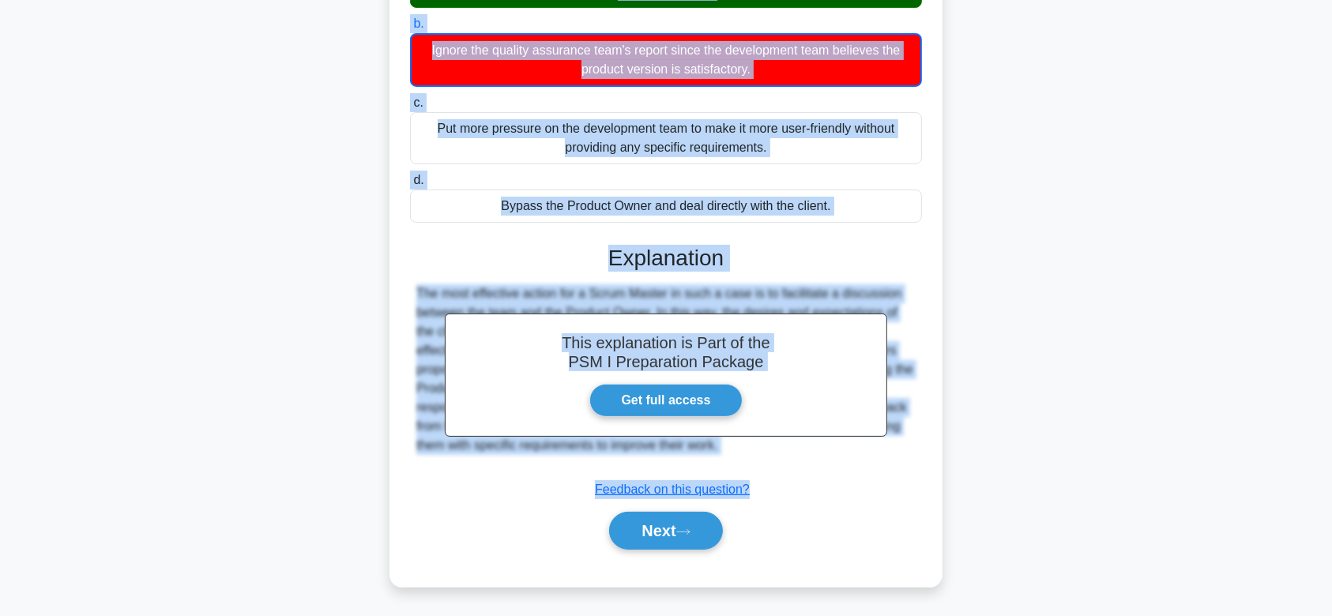
drag, startPoint x: 422, startPoint y: 115, endPoint x: 899, endPoint y: 455, distance: 585.3
click at [899, 455] on div "You are the Scrum Master in a software development company. The quality assuran…" at bounding box center [666, 196] width 541 height 769
click at [668, 522] on button "Next" at bounding box center [665, 531] width 113 height 38
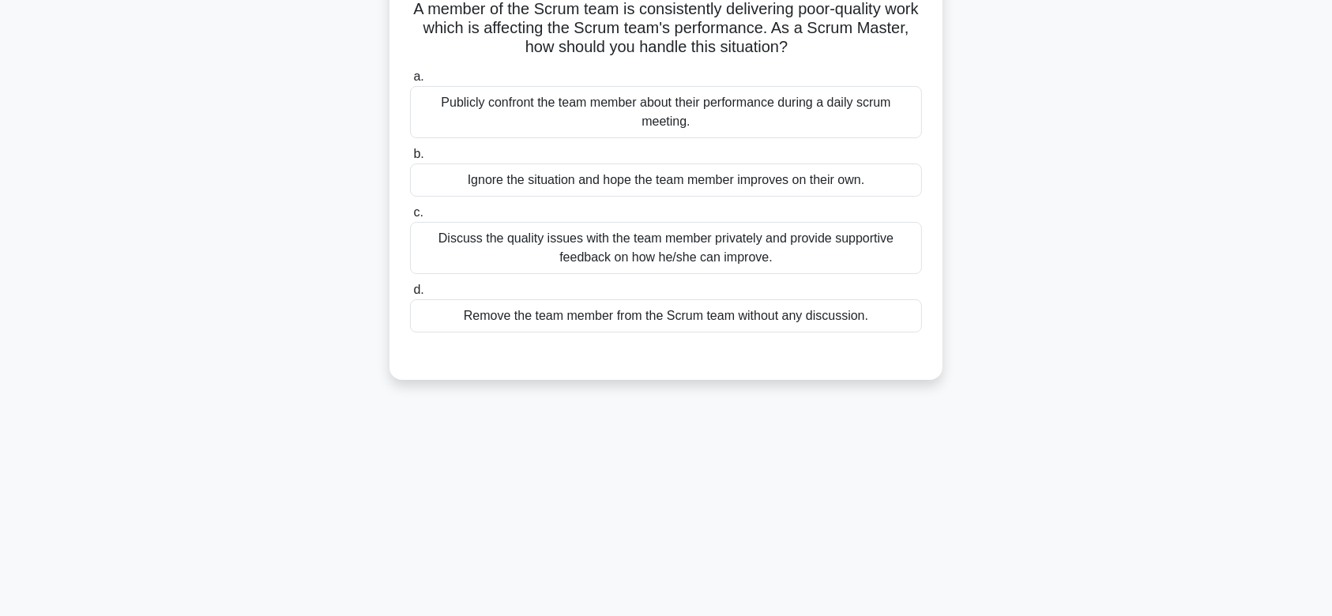
scroll to position [99, 0]
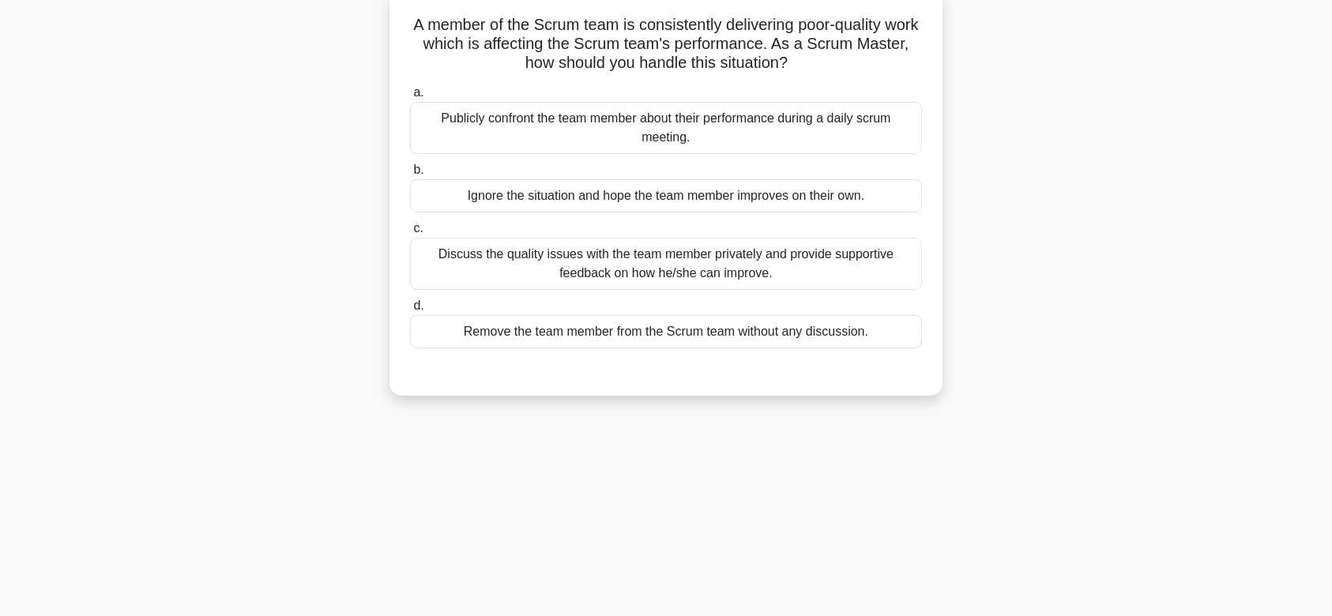
click at [751, 257] on div "Discuss the quality issues with the team member privately and provide supportiv…" at bounding box center [666, 264] width 512 height 52
click at [410, 234] on input "c. Discuss the quality issues with the team member privately and provide suppor…" at bounding box center [410, 229] width 0 height 10
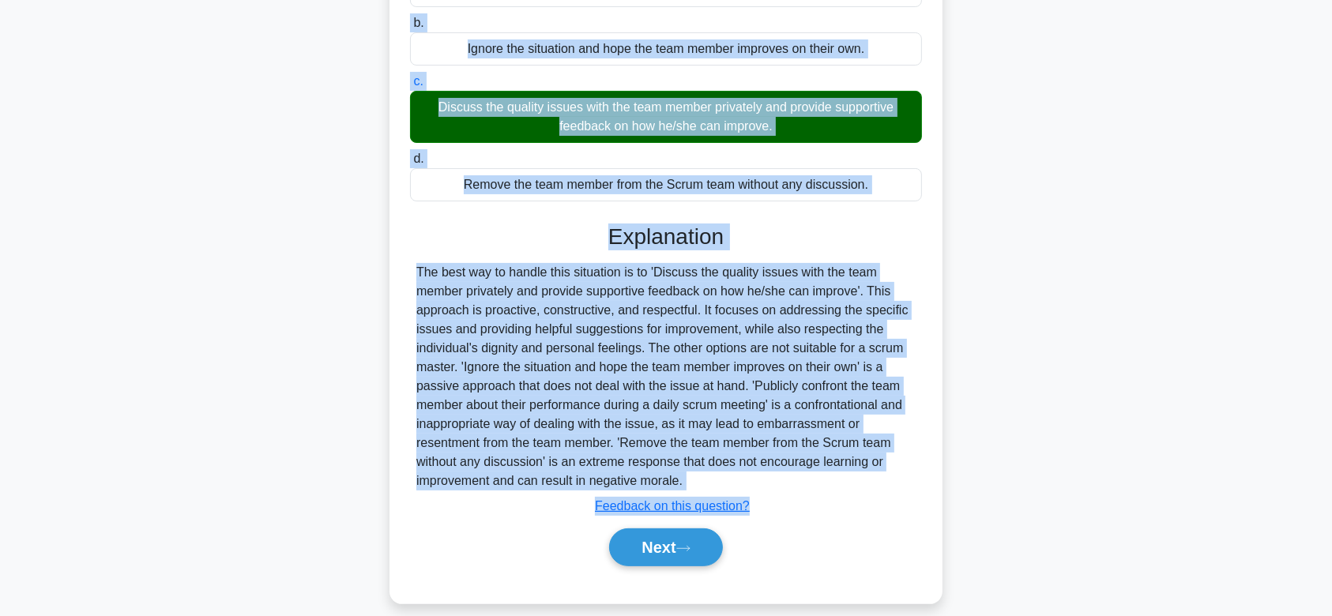
scroll to position [262, 0]
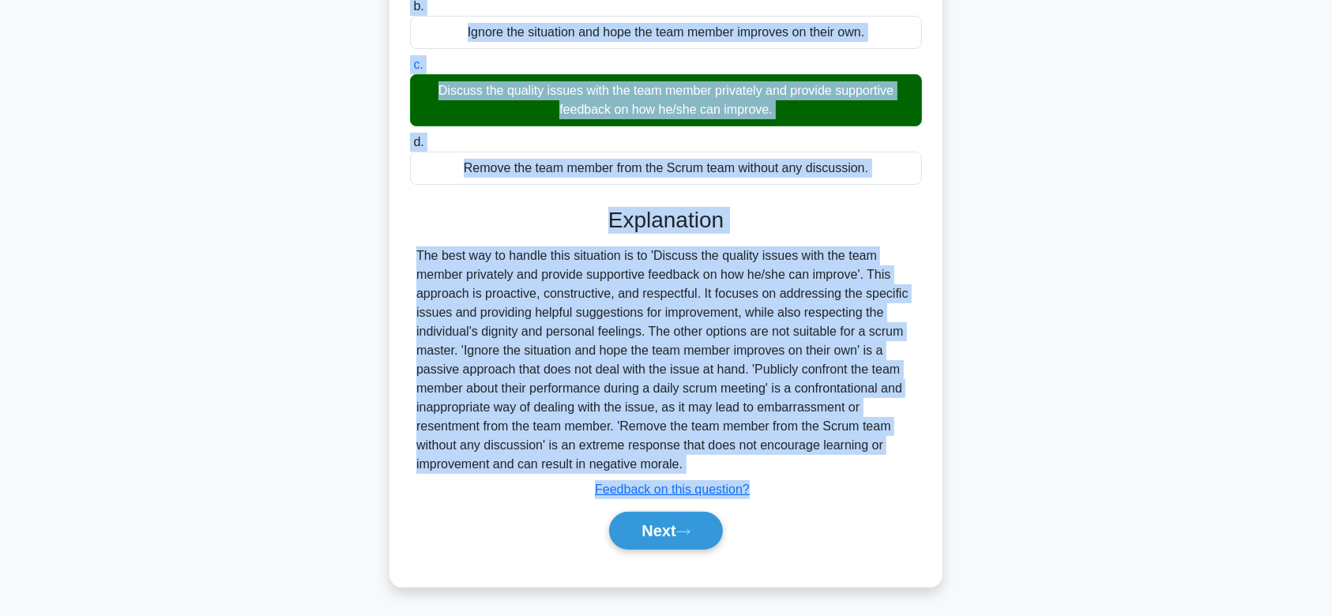
drag, startPoint x: 422, startPoint y: 22, endPoint x: 845, endPoint y: 466, distance: 613.2
click at [845, 466] on div "A member of the Scrum team is consistently delivering poor-quality work which i…" at bounding box center [666, 206] width 541 height 748
click at [652, 533] on button "Next" at bounding box center [665, 531] width 113 height 38
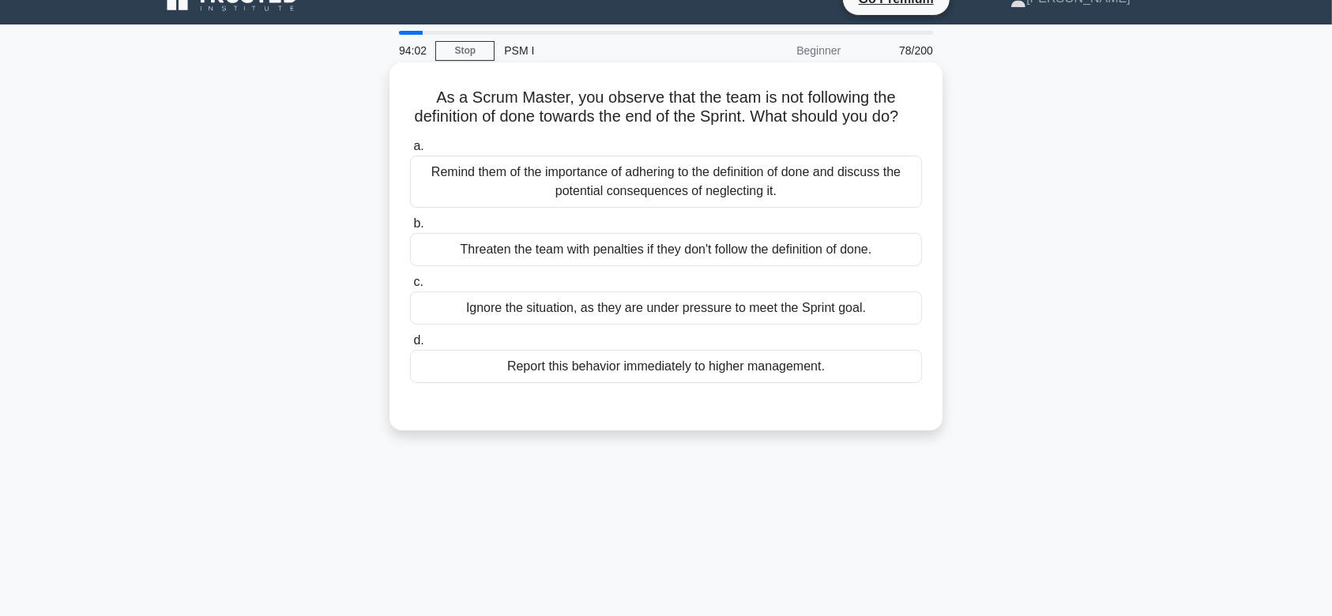
scroll to position [12, 0]
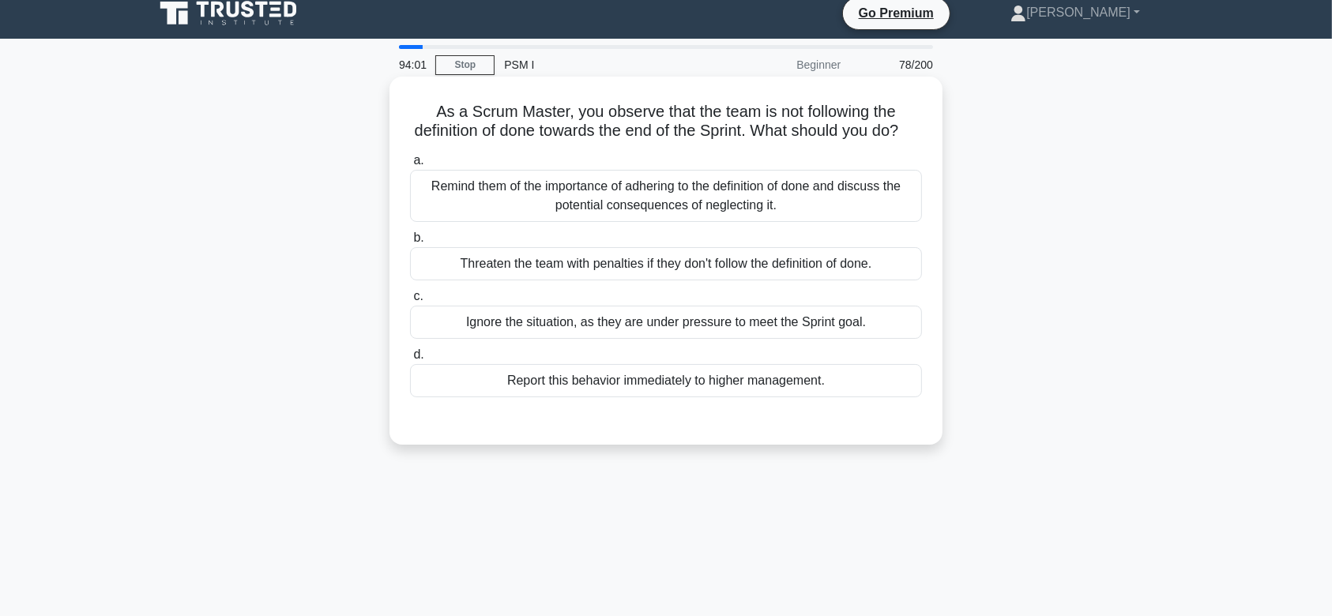
click at [733, 281] on div "Threaten the team with penalties if they don't follow the definition of done." at bounding box center [666, 263] width 512 height 33
click at [410, 243] on input "b. Threaten the team with penalties if they don't follow the definition of done." at bounding box center [410, 238] width 0 height 10
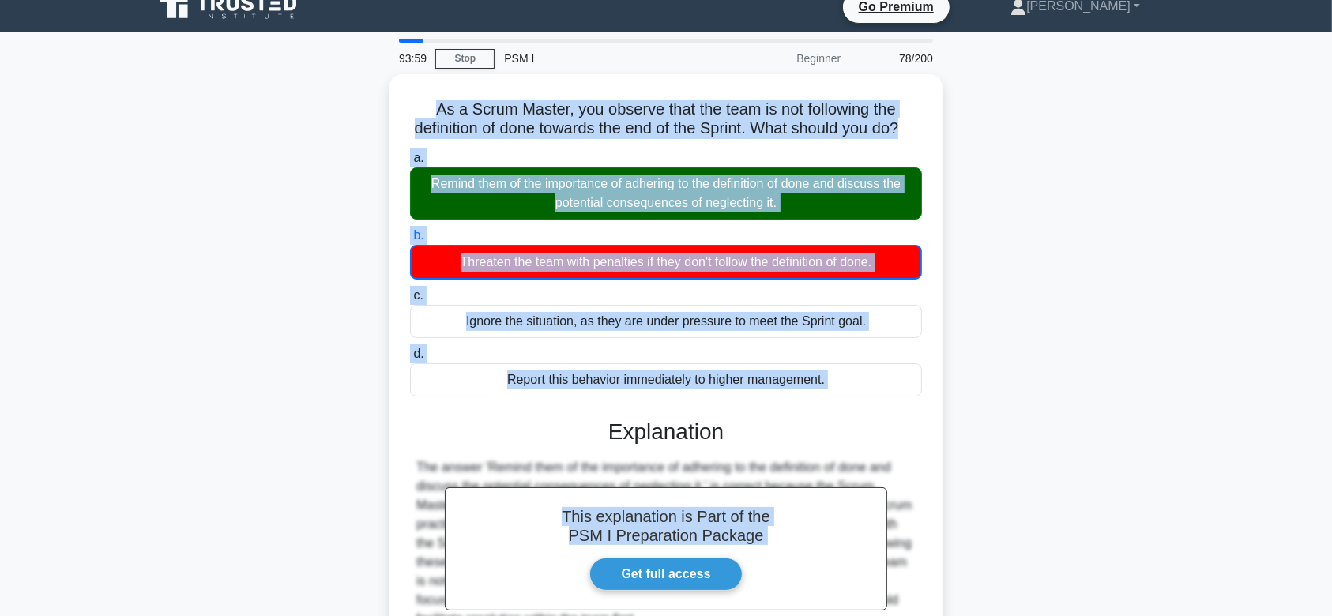
scroll to position [237, 0]
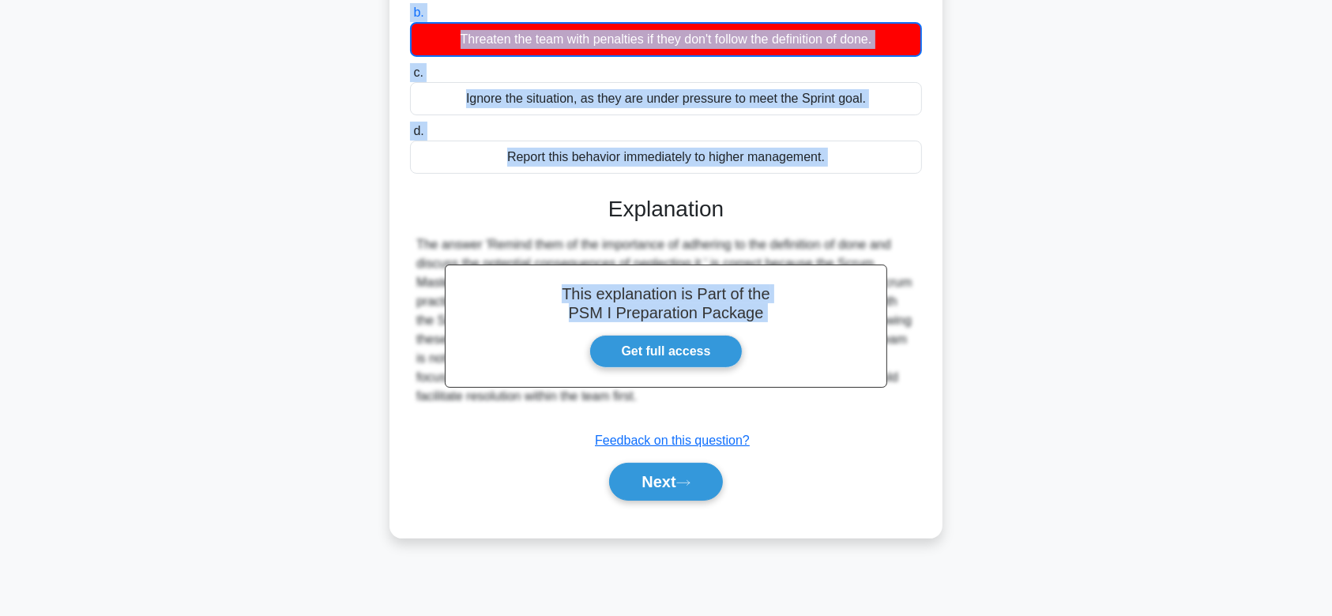
drag, startPoint x: 430, startPoint y: 110, endPoint x: 804, endPoint y: 439, distance: 497.8
click at [804, 439] on div "As a Scrum Master, you observe that the team is not following the definition of…" at bounding box center [666, 195] width 541 height 674
click at [639, 501] on button "Next" at bounding box center [665, 482] width 113 height 38
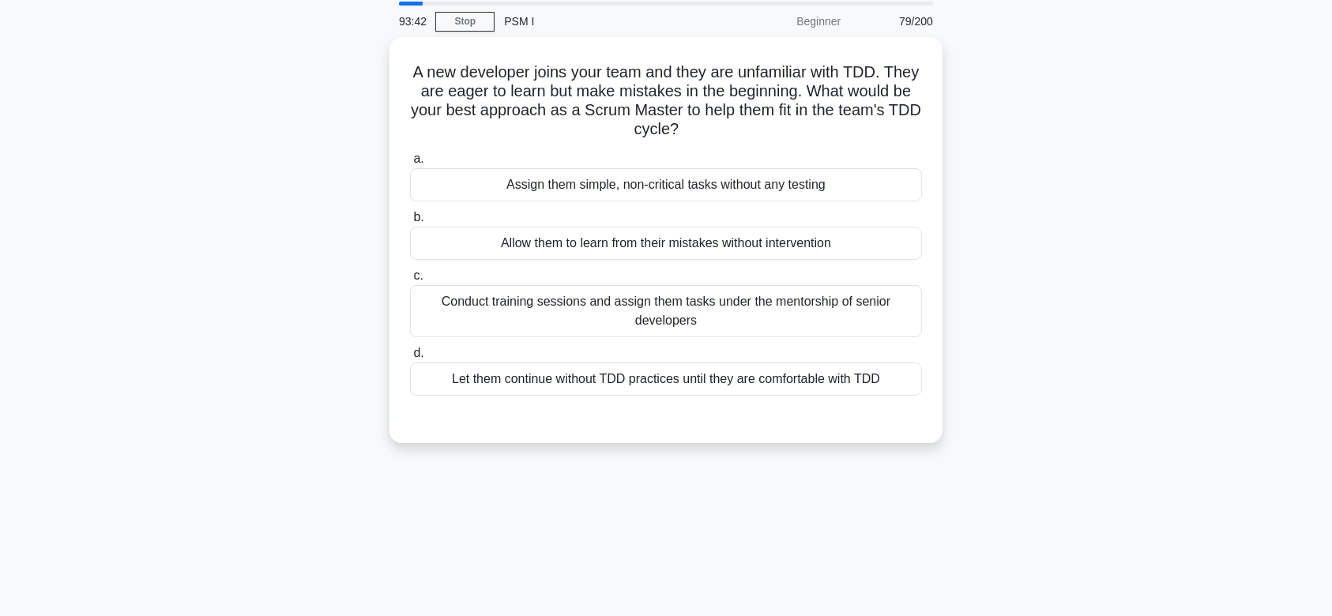
scroll to position [41, 0]
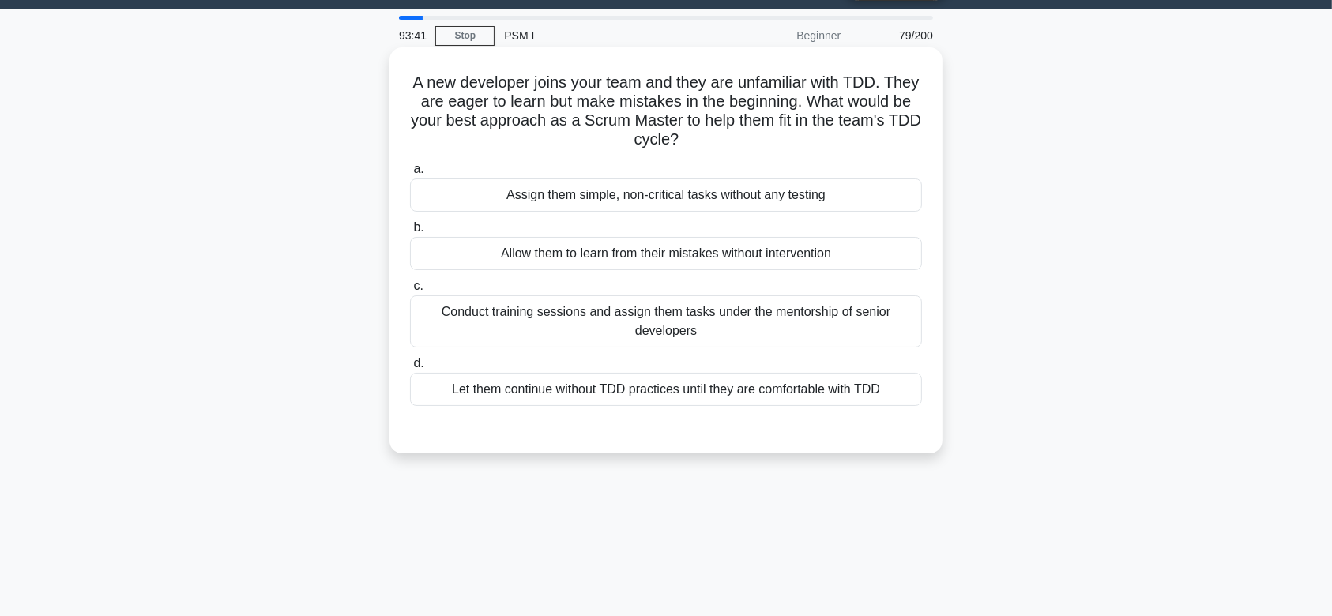
click at [711, 237] on div "Allow them to learn from their mistakes without intervention" at bounding box center [666, 253] width 512 height 33
click at [410, 233] on input "b. Allow them to learn from their mistakes without intervention" at bounding box center [410, 228] width 0 height 10
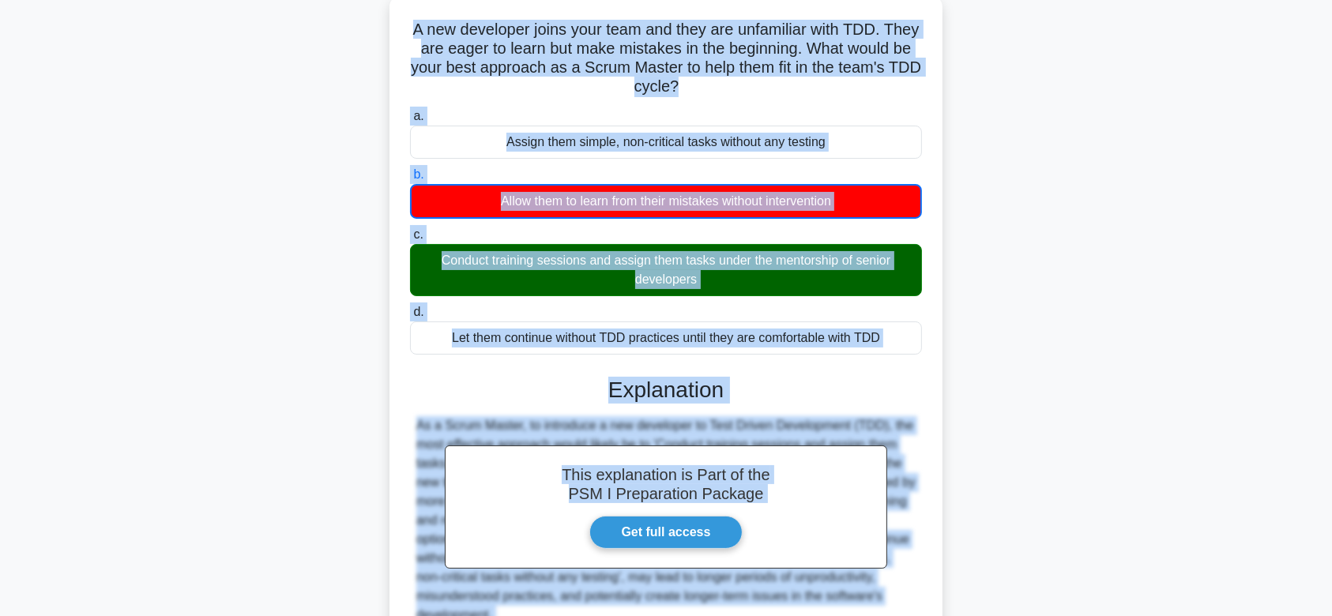
scroll to position [245, 0]
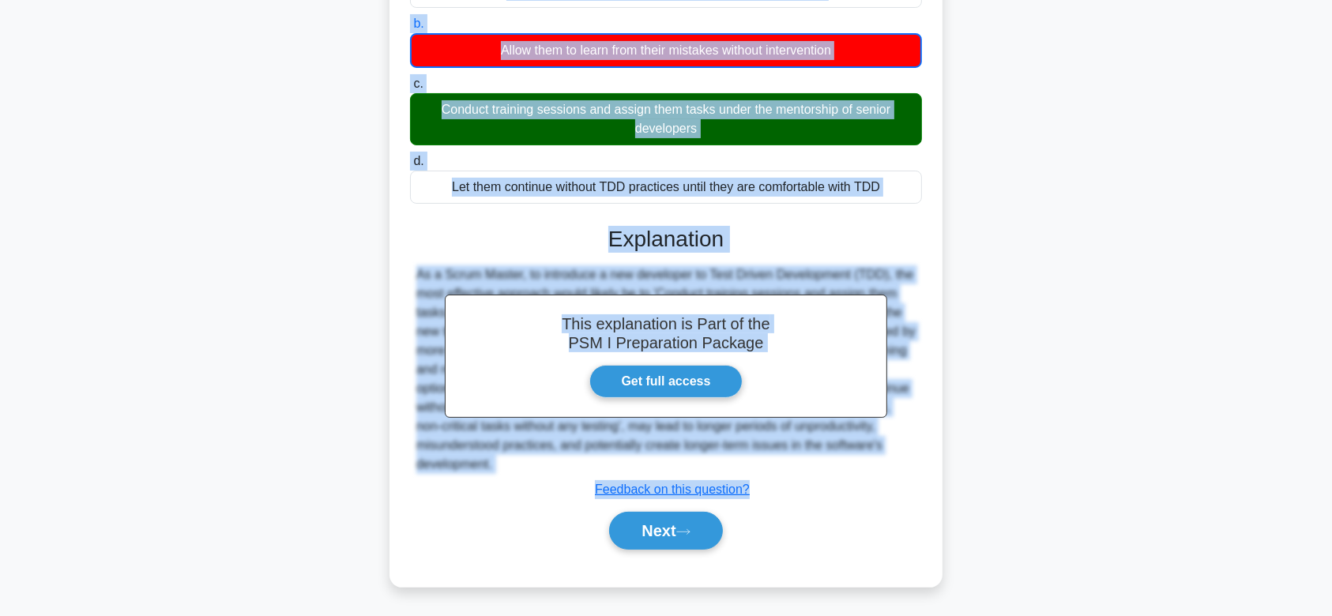
drag, startPoint x: 417, startPoint y: 79, endPoint x: 826, endPoint y: 469, distance: 564.5
click at [826, 469] on div "A new developer joins your team and they are unfamiliar with TDD. They are eage…" at bounding box center [666, 215] width 541 height 731
click at [695, 537] on button "Next" at bounding box center [665, 531] width 113 height 38
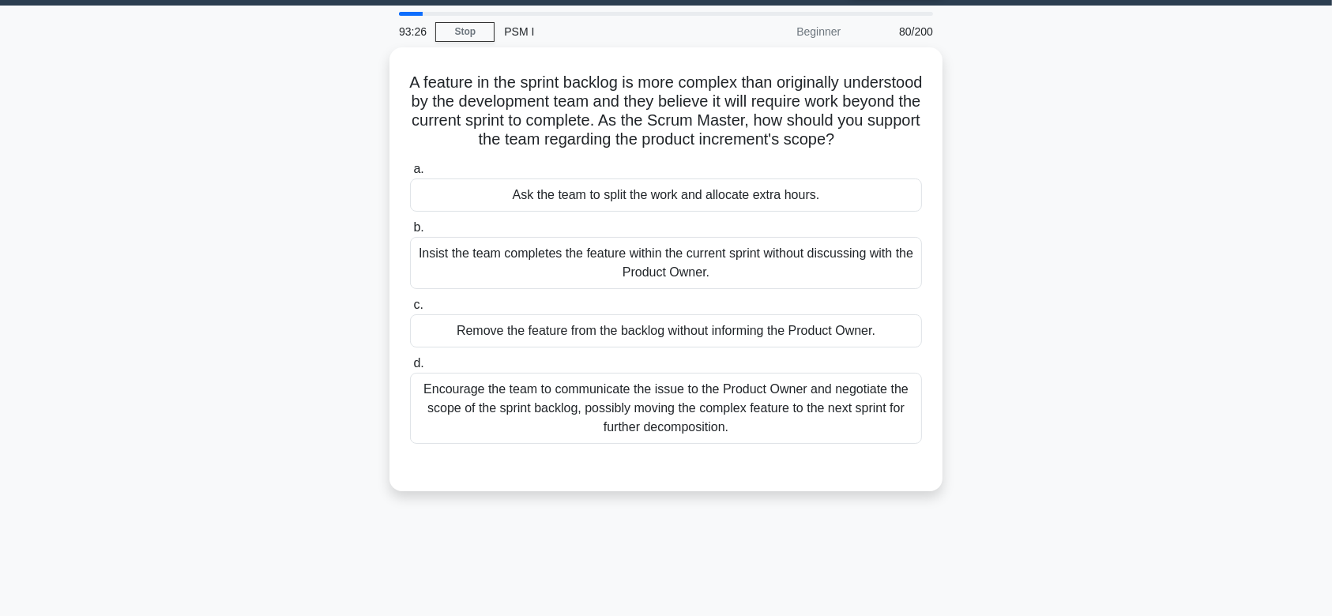
scroll to position [32, 0]
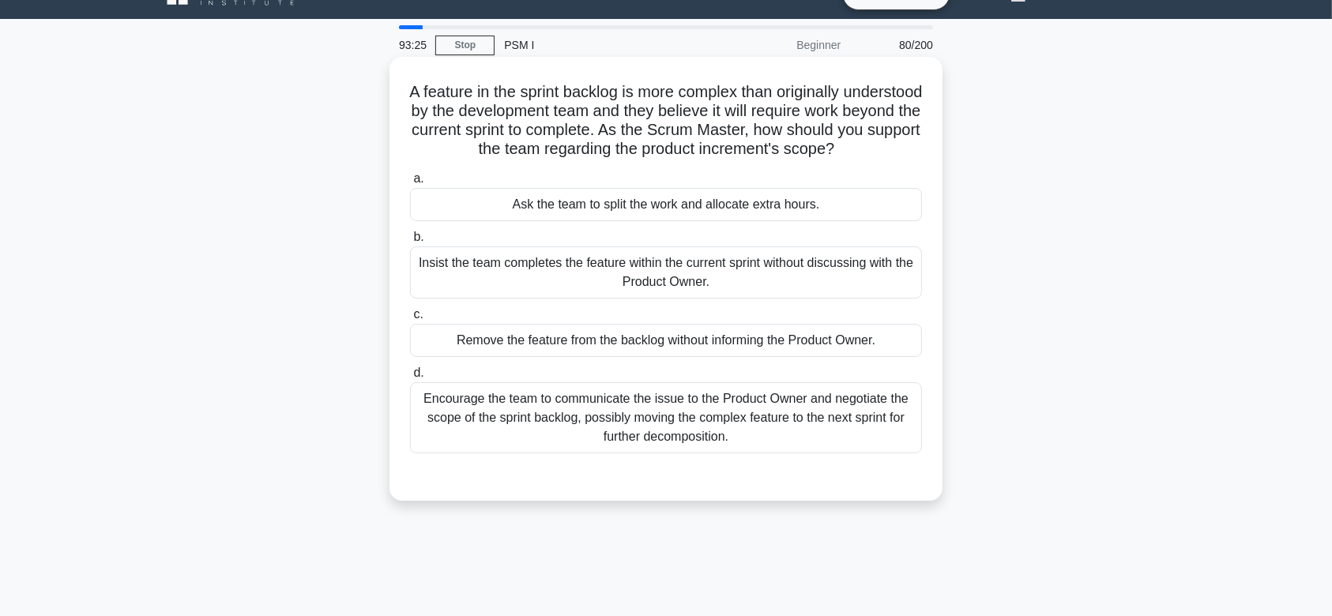
click at [722, 275] on div "Insist the team completes the feature within the current sprint without discuss…" at bounding box center [666, 273] width 512 height 52
click at [410, 243] on input "b. Insist the team completes the feature within the current sprint without disc…" at bounding box center [410, 237] width 0 height 10
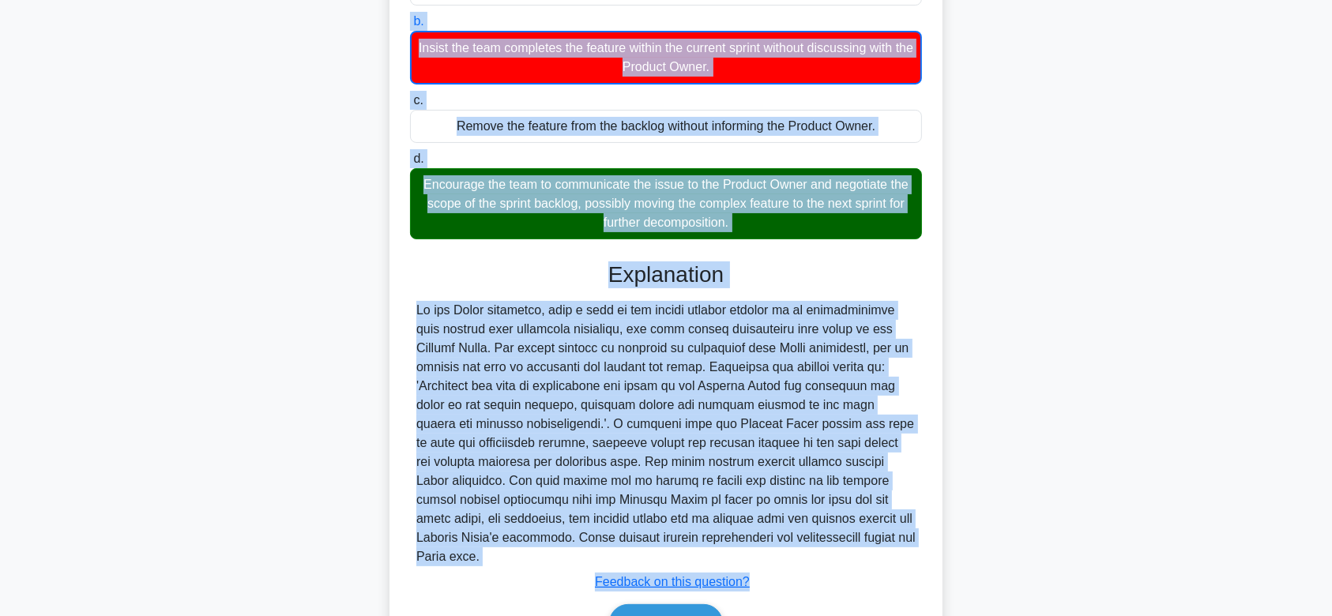
scroll to position [359, 0]
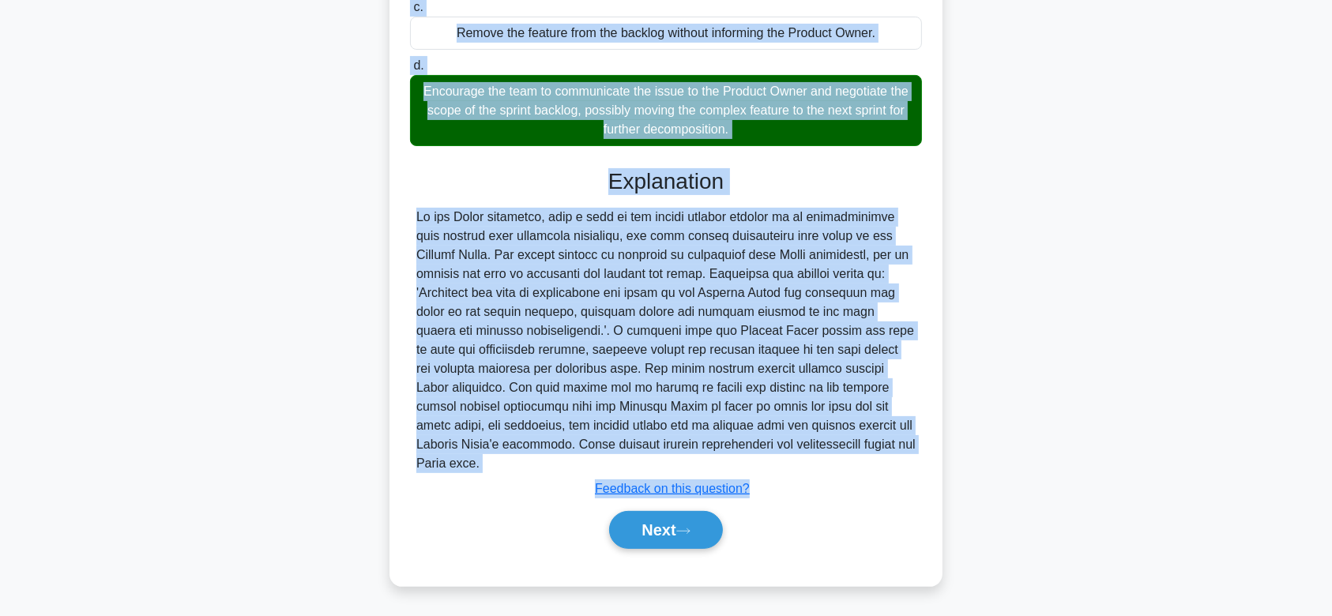
drag, startPoint x: 443, startPoint y: 90, endPoint x: 769, endPoint y: 469, distance: 499.8
click at [769, 469] on div "A feature in the sprint backlog is more complex than originally understood by t…" at bounding box center [666, 167] width 541 height 826
click at [699, 526] on button "Next" at bounding box center [665, 530] width 113 height 38
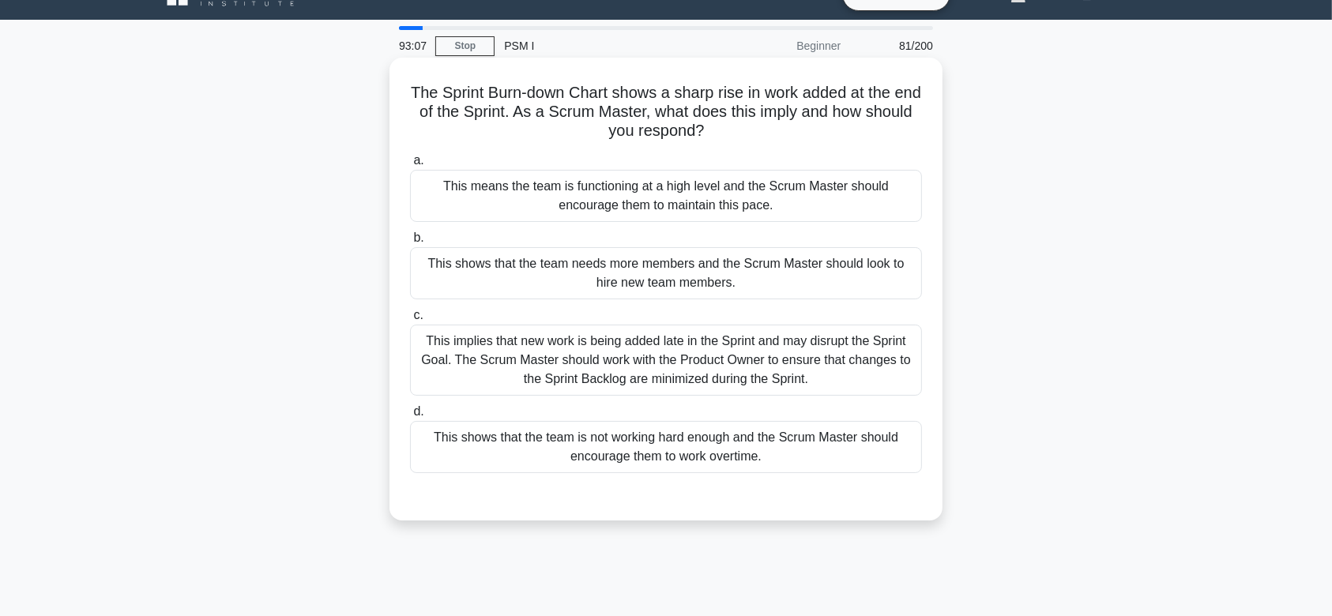
scroll to position [0, 0]
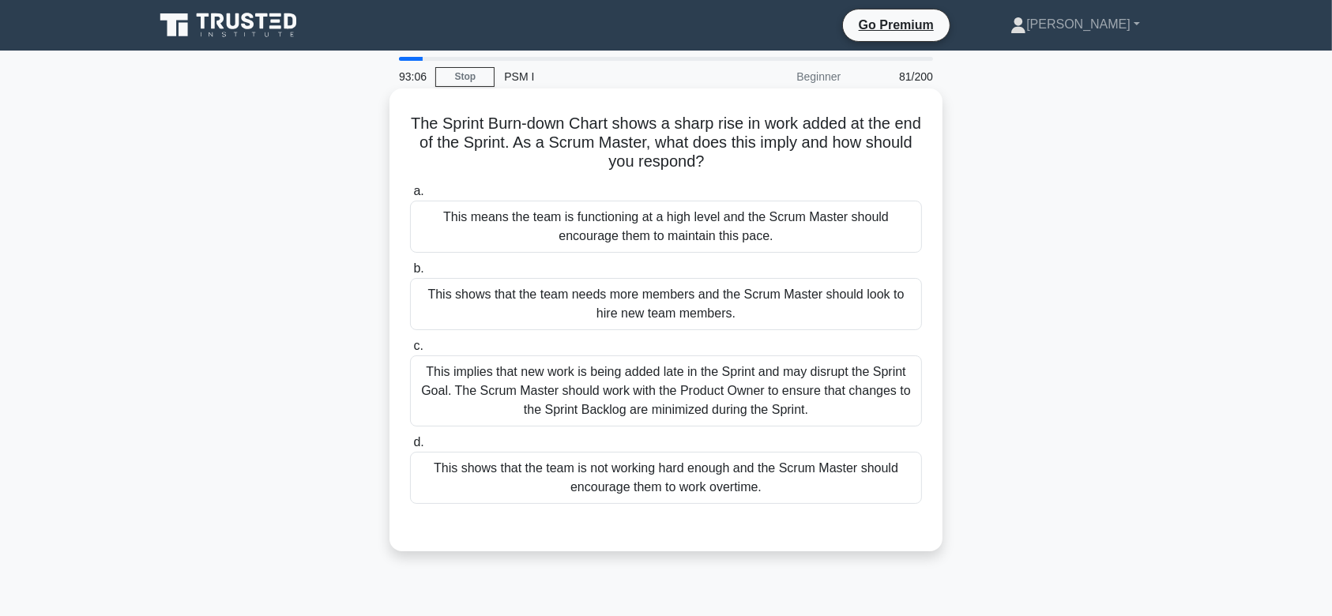
click at [762, 310] on div "This shows that the team needs more members and the Scrum Master should look to…" at bounding box center [666, 304] width 512 height 52
click at [410, 274] on input "b. This shows that the team needs more members and the Scrum Master should look…" at bounding box center [410, 269] width 0 height 10
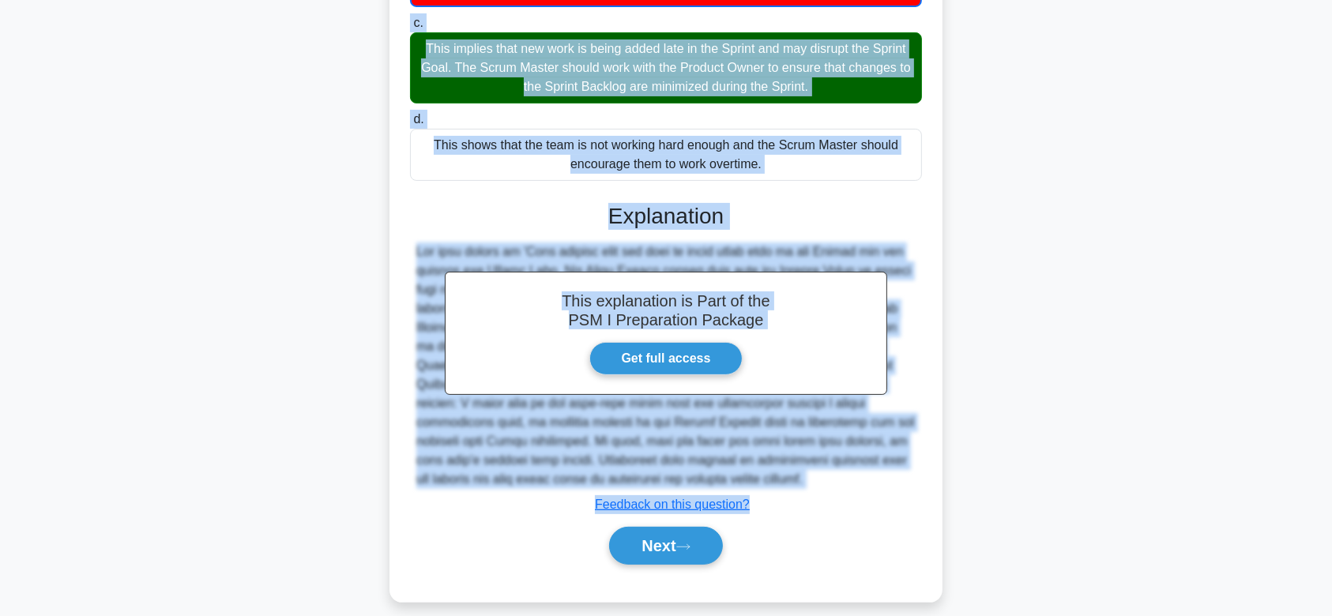
scroll to position [340, 0]
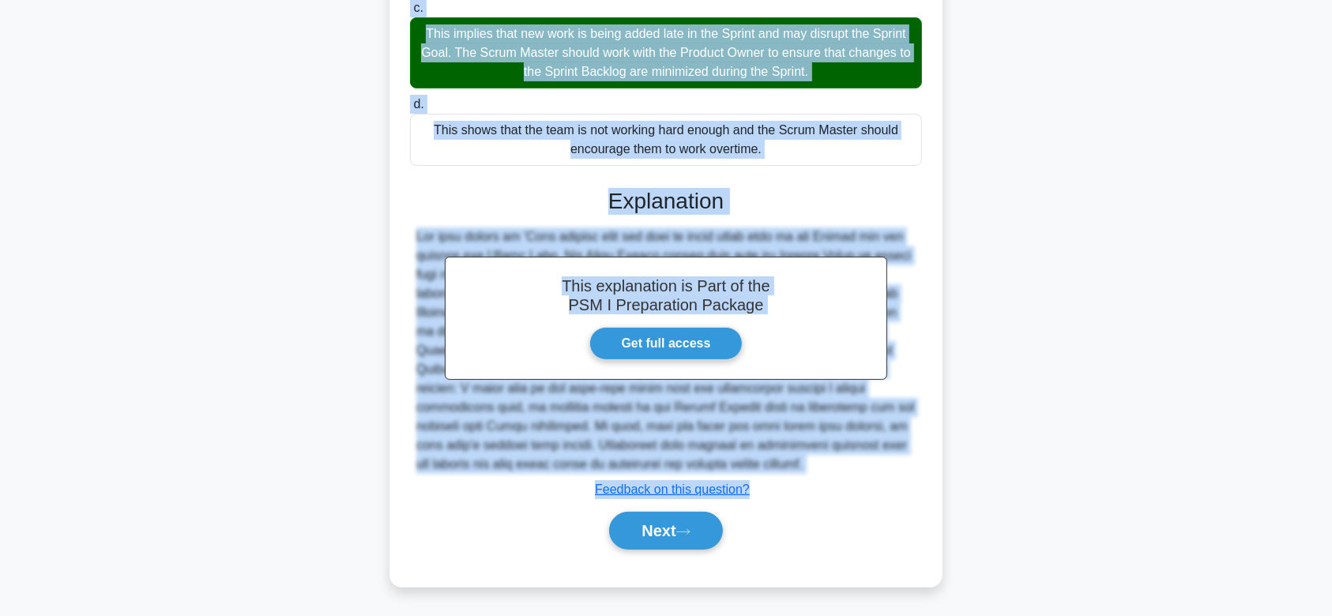
drag, startPoint x: 414, startPoint y: 120, endPoint x: 850, endPoint y: 465, distance: 555.8
click at [850, 465] on div "The Sprint Burn-down Chart shows a sharp rise in work added at the end of the S…" at bounding box center [666, 168] width 541 height 826
click at [665, 542] on button "Next" at bounding box center [665, 531] width 113 height 38
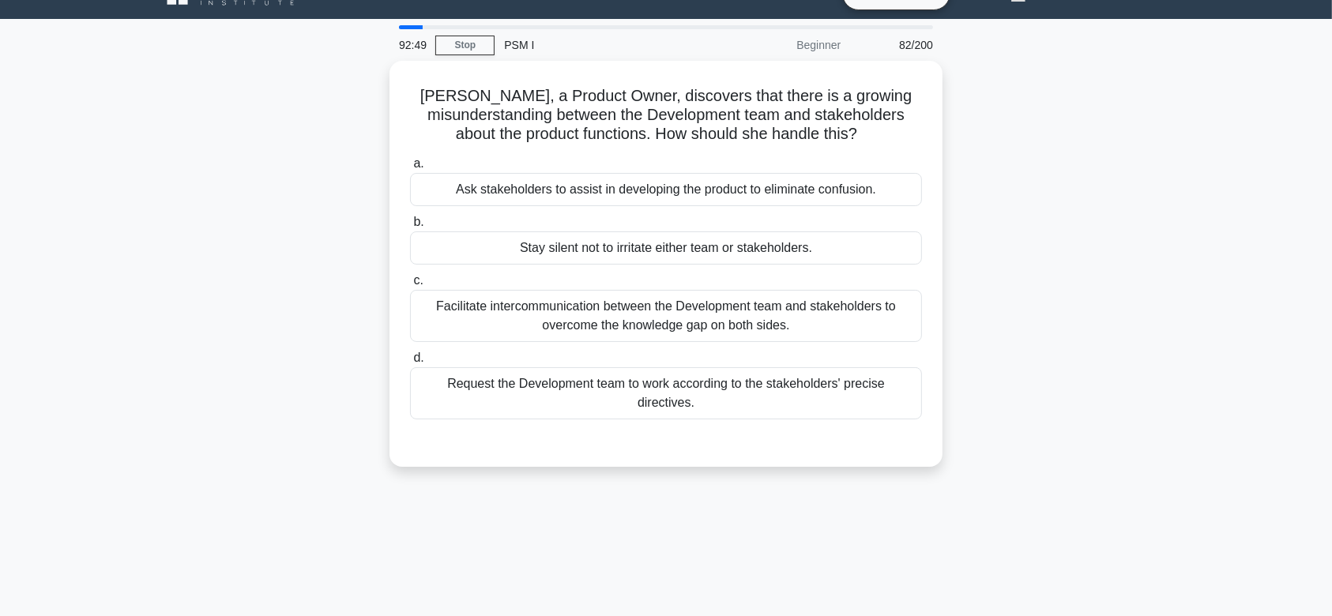
scroll to position [0, 0]
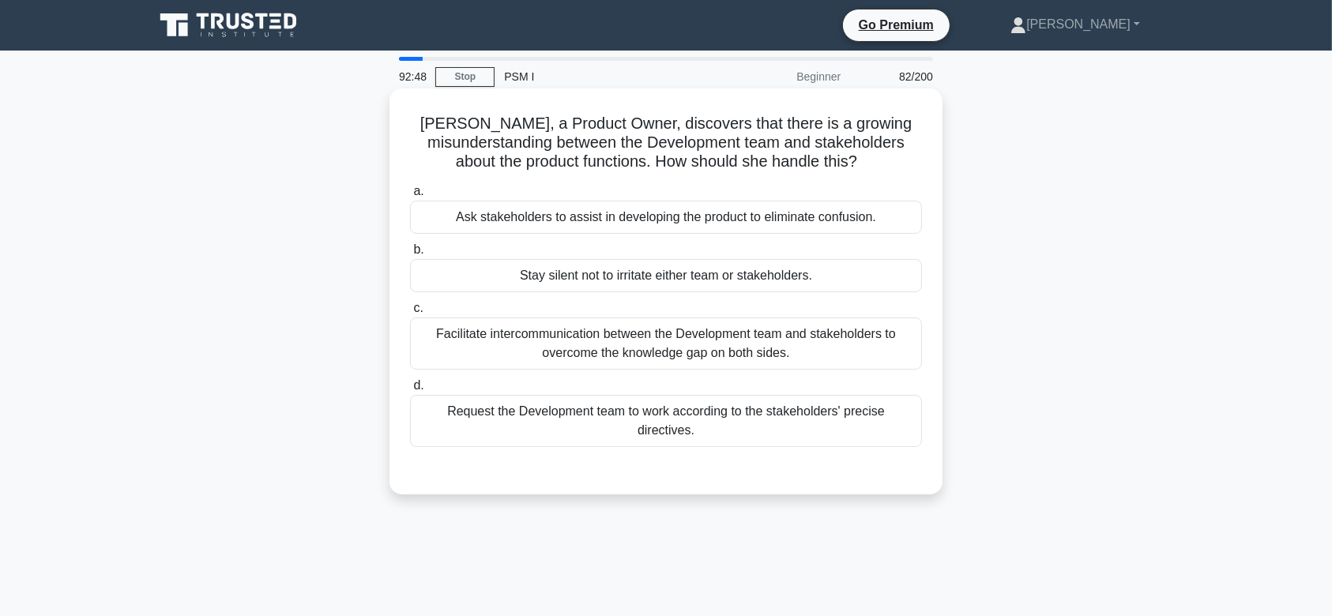
click at [713, 341] on div "Facilitate intercommunication between the Development team and stakeholders to …" at bounding box center [666, 344] width 512 height 52
click at [410, 314] on input "c. Facilitate intercommunication between the Development team and stakeholders …" at bounding box center [410, 308] width 0 height 10
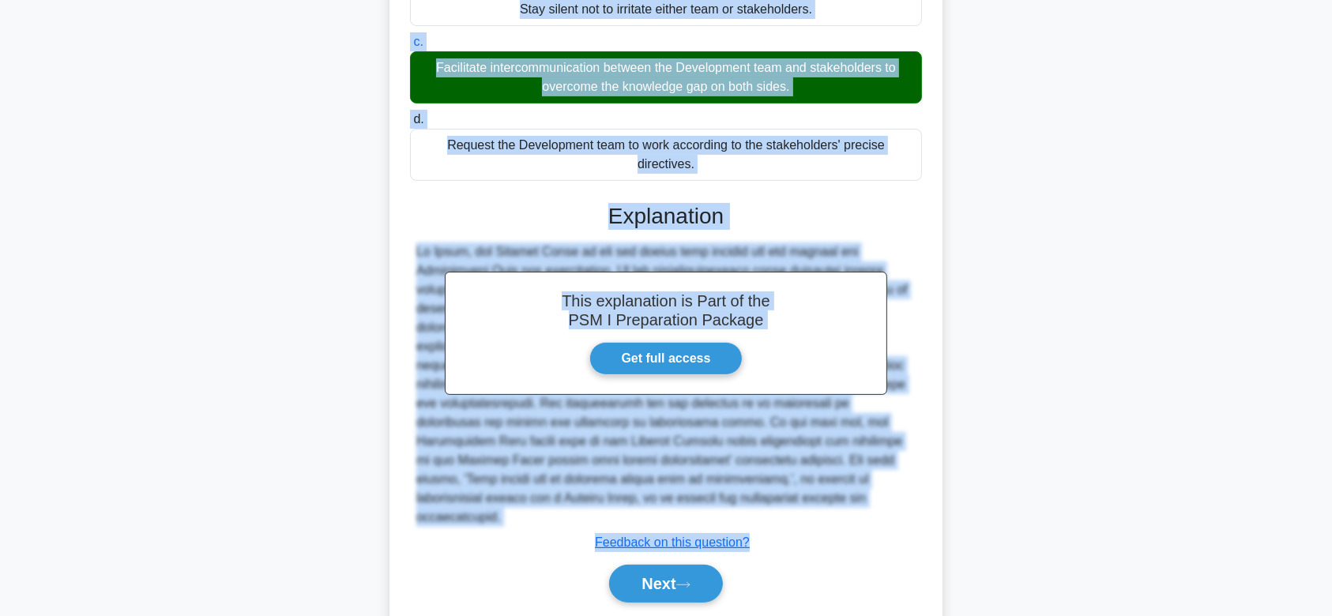
scroll to position [281, 0]
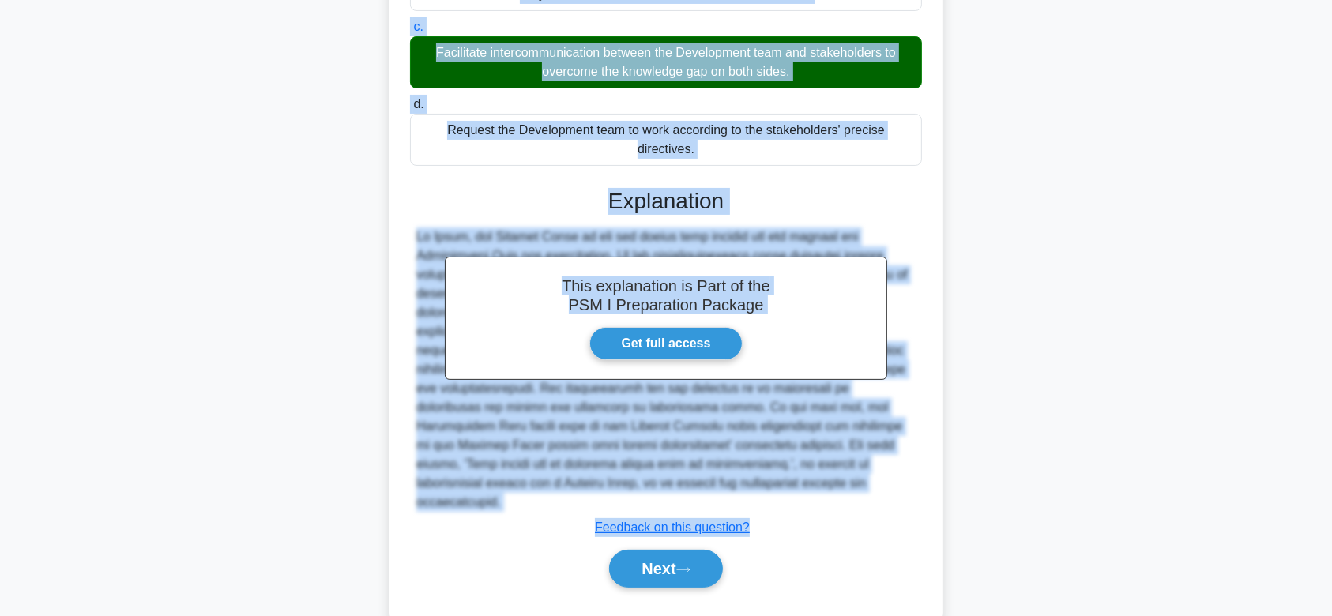
drag, startPoint x: 464, startPoint y: 129, endPoint x: 829, endPoint y: 458, distance: 491.3
click at [829, 458] on div "[PERSON_NAME], a Product Owner, discovers that there is a growing misunderstand…" at bounding box center [666, 215] width 541 height 805
click at [668, 550] on button "Next" at bounding box center [665, 569] width 113 height 38
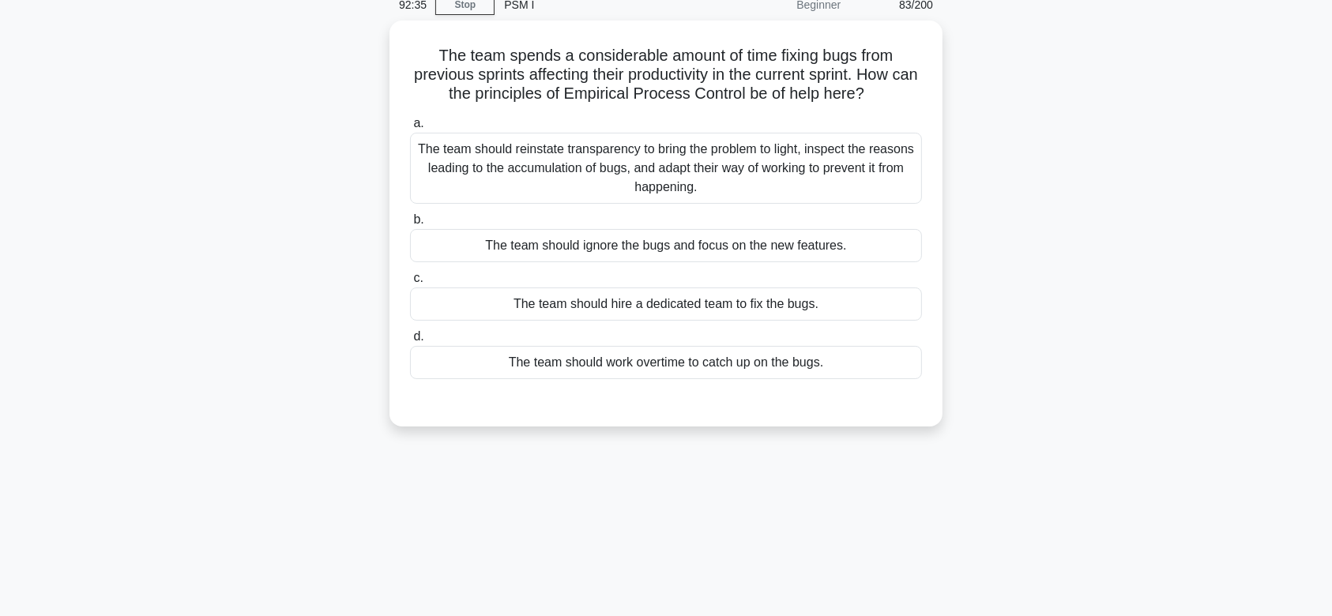
scroll to position [58, 0]
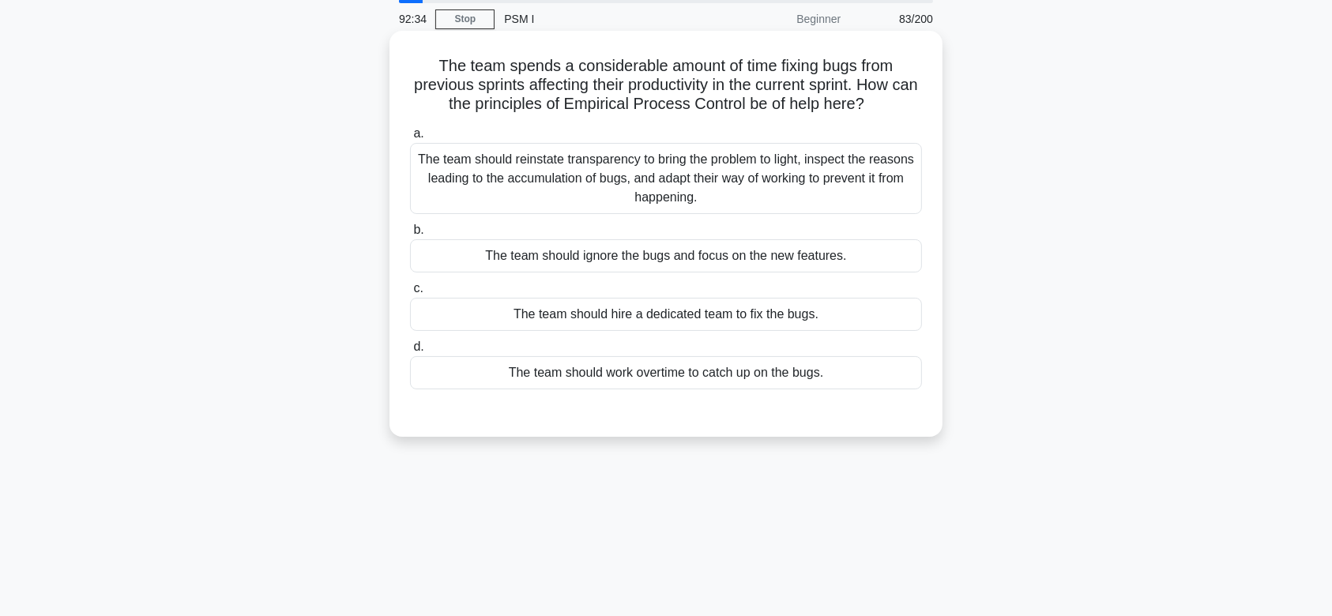
click at [674, 259] on div "The team should ignore the bugs and focus on the new features." at bounding box center [666, 255] width 512 height 33
click at [410, 235] on input "b. The team should ignore the bugs and focus on the new features." at bounding box center [410, 230] width 0 height 10
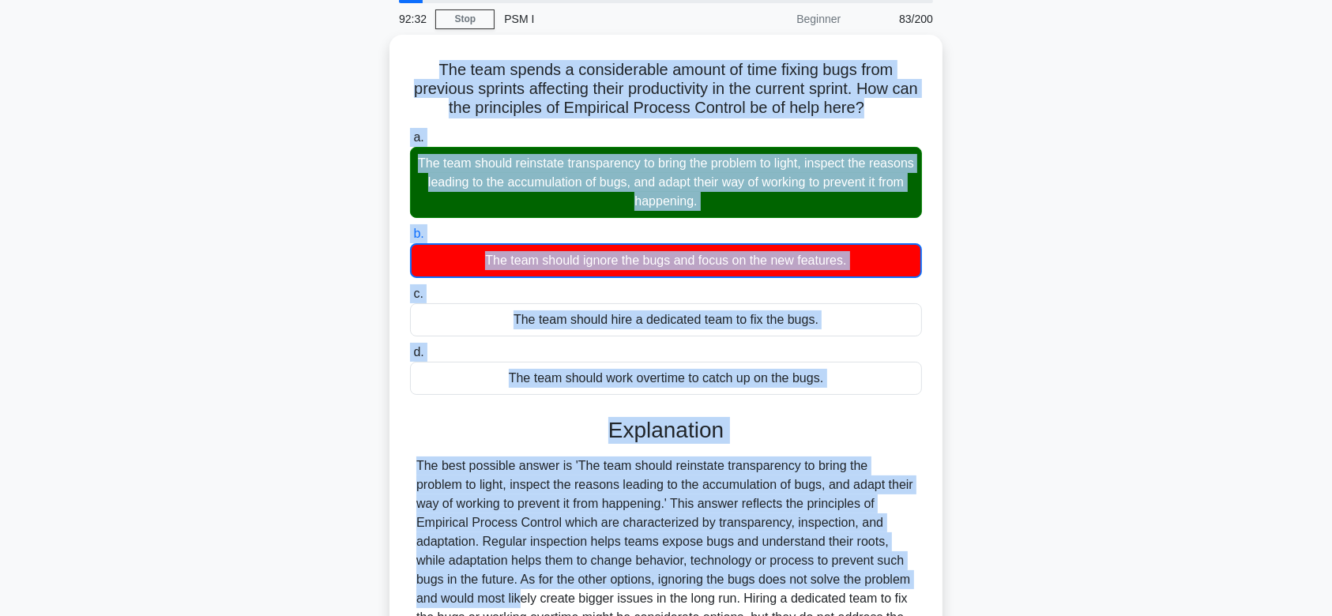
scroll to position [245, 0]
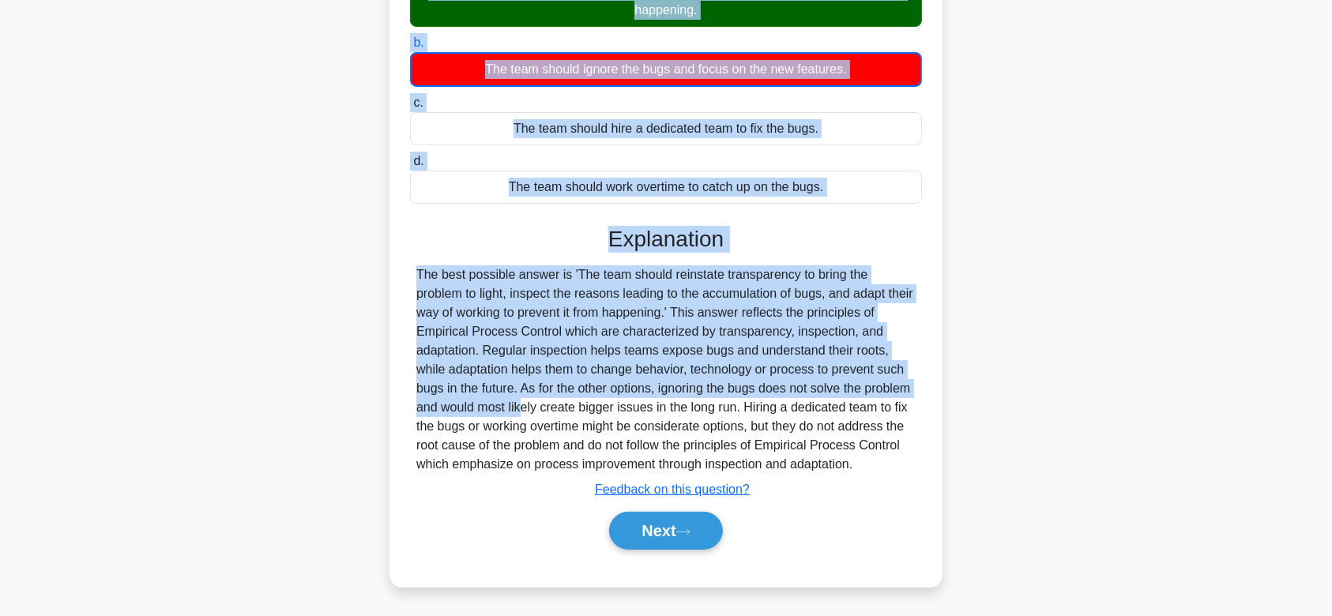
drag, startPoint x: 428, startPoint y: 58, endPoint x: 861, endPoint y: 458, distance: 589.4
click at [861, 458] on div "The team spends a considerable amount of time fixing bugs from previous sprints…" at bounding box center [666, 215] width 541 height 731
click at [625, 517] on button "Next" at bounding box center [665, 531] width 113 height 38
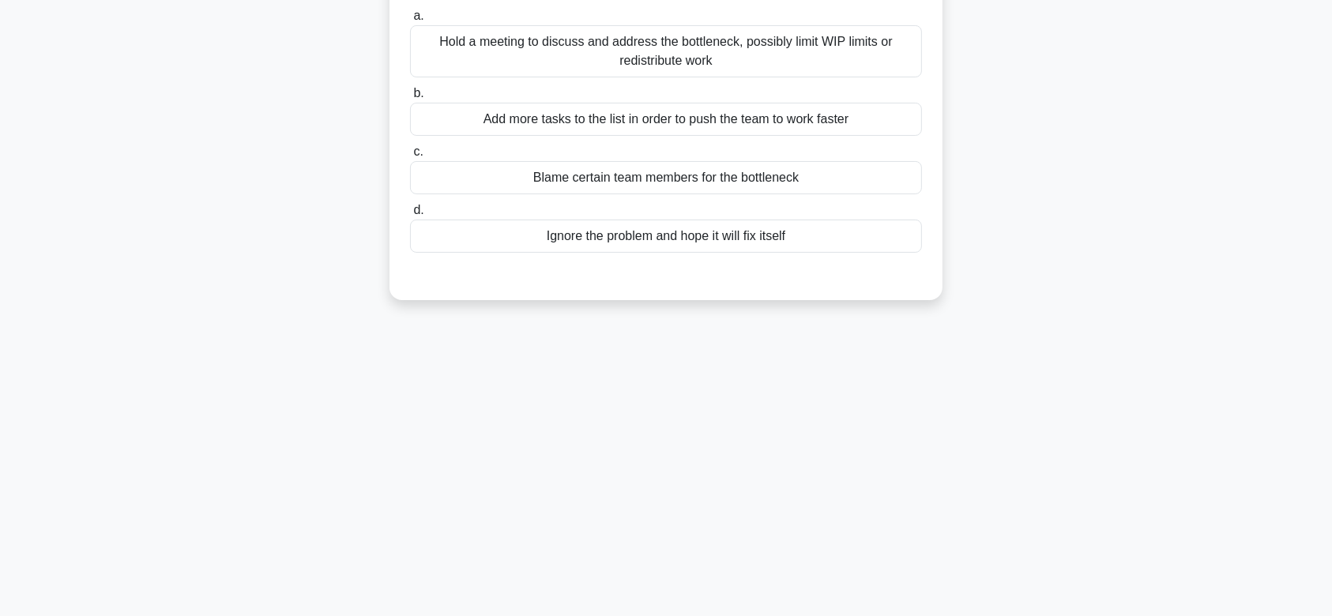
scroll to position [0, 0]
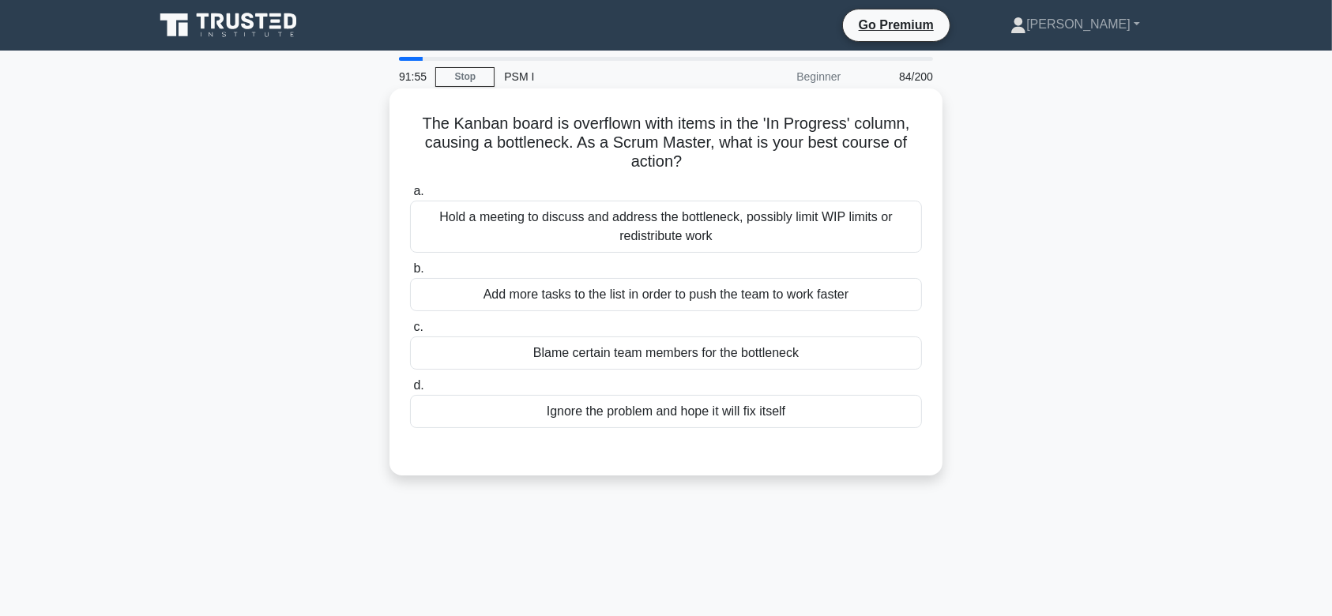
click at [714, 275] on label "b. Add more tasks to the list in order to push the team to work faster" at bounding box center [666, 285] width 512 height 52
click at [410, 274] on input "b. Add more tasks to the list in order to push the team to work faster" at bounding box center [410, 269] width 0 height 10
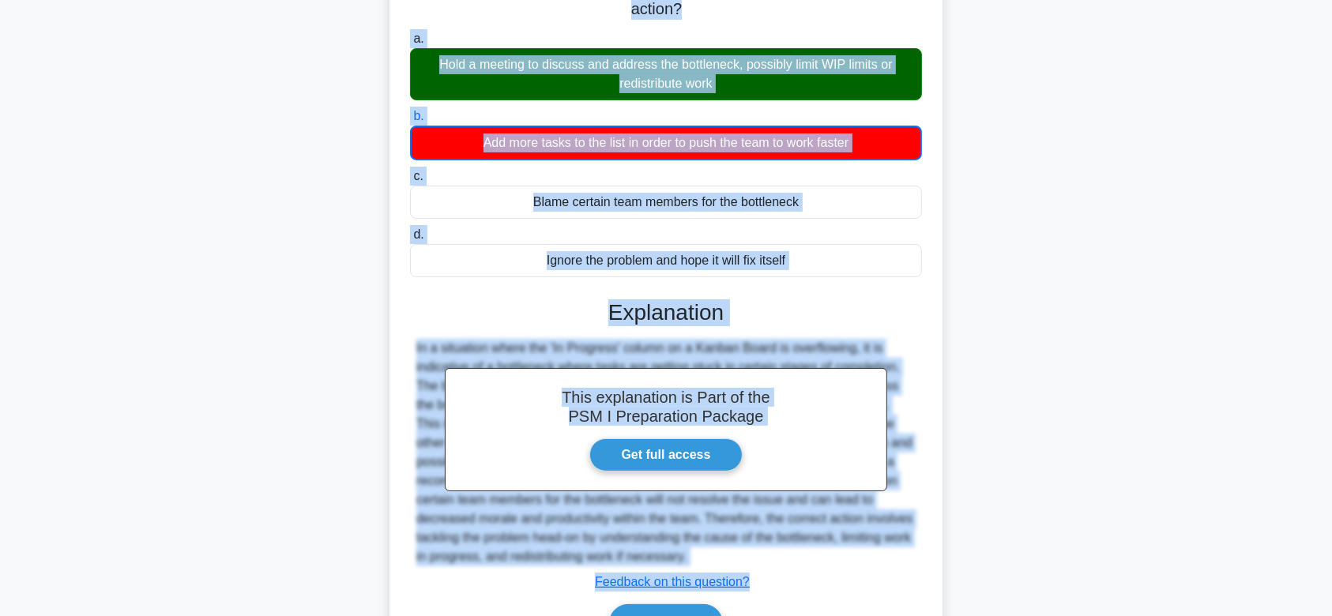
scroll to position [245, 0]
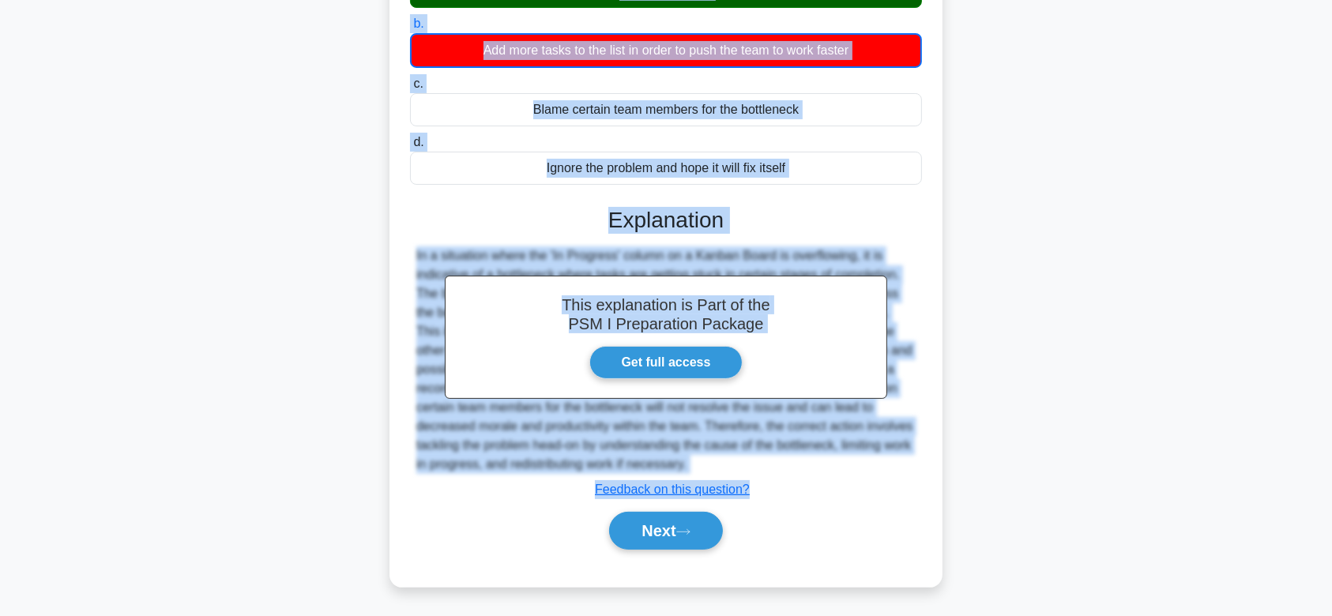
drag, startPoint x: 413, startPoint y: 119, endPoint x: 901, endPoint y: 464, distance: 597.7
click at [901, 464] on div "The Kanban board is overflown with items in the 'In Progress' column, causing a…" at bounding box center [666, 215] width 541 height 731
click at [702, 538] on button "Next" at bounding box center [665, 531] width 113 height 38
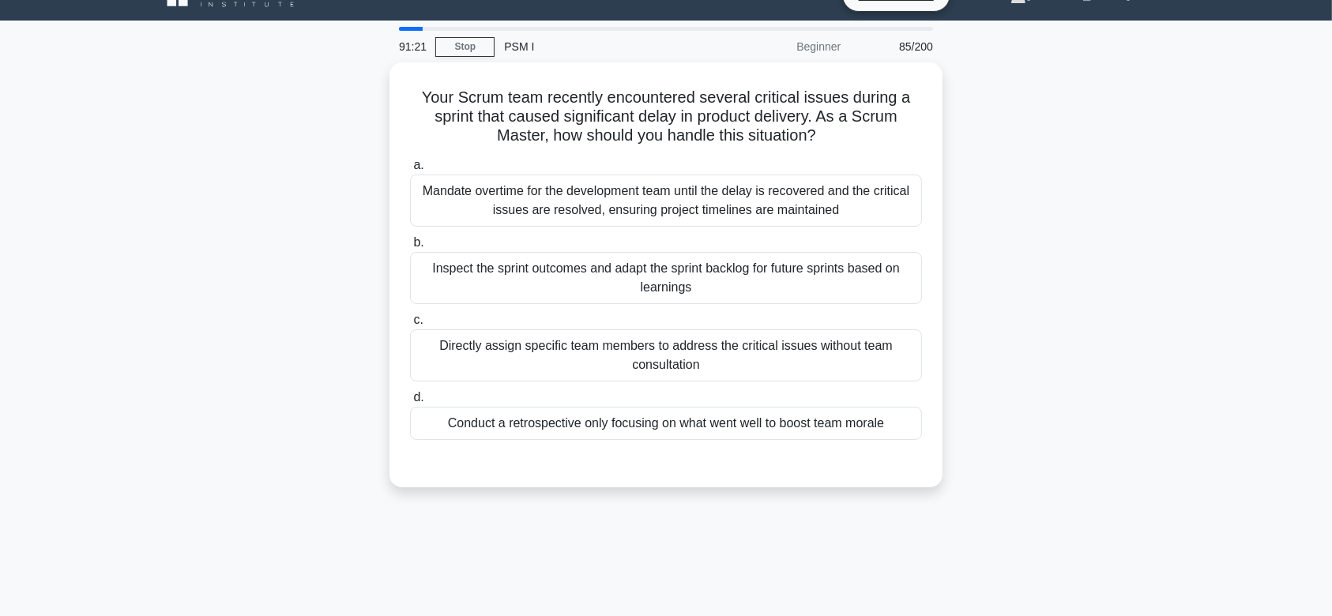
scroll to position [0, 0]
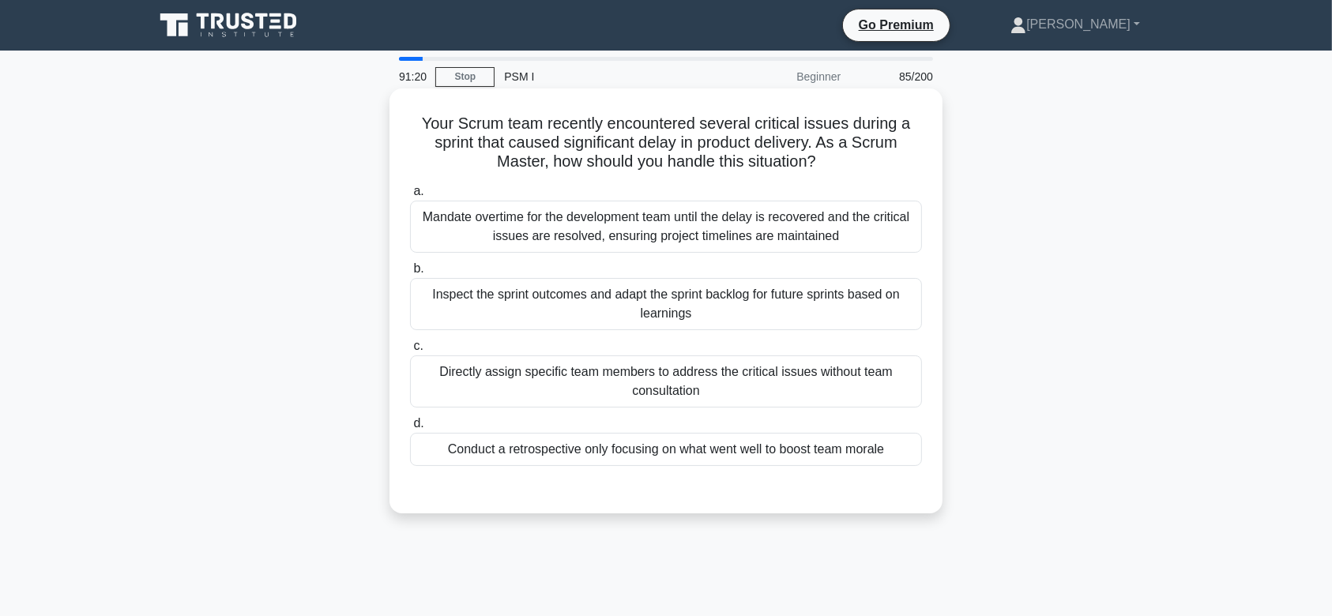
click at [712, 248] on div "Mandate overtime for the development team until the delay is recovered and the …" at bounding box center [666, 227] width 512 height 52
click at [410, 197] on input "a. Mandate overtime for the development team until the delay is recovered and t…" at bounding box center [410, 192] width 0 height 10
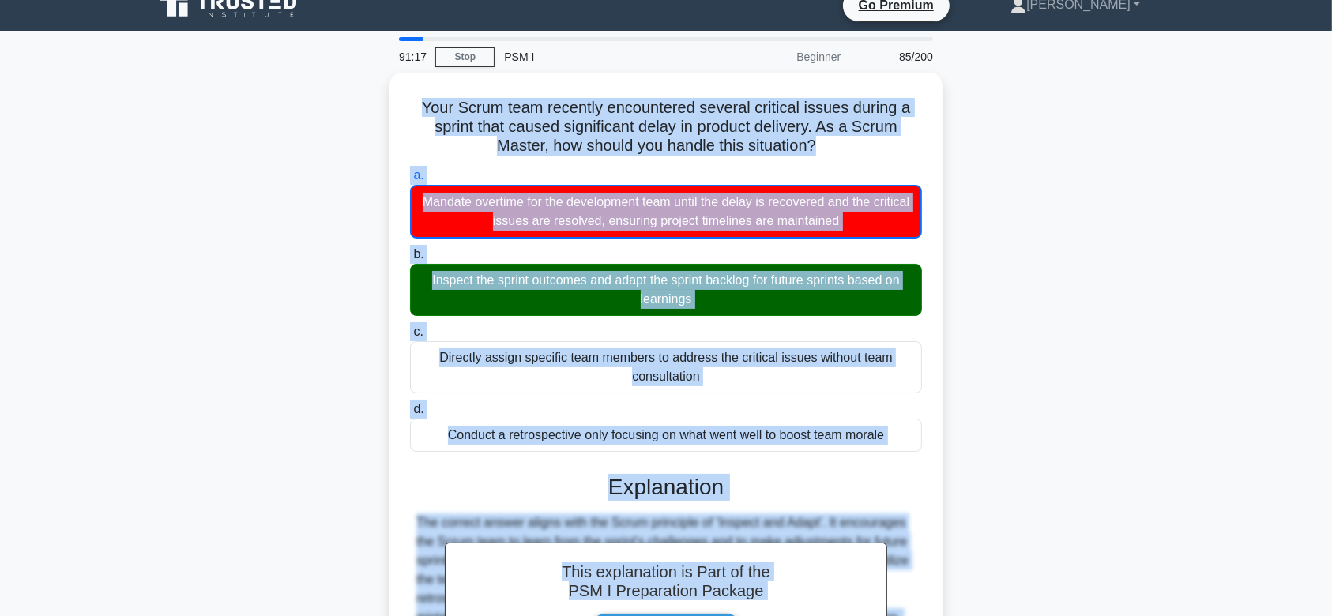
scroll to position [245, 0]
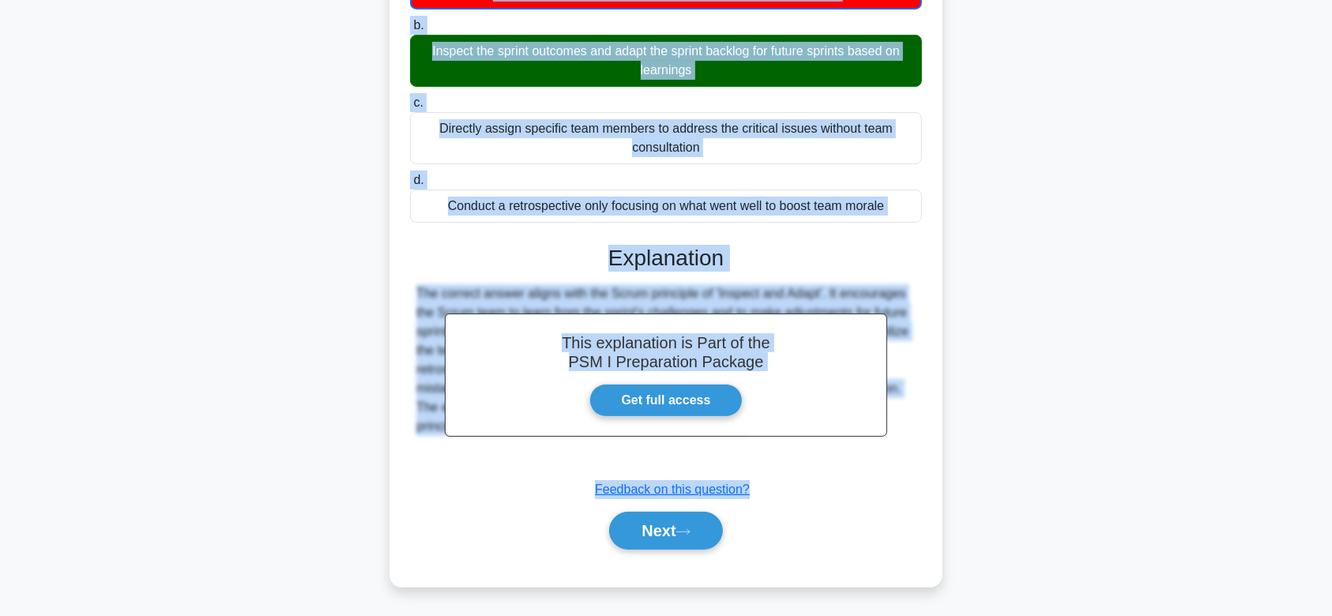
drag, startPoint x: 417, startPoint y: 124, endPoint x: 892, endPoint y: 457, distance: 579.9
click at [892, 457] on div "Your Scrum team recently encountered several critical issues during a sprint th…" at bounding box center [666, 215] width 541 height 731
click at [684, 519] on button "Next" at bounding box center [665, 531] width 113 height 38
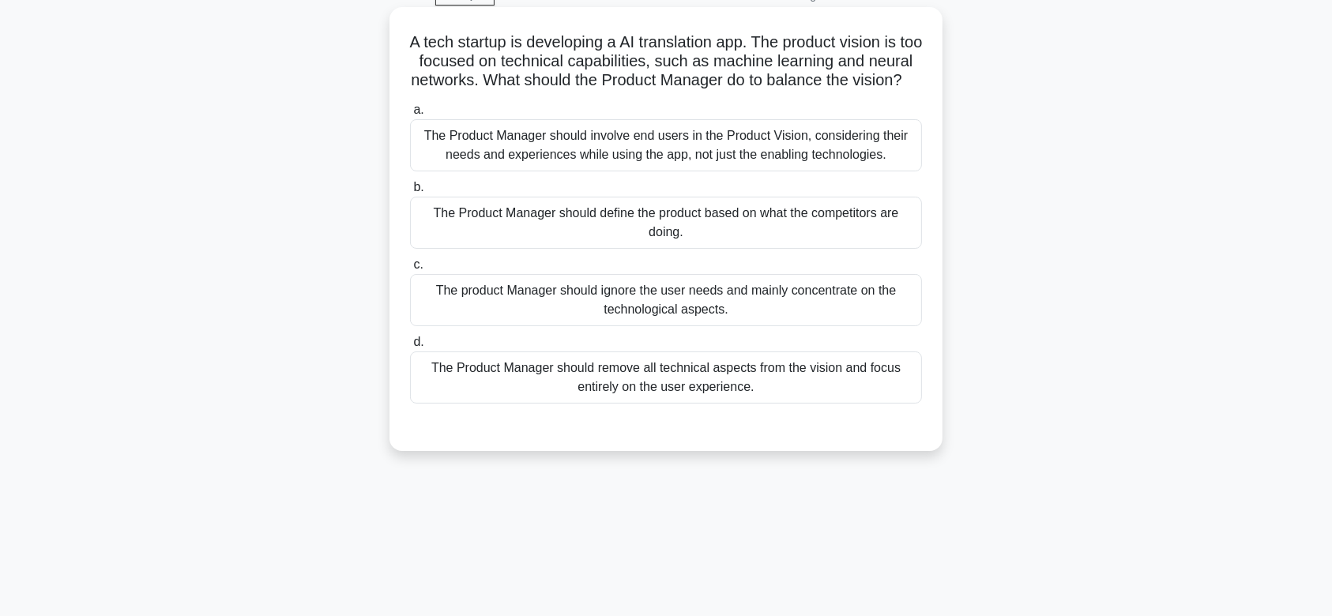
scroll to position [70, 0]
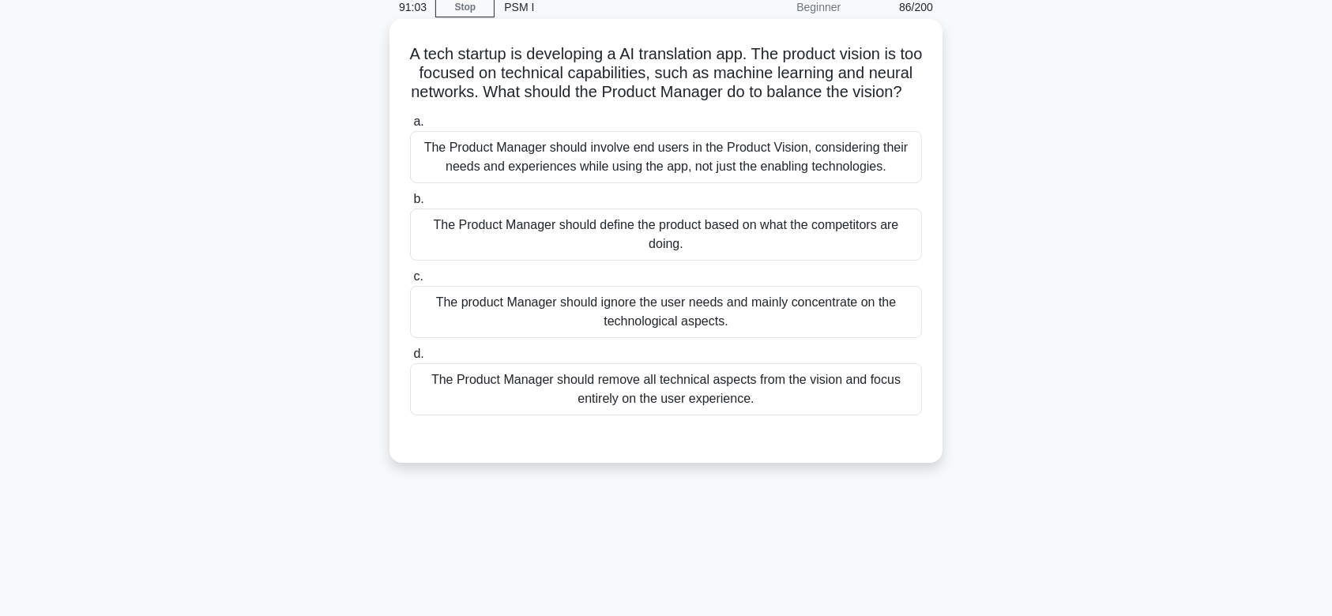
click at [778, 326] on div "The product Manager should ignore the user needs and mainly concentrate on the …" at bounding box center [666, 312] width 512 height 52
click at [410, 282] on input "c. The product Manager should ignore the user needs and mainly concentrate on t…" at bounding box center [410, 277] width 0 height 10
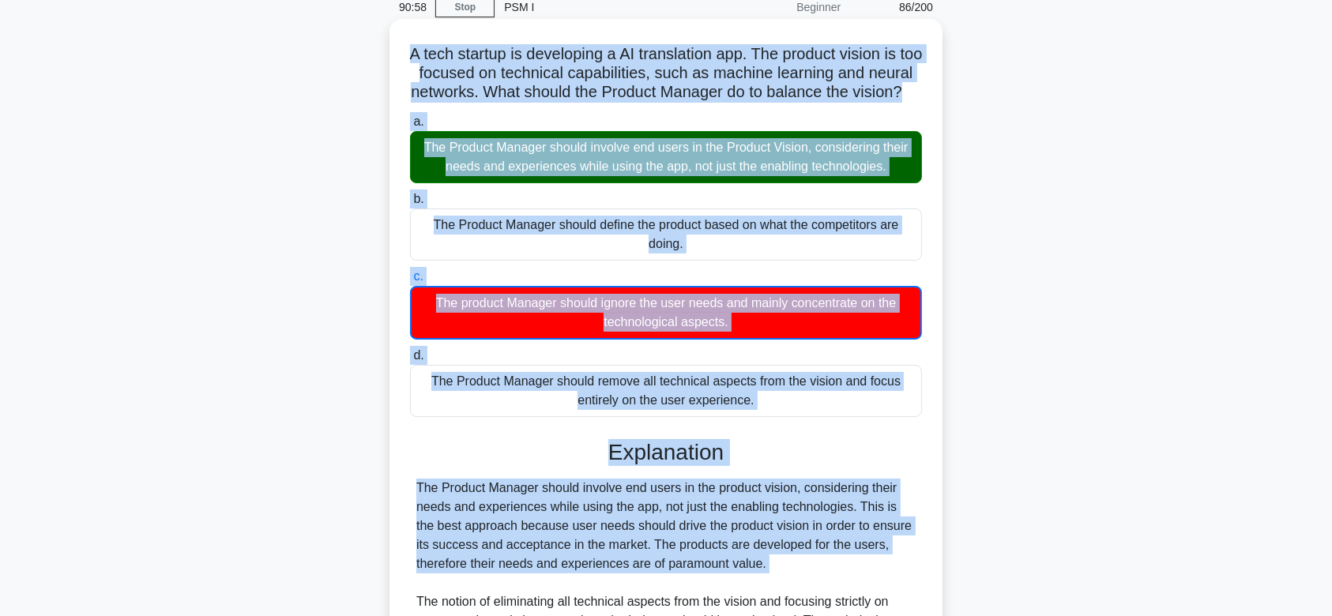
drag, startPoint x: 413, startPoint y: 56, endPoint x: 808, endPoint y: 598, distance: 670.8
click at [808, 598] on div "A tech startup is developing a AI translation app. The product vision is too fo…" at bounding box center [666, 438] width 541 height 826
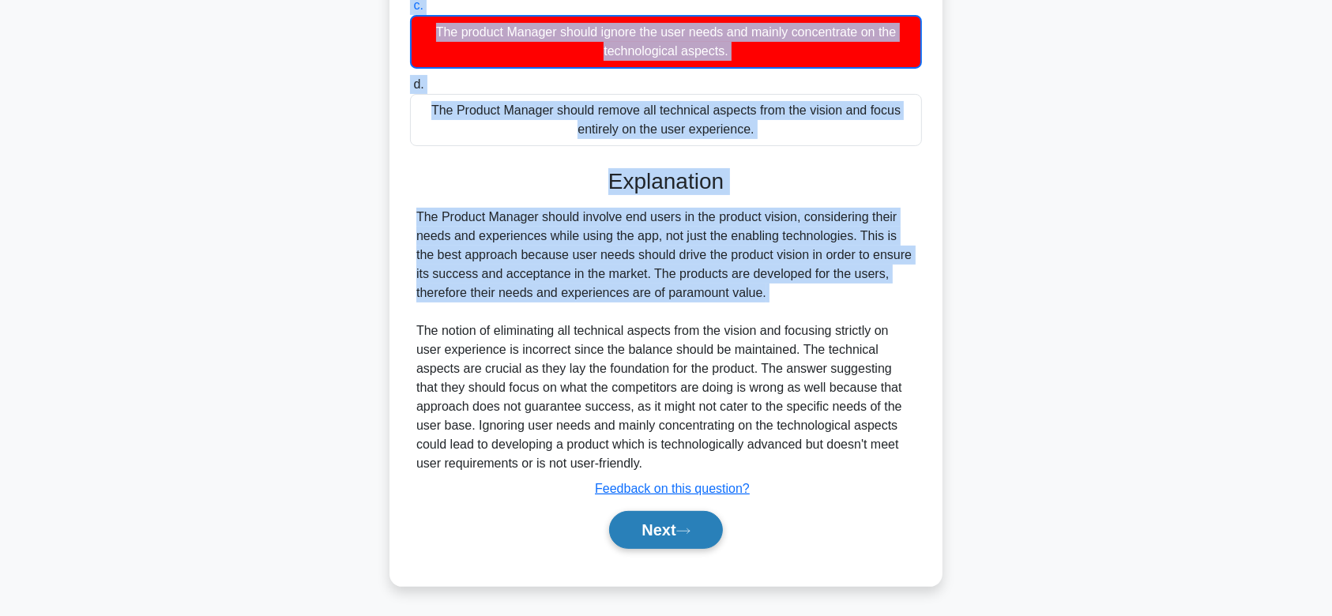
click at [661, 521] on button "Next" at bounding box center [665, 530] width 113 height 38
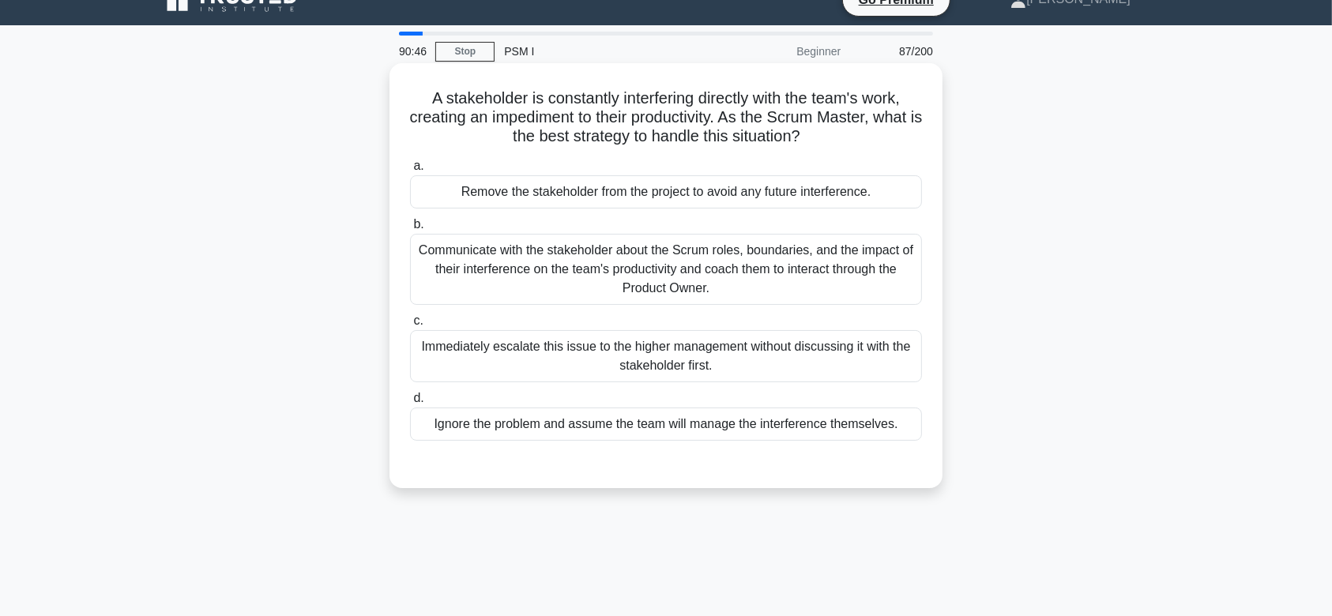
scroll to position [16, 0]
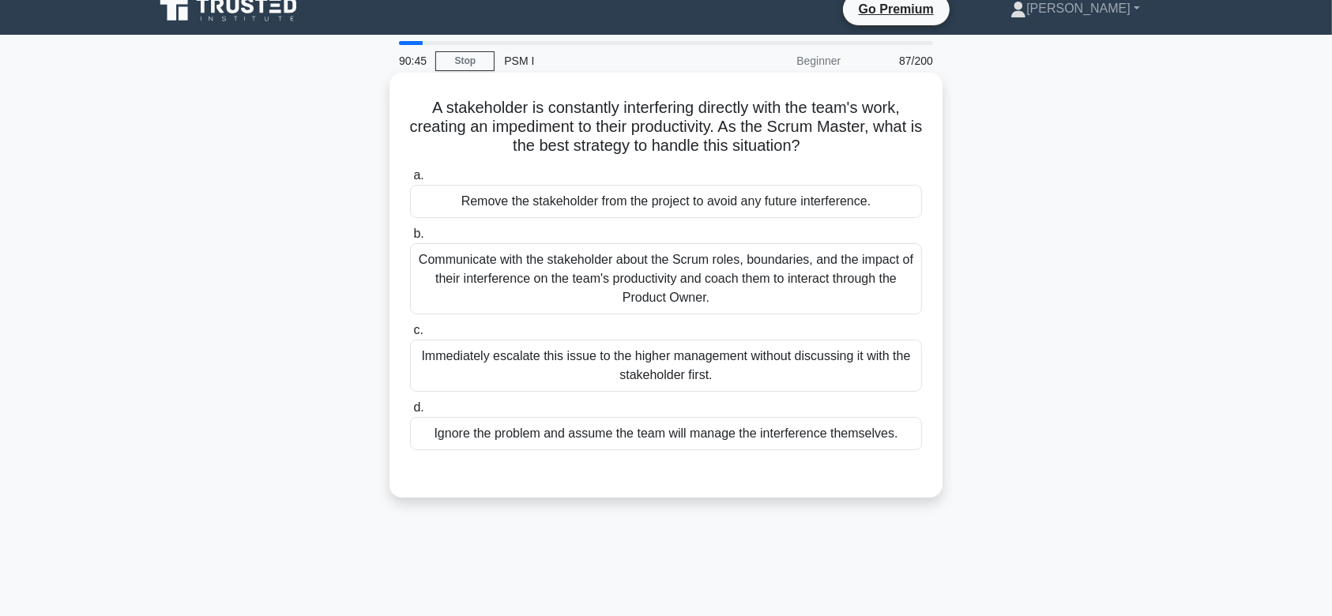
click at [693, 268] on div "Communicate with the stakeholder about the Scrum roles, boundaries, and the imp…" at bounding box center [666, 278] width 512 height 71
click at [410, 239] on input "b. Communicate with the stakeholder about the Scrum roles, boundaries, and the …" at bounding box center [410, 234] width 0 height 10
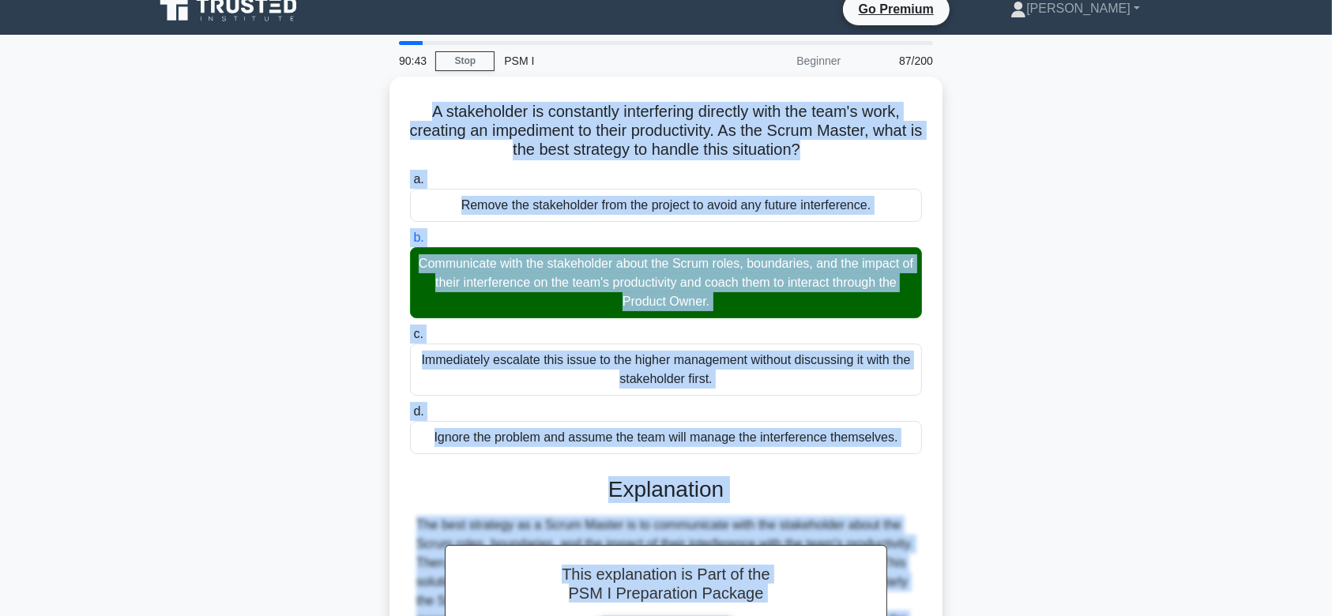
scroll to position [262, 0]
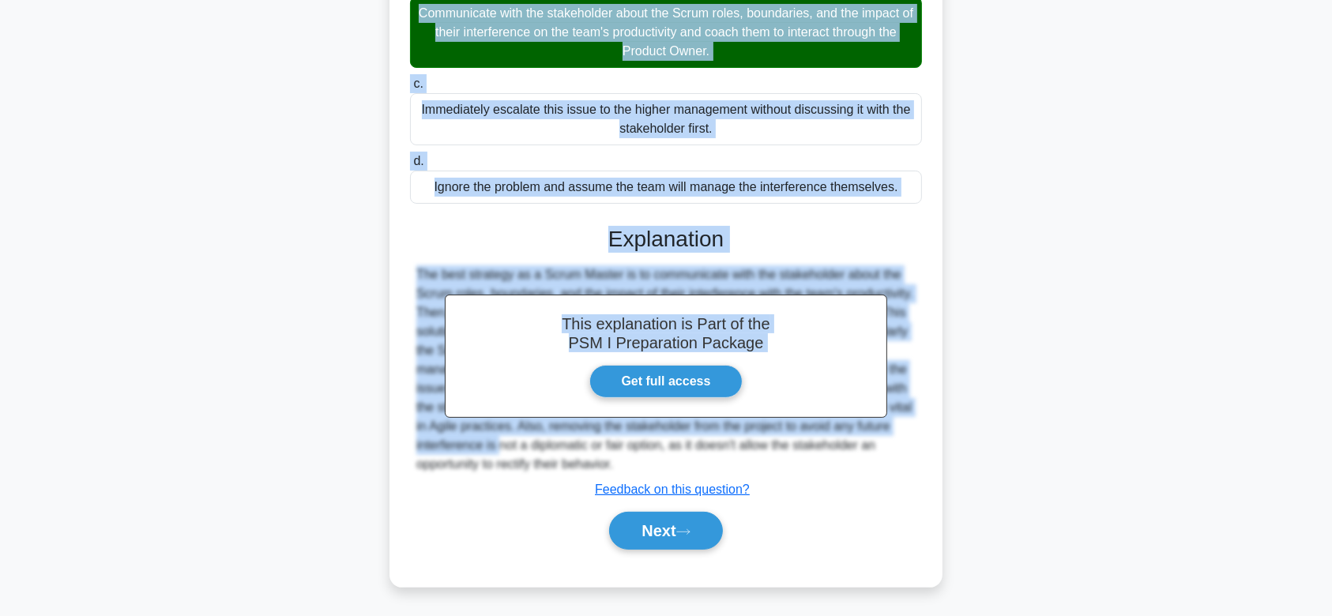
drag, startPoint x: 416, startPoint y: 108, endPoint x: 880, endPoint y: 458, distance: 581.3
click at [880, 458] on div "A stakeholder is constantly interfering directly with the team's work, creating…" at bounding box center [666, 206] width 541 height 748
click at [656, 523] on button "Next" at bounding box center [665, 531] width 113 height 38
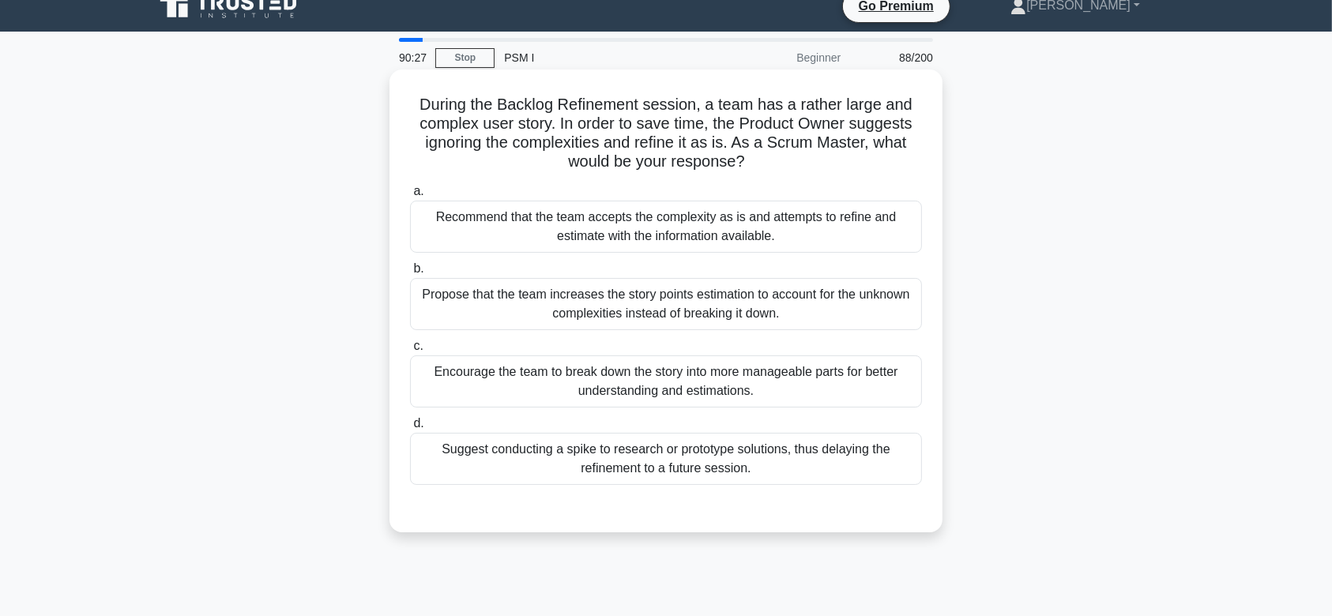
scroll to position [9, 0]
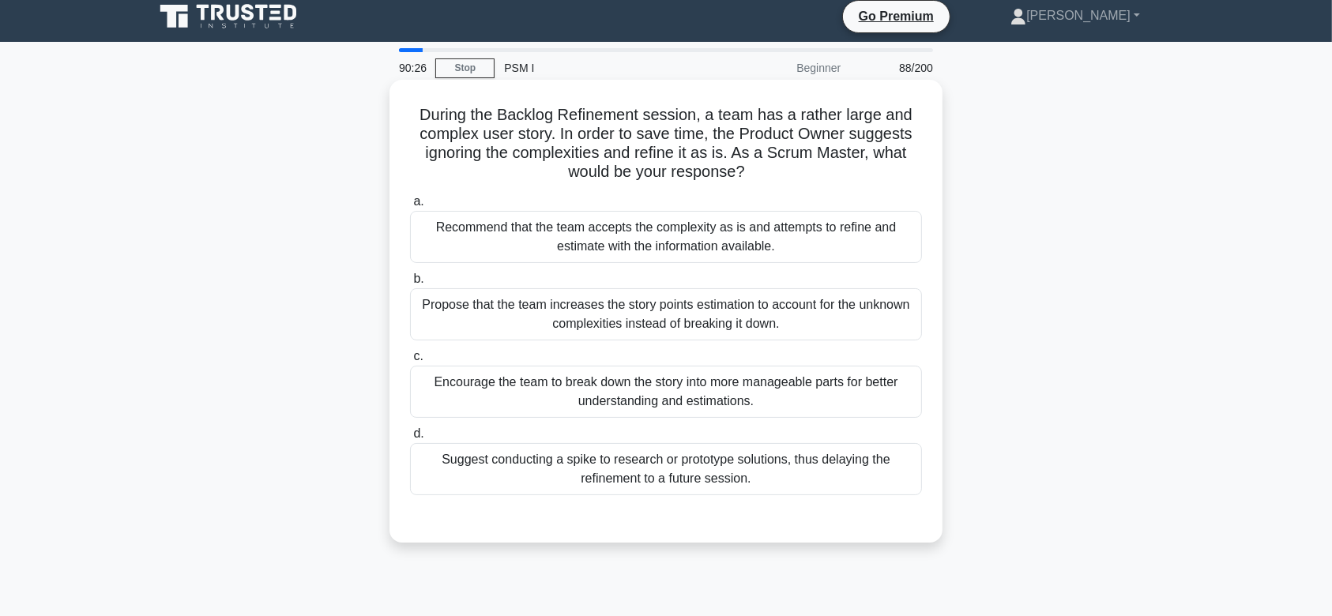
click at [718, 251] on div "Recommend that the team accepts the complexity as is and attempts to refine and…" at bounding box center [666, 237] width 512 height 52
click at [410, 207] on input "a. Recommend that the team accepts the complexity as is and attempts to refine …" at bounding box center [410, 202] width 0 height 10
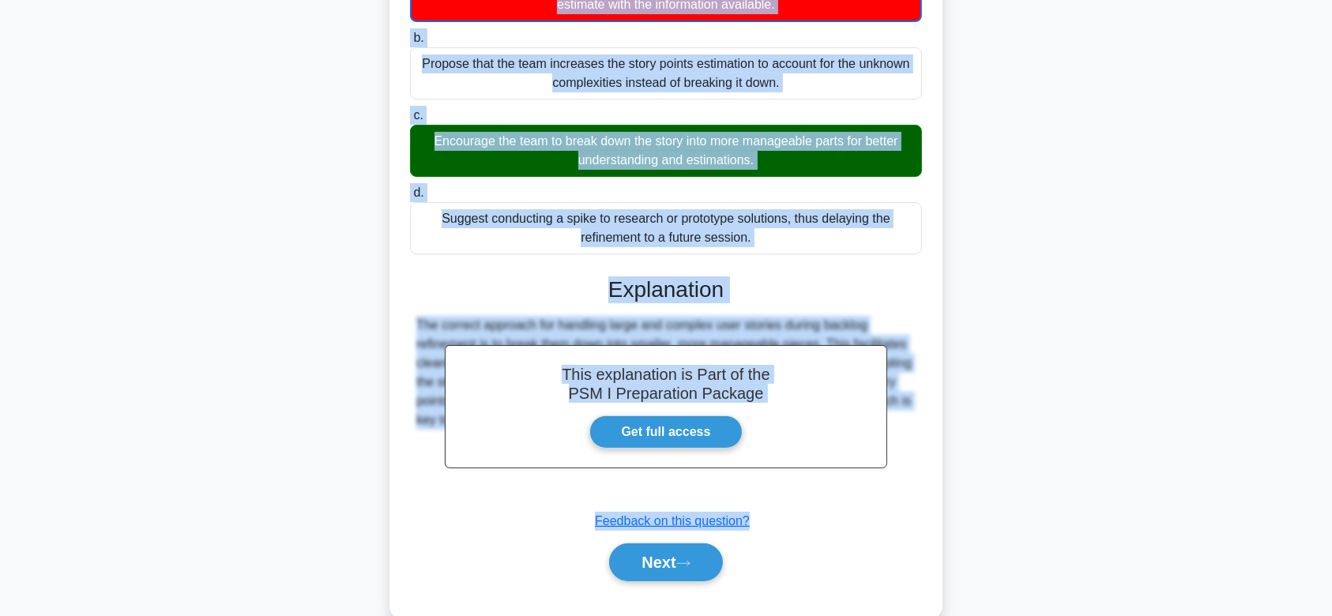
scroll to position [283, 0]
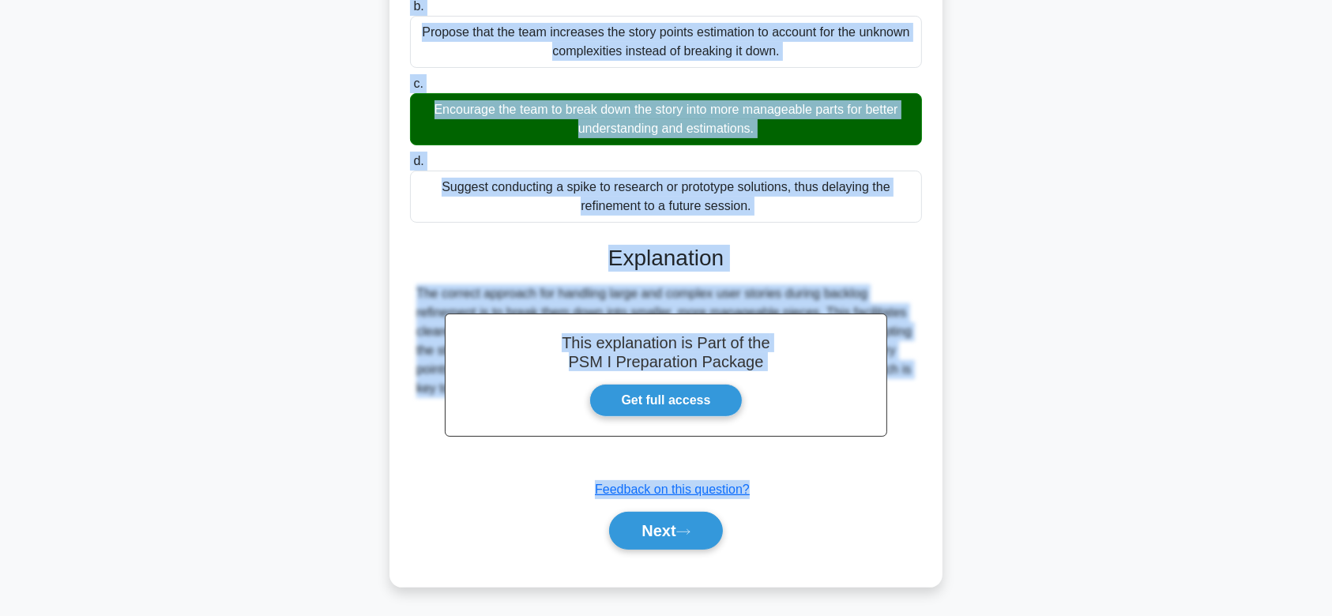
drag, startPoint x: 417, startPoint y: 115, endPoint x: 858, endPoint y: 451, distance: 554.3
click at [858, 451] on div "During the Backlog Refinement session, a team has a rather large and complex us…" at bounding box center [666, 196] width 541 height 769
click at [650, 532] on button "Next" at bounding box center [665, 531] width 113 height 38
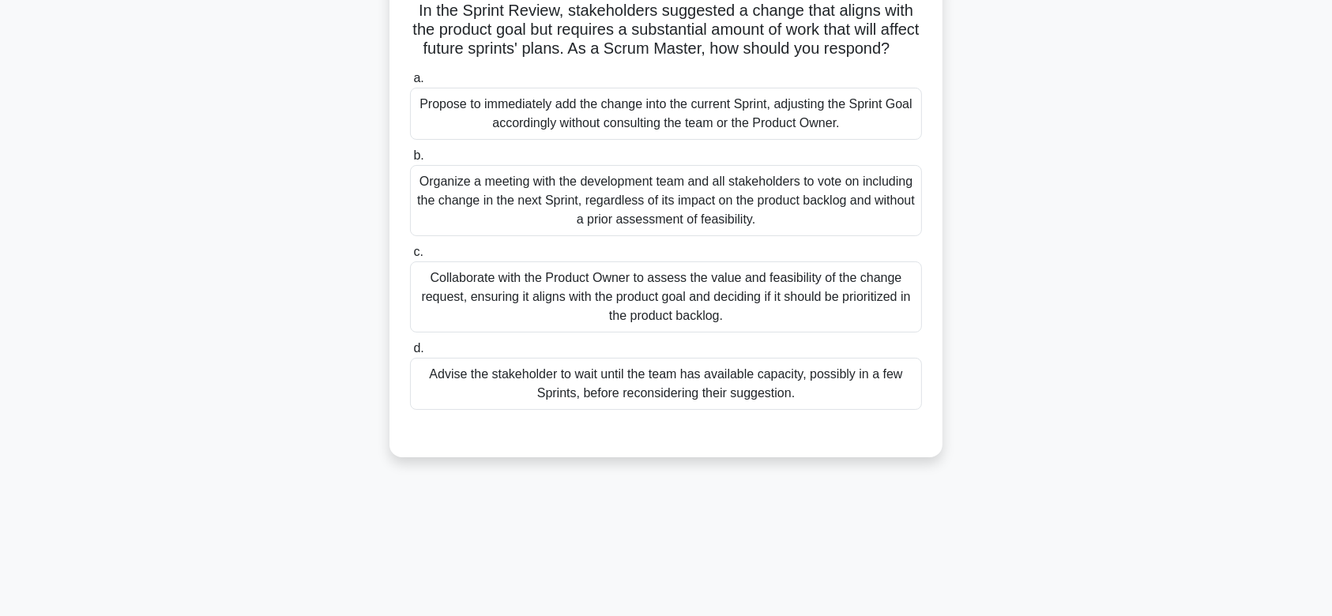
scroll to position [83, 0]
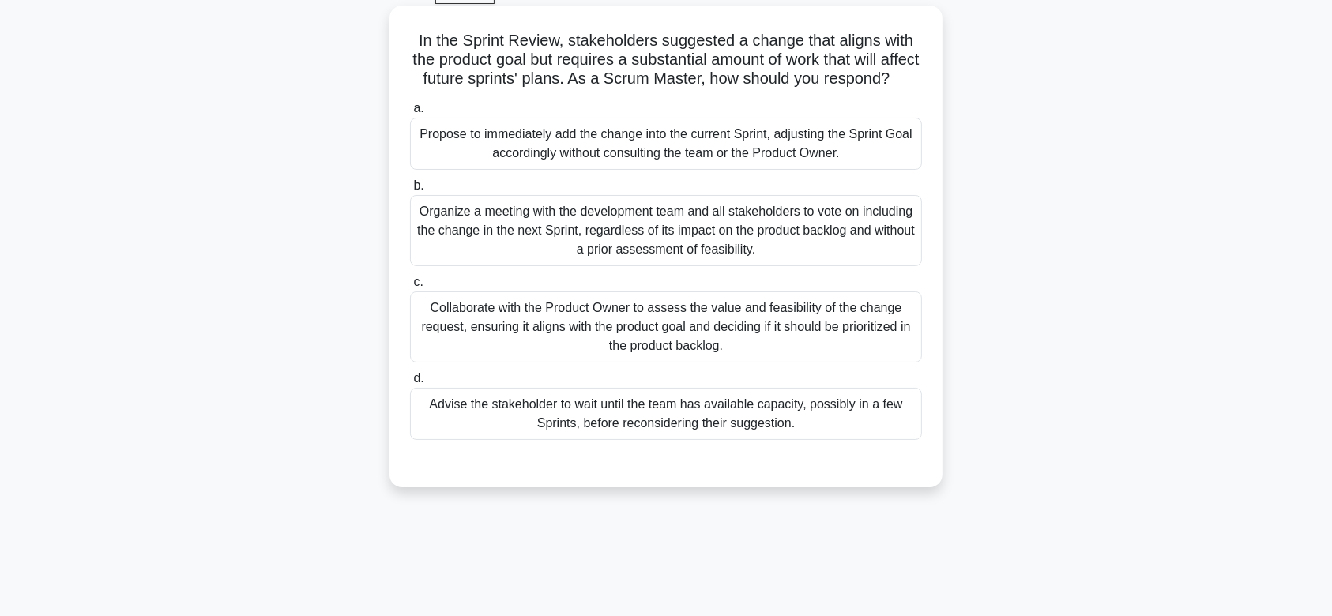
click at [693, 266] on div "Organize a meeting with the development team and all stakeholders to vote on in…" at bounding box center [666, 230] width 512 height 71
click at [410, 191] on input "b. Organize a meeting with the development team and all stakeholders to vote on…" at bounding box center [410, 186] width 0 height 10
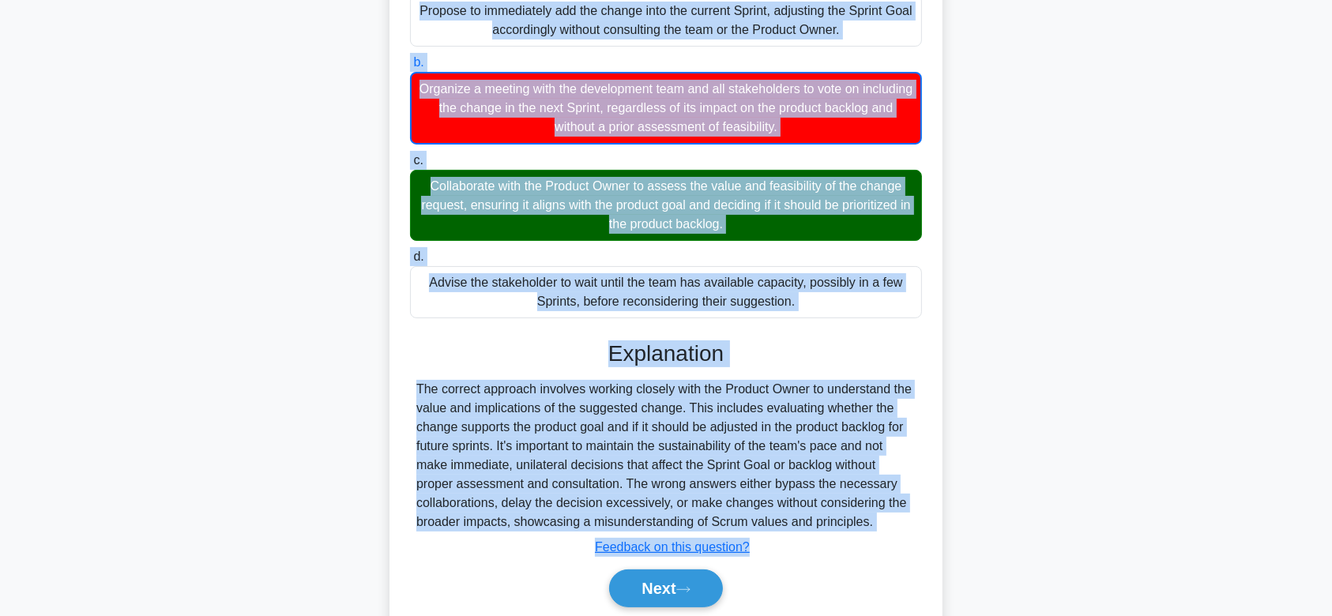
scroll to position [283, 0]
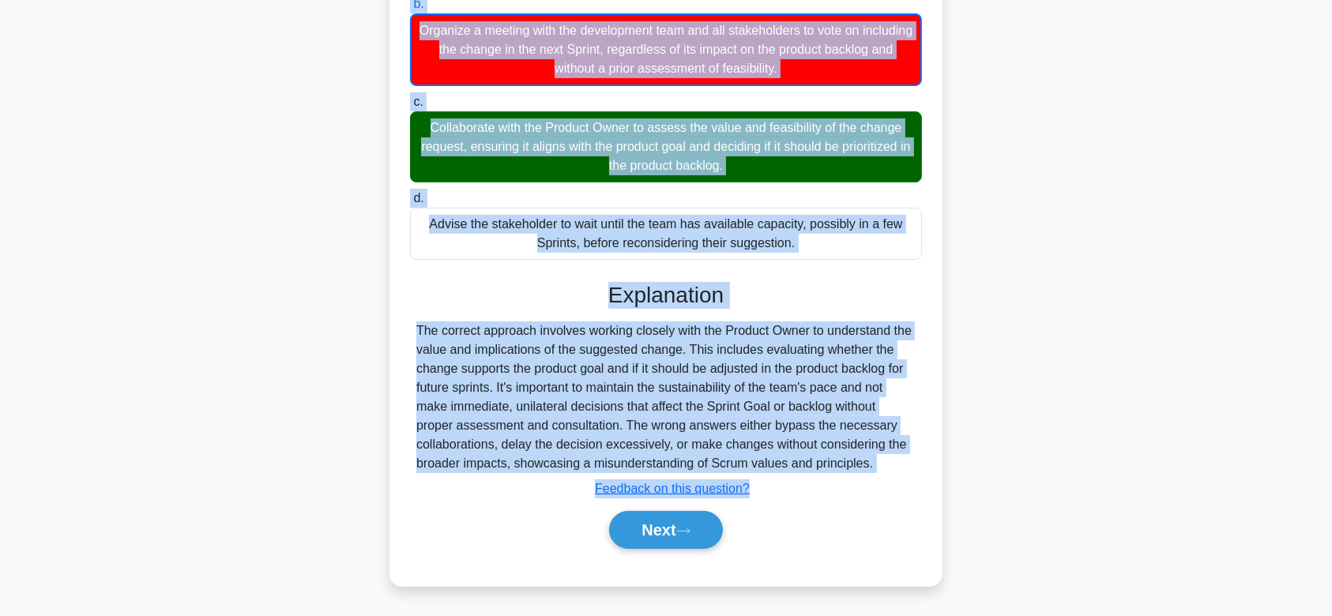
drag, startPoint x: 409, startPoint y: 36, endPoint x: 906, endPoint y: 458, distance: 651.4
click at [906, 458] on div "In the Sprint Review, stakeholders suggested a change that aligns with the prod…" at bounding box center [666, 205] width 541 height 750
click at [655, 534] on button "Next" at bounding box center [665, 530] width 113 height 38
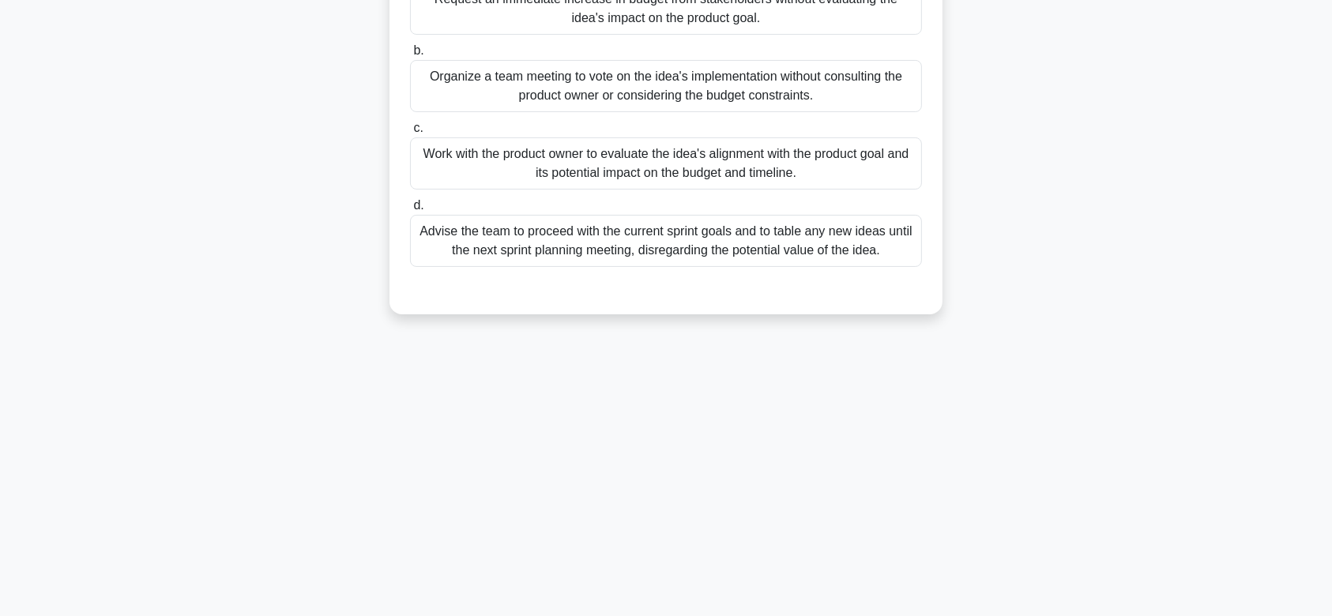
scroll to position [0, 0]
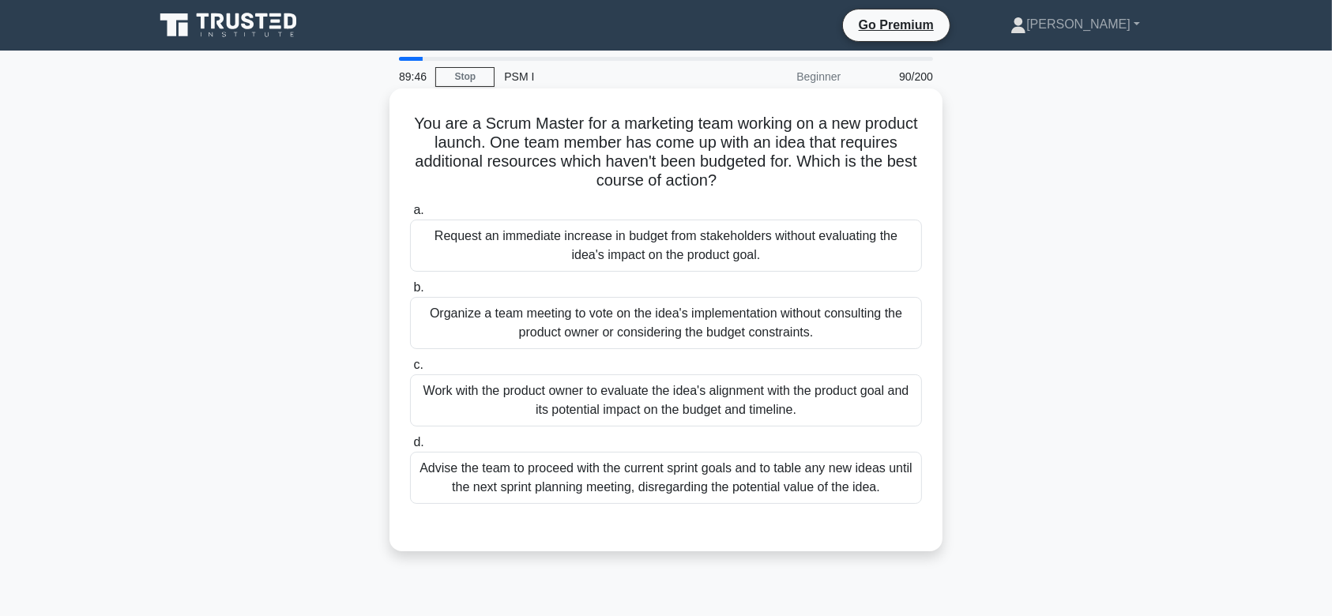
click at [769, 308] on div "Organize a team meeting to vote on the idea's implementation without consulting…" at bounding box center [666, 323] width 512 height 52
click at [410, 293] on input "b. Organize a team meeting to vote on the idea's implementation without consult…" at bounding box center [410, 288] width 0 height 10
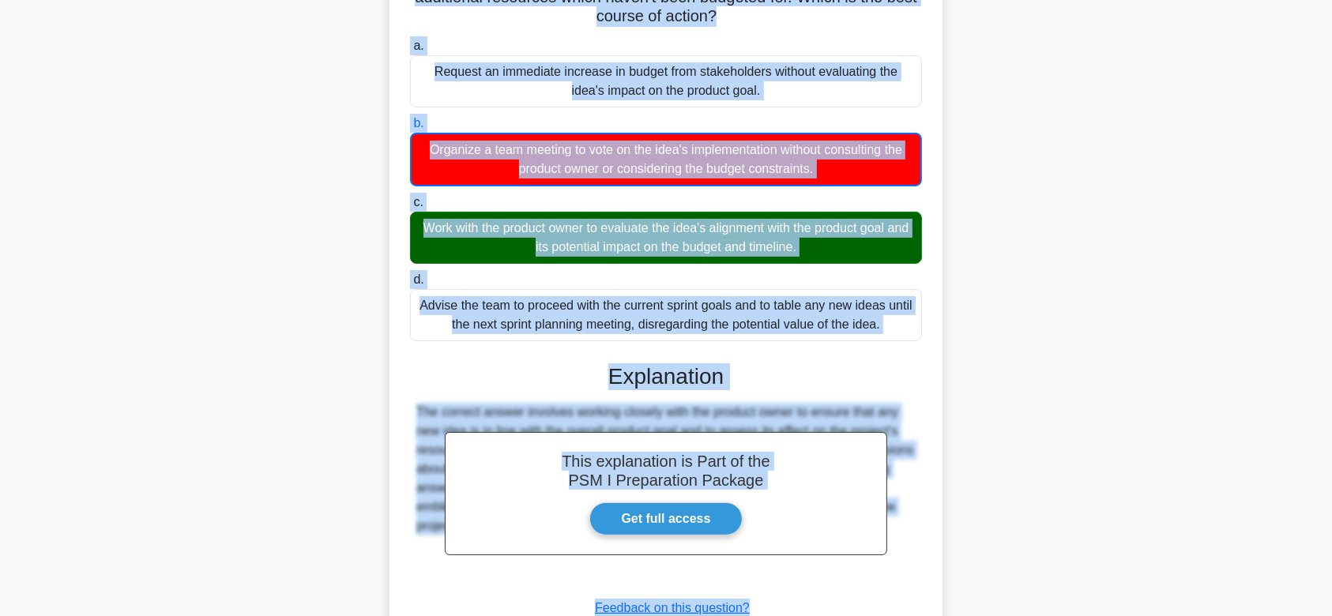
scroll to position [283, 0]
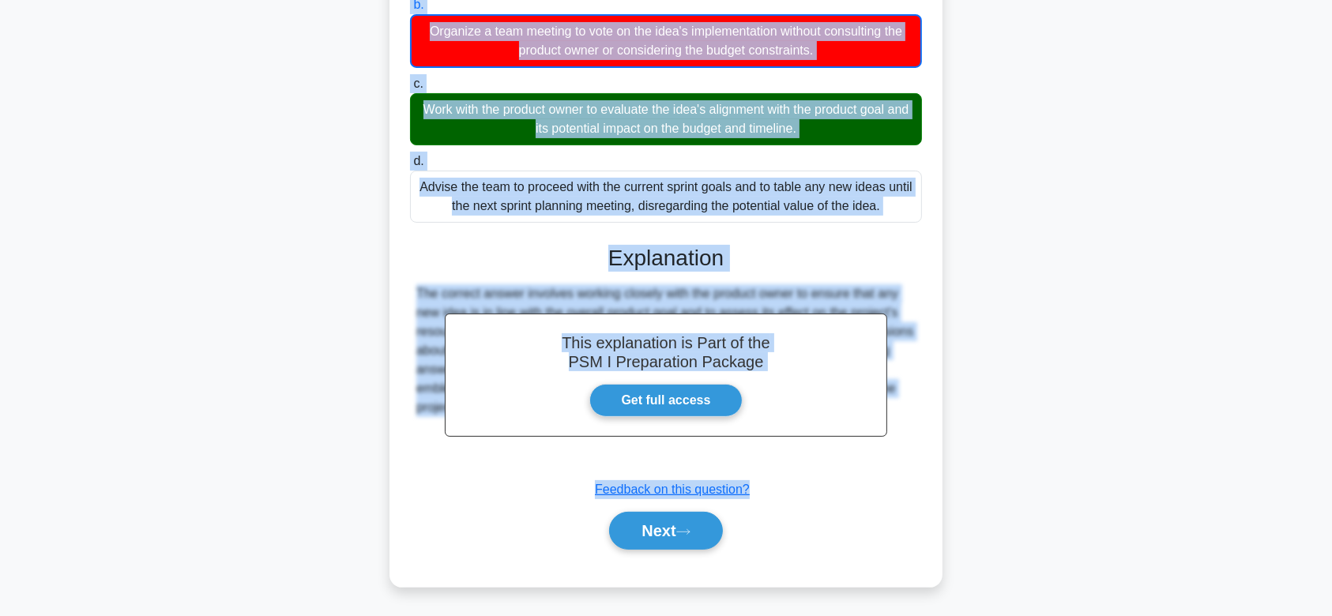
drag, startPoint x: 564, startPoint y: 145, endPoint x: 892, endPoint y: 468, distance: 459.9
click at [892, 468] on div "You are a Scrum Master for a marketing team working on a new product launch. On…" at bounding box center [666, 196] width 541 height 769
click at [650, 526] on button "Next" at bounding box center [665, 531] width 113 height 38
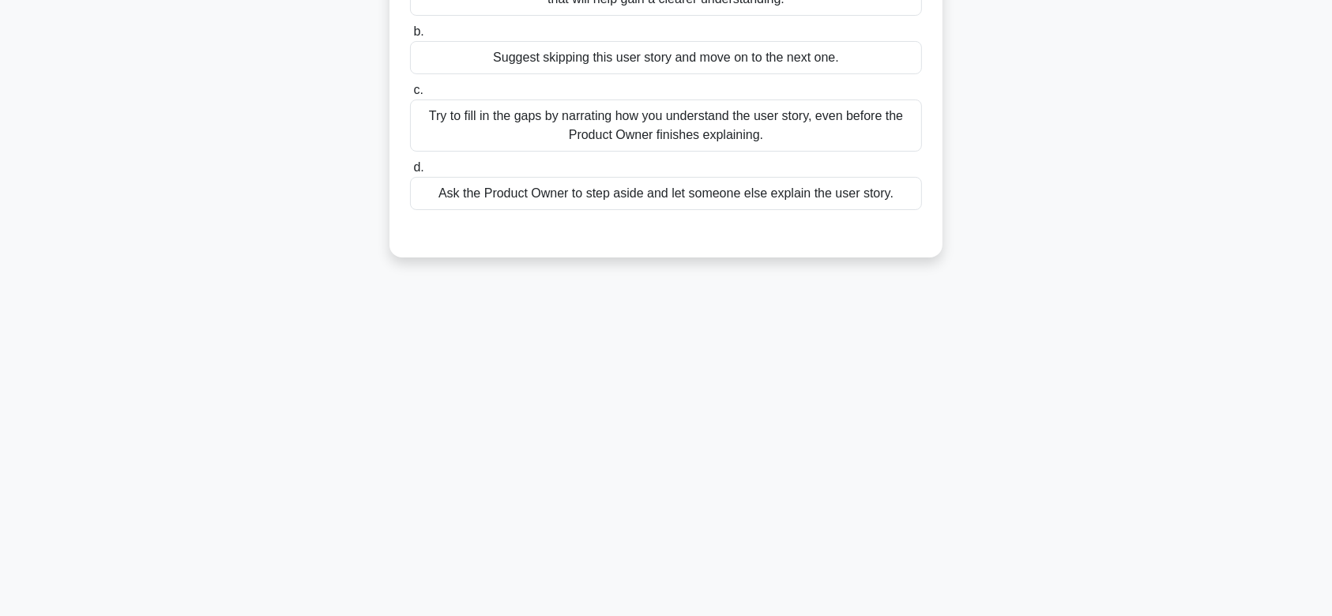
scroll to position [0, 0]
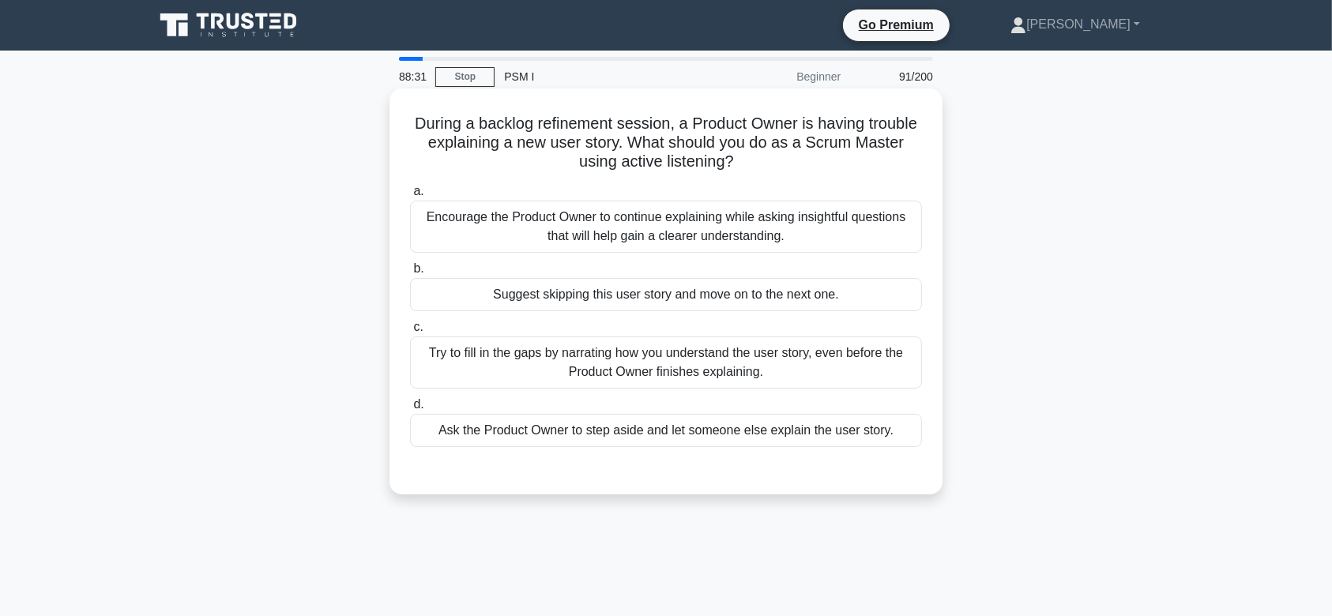
click at [725, 247] on div "Encourage the Product Owner to continue explaining while asking insightful ques…" at bounding box center [666, 227] width 512 height 52
click at [410, 197] on input "a. Encourage the Product Owner to continue explaining while asking insightful q…" at bounding box center [410, 192] width 0 height 10
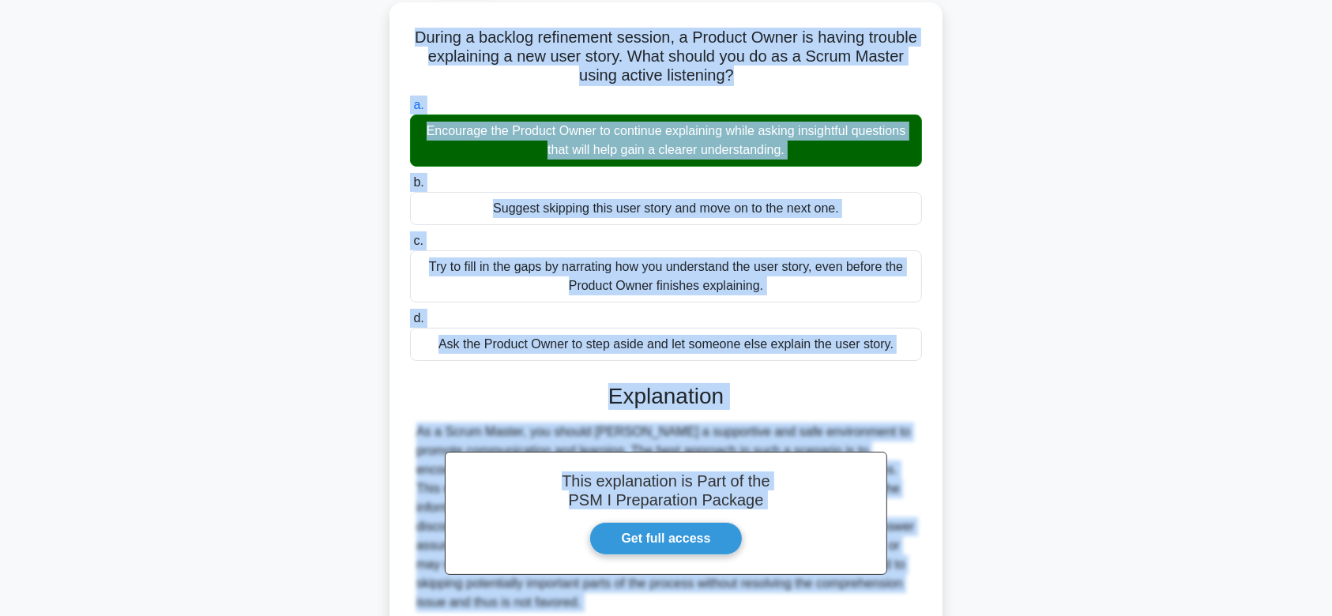
scroll to position [237, 0]
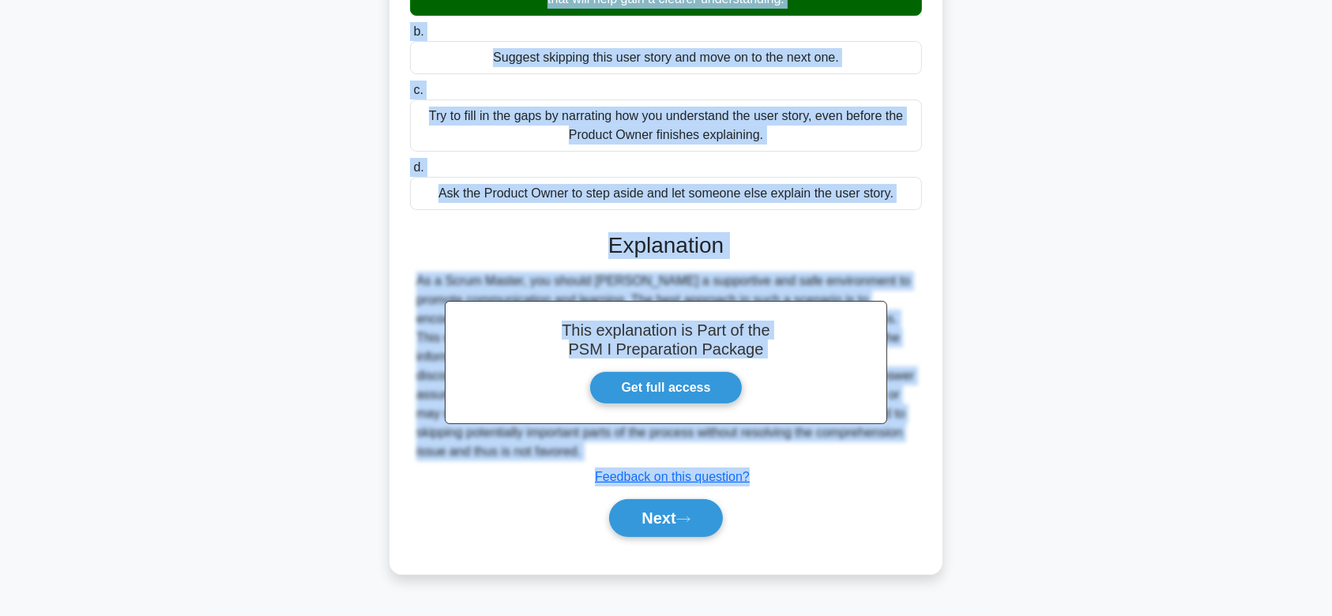
drag, startPoint x: 404, startPoint y: 118, endPoint x: 820, endPoint y: 448, distance: 531.6
click at [820, 448] on div "During a backlog refinement session, a Product Owner is having trouble explaini…" at bounding box center [666, 213] width 541 height 710
click at [631, 521] on button "Next" at bounding box center [665, 518] width 113 height 38
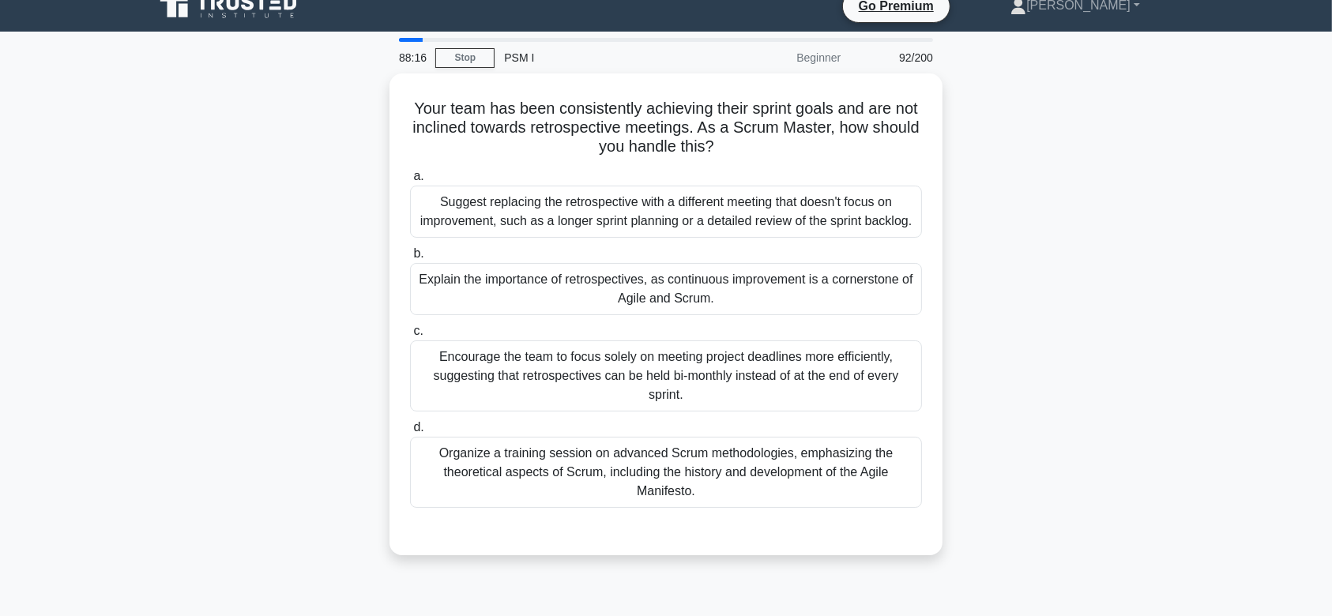
scroll to position [0, 0]
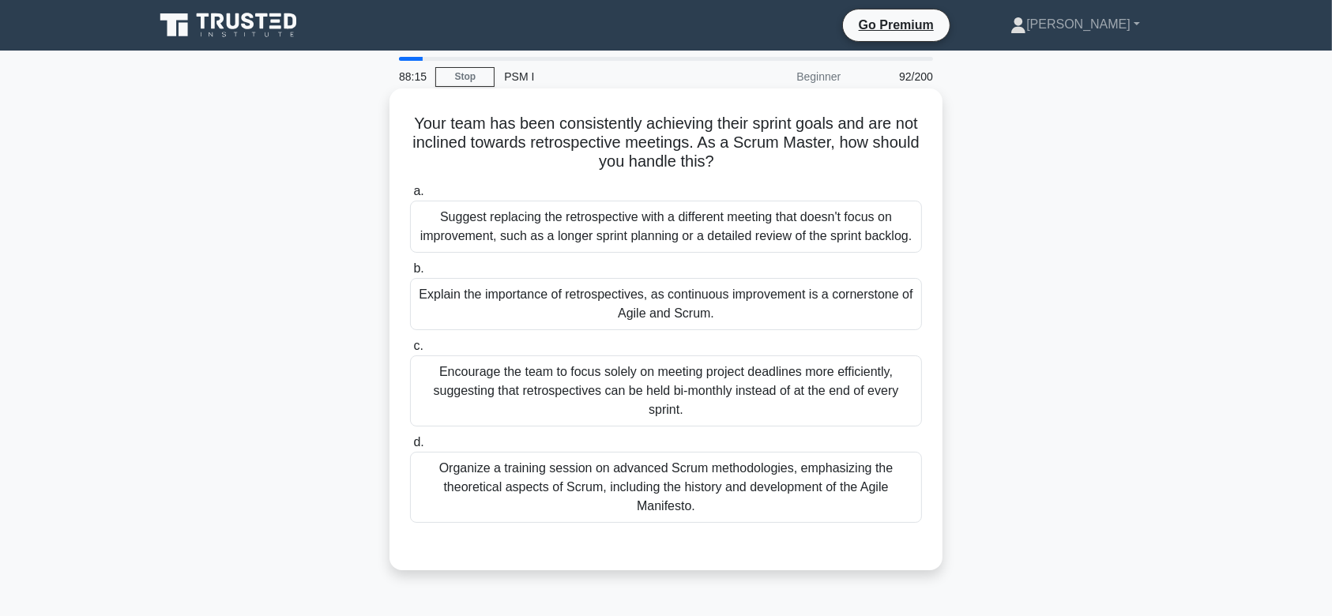
click at [732, 332] on div "a. Suggest replacing the retrospective with a different meeting that doesn't fo…" at bounding box center [666, 353] width 531 height 348
click at [670, 310] on div "Explain the importance of retrospectives, as continuous improvement is a corner…" at bounding box center [666, 304] width 512 height 52
click at [410, 274] on input "b. Explain the importance of retrospectives, as continuous improvement is a cor…" at bounding box center [410, 269] width 0 height 10
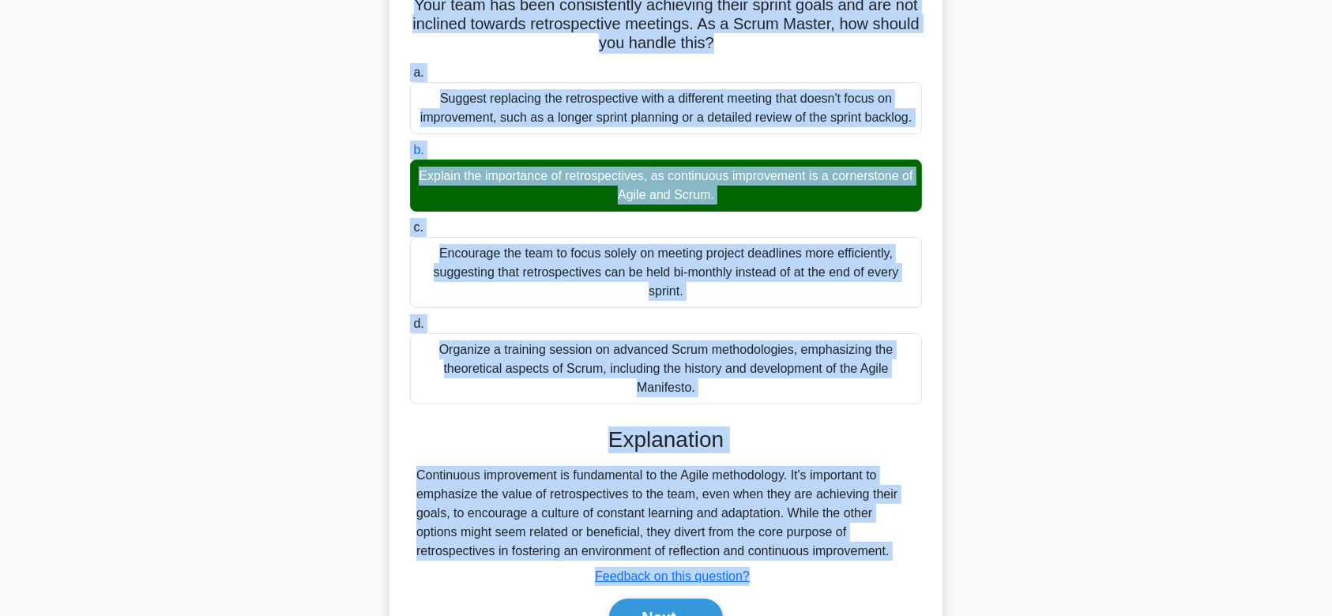
scroll to position [237, 0]
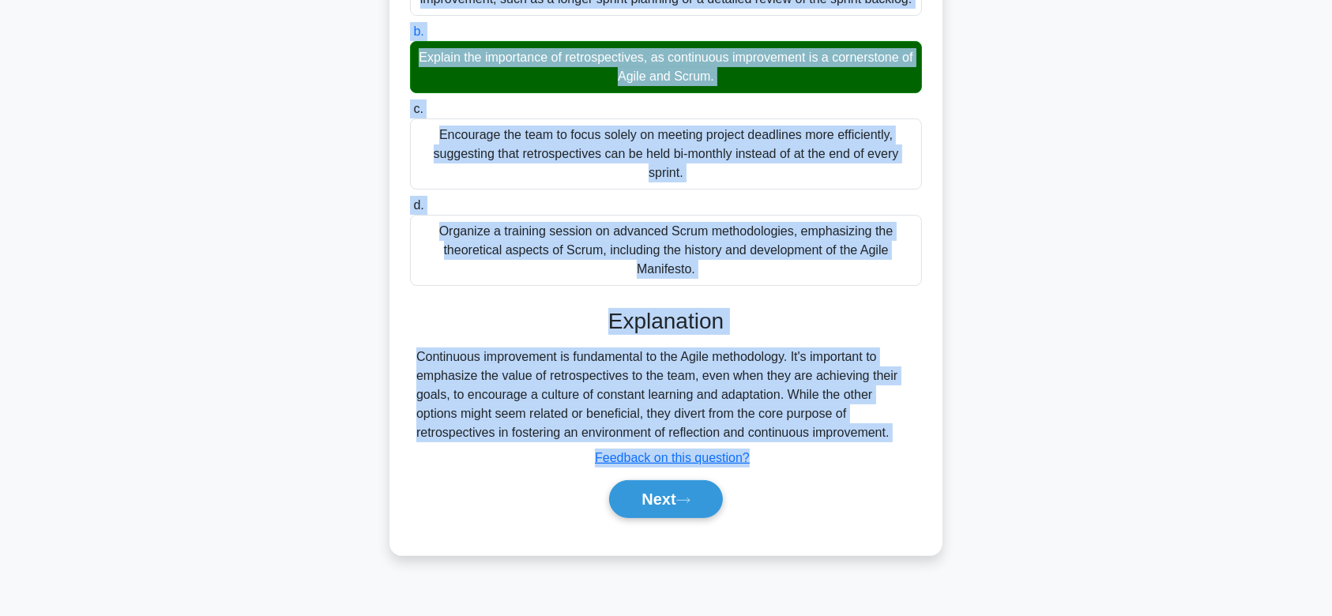
drag, startPoint x: 409, startPoint y: 120, endPoint x: 920, endPoint y: 435, distance: 599.6
click at [920, 435] on div "Your team has been consistently achieving their sprint goals and are not inclin…" at bounding box center [666, 203] width 541 height 691
click at [671, 503] on button "Next" at bounding box center [665, 499] width 113 height 38
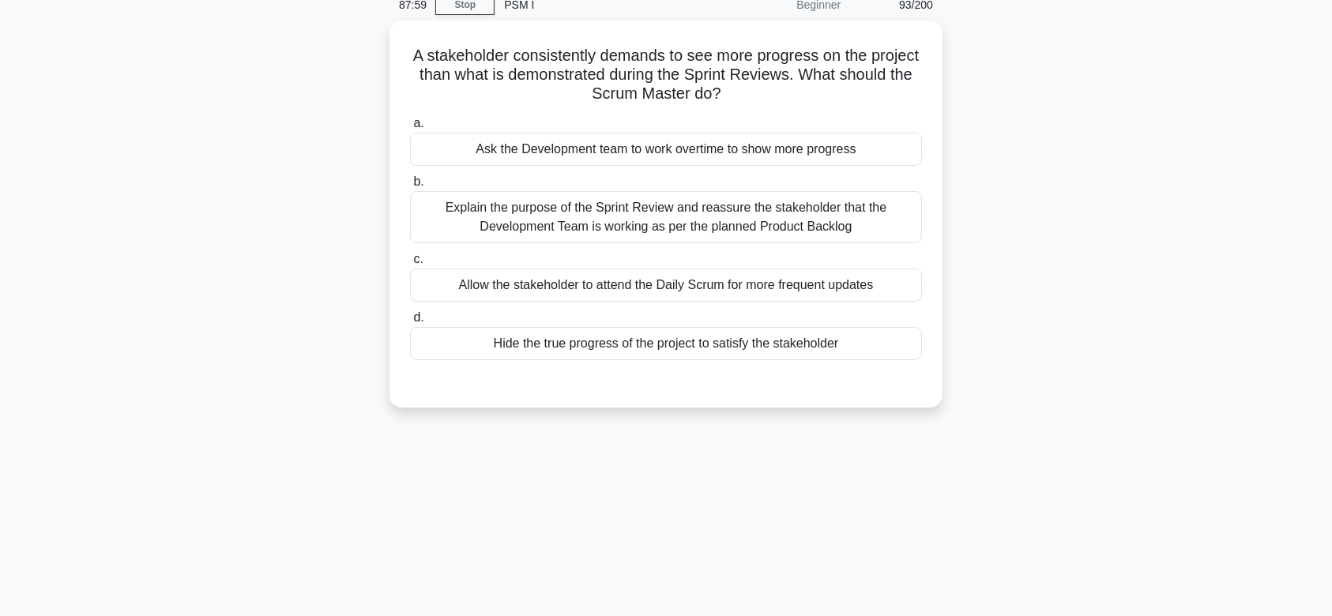
scroll to position [13, 0]
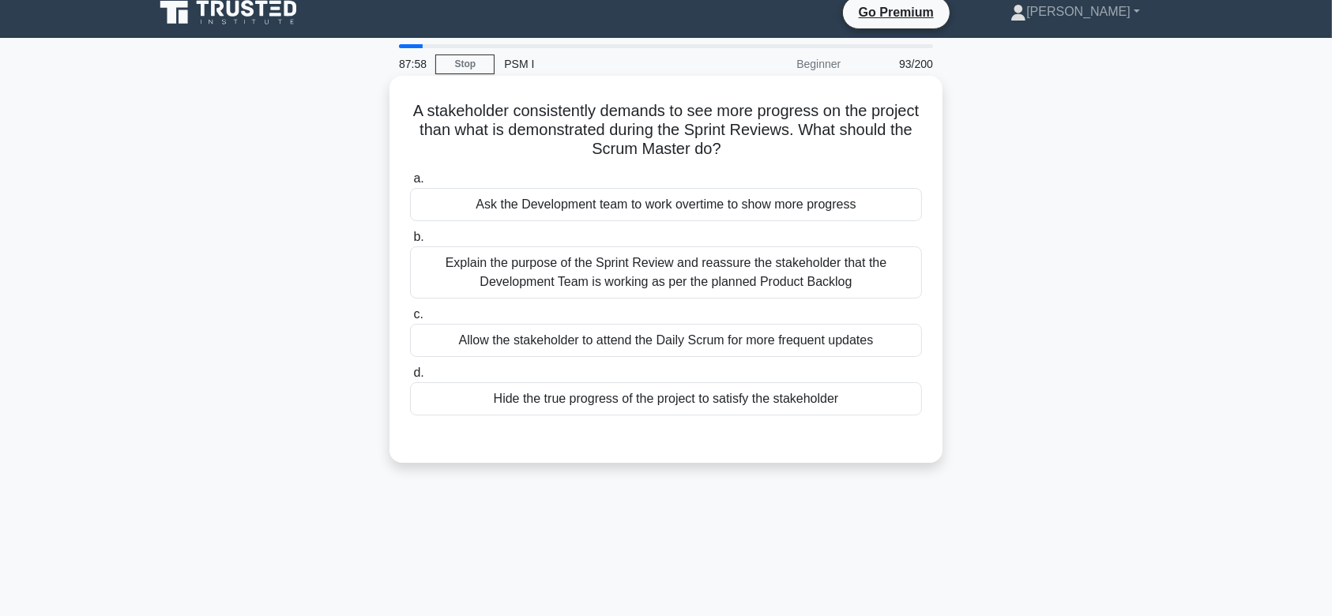
click at [782, 274] on div "Explain the purpose of the Sprint Review and reassure the stakeholder that the …" at bounding box center [666, 273] width 512 height 52
click at [410, 243] on input "b. Explain the purpose of the Sprint Review and reassure the stakeholder that t…" at bounding box center [410, 237] width 0 height 10
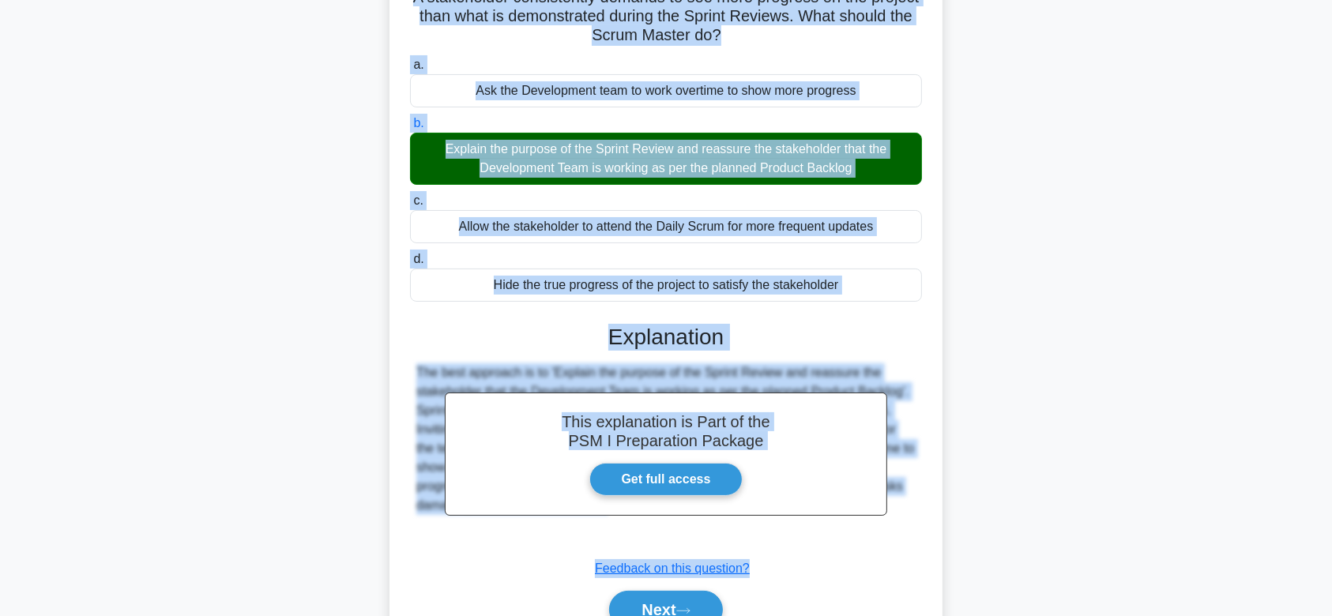
scroll to position [237, 0]
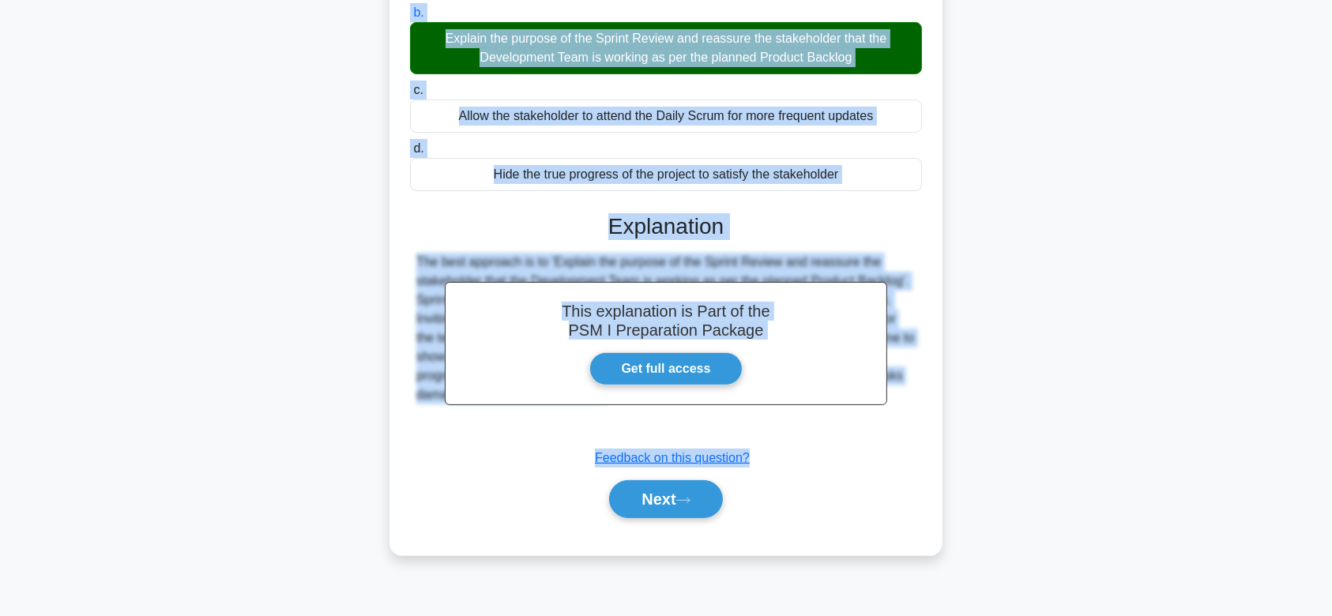
drag, startPoint x: 432, startPoint y: 111, endPoint x: 931, endPoint y: 431, distance: 593.0
click at [931, 431] on div "A stakeholder consistently demands to see more progress on the project than wha…" at bounding box center [666, 203] width 541 height 691
click at [686, 496] on icon at bounding box center [683, 500] width 14 height 9
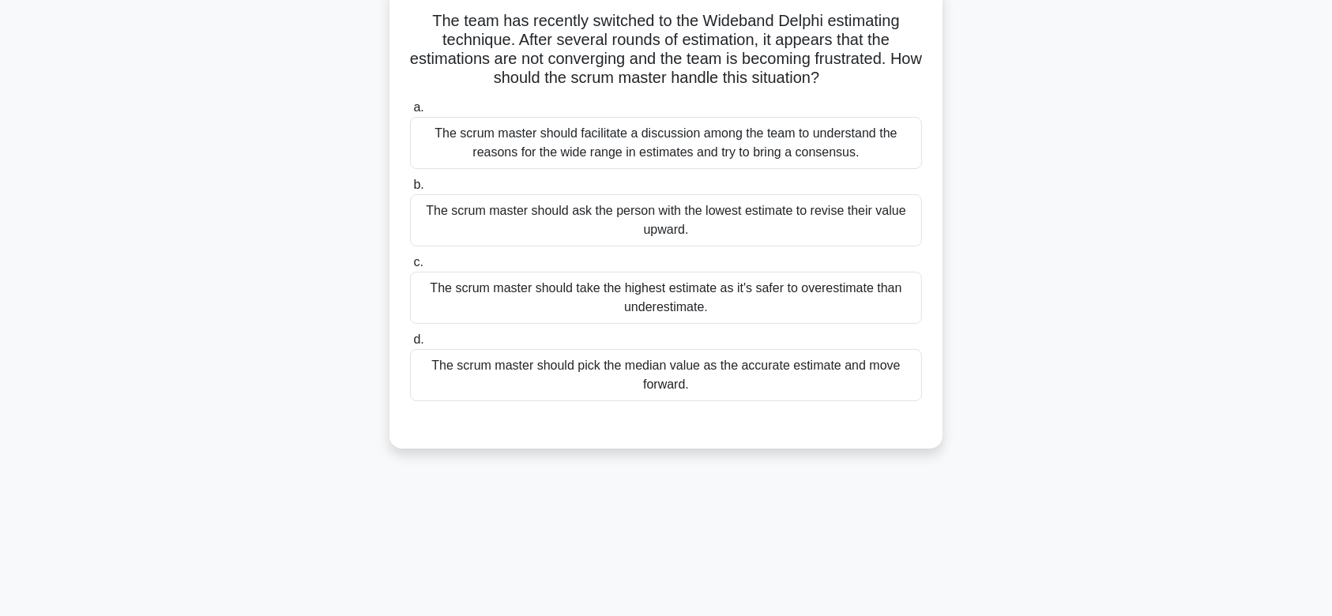
scroll to position [102, 0]
click at [776, 221] on div "The scrum master should ask the person with the lowest estimate to revise their…" at bounding box center [666, 221] width 512 height 52
click at [410, 191] on input "b. The scrum master should ask the person with the lowest estimate to revise th…" at bounding box center [410, 186] width 0 height 10
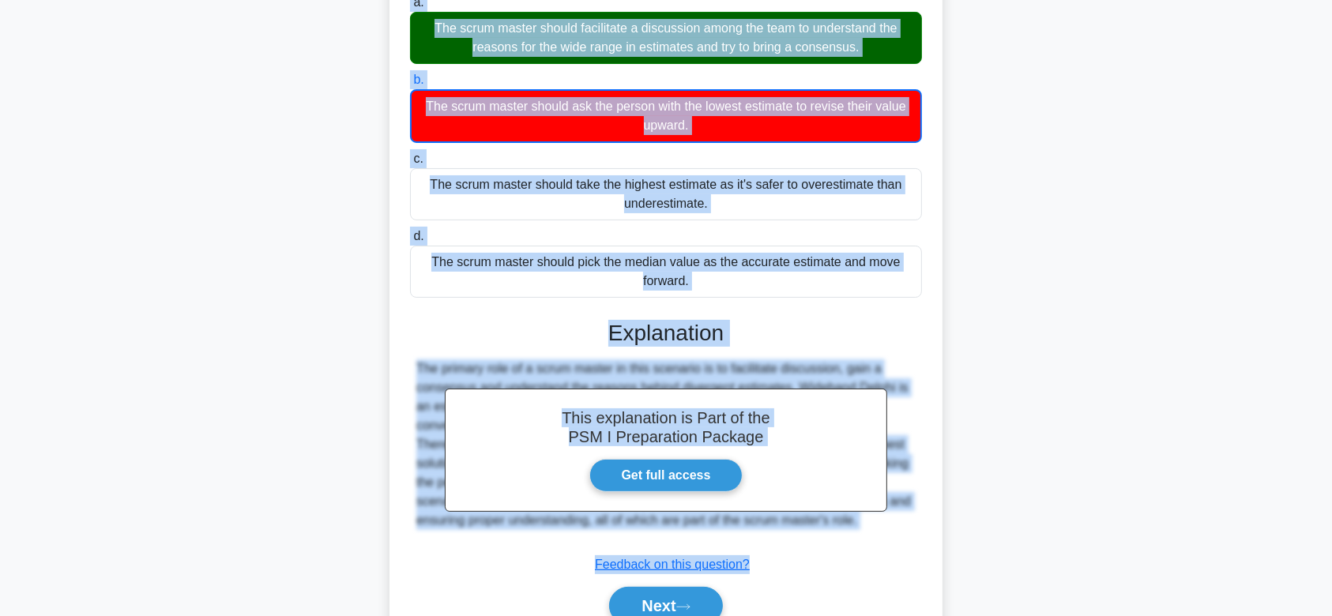
scroll to position [283, 0]
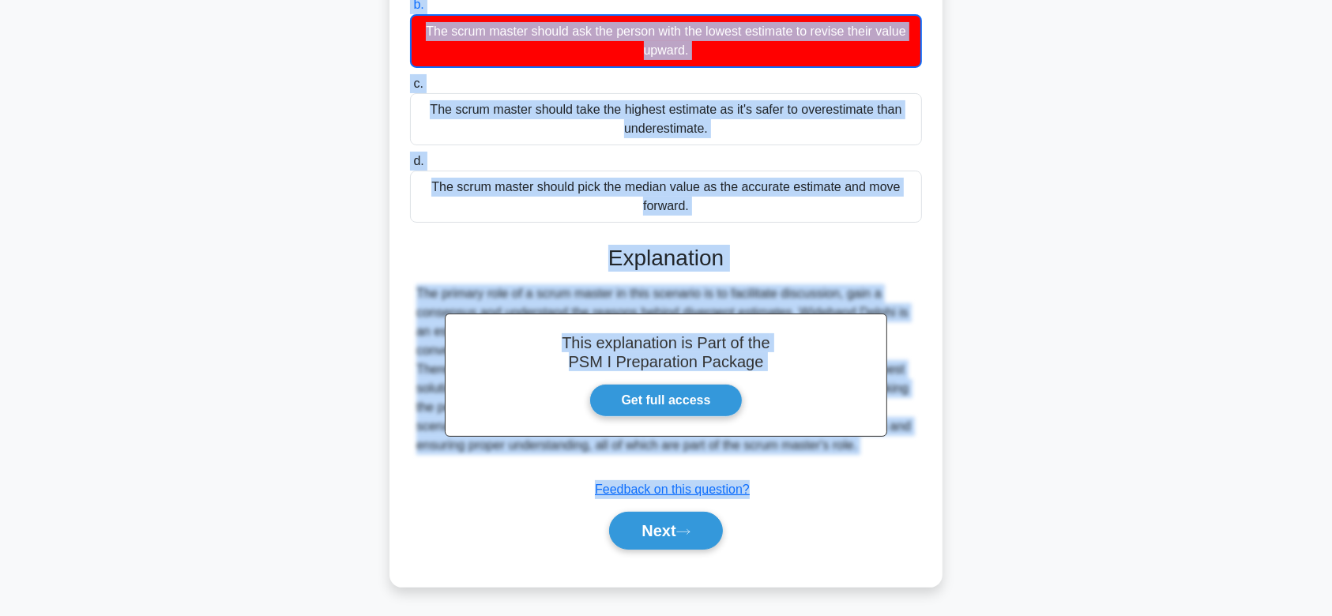
drag, startPoint x: 427, startPoint y: 123, endPoint x: 921, endPoint y: 450, distance: 592.0
click at [921, 450] on div "The team has recently switched to the Wideband Delphi estimating technique. Aft…" at bounding box center [666, 196] width 541 height 769
click at [708, 529] on button "Next" at bounding box center [665, 531] width 113 height 38
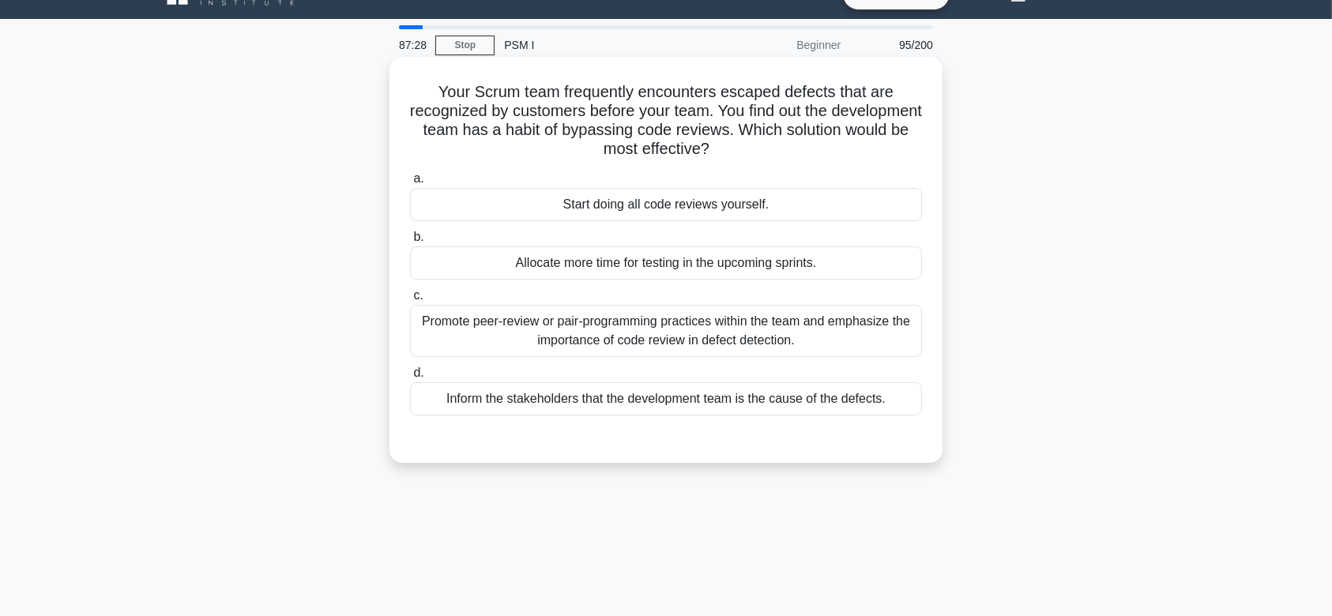
scroll to position [0, 0]
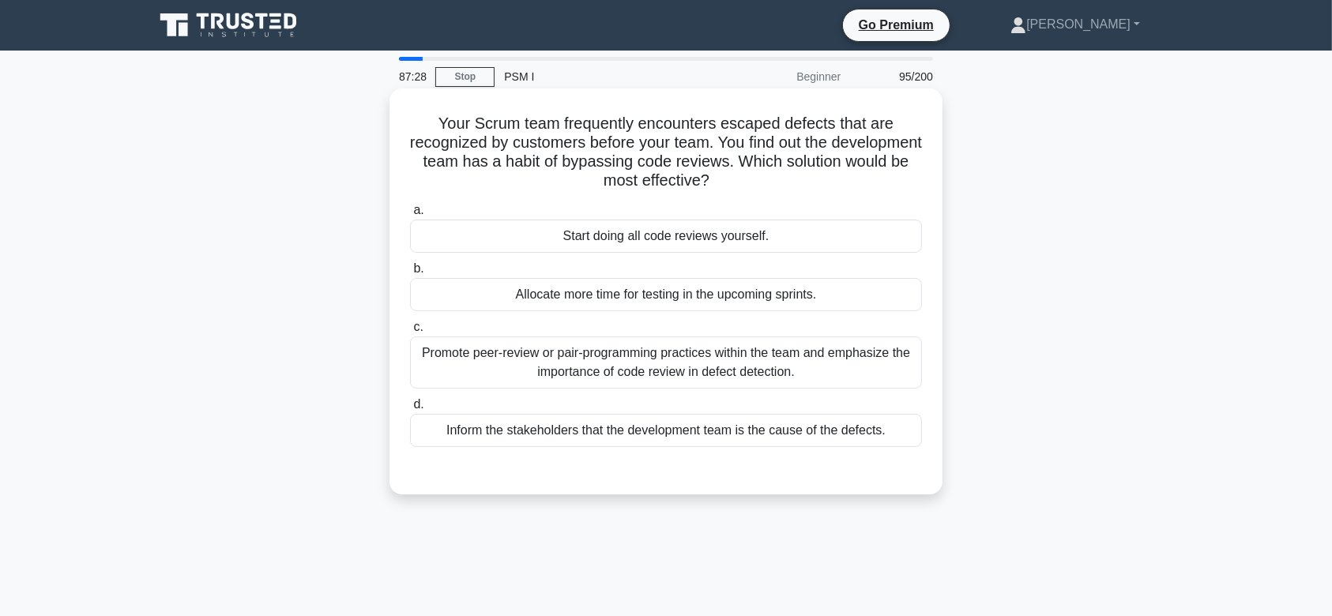
click at [714, 237] on div "Start doing all code reviews yourself." at bounding box center [666, 236] width 512 height 33
click at [410, 216] on input "a. Start doing all code reviews yourself." at bounding box center [410, 210] width 0 height 10
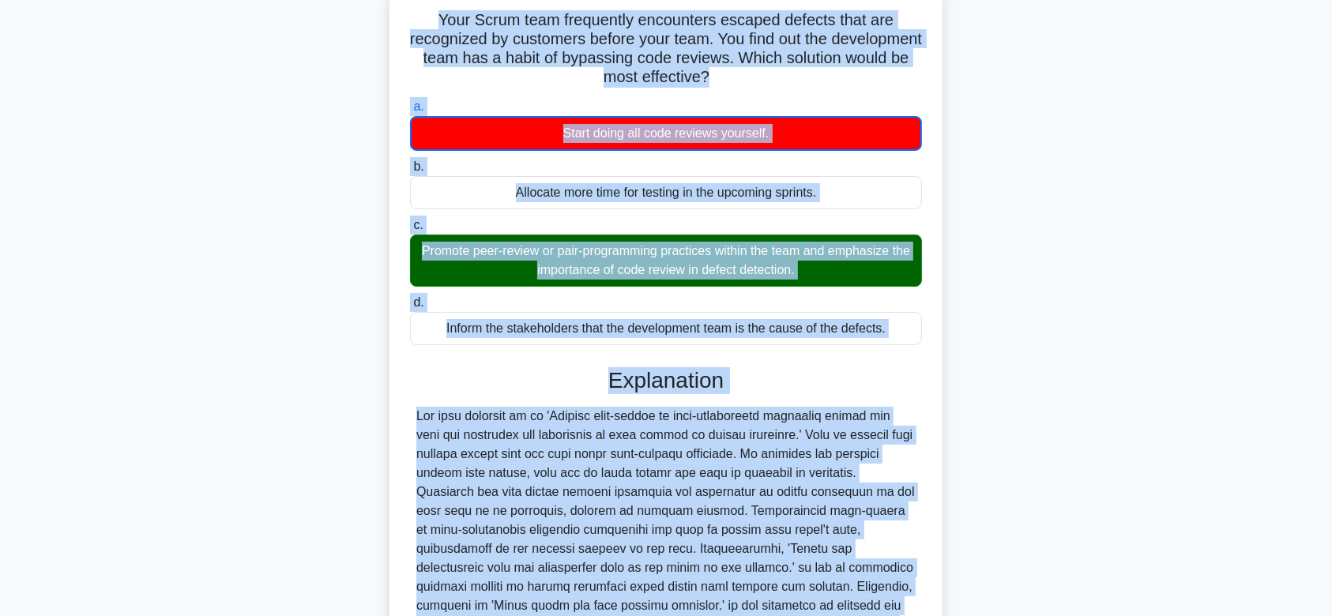
scroll to position [302, 0]
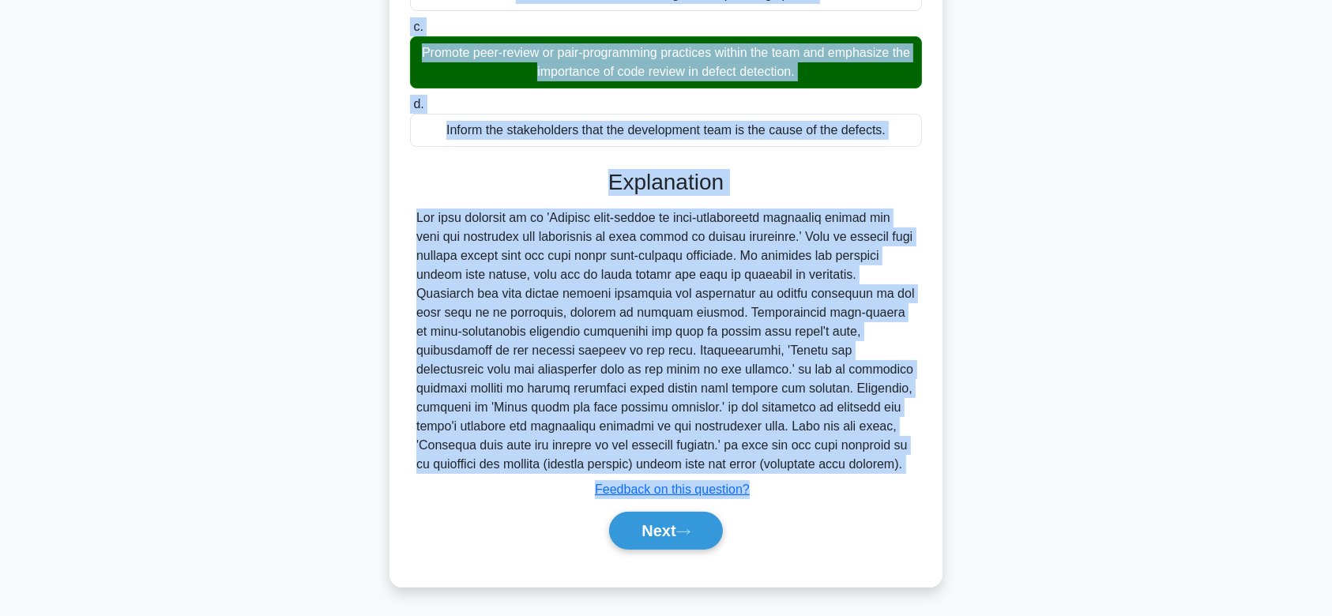
drag, startPoint x: 432, startPoint y: 123, endPoint x: 816, endPoint y: 456, distance: 507.5
click at [816, 456] on div "Your Scrum team frequently encounters escaped defects that are recognized by cu…" at bounding box center [666, 187] width 541 height 788
click at [659, 523] on button "Next" at bounding box center [665, 531] width 113 height 38
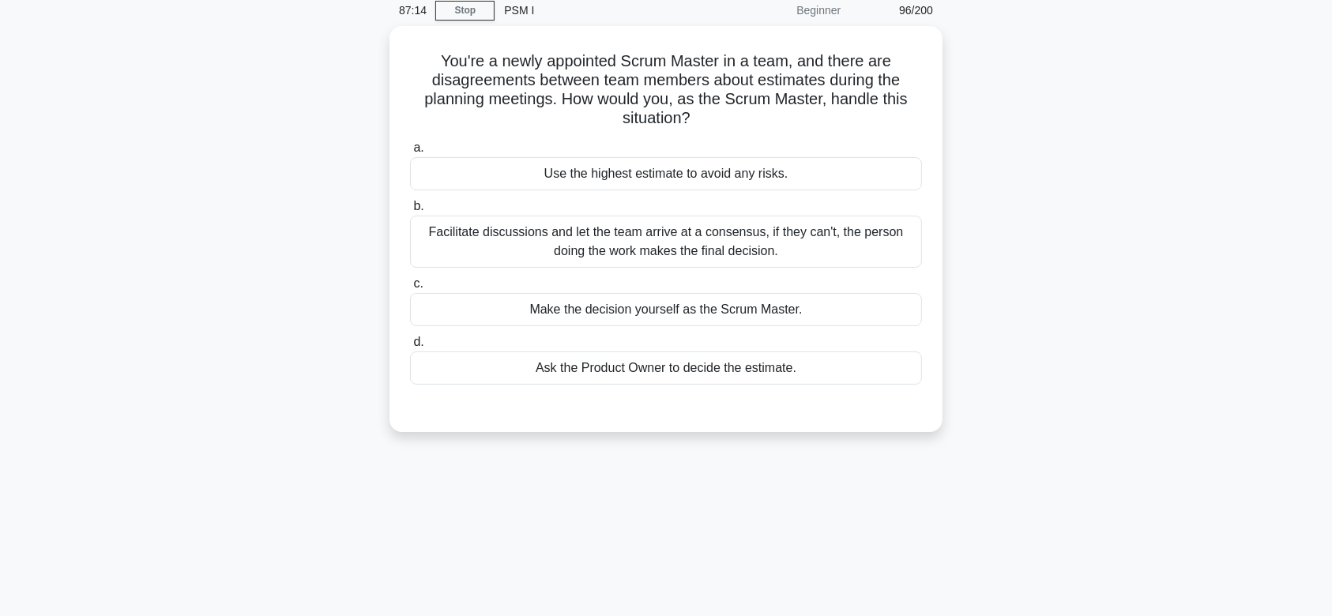
scroll to position [54, 0]
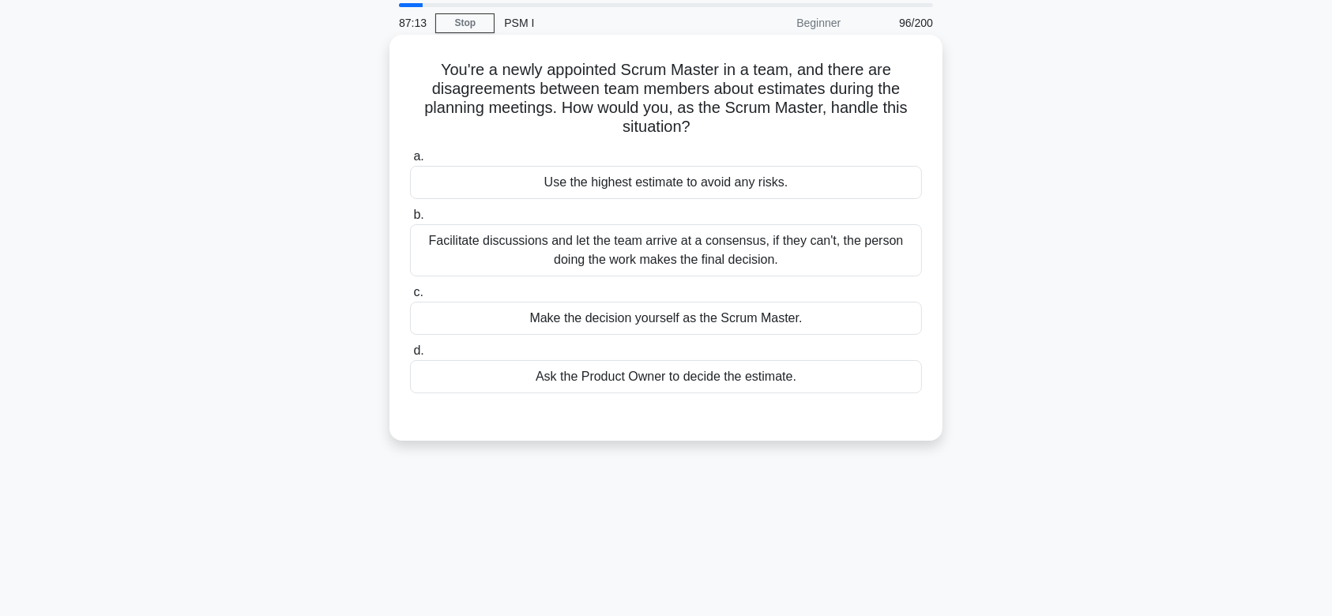
click at [735, 258] on div "Facilitate discussions and let the team arrive at a consensus, if they can't, t…" at bounding box center [666, 250] width 512 height 52
click at [410, 220] on input "b. Facilitate discussions and let the team arrive at a consensus, if they can't…" at bounding box center [410, 215] width 0 height 10
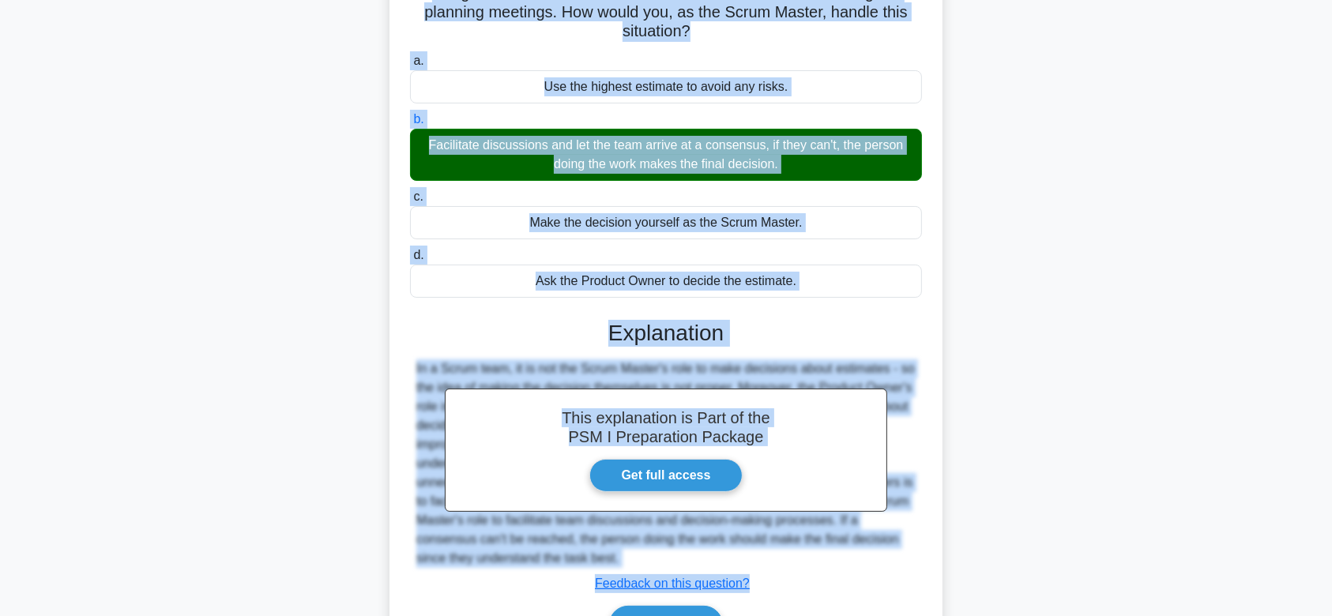
scroll to position [243, 0]
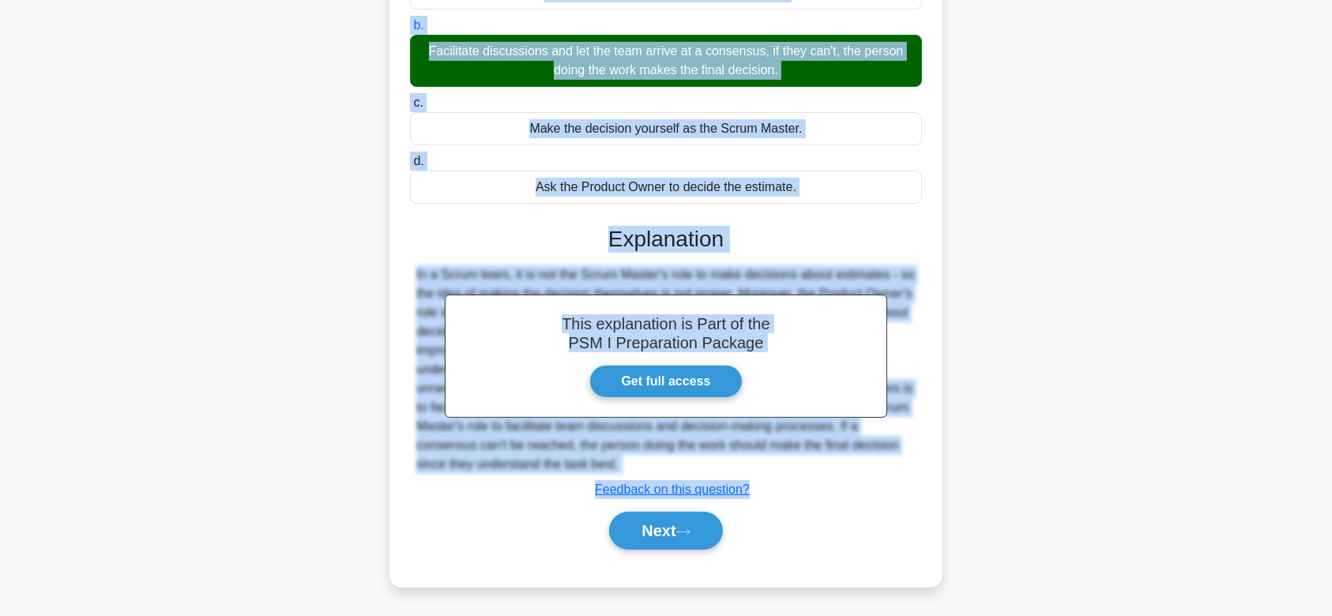
drag, startPoint x: 436, startPoint y: 75, endPoint x: 873, endPoint y: 461, distance: 582.8
click at [873, 461] on div "You're a newly appointed Scrum Master in a team, and there are disagreements be…" at bounding box center [666, 215] width 541 height 729
click at [645, 533] on button "Next" at bounding box center [665, 531] width 113 height 38
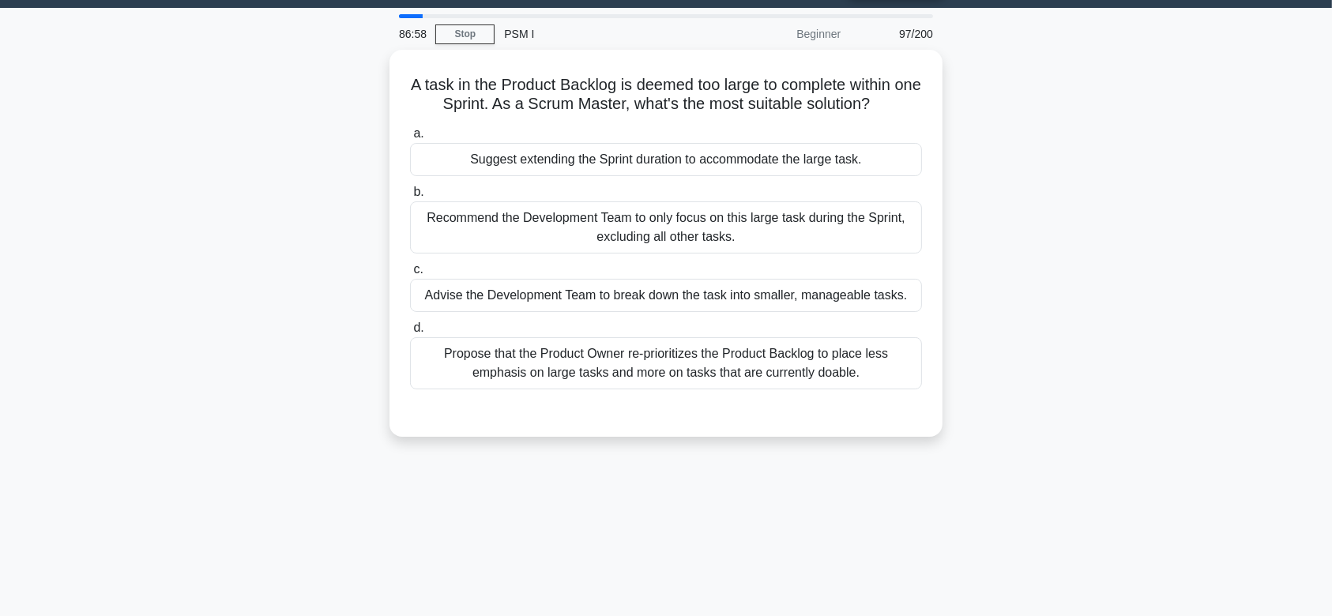
scroll to position [32, 0]
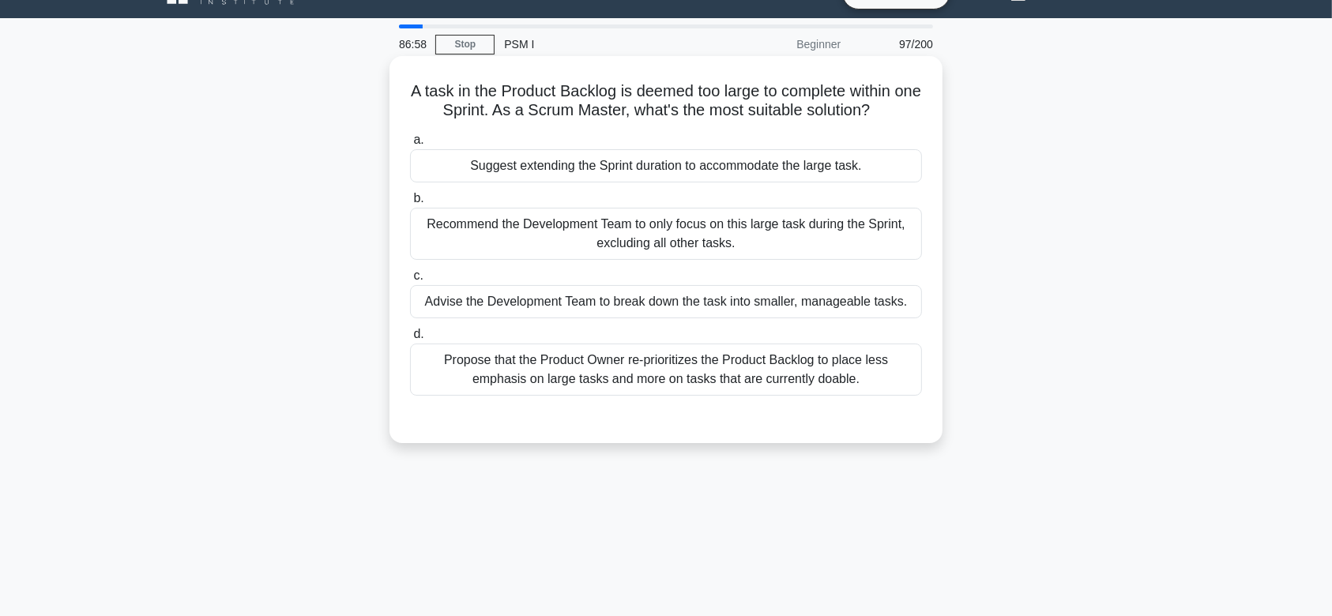
click at [753, 220] on div "Recommend the Development Team to only focus on this large task during the Spri…" at bounding box center [666, 234] width 512 height 52
click at [410, 204] on input "b. Recommend the Development Team to only focus on this large task during the S…" at bounding box center [410, 199] width 0 height 10
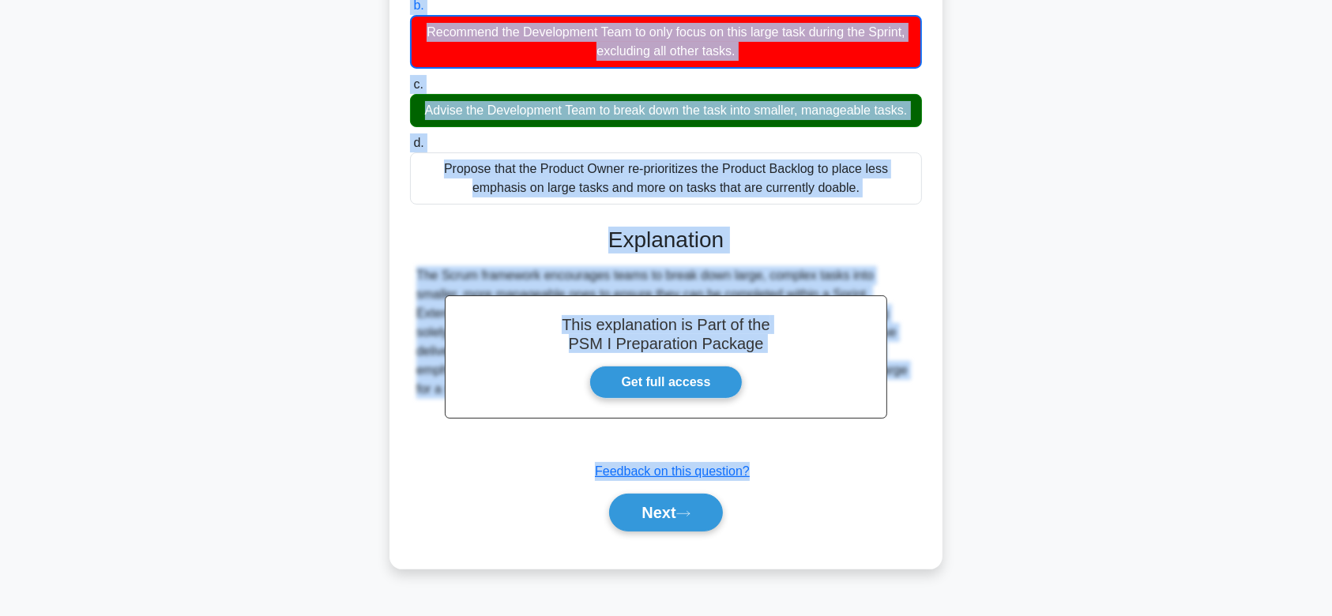
scroll to position [237, 0]
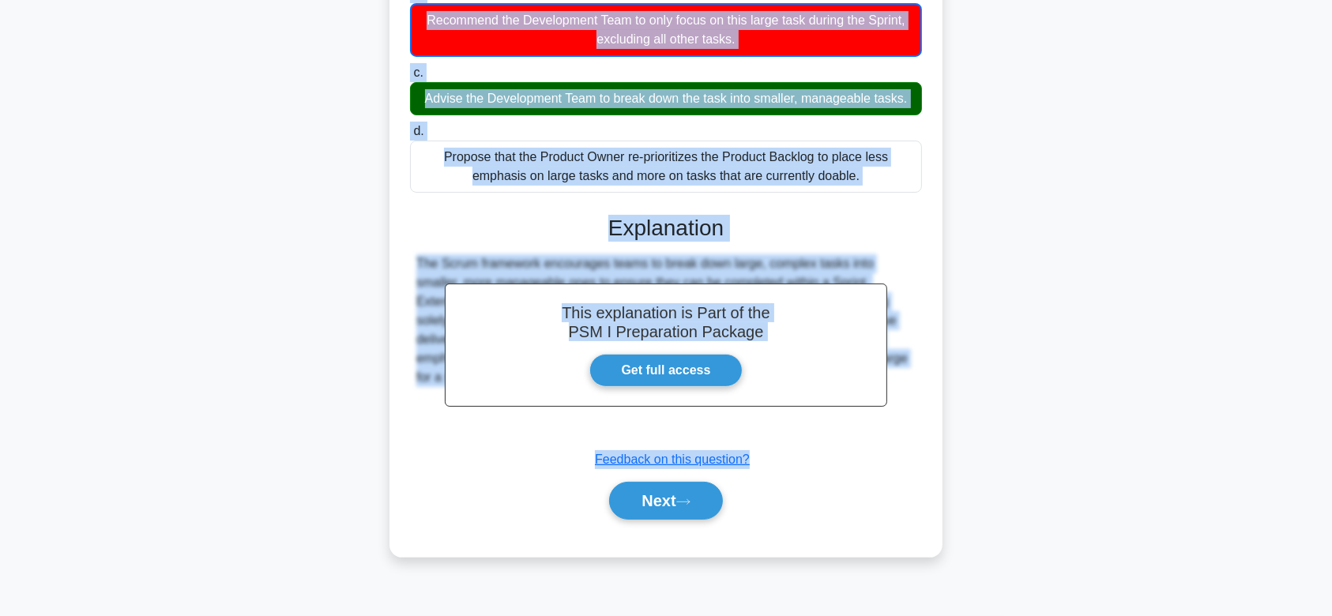
drag, startPoint x: 414, startPoint y: 95, endPoint x: 928, endPoint y: 374, distance: 584.5
click at [928, 374] on div "A task in the Product Backlog is deemed too large to complete within one Sprint…" at bounding box center [666, 204] width 541 height 693
click at [661, 487] on button "Next" at bounding box center [665, 501] width 113 height 38
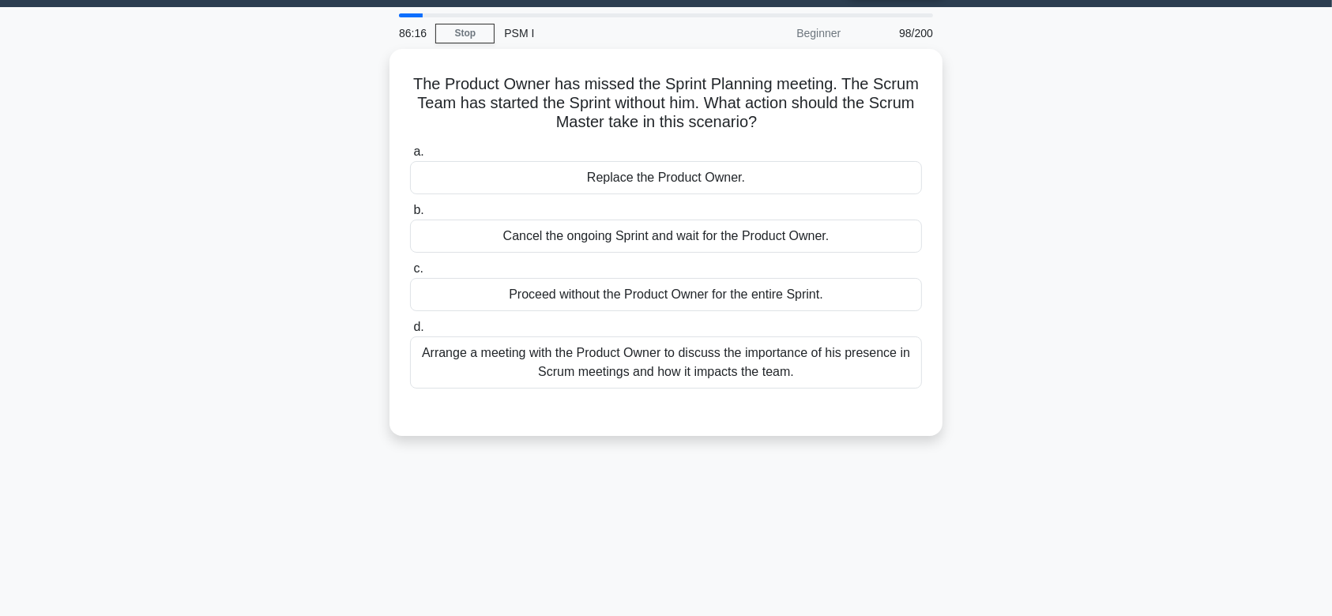
scroll to position [0, 0]
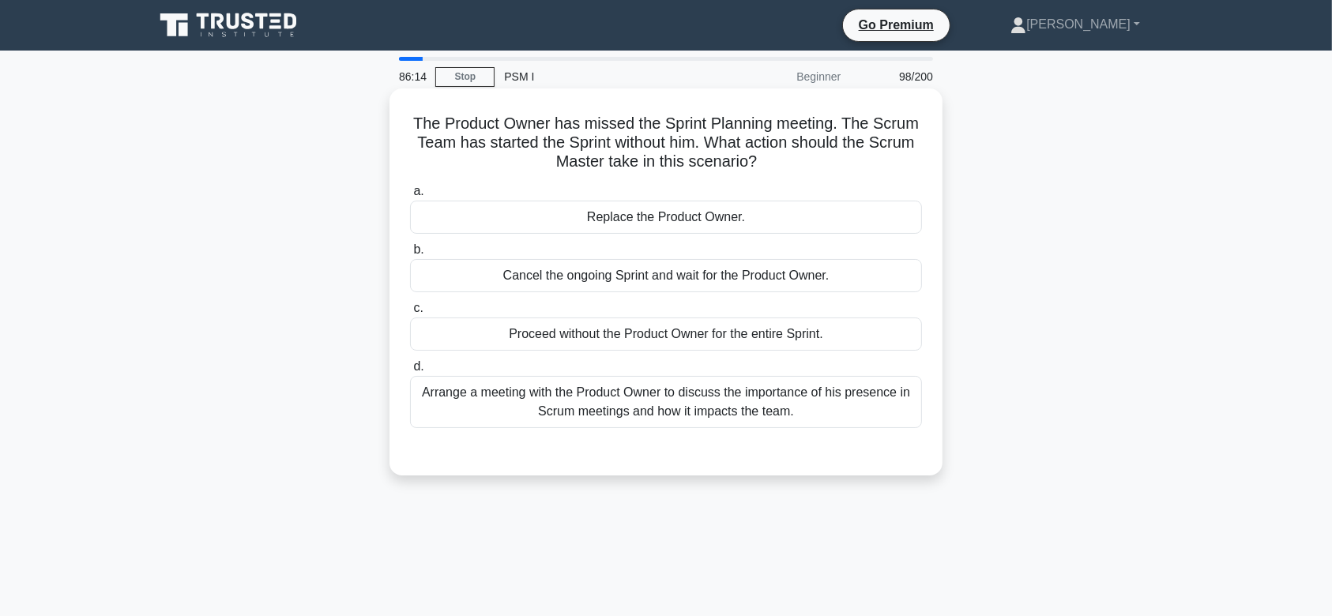
click at [802, 266] on div "Cancel the ongoing Sprint and wait for the Product Owner." at bounding box center [666, 275] width 512 height 33
click at [410, 255] on input "b. Cancel the ongoing Sprint and wait for the Product Owner." at bounding box center [410, 250] width 0 height 10
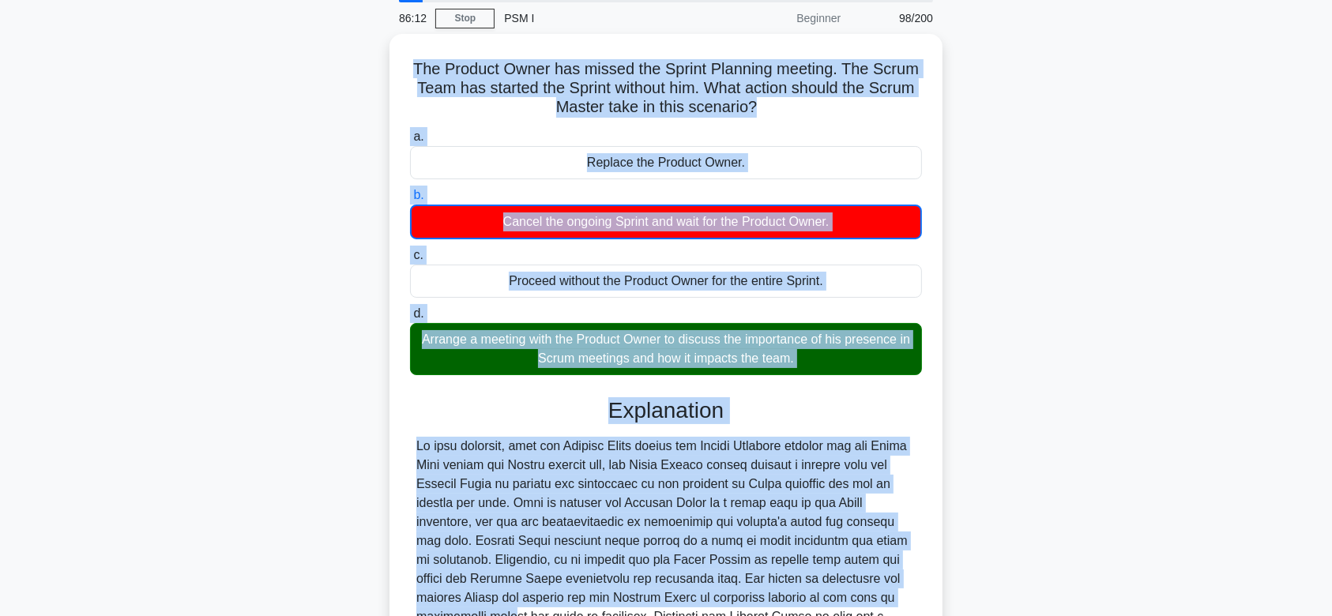
scroll to position [264, 0]
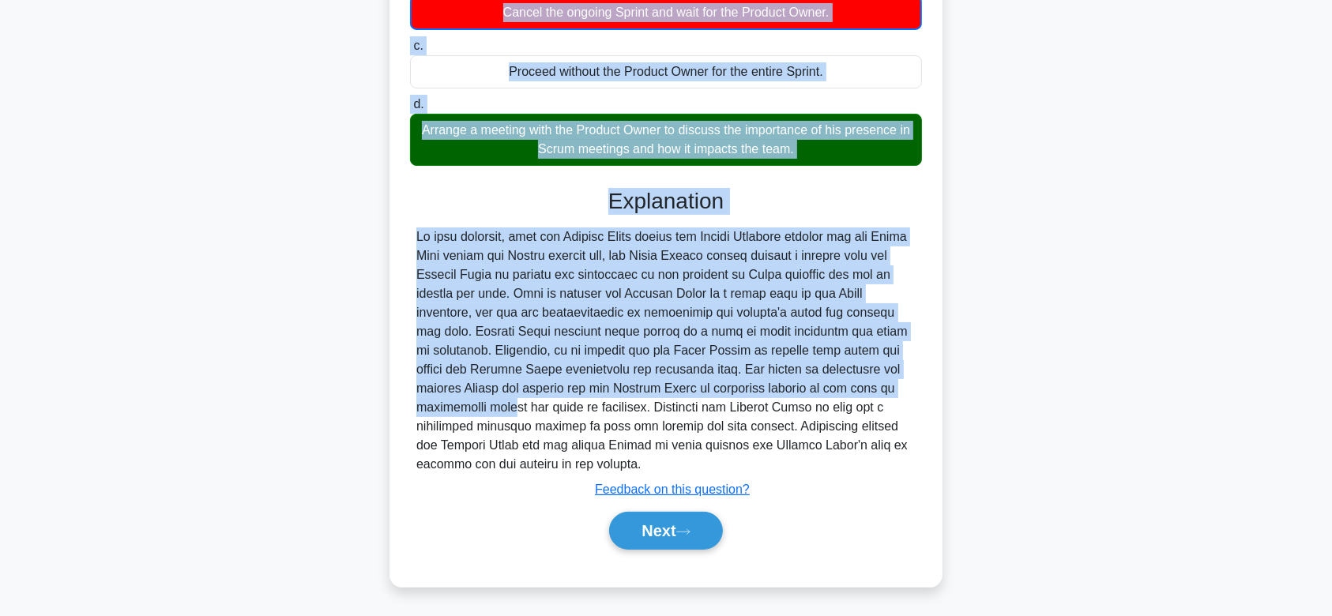
drag, startPoint x: 405, startPoint y: 120, endPoint x: 856, endPoint y: 462, distance: 565.2
click at [856, 462] on div "The Product Owner has missed the Sprint Planning meeting. The Scrum Team has st…" at bounding box center [666, 206] width 541 height 750
click at [665, 526] on button "Next" at bounding box center [665, 531] width 113 height 38
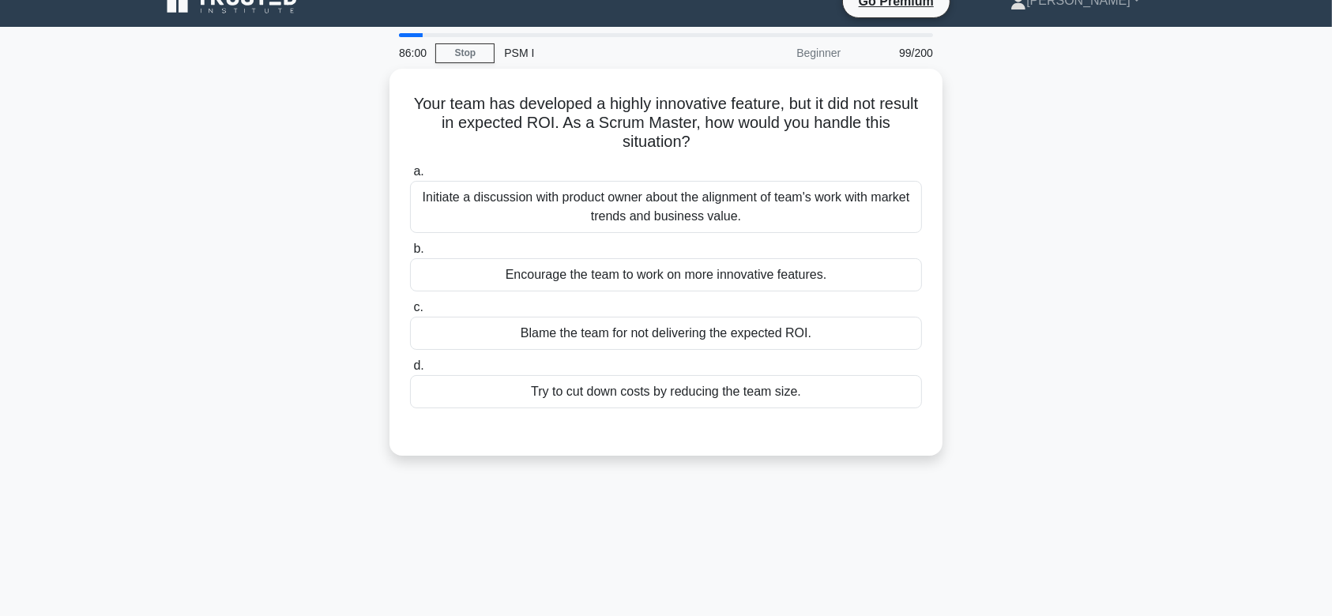
scroll to position [0, 0]
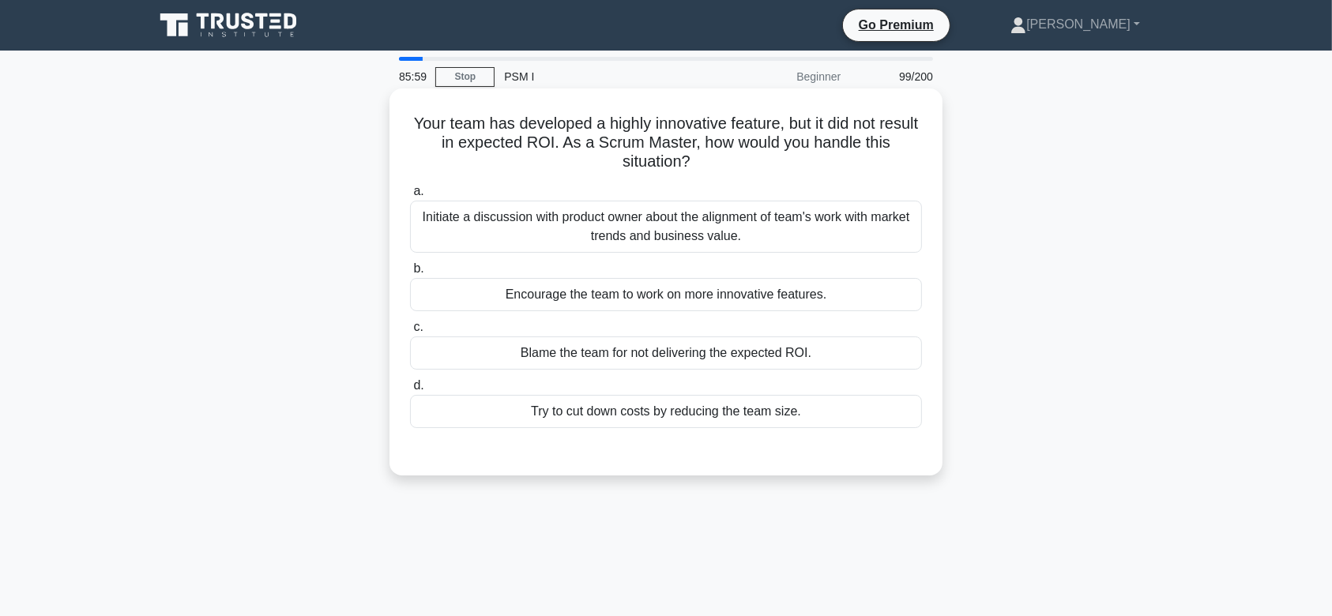
click at [732, 250] on div "Initiate a discussion with product owner about the alignment of team's work wit…" at bounding box center [666, 227] width 512 height 52
click at [410, 197] on input "a. Initiate a discussion with product owner about the alignment of team's work …" at bounding box center [410, 192] width 0 height 10
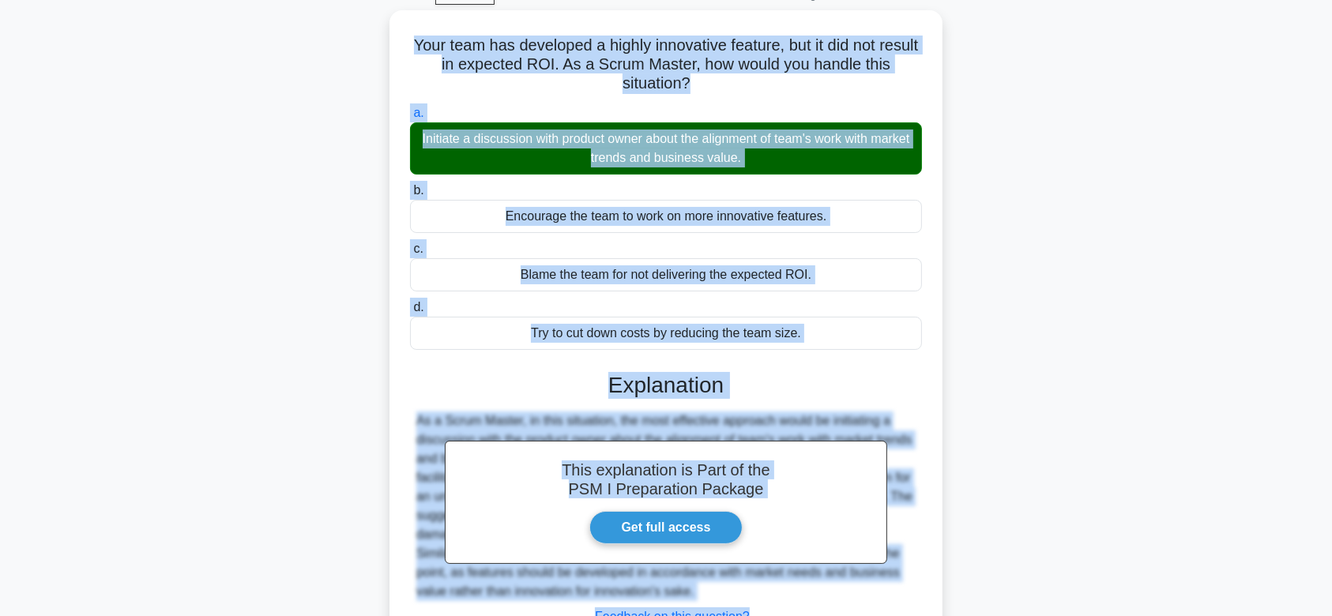
scroll to position [237, 0]
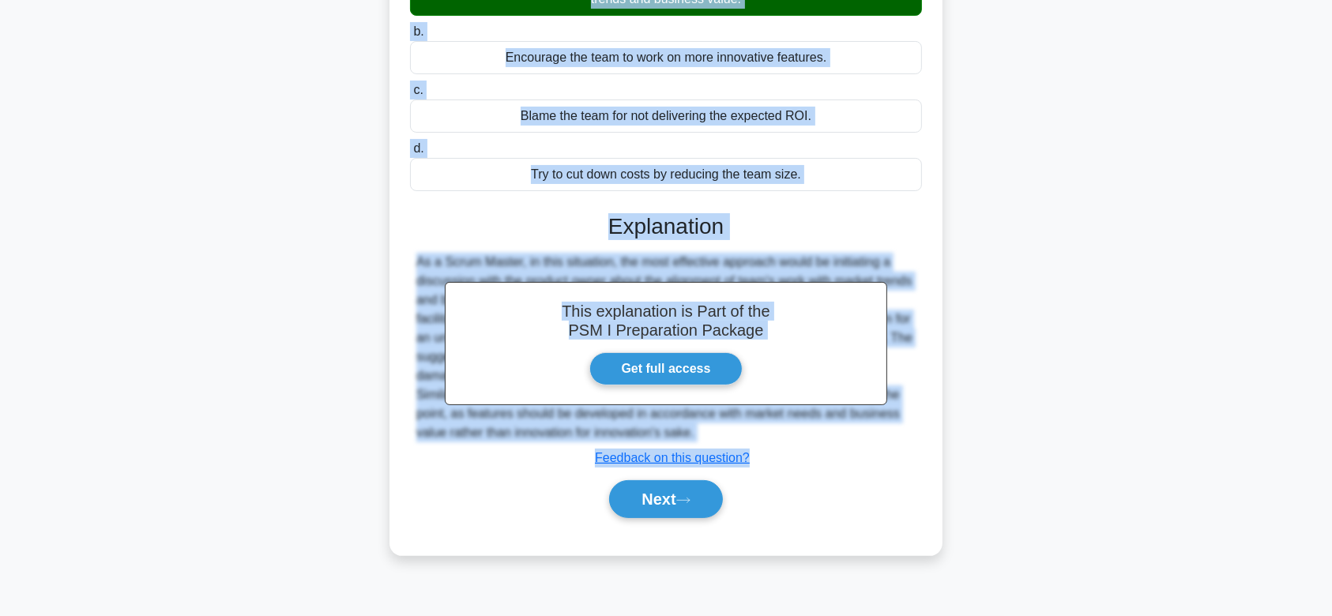
drag, startPoint x: 420, startPoint y: 122, endPoint x: 882, endPoint y: 439, distance: 559.8
click at [882, 439] on div "Your team has developed a highly innovative feature, but it did not result in e…" at bounding box center [666, 203] width 541 height 691
click at [664, 499] on button "Next" at bounding box center [665, 499] width 113 height 38
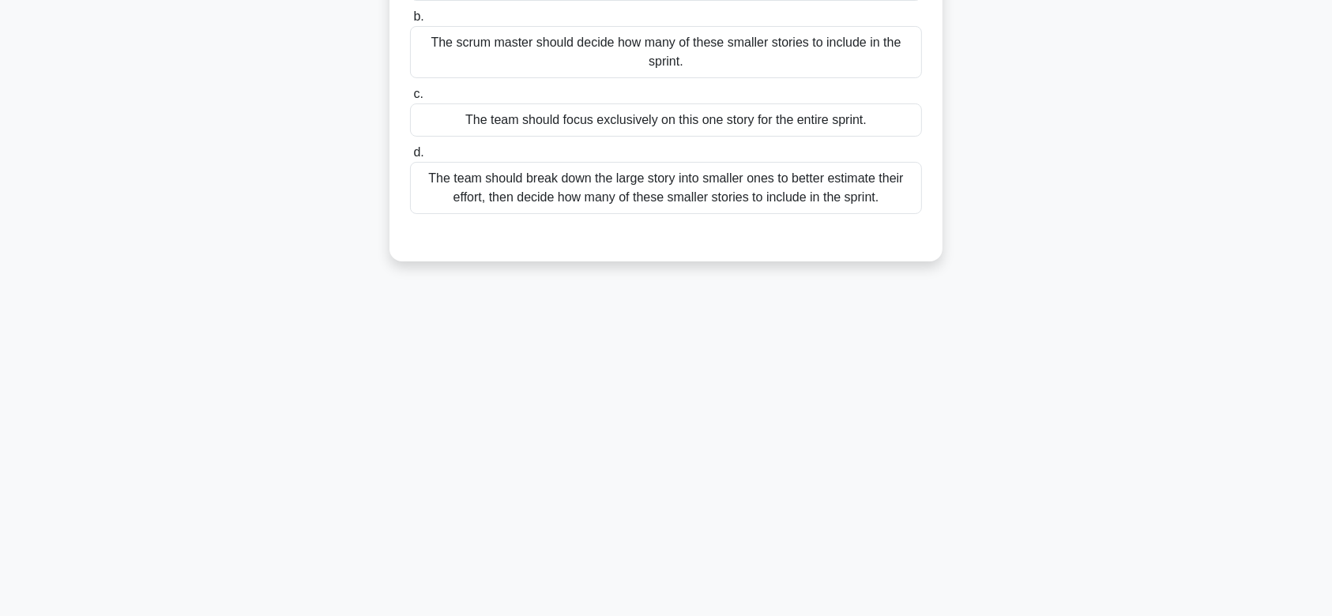
scroll to position [0, 0]
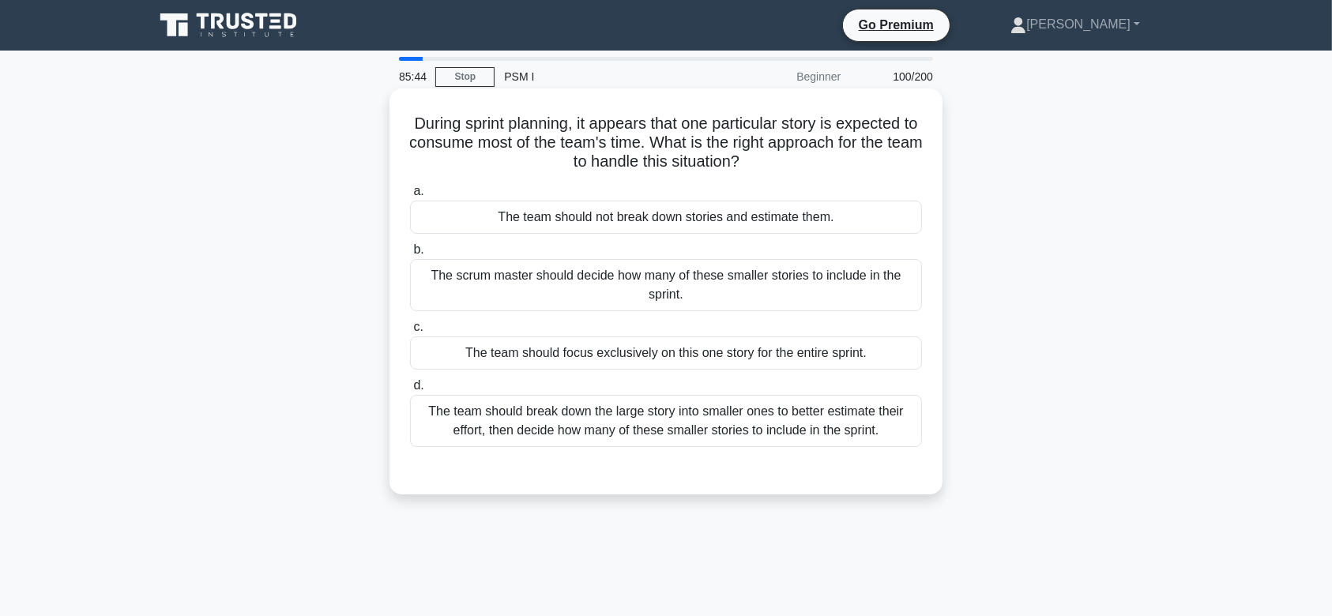
click at [664, 269] on div "The scrum master should decide how many of these smaller stories to include in …" at bounding box center [666, 285] width 512 height 52
click at [410, 255] on input "b. The scrum master should decide how many of these smaller stories to include …" at bounding box center [410, 250] width 0 height 10
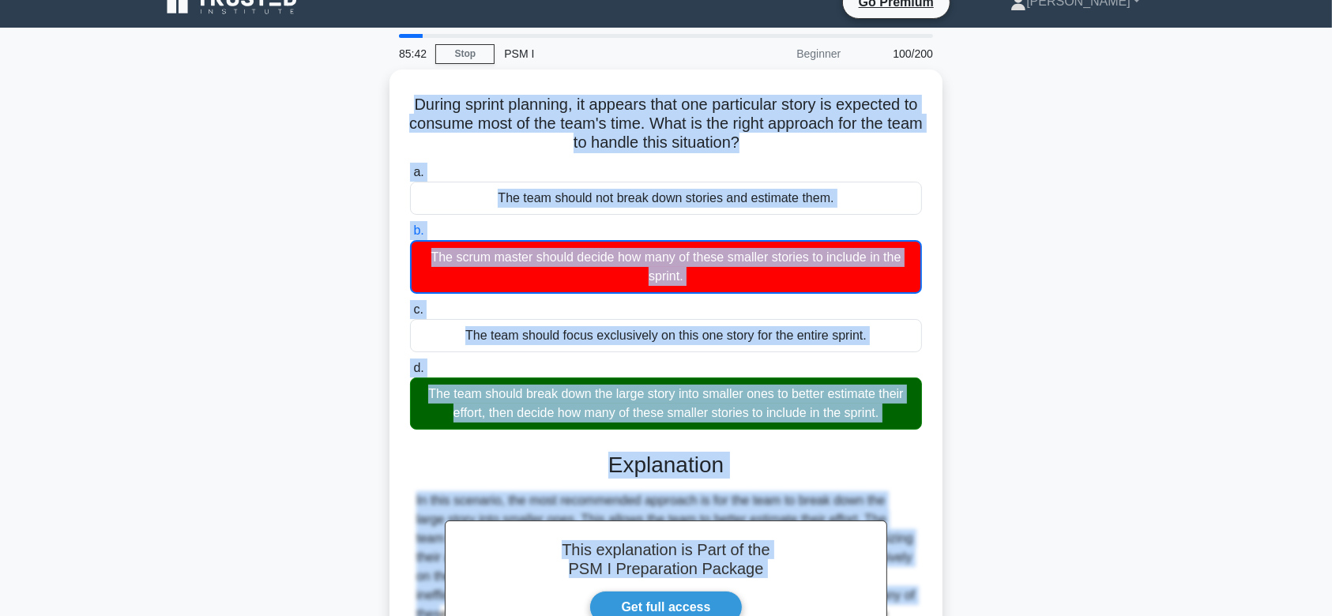
scroll to position [264, 0]
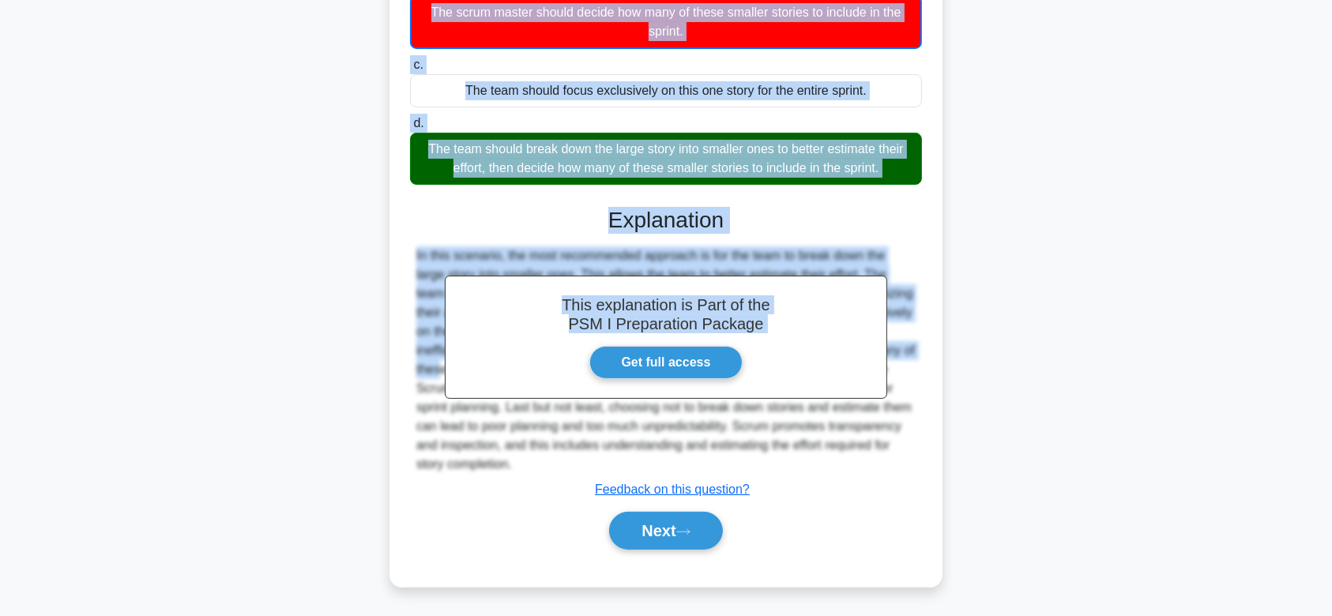
drag, startPoint x: 408, startPoint y: 122, endPoint x: 873, endPoint y: 468, distance: 580.1
click at [873, 468] on div "During sprint planning, it appears that one particular story is expected to con…" at bounding box center [666, 206] width 541 height 750
click at [699, 527] on button "Next" at bounding box center [665, 531] width 113 height 38
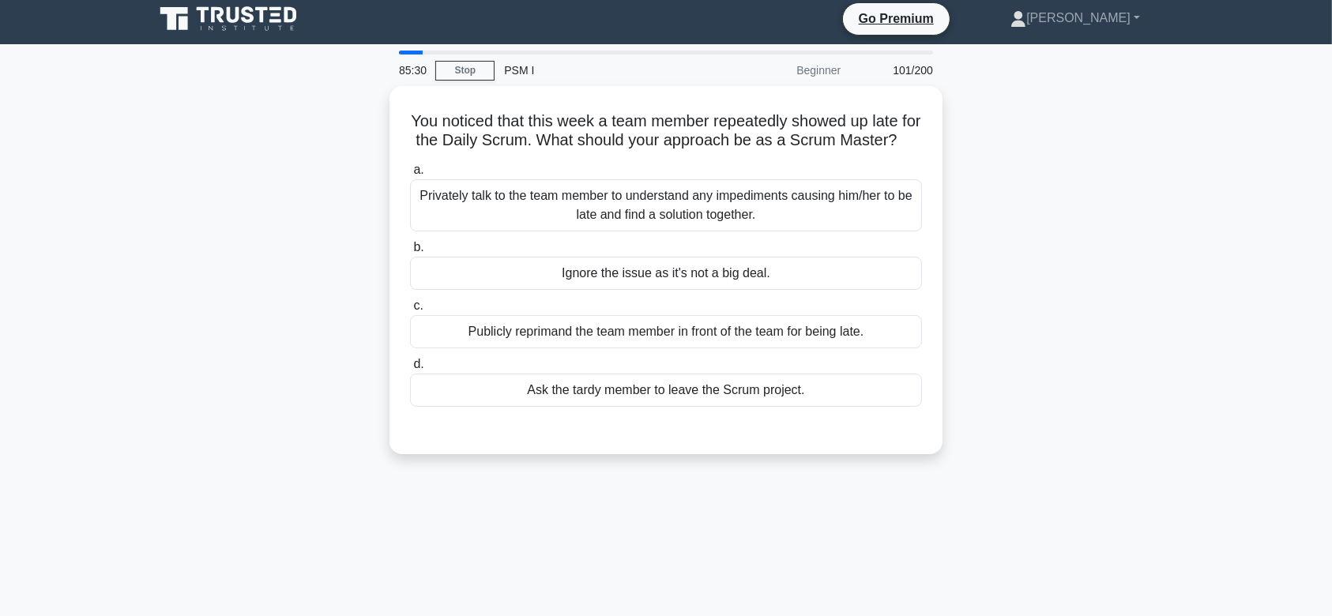
scroll to position [0, 0]
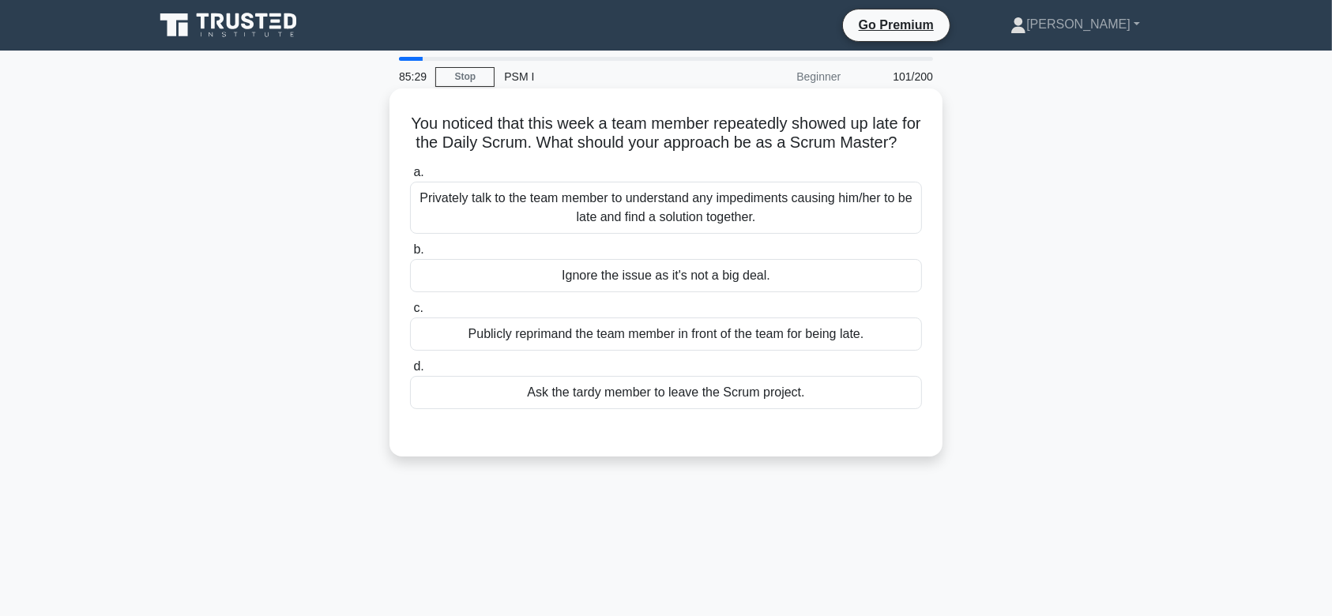
click at [802, 218] on div "Privately talk to the team member to understand any impediments causing him/her…" at bounding box center [666, 208] width 512 height 52
click at [410, 178] on input "a. Privately talk to the team member to understand any impediments causing him/…" at bounding box center [410, 173] width 0 height 10
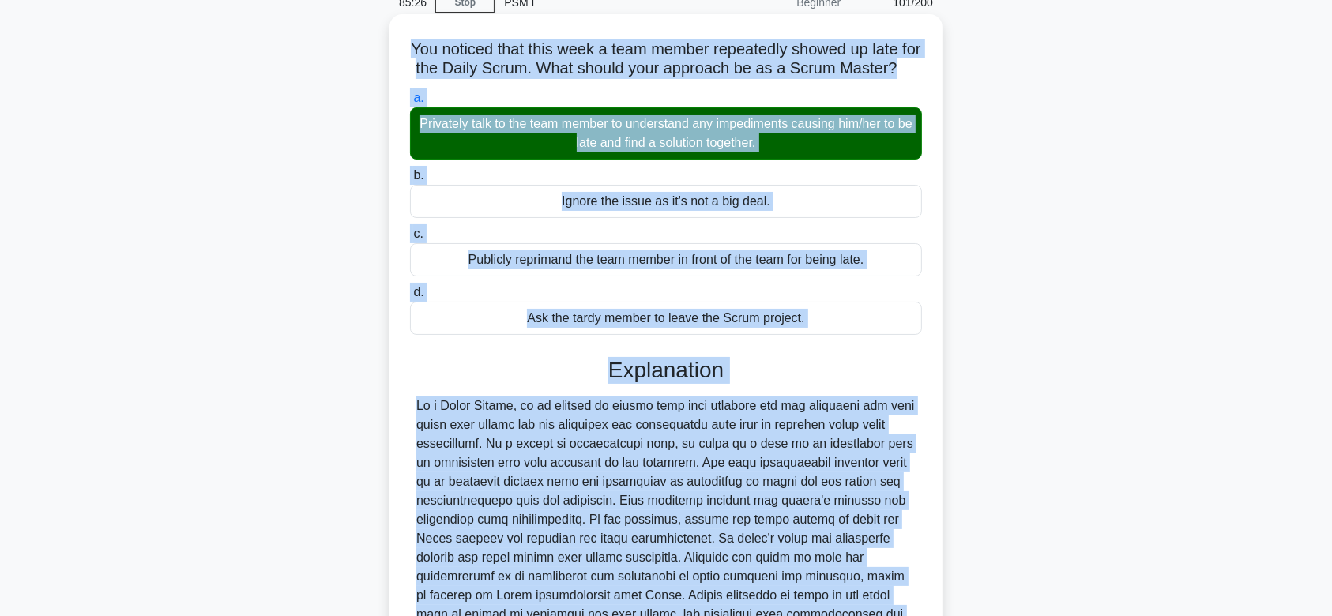
scroll to position [223, 0]
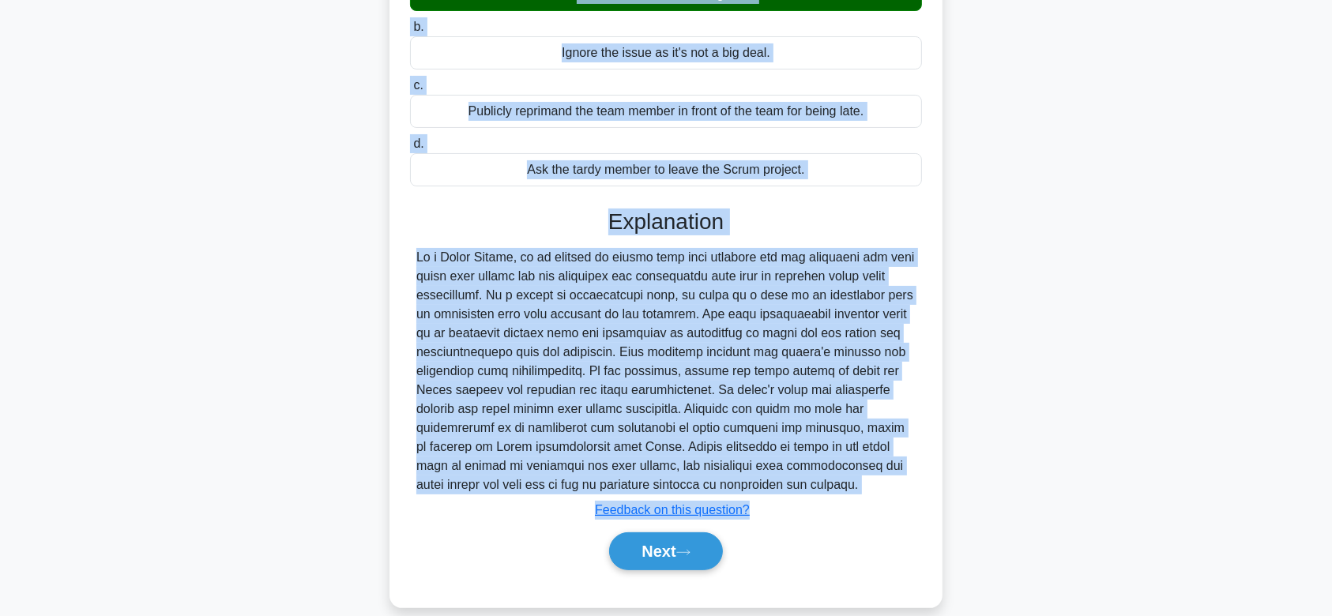
drag, startPoint x: 413, startPoint y: 122, endPoint x: 910, endPoint y: 518, distance: 635.5
click at [910, 518] on div "You noticed that this week a team member repeatedly showed up late for the Dail…" at bounding box center [666, 236] width 541 height 729
click at [699, 568] on button "Next" at bounding box center [665, 552] width 113 height 38
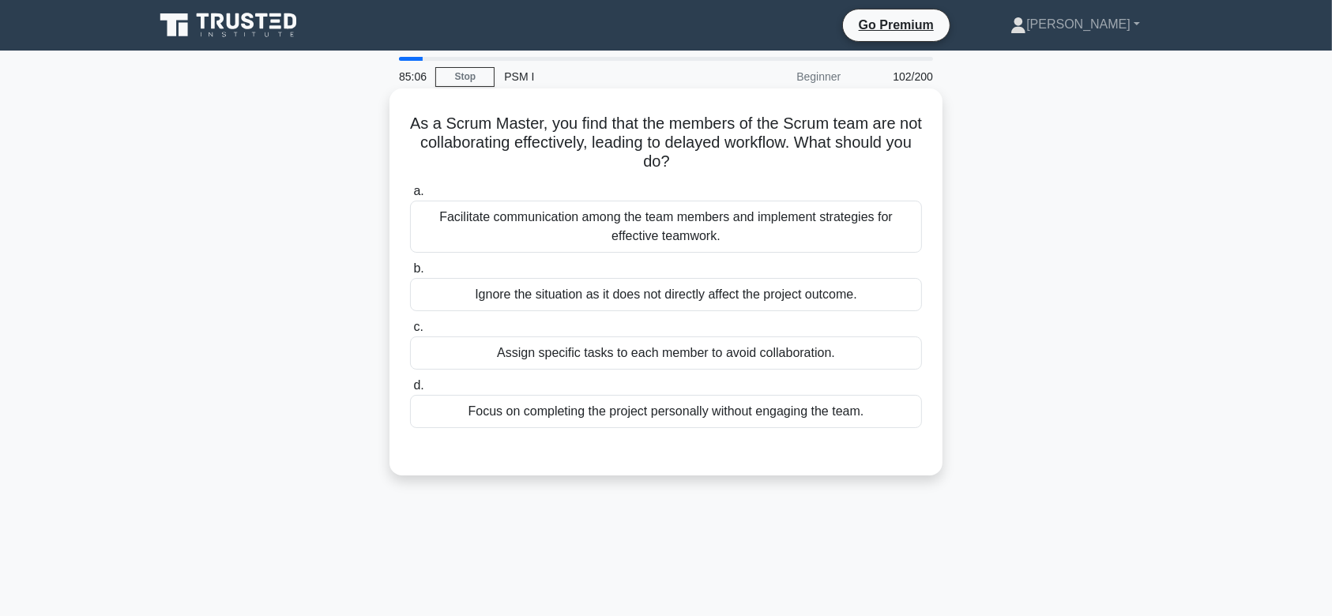
drag, startPoint x: 864, startPoint y: 215, endPoint x: 515, endPoint y: 208, distance: 348.6
click at [515, 208] on div "Facilitate communication among the team members and implement strategies for ef…" at bounding box center [666, 227] width 512 height 52
click at [506, 209] on div "Facilitate communication among the team members and implement strategies for ef…" at bounding box center [666, 227] width 512 height 52
click at [410, 197] on input "a. Facilitate communication among the team members and implement strategies for…" at bounding box center [410, 192] width 0 height 10
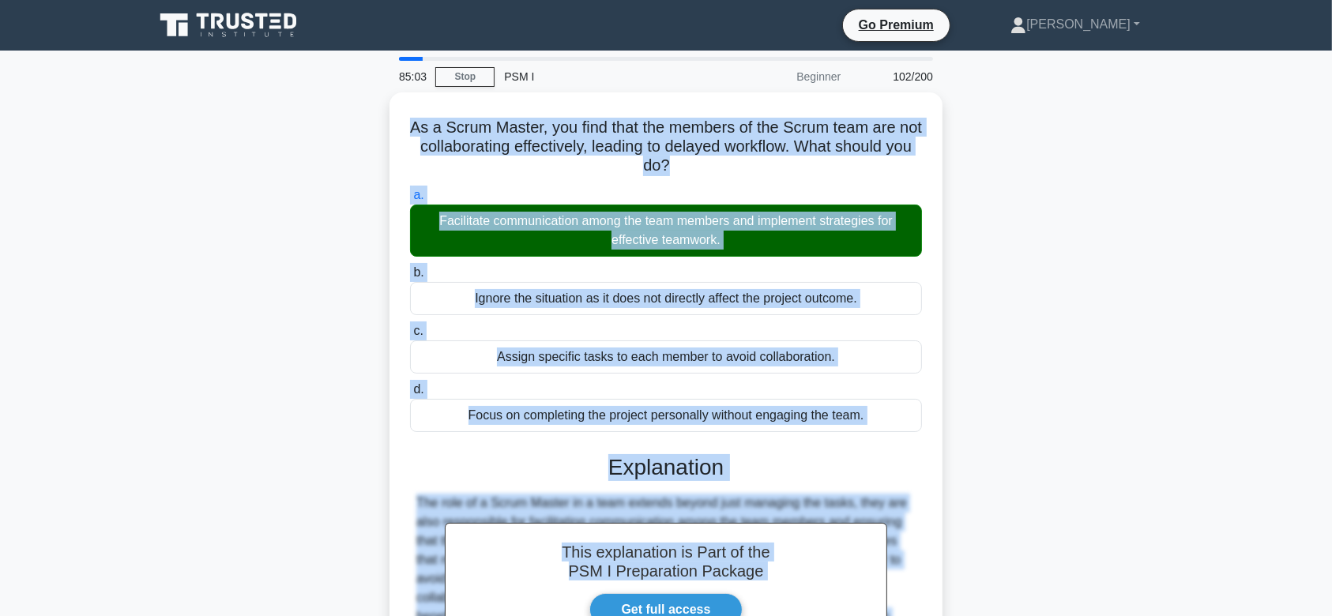
scroll to position [237, 0]
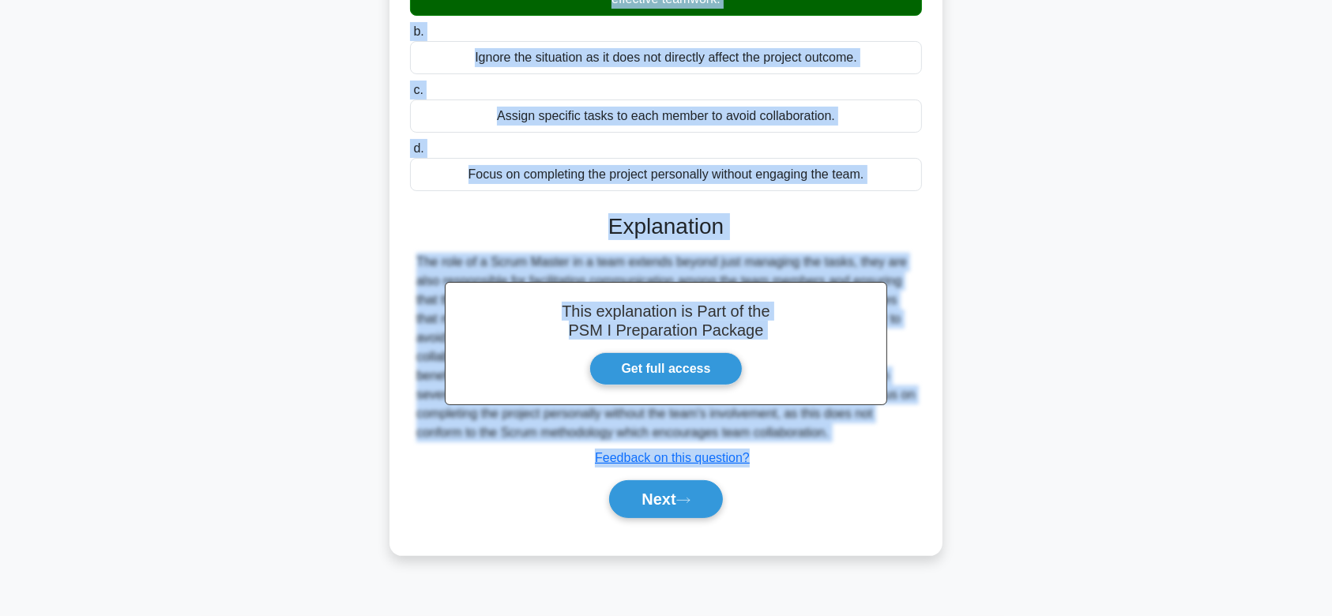
drag, startPoint x: 414, startPoint y: 119, endPoint x: 881, endPoint y: 435, distance: 563.5
click at [881, 435] on div "As a Scrum Master, you find that the members of the Scrum team are not collabor…" at bounding box center [666, 203] width 541 height 691
click at [667, 504] on button "Next" at bounding box center [665, 499] width 113 height 38
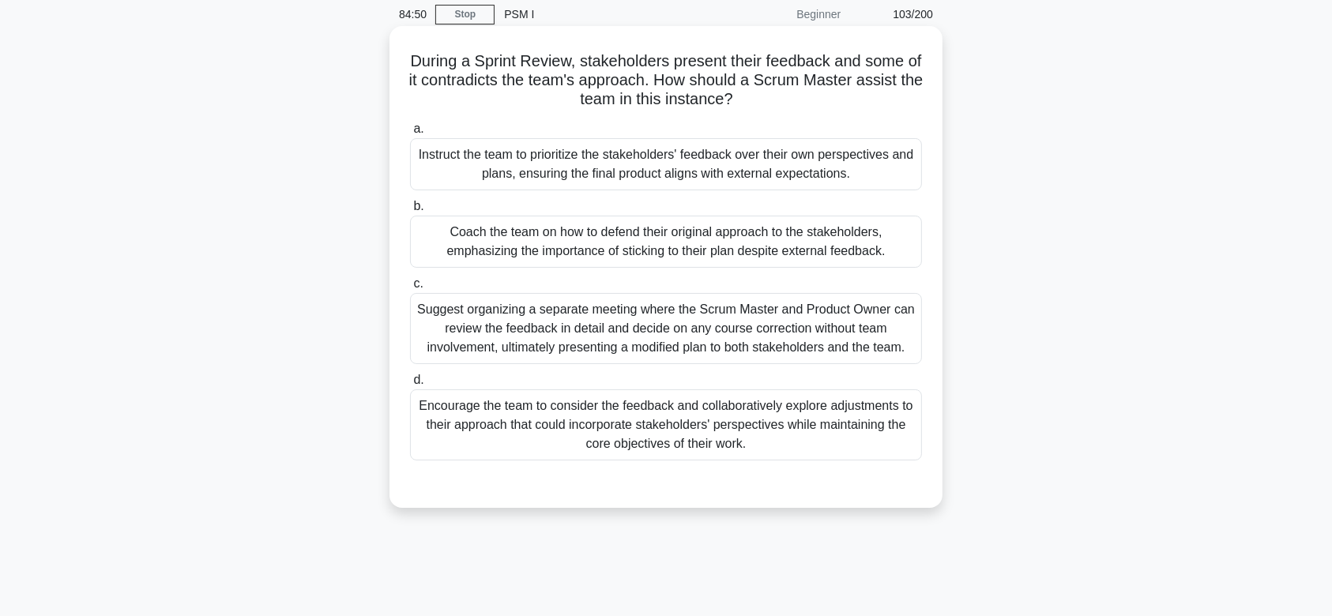
scroll to position [56, 0]
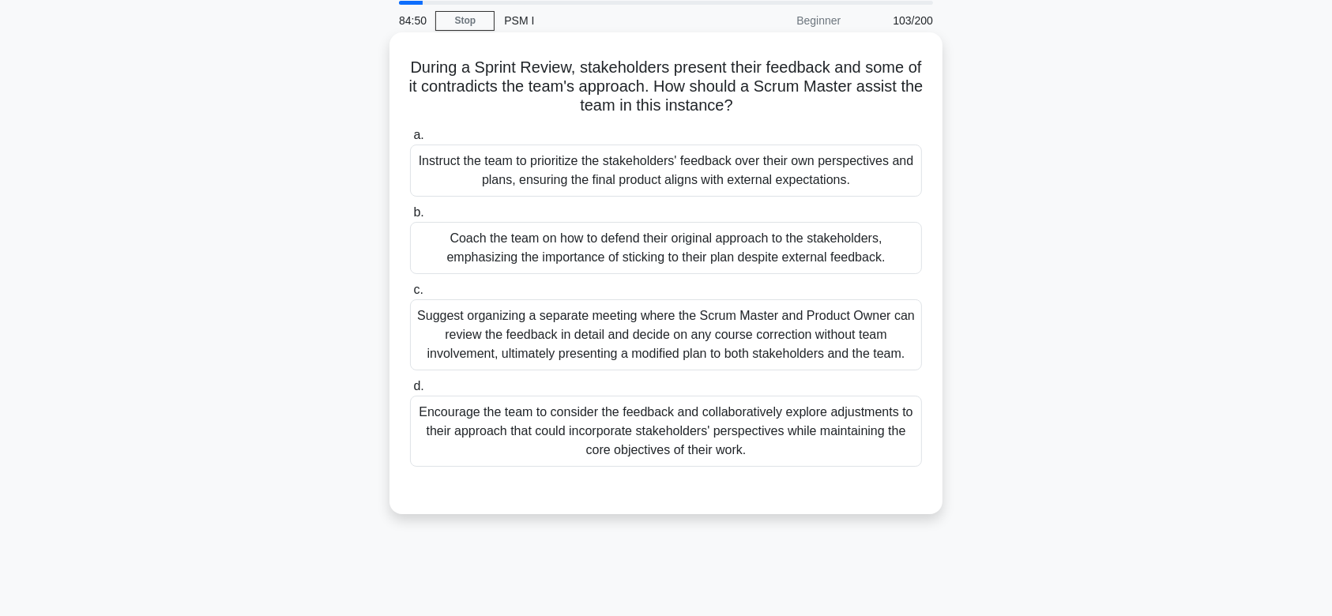
click at [797, 331] on div "Suggest organizing a separate meeting where the Scrum Master and Product Owner …" at bounding box center [666, 335] width 512 height 71
click at [410, 296] on input "c. Suggest organizing a separate meeting where the Scrum Master and Product Own…" at bounding box center [410, 290] width 0 height 10
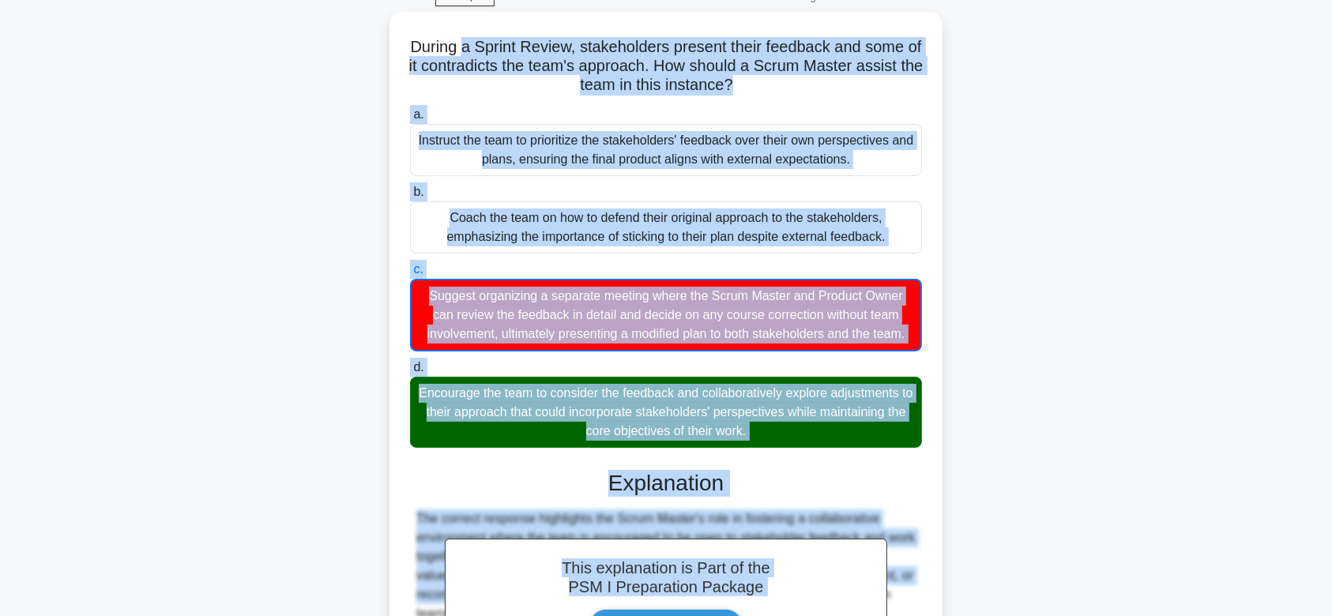
scroll to position [321, 0]
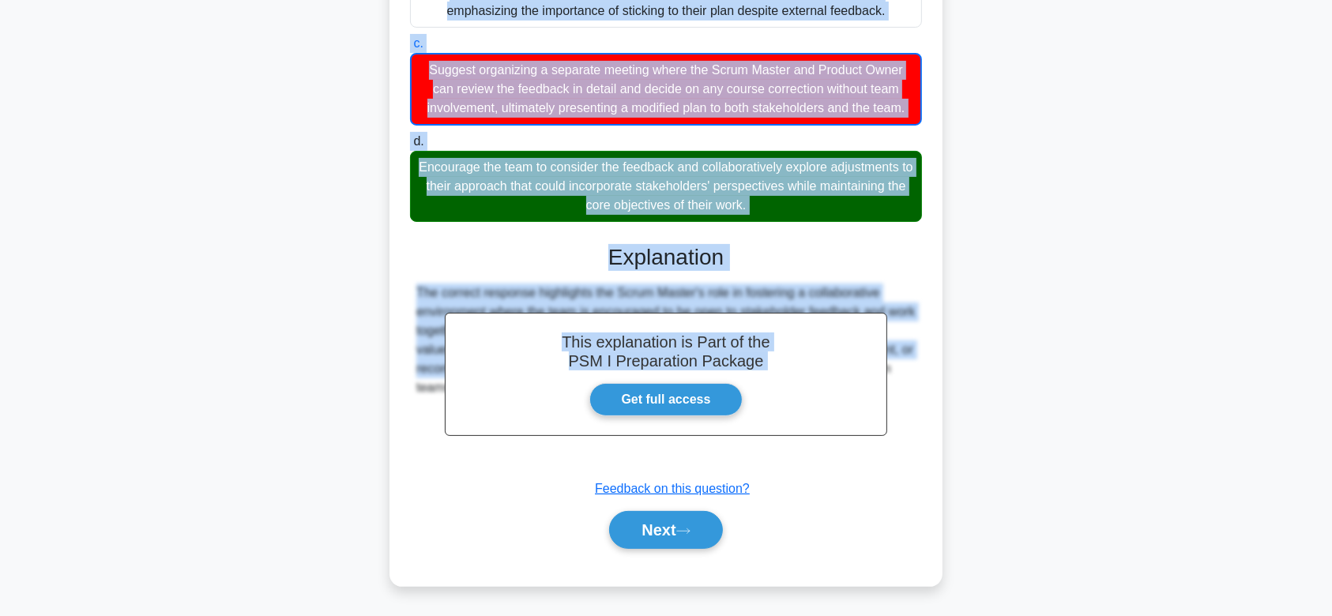
drag, startPoint x: 708, startPoint y: 149, endPoint x: 913, endPoint y: 422, distance: 341.5
click at [913, 422] on div "During a Sprint Review, stakeholders present their feedback and some of it cont…" at bounding box center [666, 186] width 541 height 788
click at [653, 537] on button "Next" at bounding box center [665, 530] width 113 height 38
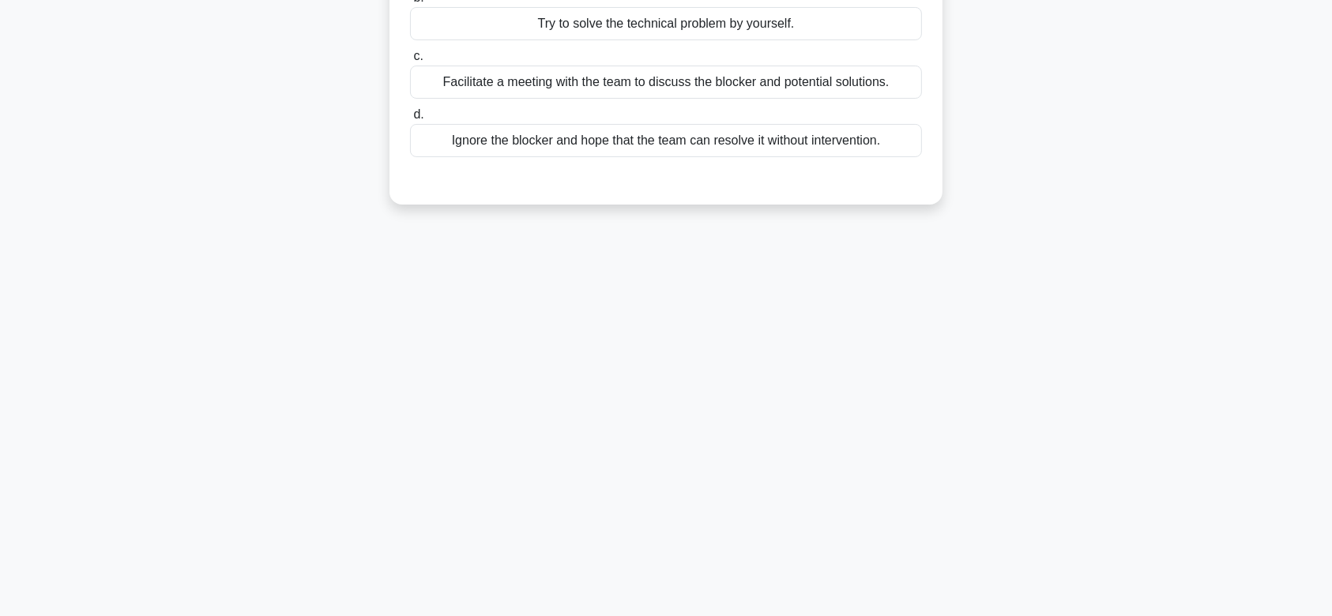
scroll to position [0, 0]
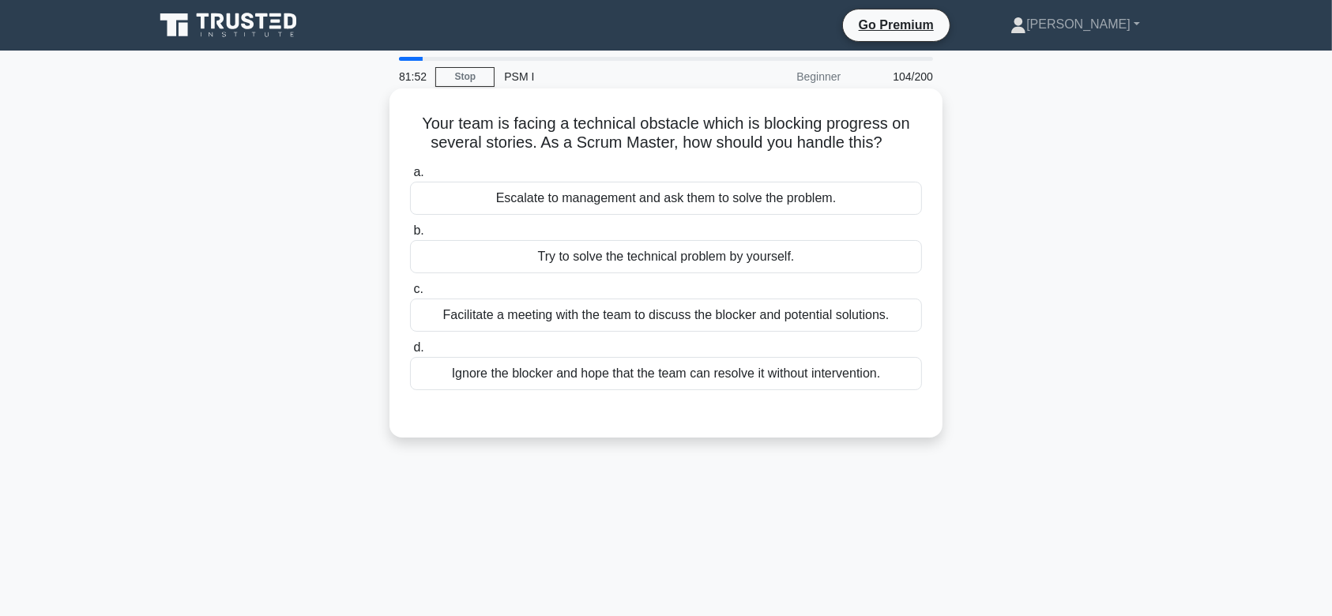
click at [734, 257] on div "Try to solve the technical problem by yourself." at bounding box center [666, 256] width 512 height 33
click at [410, 236] on input "b. Try to solve the technical problem by yourself." at bounding box center [410, 231] width 0 height 10
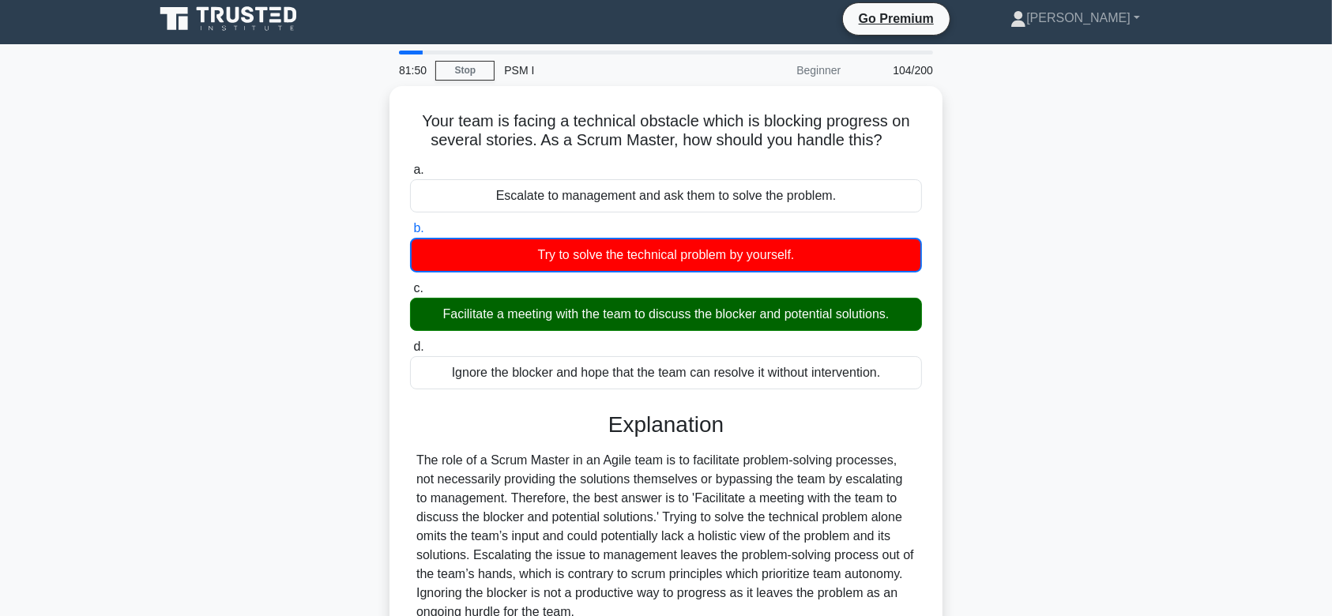
scroll to position [237, 0]
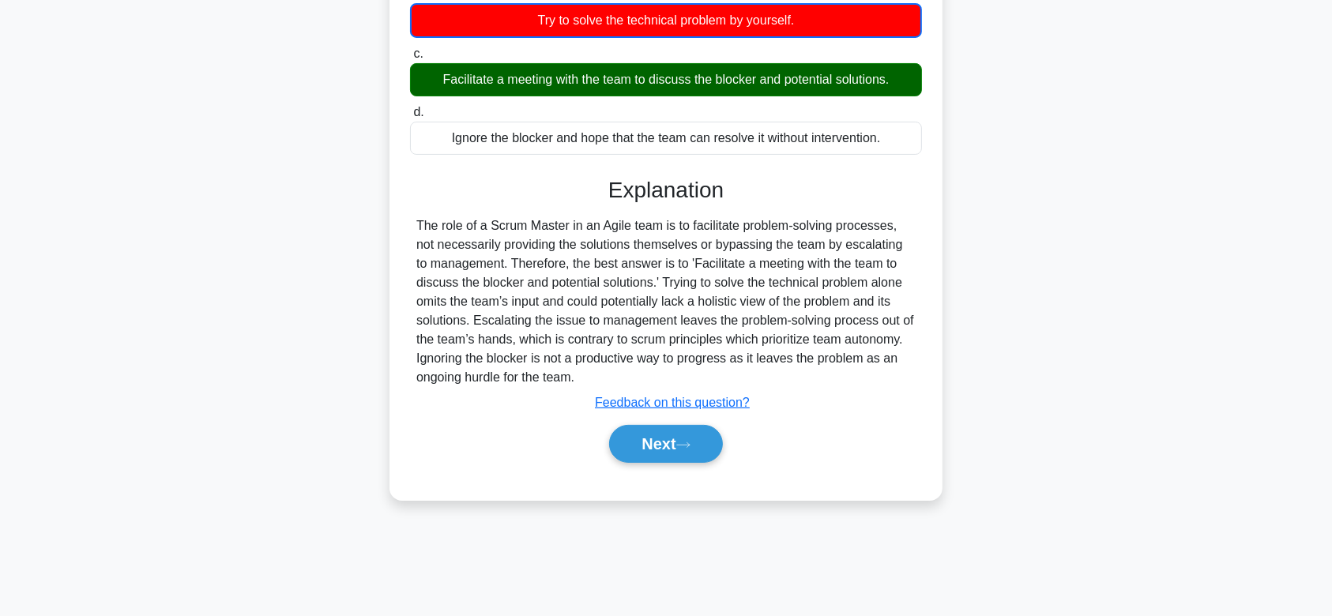
drag, startPoint x: 415, startPoint y: 119, endPoint x: 834, endPoint y: 386, distance: 496.3
click at [834, 386] on div "Your team is facing a technical obstacle which is blocking progress on several …" at bounding box center [666, 176] width 541 height 636
click at [675, 444] on button "Next" at bounding box center [665, 444] width 113 height 38
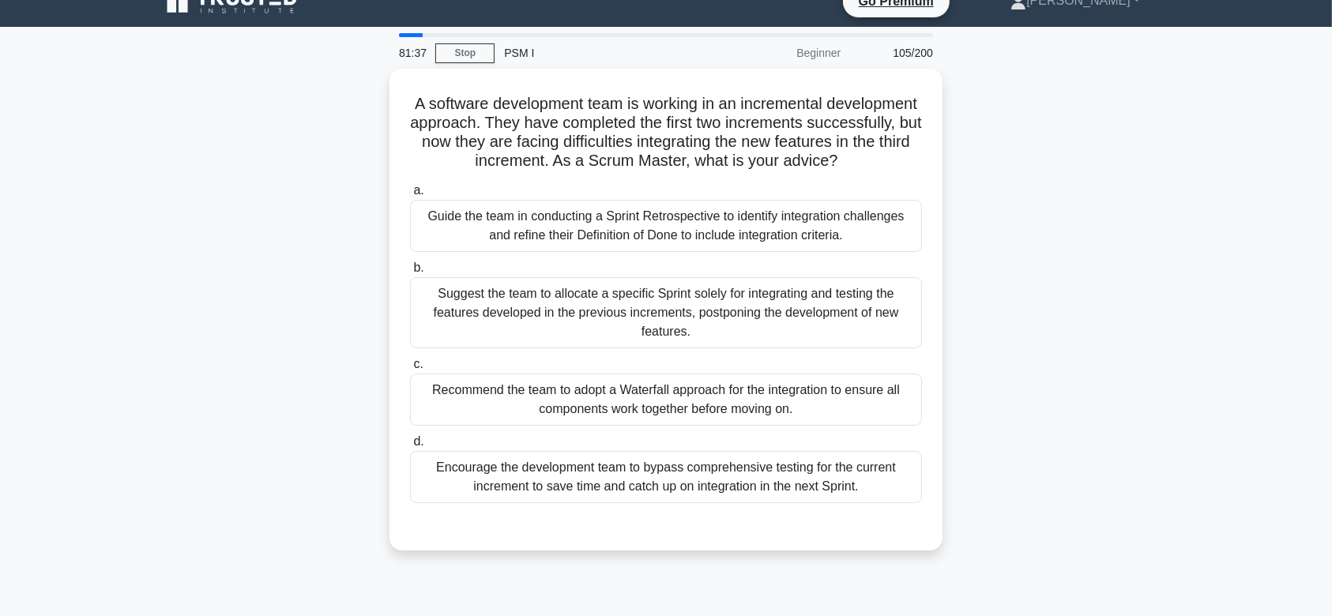
scroll to position [17, 0]
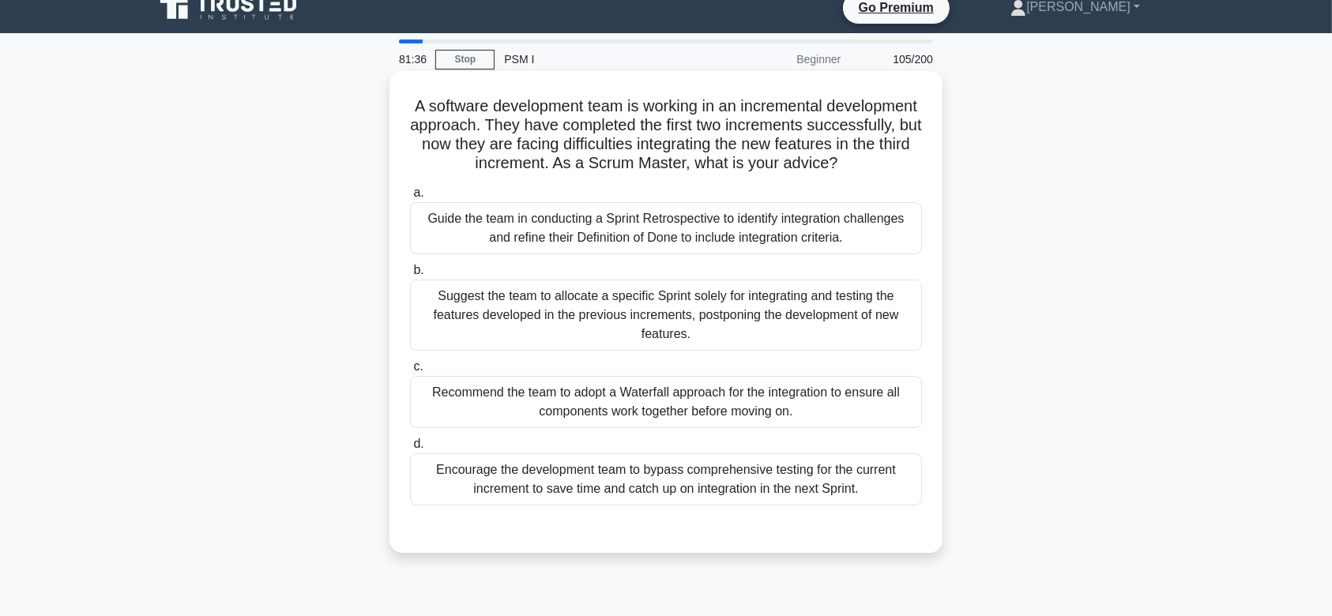
click at [732, 312] on div "Suggest the team to allocate a specific Sprint solely for integrating and testi…" at bounding box center [666, 315] width 512 height 71
click at [410, 276] on input "b. Suggest the team to allocate a specific Sprint solely for integrating and te…" at bounding box center [410, 271] width 0 height 10
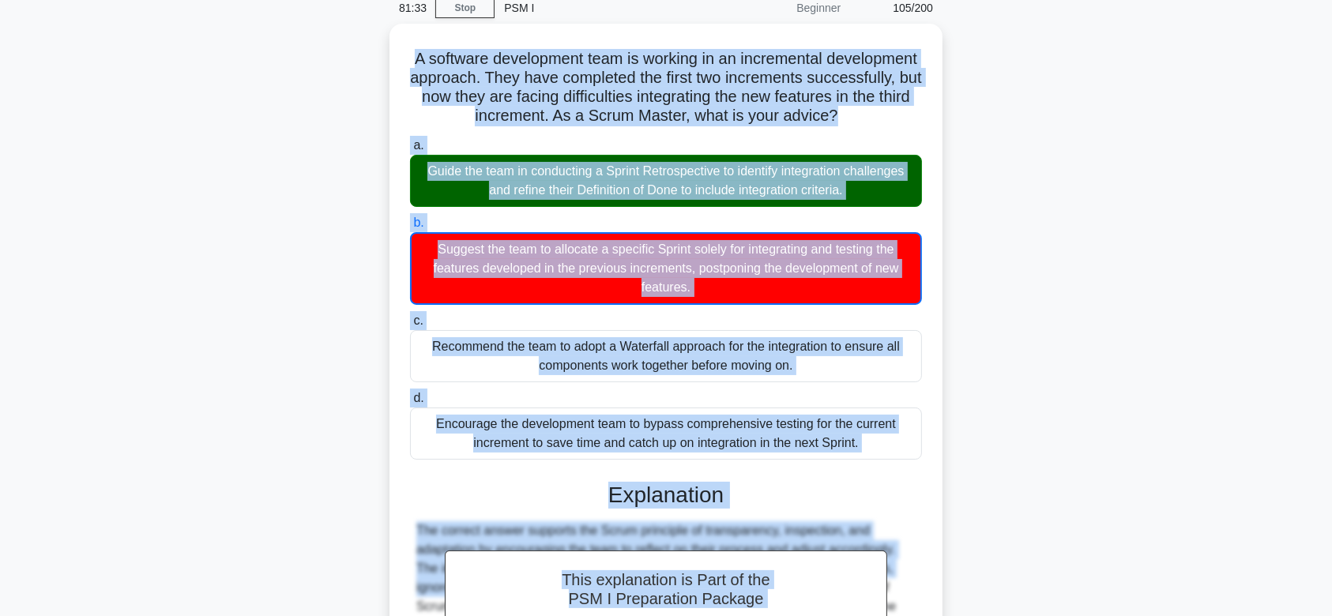
scroll to position [321, 0]
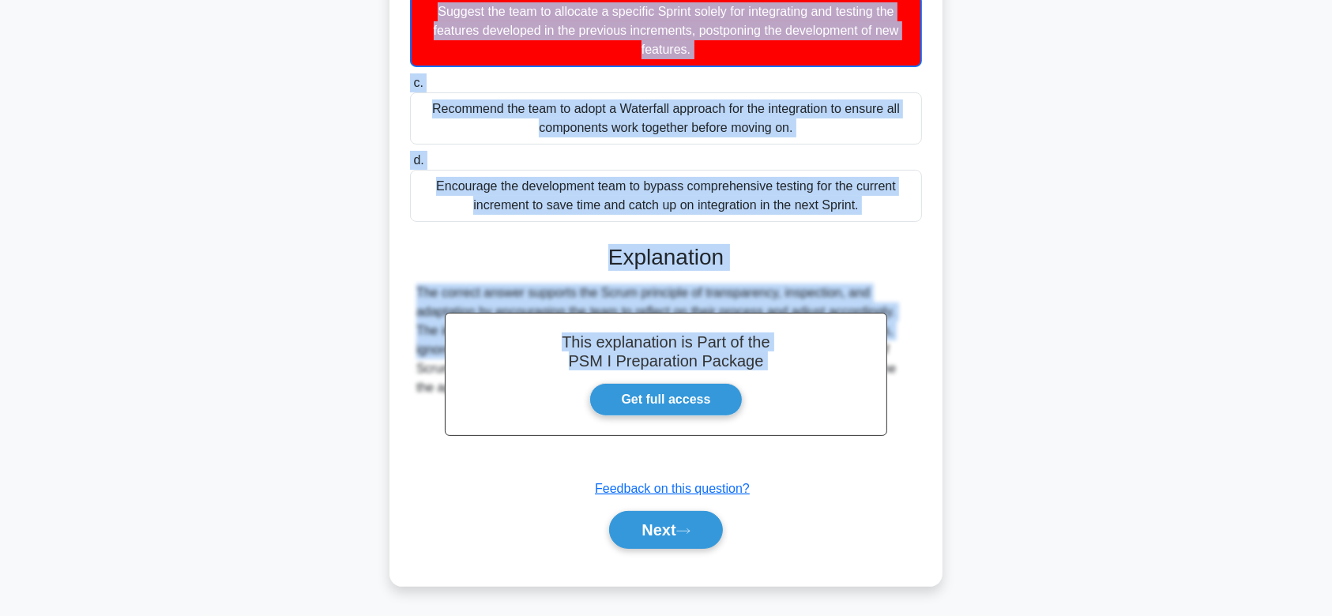
drag, startPoint x: 454, startPoint y: 104, endPoint x: 885, endPoint y: 452, distance: 554.6
click at [885, 452] on div "A software development team is working in an incremental development approach. …" at bounding box center [666, 186] width 541 height 788
click at [679, 521] on button "Next" at bounding box center [665, 530] width 113 height 38
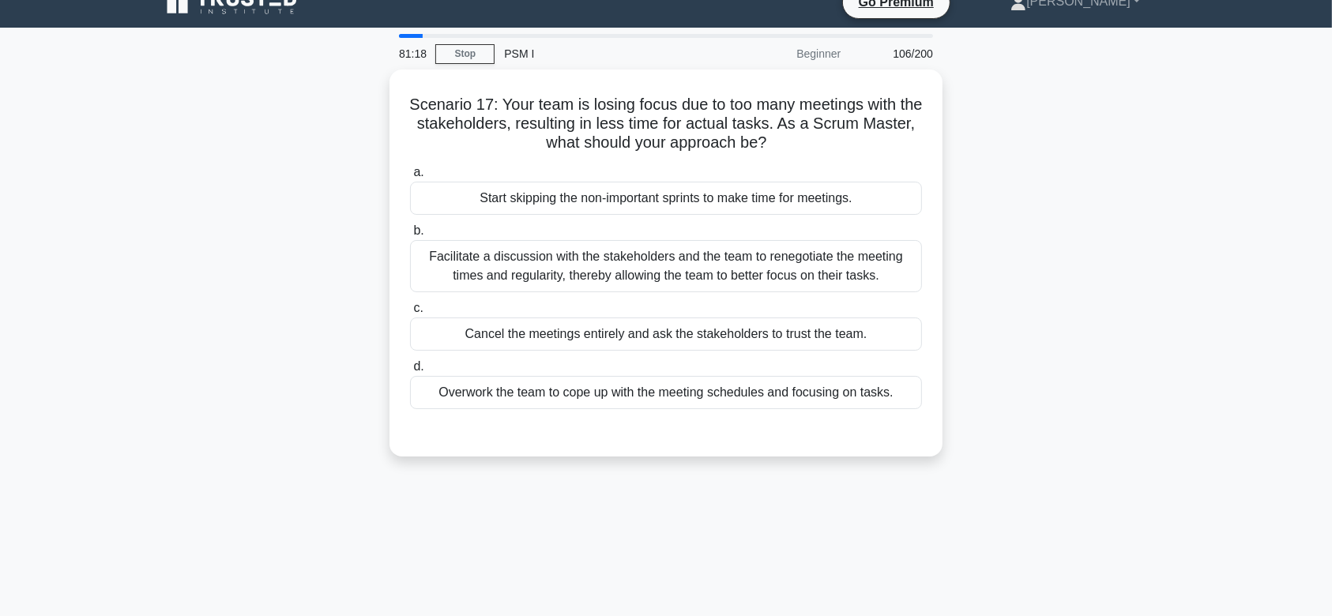
scroll to position [17, 0]
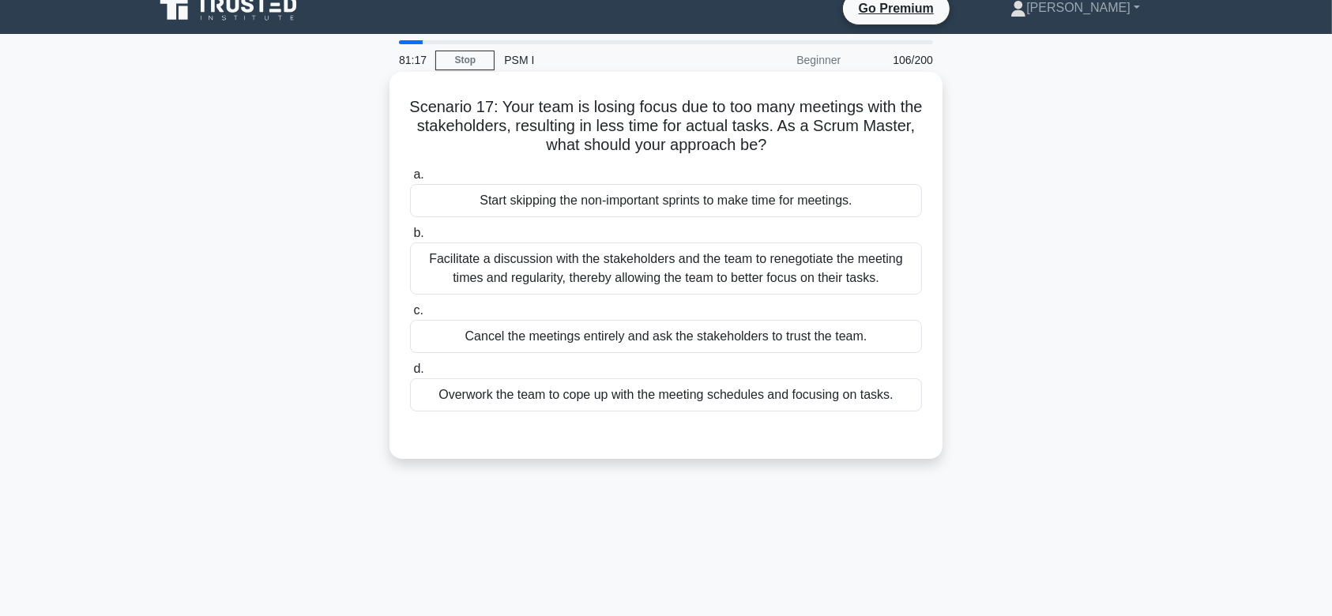
click at [739, 273] on div "Facilitate a discussion with the stakeholders and the team to renegotiate the m…" at bounding box center [666, 269] width 512 height 52
click at [410, 239] on input "b. Facilitate a discussion with the stakeholders and the team to renegotiate th…" at bounding box center [410, 233] width 0 height 10
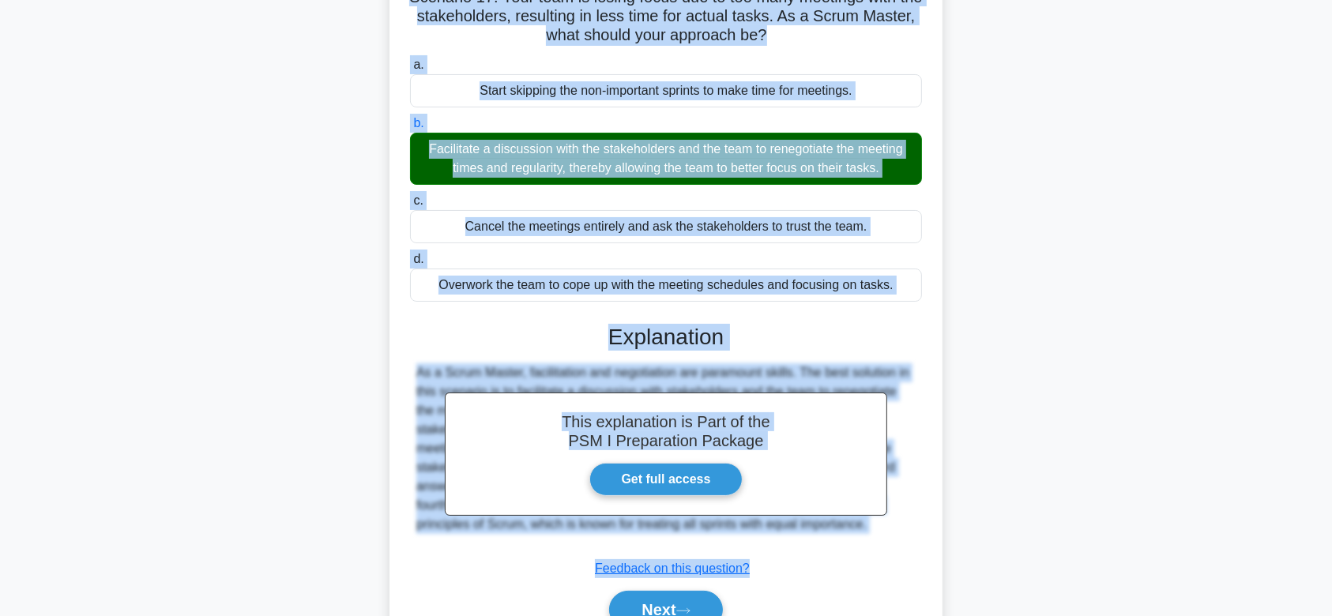
scroll to position [237, 0]
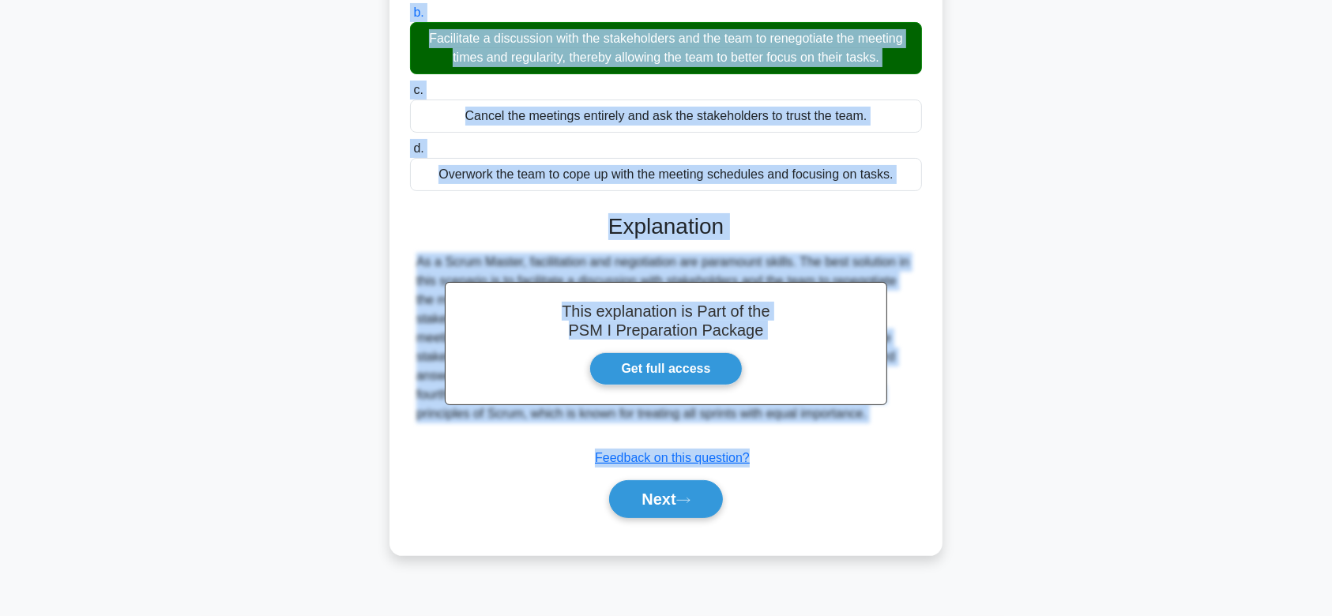
drag, startPoint x: 417, startPoint y: 106, endPoint x: 890, endPoint y: 411, distance: 562.5
click at [890, 411] on div "Scenario 17: Your team is losing focus due to too many meetings with the stakeh…" at bounding box center [666, 203] width 541 height 691
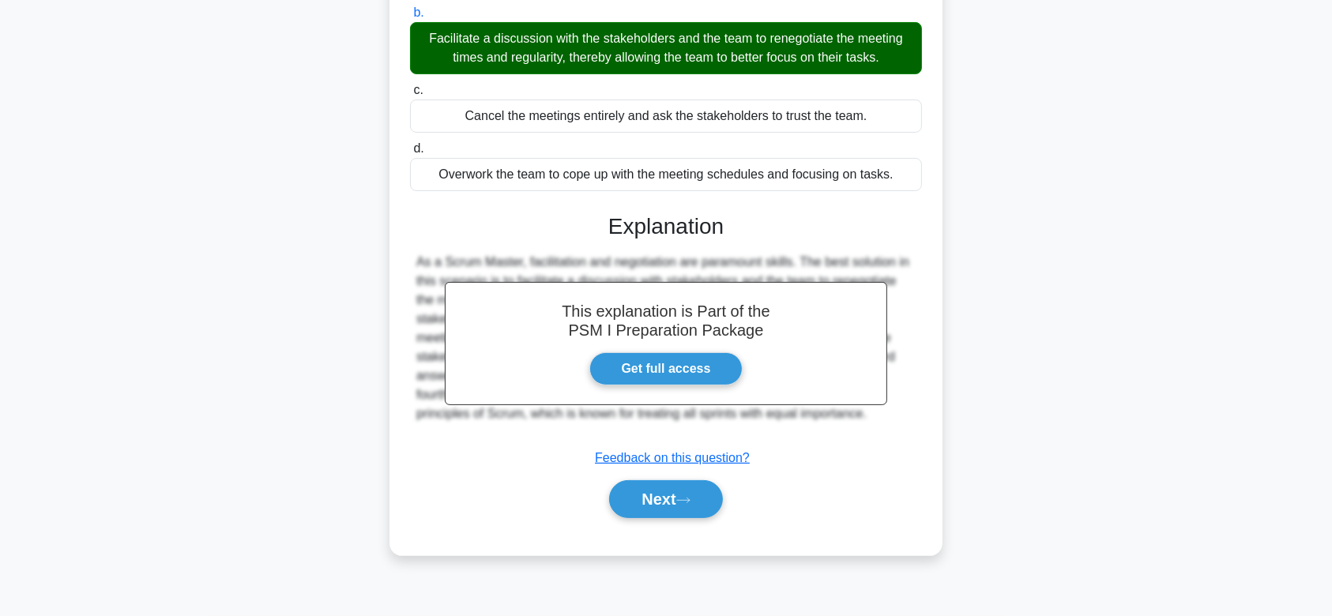
click at [673, 476] on div "Next" at bounding box center [666, 499] width 512 height 51
click at [673, 488] on button "Next" at bounding box center [665, 499] width 113 height 38
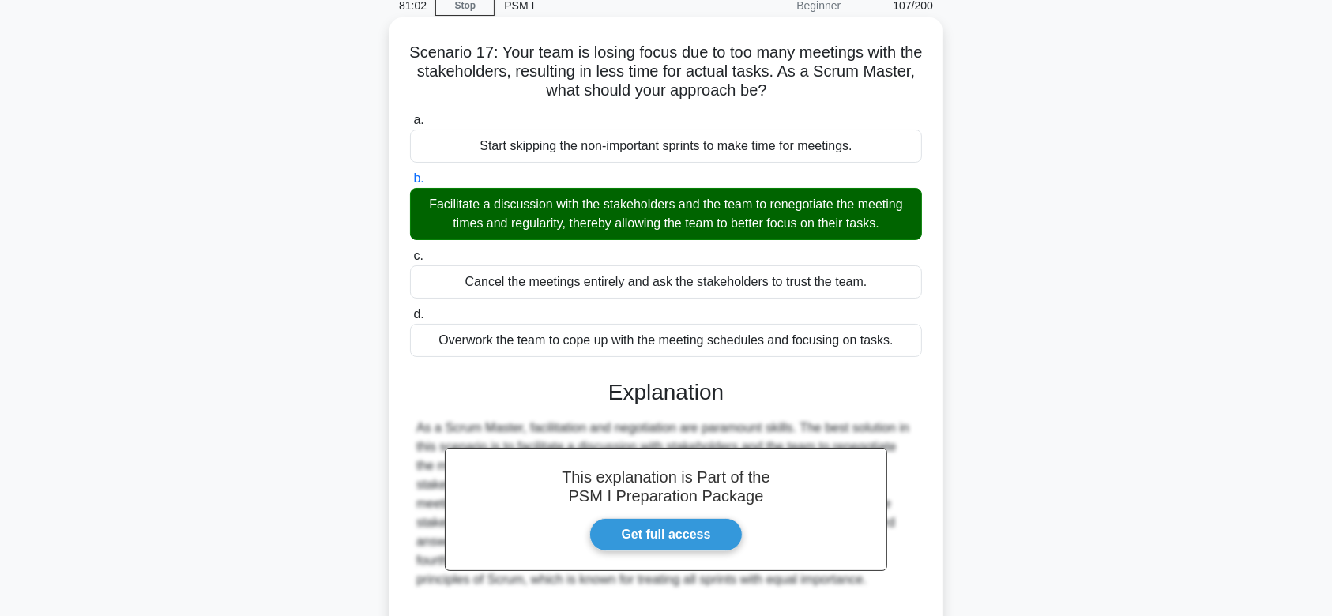
scroll to position [0, 0]
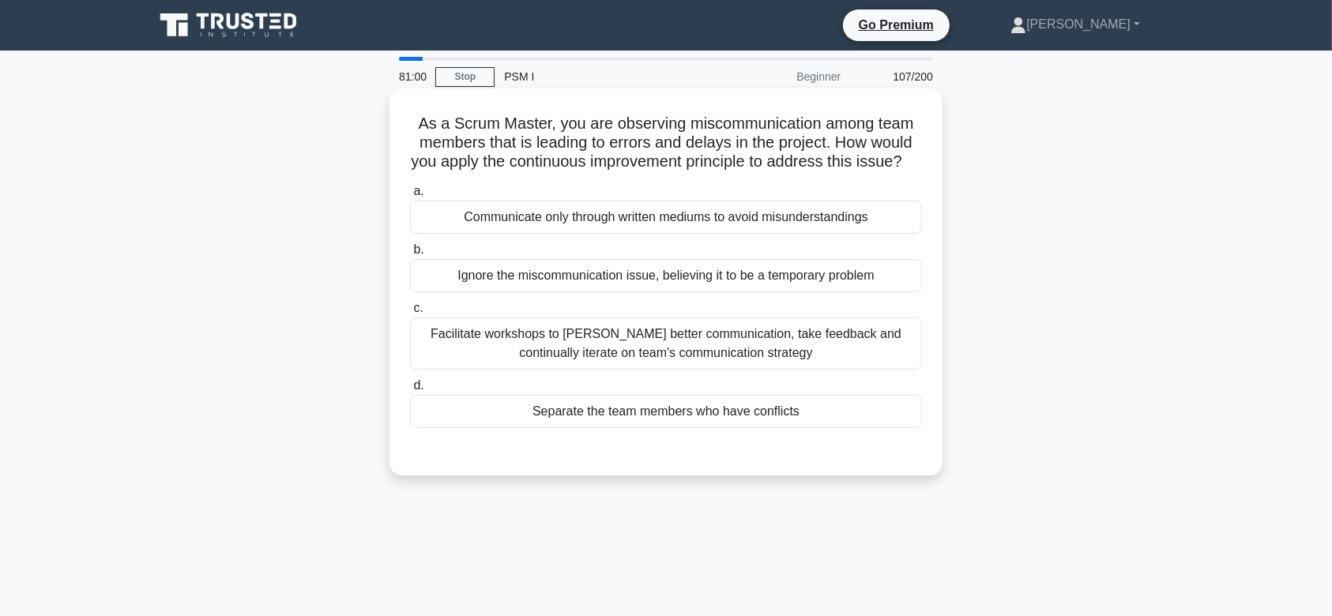
click at [780, 341] on div "Facilitate workshops to [PERSON_NAME] better communication, take feedback and c…" at bounding box center [666, 344] width 512 height 52
click at [410, 314] on input "c. Facilitate workshops to [PERSON_NAME] better communication, take feedback an…" at bounding box center [410, 308] width 0 height 10
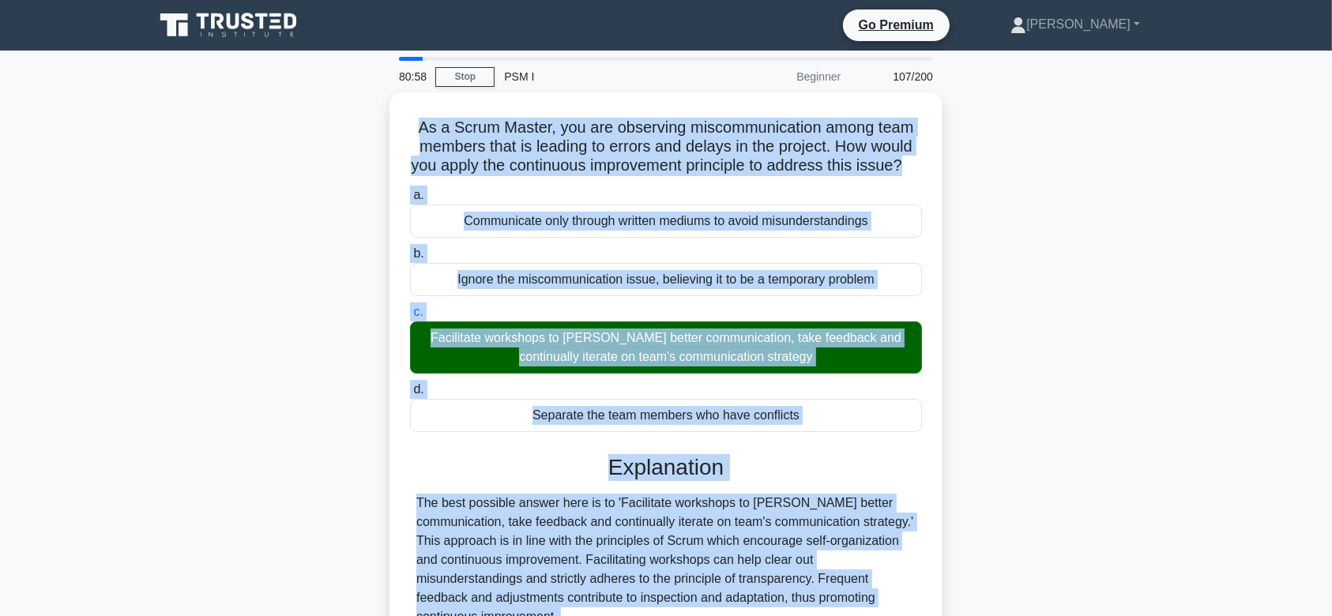
scroll to position [357, 0]
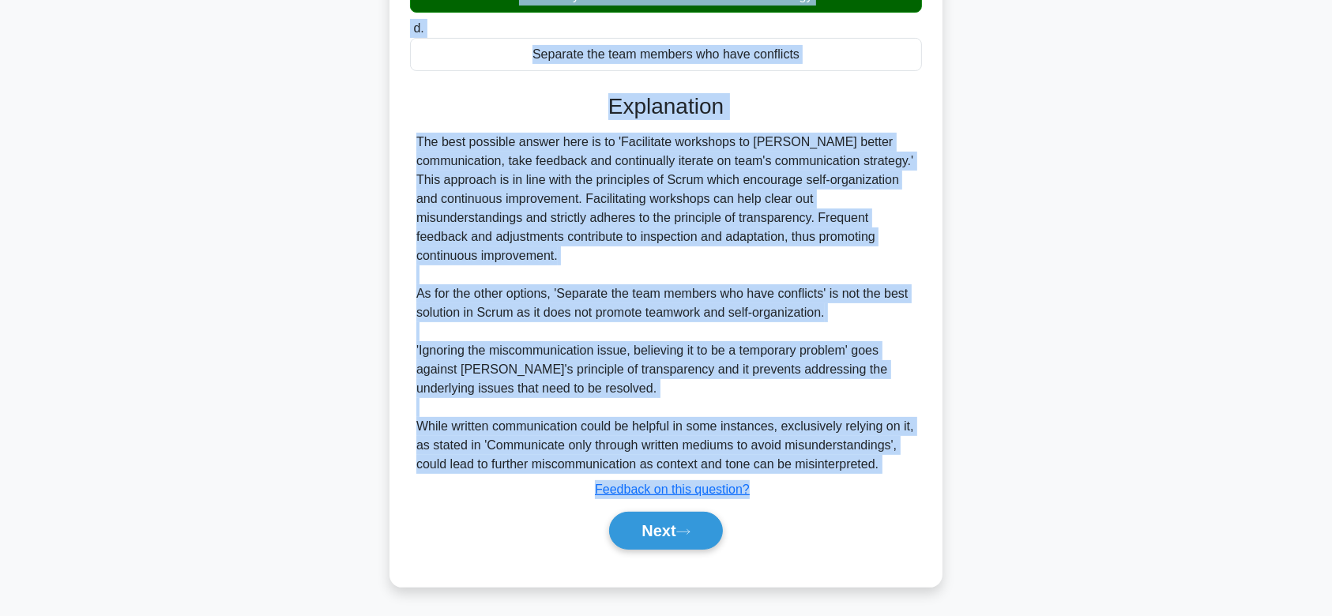
drag, startPoint x: 411, startPoint y: 123, endPoint x: 929, endPoint y: 476, distance: 626.2
click at [929, 476] on div "As a Scrum Master, you are observing miscommunication among team members that i…" at bounding box center [666, 159] width 541 height 843
click at [557, 200] on div "The best possible answer here is to 'Facilitate workshops to [PERSON_NAME] bett…" at bounding box center [665, 303] width 499 height 341
drag, startPoint x: 413, startPoint y: 131, endPoint x: 921, endPoint y: 470, distance: 610.8
click at [921, 470] on div "As a Scrum Master, you are observing miscommunication among team members that i…" at bounding box center [666, 159] width 541 height 843
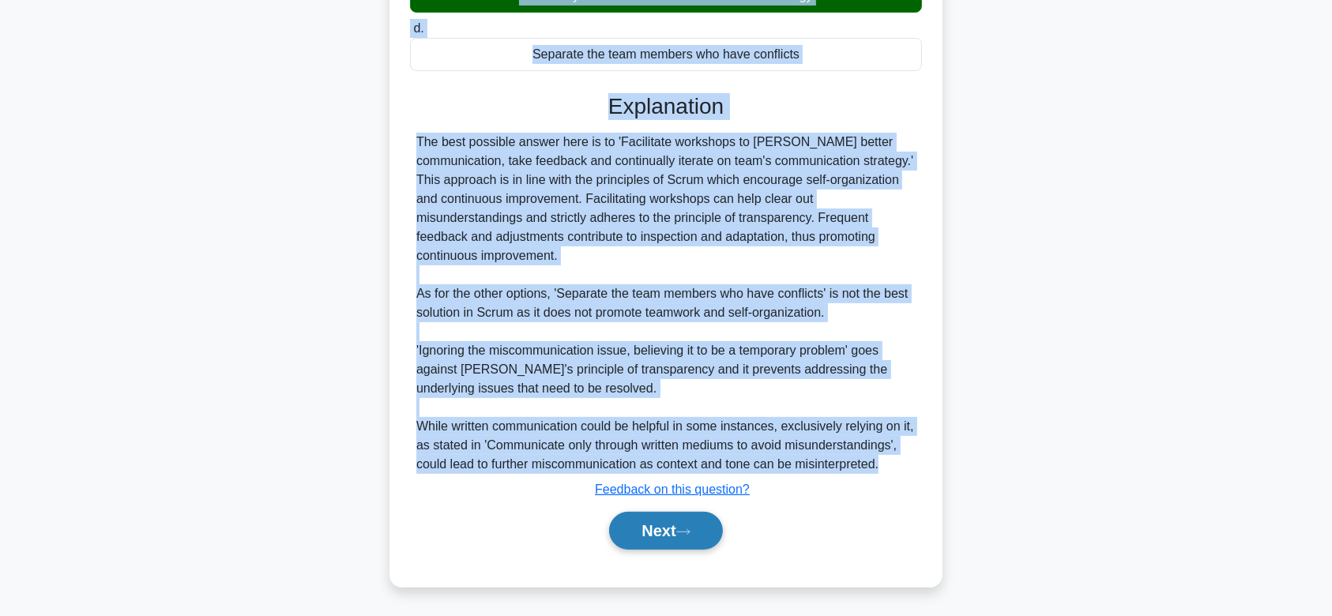
click at [650, 527] on button "Next" at bounding box center [665, 531] width 113 height 38
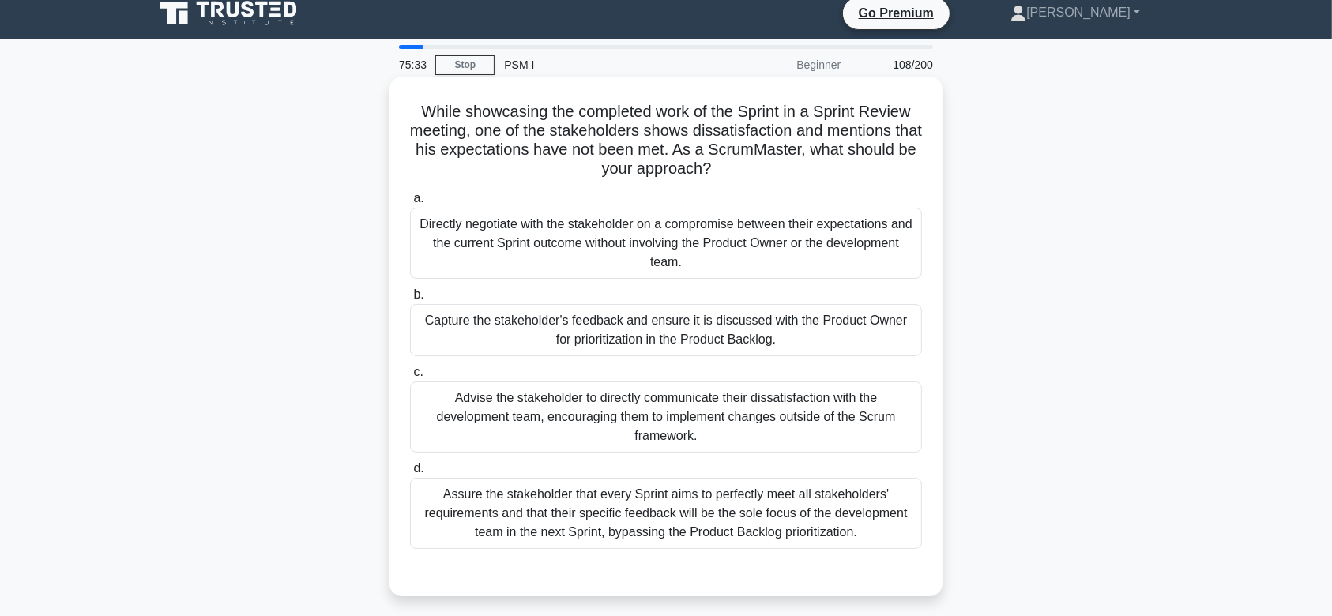
scroll to position [0, 0]
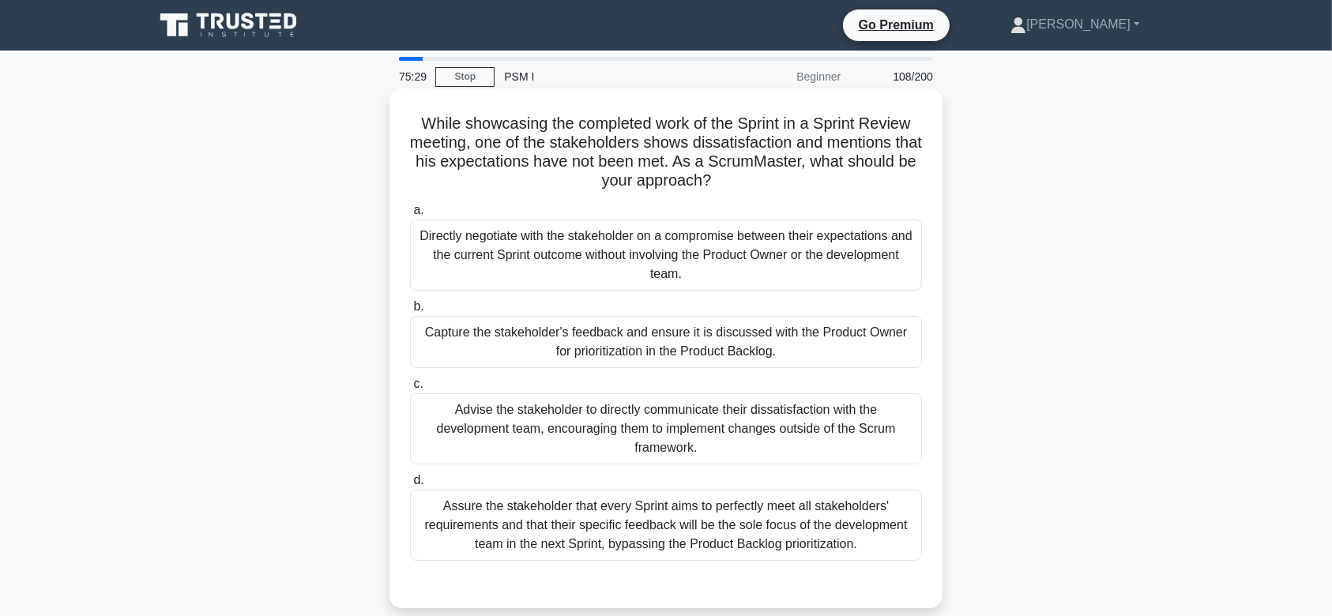
click at [697, 333] on div "Capture the stakeholder's feedback and ensure it is discussed with the Product …" at bounding box center [666, 342] width 512 height 52
click at [410, 312] on input "b. Capture the stakeholder's feedback and ensure it is discussed with the Produ…" at bounding box center [410, 307] width 0 height 10
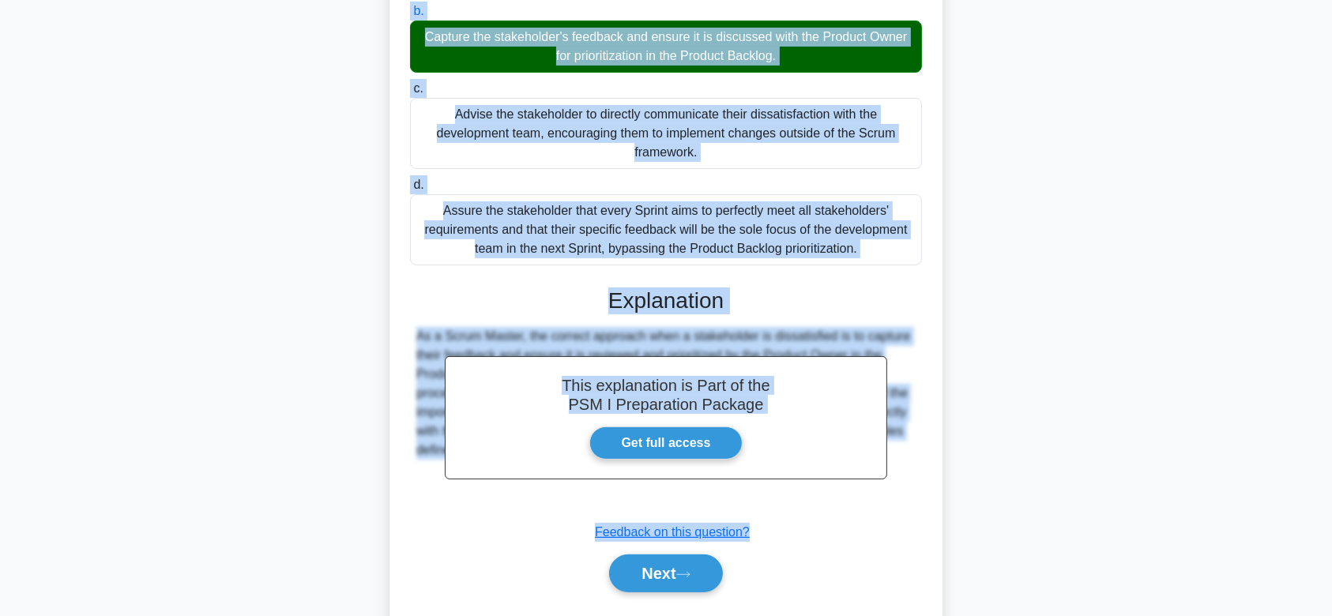
scroll to position [338, 0]
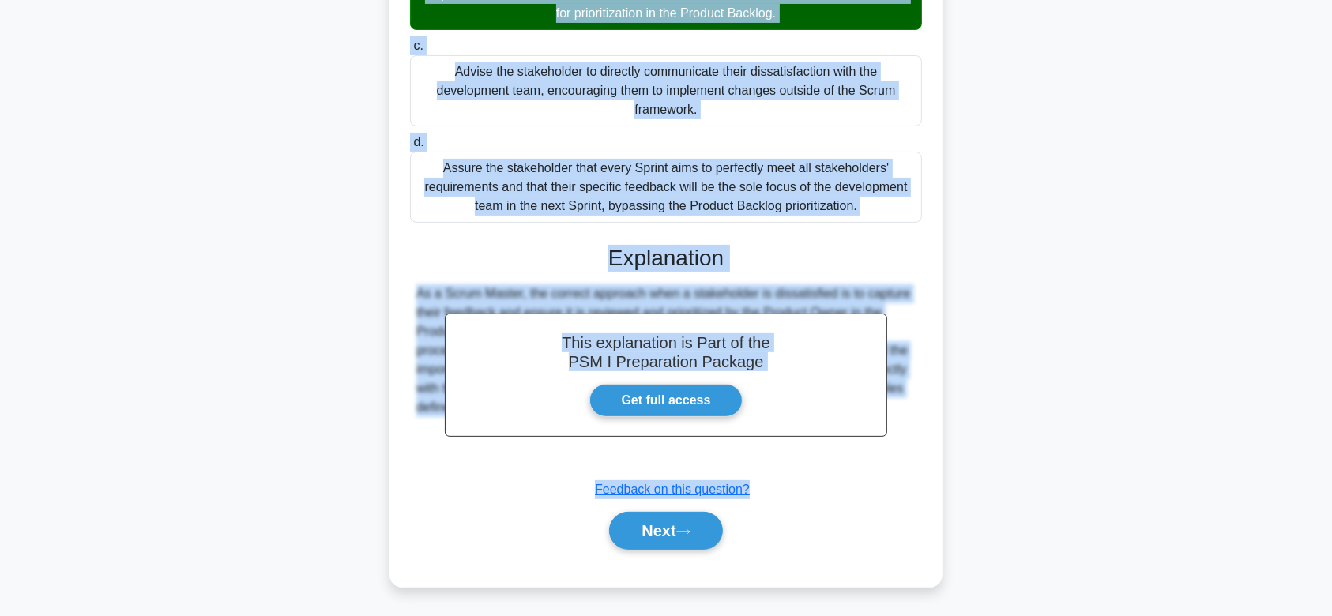
drag, startPoint x: 413, startPoint y: 107, endPoint x: 903, endPoint y: 454, distance: 600.8
click at [903, 454] on div "While showcasing the completed work of the Sprint in a Sprint Review meeting, o…" at bounding box center [666, 169] width 541 height 824
click at [657, 518] on button "Next" at bounding box center [665, 531] width 113 height 38
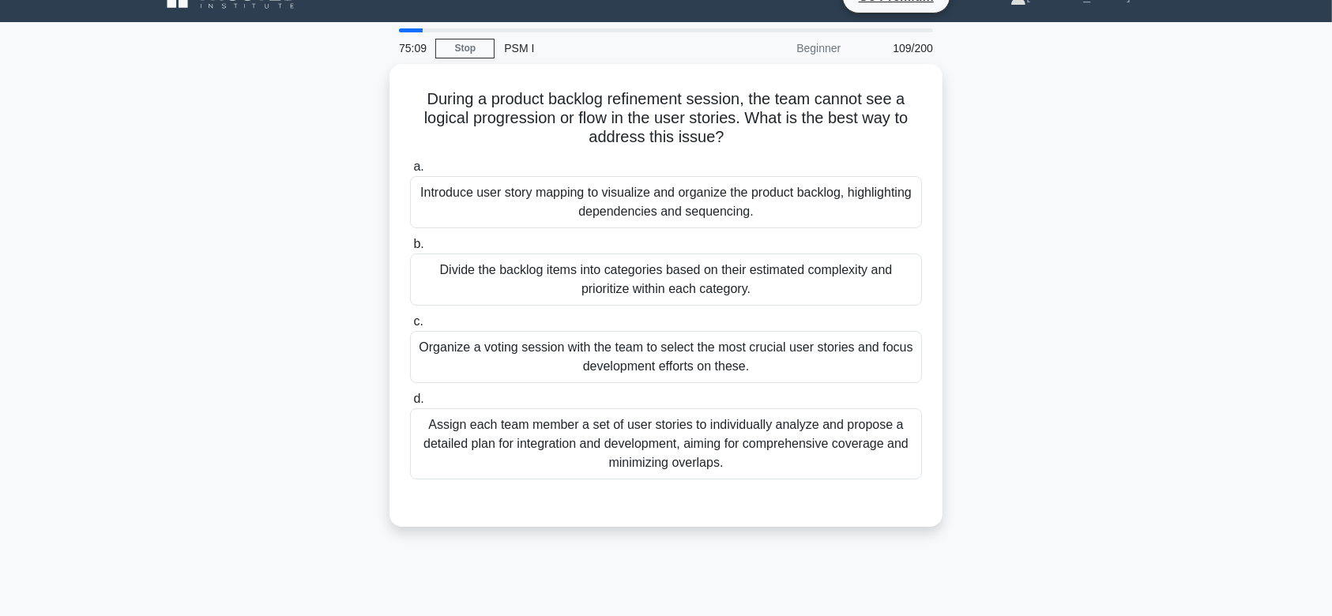
scroll to position [0, 0]
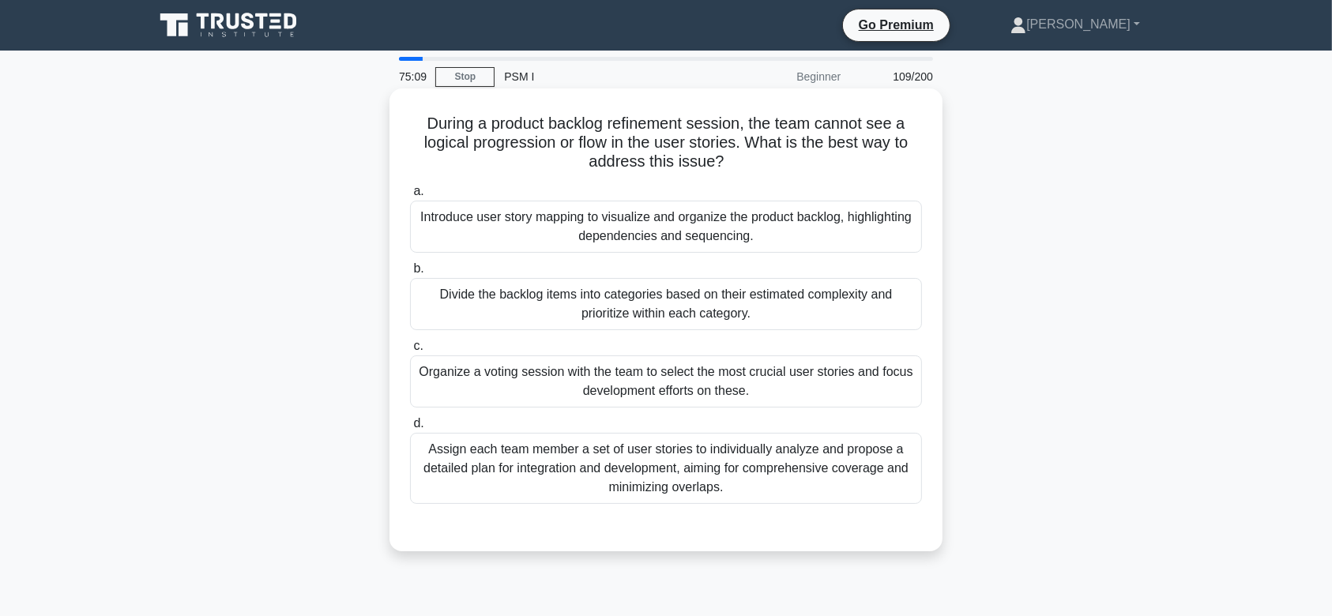
click at [733, 294] on div "Divide the backlog items into categories based on their estimated complexity an…" at bounding box center [666, 304] width 512 height 52
click at [410, 274] on input "b. Divide the backlog items into categories based on their estimated complexity…" at bounding box center [410, 269] width 0 height 10
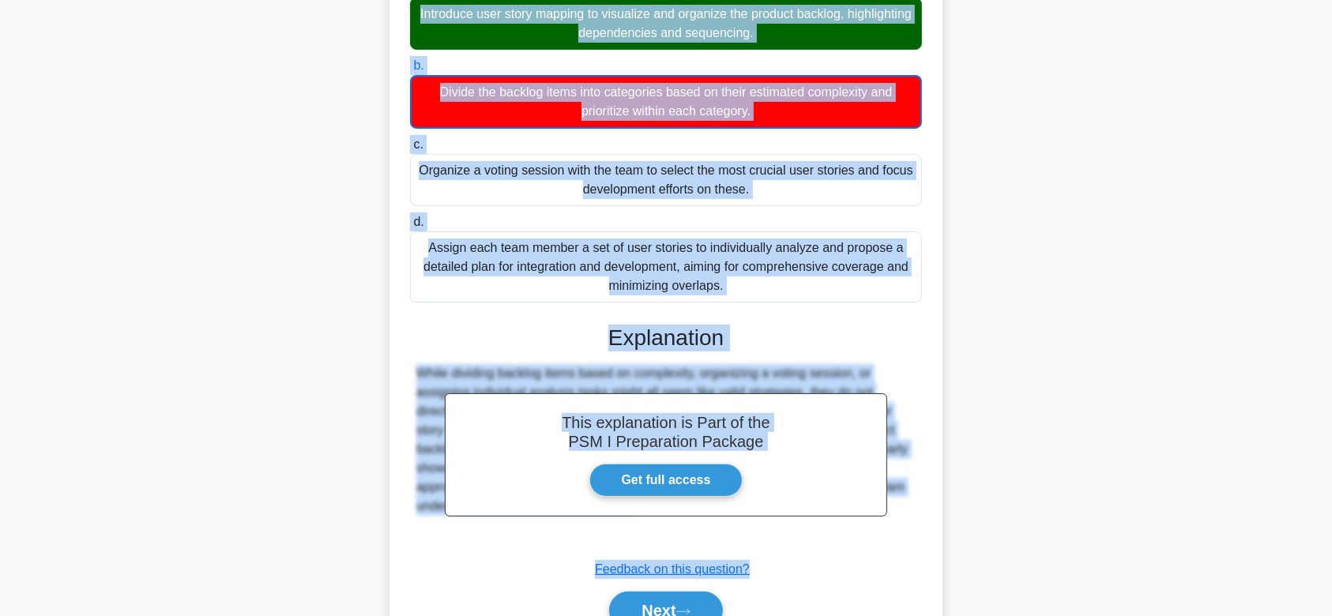
scroll to position [283, 0]
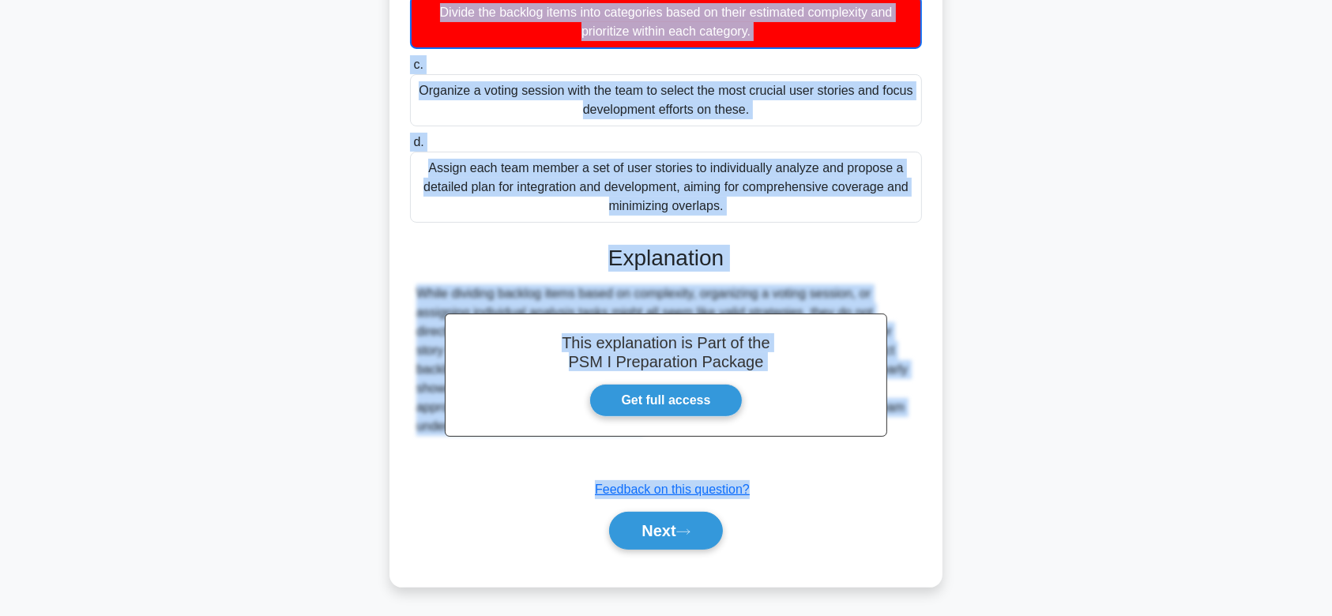
drag, startPoint x: 420, startPoint y: 122, endPoint x: 872, endPoint y: 450, distance: 559.1
click at [872, 450] on div "During a product backlog refinement session, the team cannot see a logical prog…" at bounding box center [666, 196] width 541 height 769
click at [708, 524] on button "Next" at bounding box center [665, 531] width 113 height 38
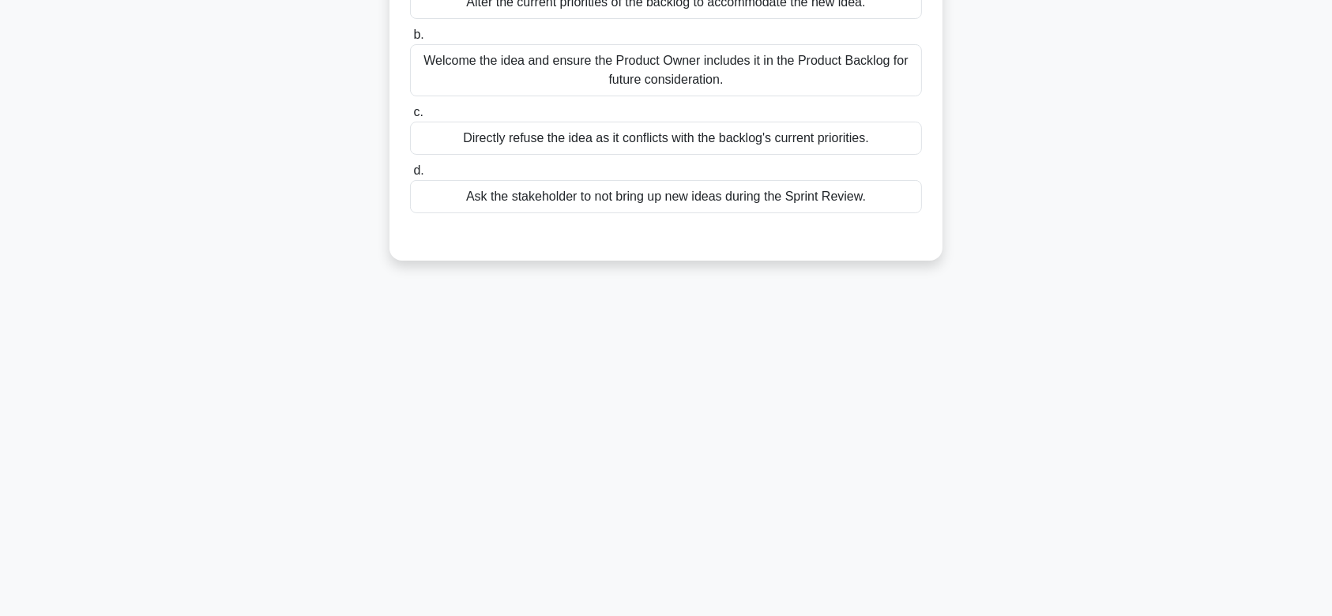
scroll to position [19, 0]
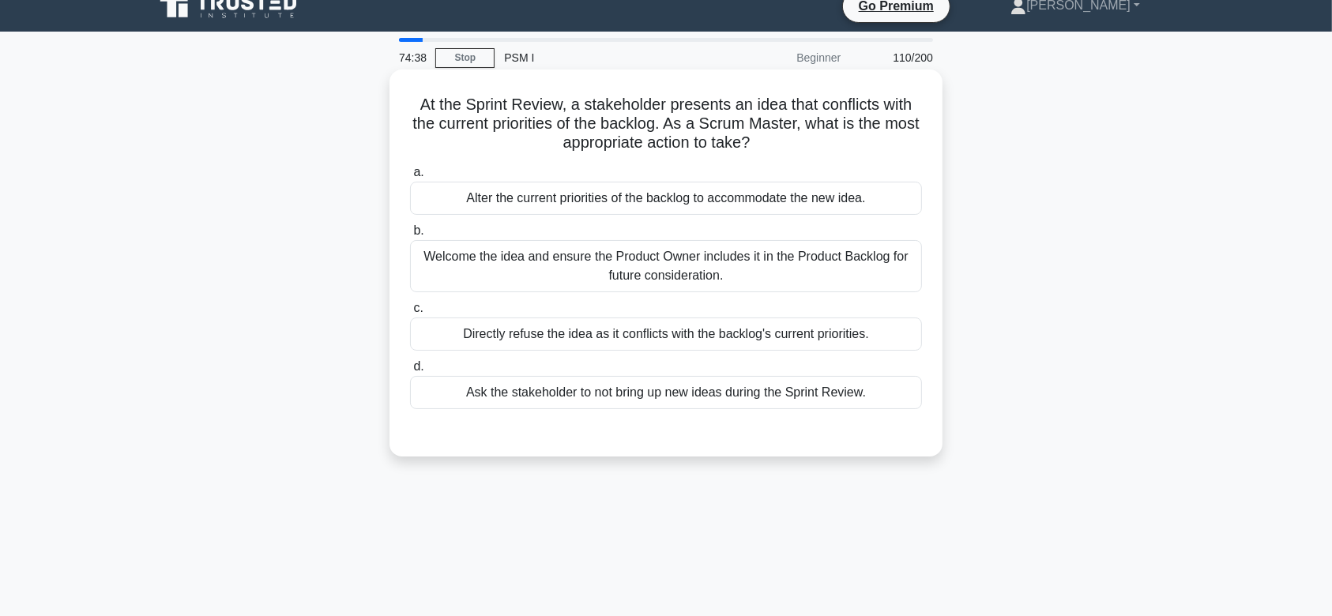
click at [696, 256] on div "Welcome the idea and ensure the Product Owner includes it in the Product Backlo…" at bounding box center [666, 266] width 512 height 52
click at [410, 236] on input "b. Welcome the idea and ensure the Product Owner includes it in the Product Bac…" at bounding box center [410, 231] width 0 height 10
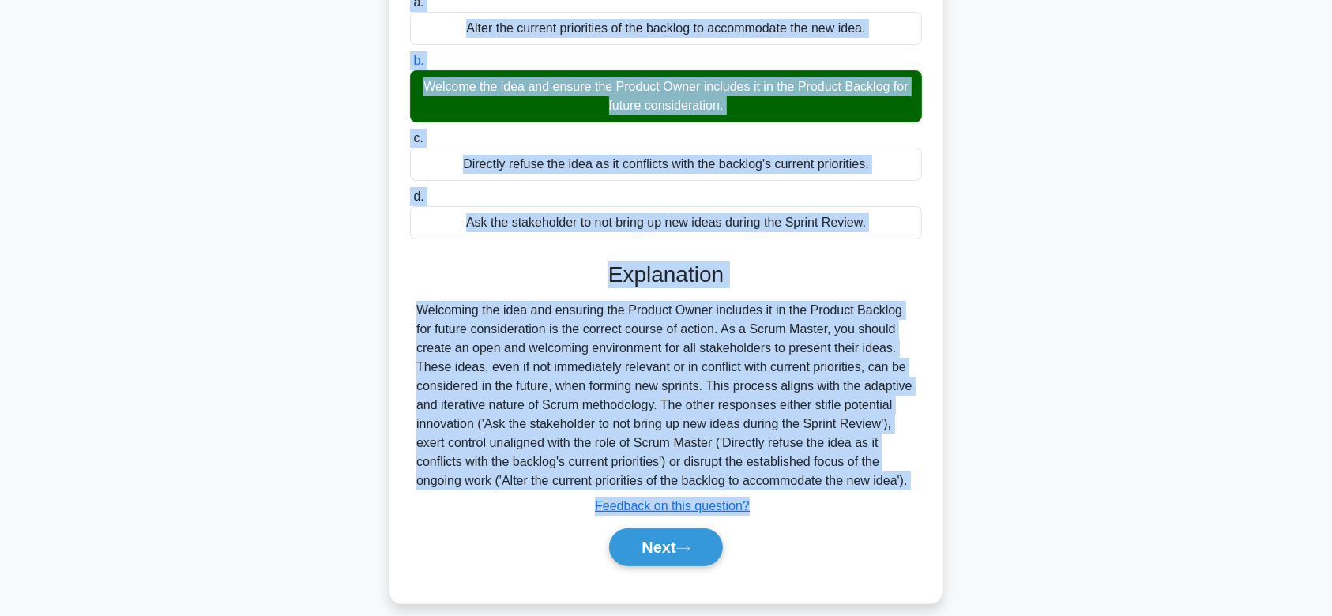
scroll to position [237, 0]
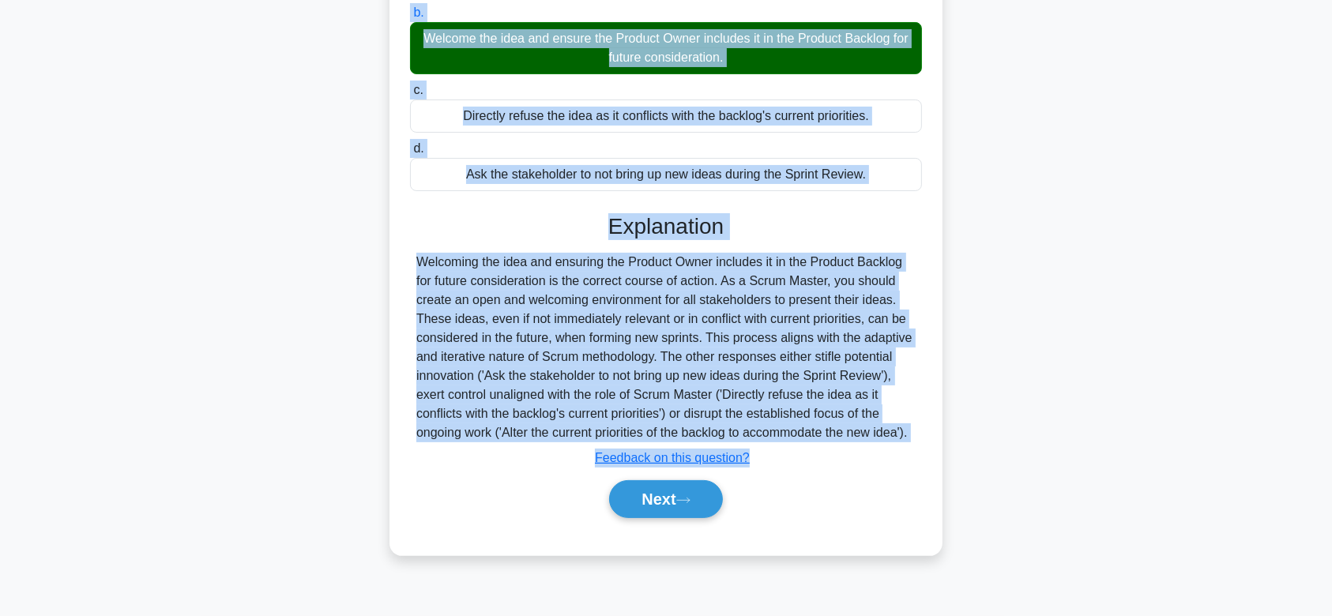
drag, startPoint x: 409, startPoint y: 107, endPoint x: 929, endPoint y: 433, distance: 613.9
click at [929, 433] on div "At the Sprint Review, a stakeholder presents an idea that conflicts with the cu…" at bounding box center [666, 203] width 541 height 691
click at [669, 494] on button "Next" at bounding box center [665, 499] width 113 height 38
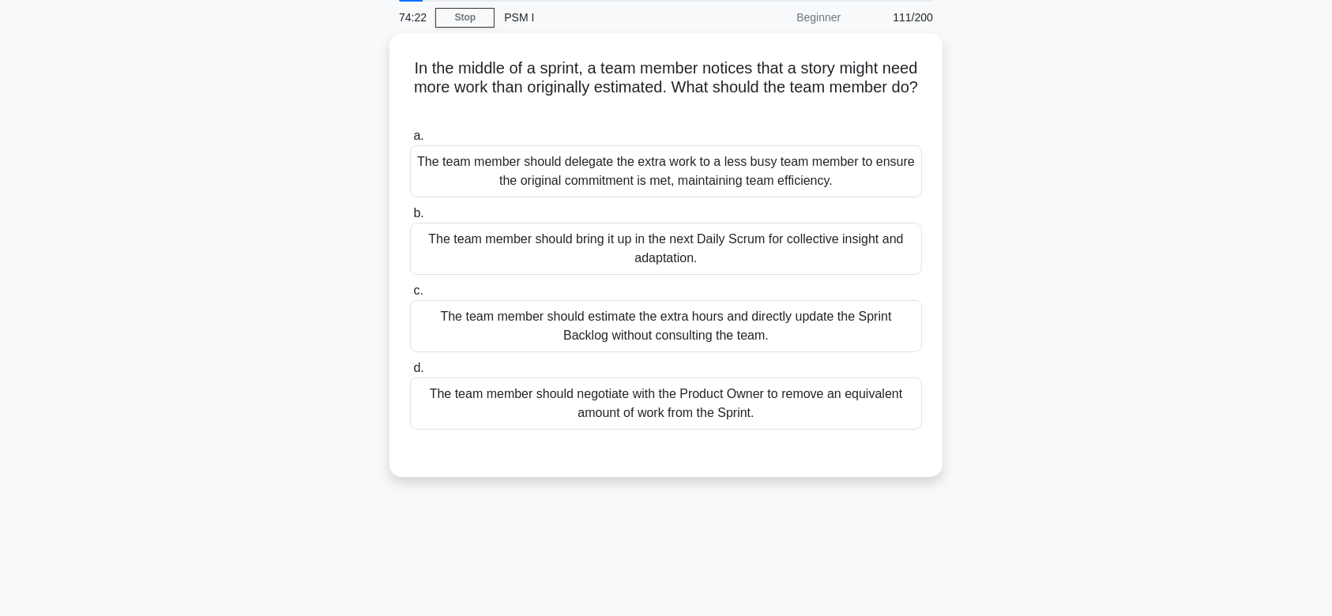
scroll to position [56, 0]
click at [725, 226] on div "The team member should bring it up in the next Daily Scrum for collective insig…" at bounding box center [666, 248] width 512 height 52
click at [410, 218] on input "b. The team member should bring it up in the next Daily Scrum for collective in…" at bounding box center [410, 213] width 0 height 10
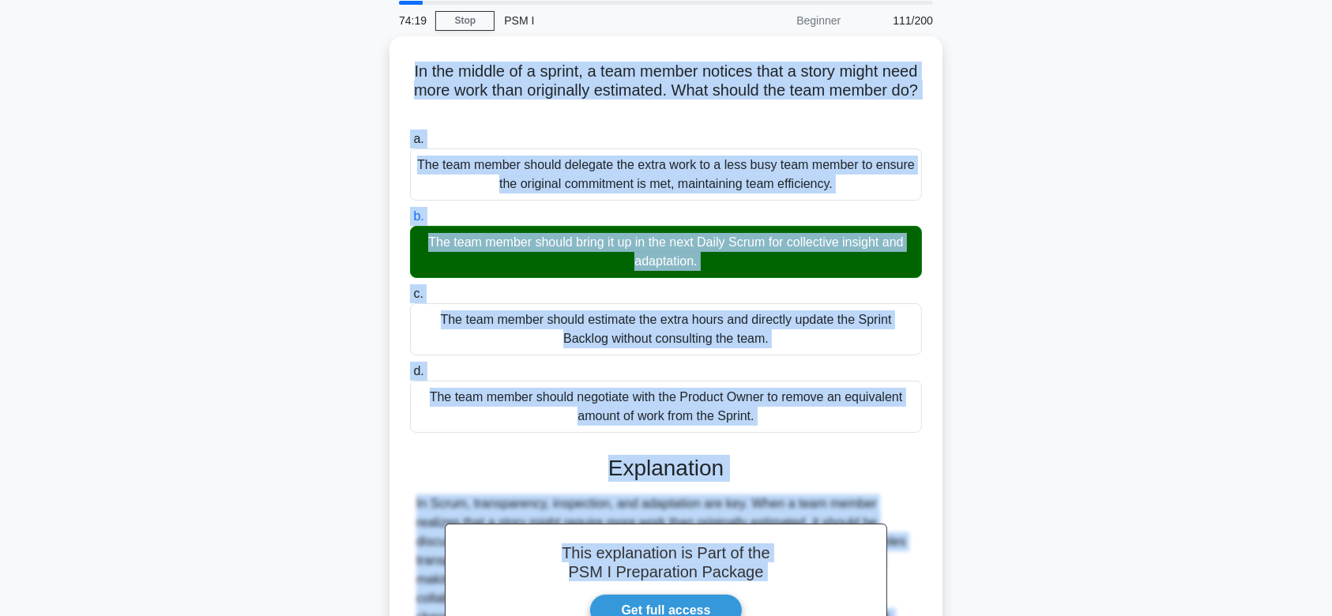
scroll to position [262, 0]
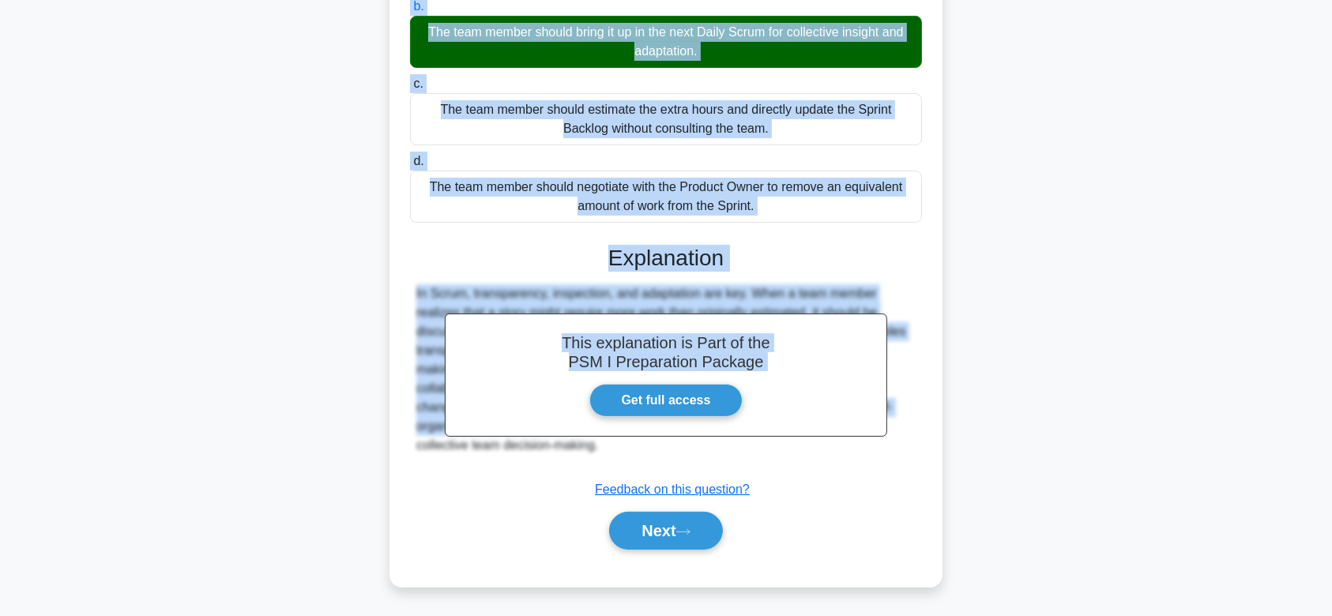
drag, startPoint x: 420, startPoint y: 66, endPoint x: 927, endPoint y: 462, distance: 643.4
click at [927, 462] on div "In the middle of a sprint, a team member notices that a story might need more w…" at bounding box center [666, 206] width 541 height 748
click at [688, 522] on button "Next" at bounding box center [665, 531] width 113 height 38
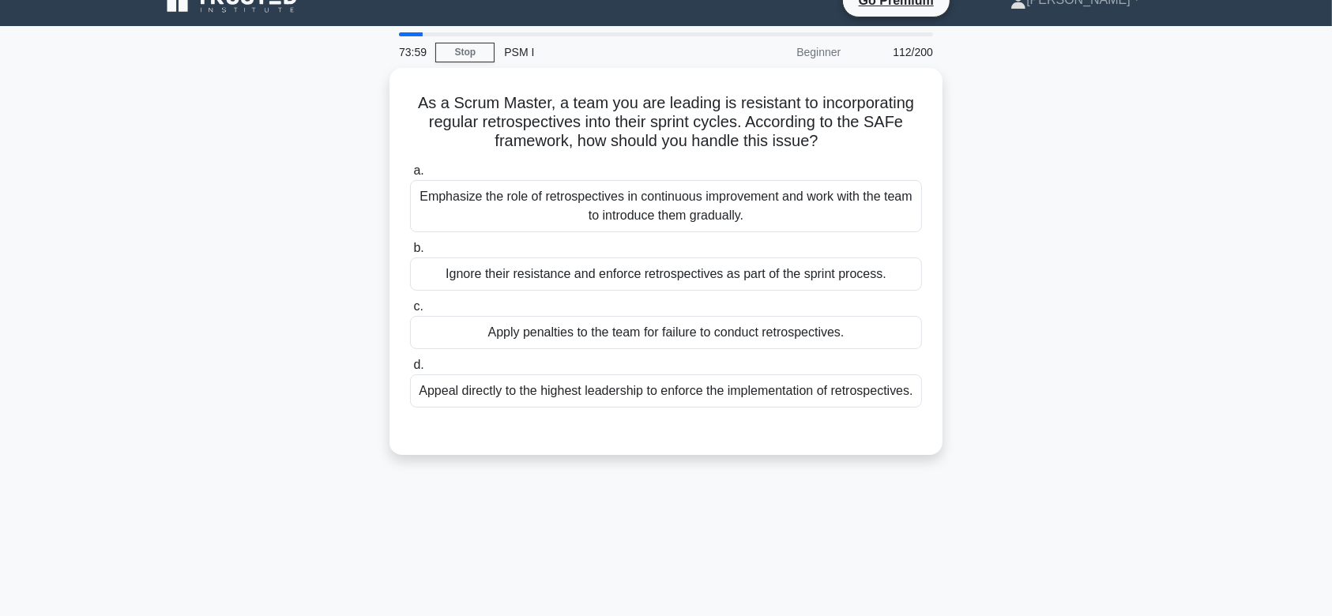
scroll to position [6, 0]
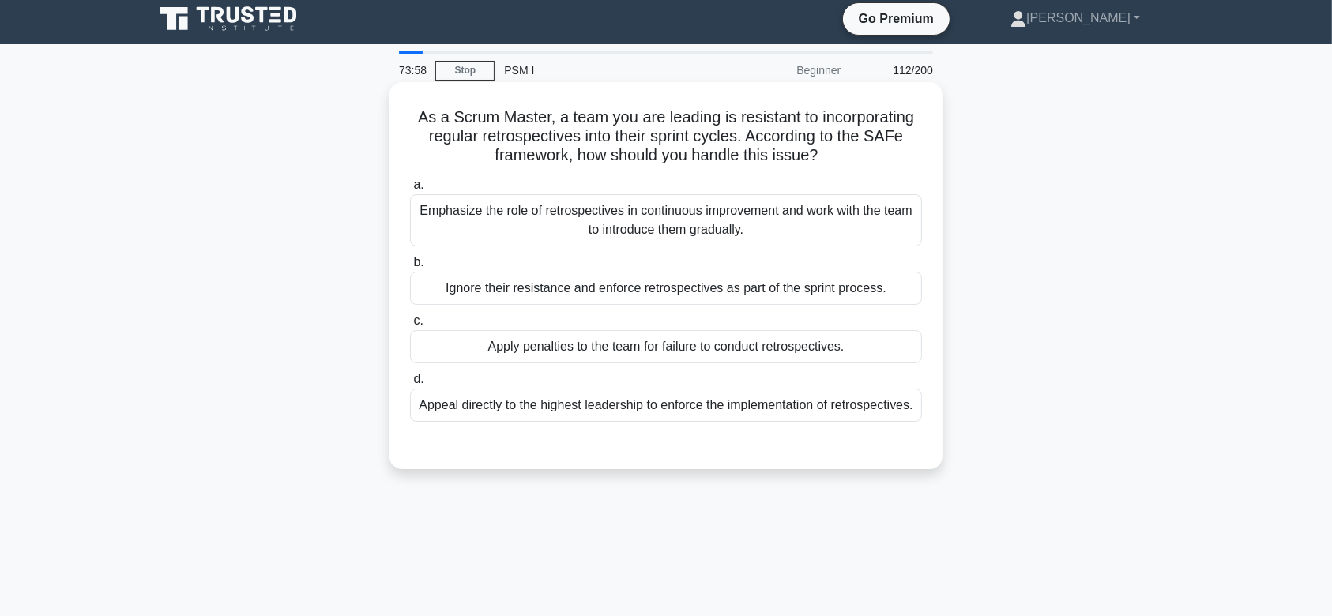
click at [722, 310] on div "a. Emphasize the role of retrospectives in continuous improvement and work with…" at bounding box center [666, 298] width 531 height 253
click at [760, 238] on div "Emphasize the role of retrospectives in continuous improvement and work with th…" at bounding box center [666, 220] width 512 height 52
click at [410, 190] on input "a. Emphasize the role of retrospectives in continuous improvement and work with…" at bounding box center [410, 185] width 0 height 10
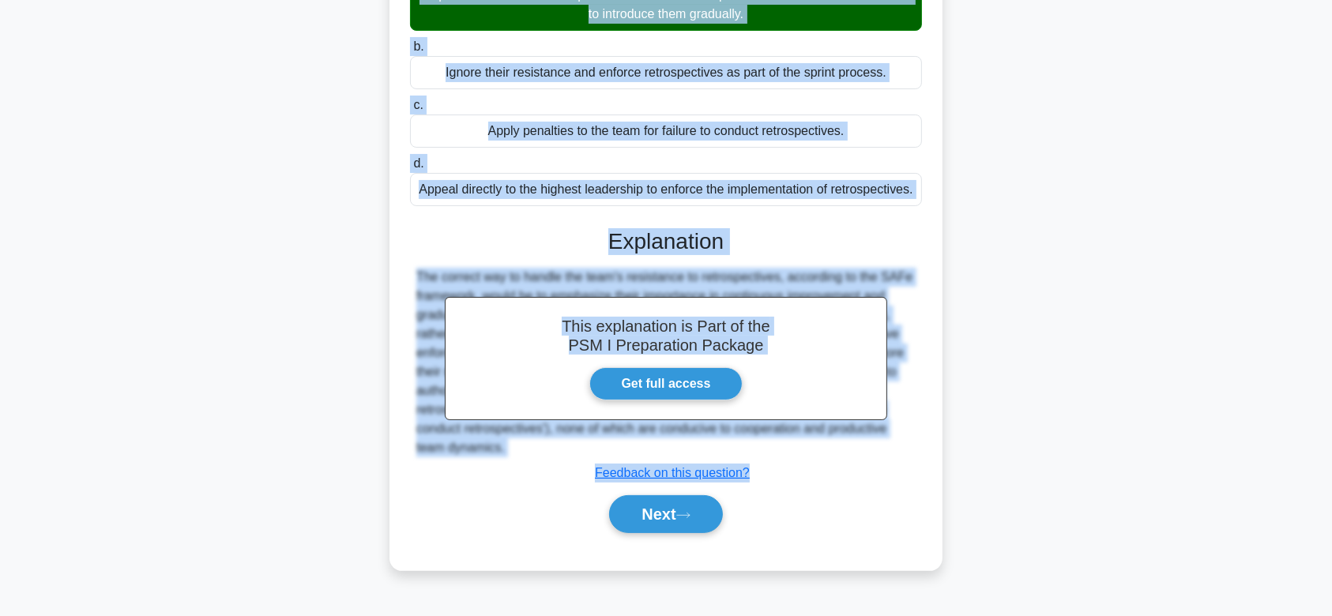
scroll to position [237, 0]
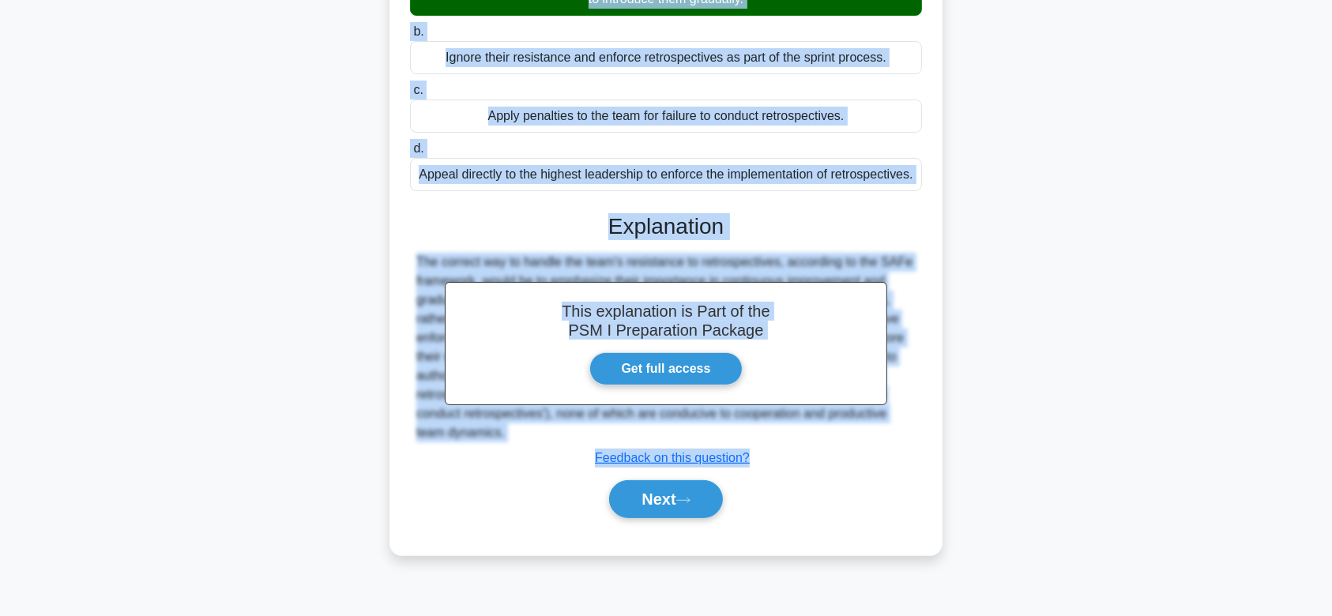
drag, startPoint x: 413, startPoint y: 118, endPoint x: 920, endPoint y: 451, distance: 606.5
click at [920, 451] on div "As a Scrum Master, a team you are leading is resistant to incorporating regular…" at bounding box center [666, 203] width 541 height 691
click at [631, 507] on button "Next" at bounding box center [665, 499] width 113 height 38
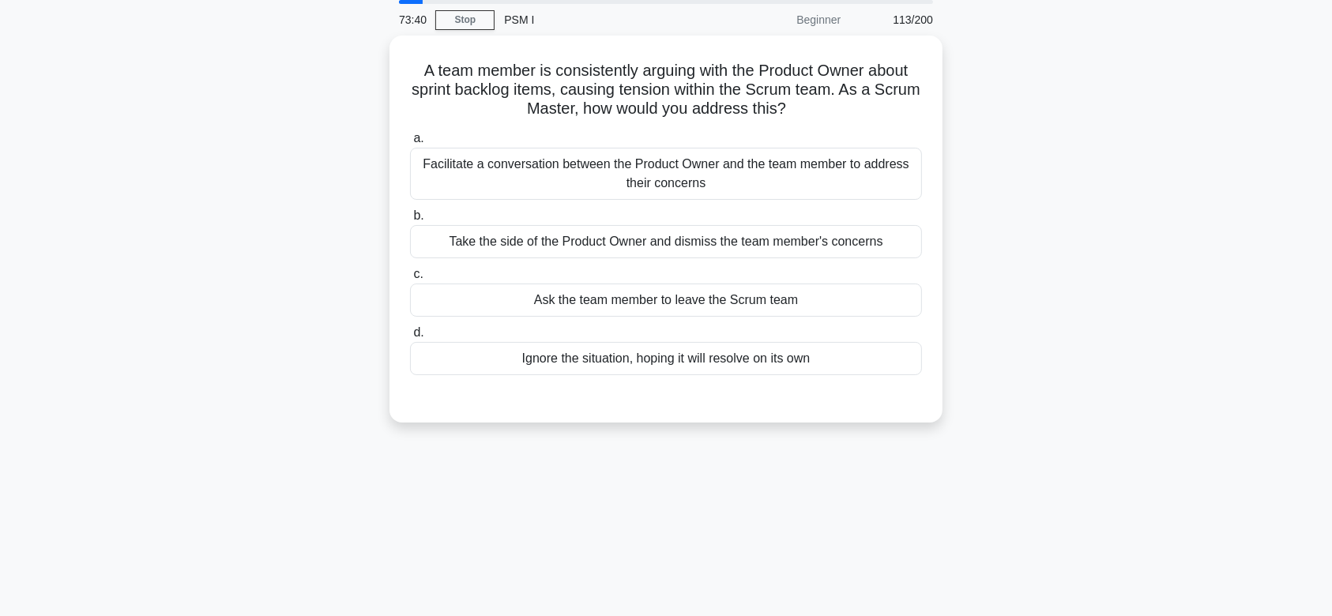
scroll to position [39, 0]
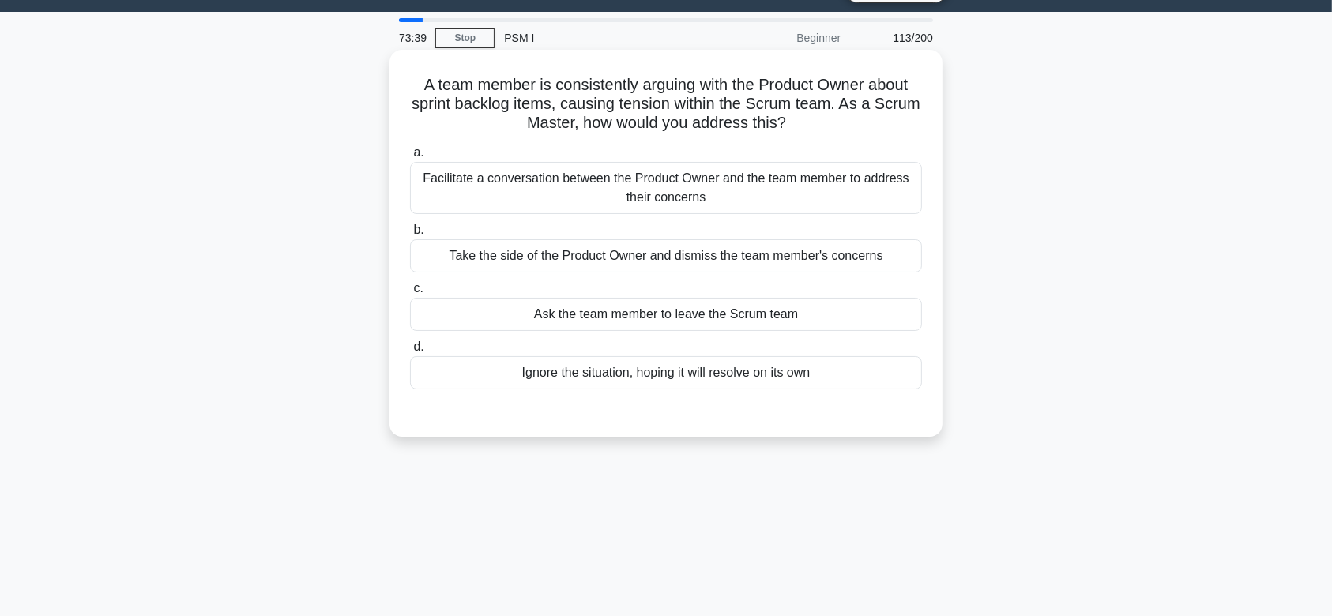
click at [718, 243] on div "Take the side of the Product Owner and dismiss the team member's concerns" at bounding box center [666, 255] width 512 height 33
click at [410, 235] on input "b. Take the side of the Product Owner and dismiss the team member's concerns" at bounding box center [410, 230] width 0 height 10
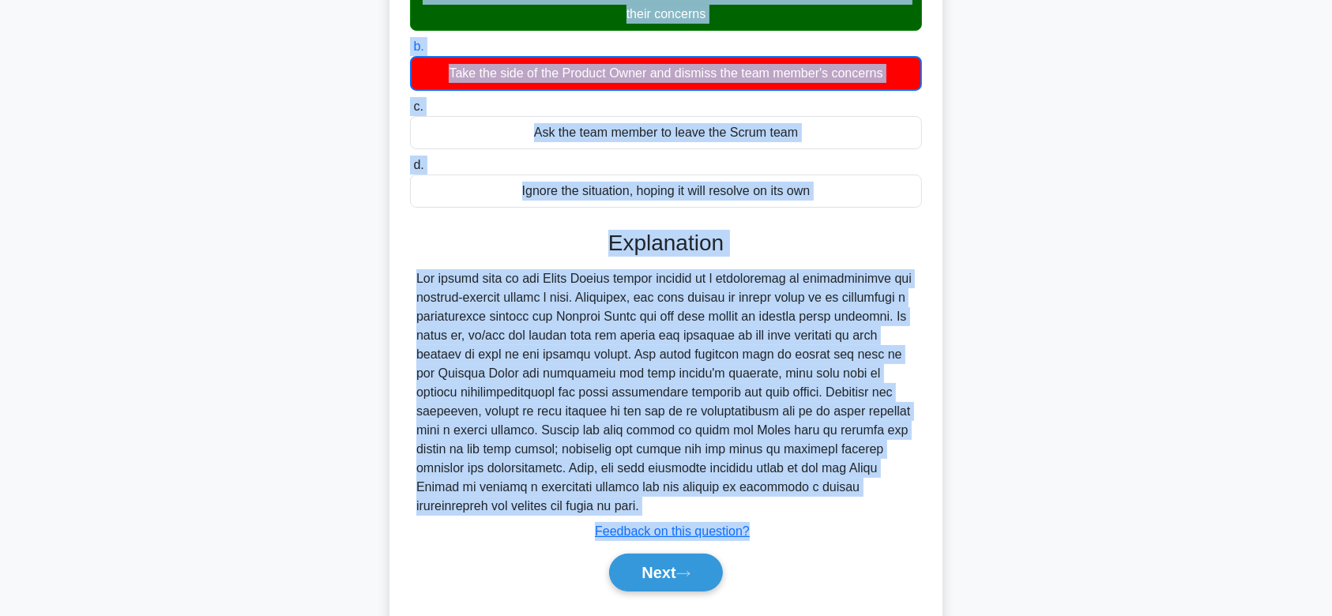
scroll to position [240, 0]
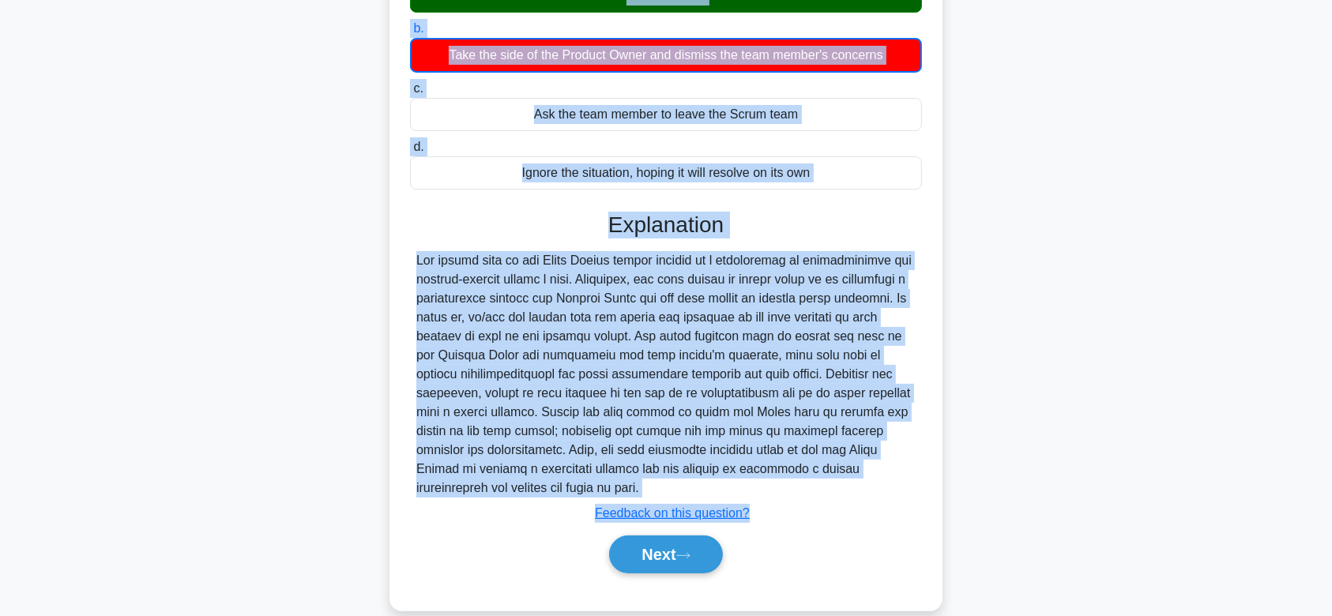
drag, startPoint x: 411, startPoint y: 85, endPoint x: 802, endPoint y: 482, distance: 557.7
click at [802, 482] on div "A team member is consistently arguing with the Product Owner about sprint backl…" at bounding box center [666, 230] width 541 height 750
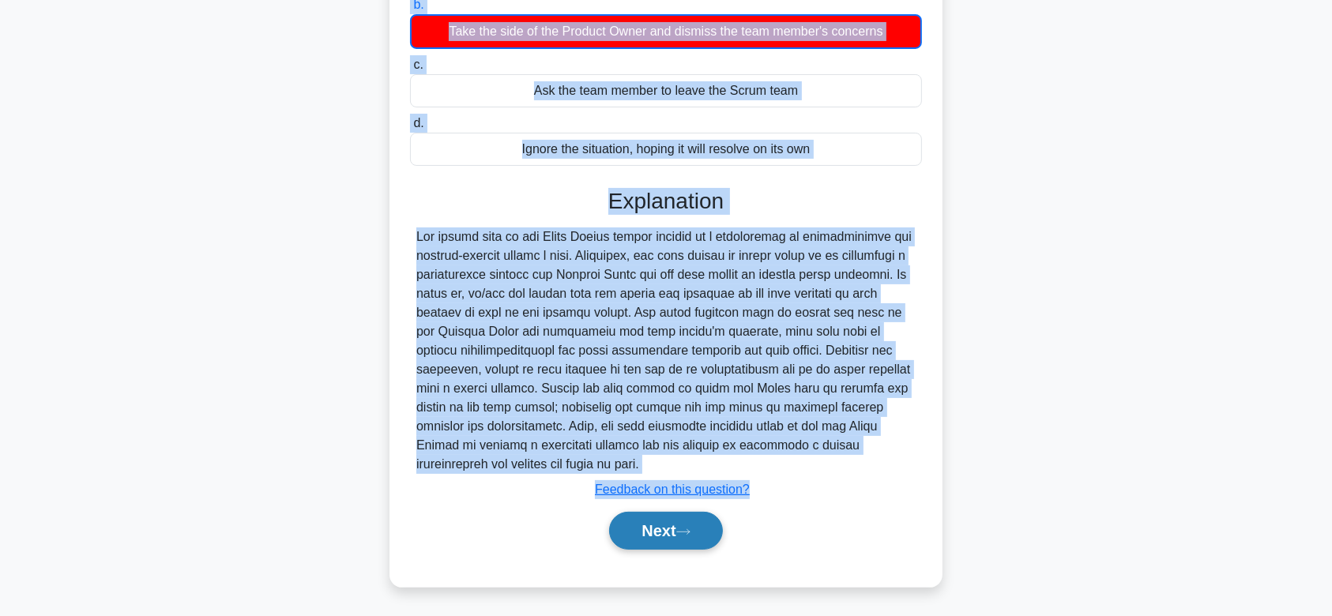
click at [673, 521] on button "Next" at bounding box center [665, 531] width 113 height 38
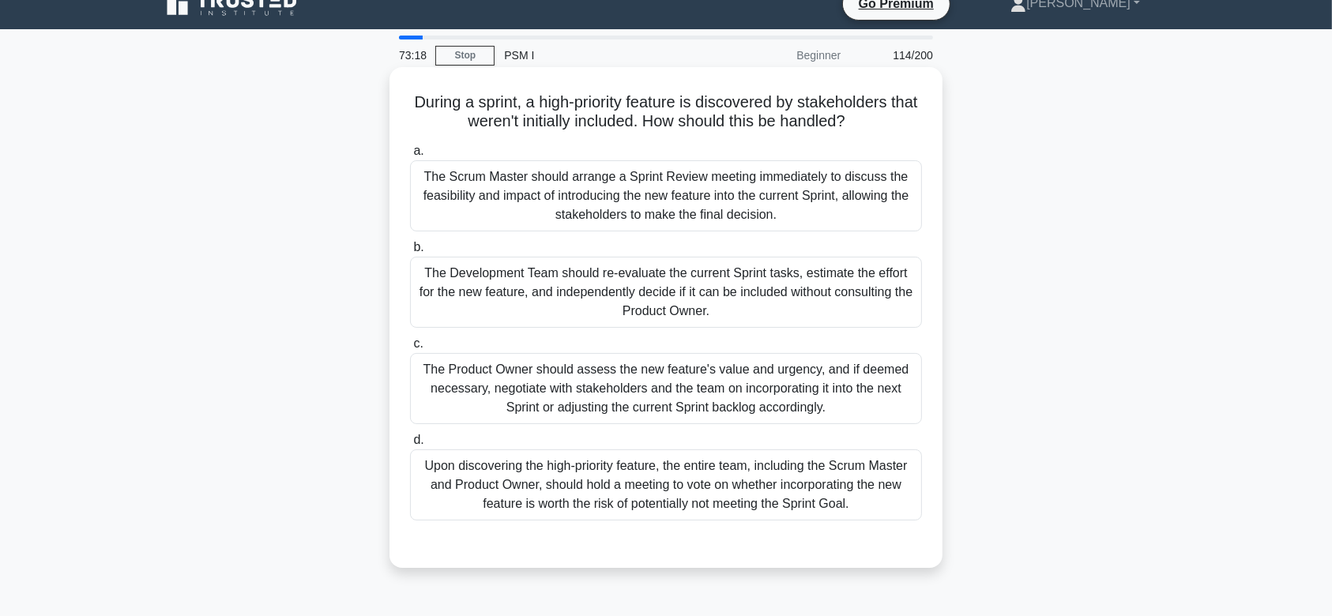
scroll to position [18, 0]
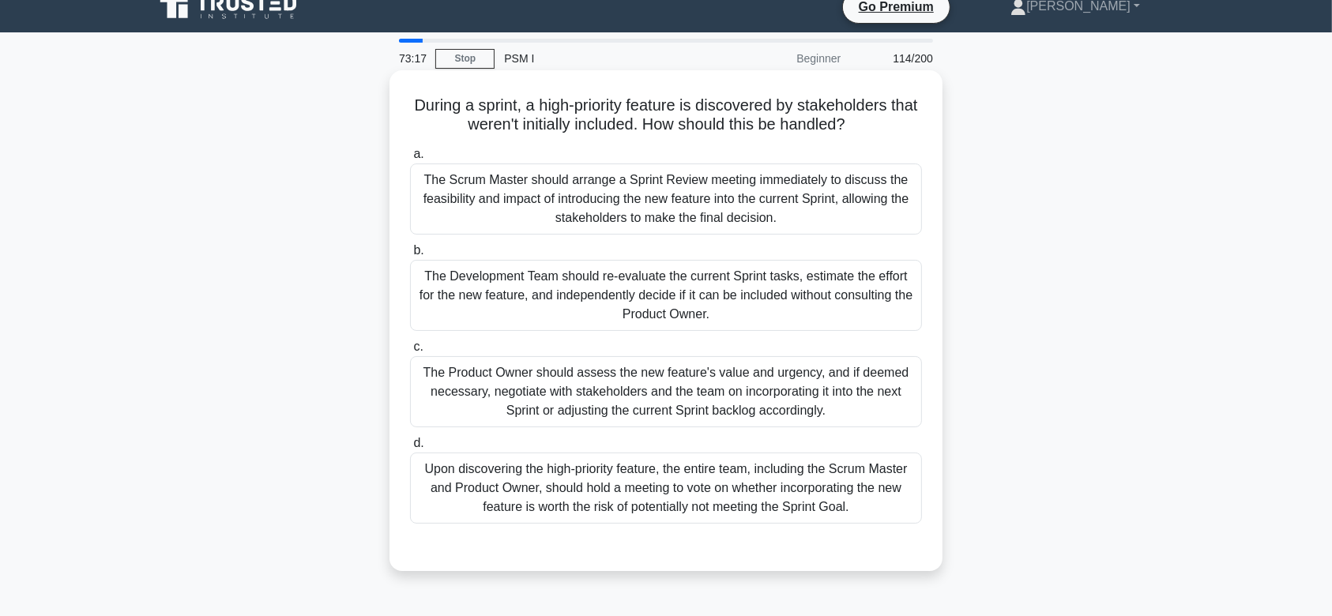
click at [758, 305] on div "The Development Team should re-evaluate the current Sprint tasks, estimate the …" at bounding box center [666, 295] width 512 height 71
click at [410, 256] on input "b. The Development Team should re-evaluate the current Sprint tasks, estimate t…" at bounding box center [410, 251] width 0 height 10
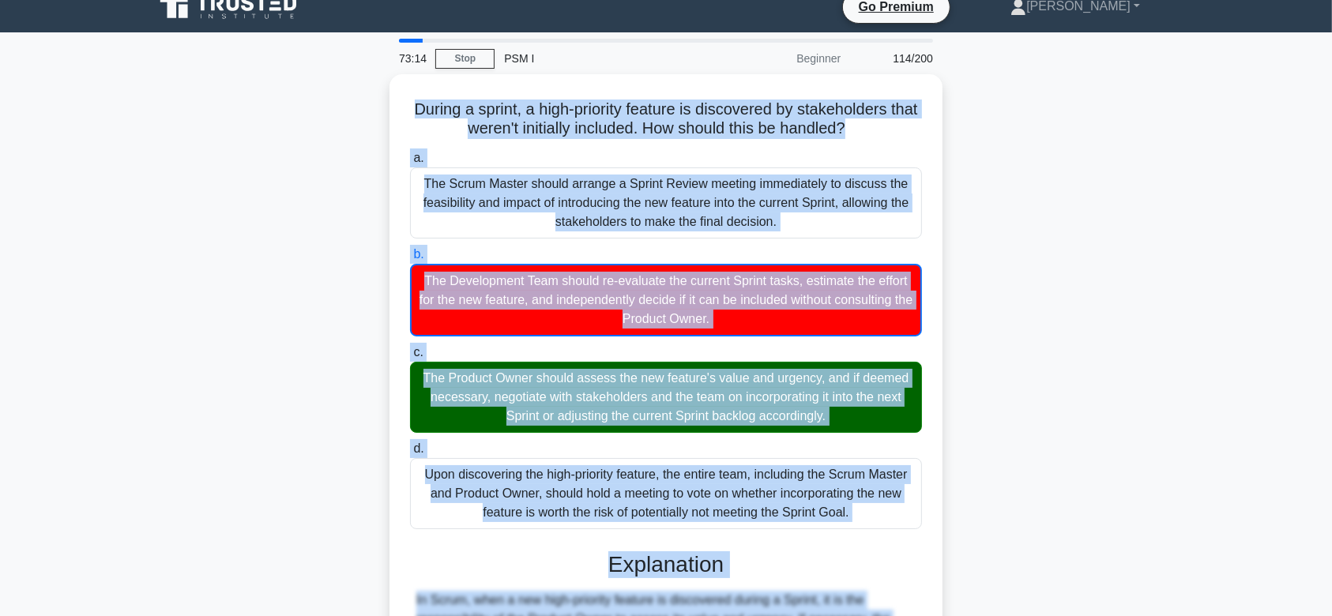
scroll to position [321, 0]
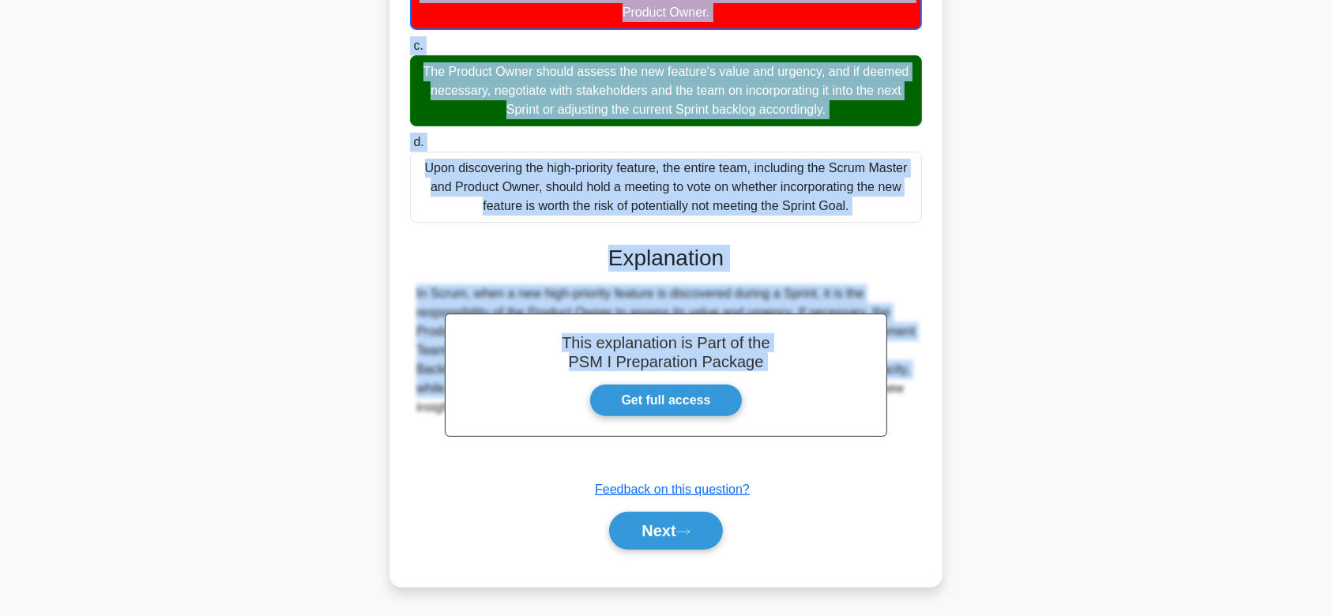
drag, startPoint x: 555, startPoint y: 176, endPoint x: 886, endPoint y: 446, distance: 426.9
click at [886, 446] on div "During a sprint, a high-priority feature is discovered by stakeholders that wer…" at bounding box center [666, 177] width 541 height 807
click at [652, 530] on button "Next" at bounding box center [665, 531] width 113 height 38
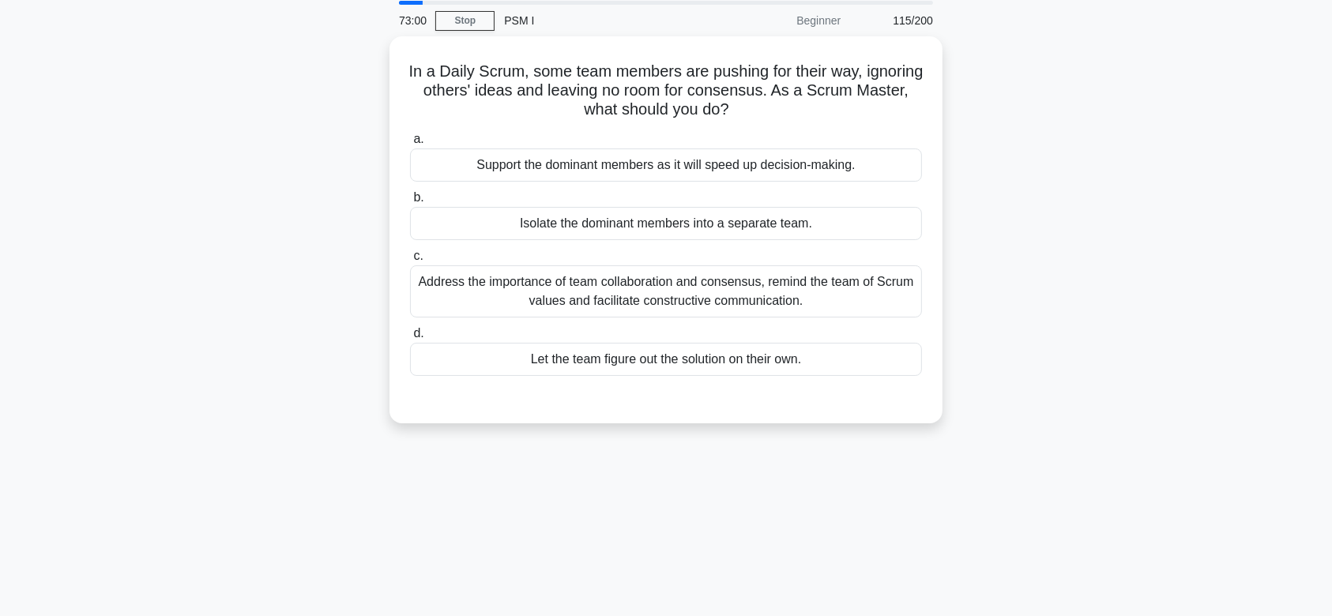
scroll to position [47, 0]
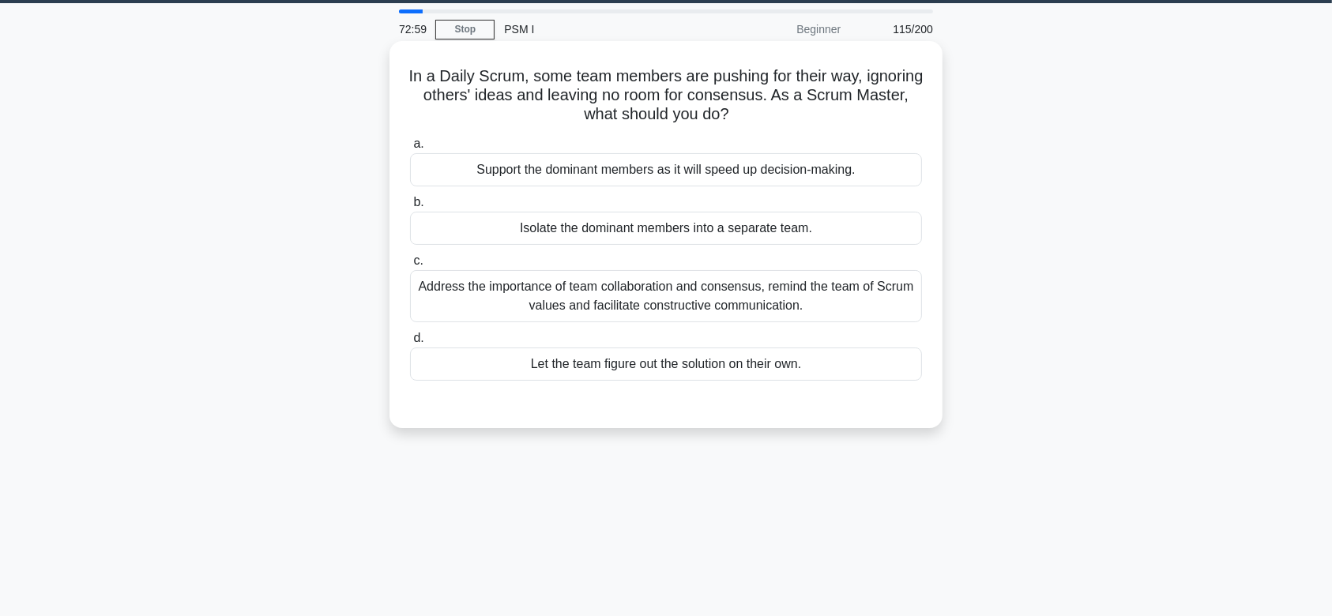
click at [749, 217] on div "Isolate the dominant members into a separate team." at bounding box center [666, 228] width 512 height 33
click at [410, 208] on input "b. Isolate the dominant members into a separate team." at bounding box center [410, 203] width 0 height 10
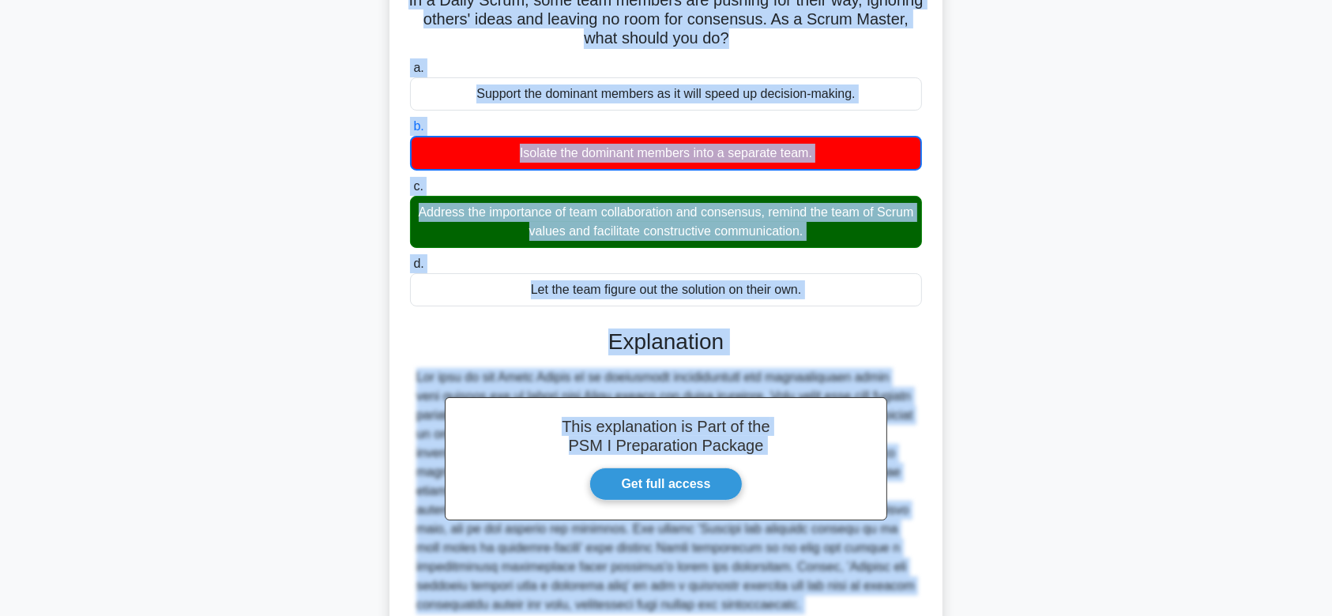
scroll to position [264, 0]
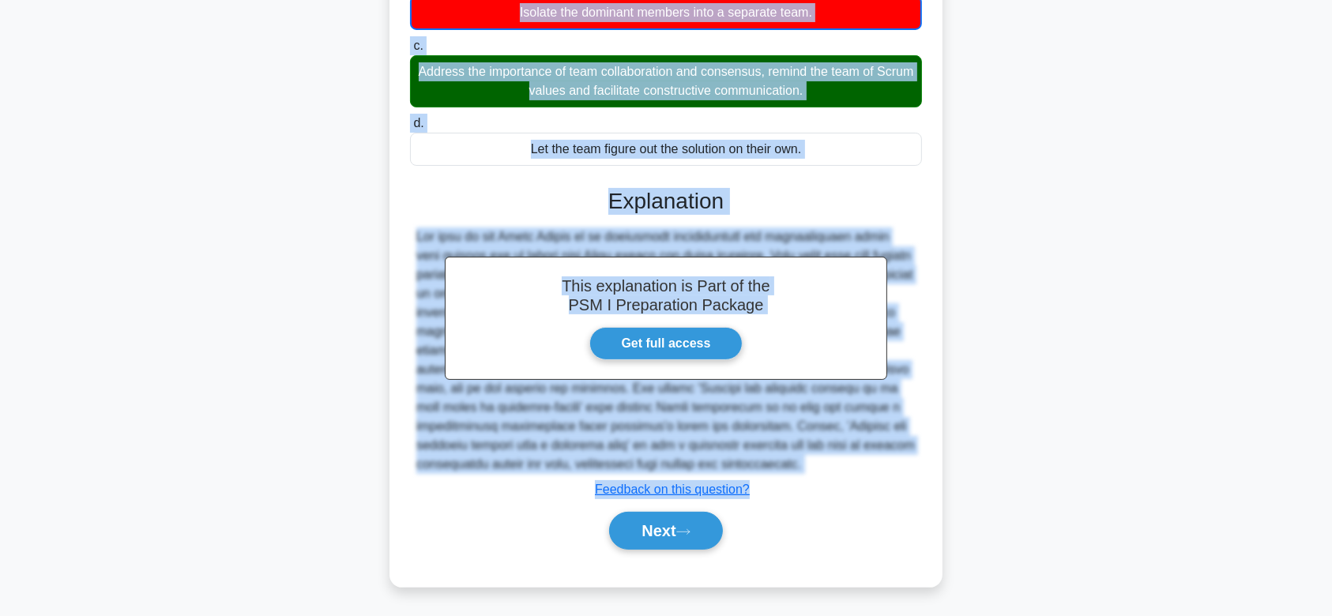
drag, startPoint x: 432, startPoint y: 76, endPoint x: 942, endPoint y: 465, distance: 641.6
click at [942, 465] on div "In a Daily Scrum, some team members are pushing for their way, ignoring others'…" at bounding box center [666, 206] width 553 height 763
click at [665, 528] on button "Next" at bounding box center [665, 531] width 113 height 38
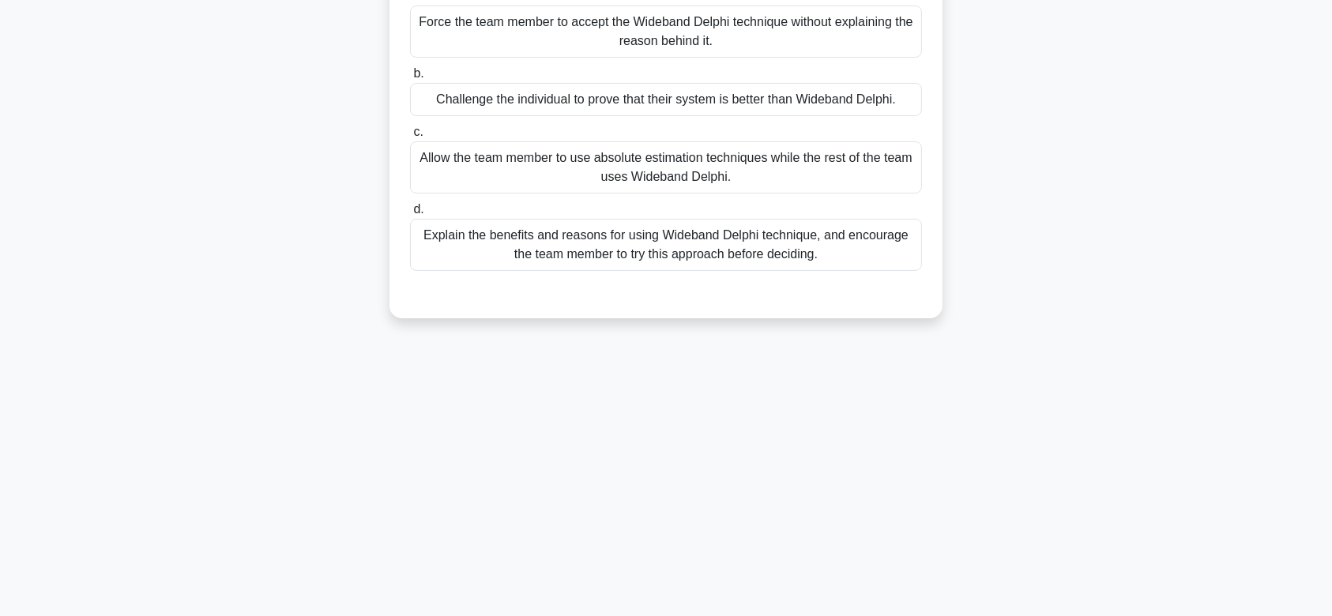
scroll to position [0, 0]
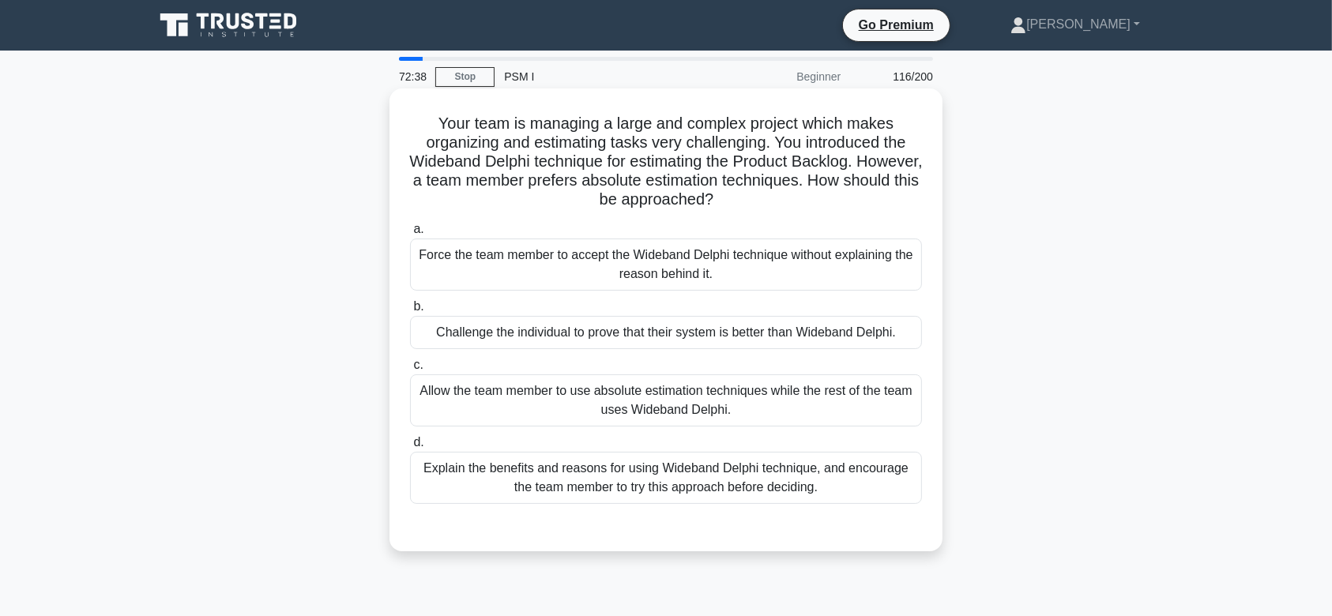
click at [696, 277] on div "Force the team member to accept the Wideband Delphi technique without explainin…" at bounding box center [666, 265] width 512 height 52
click at [410, 235] on input "a. Force the team member to accept the Wideband Delphi technique without explai…" at bounding box center [410, 229] width 0 height 10
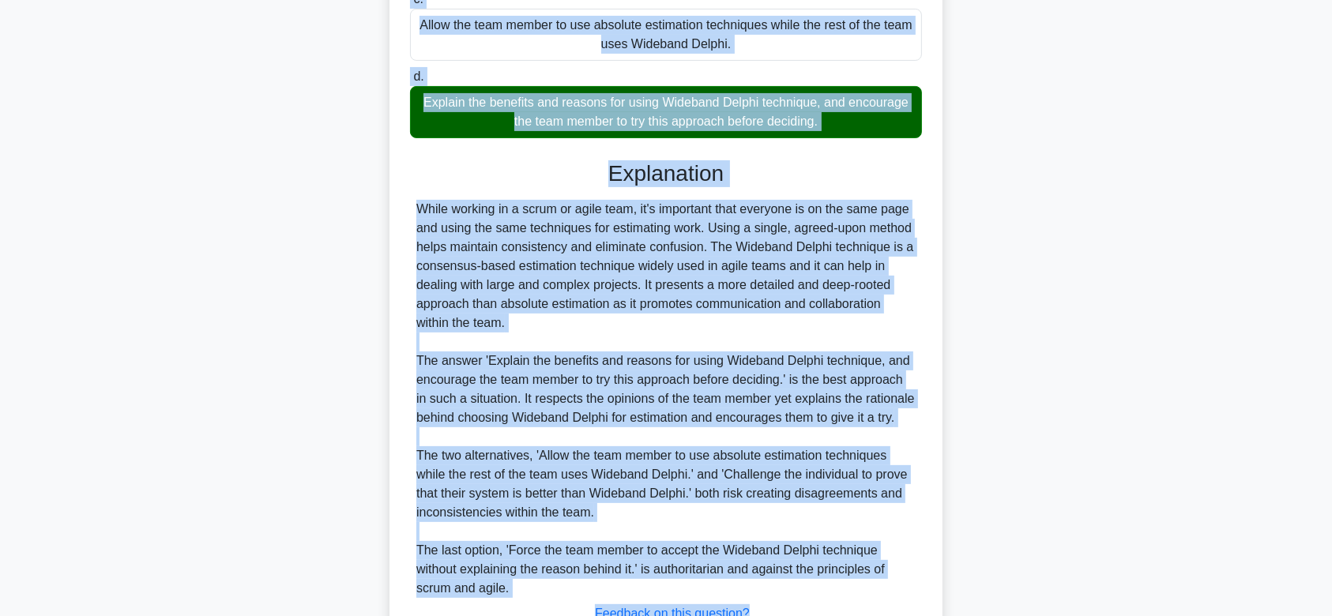
scroll to position [492, 0]
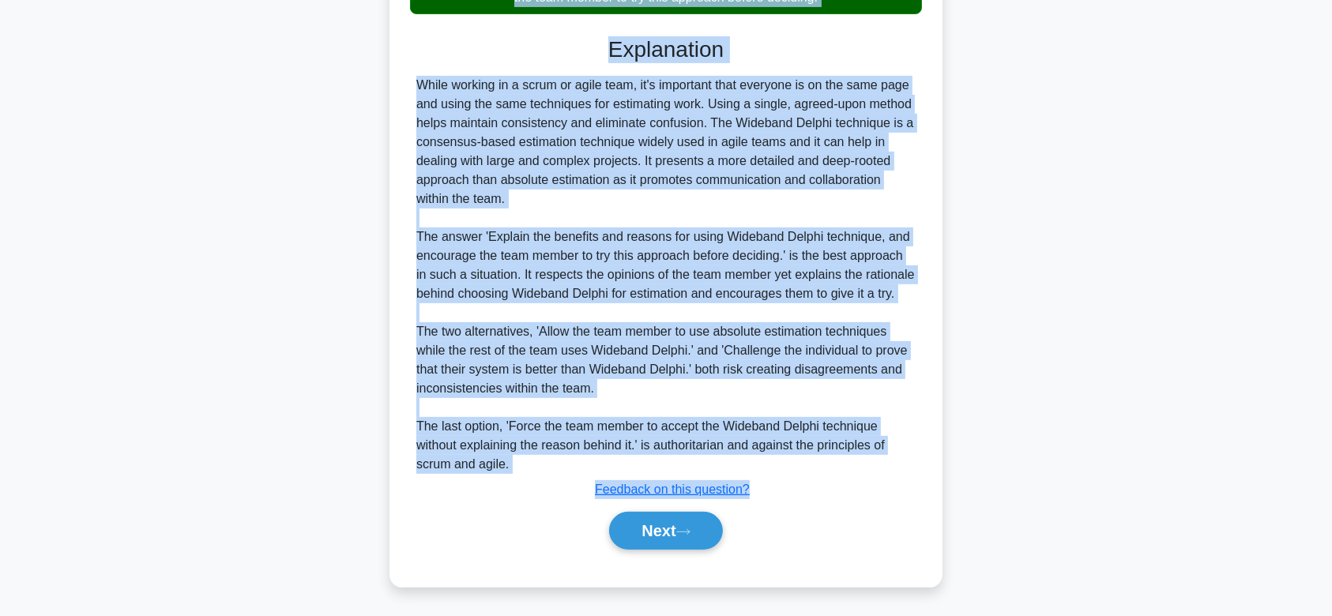
drag, startPoint x: 435, startPoint y: 124, endPoint x: 906, endPoint y: 474, distance: 586.2
click at [906, 474] on div "Your team is managing a large and complex project which makes organizing and es…" at bounding box center [666, 92] width 541 height 978
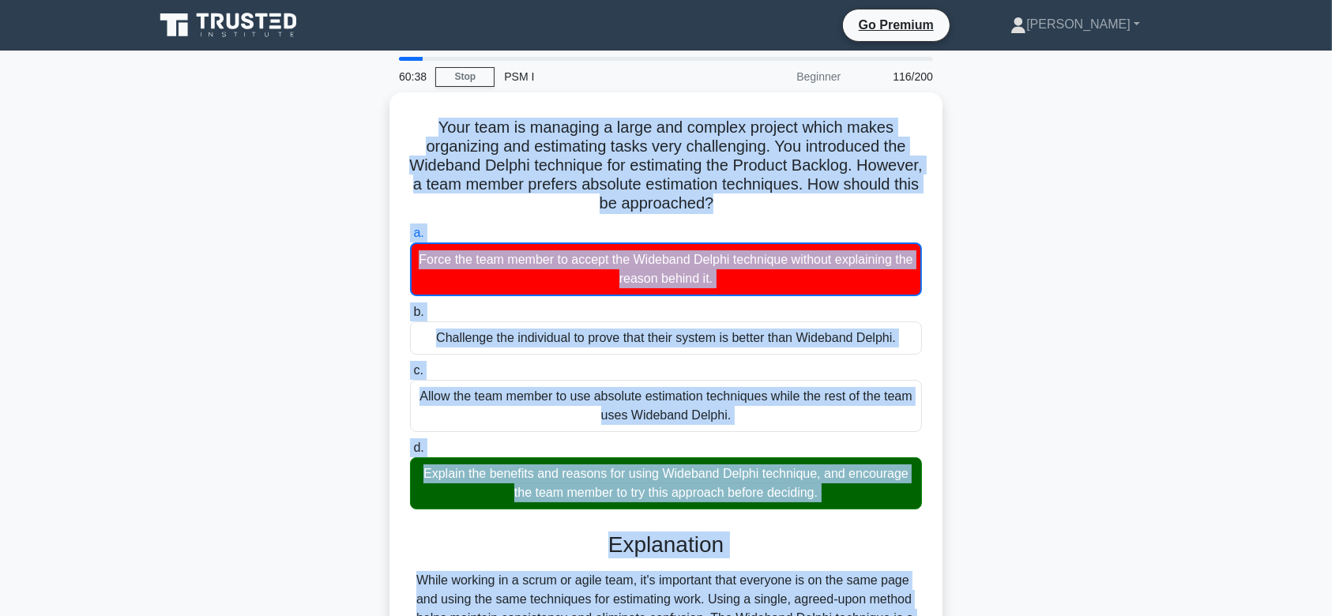
click at [251, 20] on icon at bounding box center [230, 25] width 152 height 30
